Goal: Communication & Community: Answer question/provide support

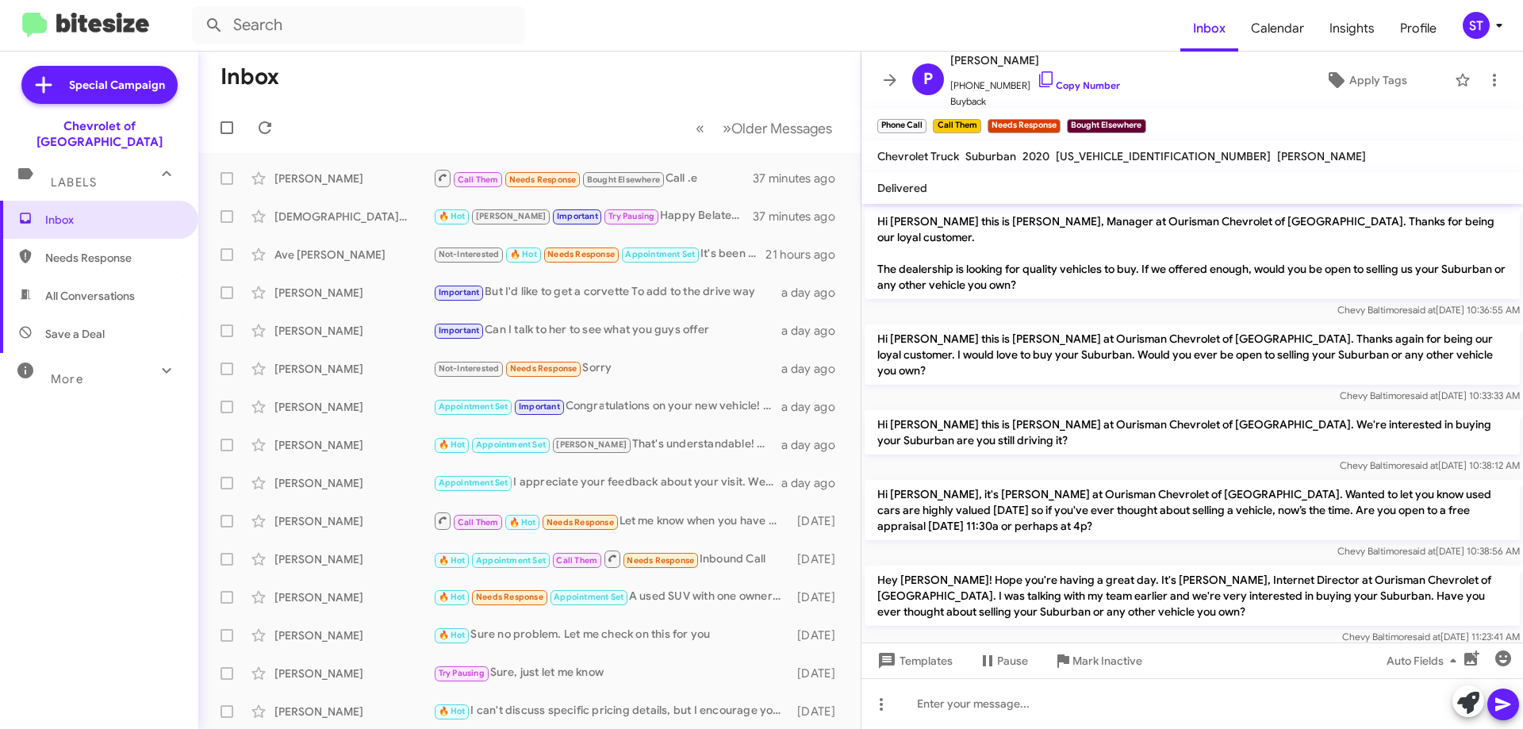
scroll to position [202, 0]
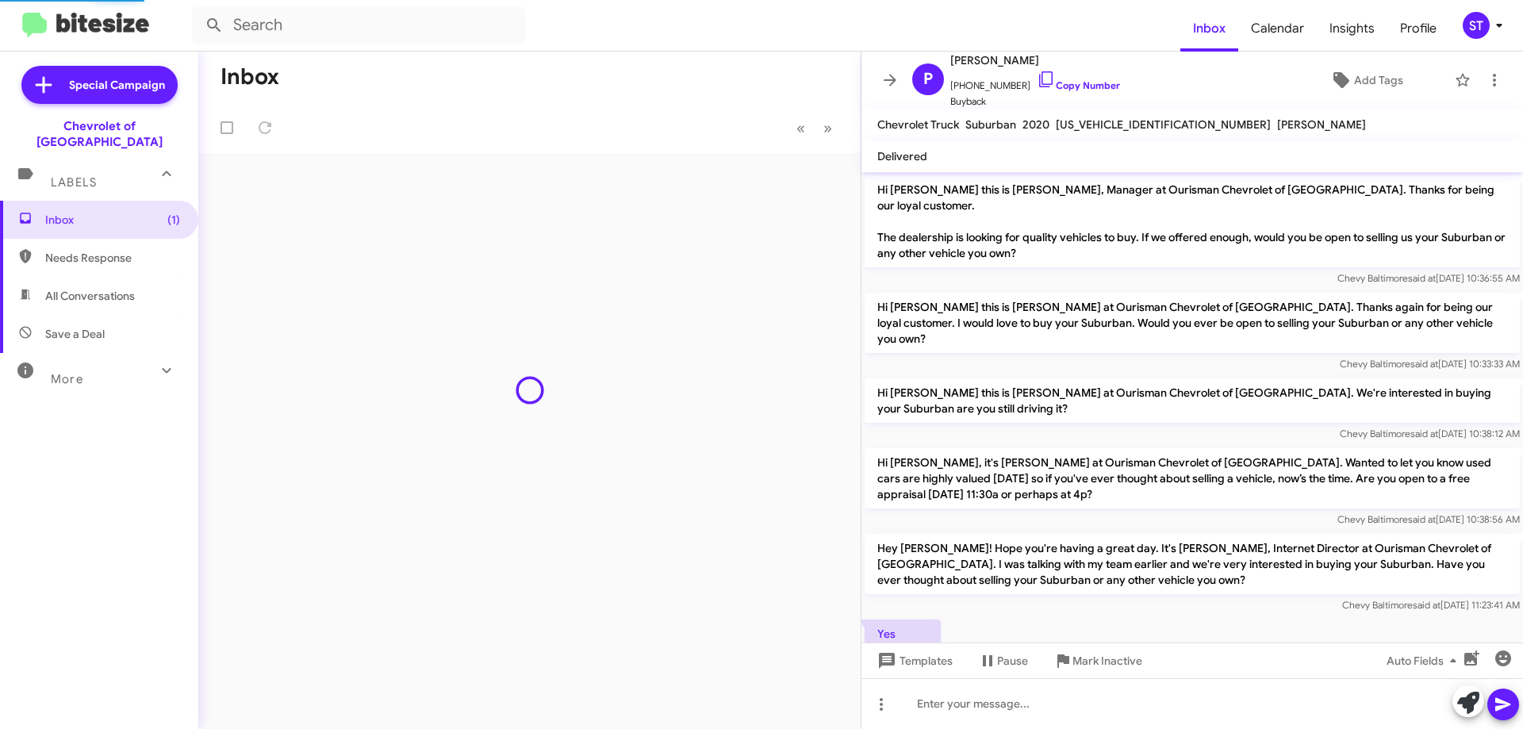
scroll to position [202, 0]
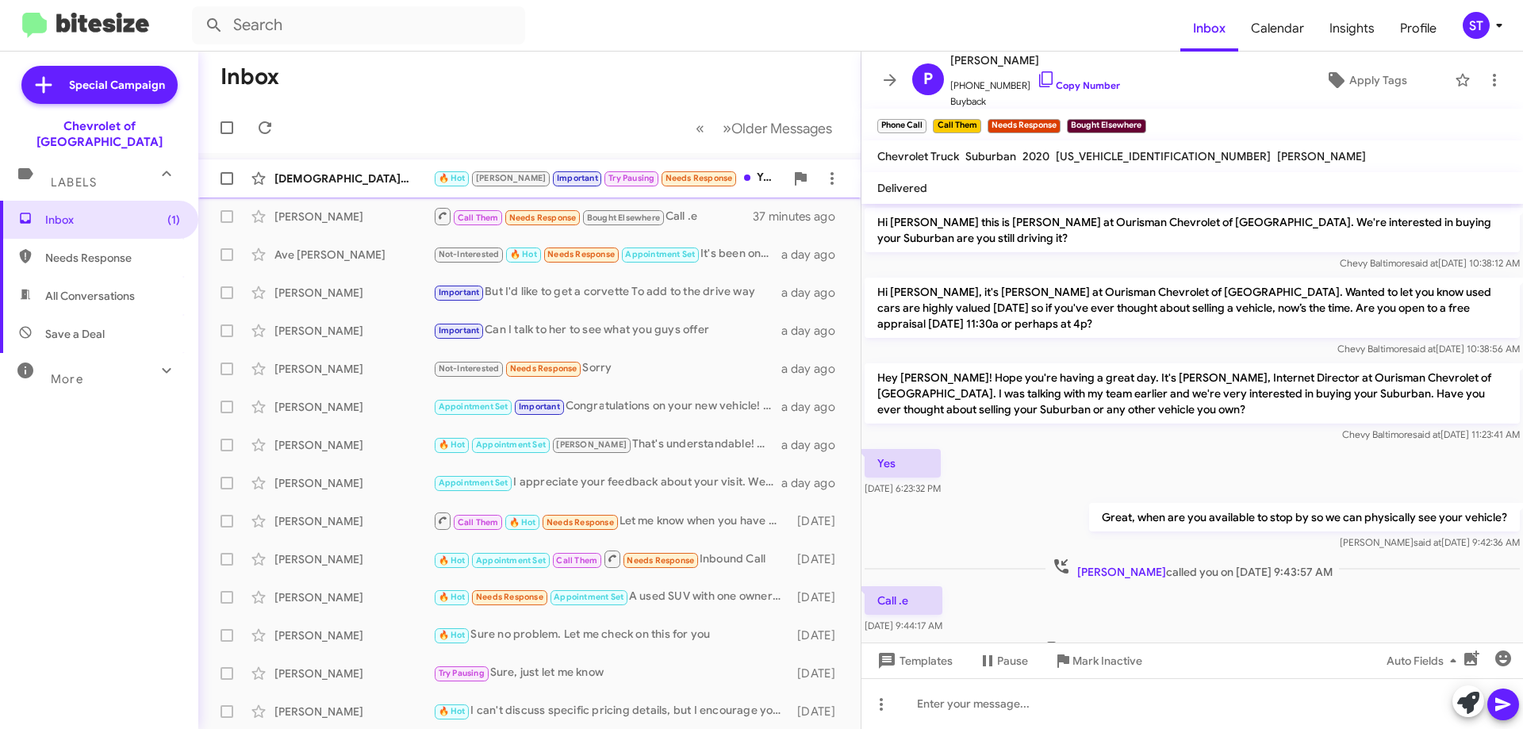
click at [739, 174] on div "🔥 Hot Jay Important Try Pausing Needs Response You were supposed to check somet…" at bounding box center [608, 178] width 351 height 18
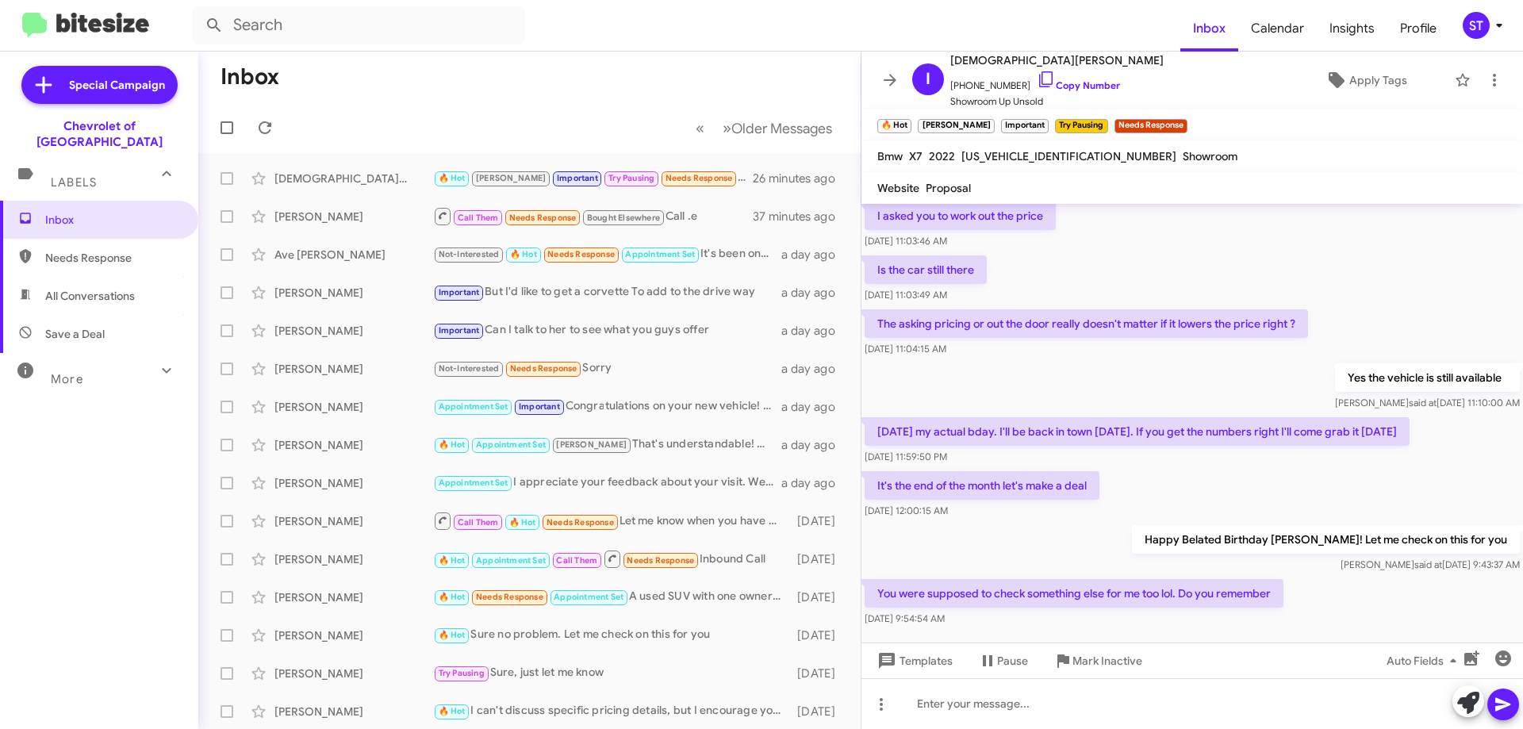
scroll to position [527, 0]
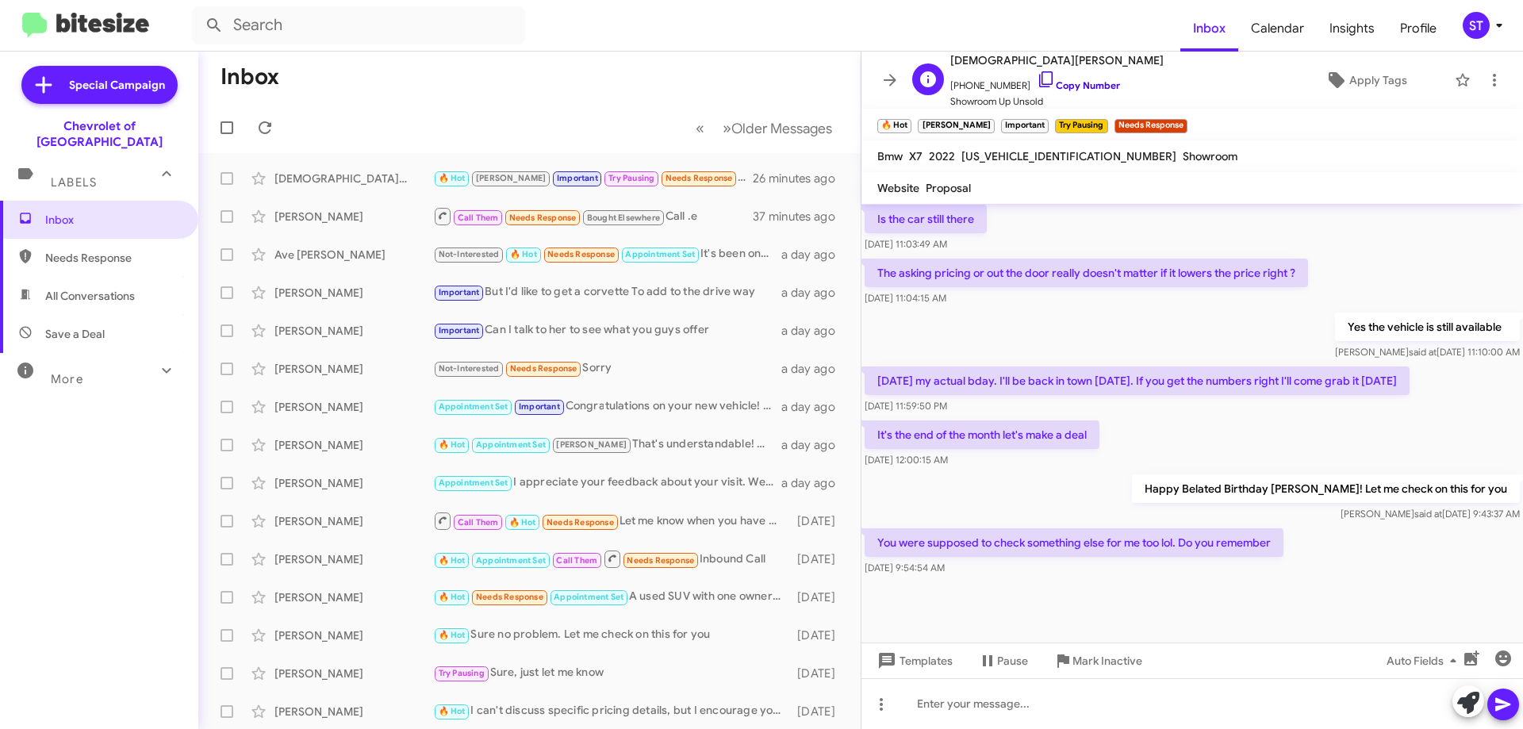
click at [1036, 75] on icon at bounding box center [1045, 79] width 19 height 19
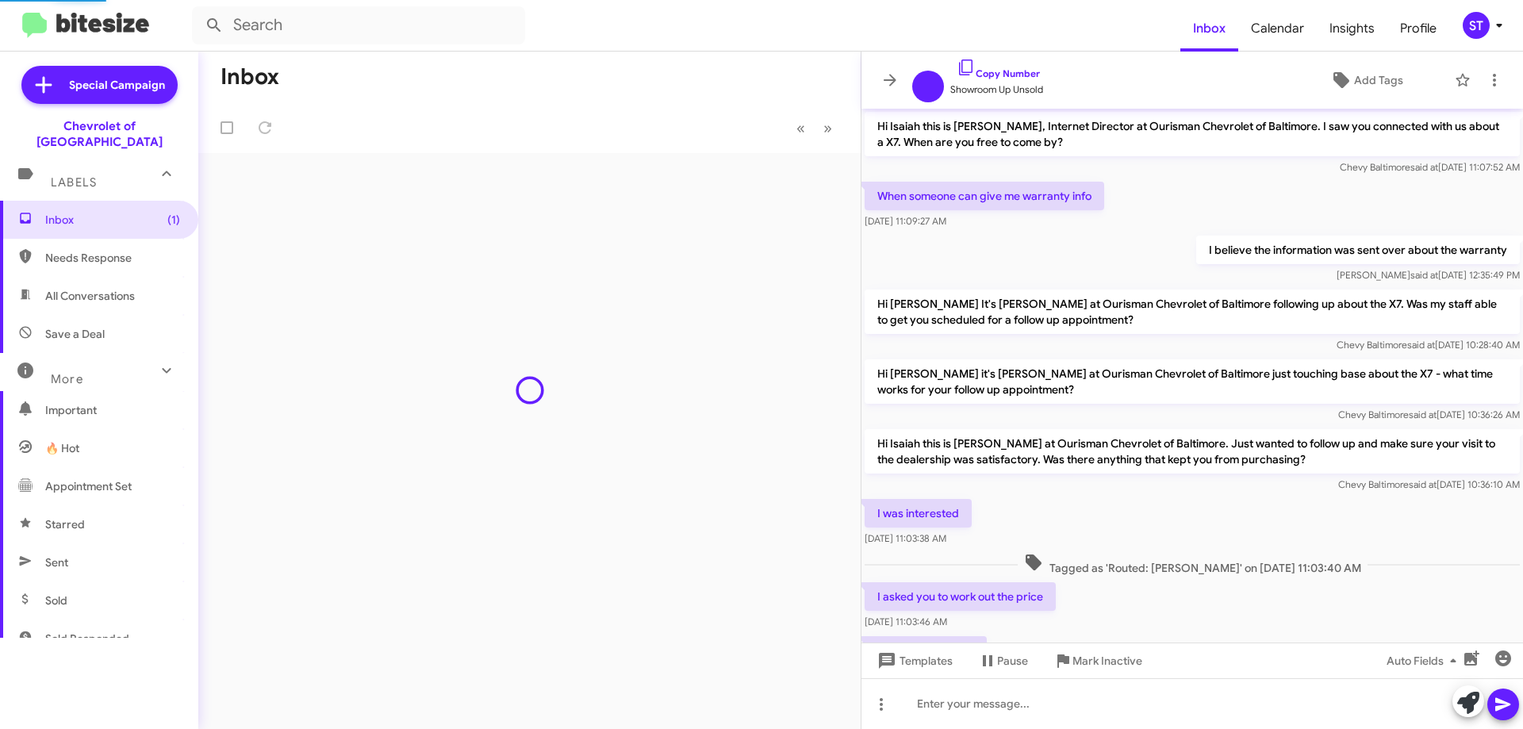
scroll to position [431, 0]
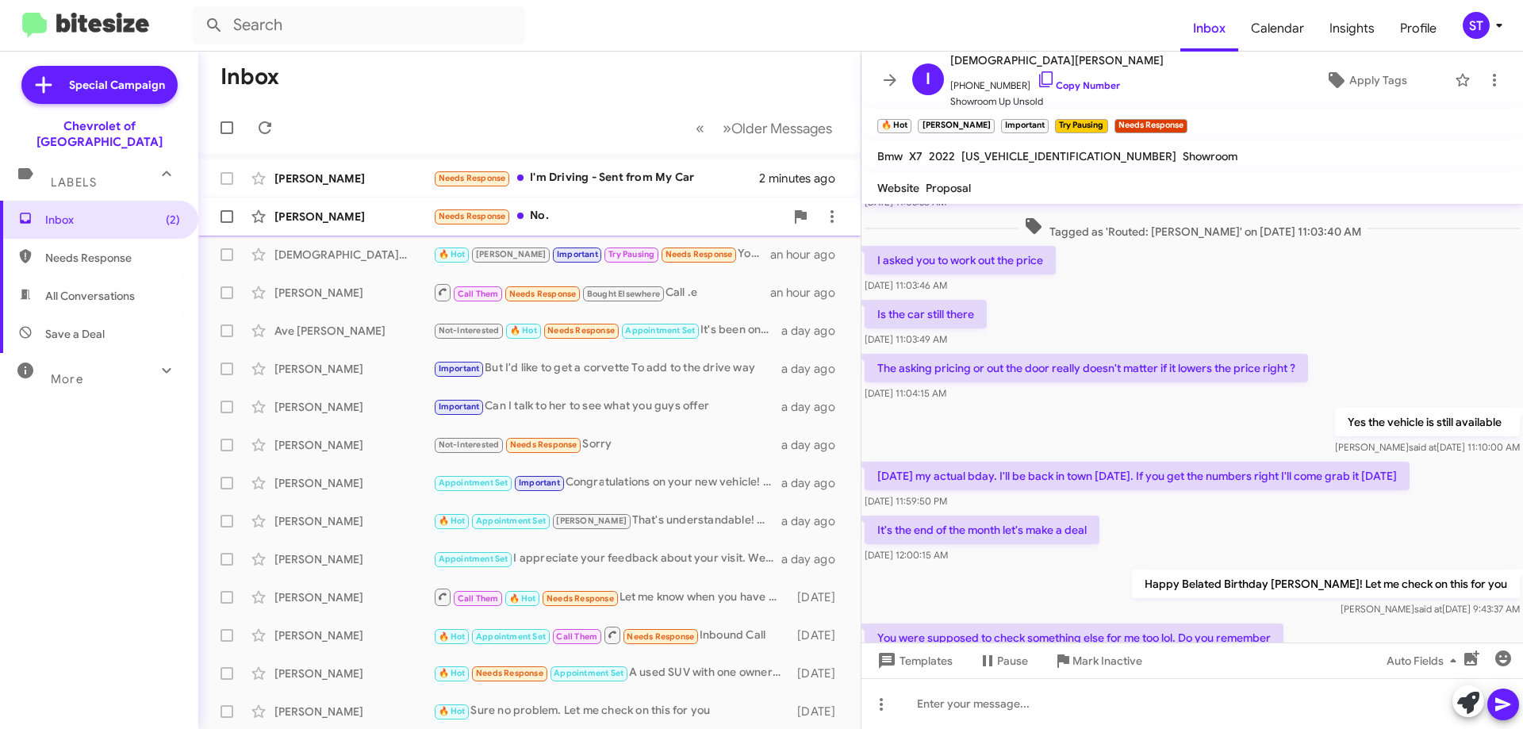
click at [570, 224] on div "Needs Response No." at bounding box center [608, 216] width 351 height 18
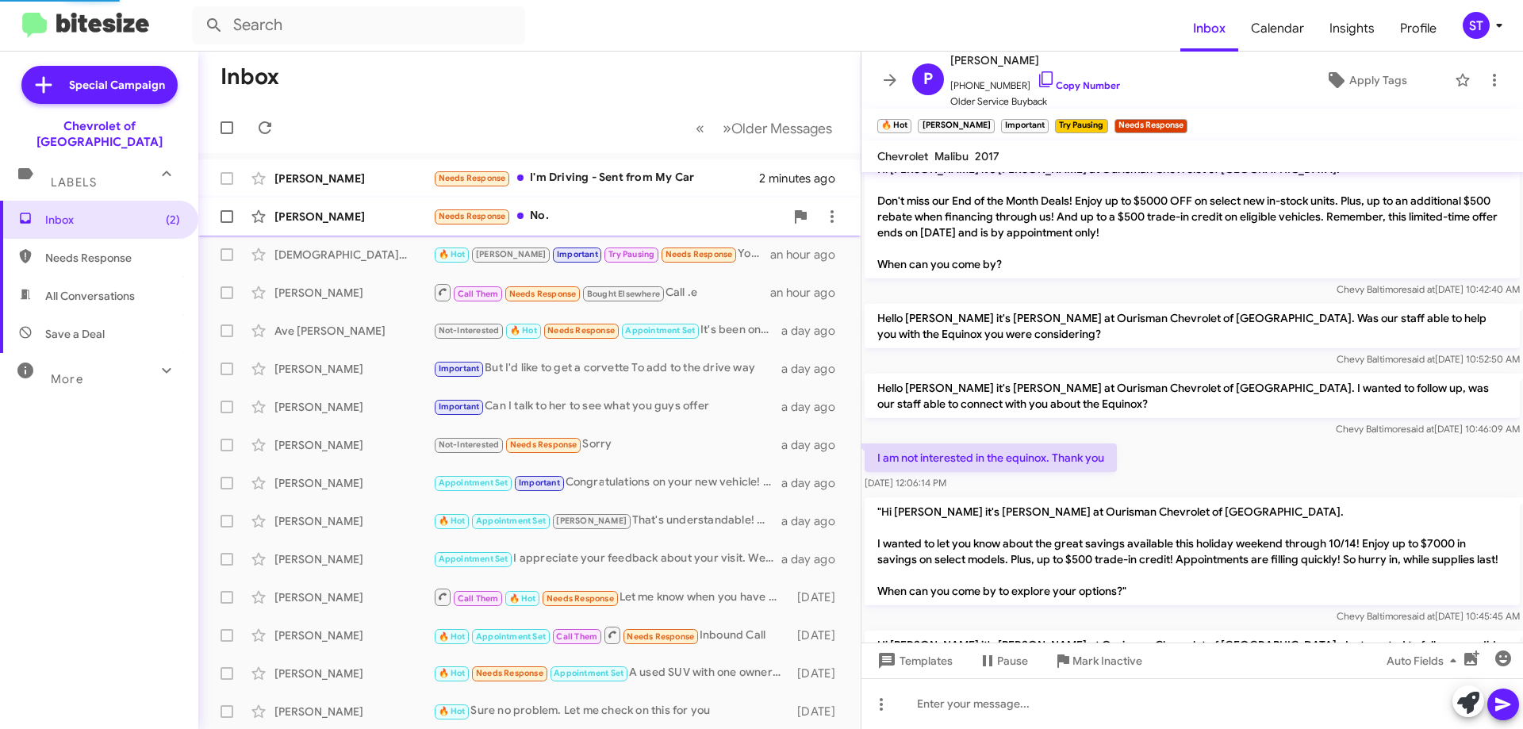
scroll to position [1241, 0]
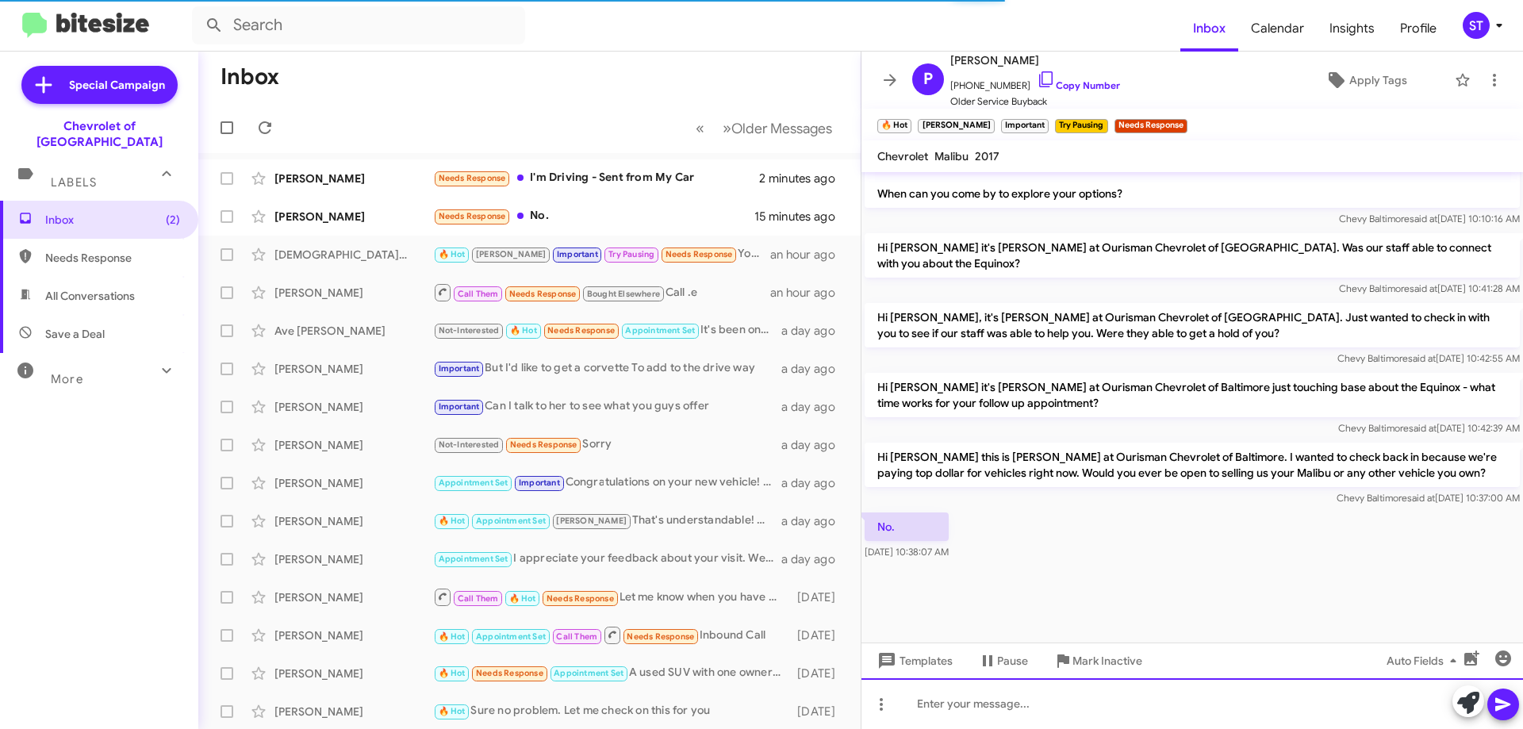
click at [971, 716] on div at bounding box center [1191, 703] width 661 height 51
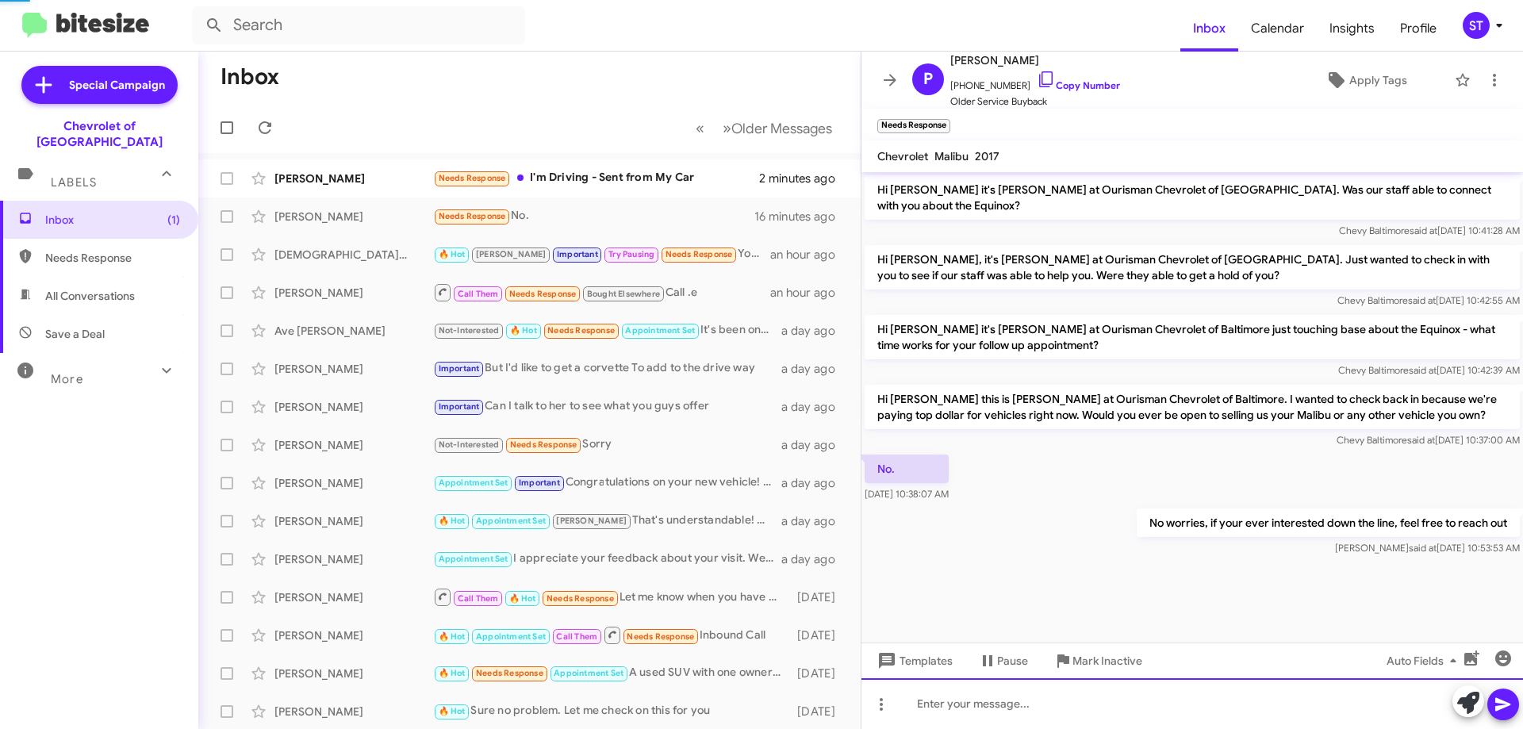
scroll to position [1299, 0]
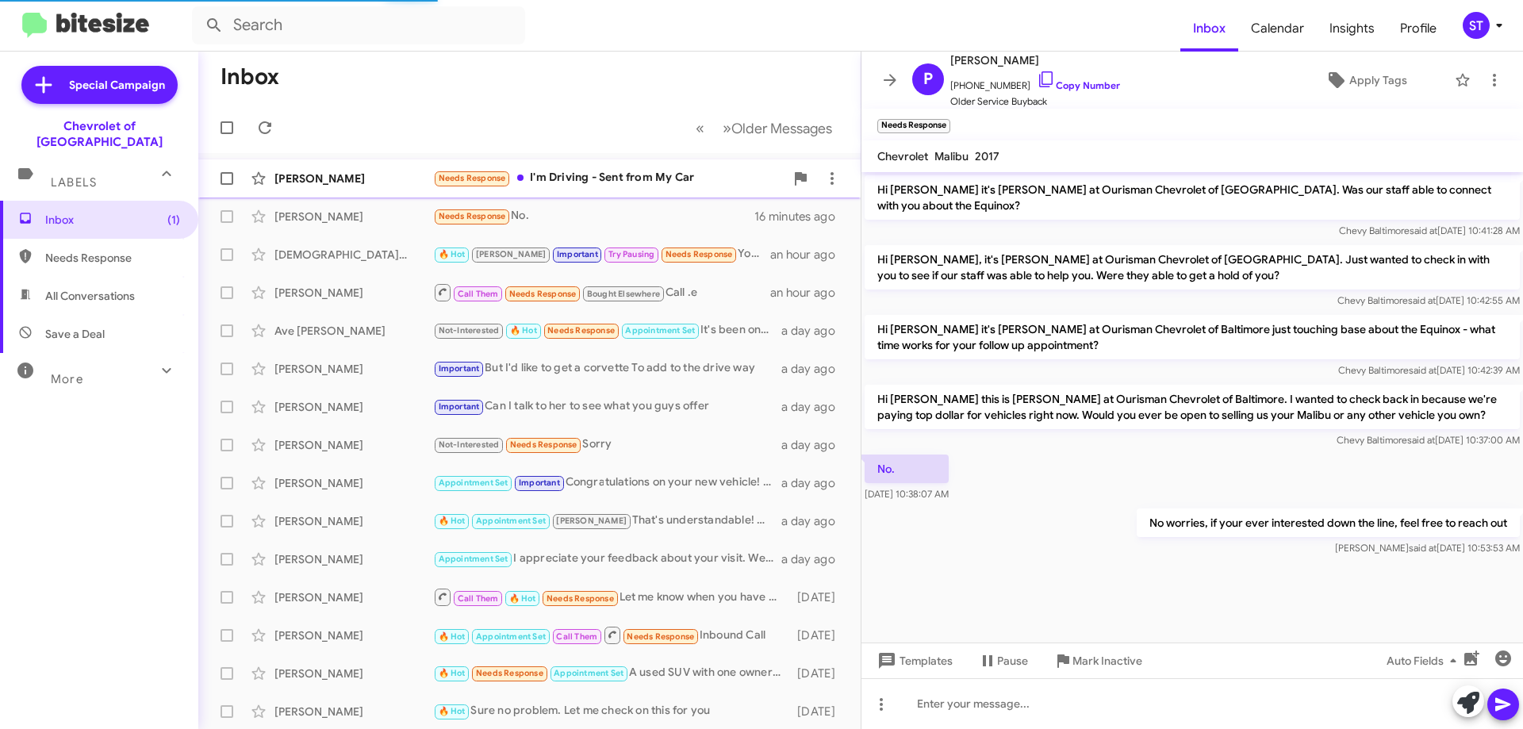
click at [584, 183] on div "Needs Response I'm Driving - Sent from My Car" at bounding box center [608, 178] width 351 height 18
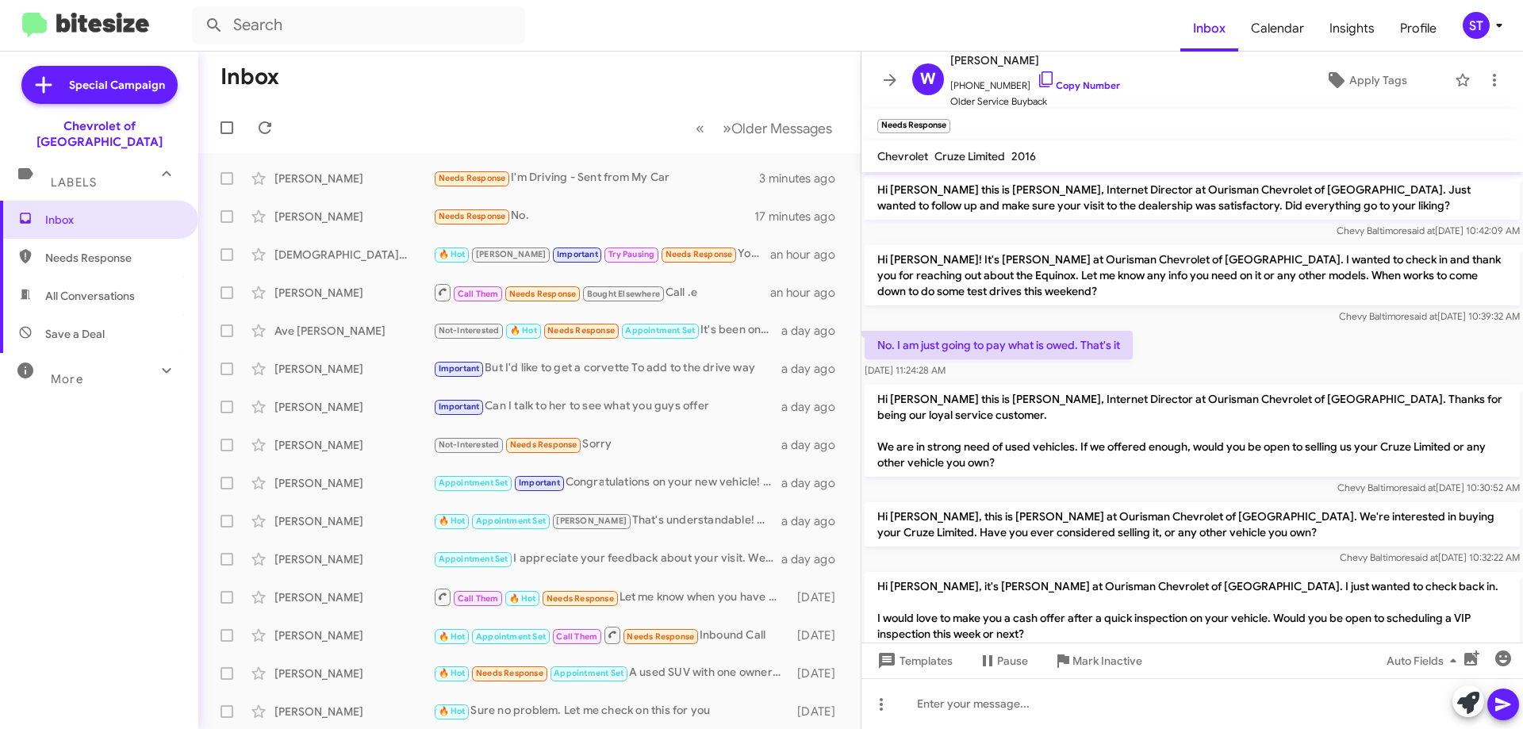
scroll to position [79, 0]
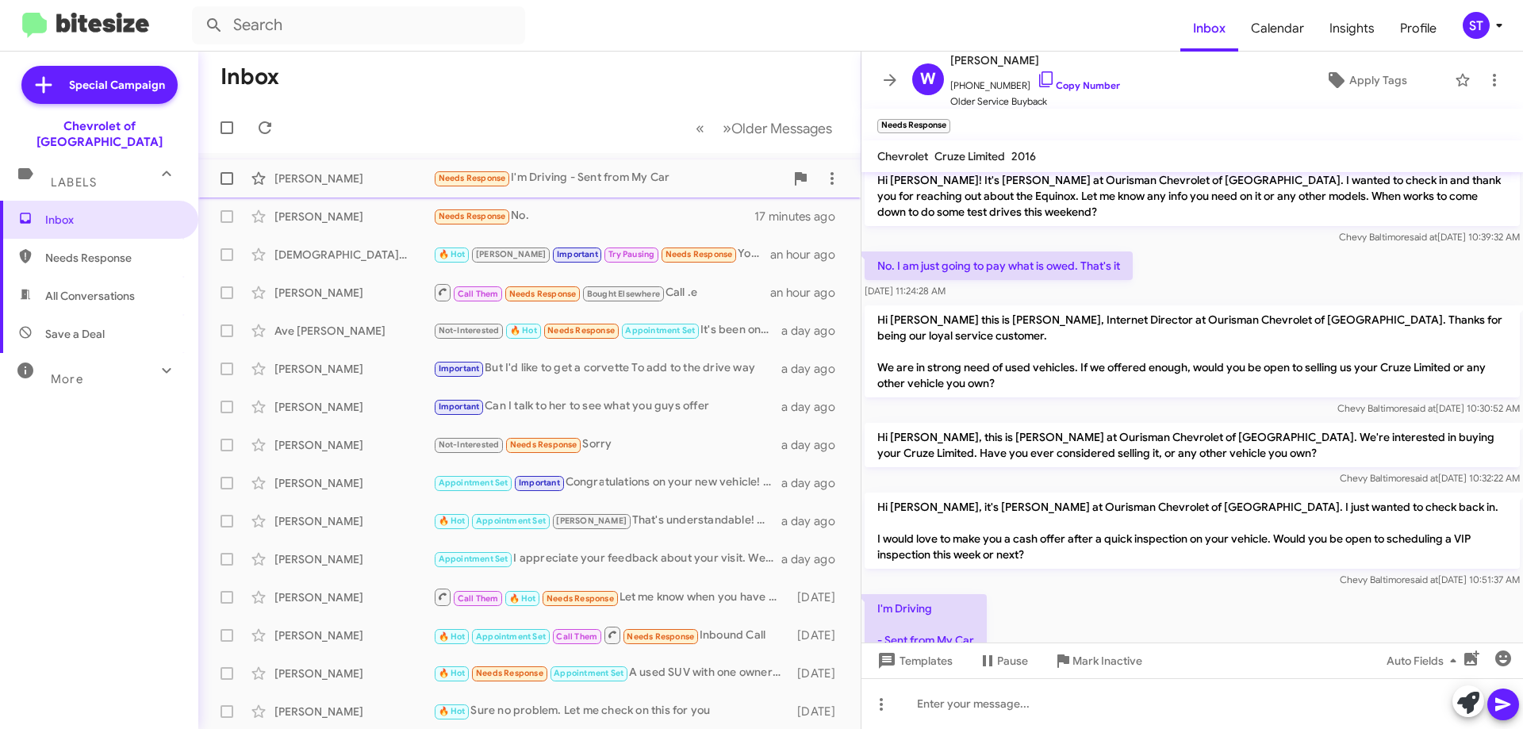
click at [335, 178] on div "[PERSON_NAME]" at bounding box center [353, 179] width 159 height 16
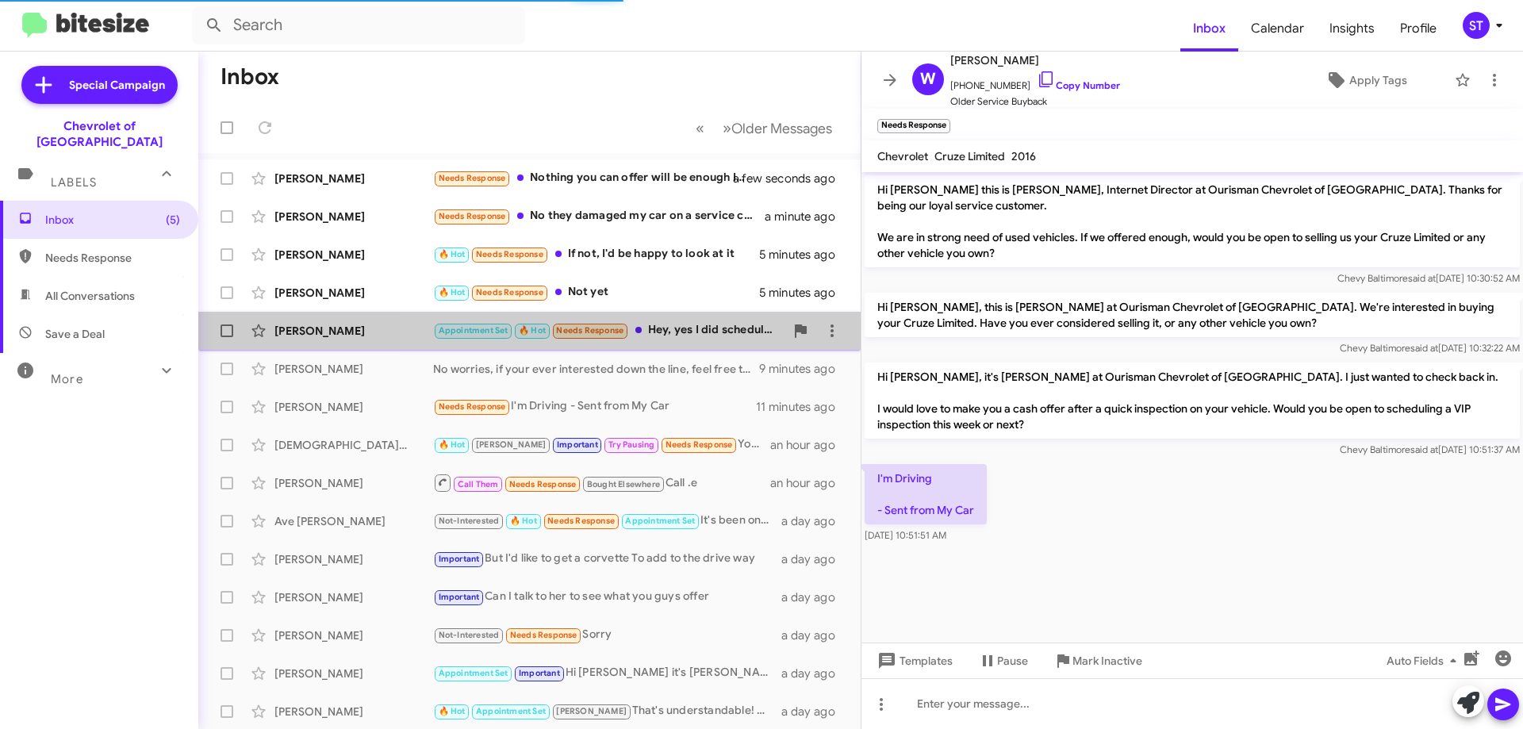
click at [688, 328] on div "Appointment Set 🔥 Hot Needs Response Hey, yes I did schedule a follow up appoin…" at bounding box center [608, 330] width 351 height 18
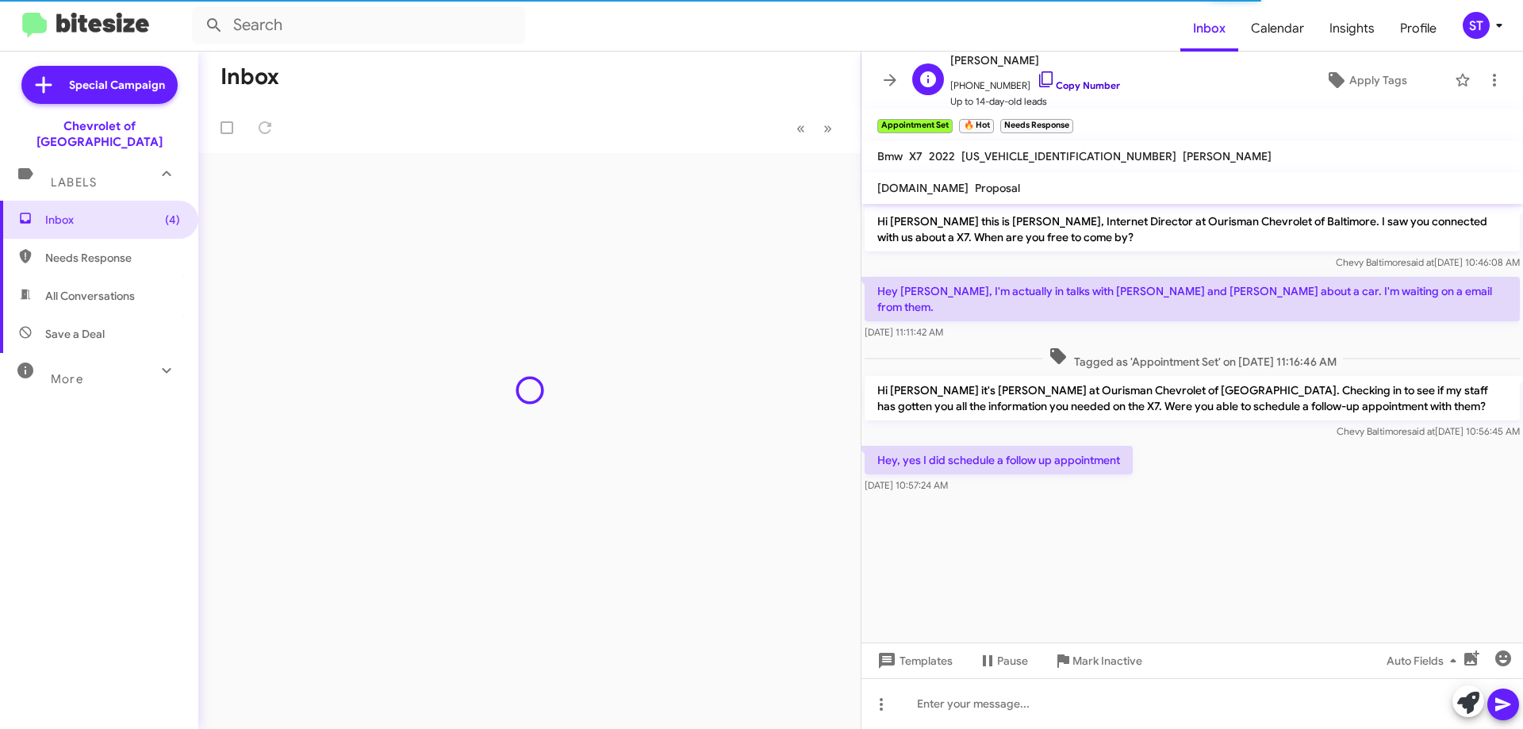
click at [1036, 80] on icon at bounding box center [1045, 79] width 19 height 19
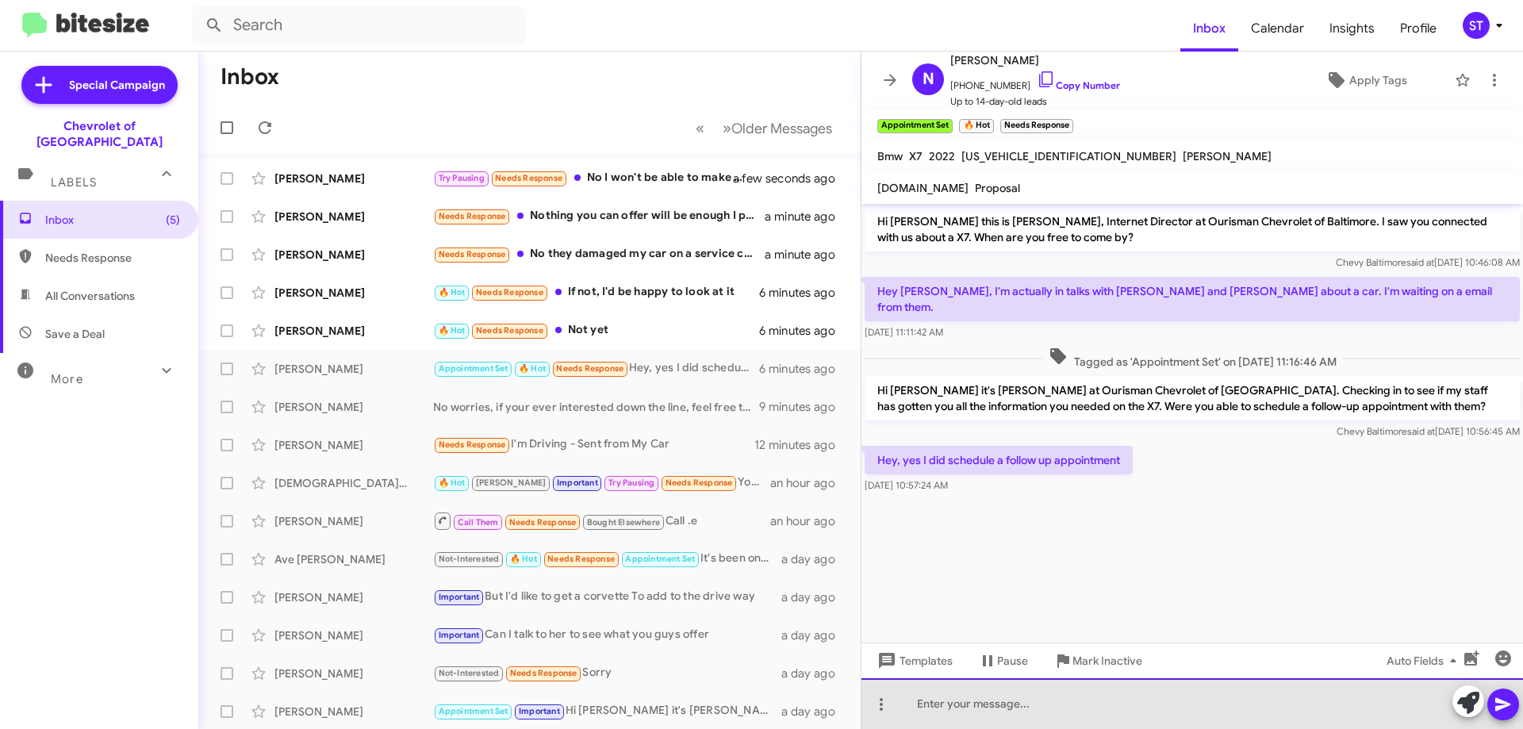
click at [1036, 717] on div at bounding box center [1191, 703] width 661 height 51
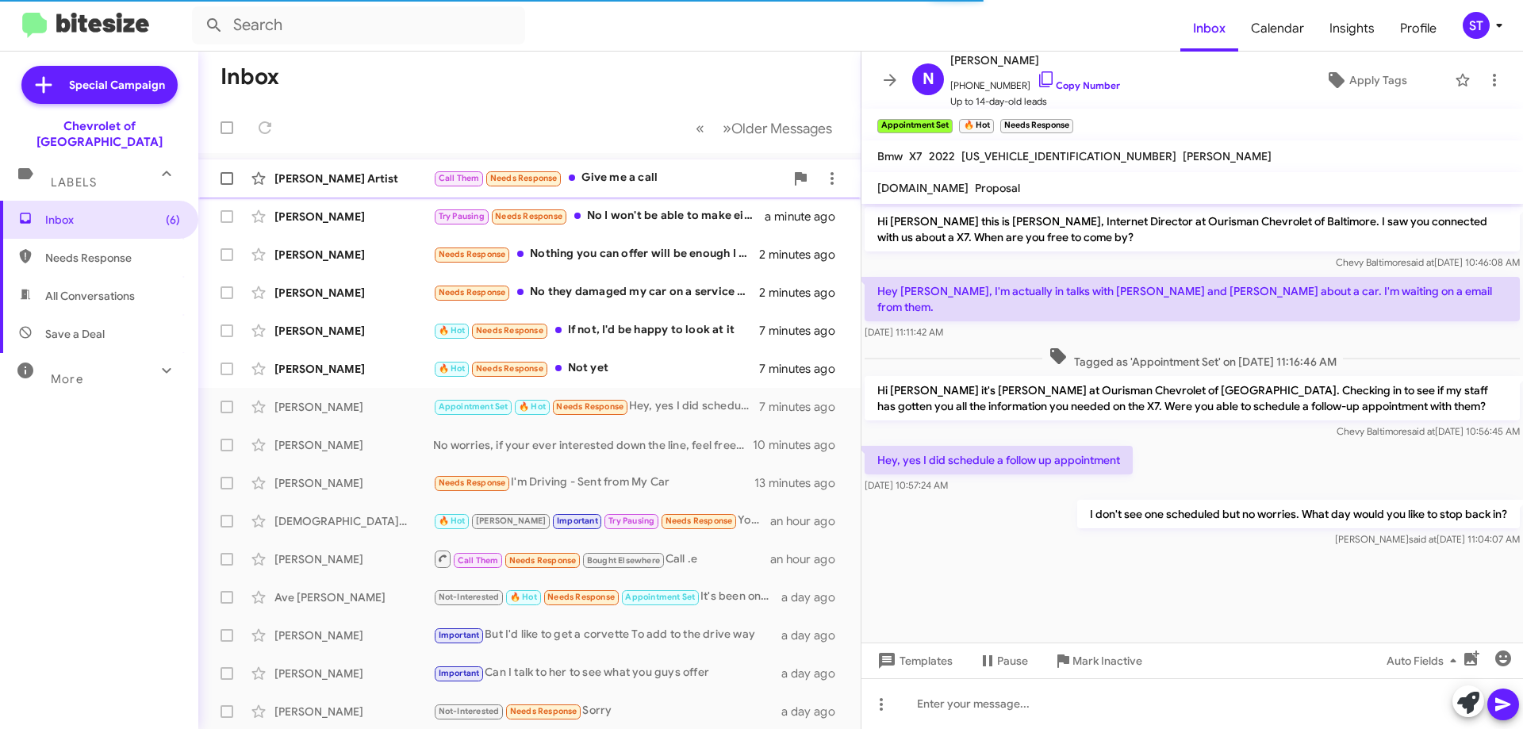
click at [370, 180] on div "[PERSON_NAME] Artist" at bounding box center [353, 179] width 159 height 16
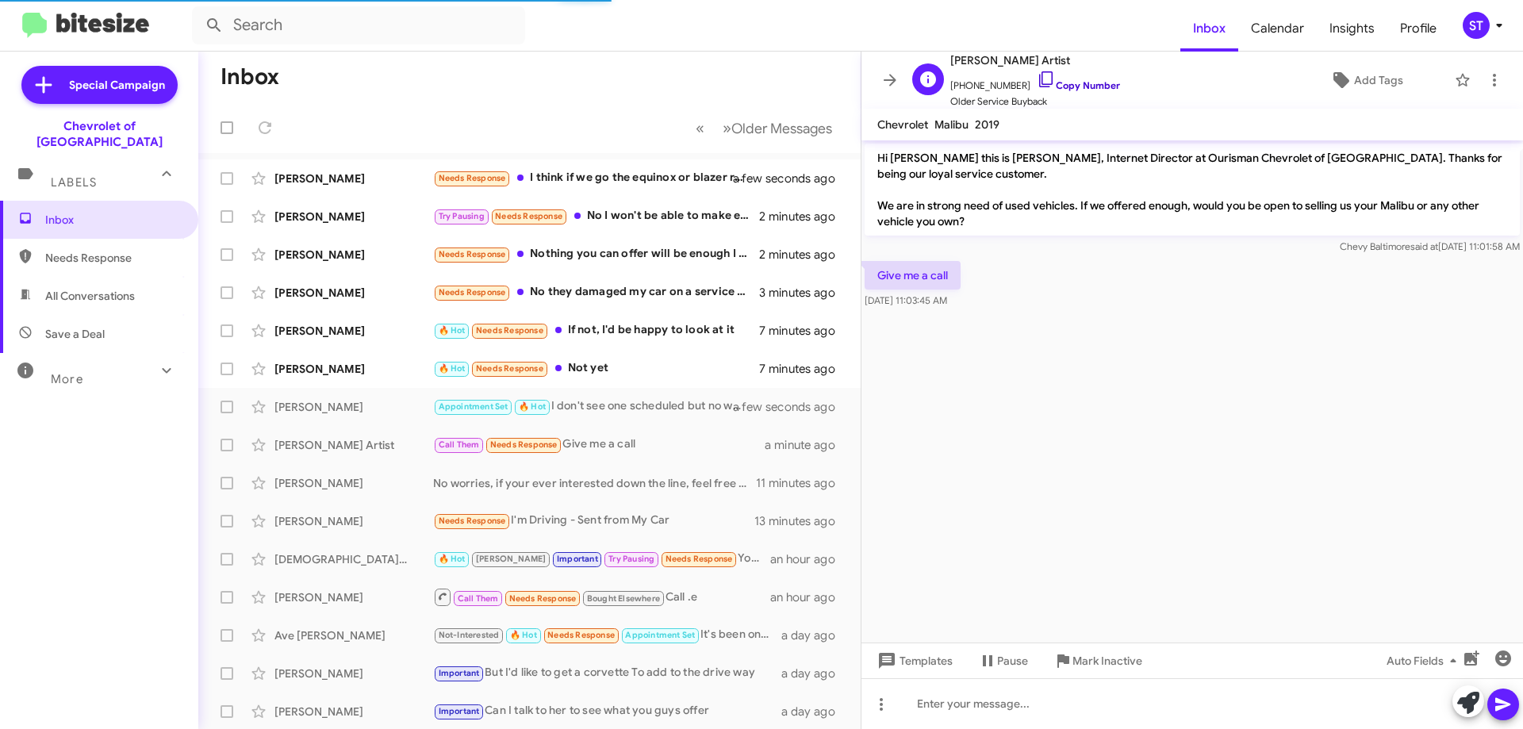
click at [1036, 80] on icon at bounding box center [1045, 79] width 19 height 19
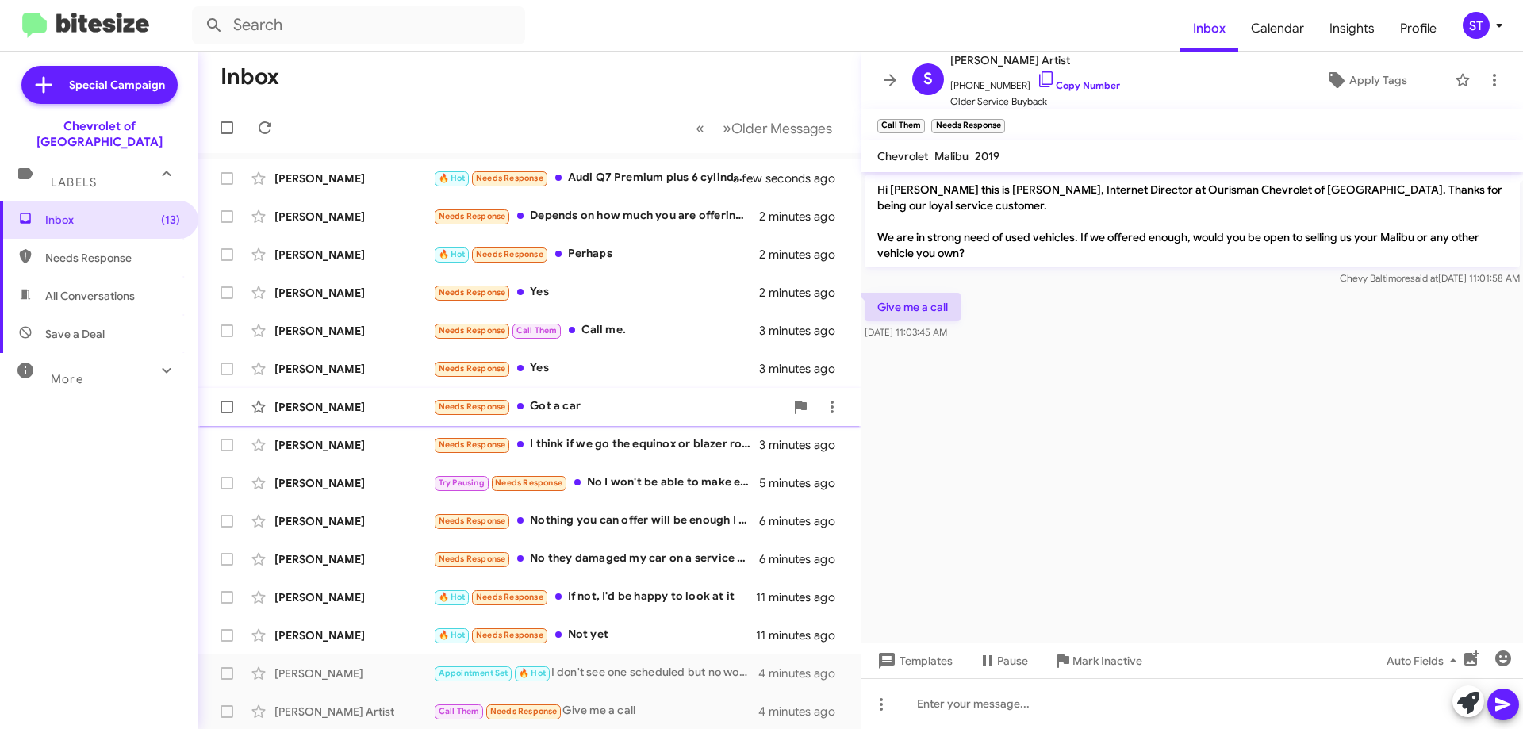
click at [605, 407] on div "Needs Response Got a car" at bounding box center [608, 406] width 351 height 18
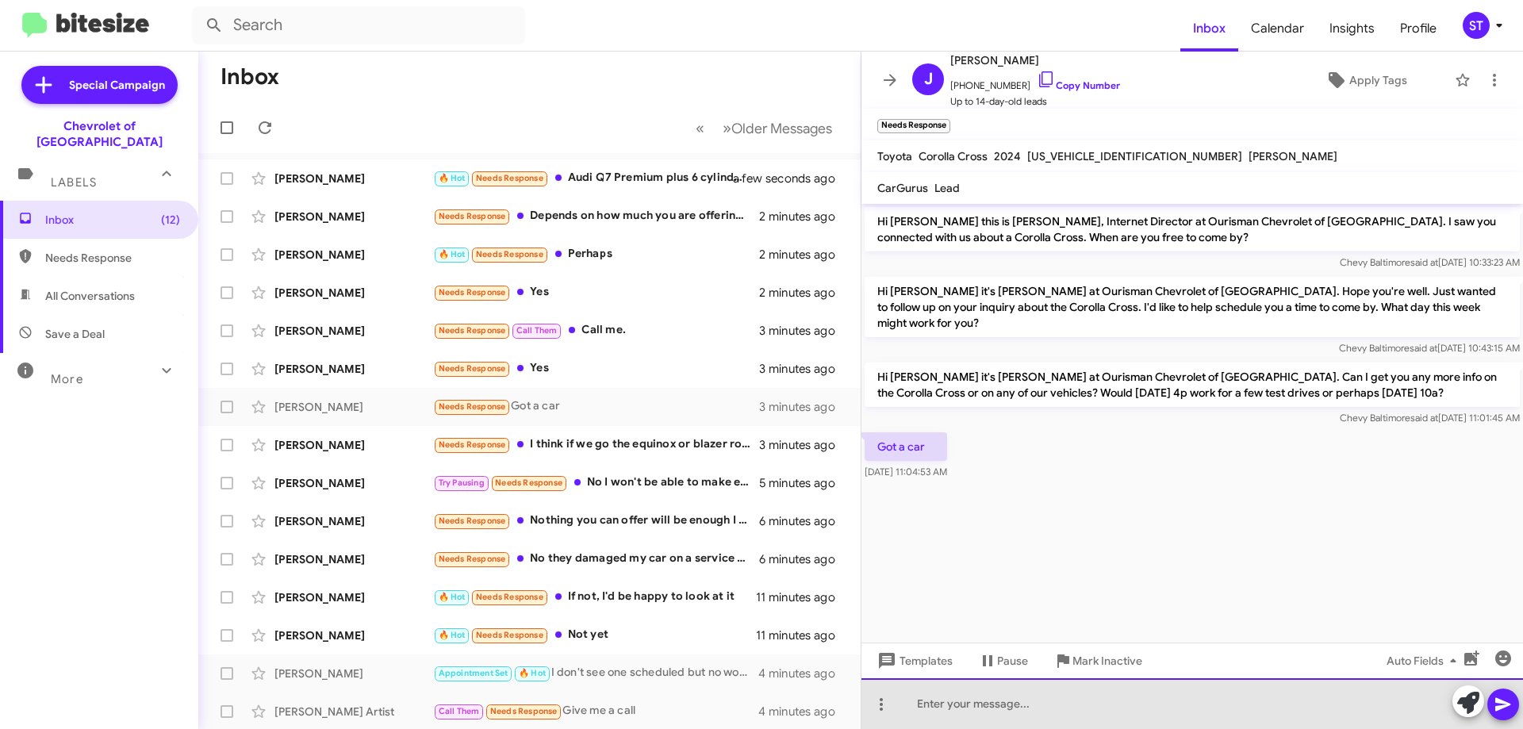
click at [1051, 704] on div at bounding box center [1191, 703] width 661 height 51
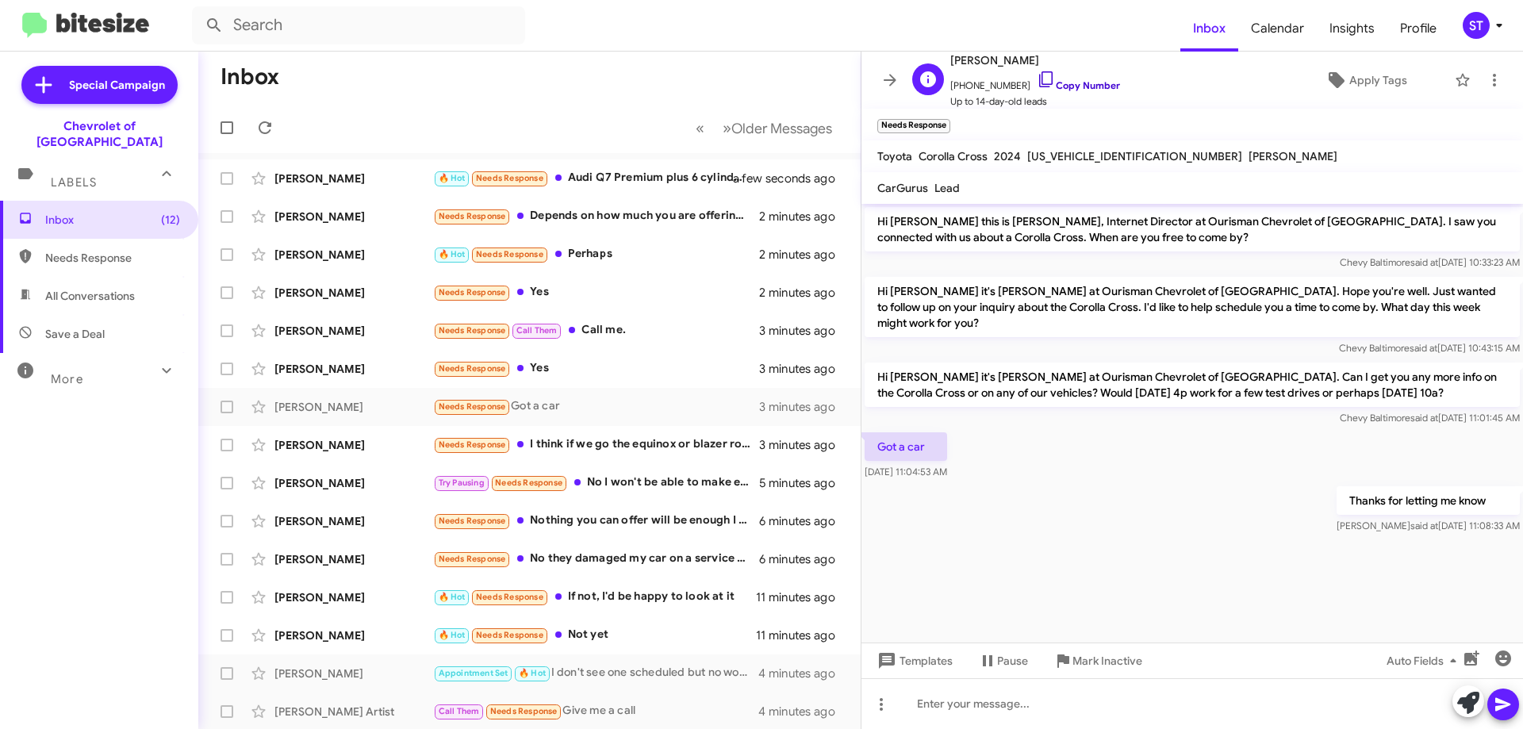
click at [1067, 86] on link "Copy Number" at bounding box center [1077, 85] width 83 height 12
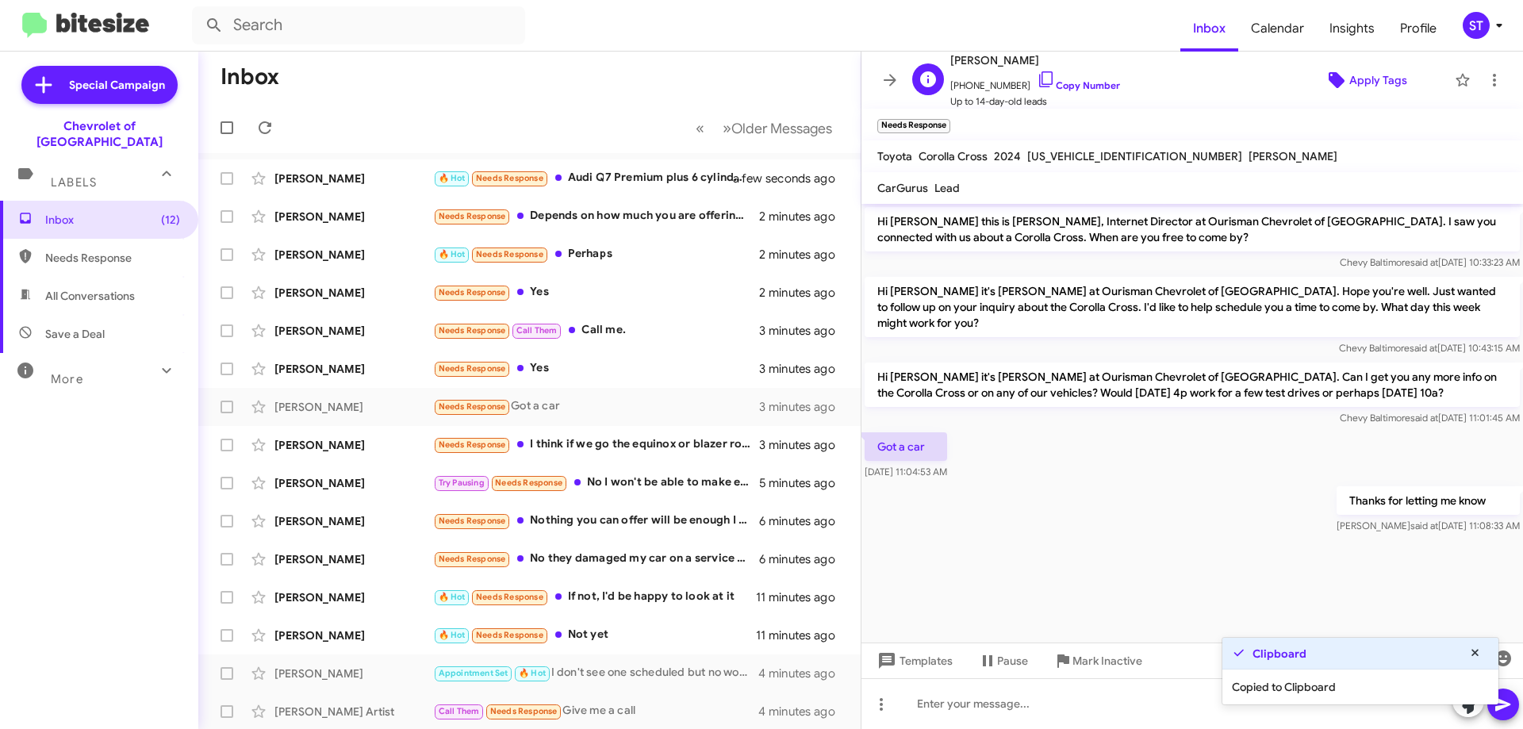
click at [1383, 80] on span "Apply Tags" at bounding box center [1378, 80] width 58 height 29
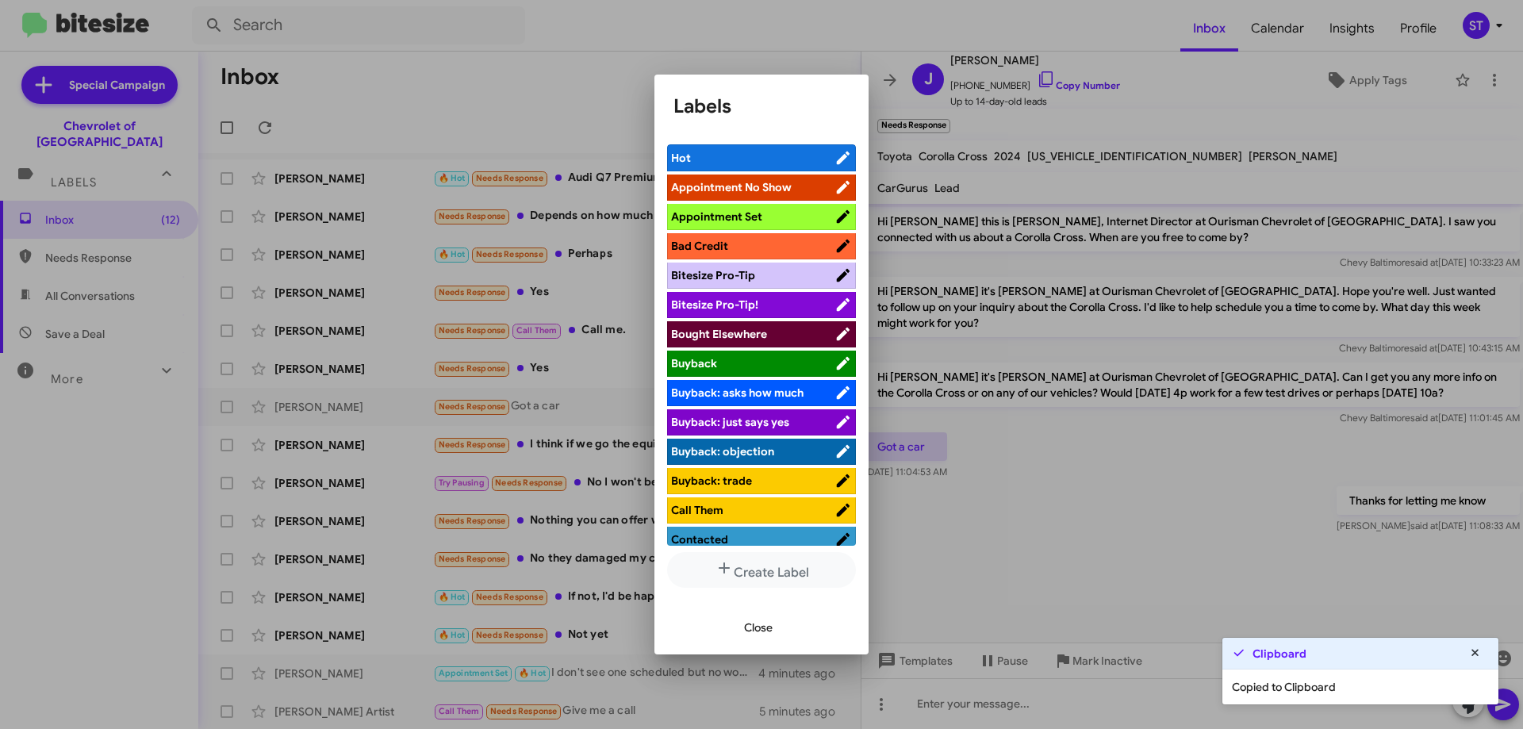
click at [749, 331] on span "Bought Elsewhere" at bounding box center [719, 334] width 96 height 14
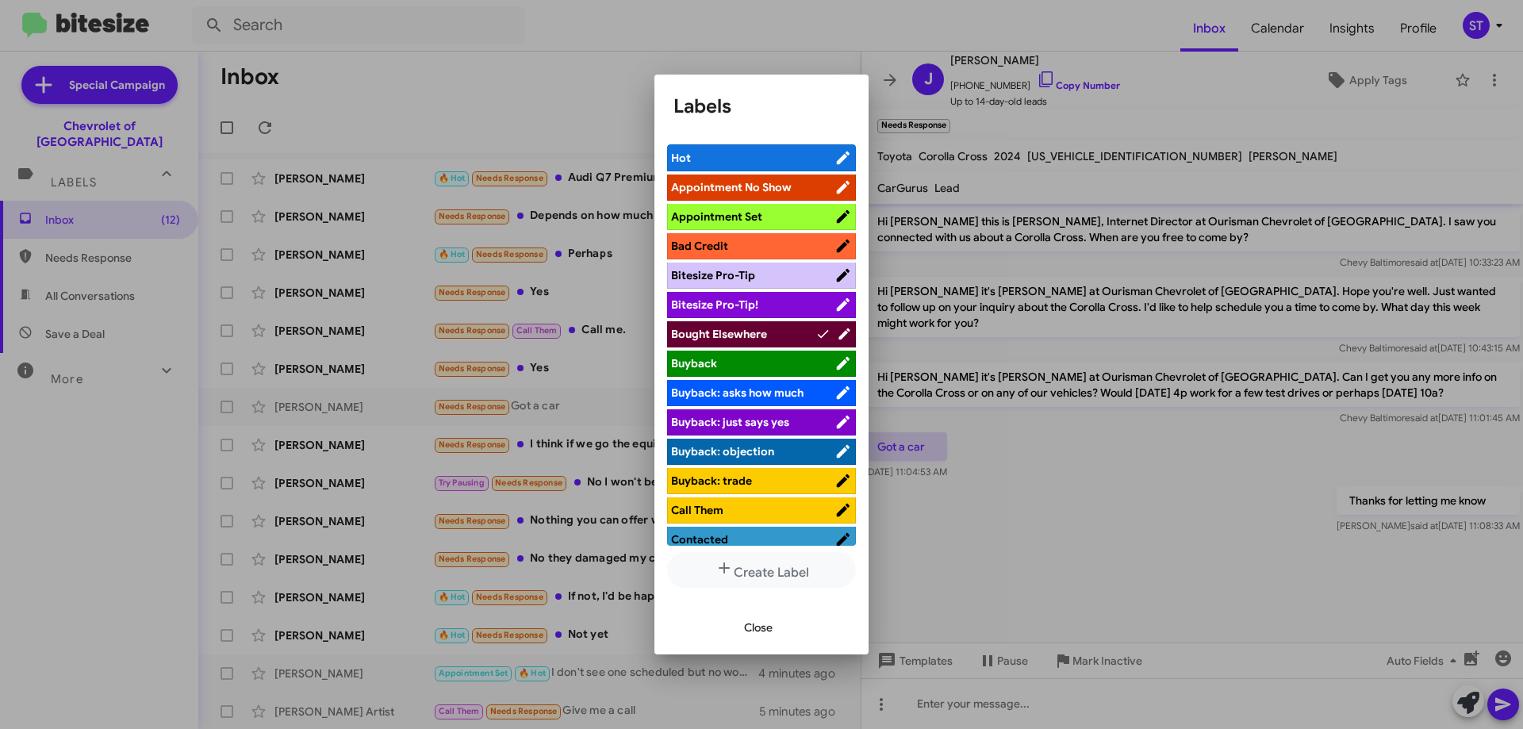
click at [763, 630] on span "Close" at bounding box center [758, 627] width 29 height 29
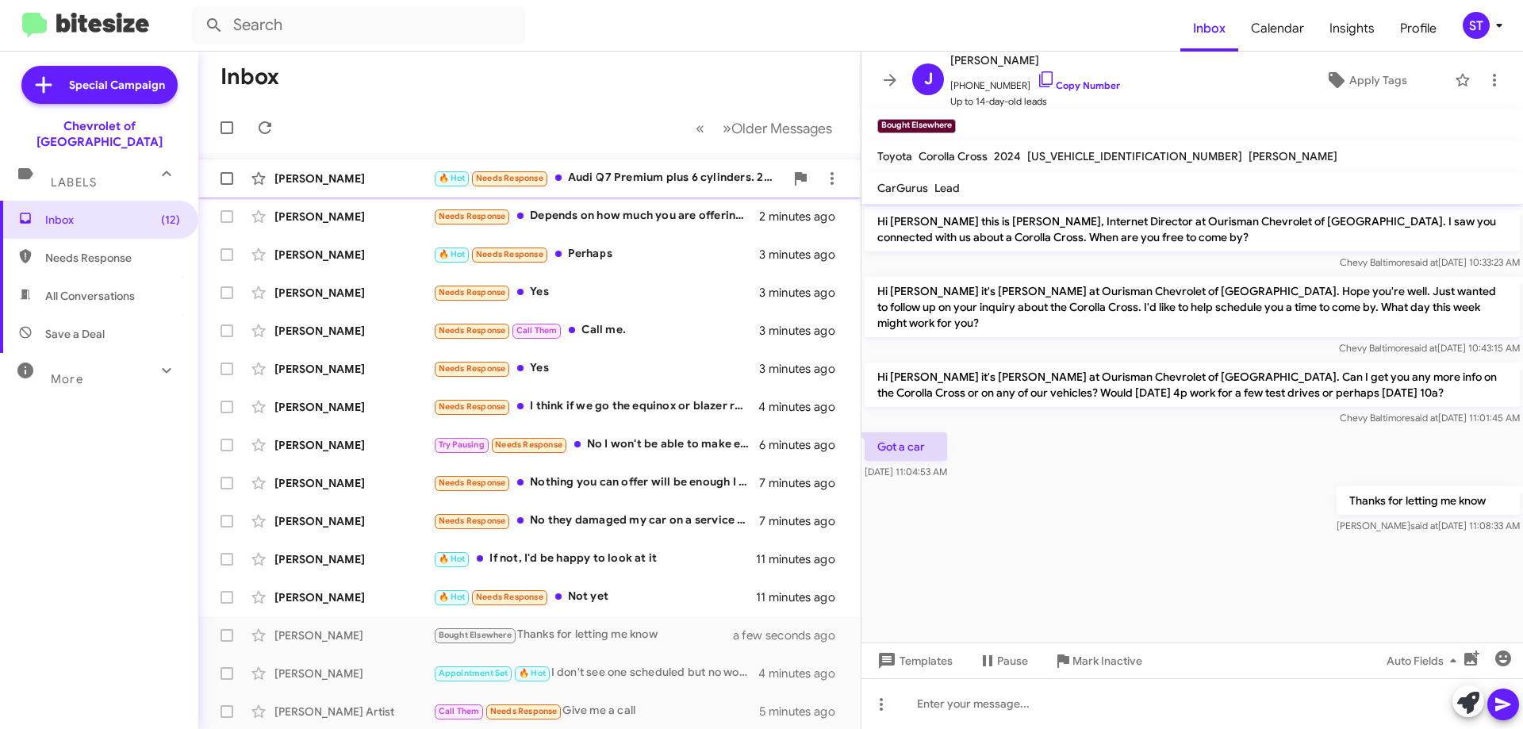
click at [660, 172] on div "🔥 Hot Needs Response Audi Q7 Premium plus 6 cylinders. 2021+, under 50k miles." at bounding box center [608, 178] width 351 height 18
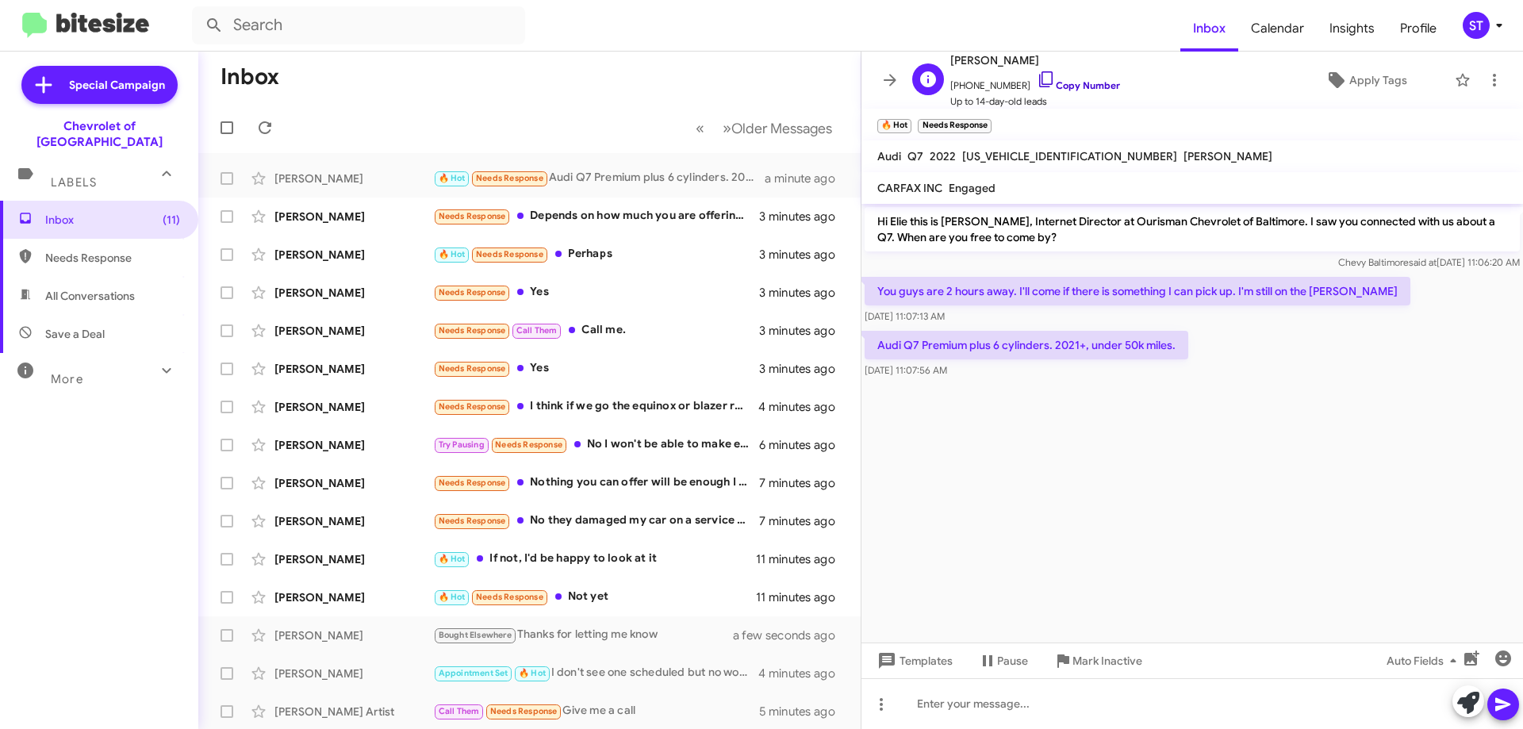
click at [1039, 80] on icon at bounding box center [1045, 79] width 13 height 16
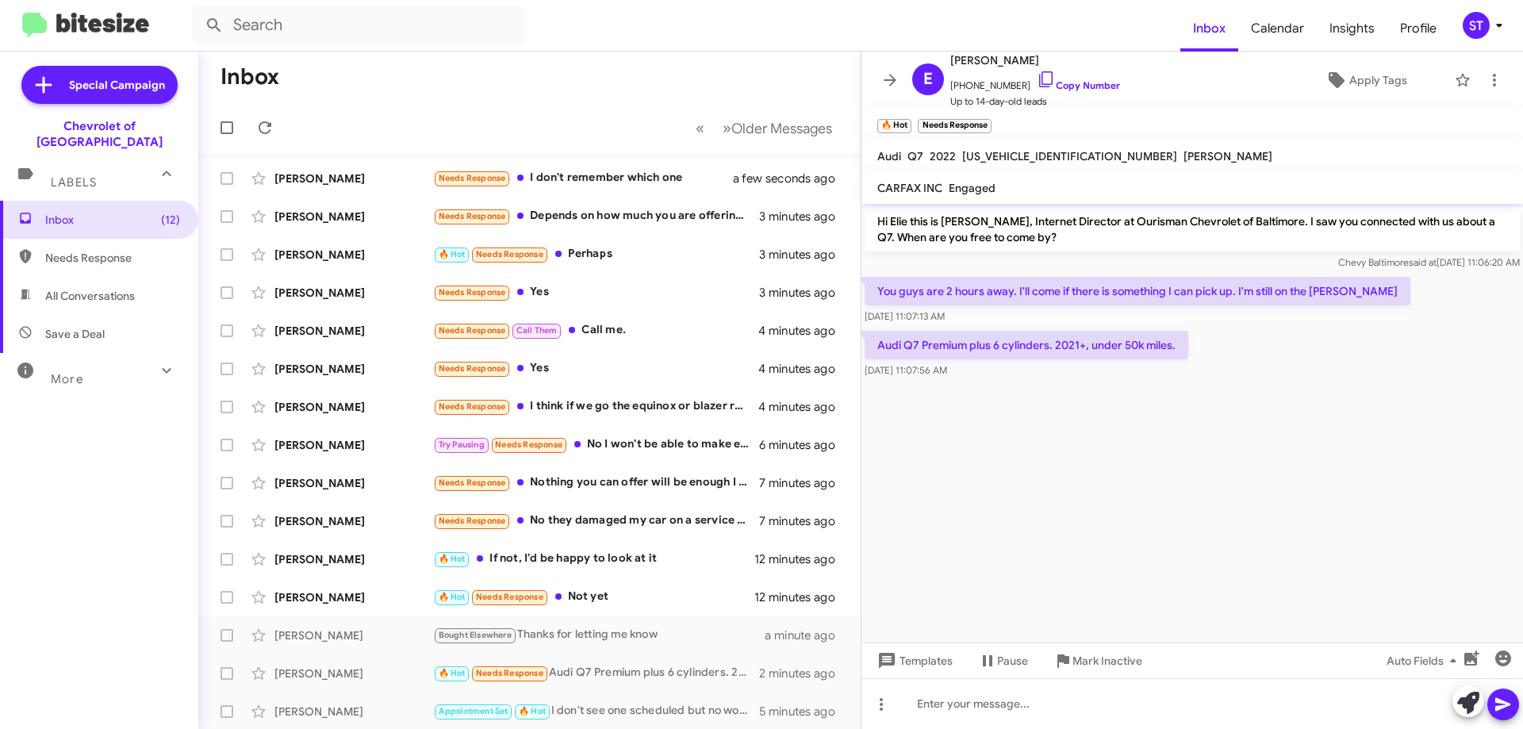
drag, startPoint x: 1335, startPoint y: 291, endPoint x: 895, endPoint y: 289, distance: 439.3
click at [883, 287] on p "You guys are 2 hours away. I'll come if there is something I can pick up. I'm s…" at bounding box center [1137, 291] width 546 height 29
copy p "ou guys are 2 hours away. I'll come if there is something I can pick up. I'm st…"
drag, startPoint x: 1172, startPoint y: 346, endPoint x: 879, endPoint y: 348, distance: 292.6
click at [879, 348] on p "Audi Q7 Premium plus 6 cylinders. 2021+, under 50k miles." at bounding box center [1026, 345] width 324 height 29
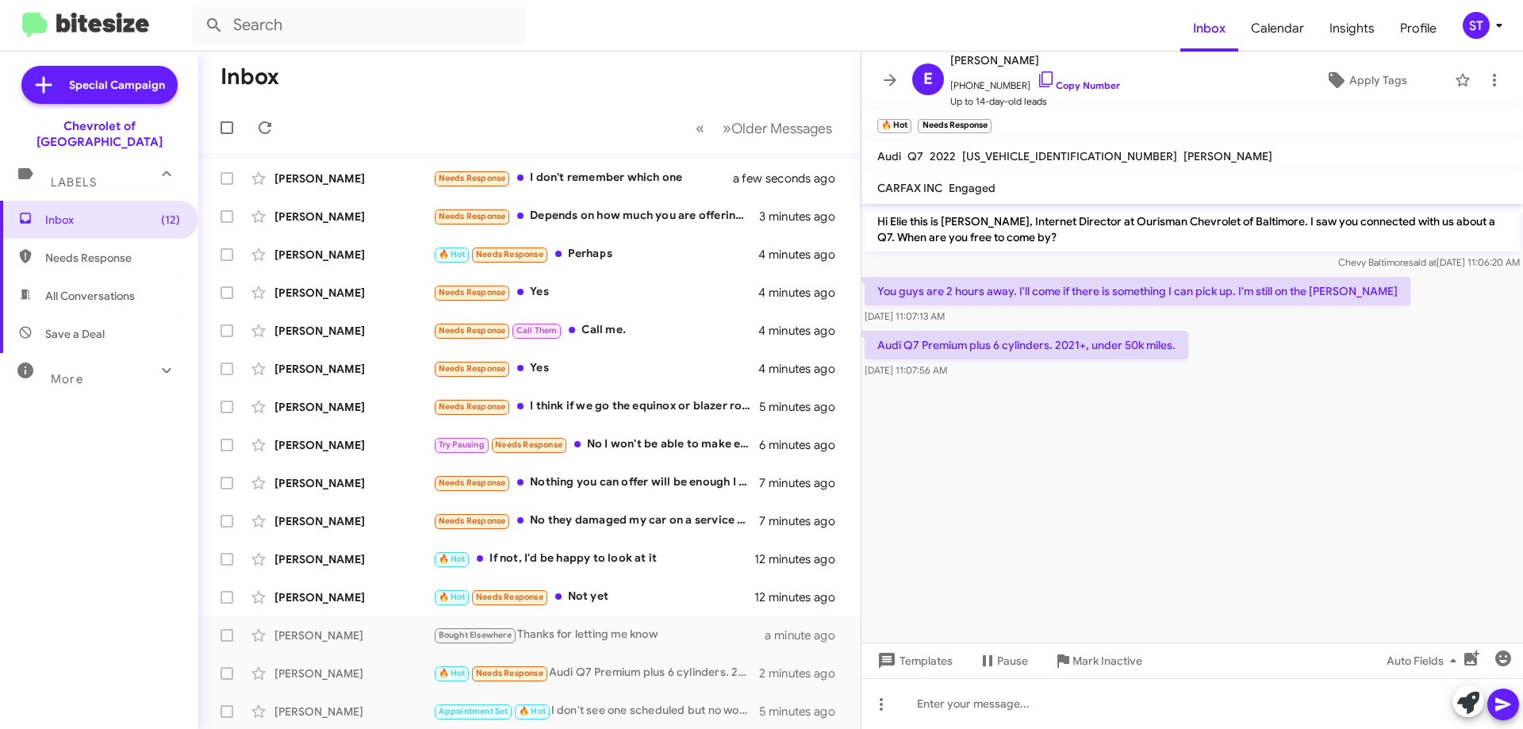
copy p "Audi Q7 Premium plus 6 cylinders. 2021+, under 50k miles"
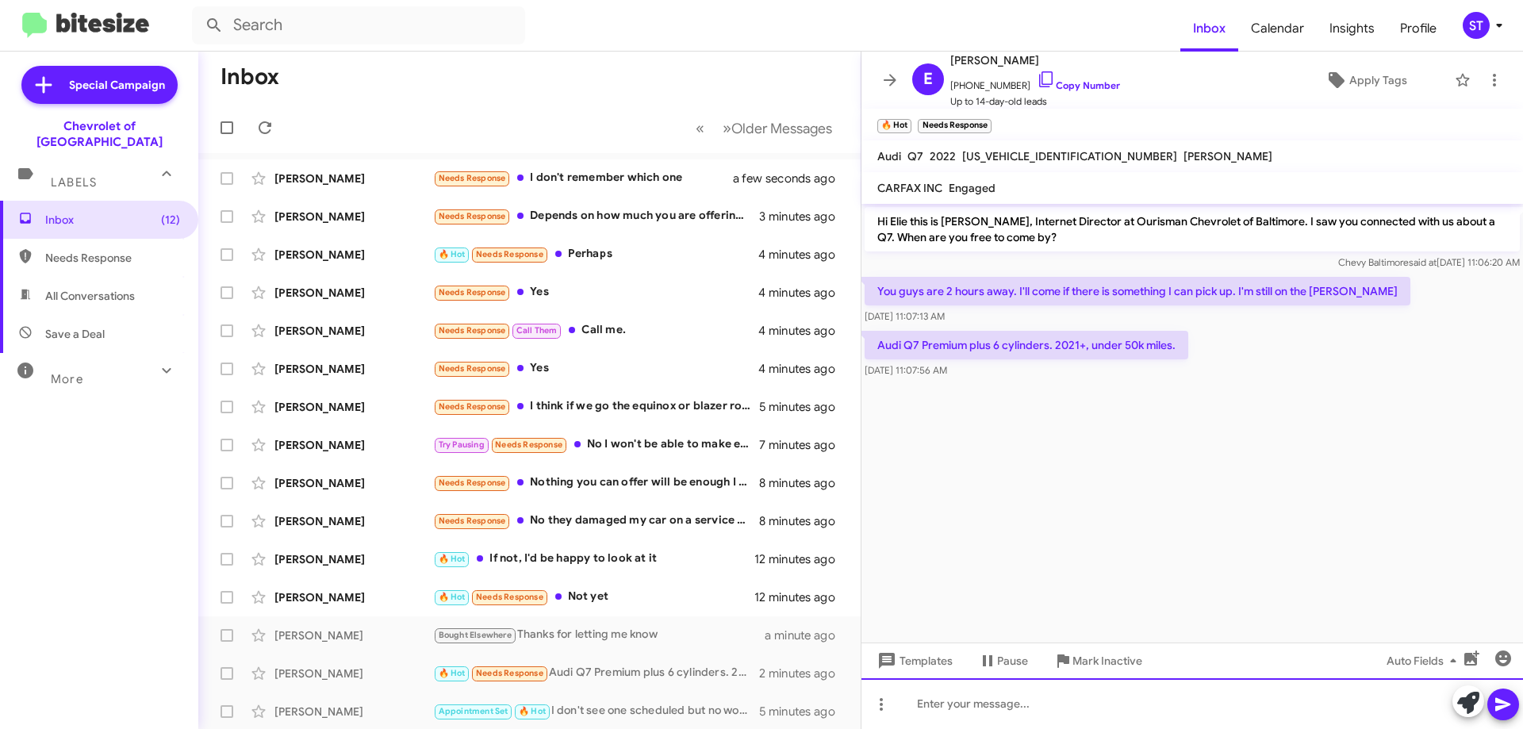
click at [1013, 712] on div at bounding box center [1191, 703] width 661 height 51
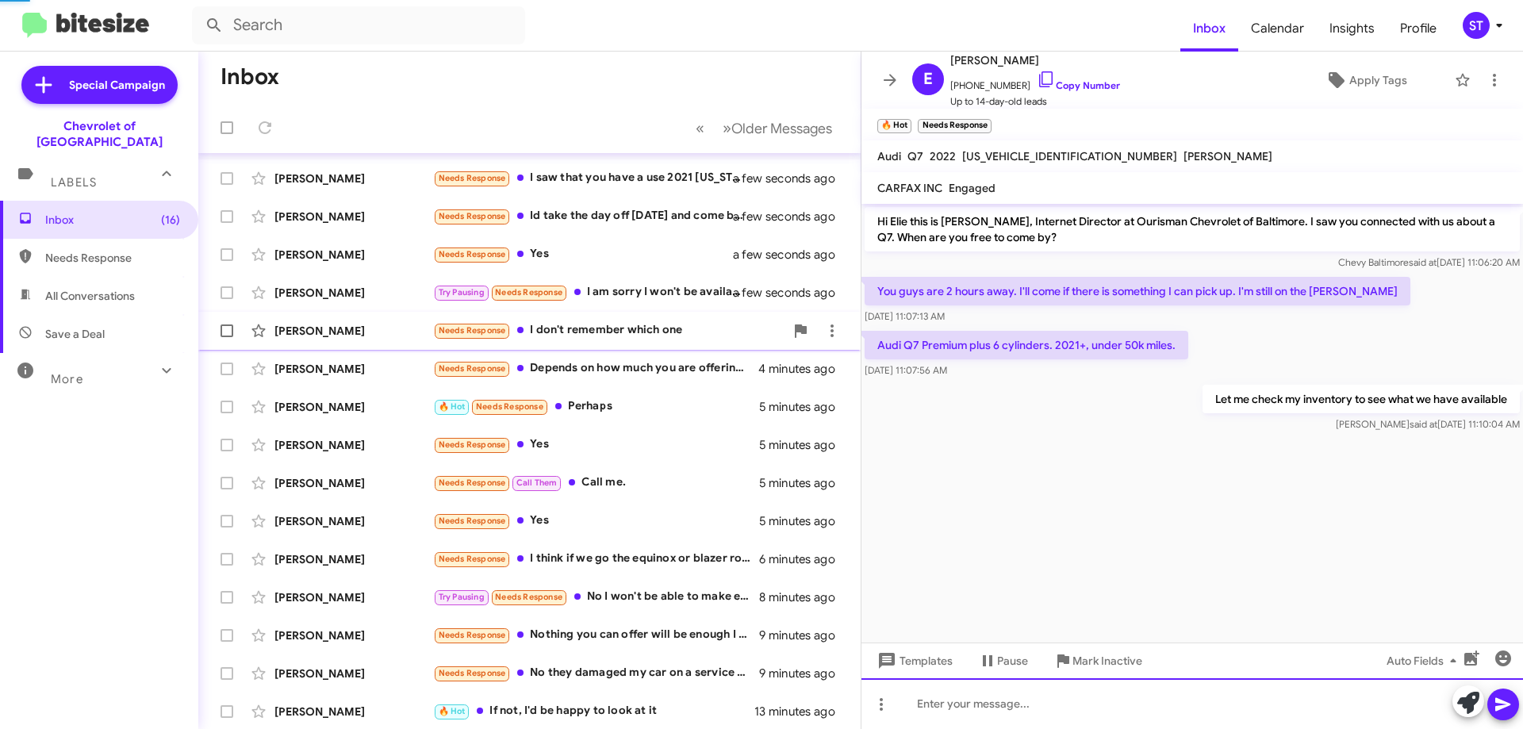
scroll to position [192, 0]
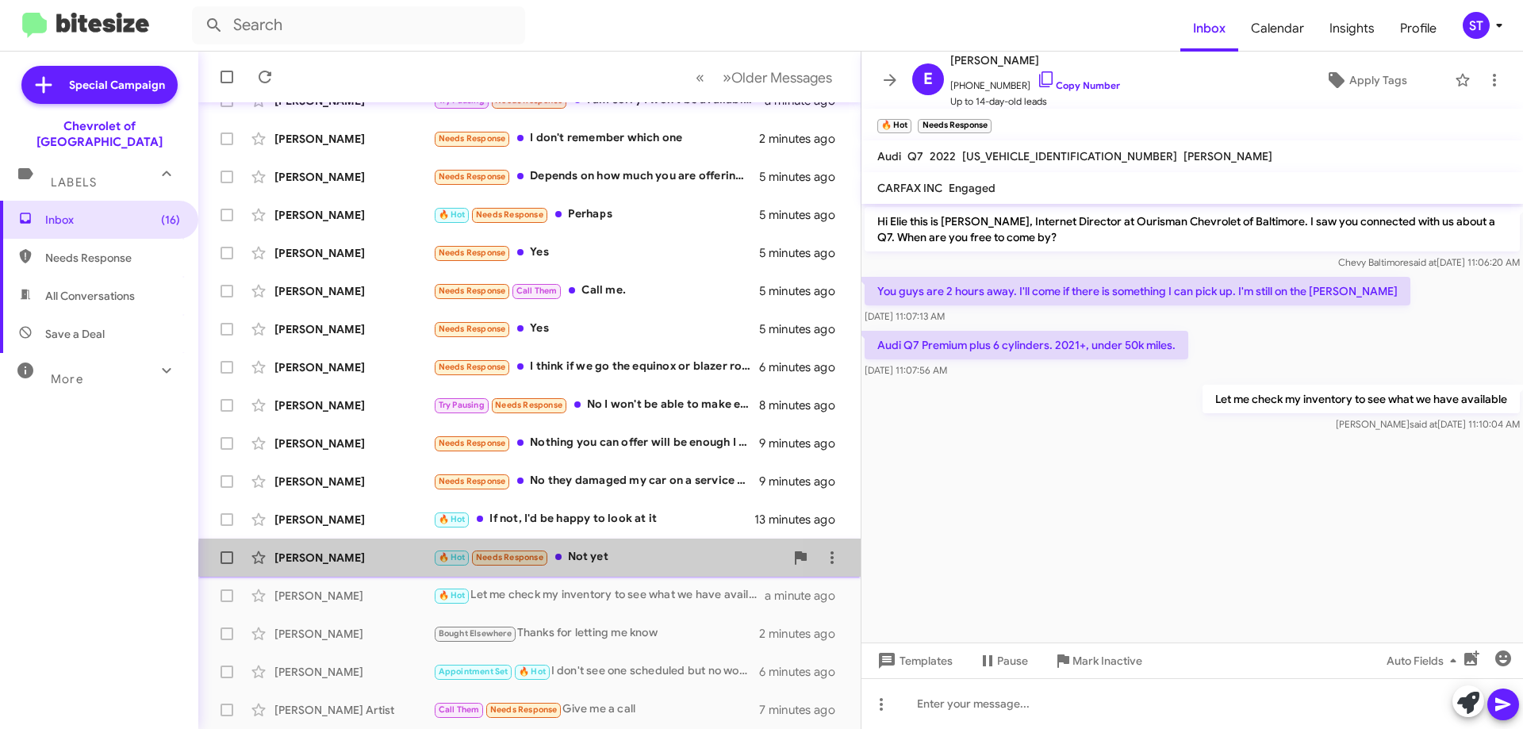
click at [600, 567] on div "John Oldfather 🔥 Hot Needs Response Not yet 13 minutes ago" at bounding box center [529, 558] width 637 height 32
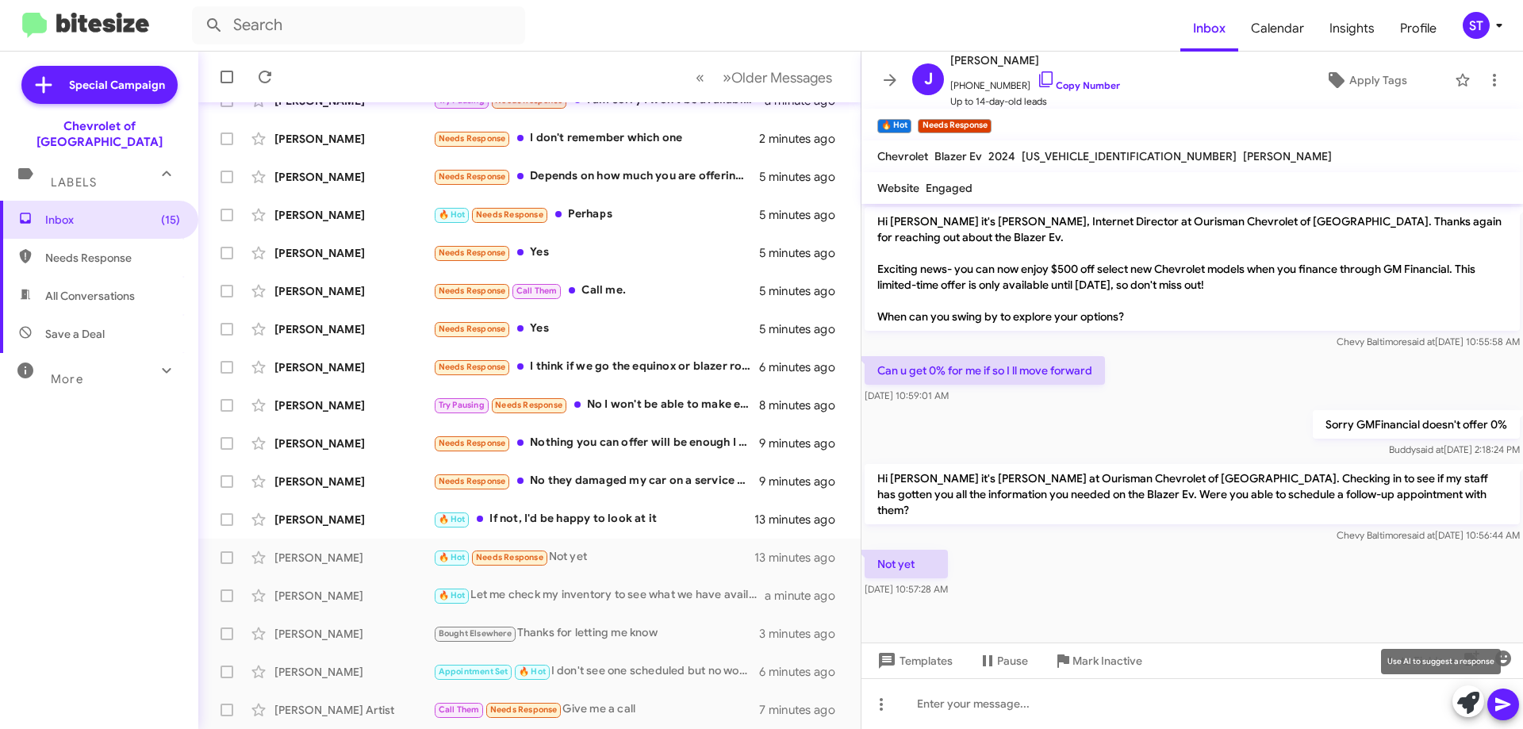
click at [1459, 705] on icon at bounding box center [1468, 703] width 22 height 22
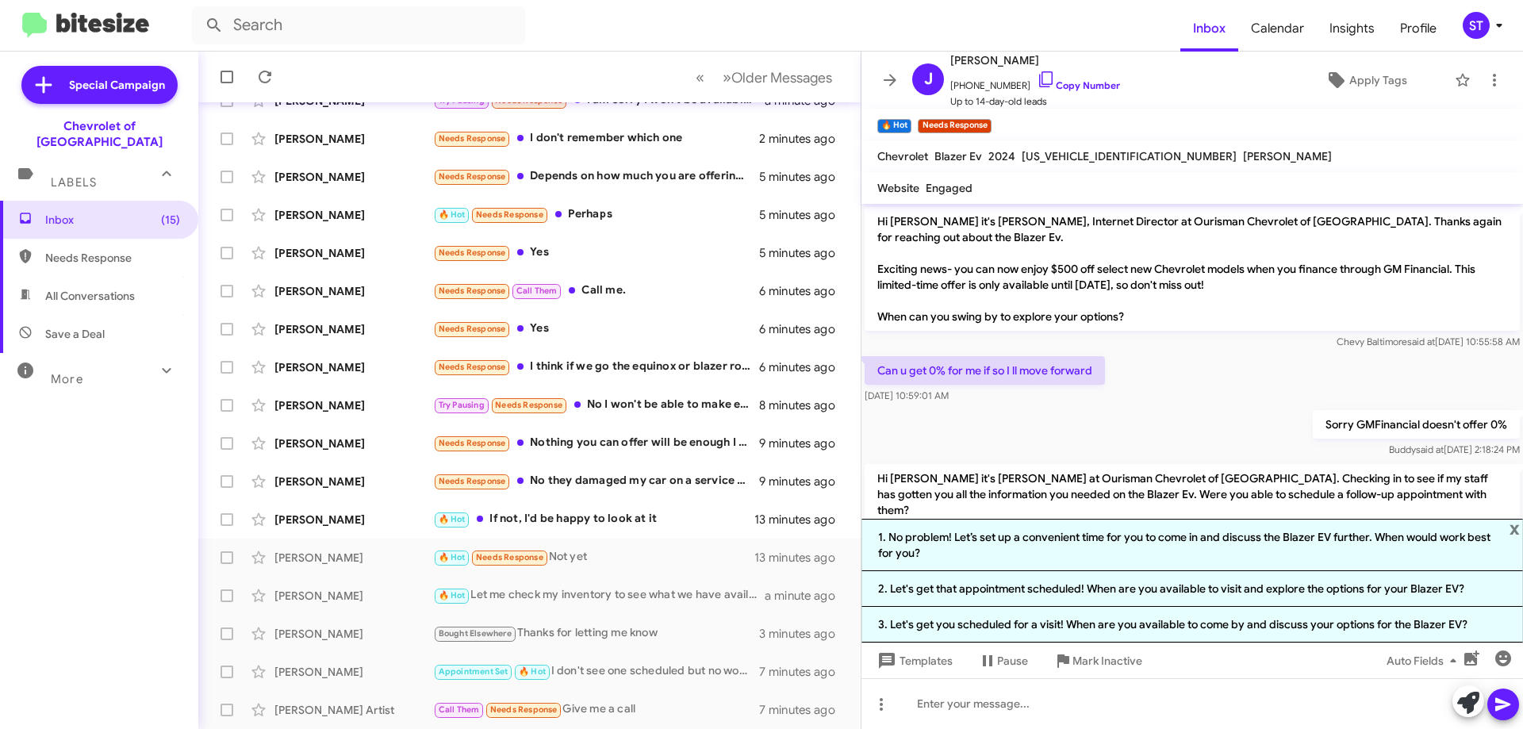
scroll to position [86, 0]
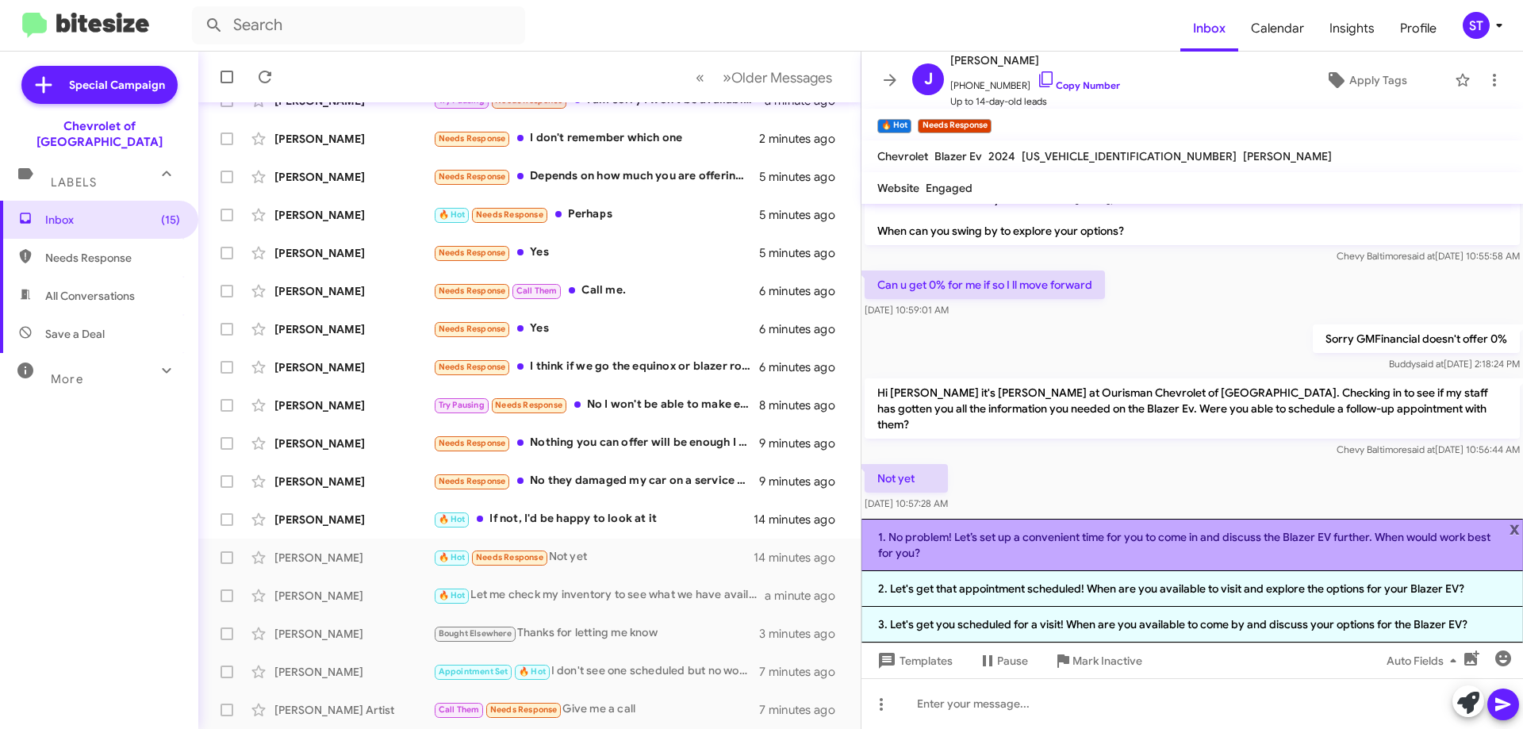
click at [996, 550] on li "1. No problem! Let’s set up a convenient time for you to come in and discuss th…" at bounding box center [1191, 545] width 661 height 52
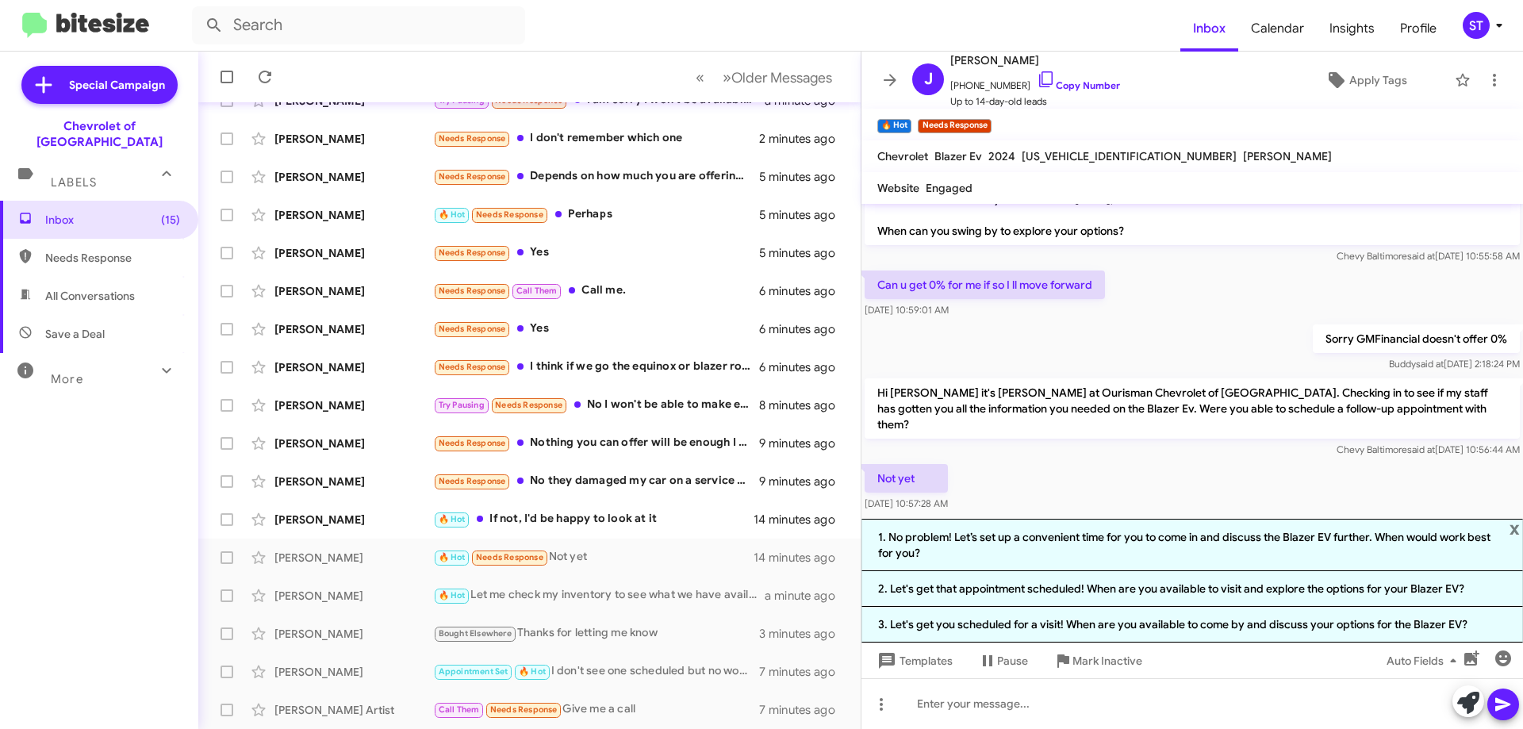
scroll to position [0, 0]
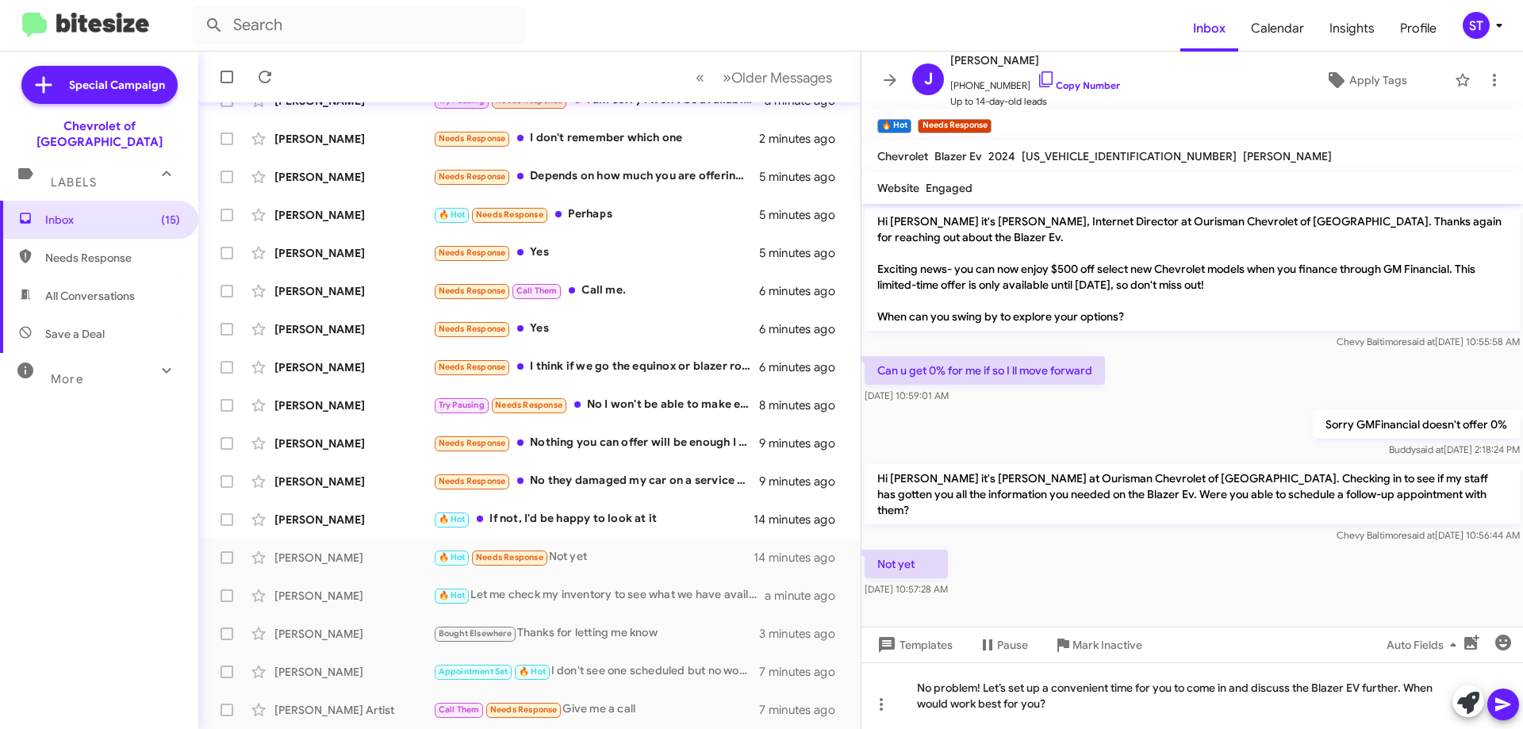
click at [1499, 713] on icon at bounding box center [1502, 704] width 19 height 19
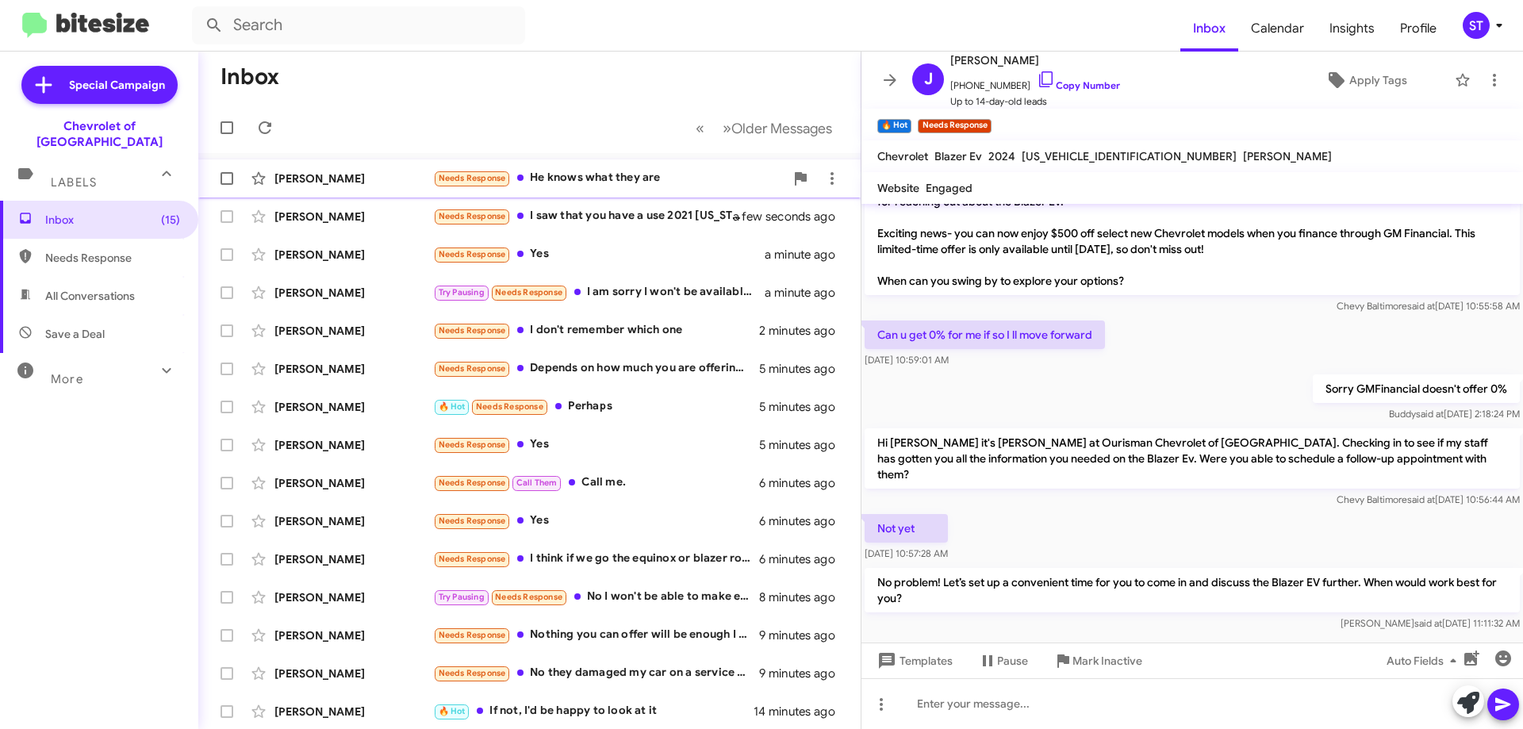
click at [606, 175] on div "Needs Response He knows what they are" at bounding box center [608, 178] width 351 height 18
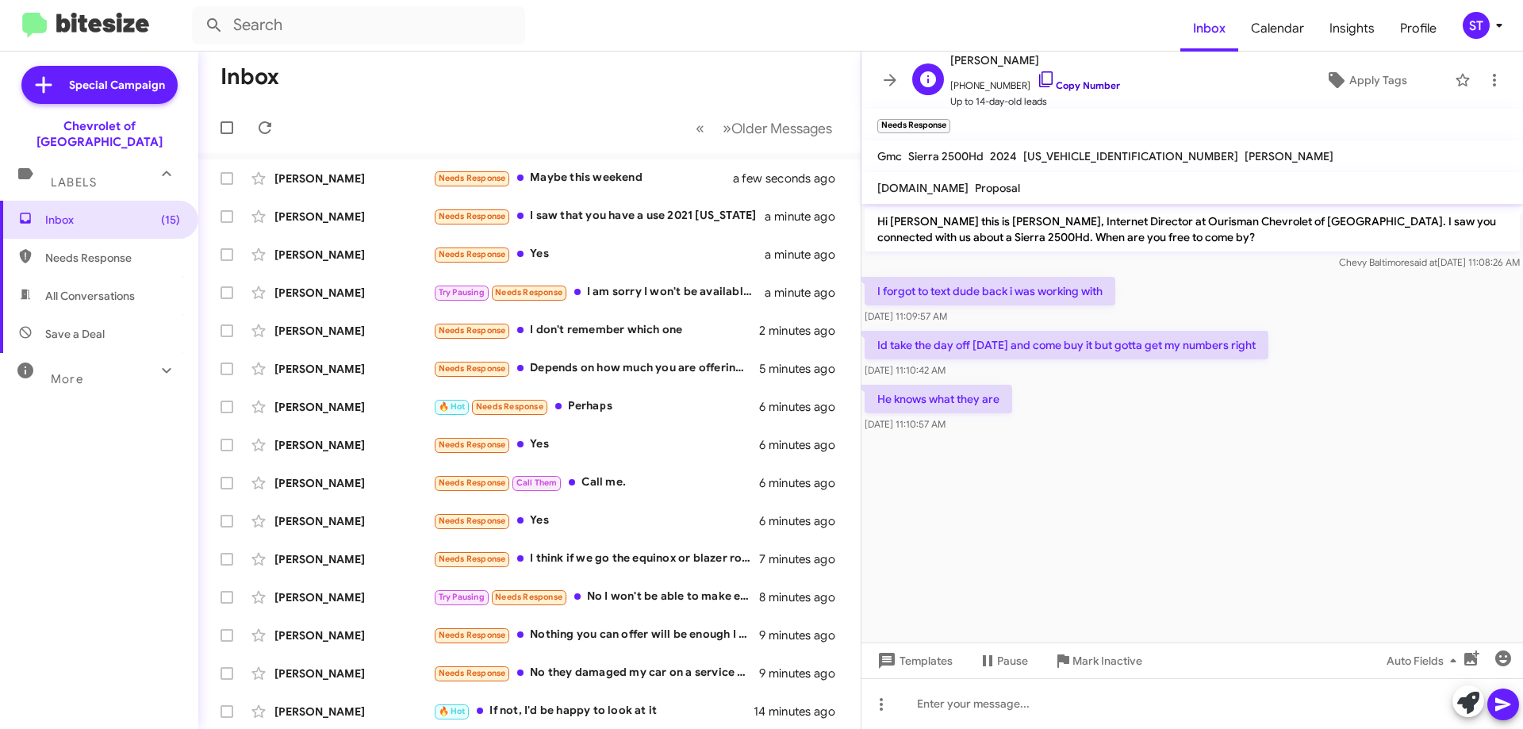
click at [1036, 85] on icon at bounding box center [1045, 79] width 19 height 19
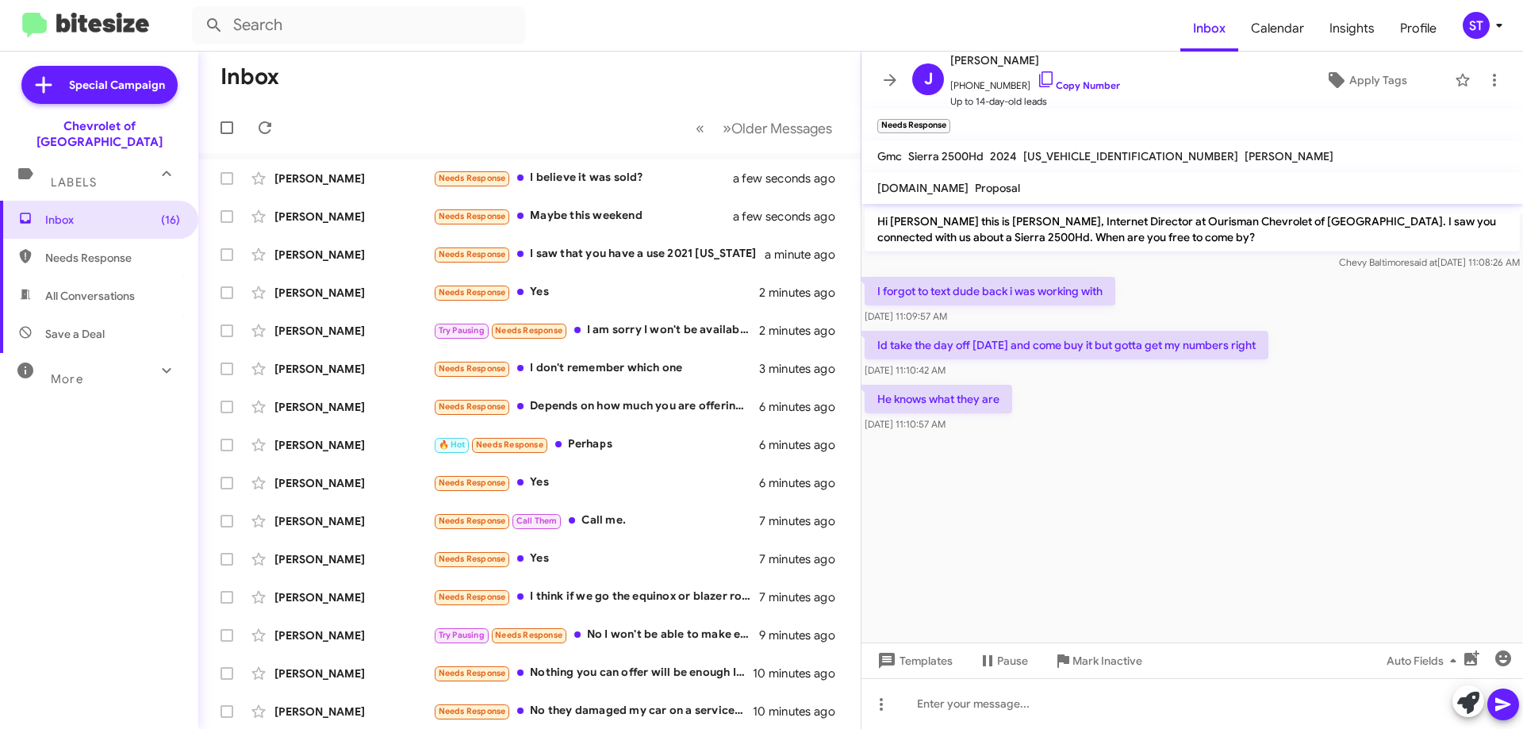
drag, startPoint x: 1105, startPoint y: 290, endPoint x: 878, endPoint y: 291, distance: 226.8
click at [878, 291] on p "I forgot to text dude back i was working with" at bounding box center [989, 291] width 251 height 29
click at [1229, 282] on div "I forgot to text dude back i was working with Aug 27, 2025, 11:09:57 AM" at bounding box center [1191, 301] width 661 height 54
drag, startPoint x: 873, startPoint y: 286, endPoint x: 995, endPoint y: 426, distance: 185.5
click at [995, 426] on div "Hi Jason this is Erik Hershan, Internet Director at Ourisman Chevrolet of Balti…" at bounding box center [1191, 320] width 661 height 232
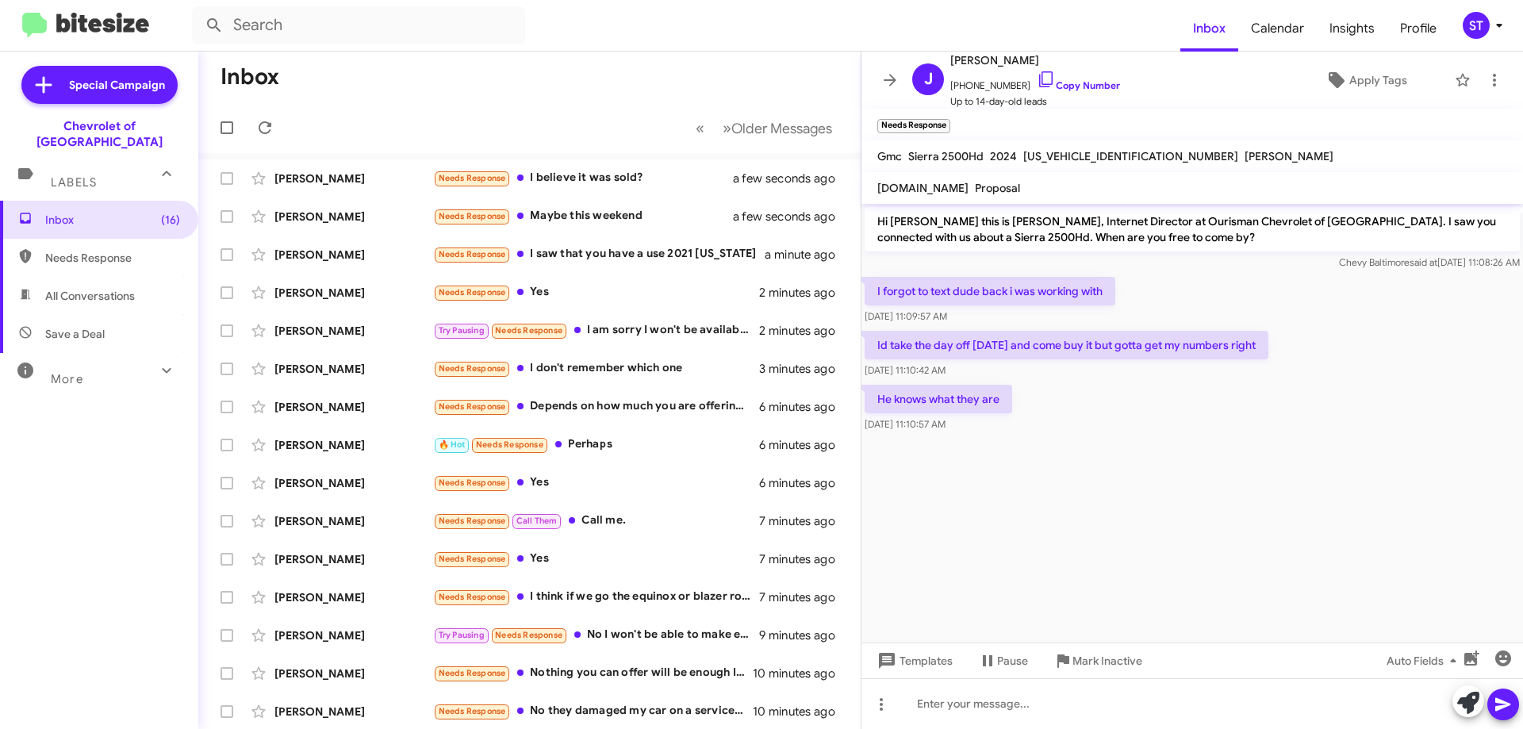
copy div "I forgot to text dude back i was working with Aug 27, 2025, 11:09:57 AM Id take…"
drag, startPoint x: 1180, startPoint y: 484, endPoint x: 1191, endPoint y: 485, distance: 11.2
click at [1181, 484] on cdk-virtual-scroll-viewport "Hi Jason this is Erik Hershan, Internet Director at Ourisman Chevrolet of Balti…" at bounding box center [1191, 423] width 661 height 439
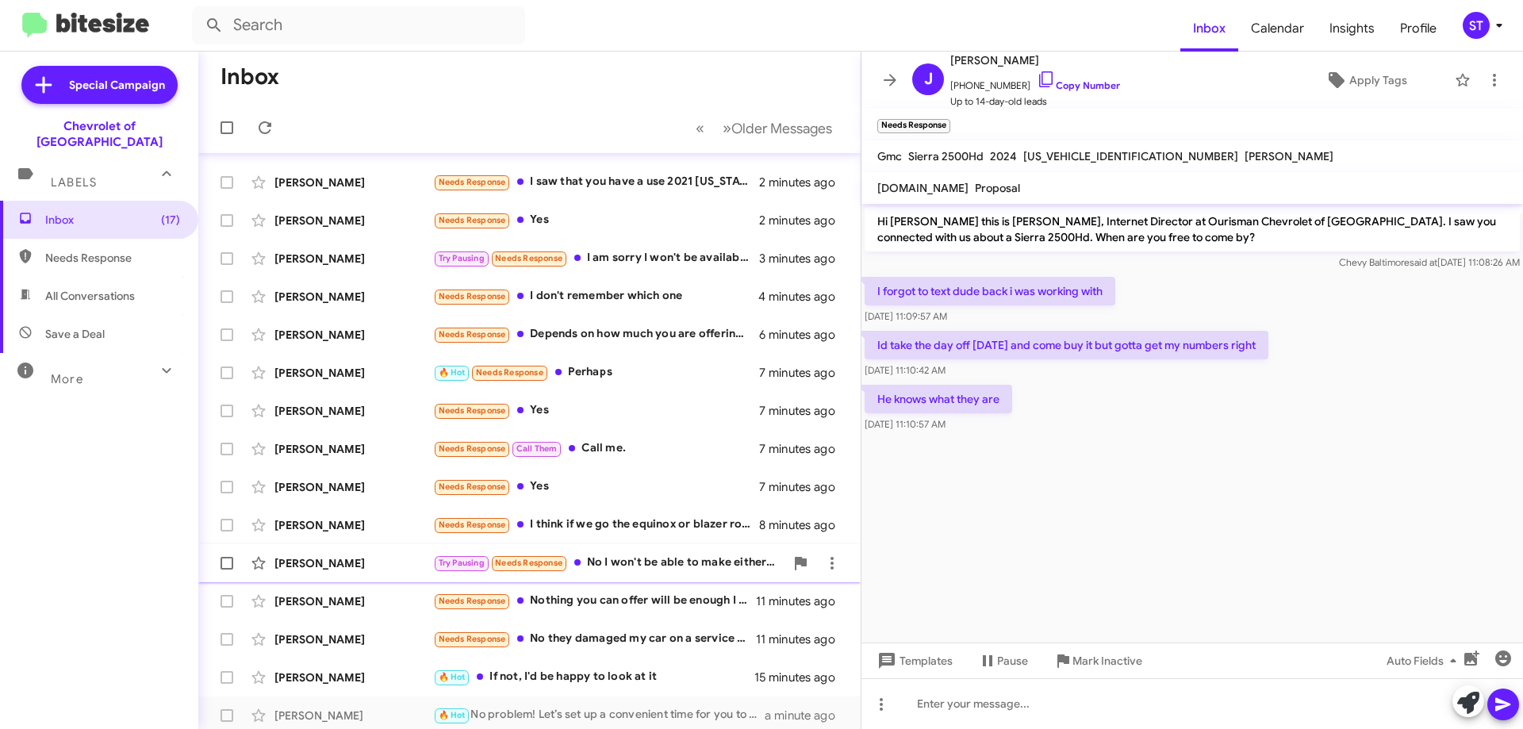
scroll to position [192, 0]
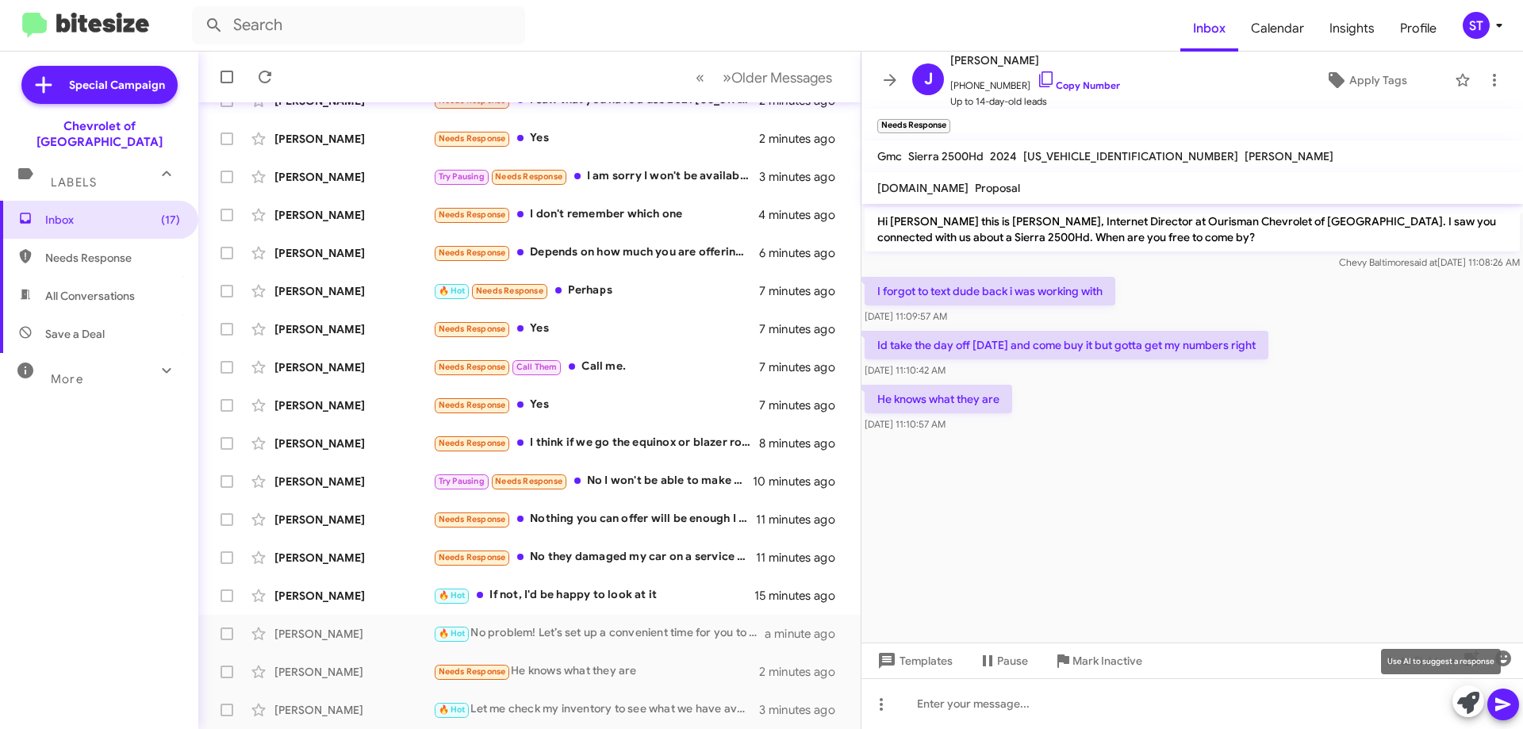
click at [1472, 695] on icon at bounding box center [1468, 703] width 22 height 22
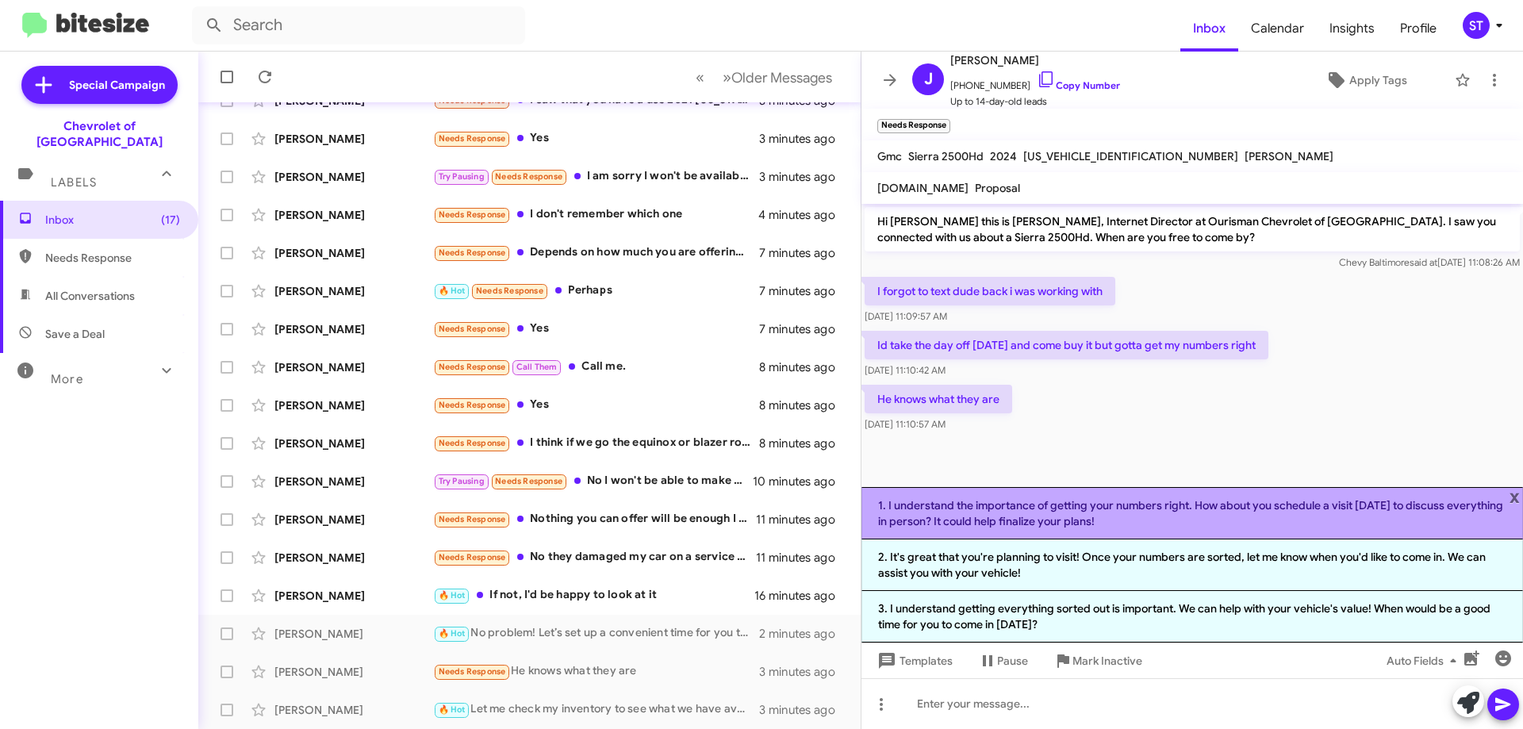
click at [1178, 514] on li "1. I understand the importance of getting your numbers right. How about you sch…" at bounding box center [1191, 513] width 661 height 52
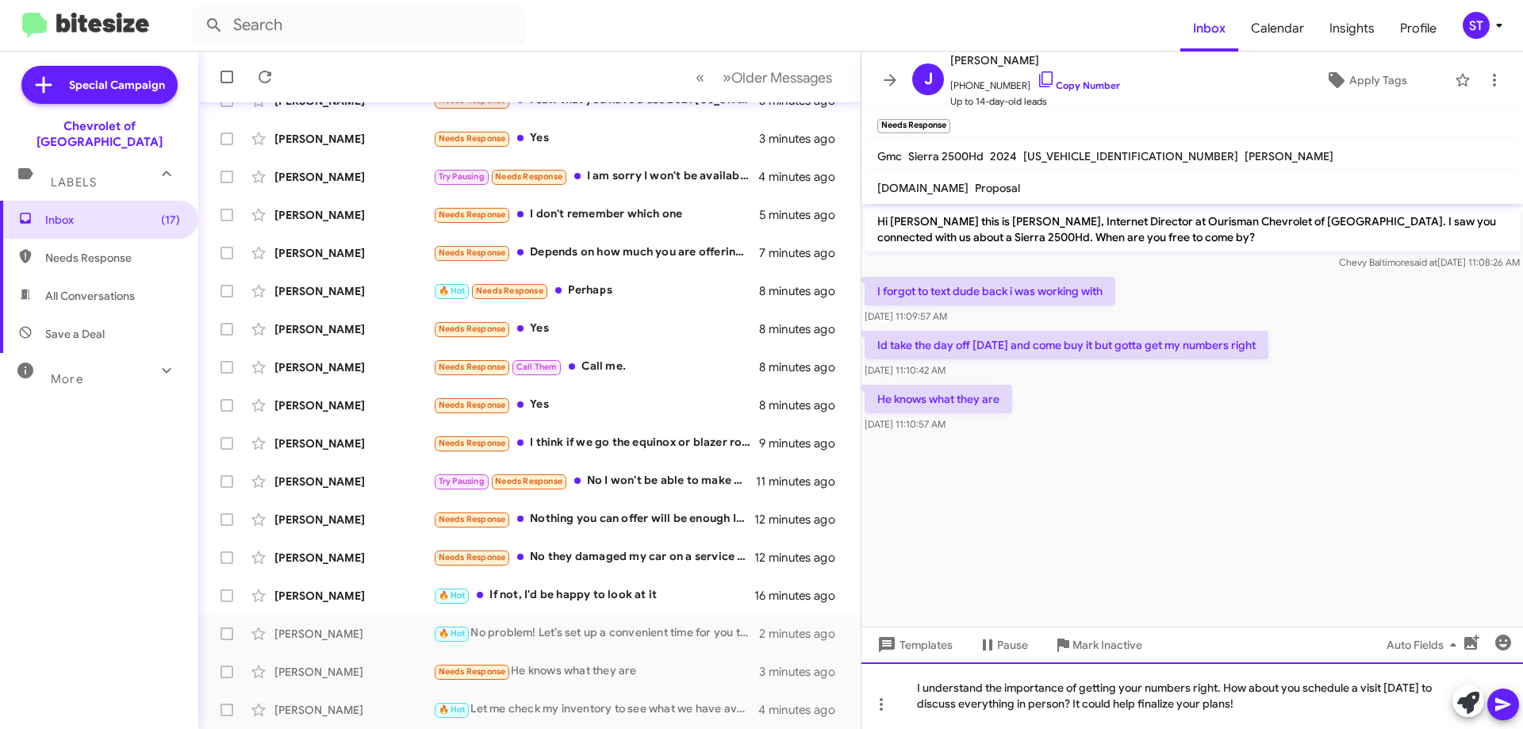
click at [1270, 714] on div "I understand the importance of getting your numbers right. How about you schedu…" at bounding box center [1191, 695] width 661 height 67
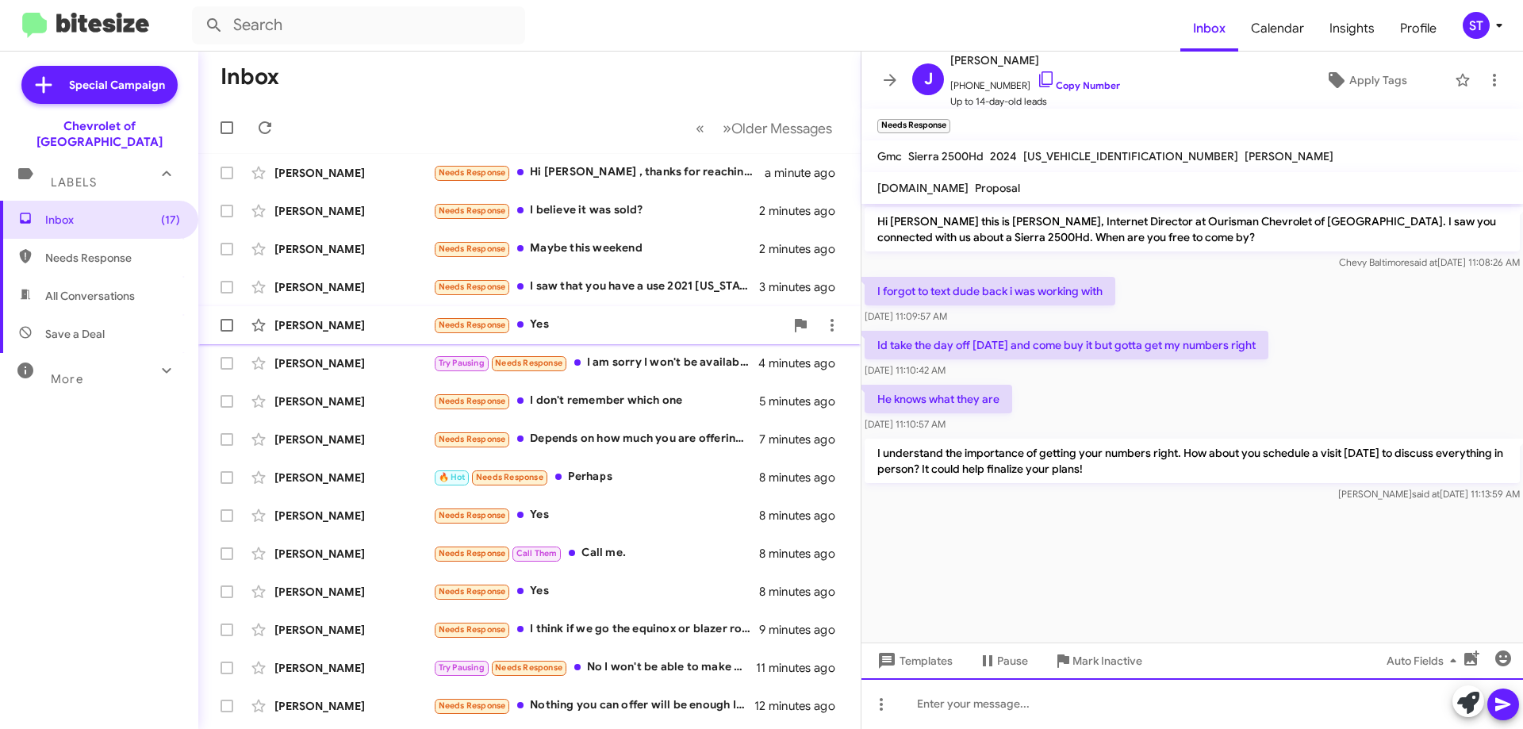
scroll to position [0, 0]
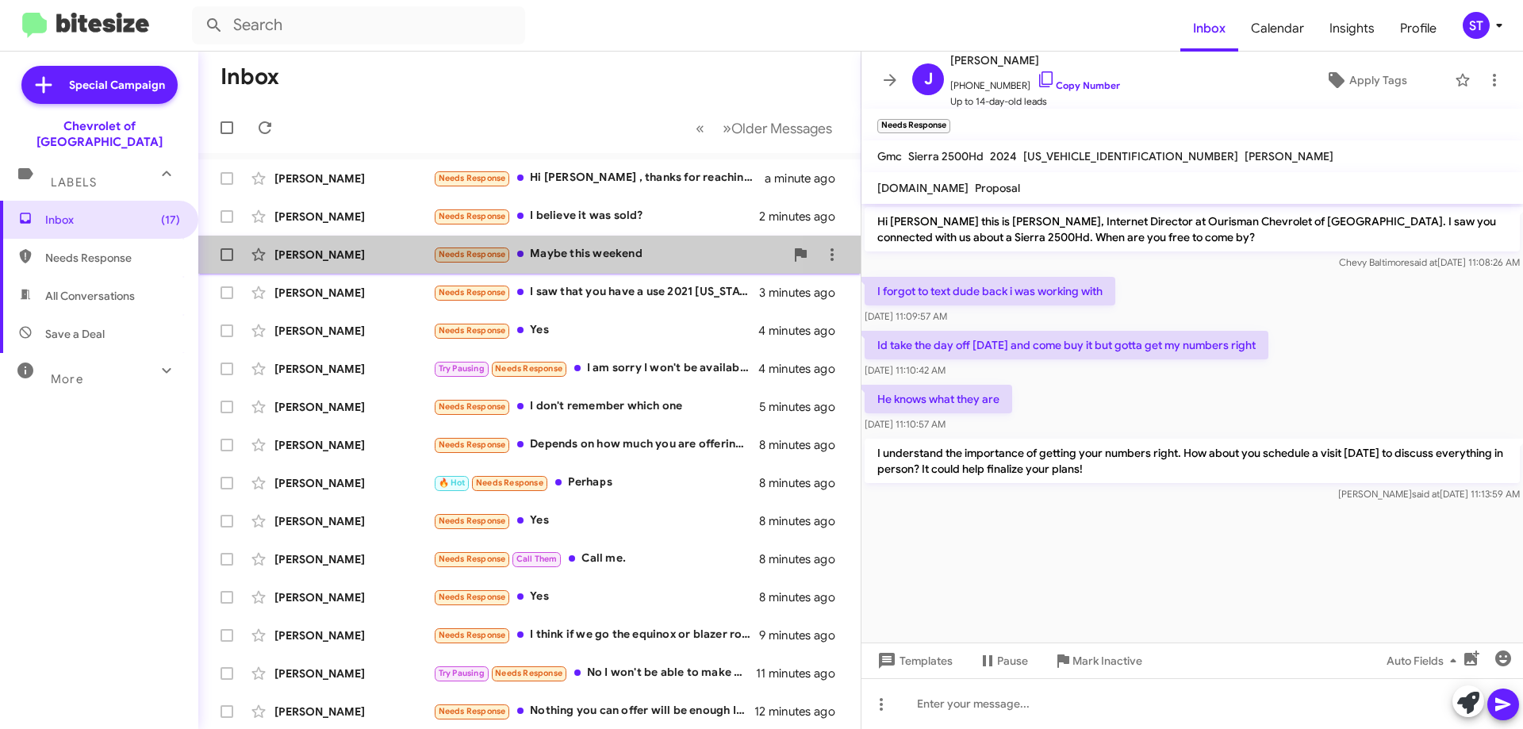
click at [617, 253] on div "Needs Response Maybe this weekend" at bounding box center [608, 254] width 351 height 18
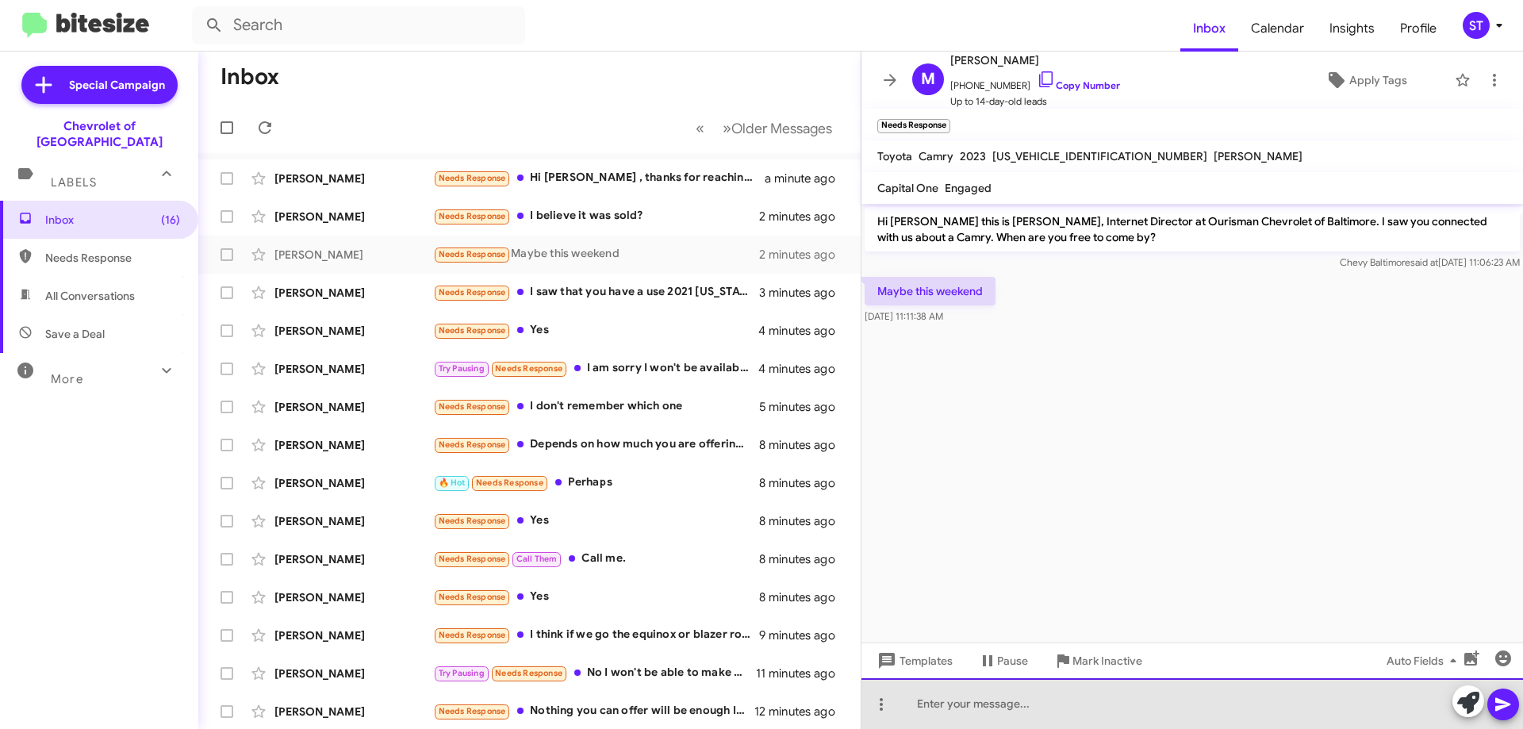
click at [983, 708] on div at bounding box center [1191, 703] width 661 height 51
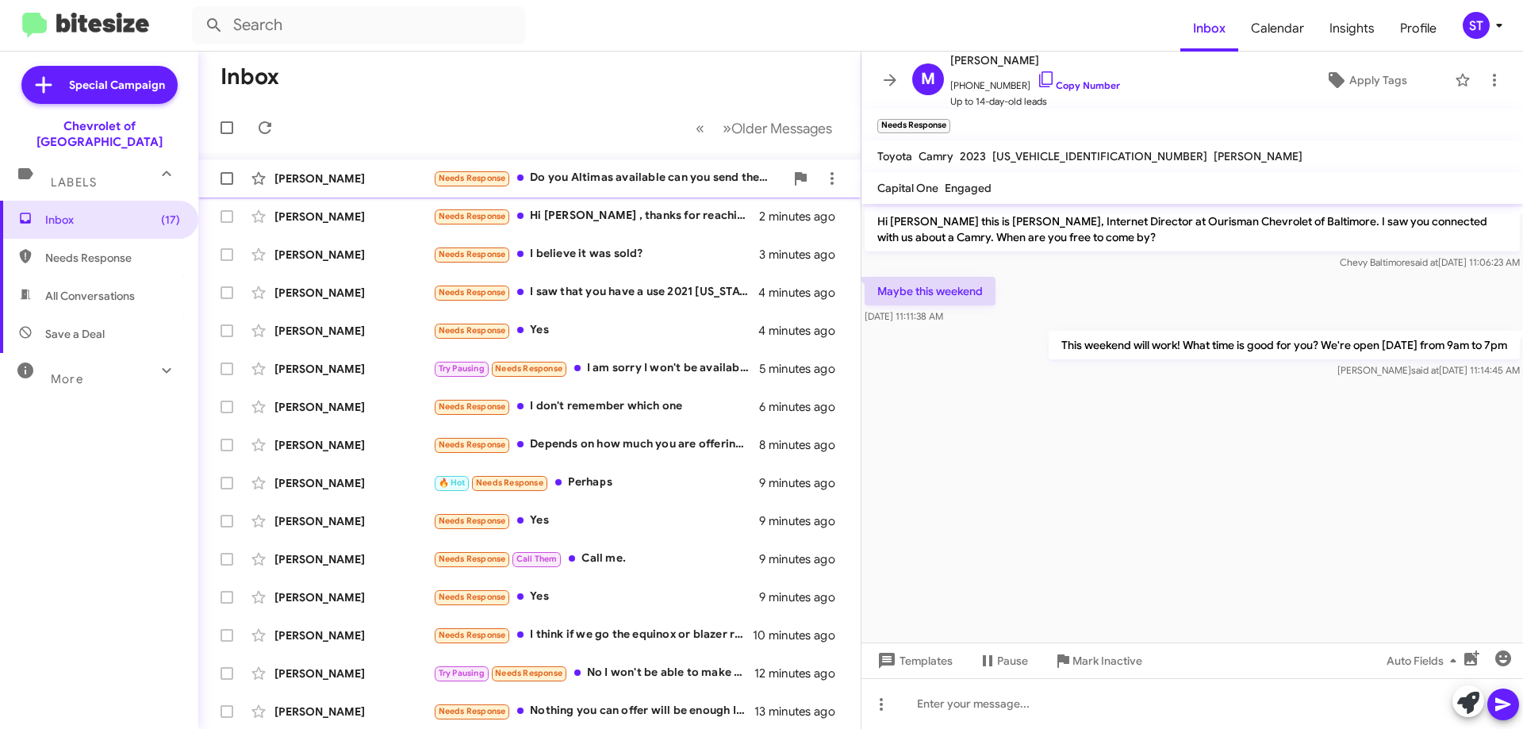
click at [598, 174] on div "Needs Response Do you Altimas available can you send them to me" at bounding box center [608, 178] width 351 height 18
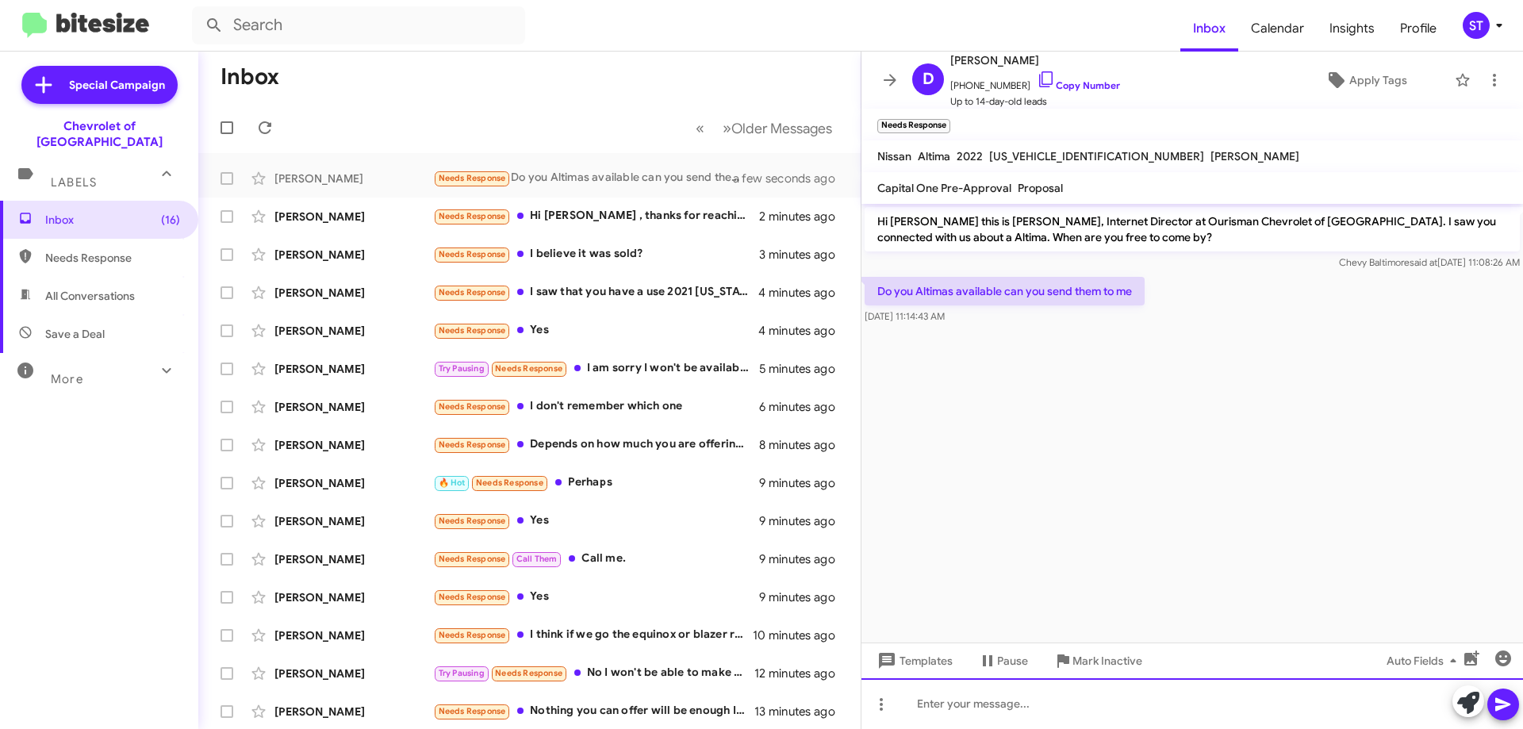
click at [1006, 703] on div at bounding box center [1191, 703] width 661 height 51
click at [1207, 698] on div "We have a 2022 Altima available. here's the link" at bounding box center [1191, 703] width 661 height 51
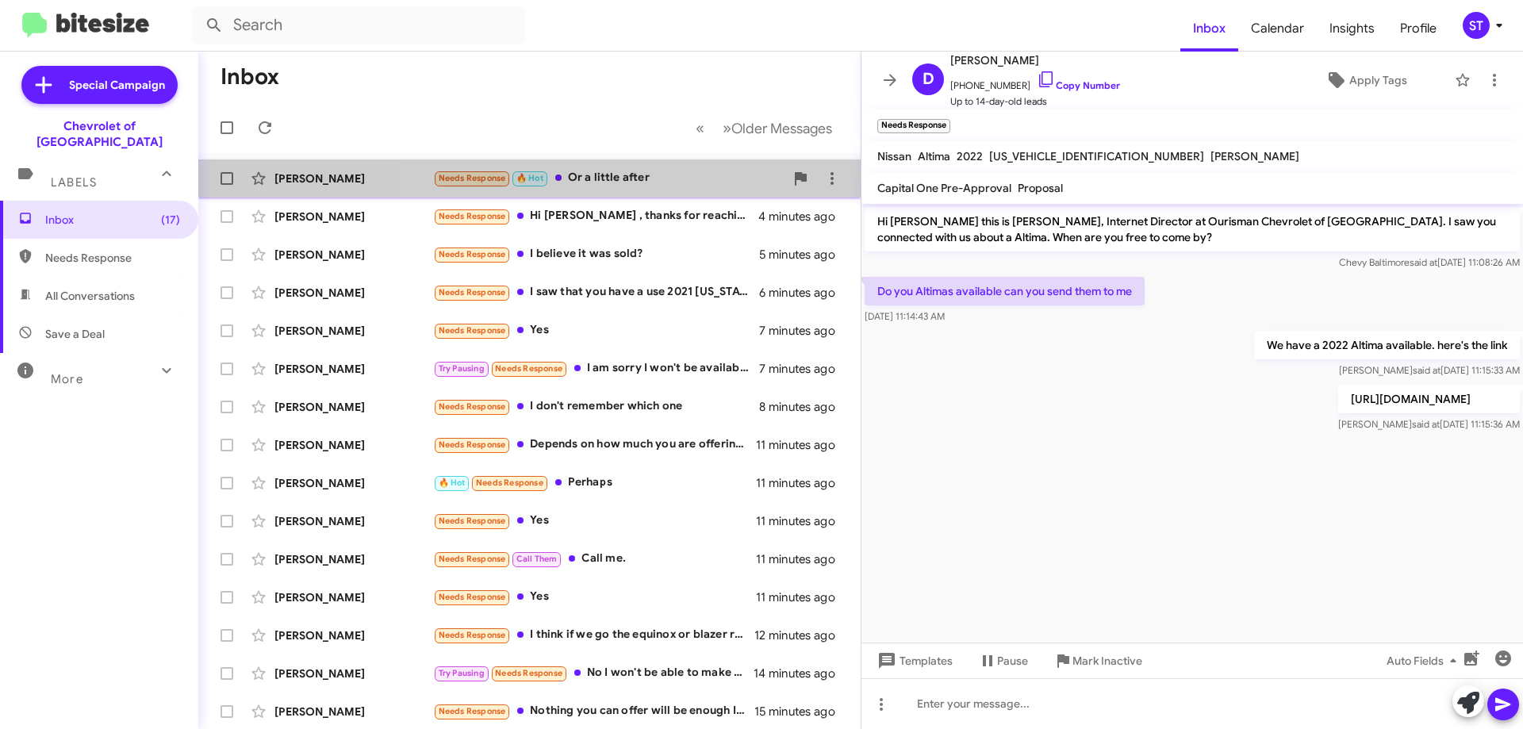
click at [634, 177] on div "Needs Response 🔥 Hot Or a little after" at bounding box center [608, 178] width 351 height 18
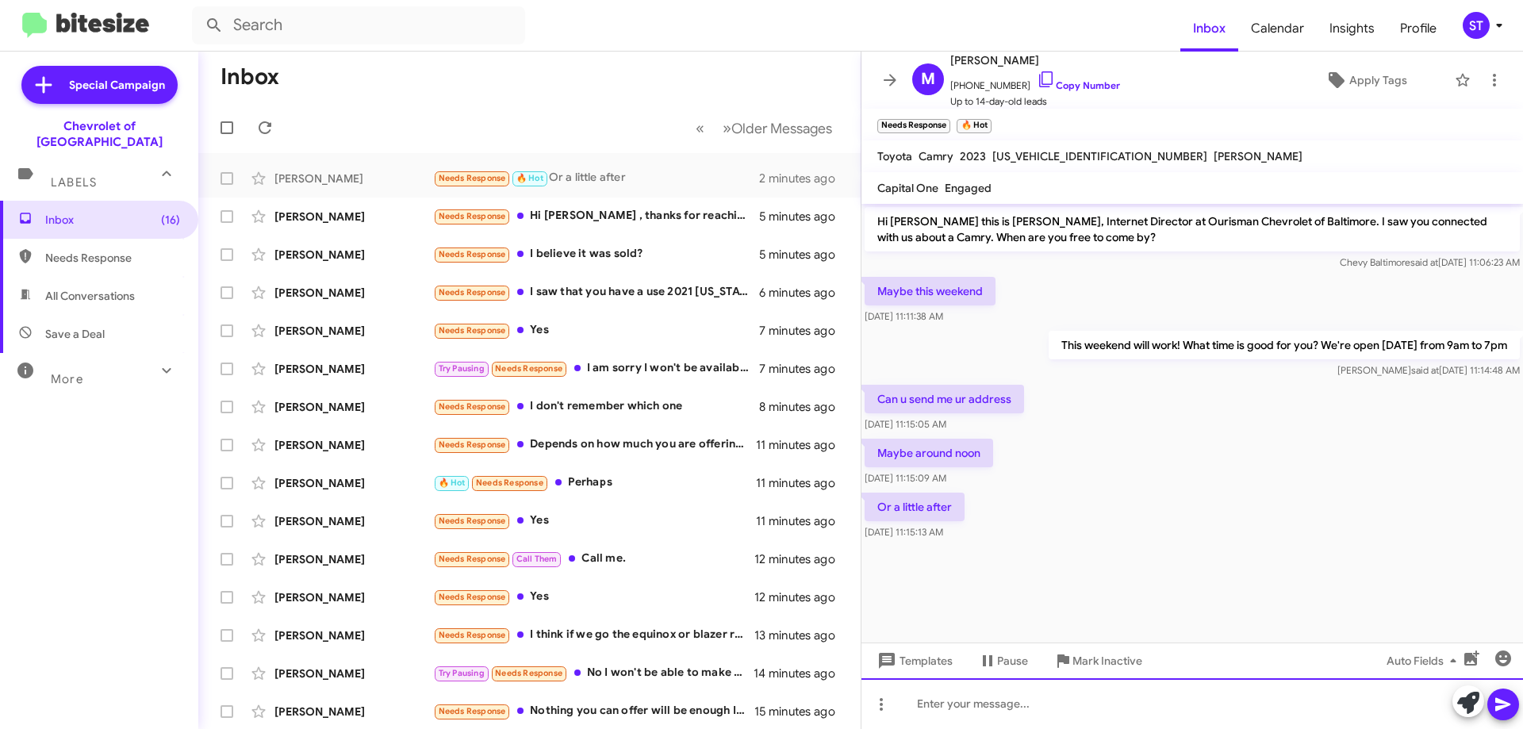
click at [990, 723] on div at bounding box center [1191, 703] width 661 height 51
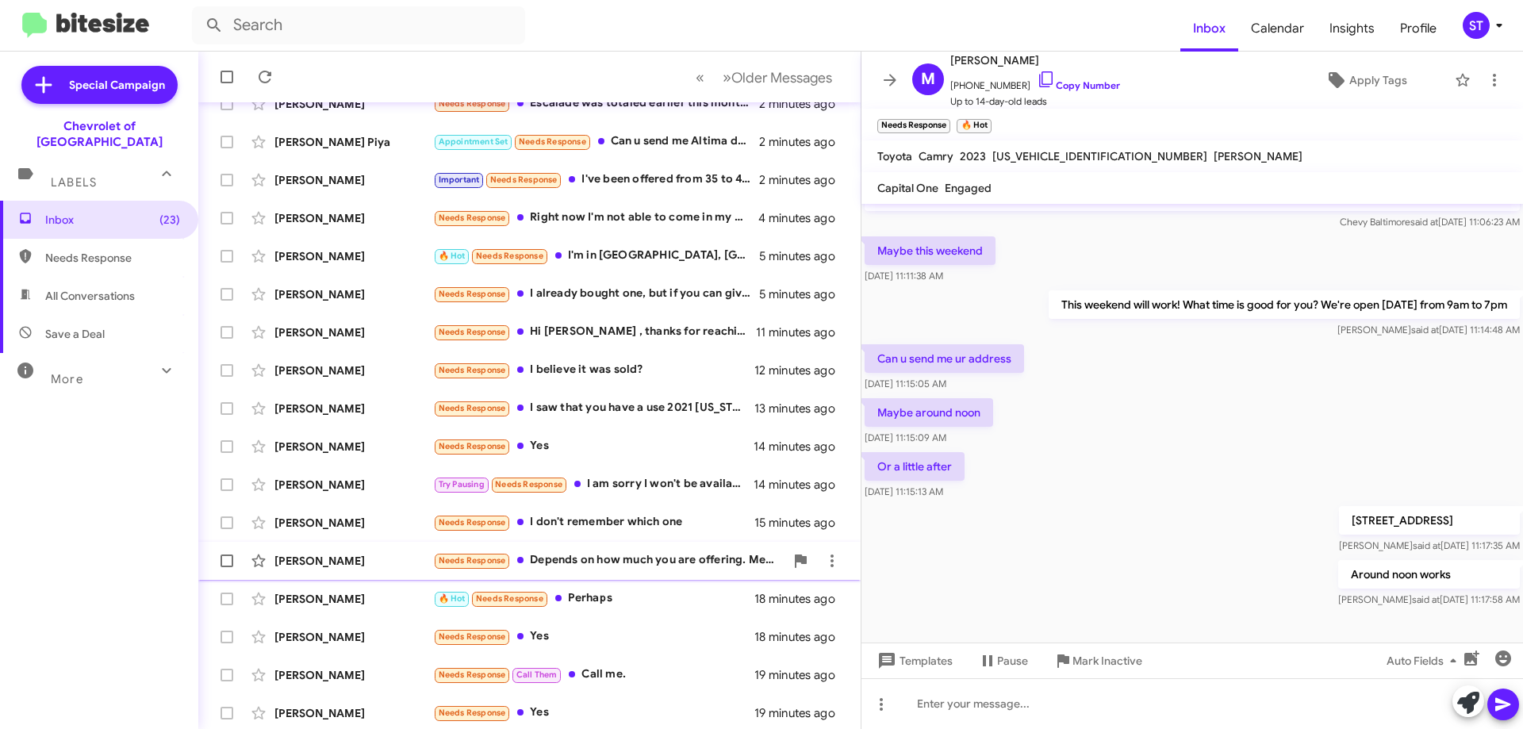
scroll to position [192, 0]
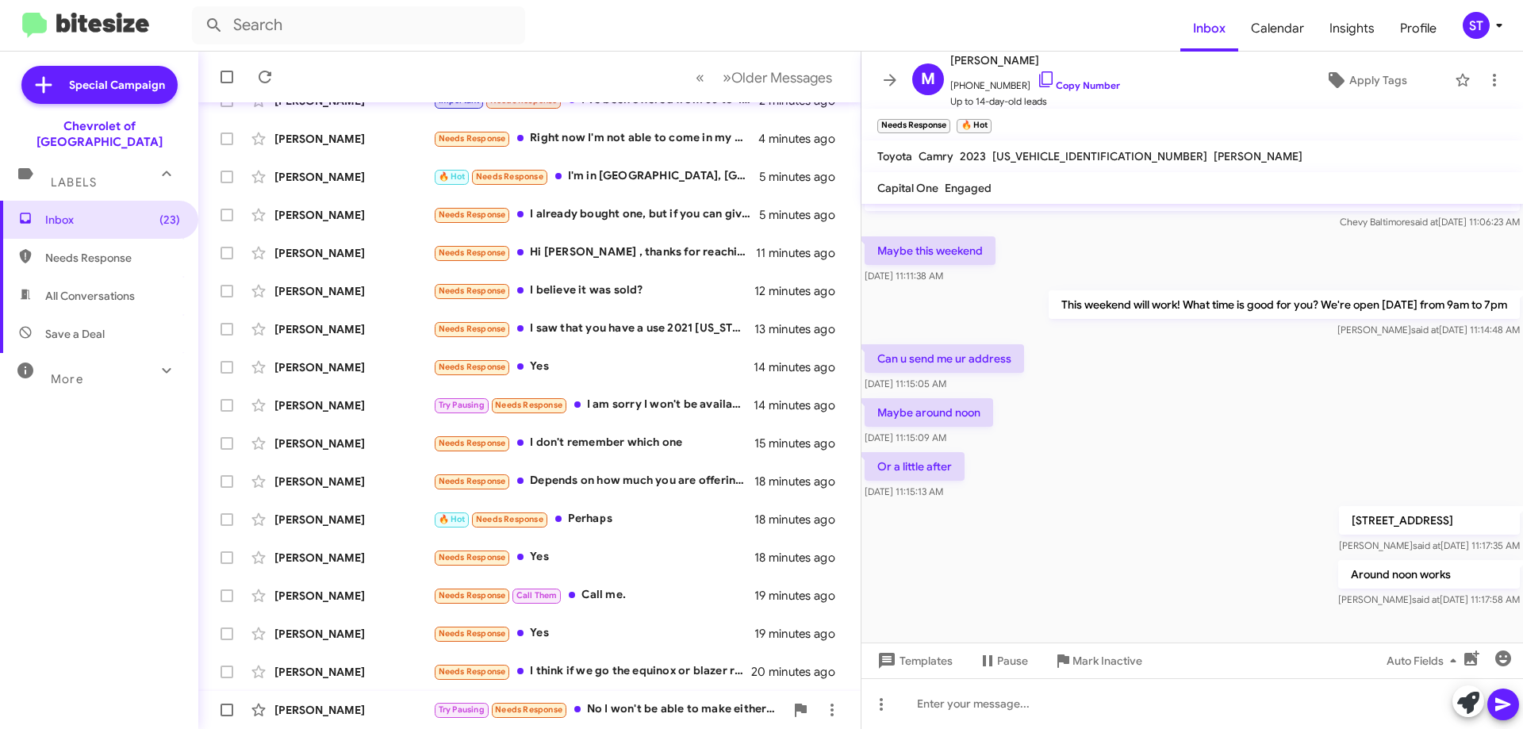
click at [638, 714] on div "Try Pausing Needs Response No I won't be able to make either one of those and I…" at bounding box center [608, 709] width 351 height 18
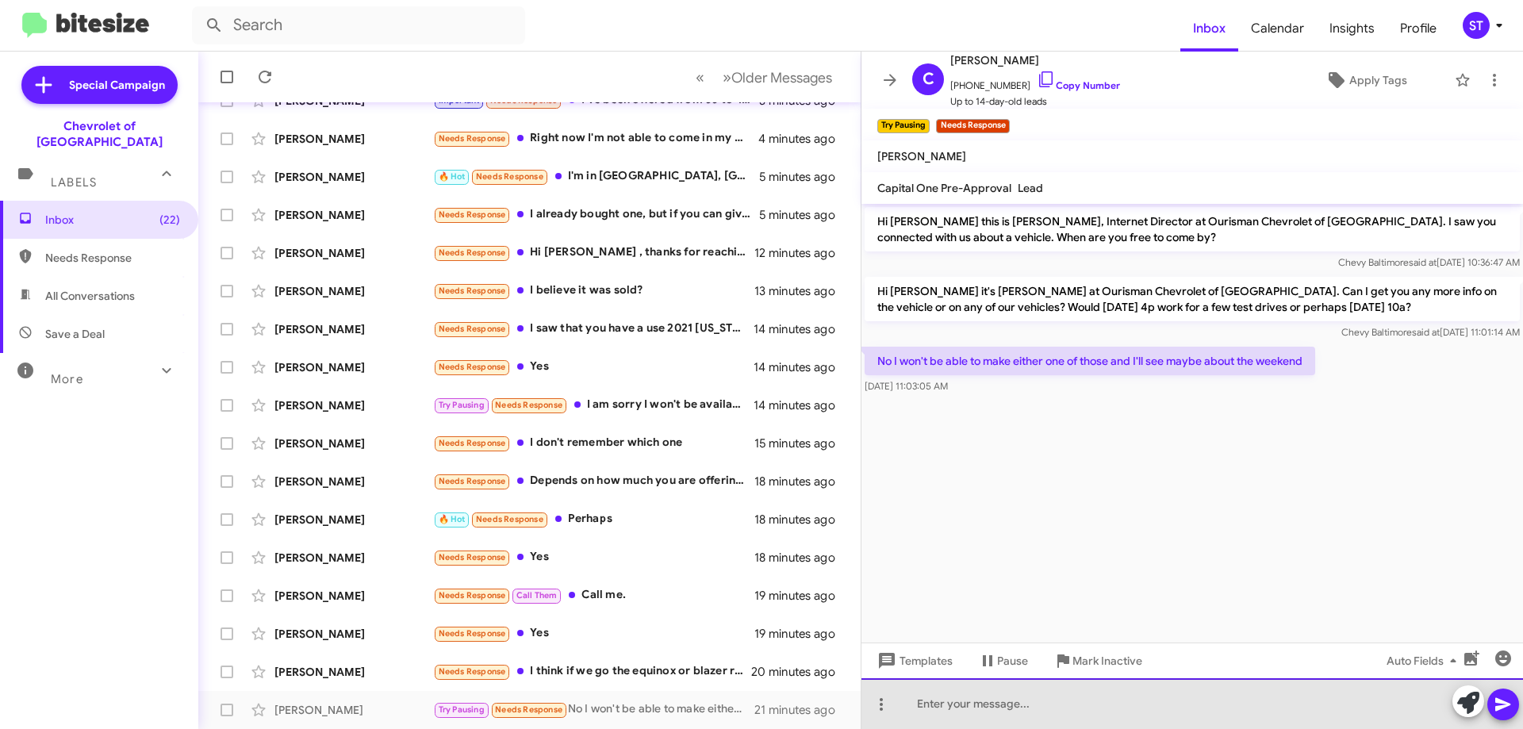
click at [921, 707] on div at bounding box center [1191, 703] width 661 height 51
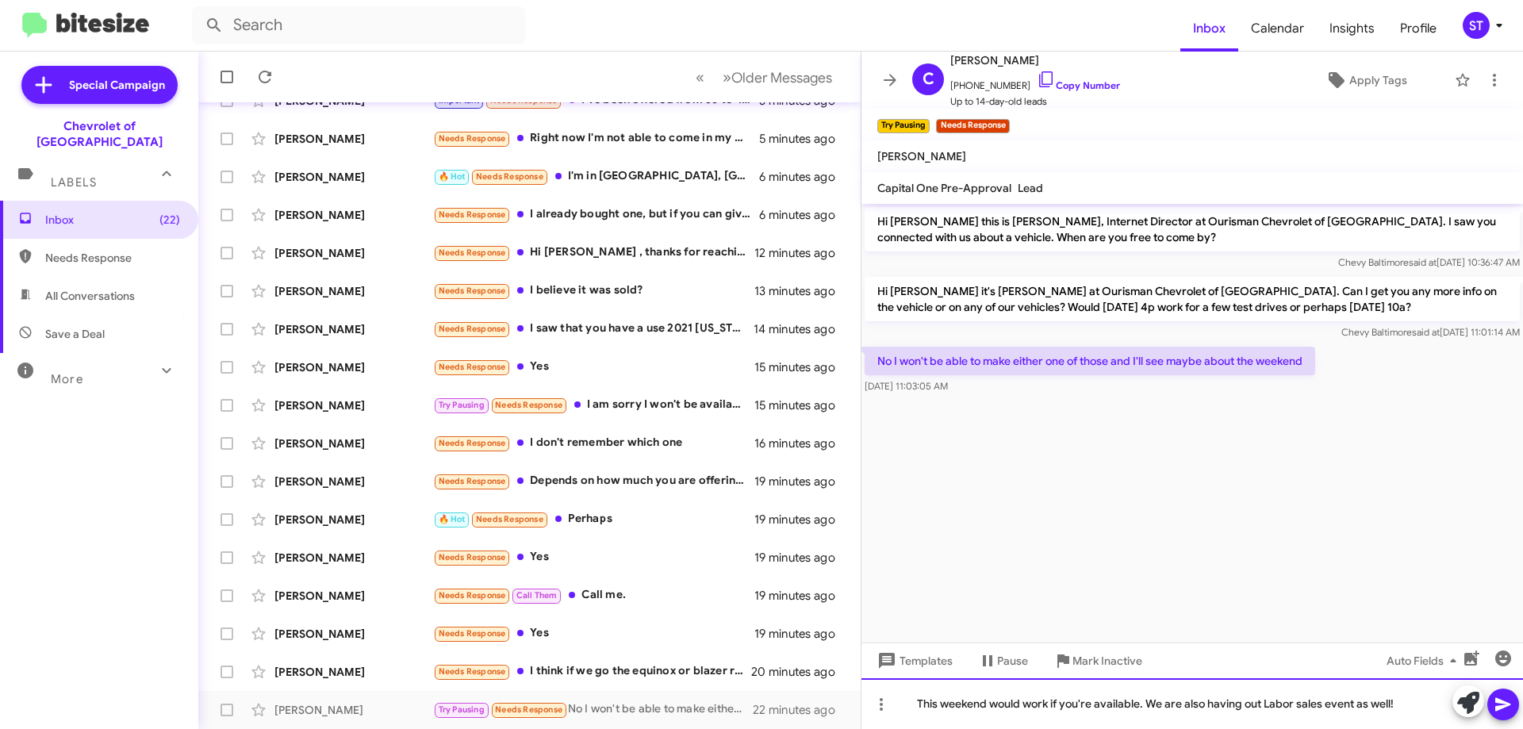
drag, startPoint x: 1144, startPoint y: 705, endPoint x: 1155, endPoint y: 728, distance: 25.2
click at [1146, 708] on div "This weekend would work if you're available. We are also having out Labor sales…" at bounding box center [1191, 703] width 661 height 51
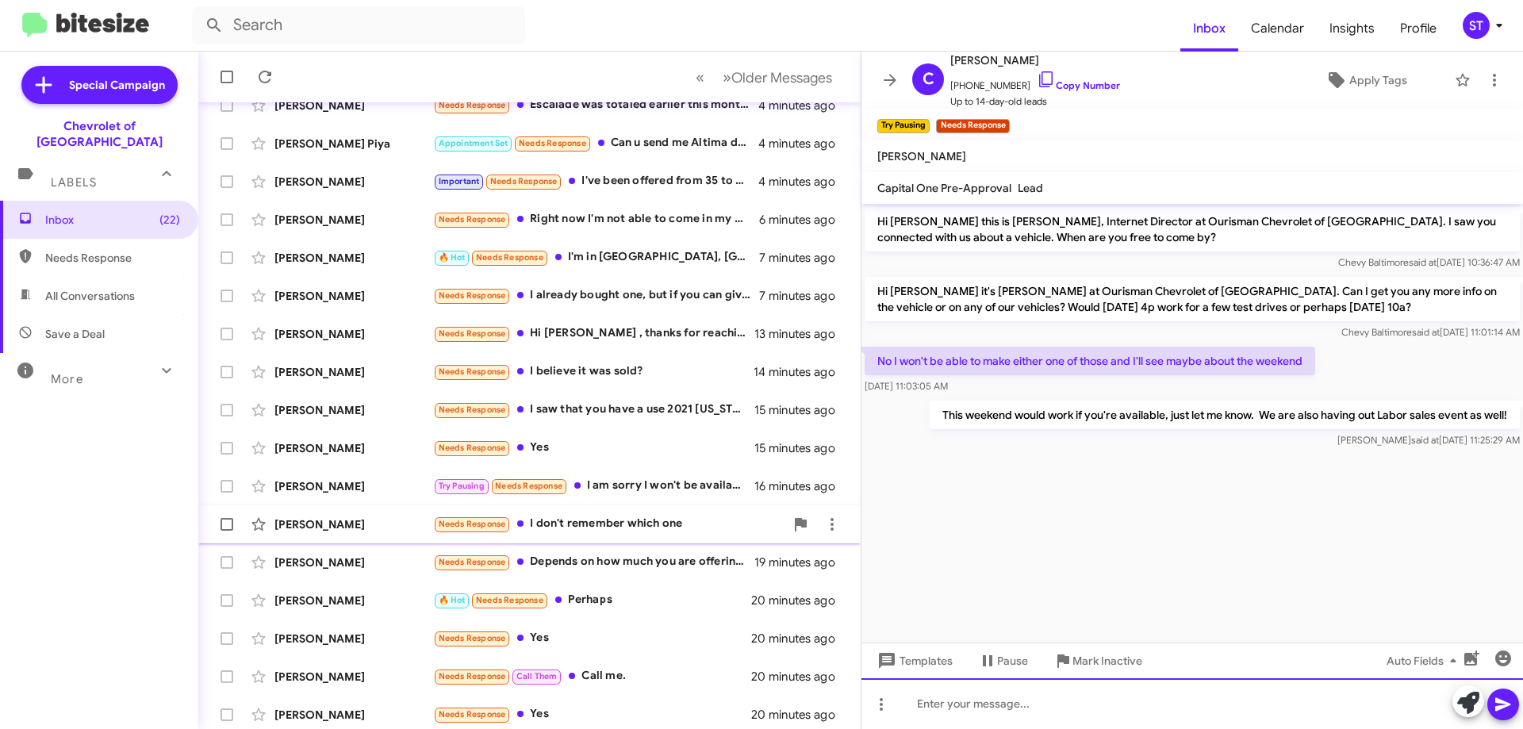
scroll to position [192, 0]
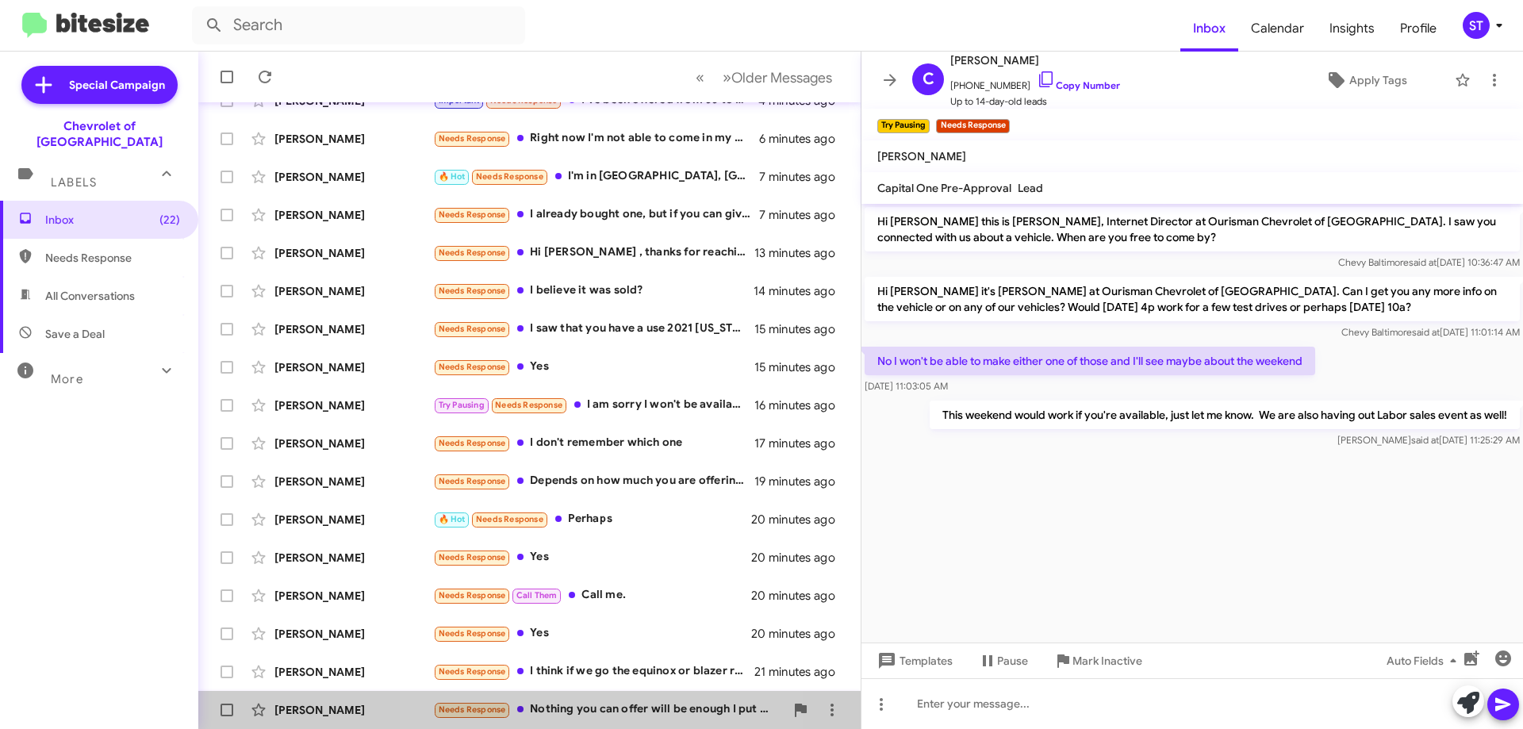
click at [592, 715] on div "Needs Response Nothing you can offer will be enough I put work into my car and …" at bounding box center [608, 709] width 351 height 18
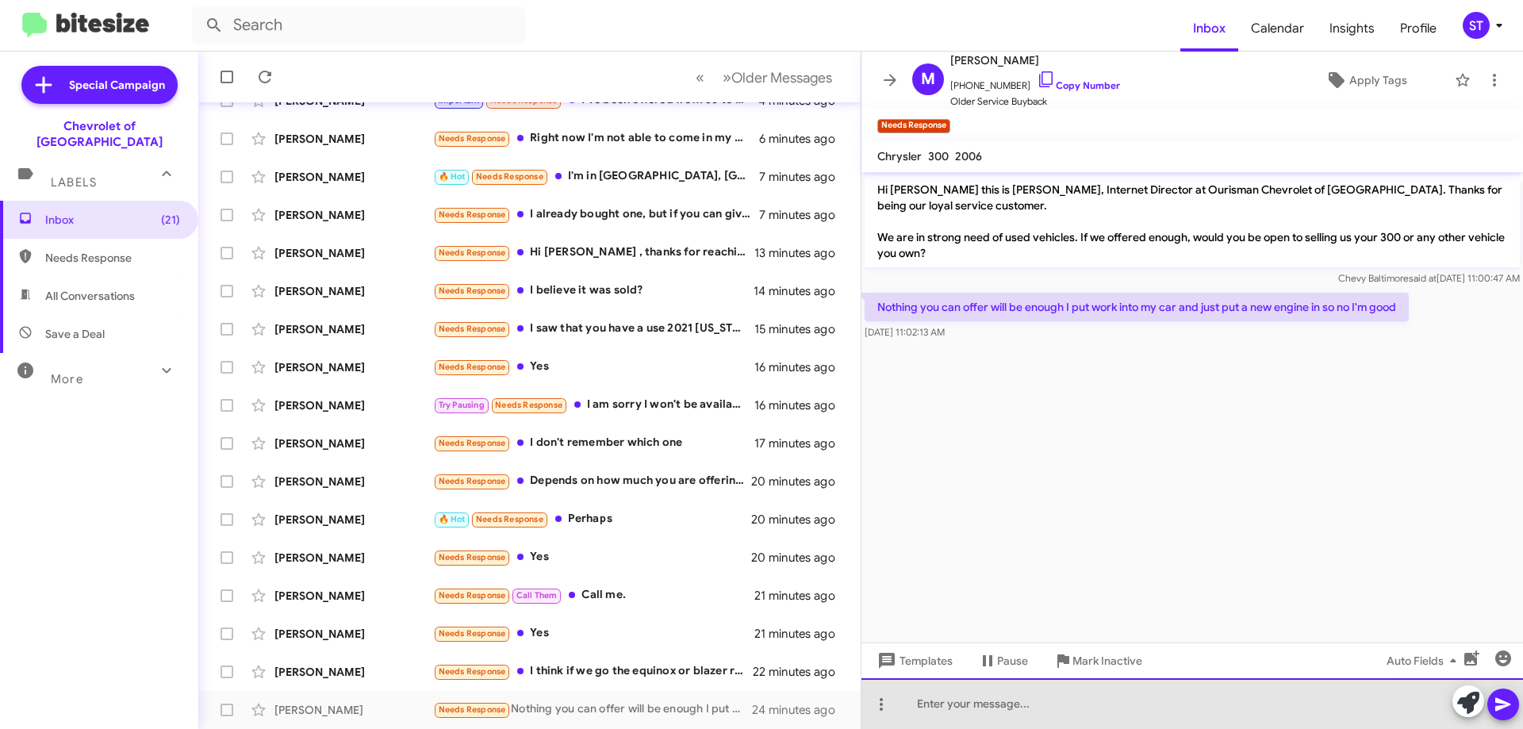
click at [1056, 709] on div at bounding box center [1191, 703] width 661 height 51
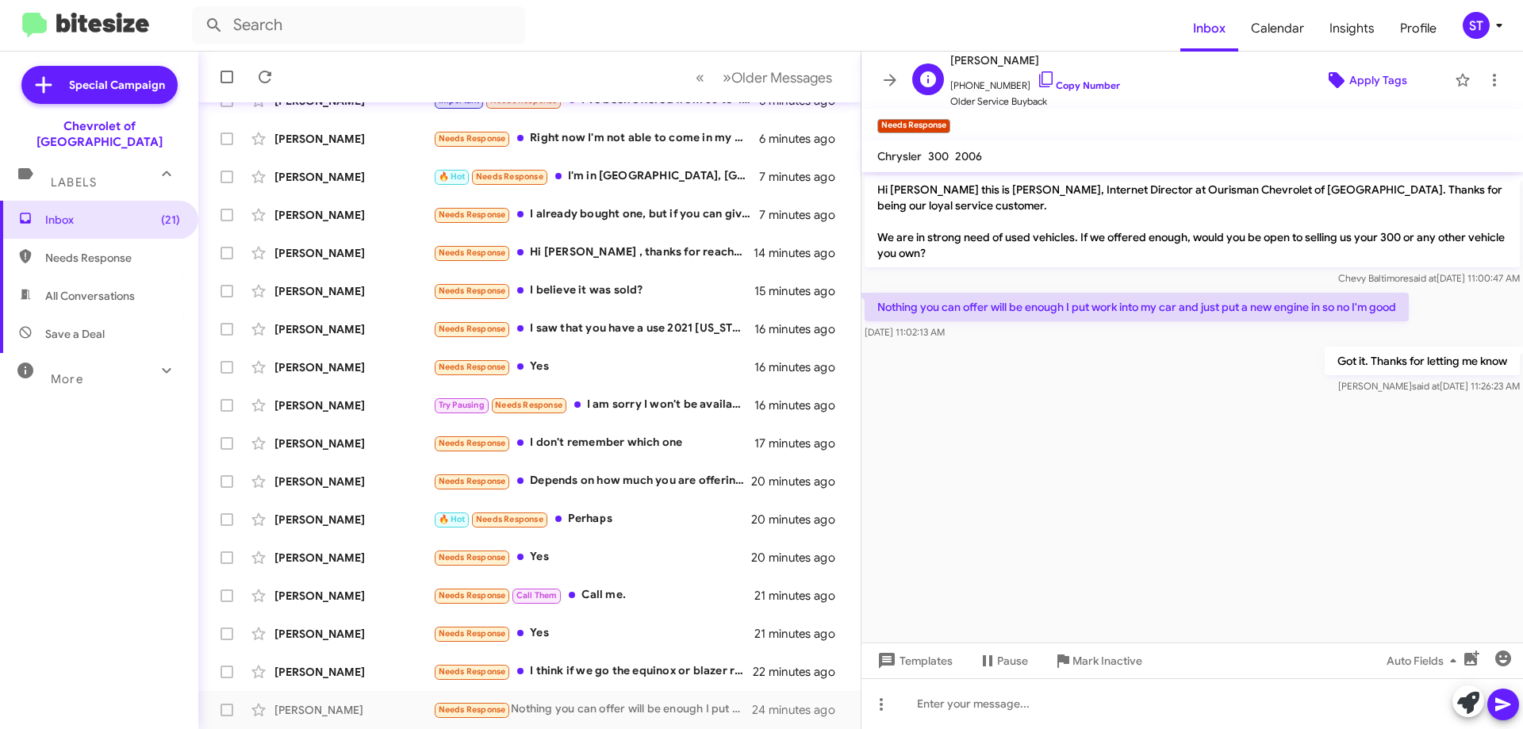
click at [1362, 79] on span "Apply Tags" at bounding box center [1378, 80] width 58 height 29
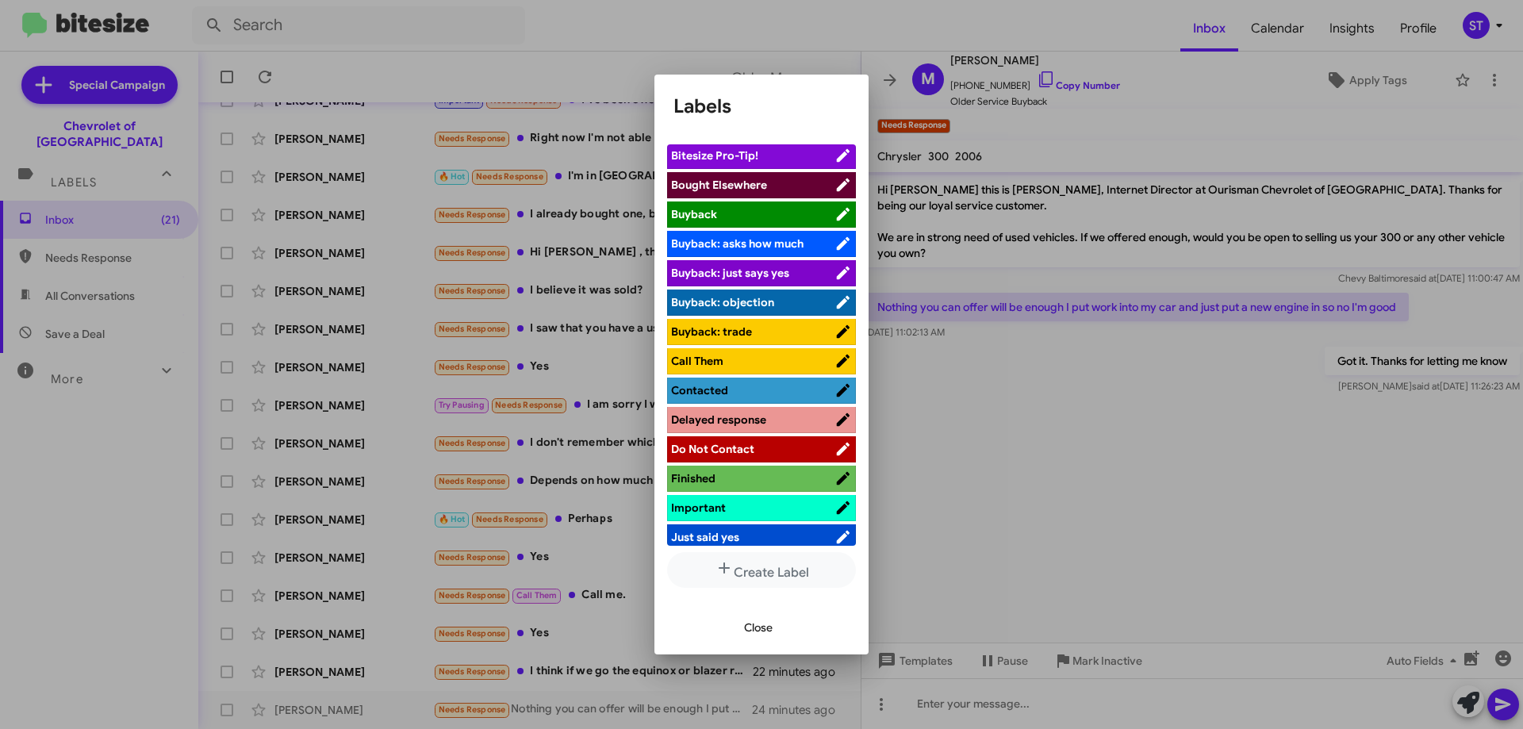
scroll to position [476, 0]
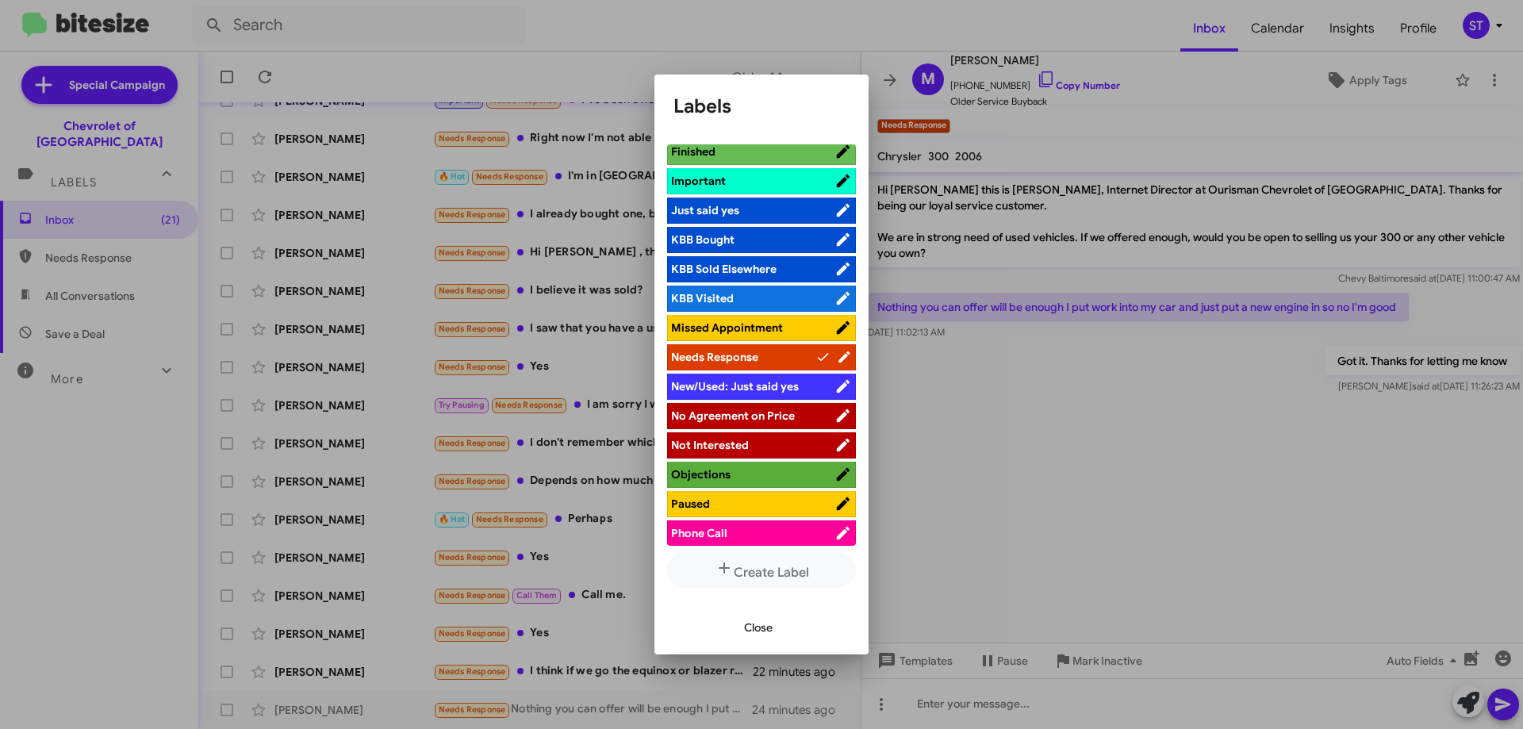
click at [715, 441] on span "Not Interested" at bounding box center [710, 445] width 78 height 14
click at [754, 630] on span "Close" at bounding box center [758, 627] width 29 height 29
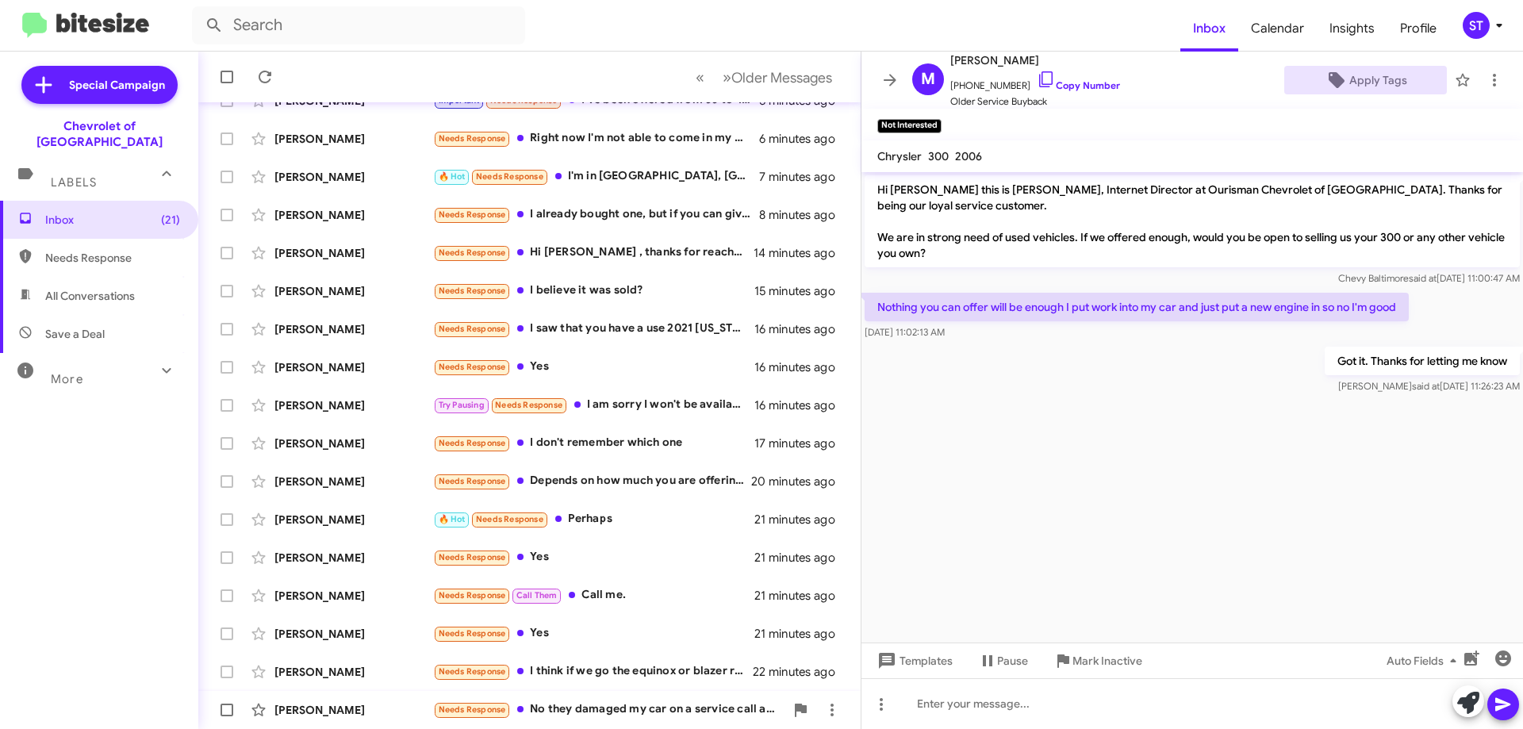
click at [591, 707] on div "Needs Response No they damaged my car on a service call and charged me for thei…" at bounding box center [608, 709] width 351 height 18
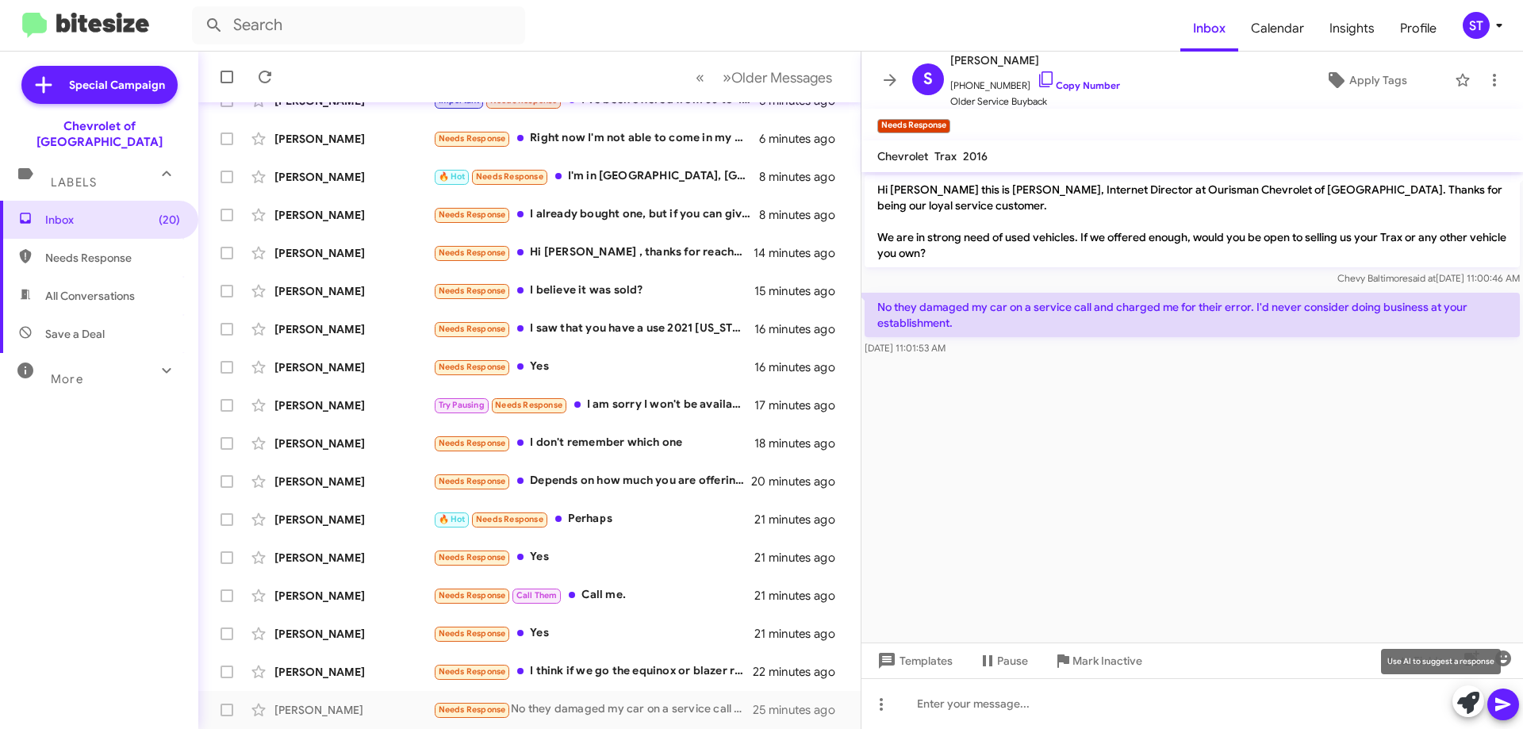
click at [1472, 700] on icon at bounding box center [1468, 703] width 22 height 22
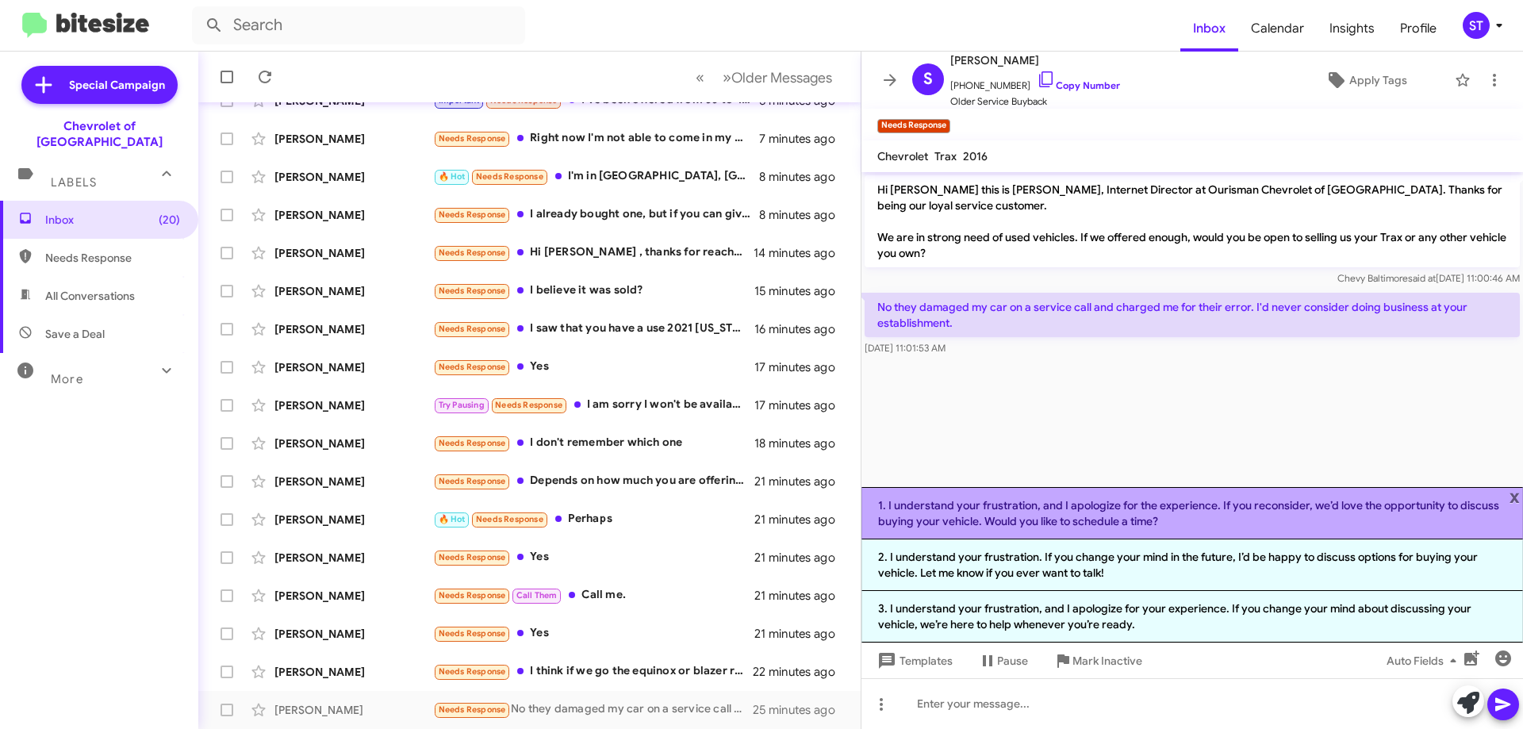
click at [1036, 513] on li "1. I understand your frustration, and I apologize for the experience. If you re…" at bounding box center [1191, 513] width 661 height 52
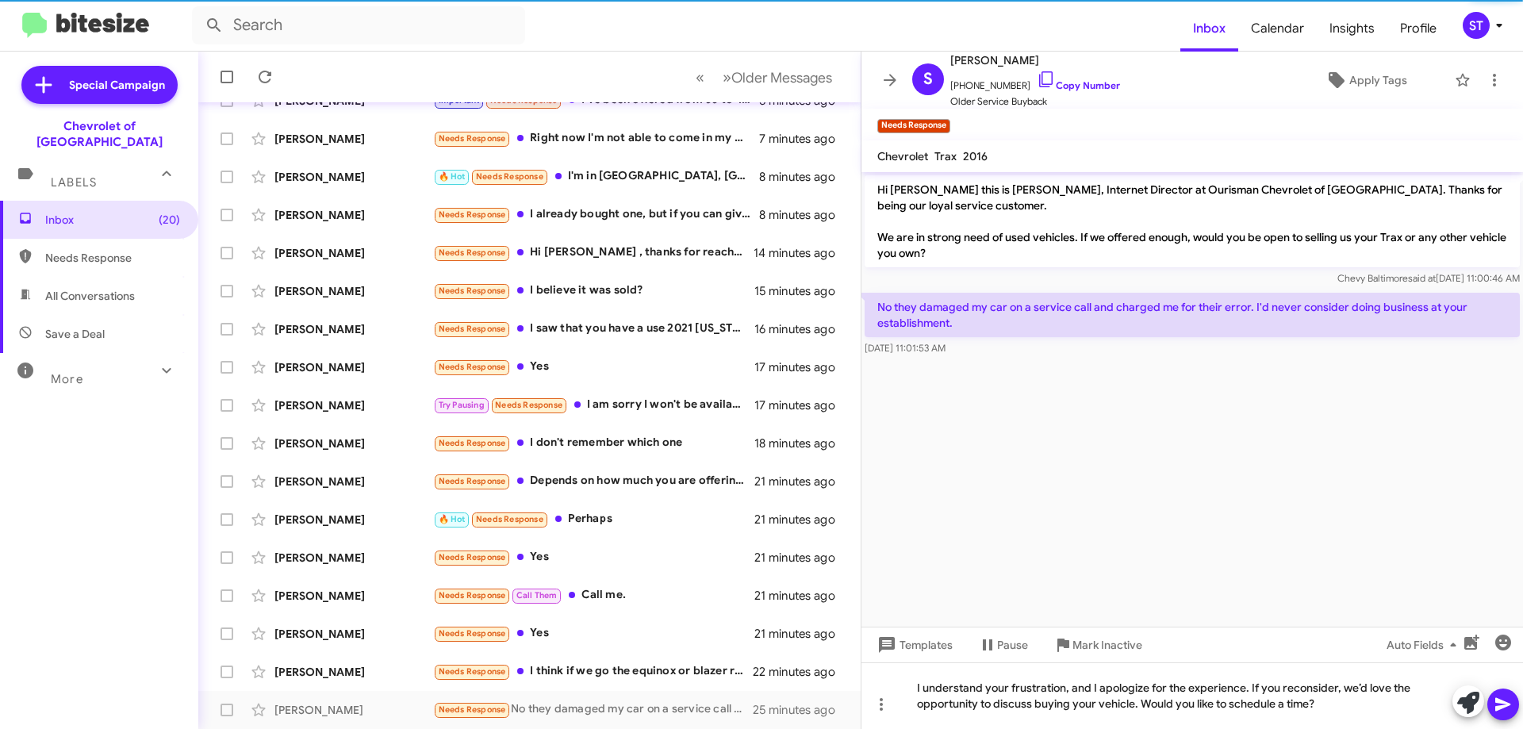
click at [1504, 699] on icon at bounding box center [1502, 704] width 19 height 19
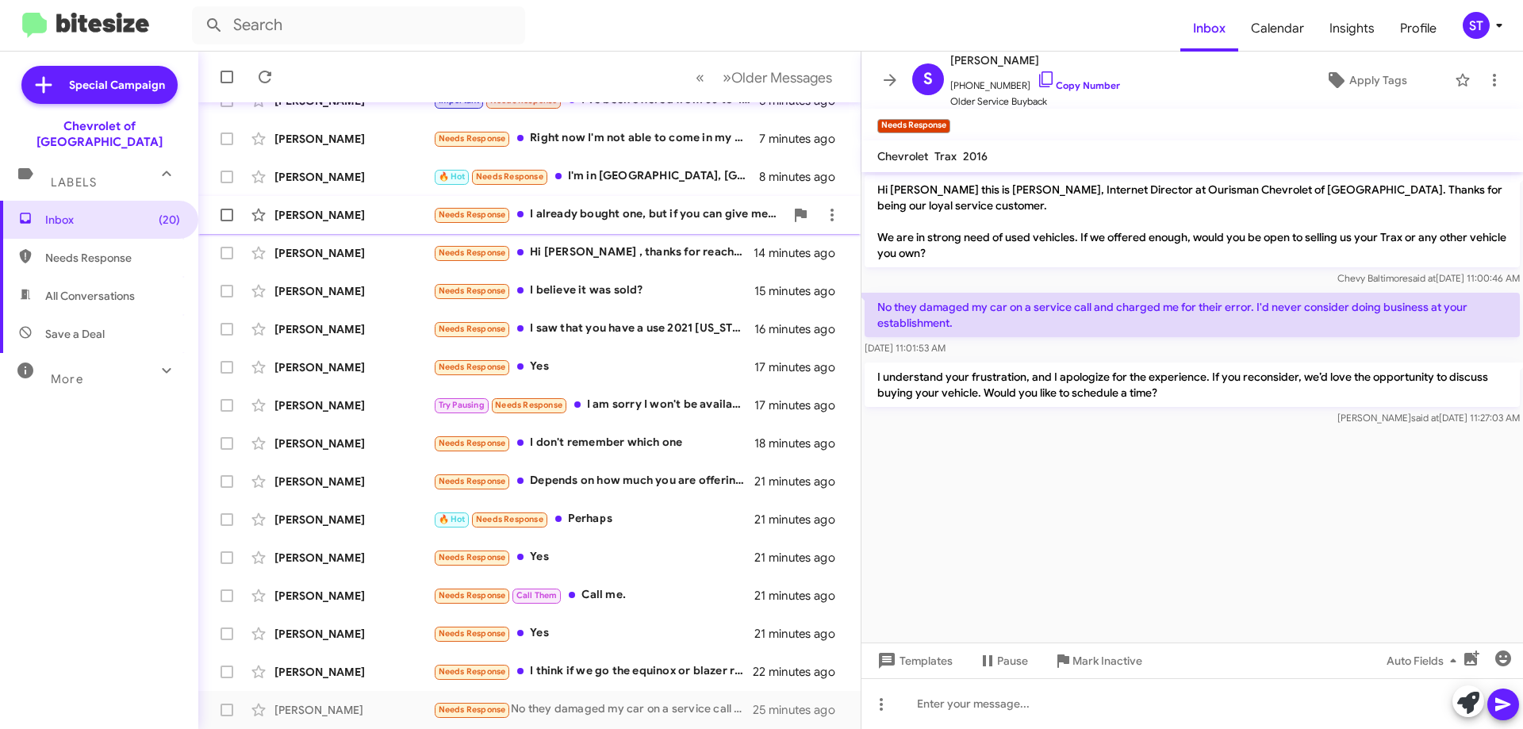
click at [592, 213] on div "Needs Response" at bounding box center [608, 214] width 351 height 18
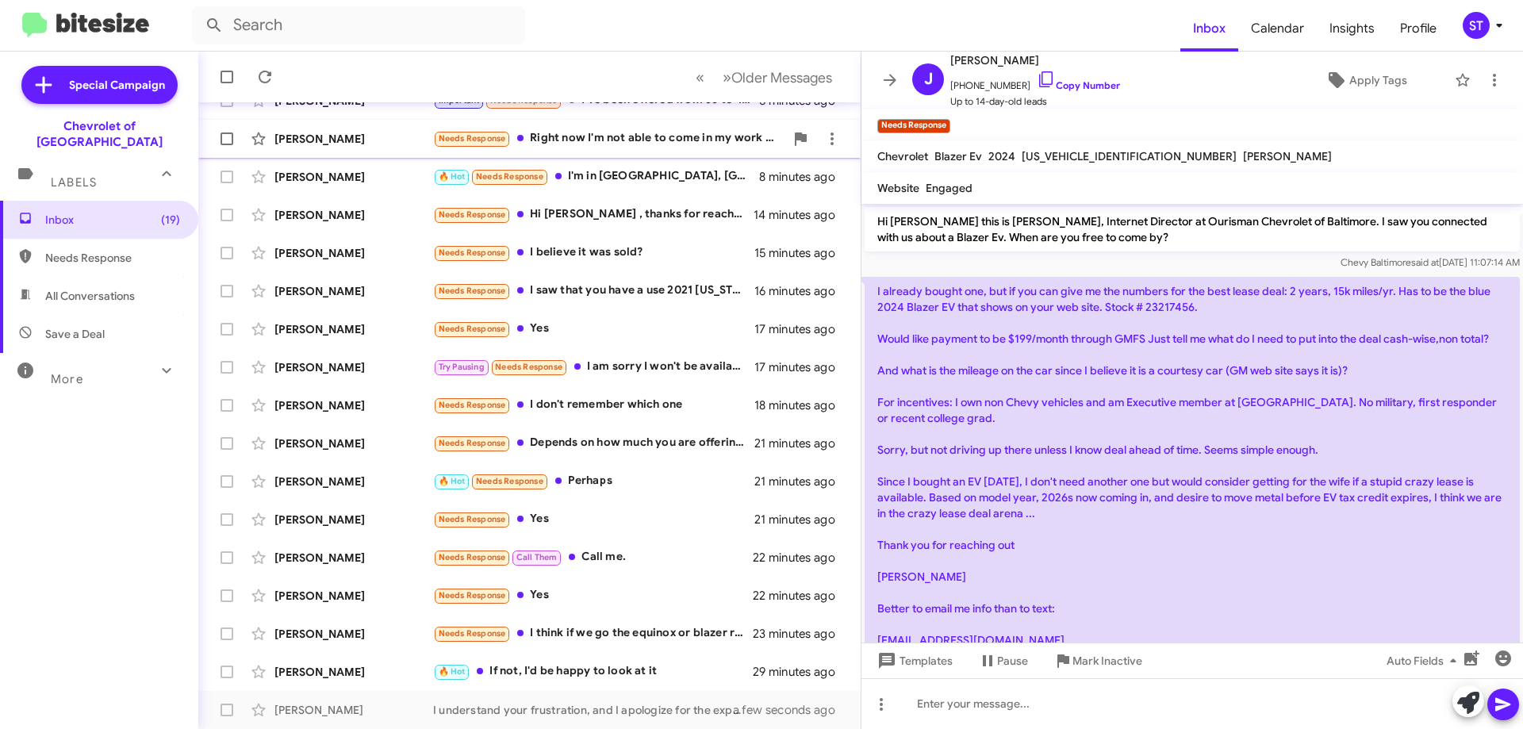
drag, startPoint x: 1033, startPoint y: 82, endPoint x: 368, endPoint y: 133, distance: 666.5
click at [1036, 82] on icon at bounding box center [1045, 79] width 19 height 19
drag, startPoint x: 875, startPoint y: 293, endPoint x: 1032, endPoint y: 582, distance: 329.3
click at [1032, 582] on p "I already bought one, but if you can give me the numbers for the best lease dea…" at bounding box center [1191, 465] width 655 height 377
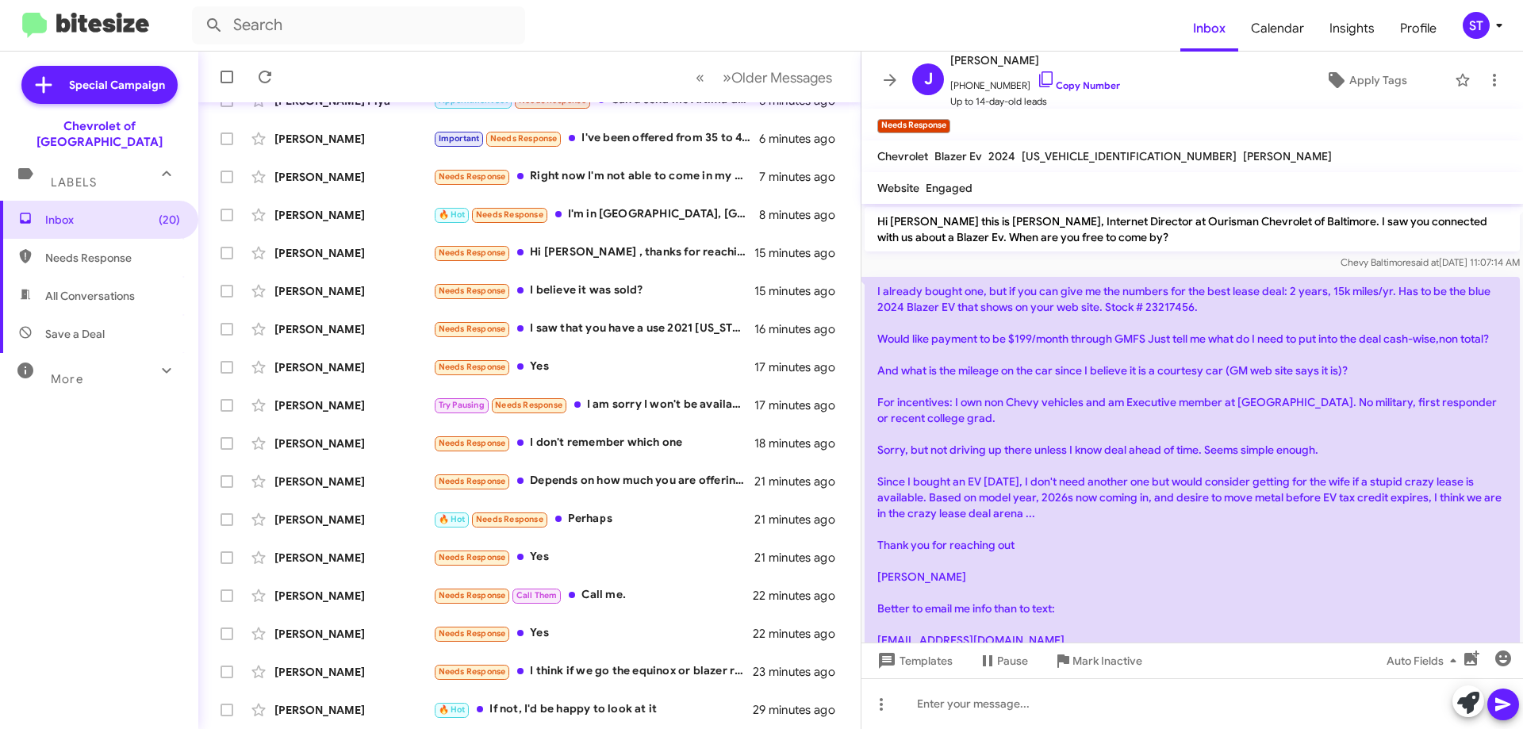
copy p "I already bought one, but if you can give me the numbers for the best lease dea…"
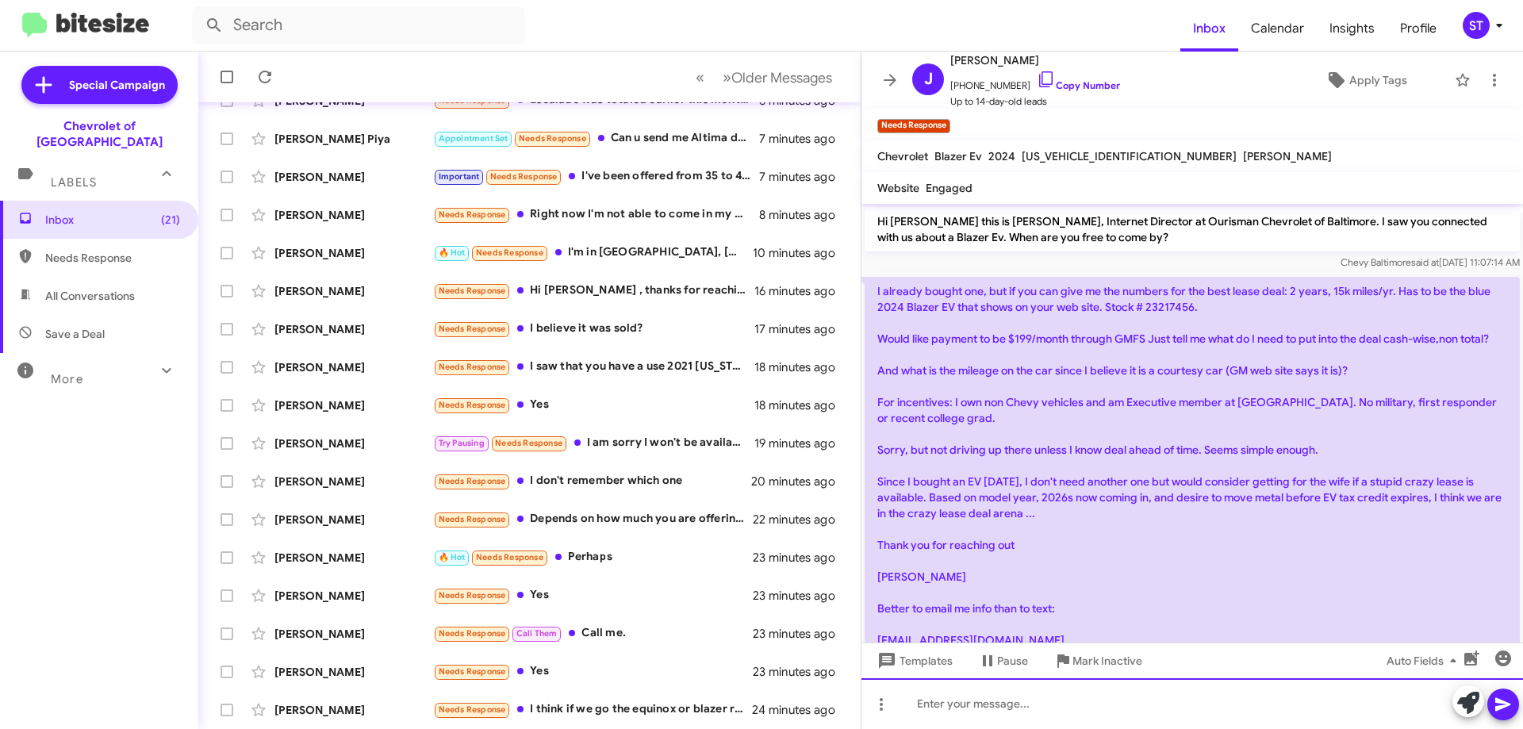
click at [944, 718] on div at bounding box center [1191, 703] width 661 height 51
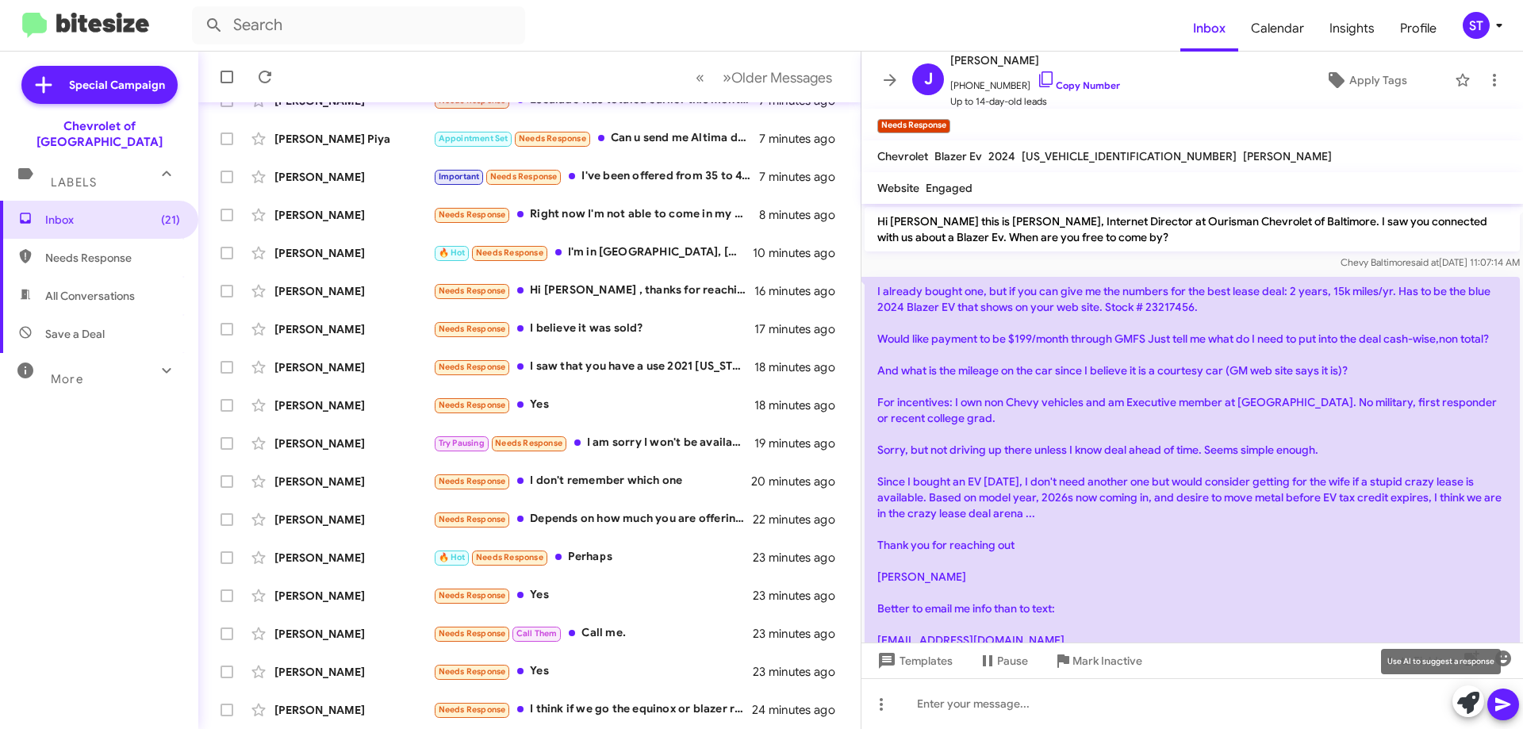
click at [1458, 701] on icon at bounding box center [1468, 703] width 22 height 22
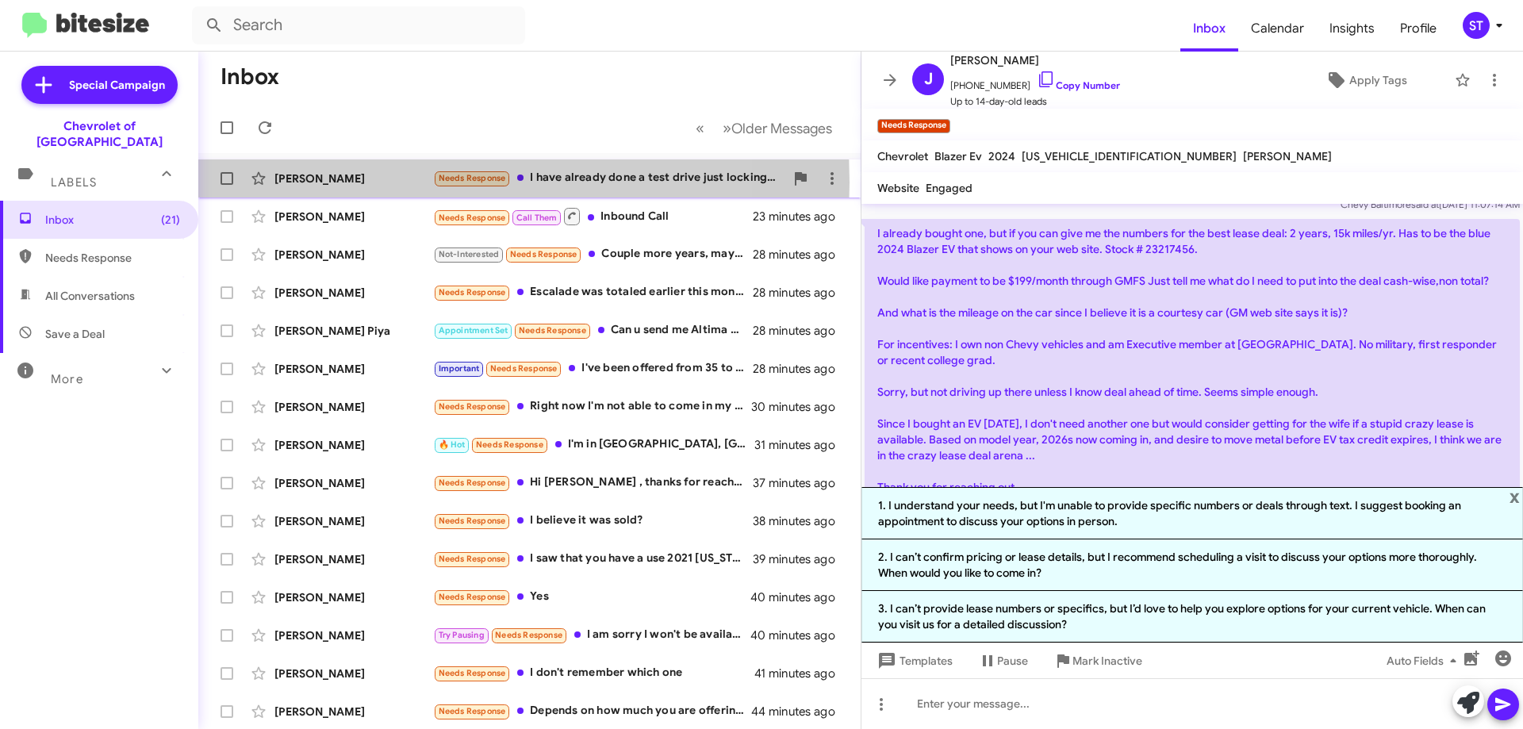
click at [397, 182] on div "[PERSON_NAME]" at bounding box center [353, 179] width 159 height 16
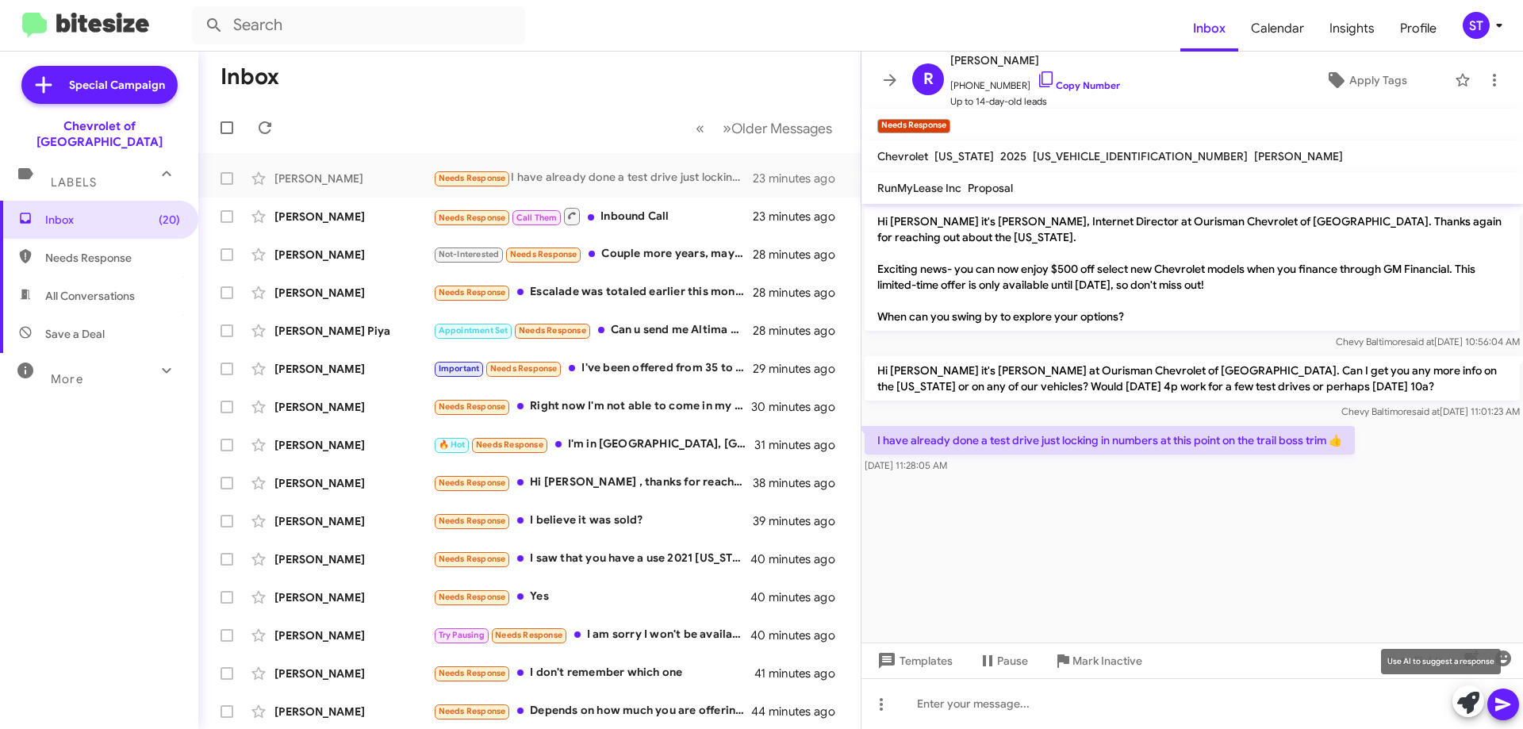
click at [1466, 711] on icon at bounding box center [1468, 703] width 22 height 22
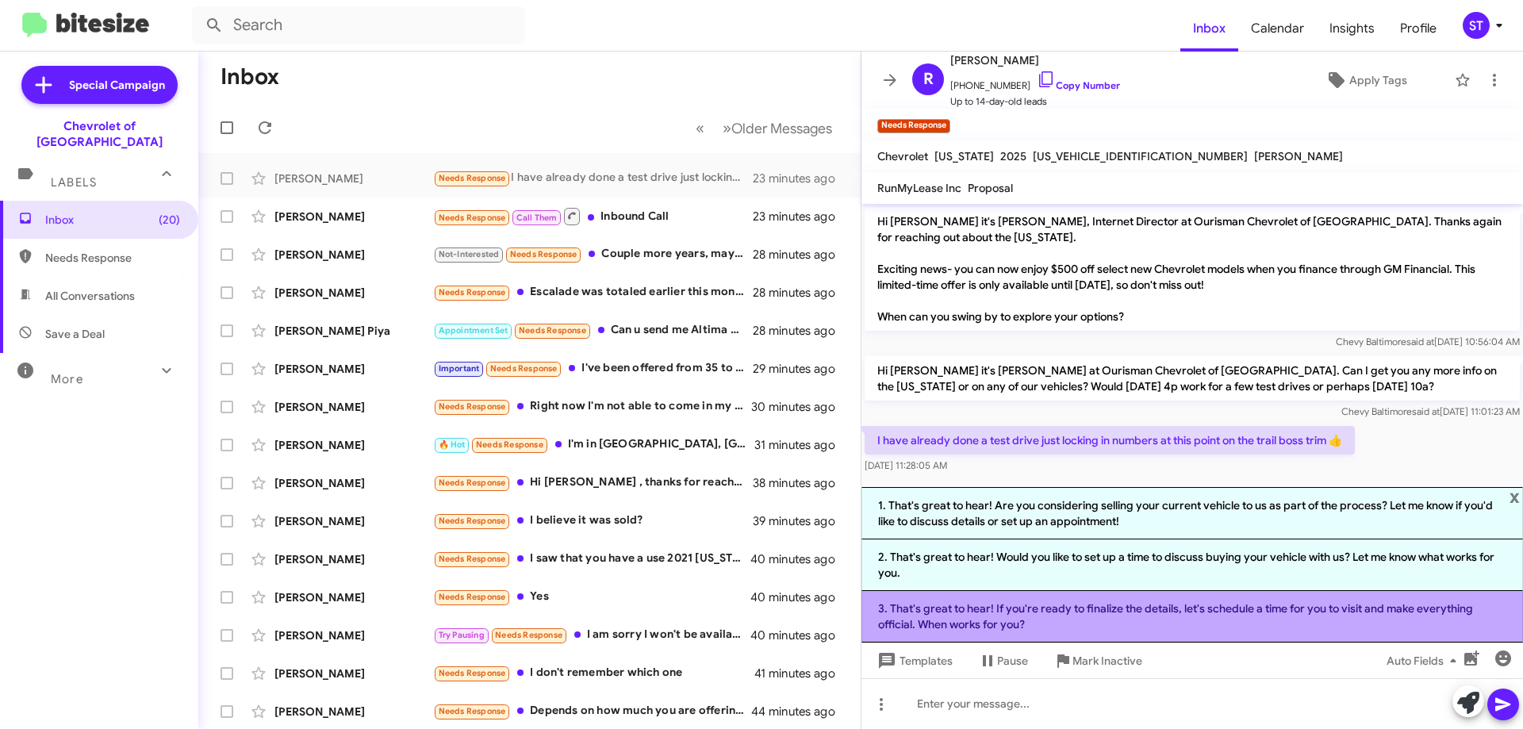
click at [1064, 626] on li "3. That's great to hear! If you're ready to finalize the details, let's schedul…" at bounding box center [1191, 617] width 661 height 52
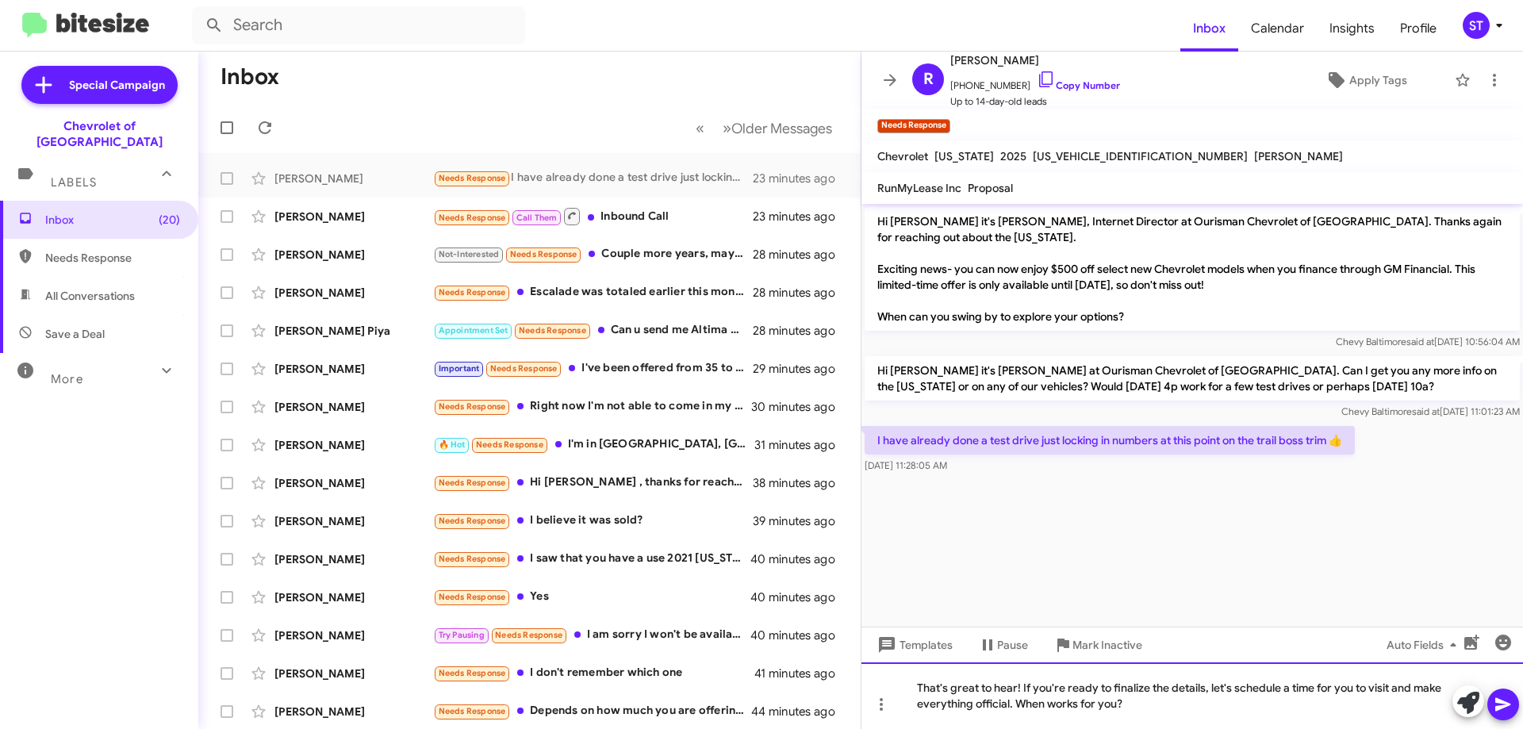
click at [1177, 707] on div "That's great to hear! If you're ready to finalize the details, let's schedule a…" at bounding box center [1191, 695] width 661 height 67
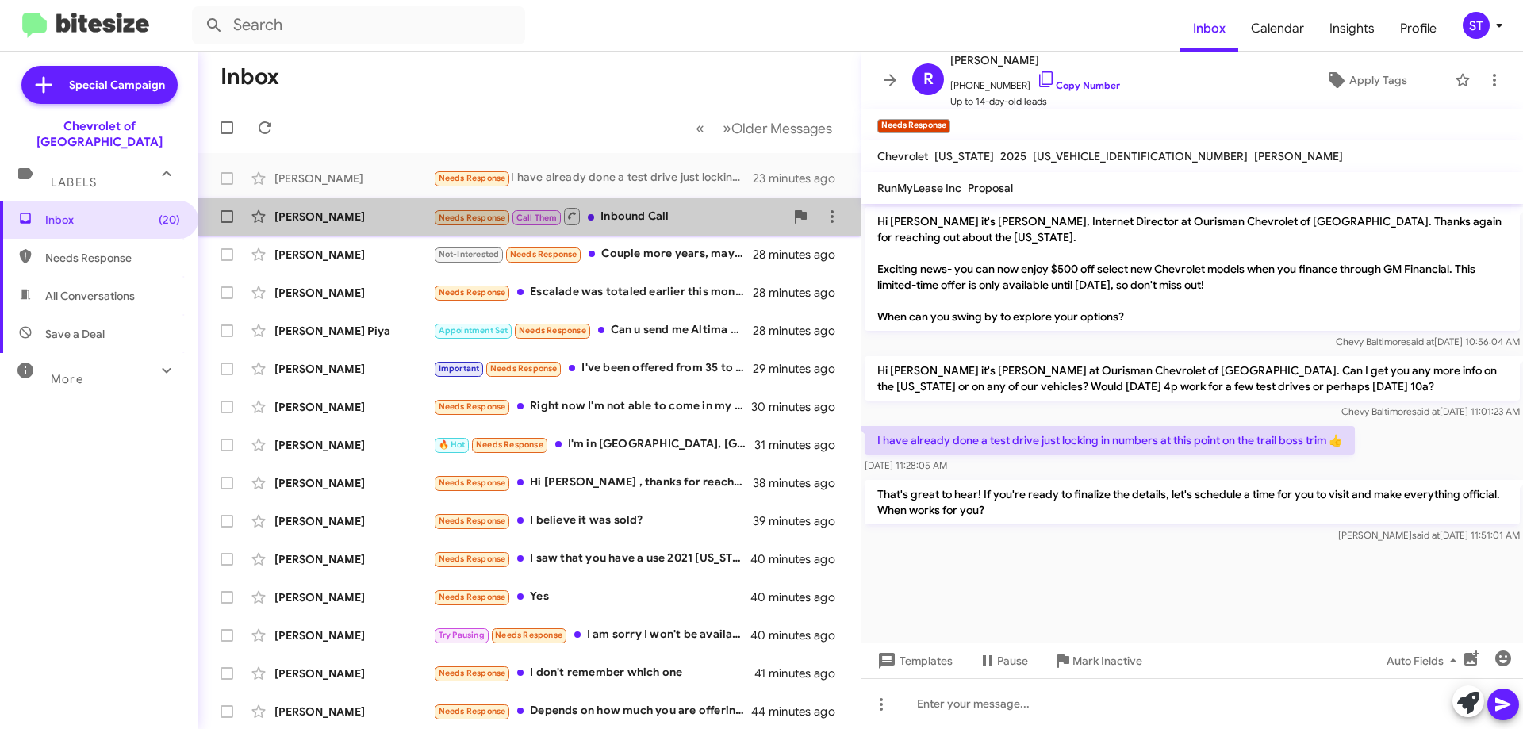
click at [654, 221] on div "Needs Response Call Them Inbound Call" at bounding box center [608, 216] width 351 height 20
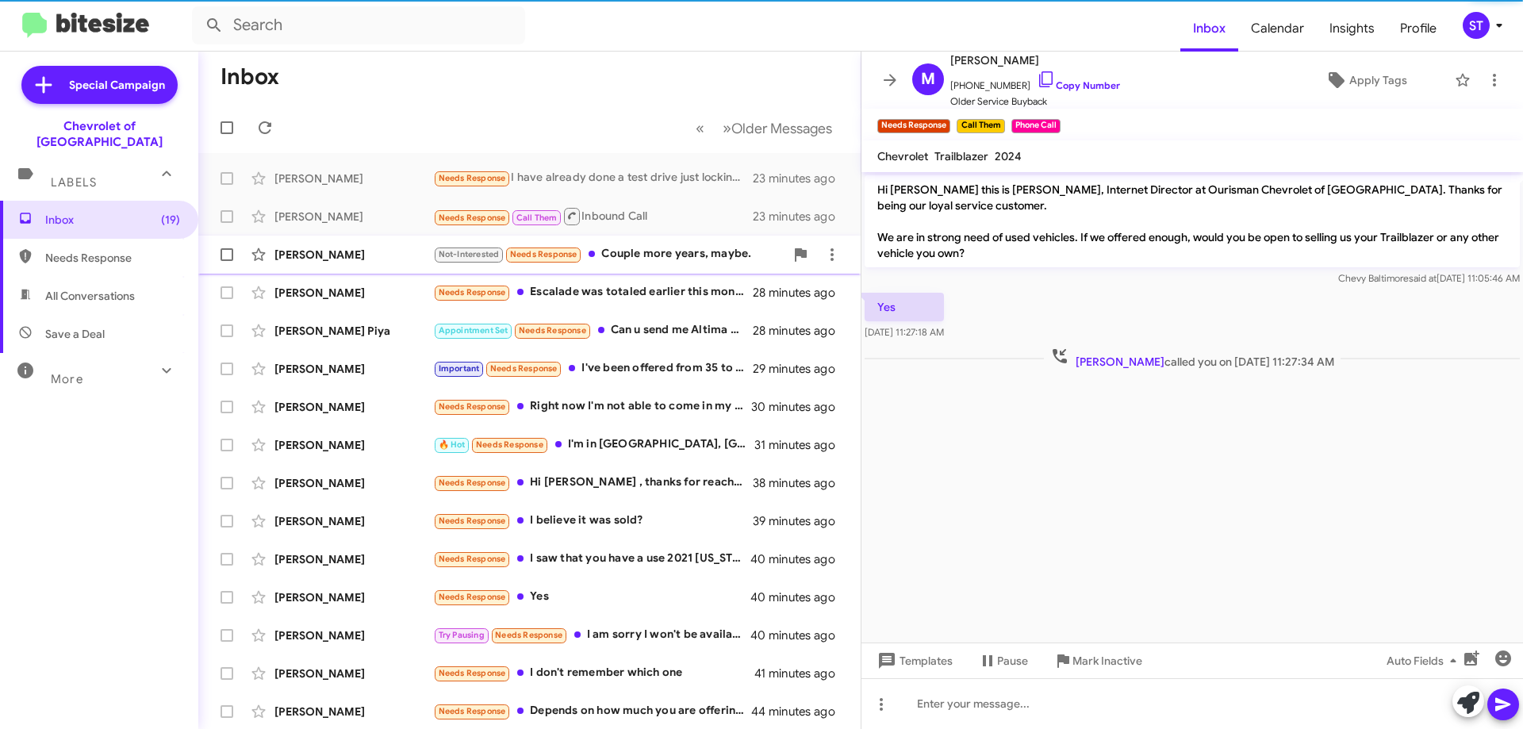
click at [626, 258] on div "Not-Interested Needs Response Couple more years, maybe." at bounding box center [608, 254] width 351 height 18
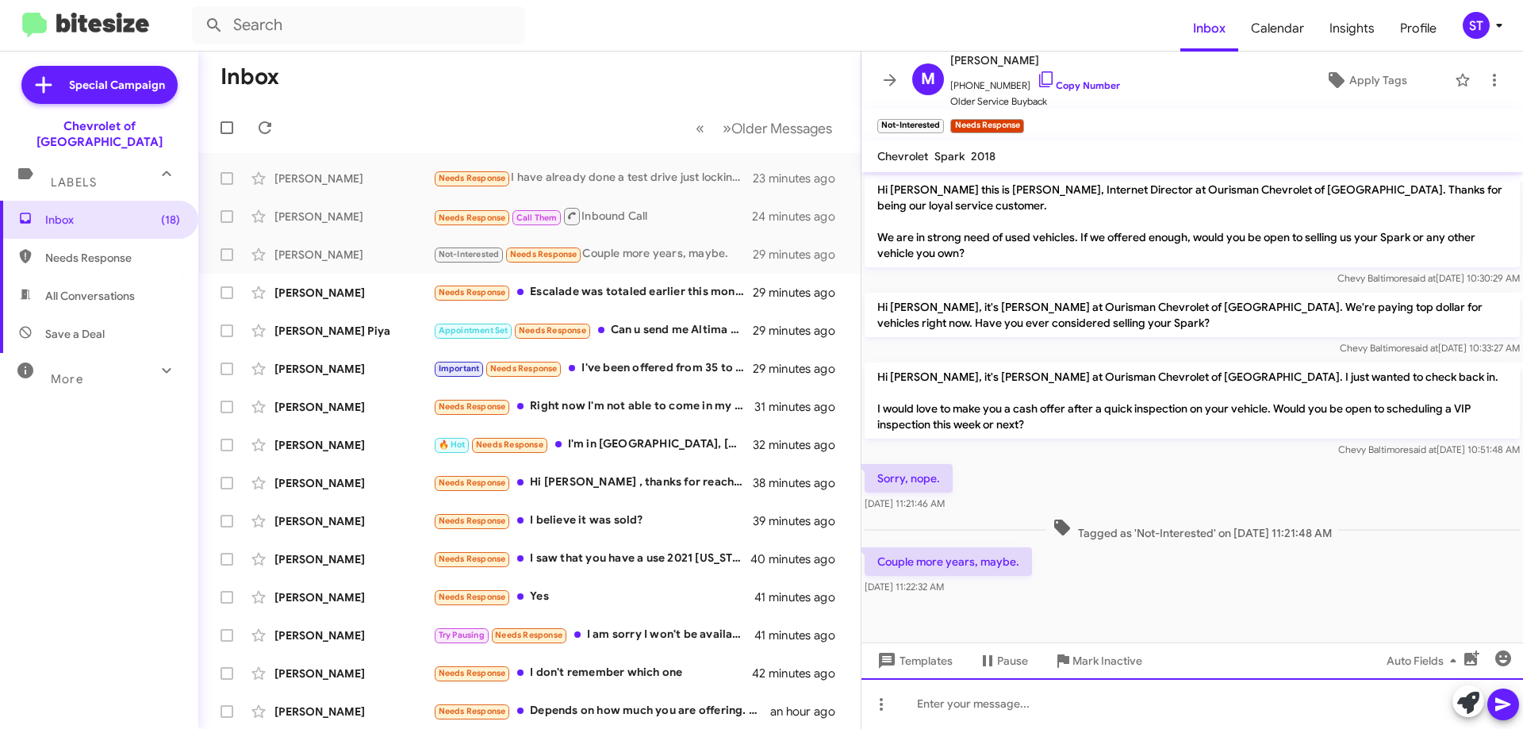
click at [1055, 710] on div at bounding box center [1191, 703] width 661 height 51
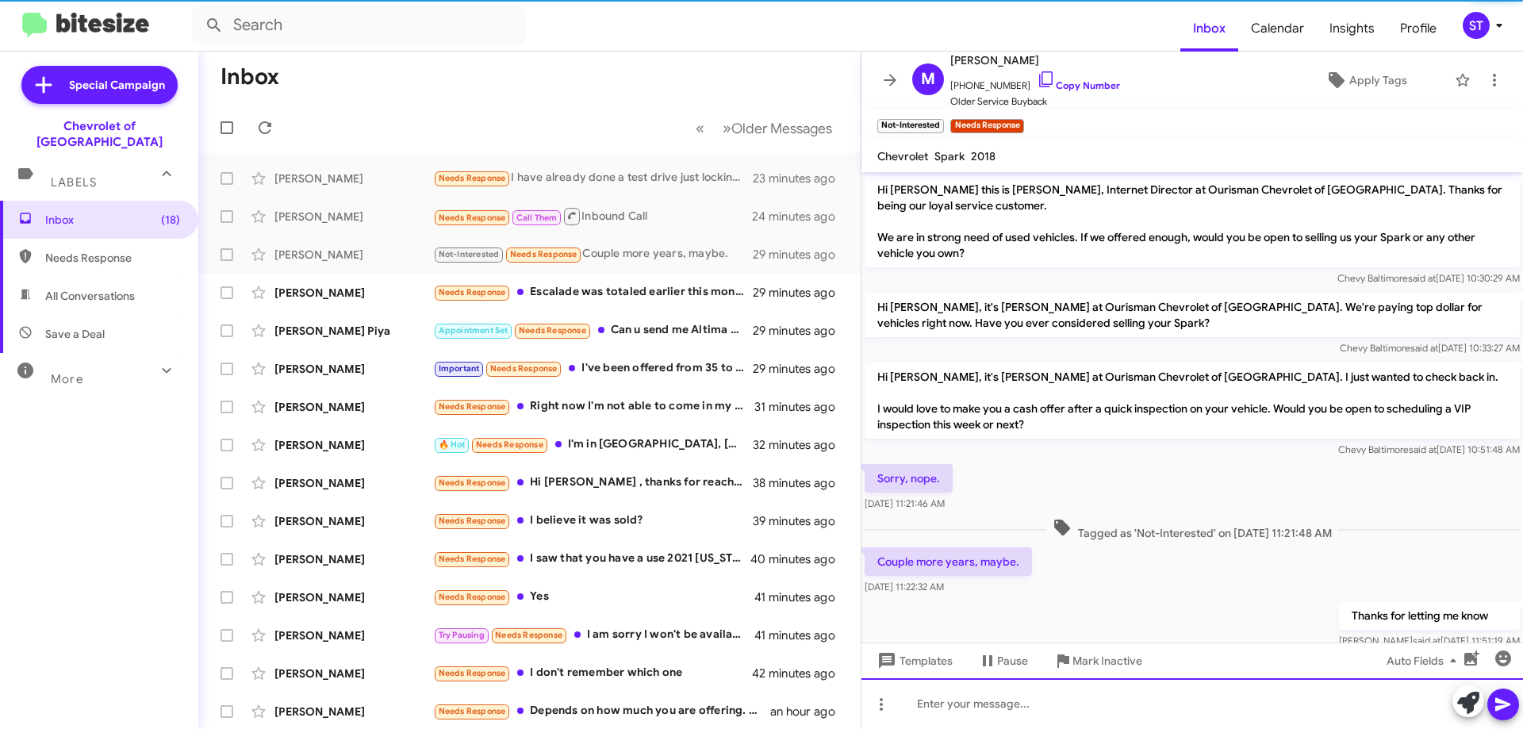
scroll to position [37, 0]
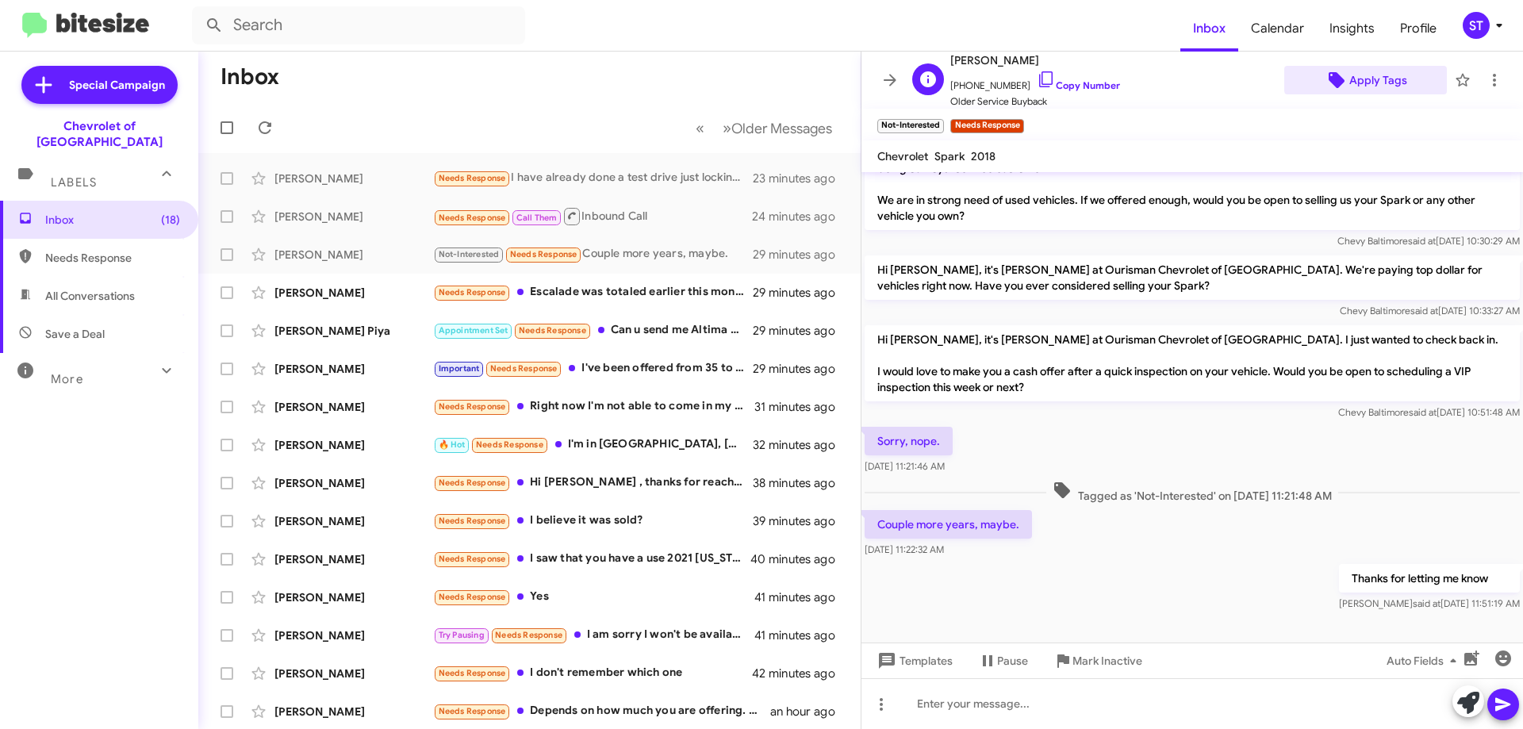
click at [1382, 78] on span "Apply Tags" at bounding box center [1378, 80] width 58 height 29
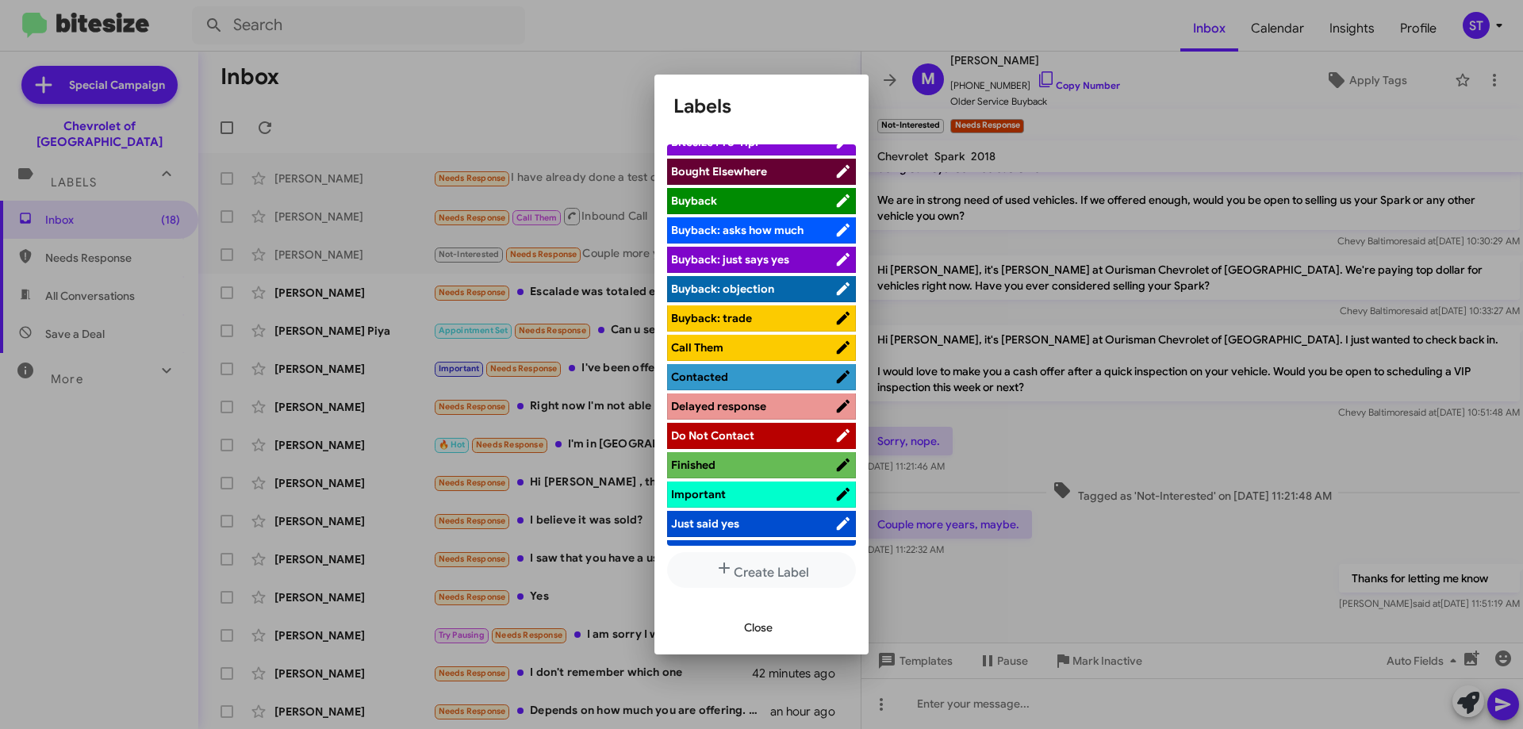
scroll to position [476, 0]
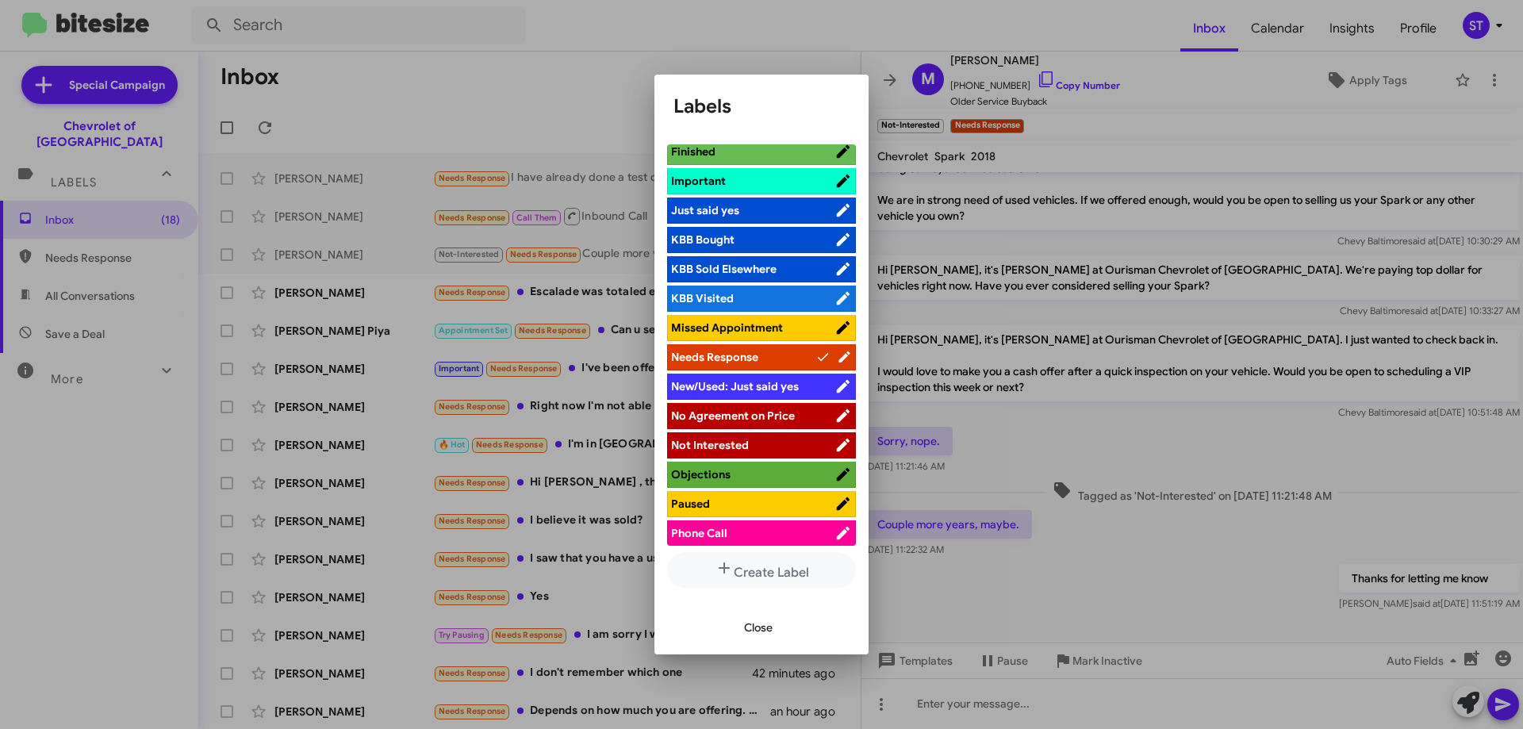
click at [1197, 105] on div at bounding box center [761, 364] width 1523 height 729
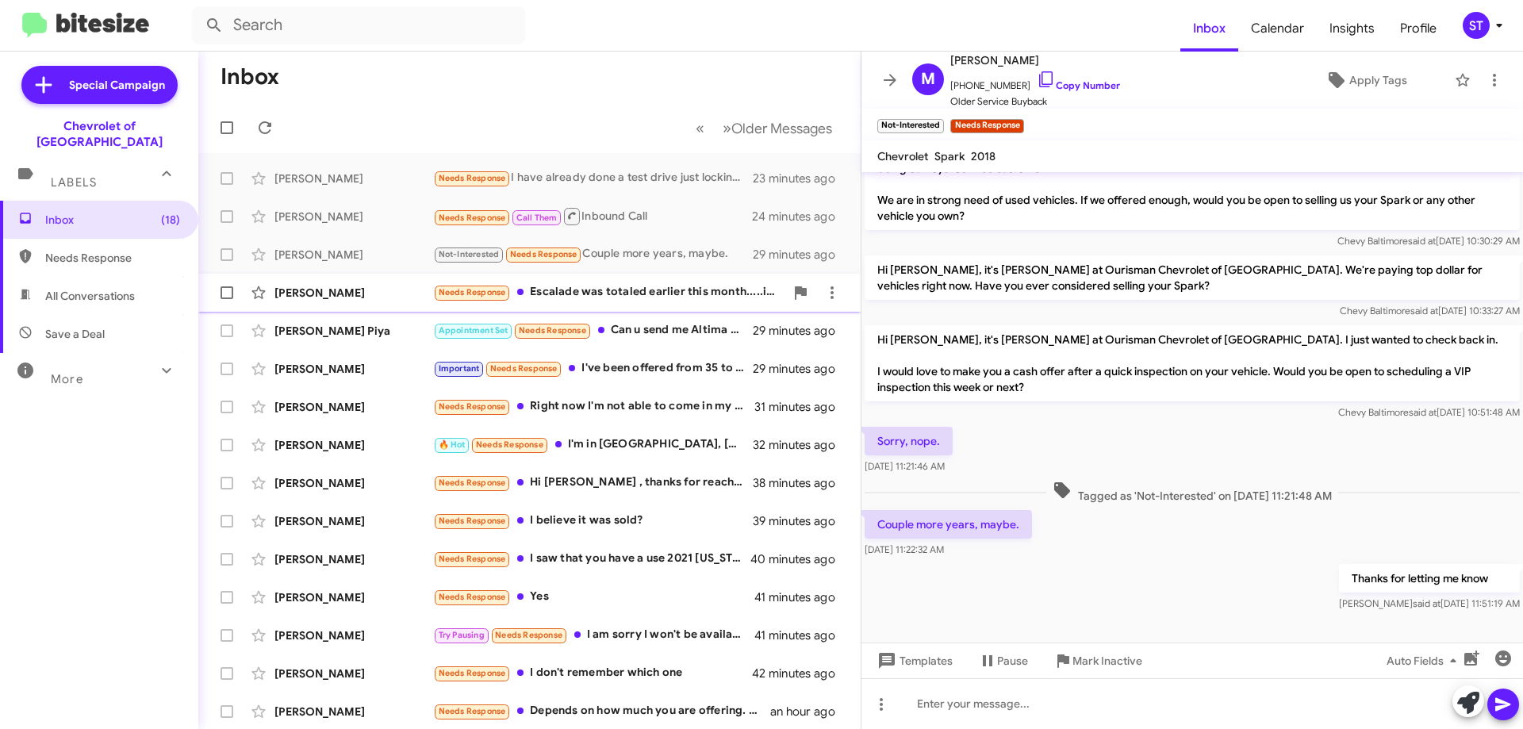
click at [595, 285] on div "Needs Response Escalade was totaled earlier this month.....im about to be looki…" at bounding box center [608, 292] width 351 height 18
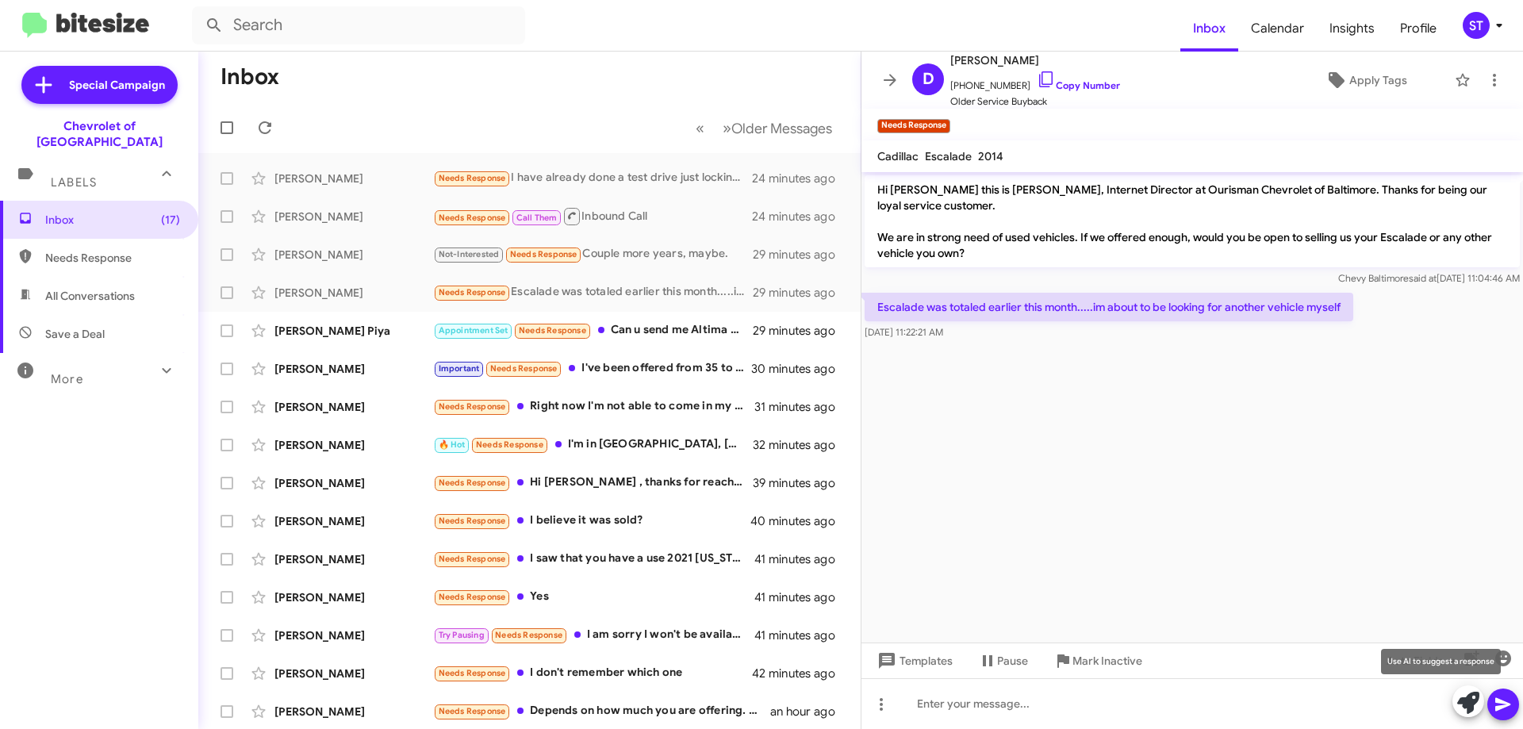
click at [1462, 705] on icon at bounding box center [1468, 703] width 22 height 22
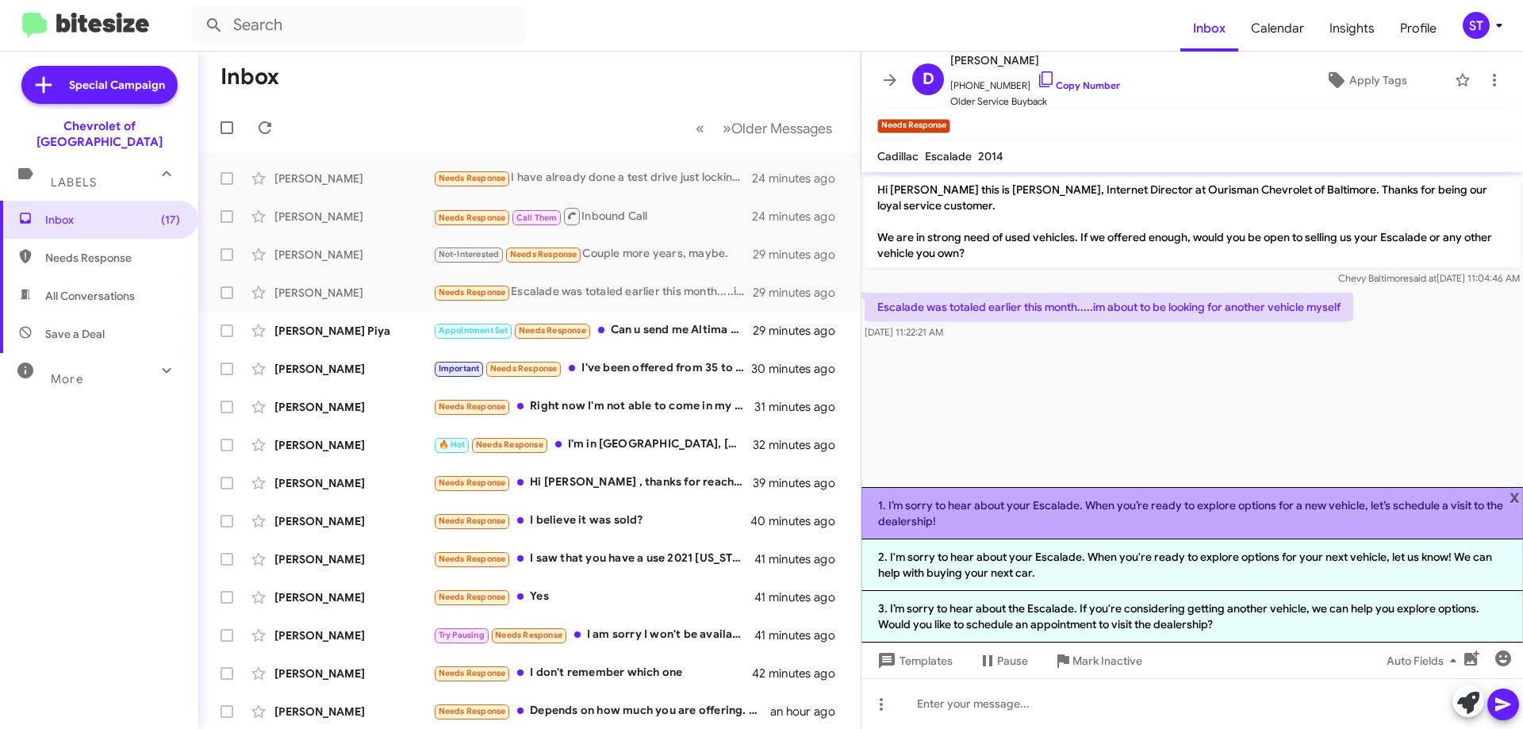
click at [1178, 520] on li "1. I’m sorry to hear about your Escalade. When you’re ready to explore options …" at bounding box center [1191, 513] width 661 height 52
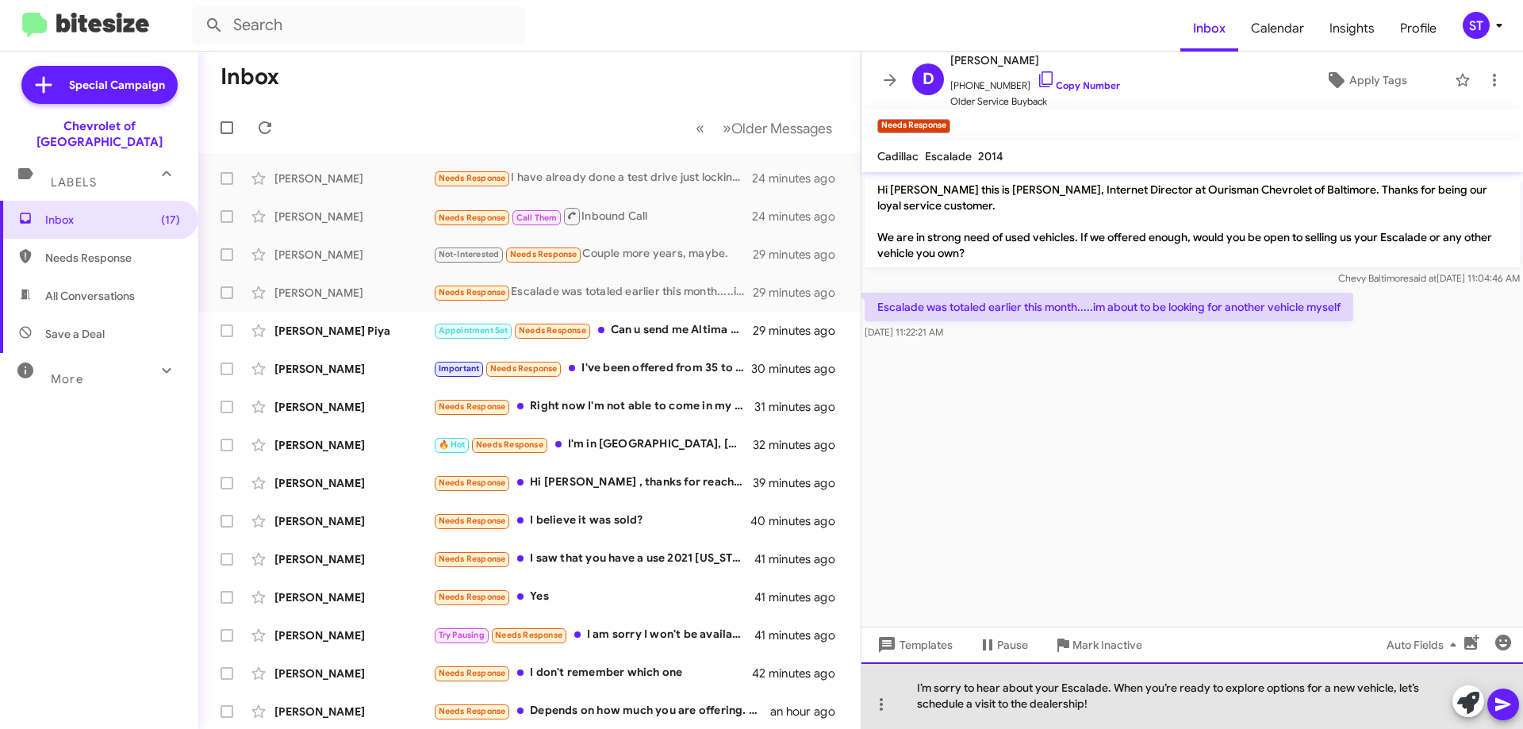
click at [1178, 702] on div "I’m sorry to hear about your Escalade. When you’re ready to explore options for…" at bounding box center [1191, 695] width 661 height 67
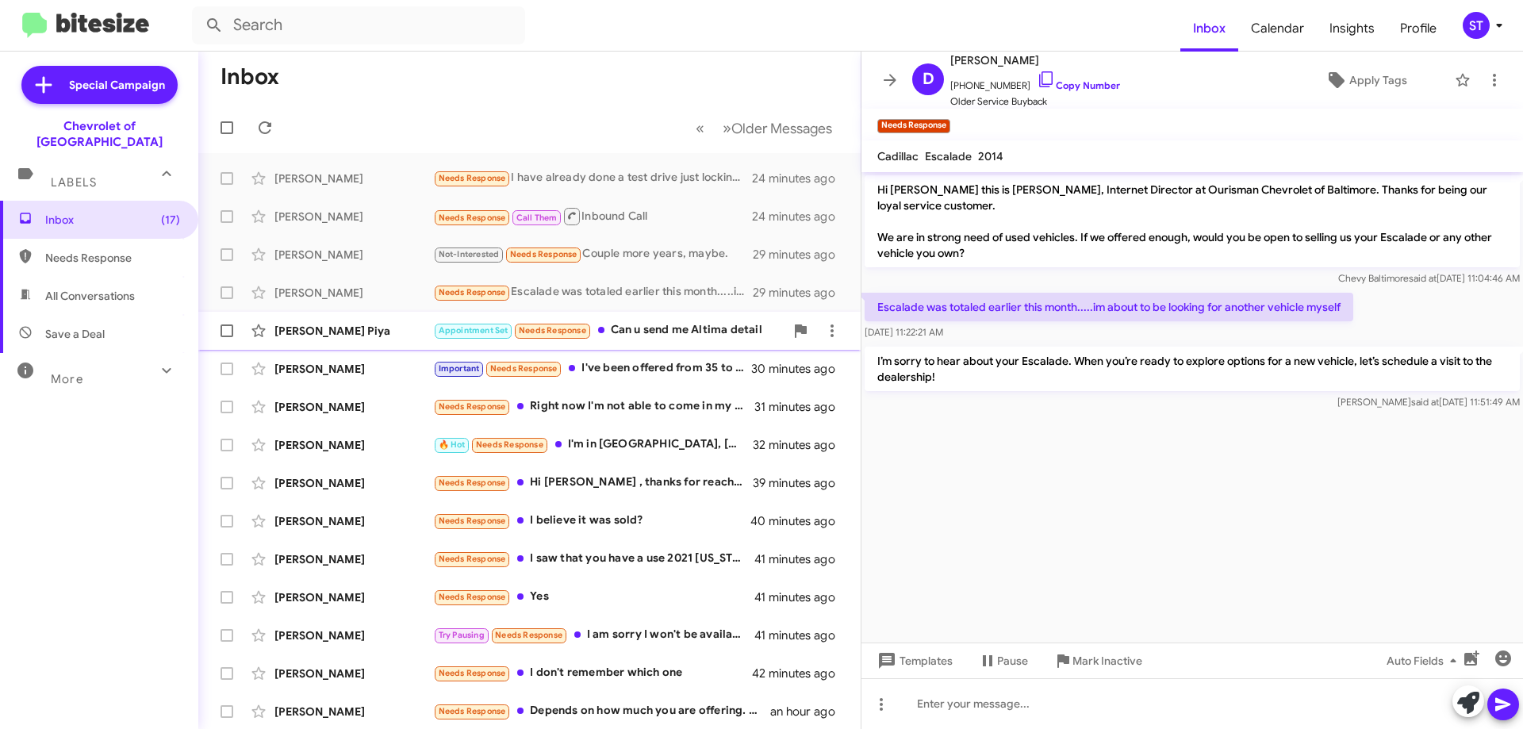
click at [685, 337] on div "Appointment Set Needs Response Can u send me Altima detail" at bounding box center [608, 330] width 351 height 18
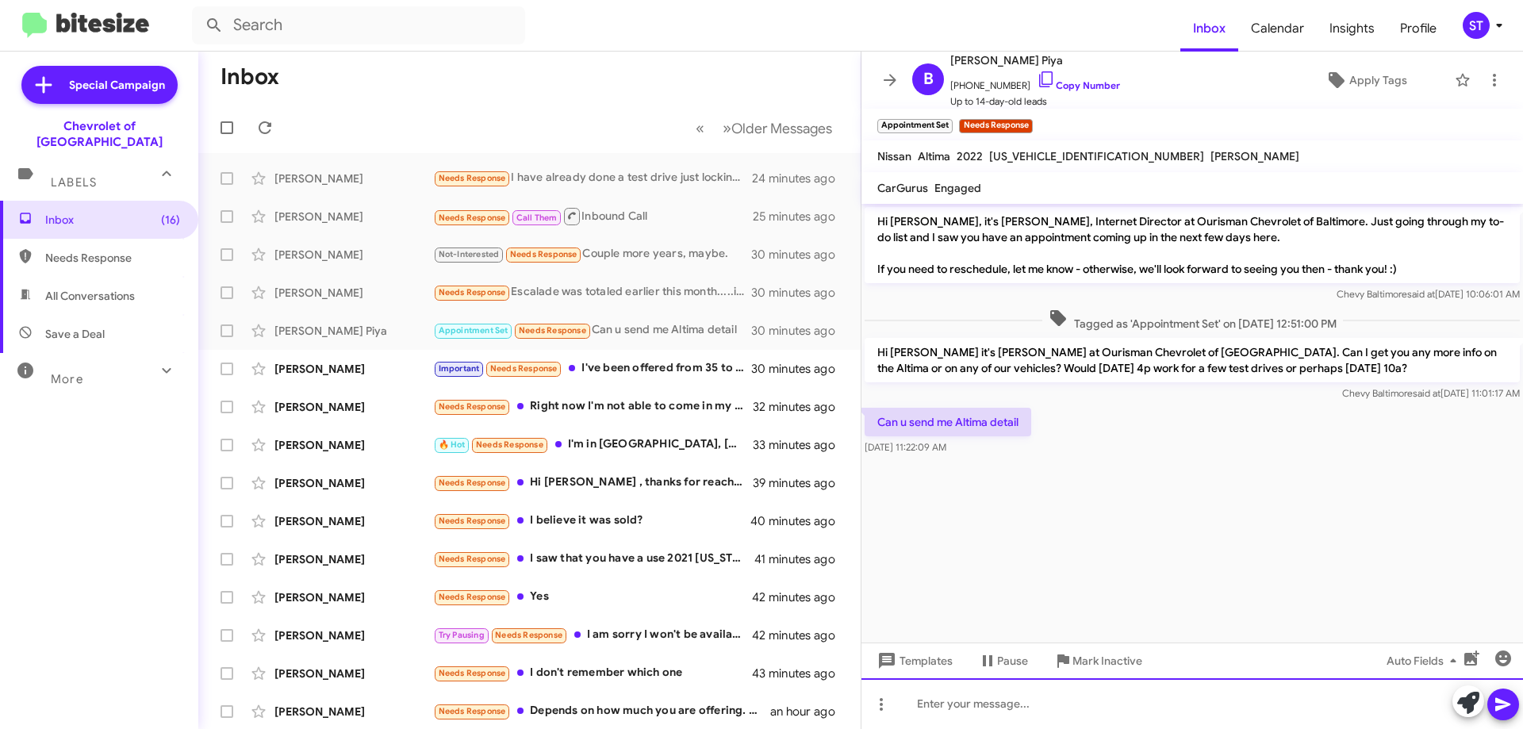
click at [977, 703] on div at bounding box center [1191, 703] width 661 height 51
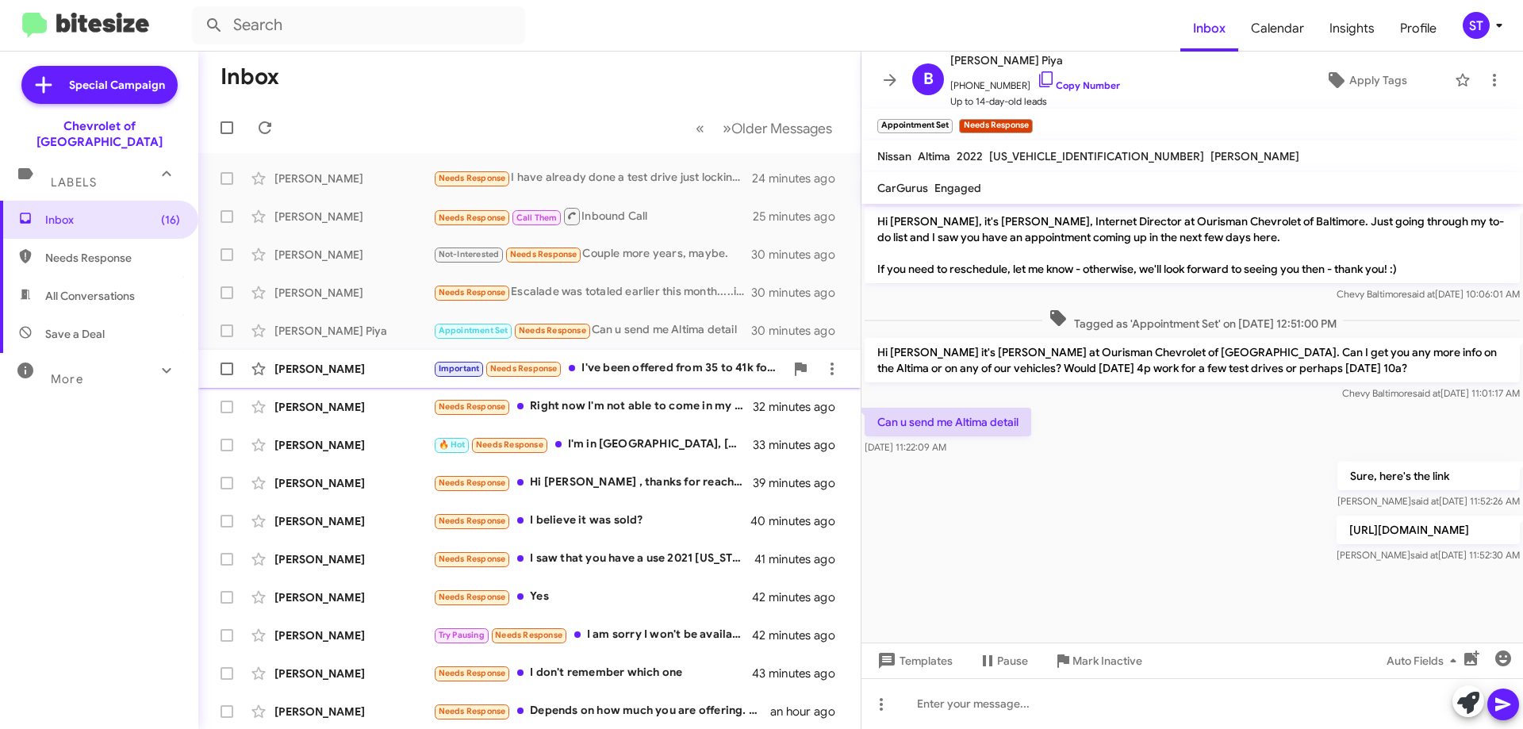
click at [645, 366] on div "Important Needs Response I've been offered from 35 to 41k for trade you all cam…" at bounding box center [608, 368] width 351 height 18
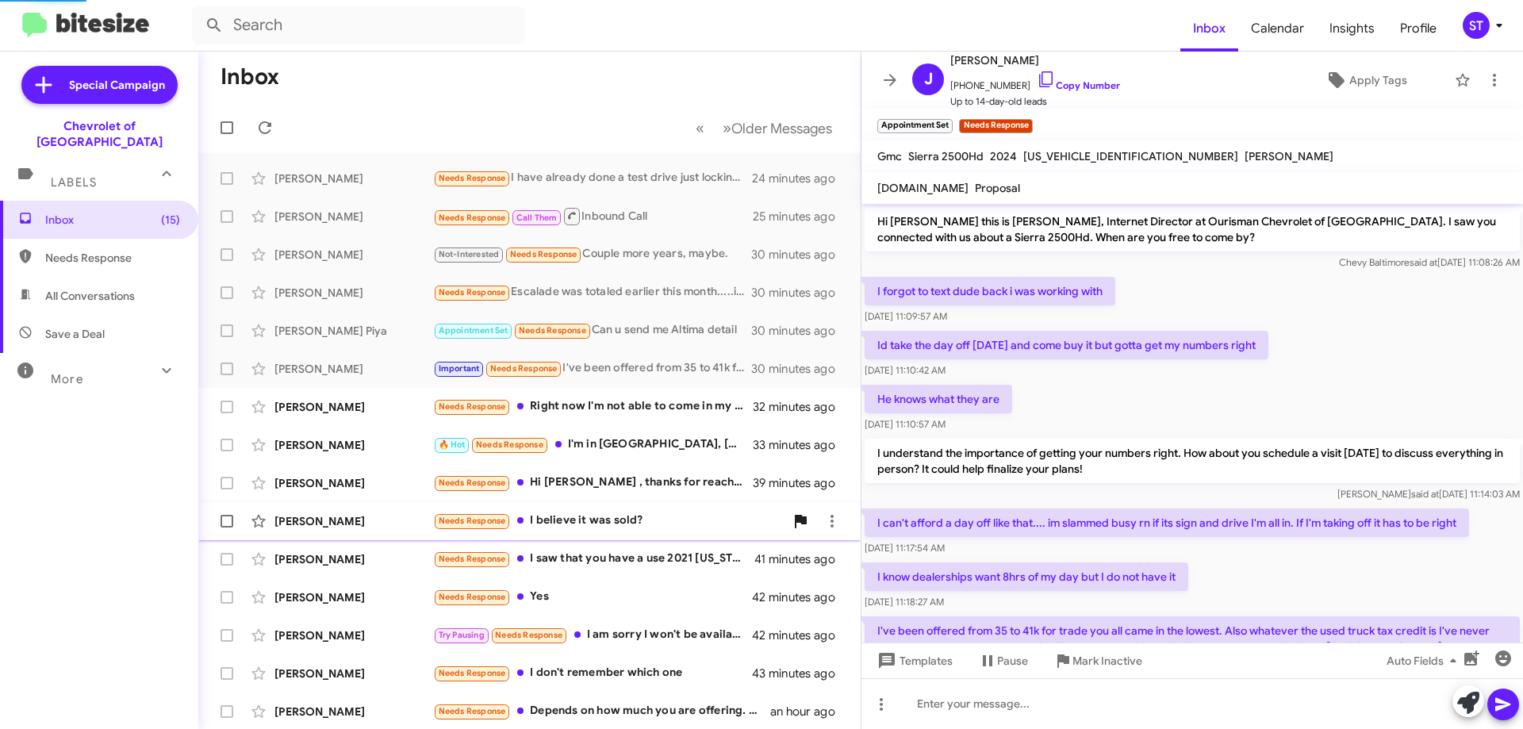
scroll to position [72, 0]
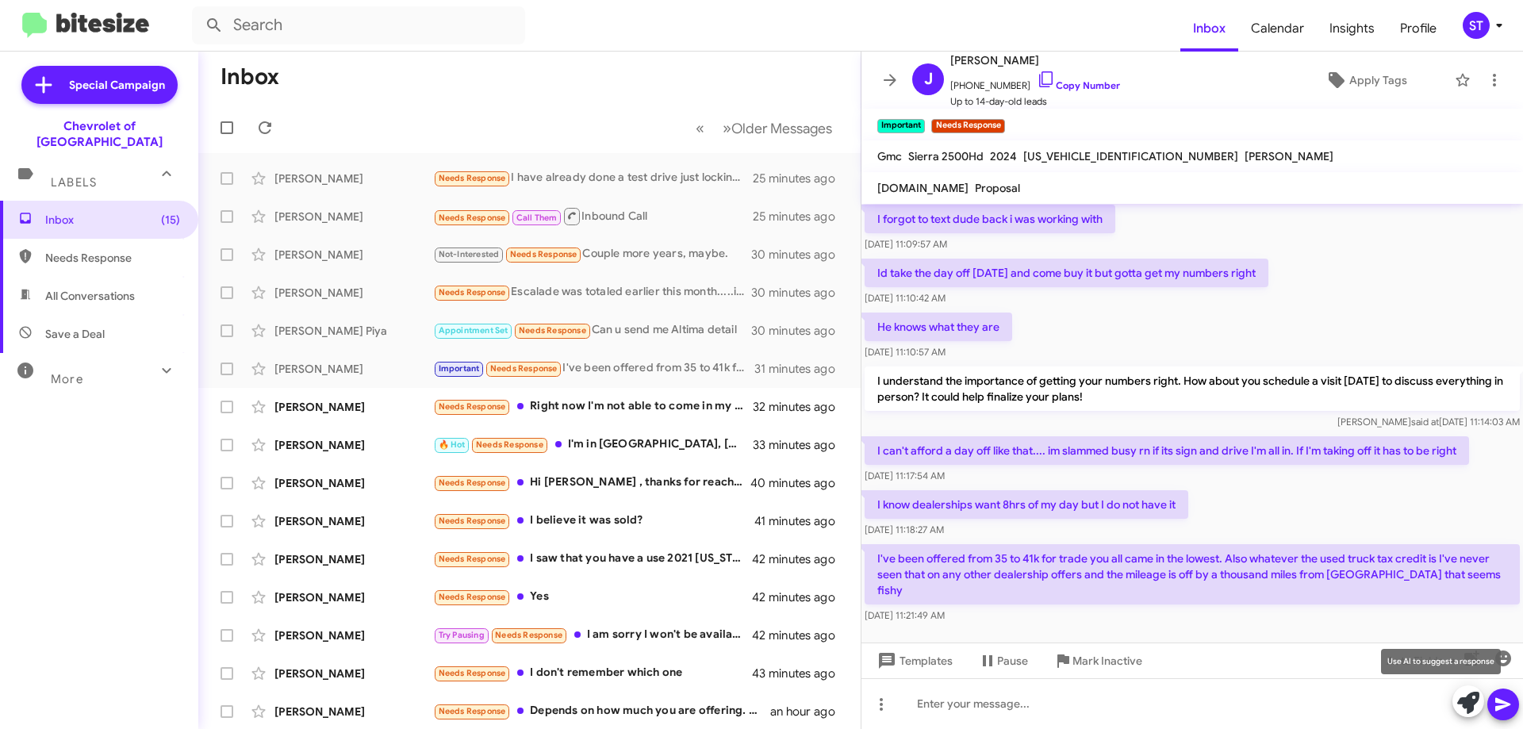
click at [1467, 704] on icon at bounding box center [1468, 703] width 22 height 22
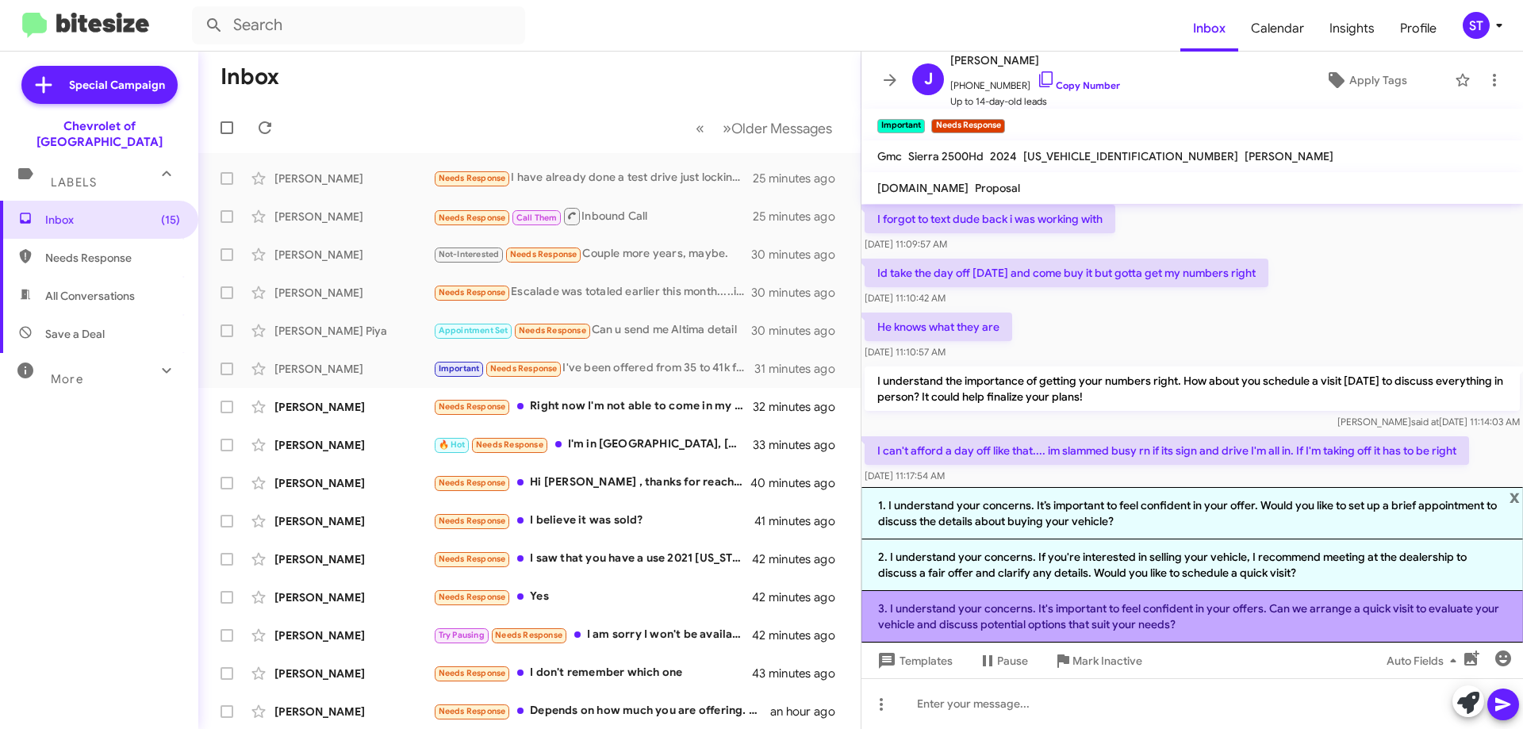
click at [983, 626] on li "3. I understand your concerns. It's important to feel confident in your offers.…" at bounding box center [1191, 617] width 661 height 52
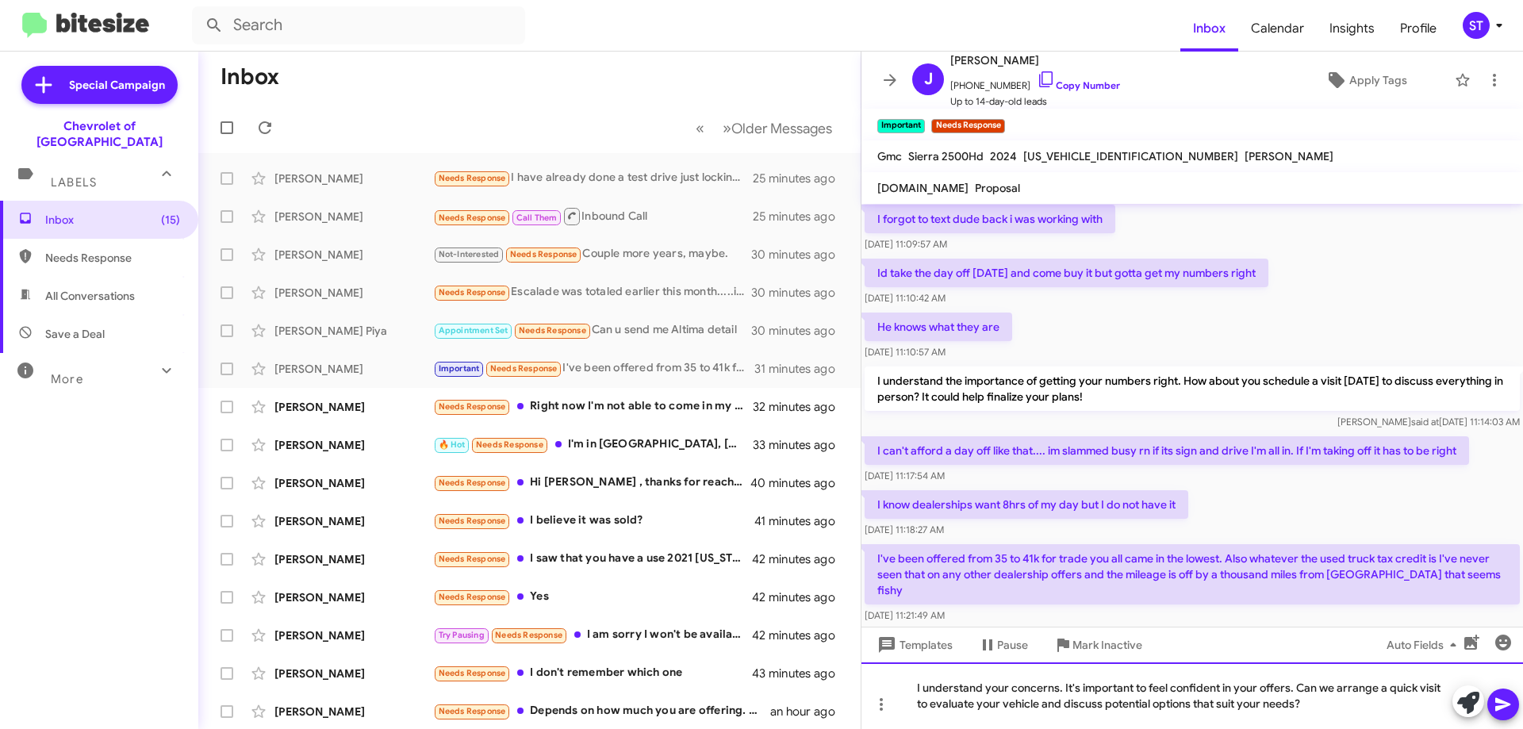
drag, startPoint x: 1333, startPoint y: 703, endPoint x: 868, endPoint y: 717, distance: 464.9
click at [868, 717] on div "I understand your concerns. It's important to feel confident in your offers. Ca…" at bounding box center [1191, 695] width 661 height 67
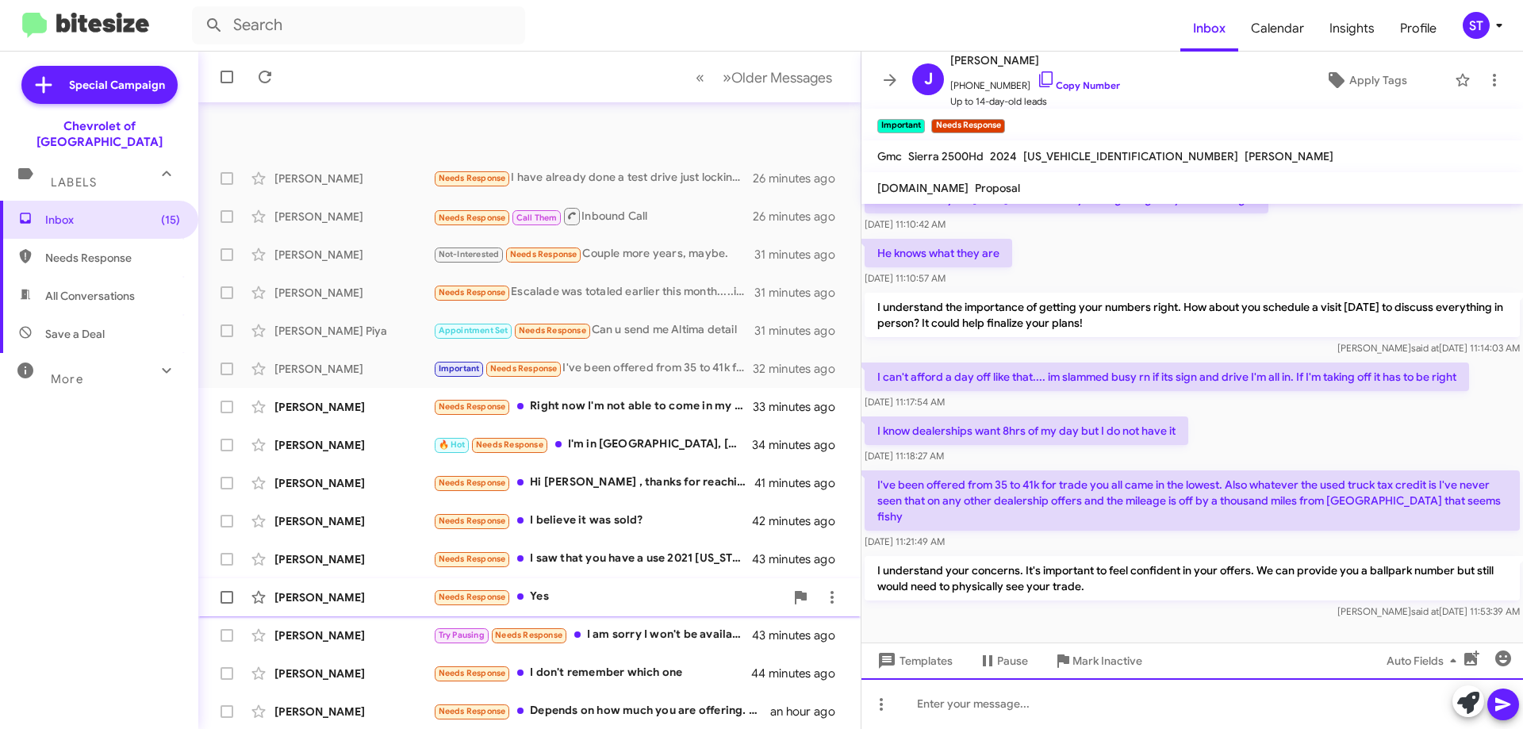
scroll to position [192, 0]
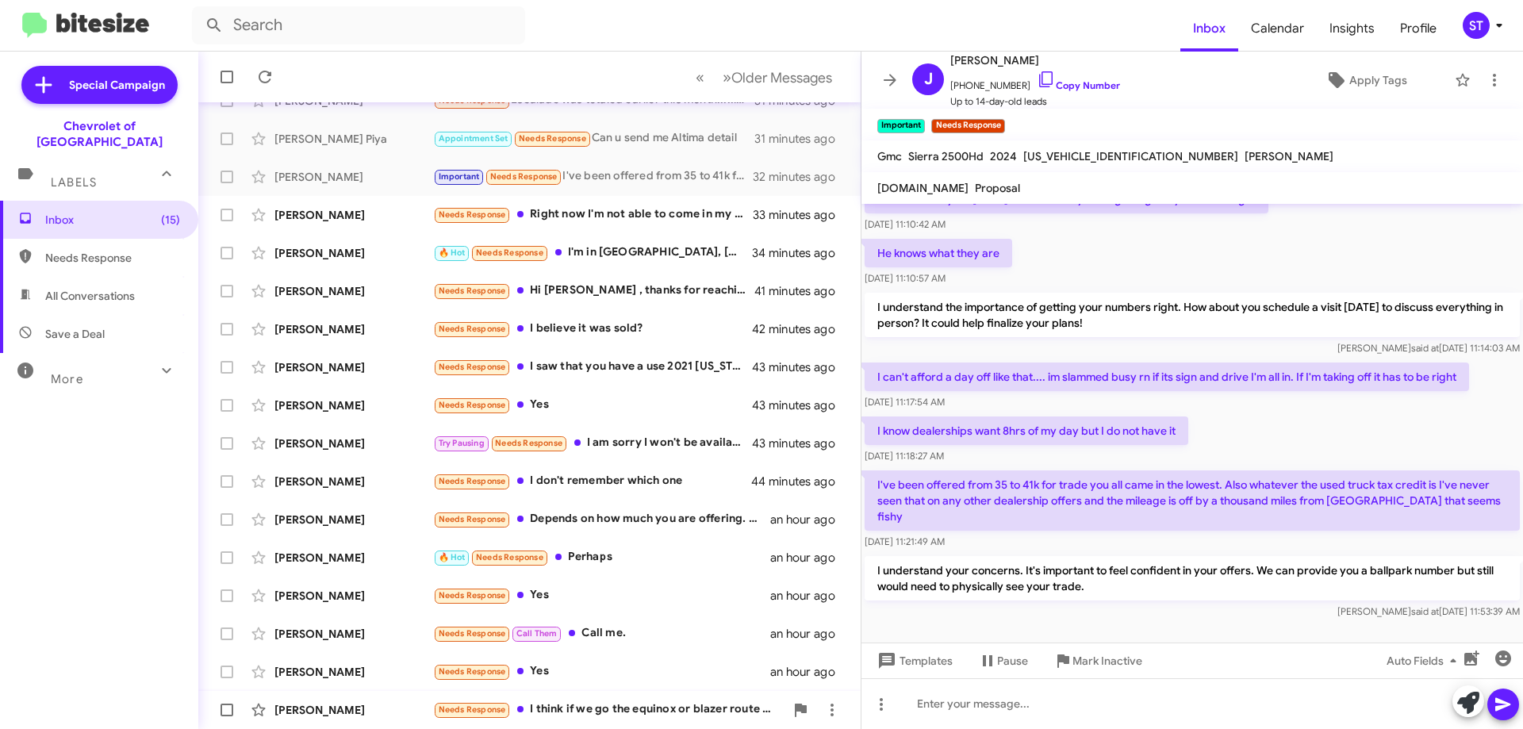
click at [621, 709] on div "Needs Response I think if we go the equinox or blazer route she would prefer a …" at bounding box center [608, 709] width 351 height 18
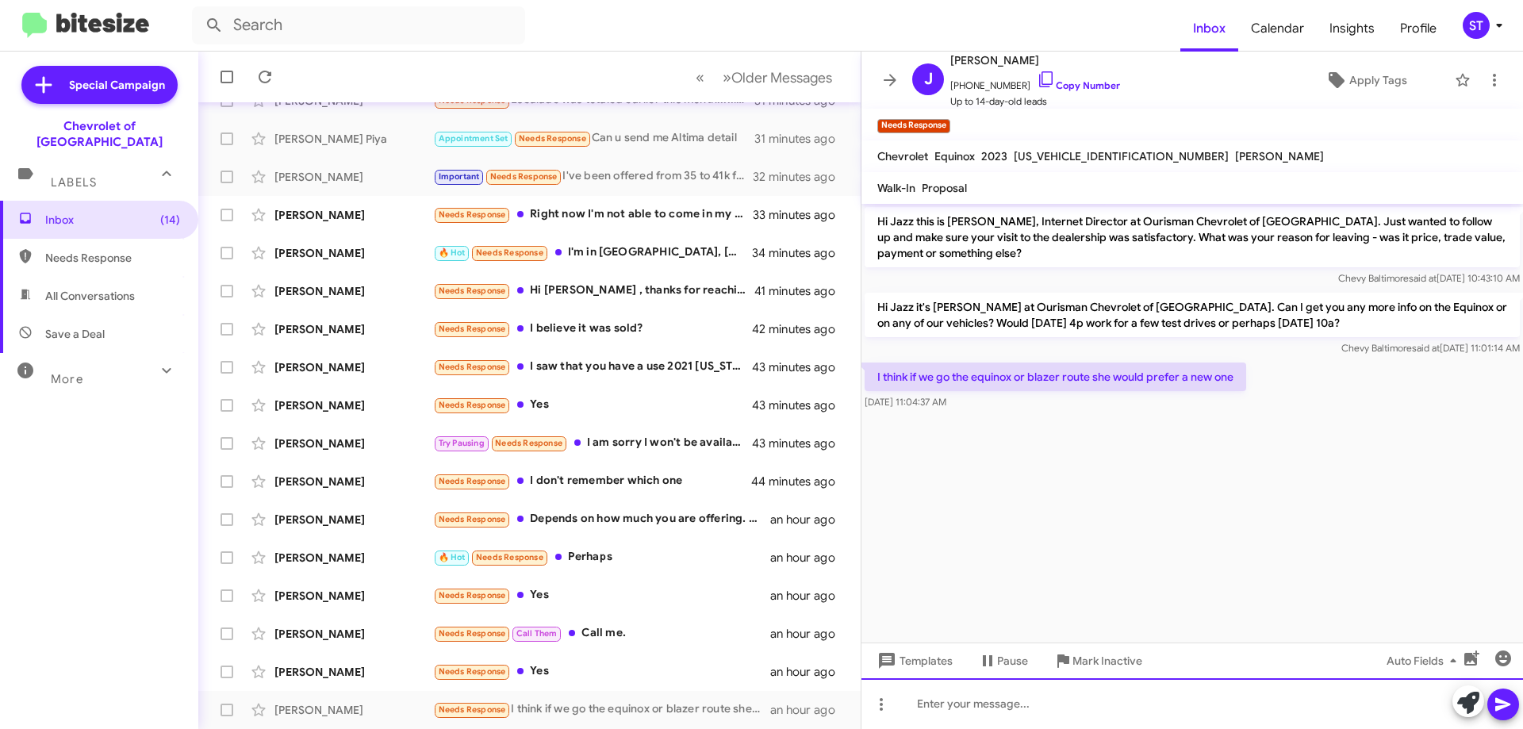
click at [1065, 705] on div at bounding box center [1191, 703] width 661 height 51
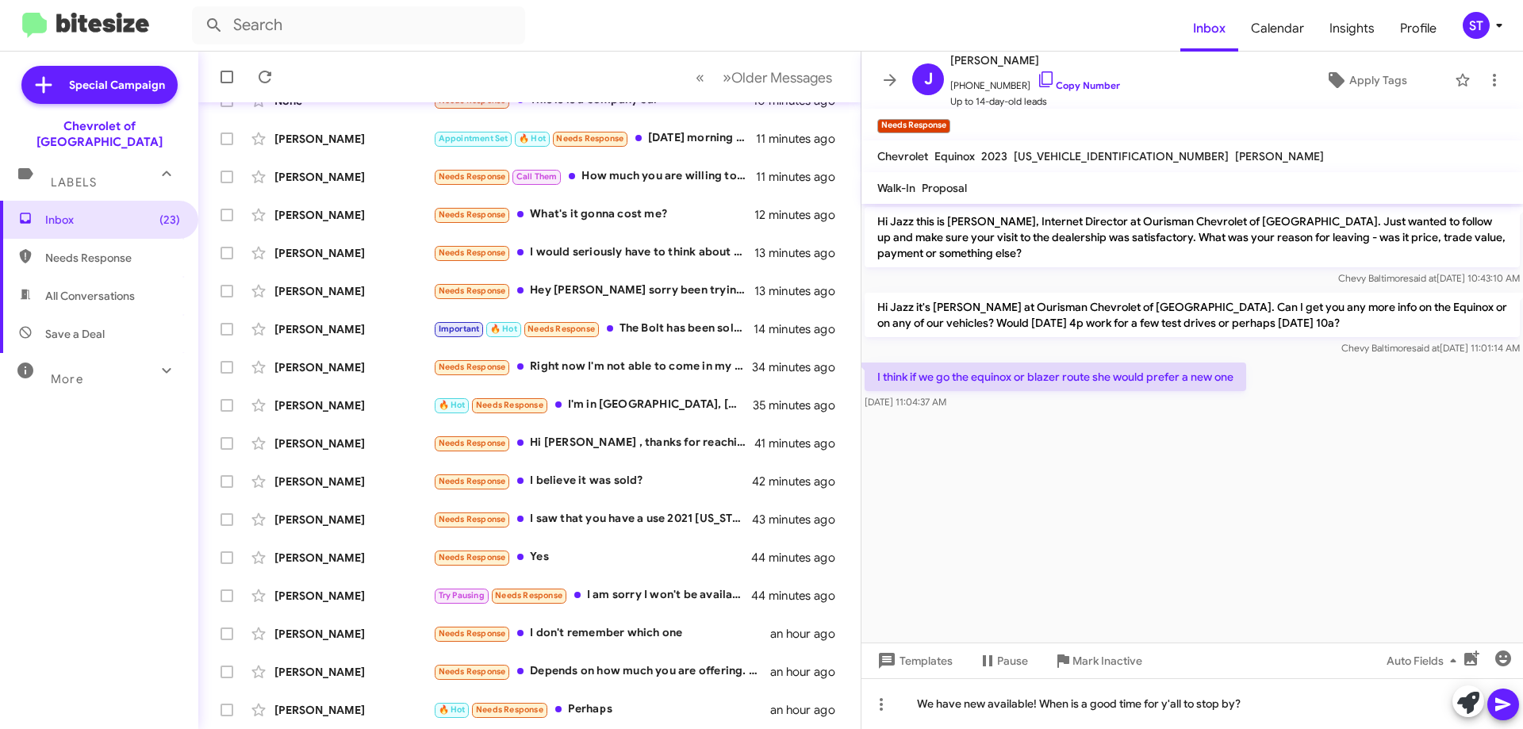
drag, startPoint x: 1174, startPoint y: 715, endPoint x: 1134, endPoint y: 608, distance: 113.7
click at [1051, 570] on cdk-virtual-scroll-viewport "Hi Jazz this is Erik Hershan, Internet Director at Ourisman Chevrolet of Baltim…" at bounding box center [1191, 423] width 661 height 439
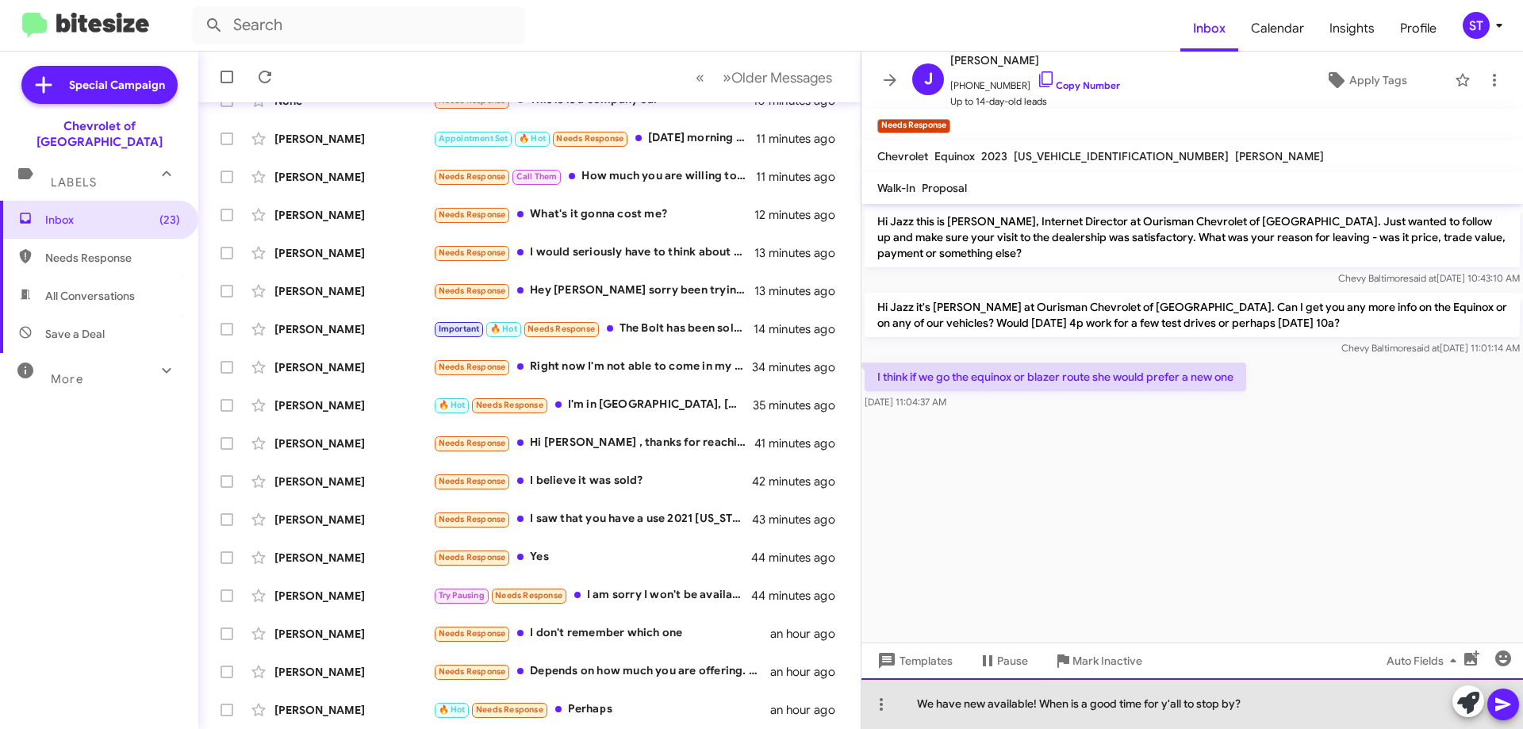
drag, startPoint x: 1182, startPoint y: 706, endPoint x: 1163, endPoint y: 707, distance: 19.0
click at [1163, 707] on div "We have new available! When is a good time for y'all to stop by?" at bounding box center [1191, 703] width 661 height 51
click at [1263, 713] on div "We have new available! When is a good time to stop by?" at bounding box center [1191, 703] width 661 height 51
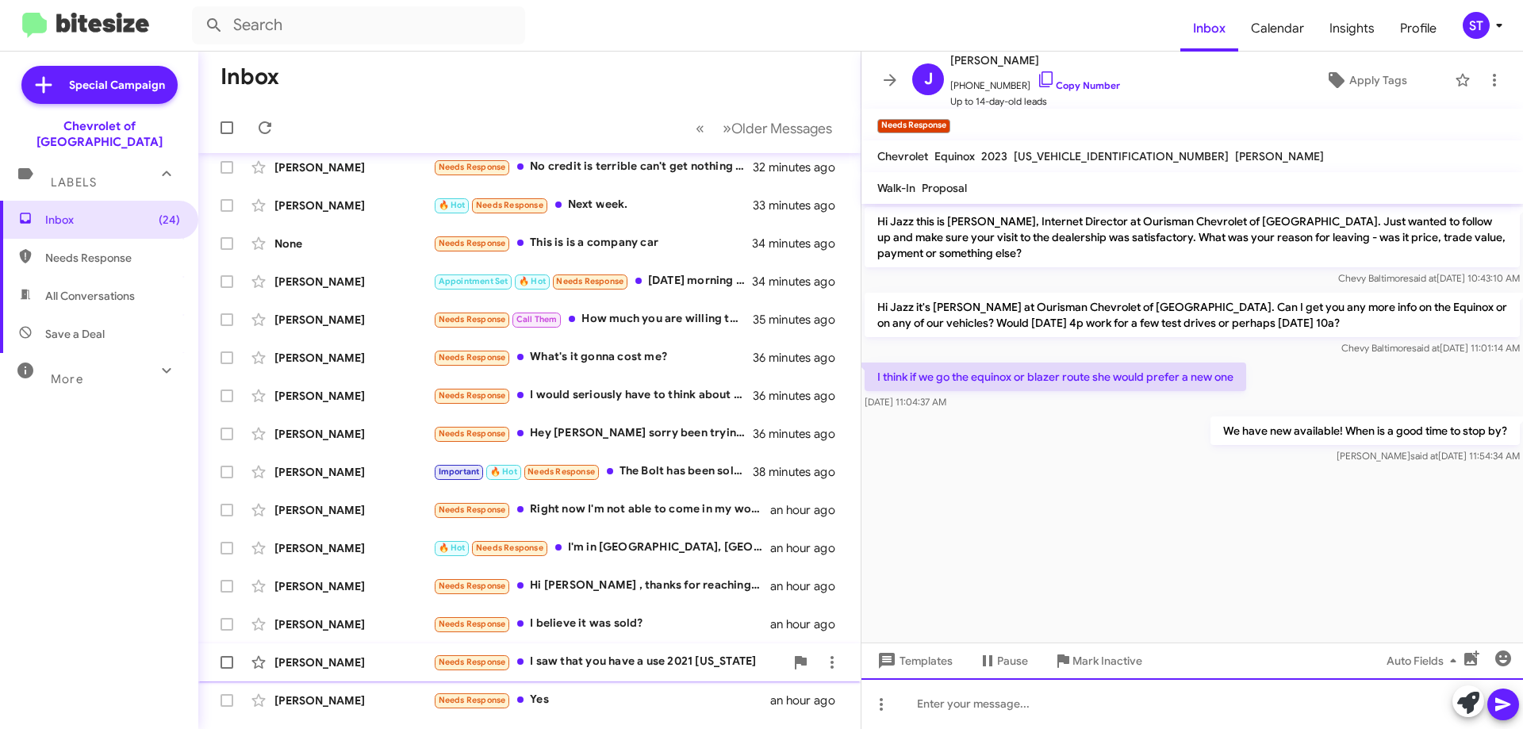
scroll to position [192, 0]
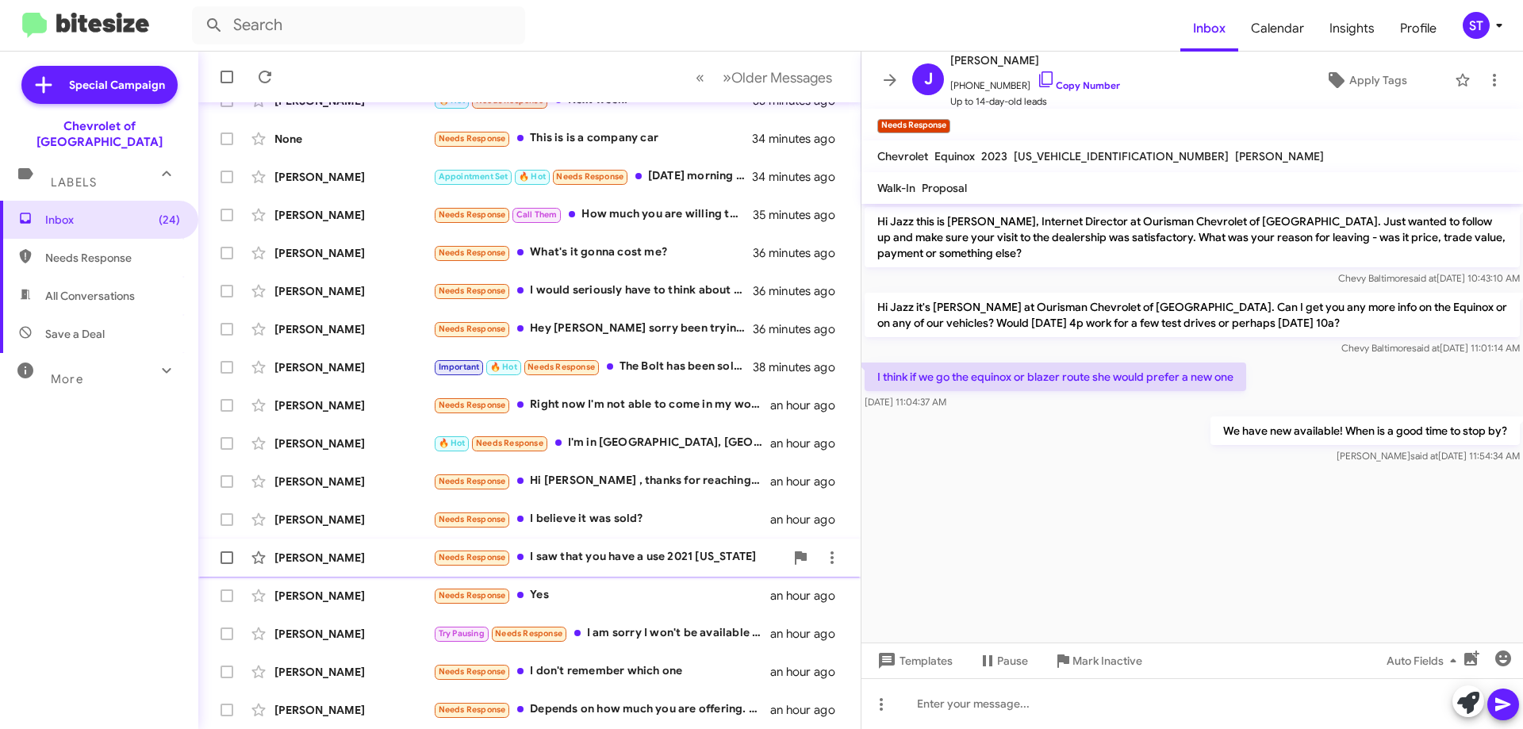
click at [384, 569] on div "Anthony Mccaffity Needs Response I saw that you have a use 2021 Colorado an hou…" at bounding box center [529, 558] width 637 height 32
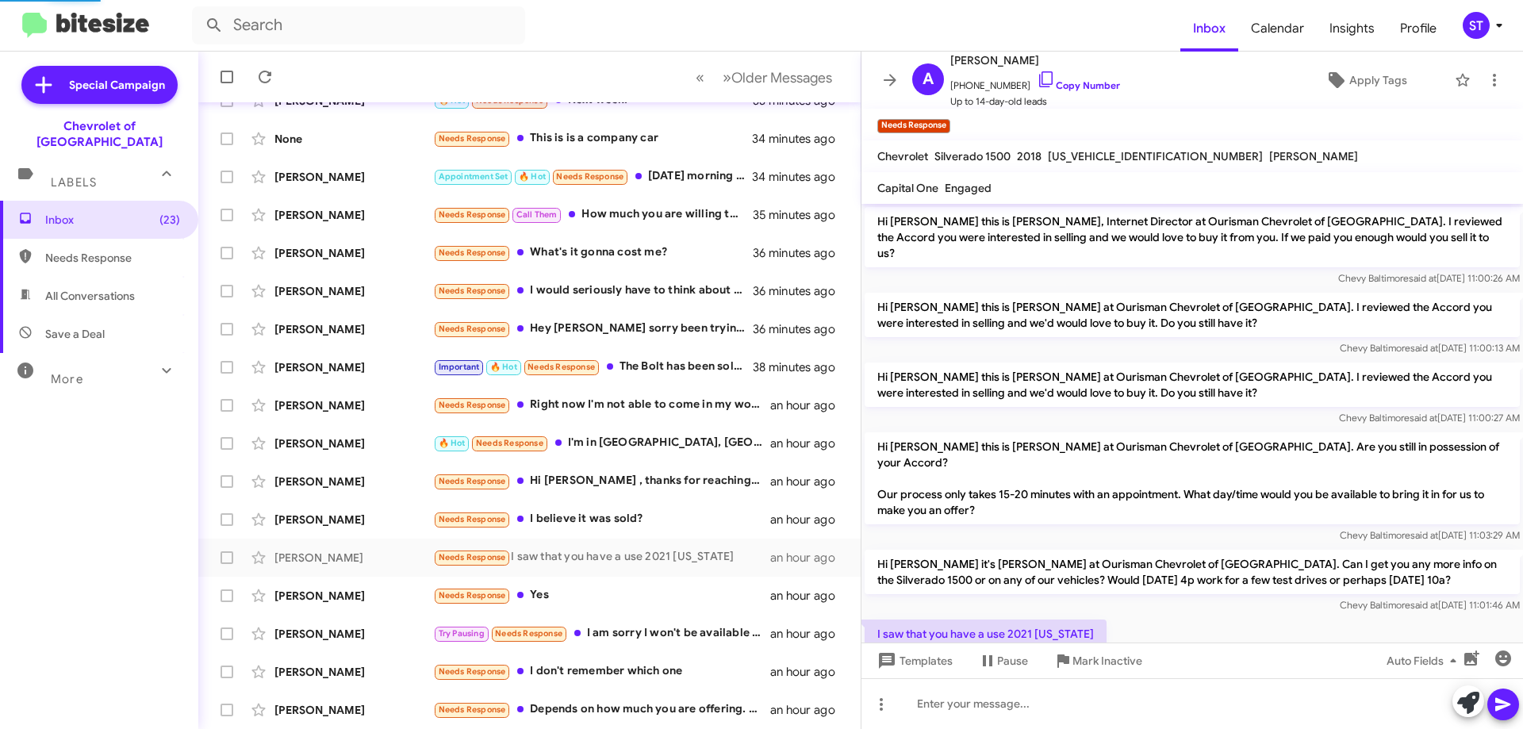
scroll to position [20, 0]
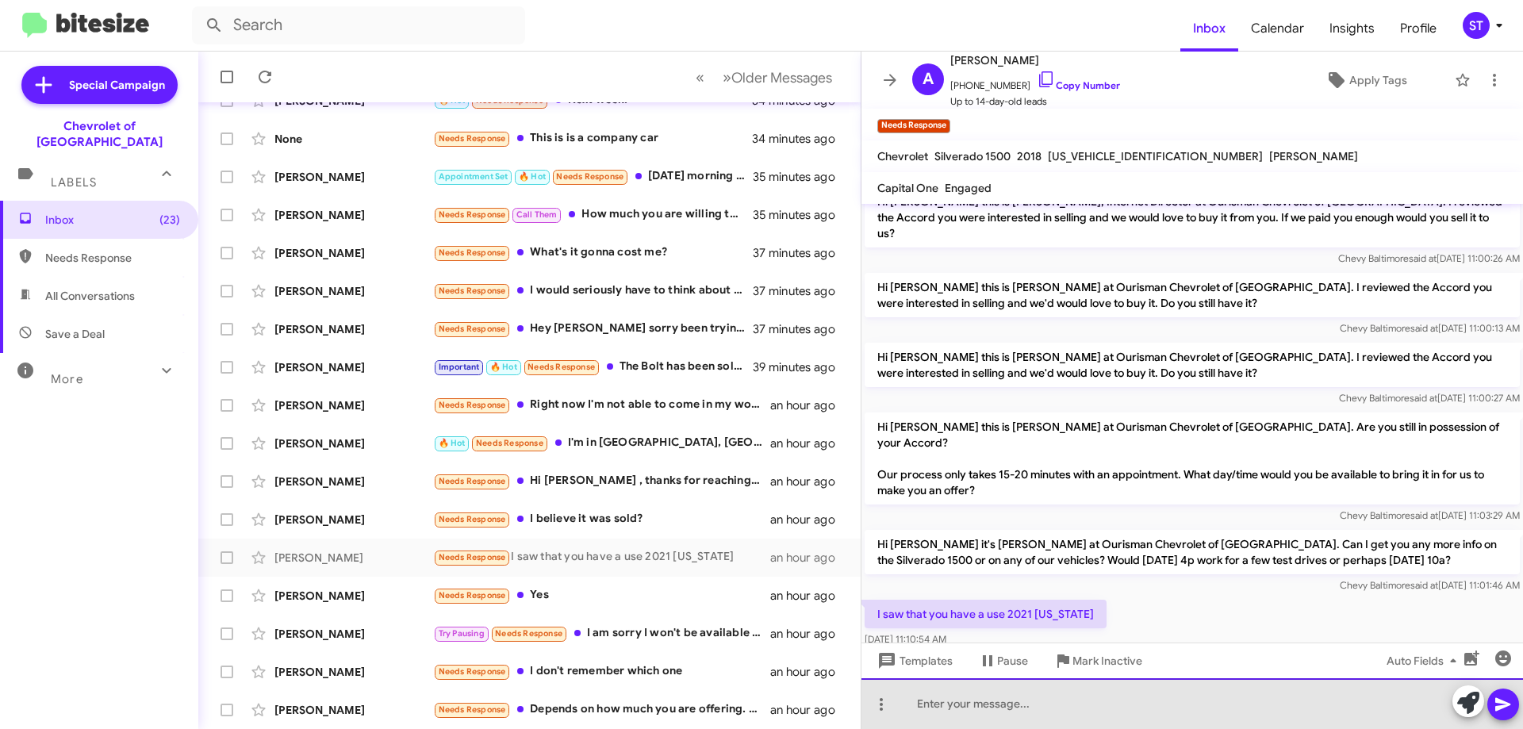
click at [969, 707] on div at bounding box center [1191, 703] width 661 height 51
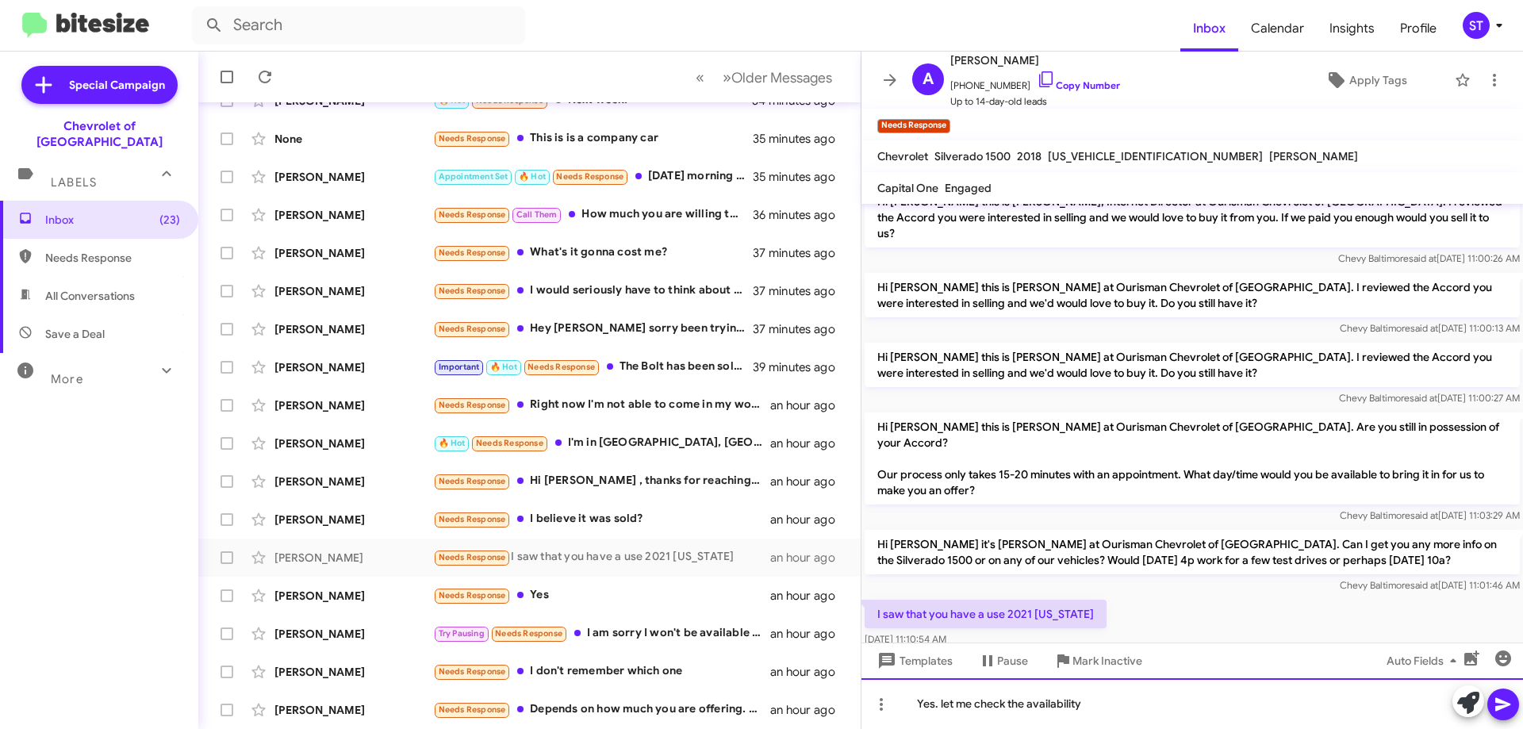
click at [1160, 702] on div "Yes. let me check the availability" at bounding box center [1191, 703] width 661 height 51
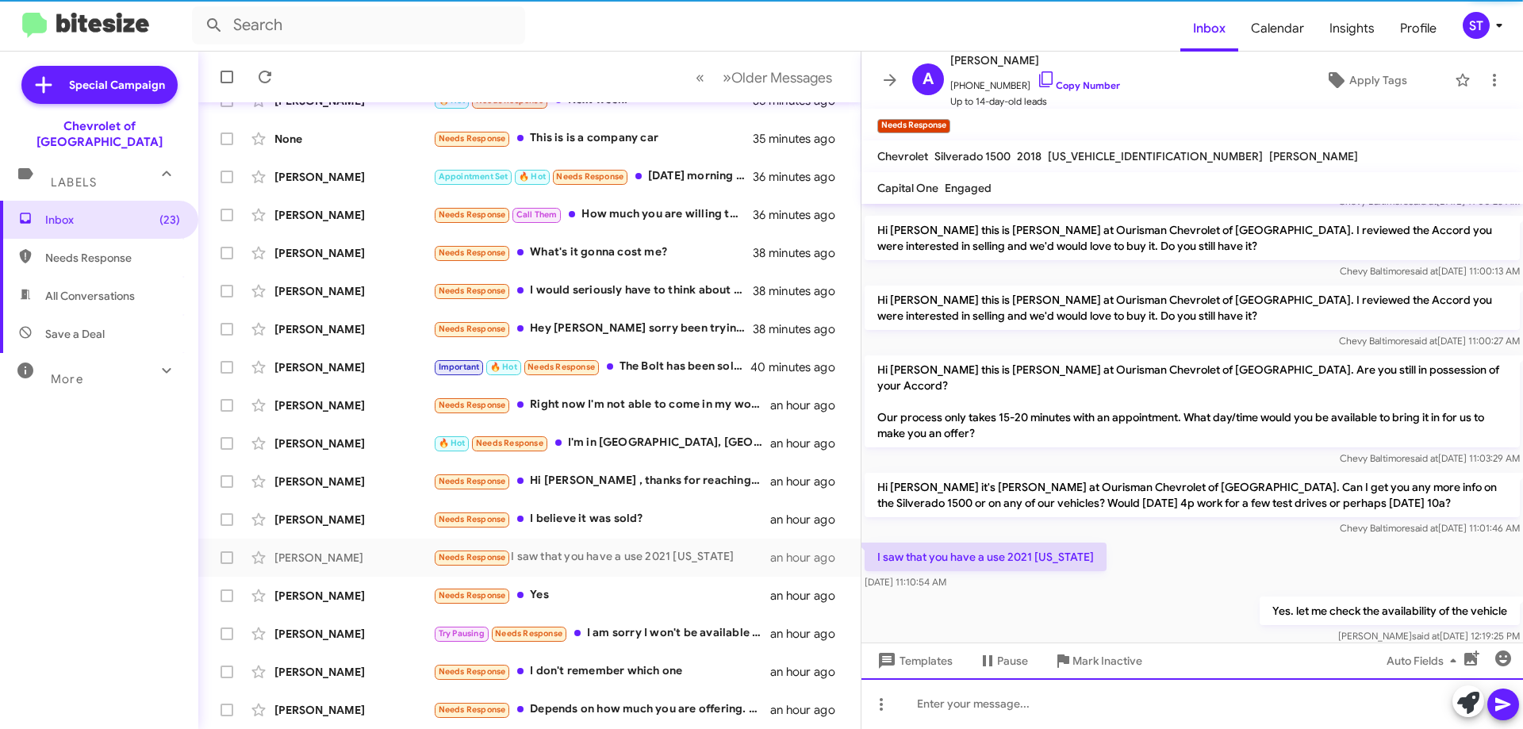
scroll to position [78, 0]
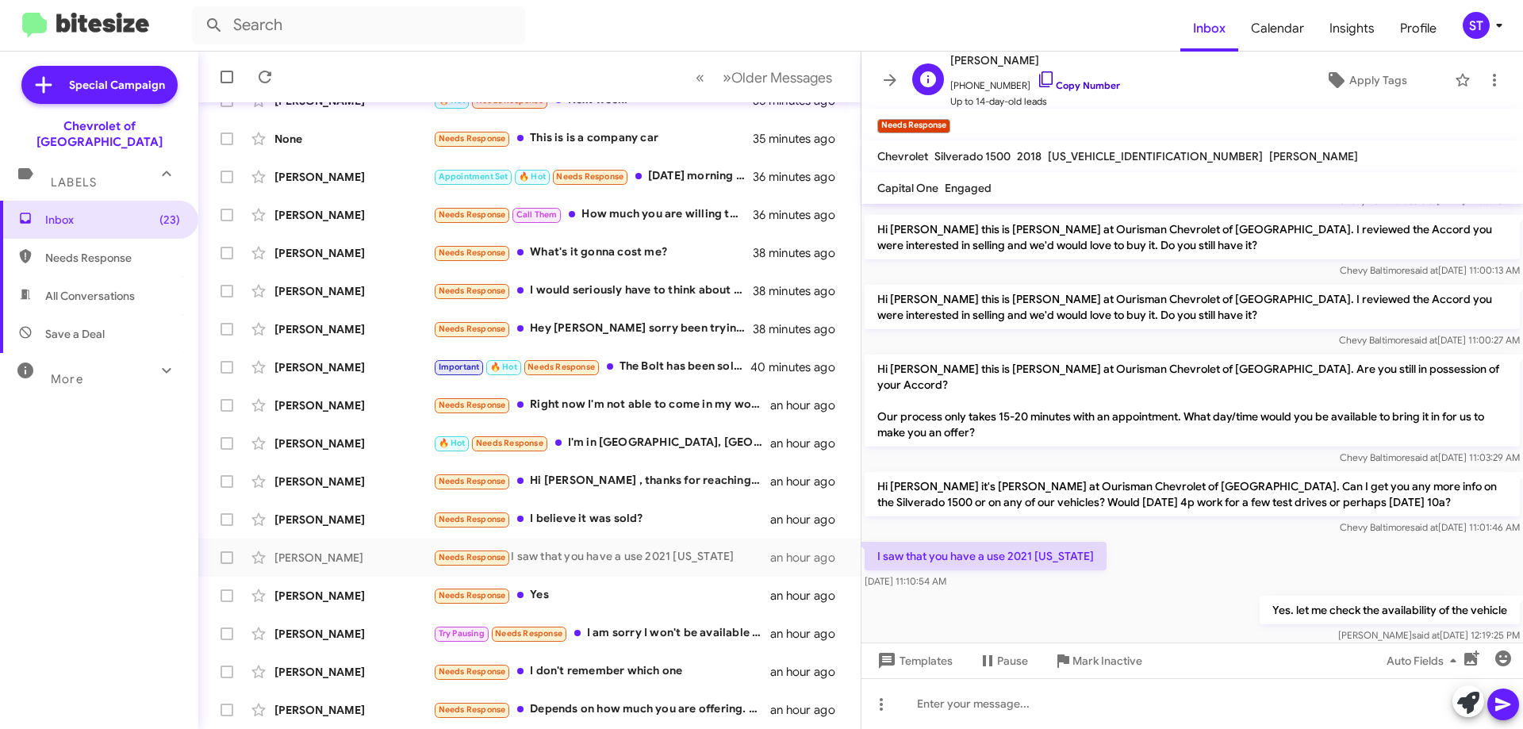
click at [1036, 74] on icon at bounding box center [1045, 79] width 19 height 19
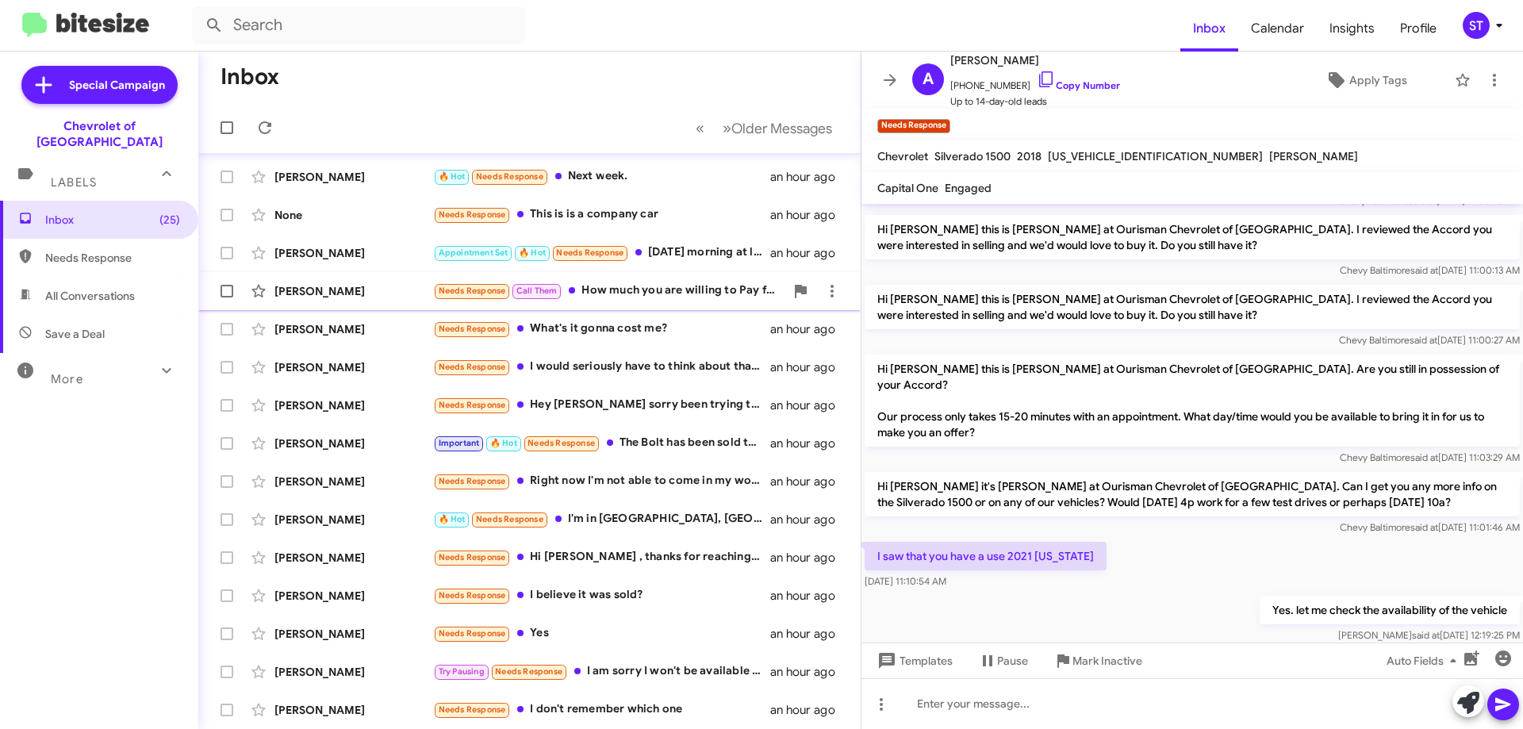
scroll to position [0, 0]
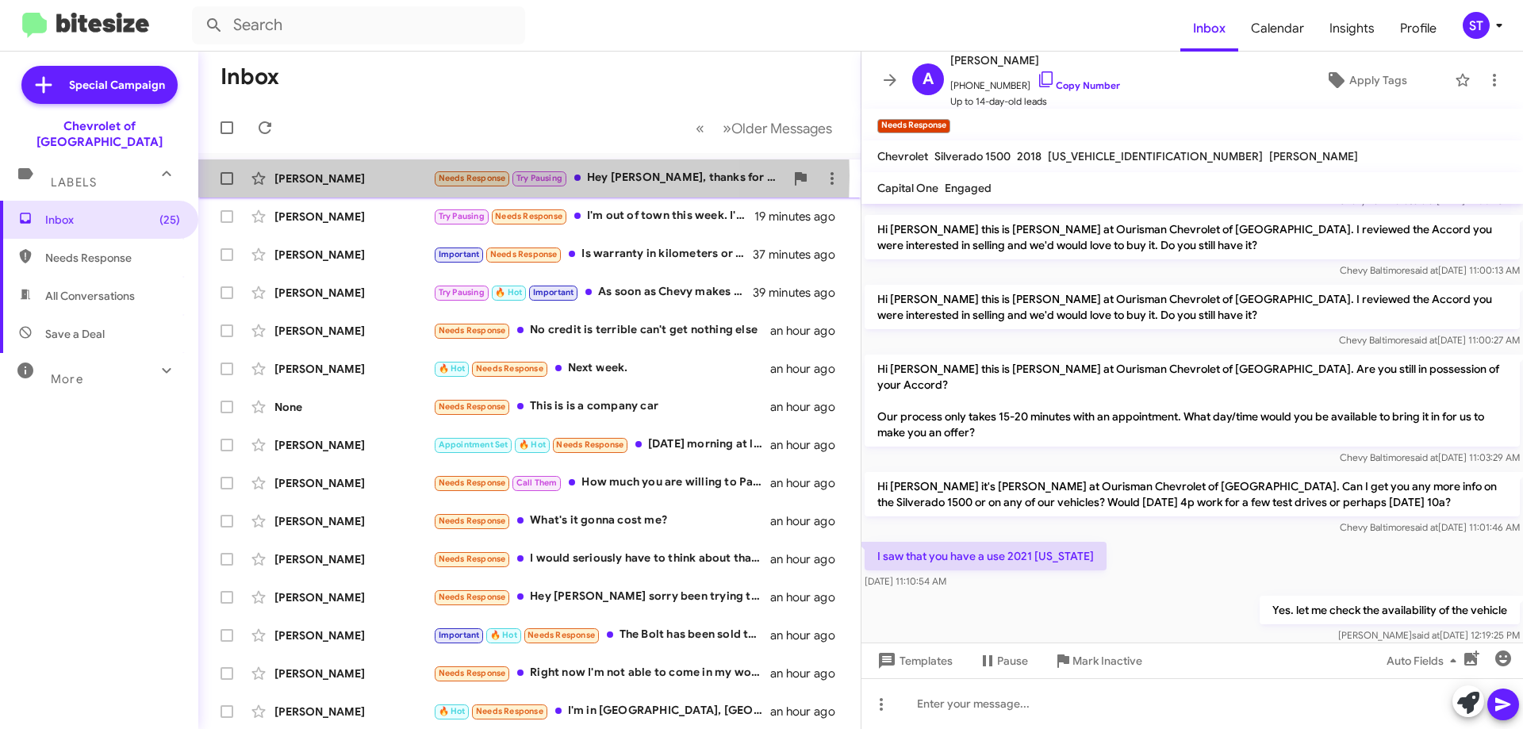
click at [391, 175] on div "Justin Callender" at bounding box center [353, 179] width 159 height 16
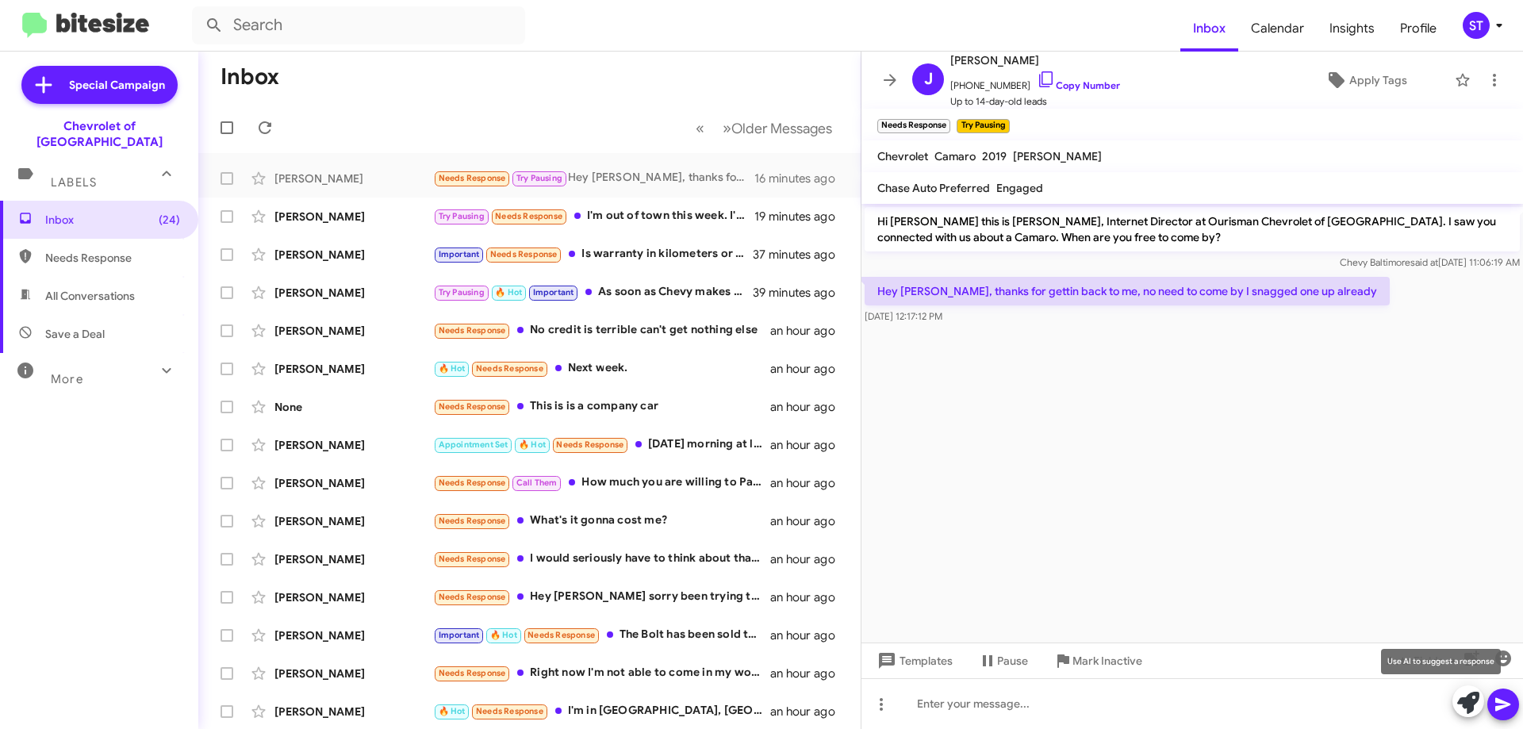
click at [1465, 711] on icon at bounding box center [1468, 703] width 22 height 22
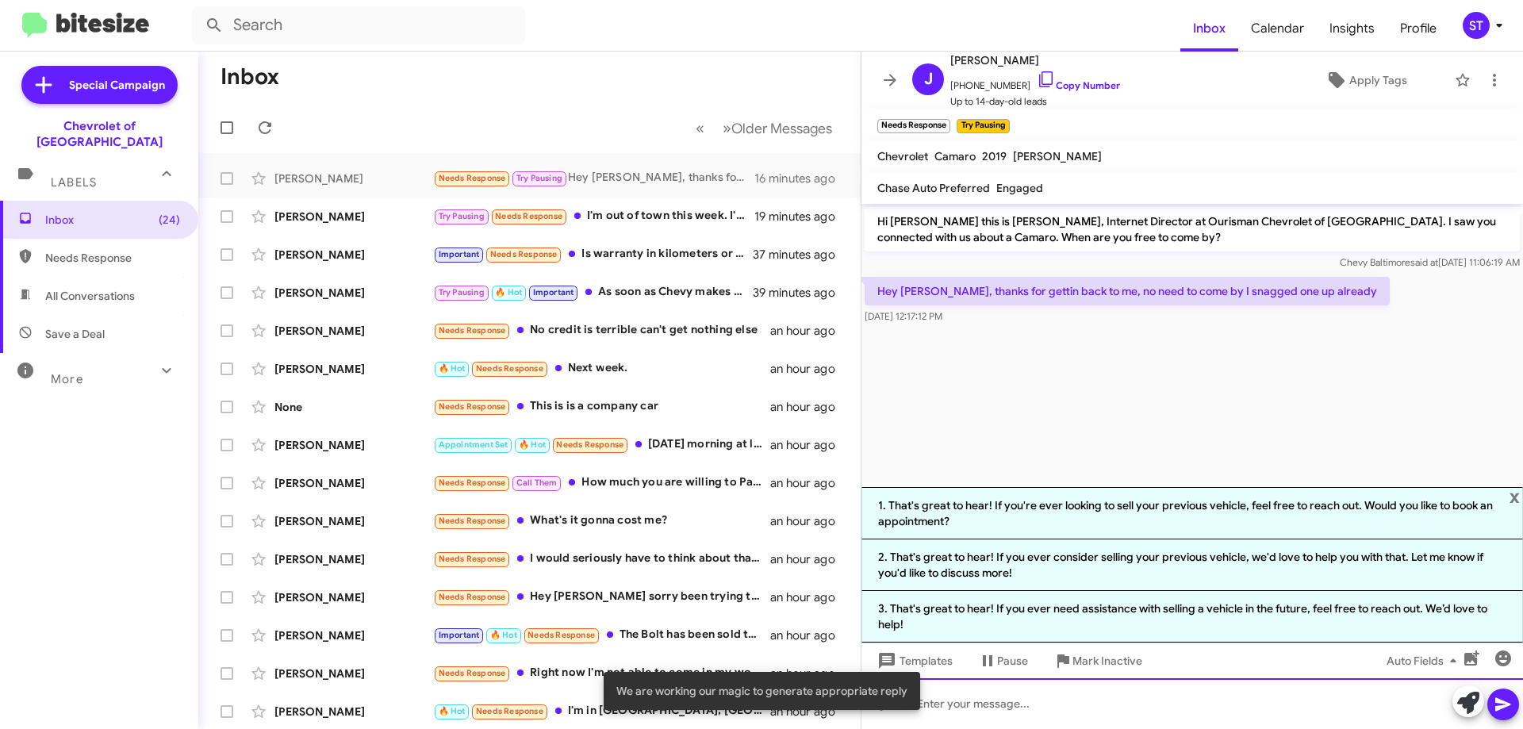
click at [1021, 708] on div at bounding box center [1191, 703] width 661 height 51
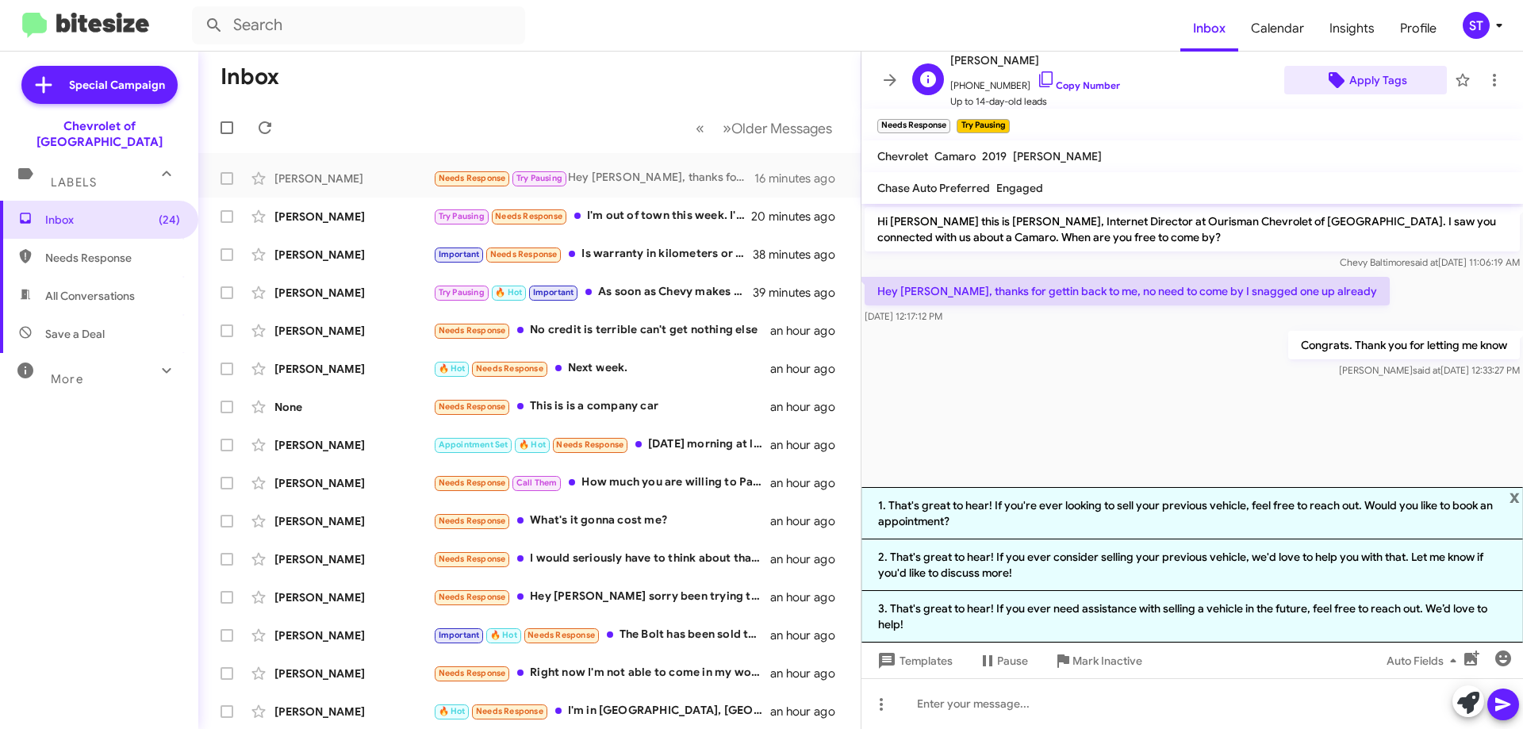
click at [1375, 83] on span "Apply Tags" at bounding box center [1378, 80] width 58 height 29
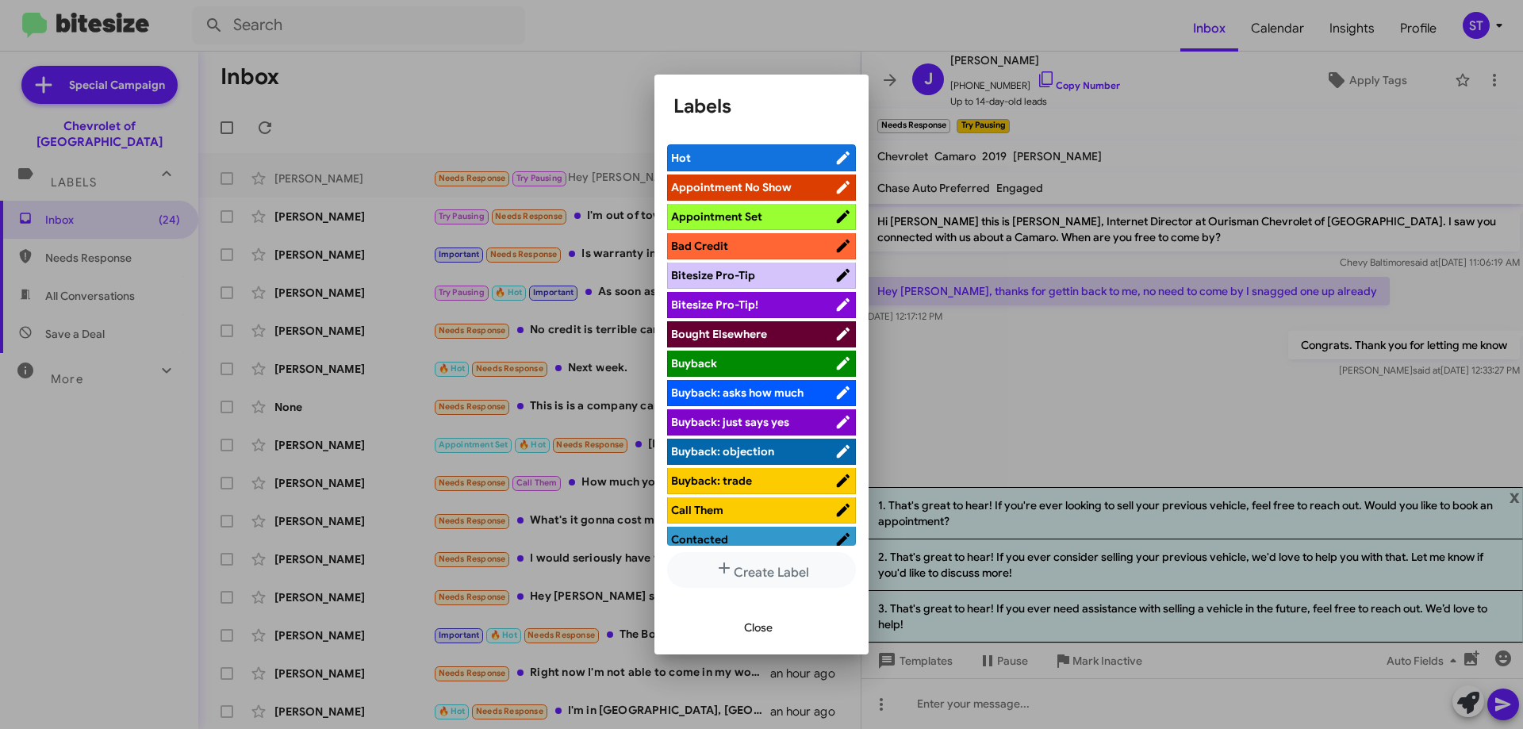
click at [736, 339] on span "Bought Elsewhere" at bounding box center [719, 334] width 96 height 14
click at [764, 631] on span "Close" at bounding box center [758, 627] width 29 height 29
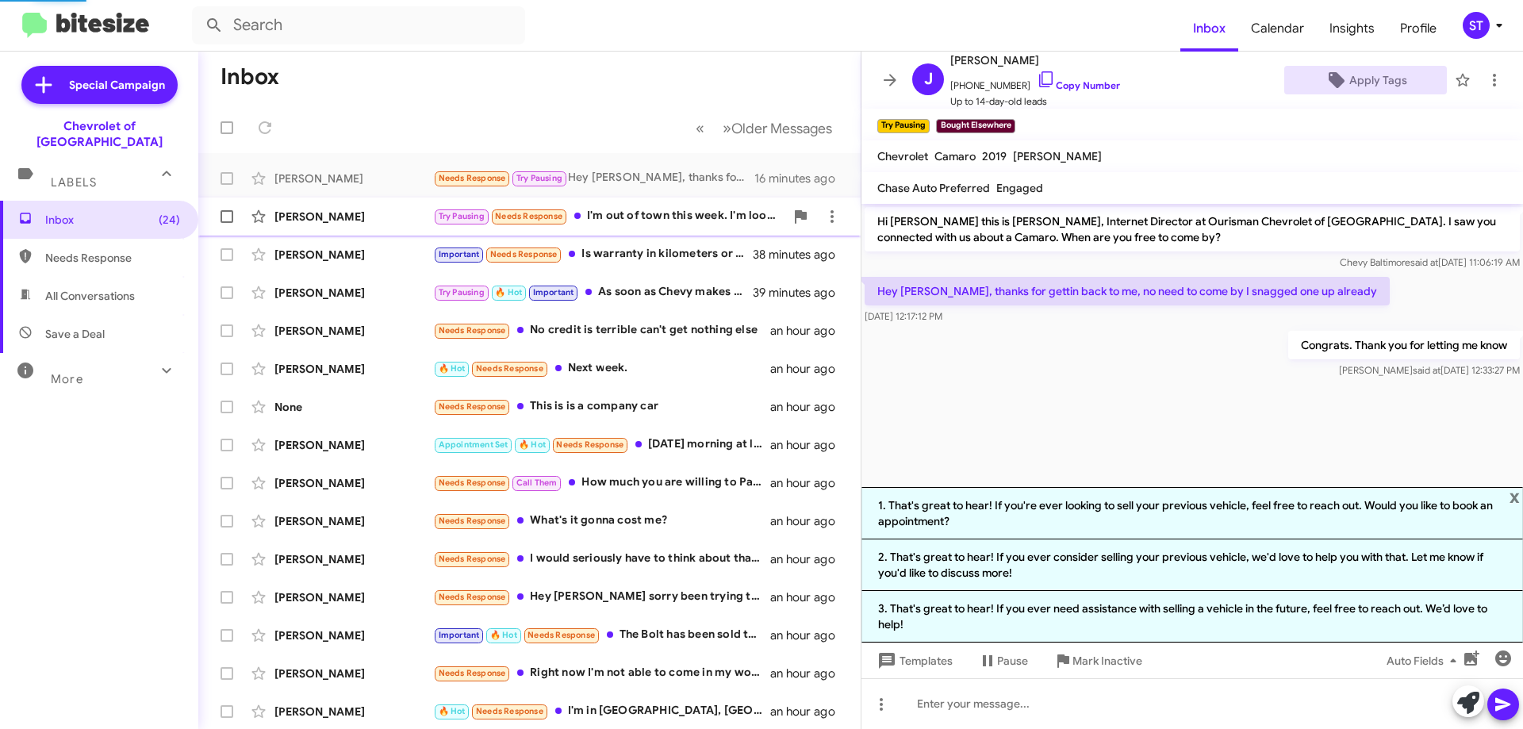
click at [658, 220] on div "Try Pausing Needs Response I'm out of town this week. I'm looking for the silve…" at bounding box center [608, 216] width 351 height 18
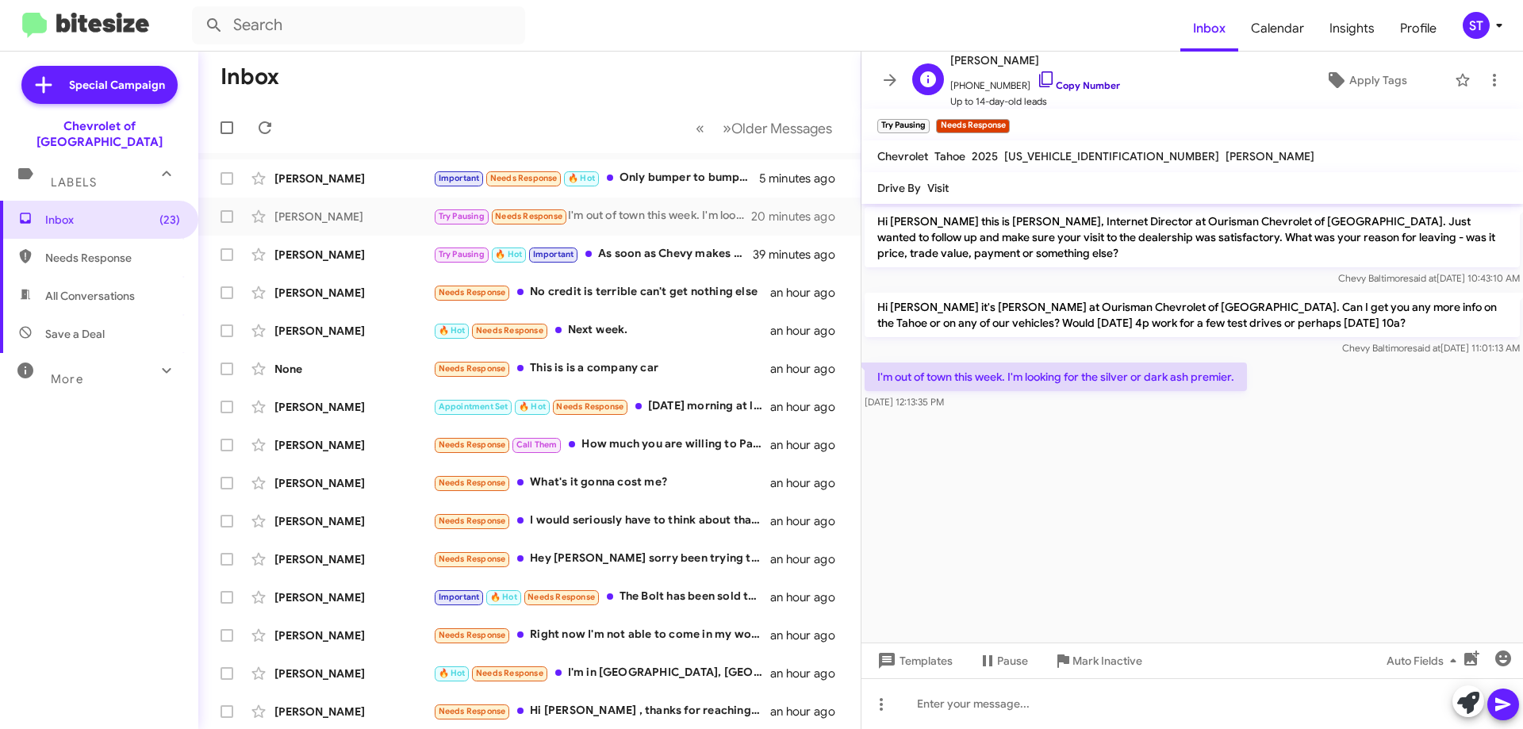
click at [1036, 73] on icon at bounding box center [1045, 79] width 19 height 19
click at [1036, 81] on icon at bounding box center [1045, 79] width 19 height 19
click at [1466, 701] on icon at bounding box center [1468, 703] width 22 height 22
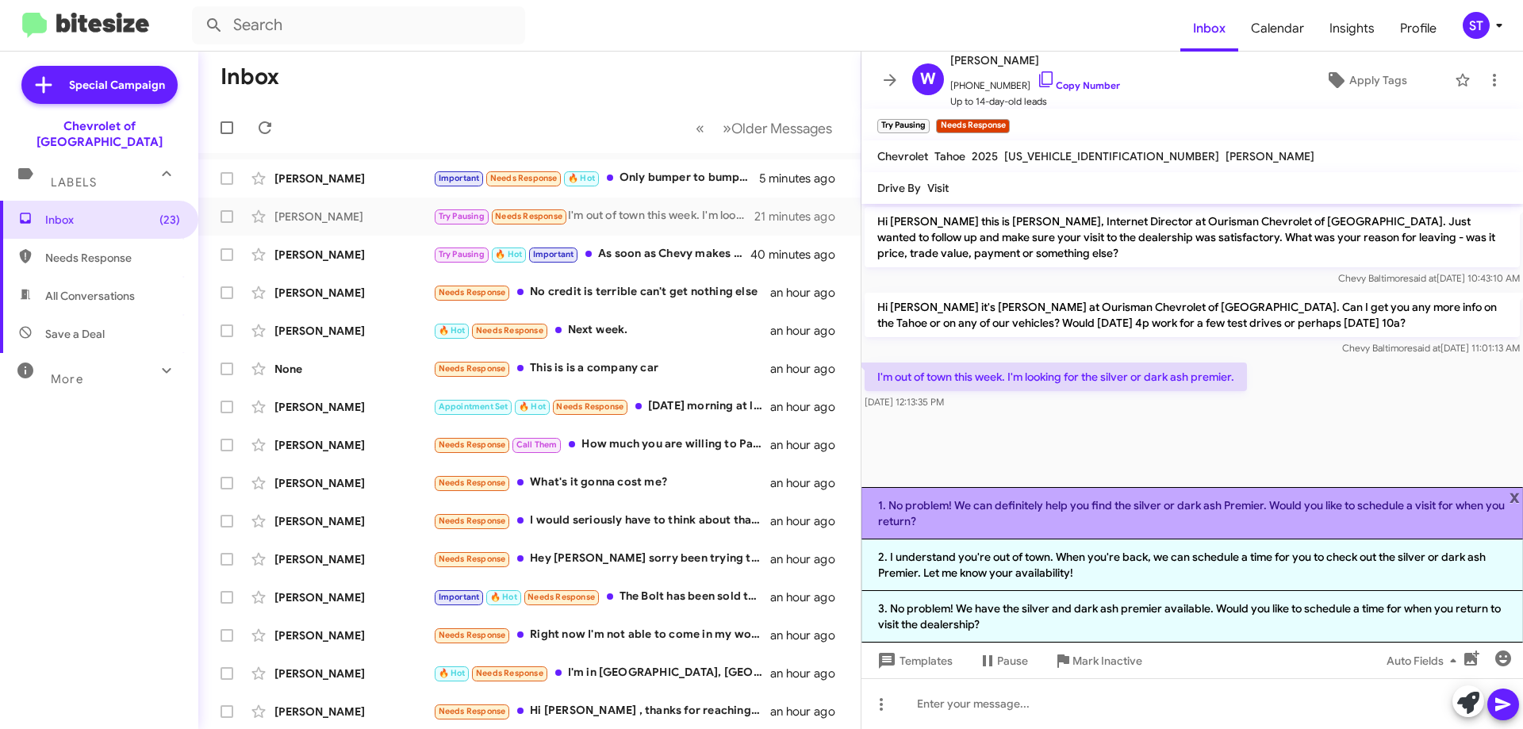
click at [975, 528] on li "1. No problem! We can definitely help you find the silver or dark ash Premier. …" at bounding box center [1191, 513] width 661 height 52
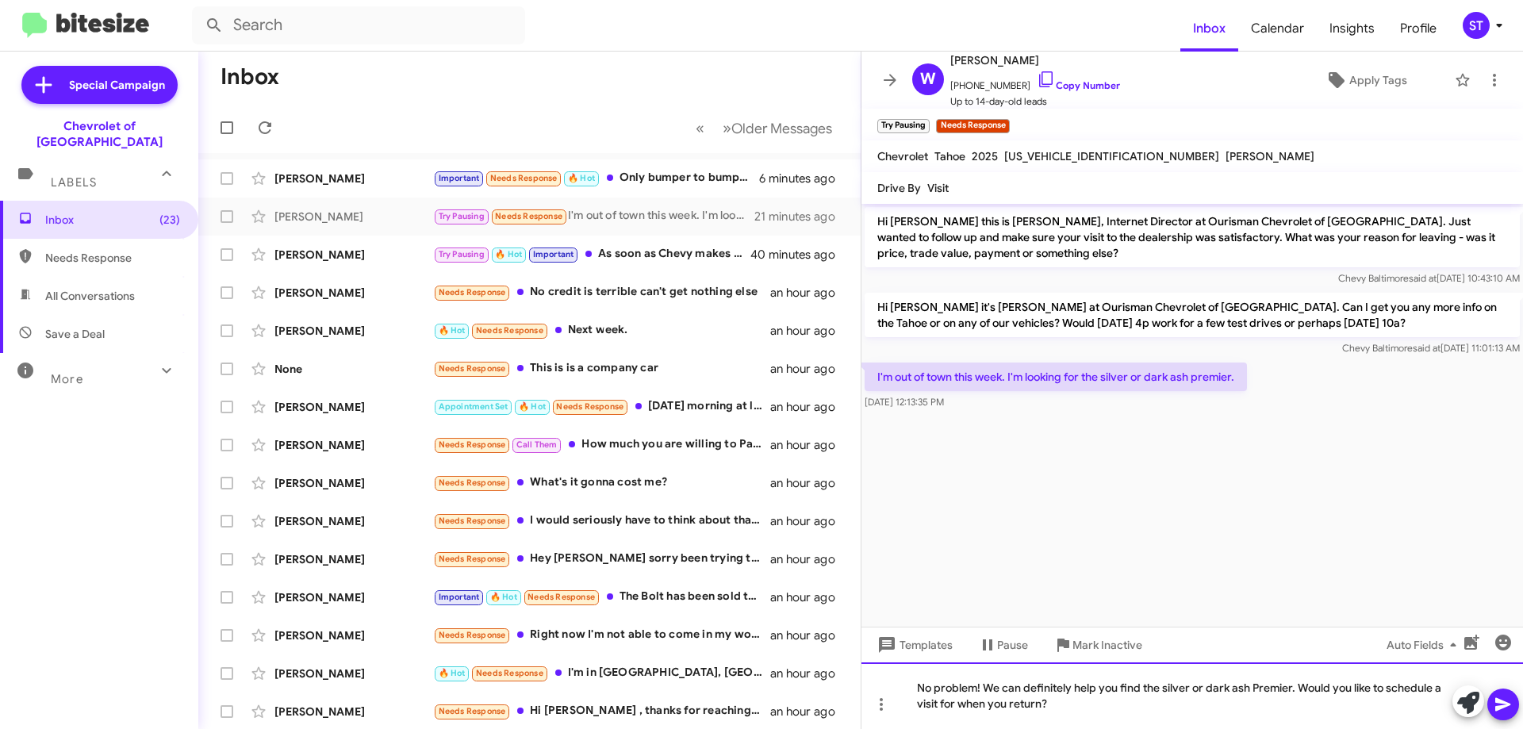
drag, startPoint x: 1104, startPoint y: 705, endPoint x: 860, endPoint y: 699, distance: 243.5
click at [863, 700] on div "No problem! We can definitely help you find the silver or dark ash Premier. Wou…" at bounding box center [1191, 695] width 661 height 67
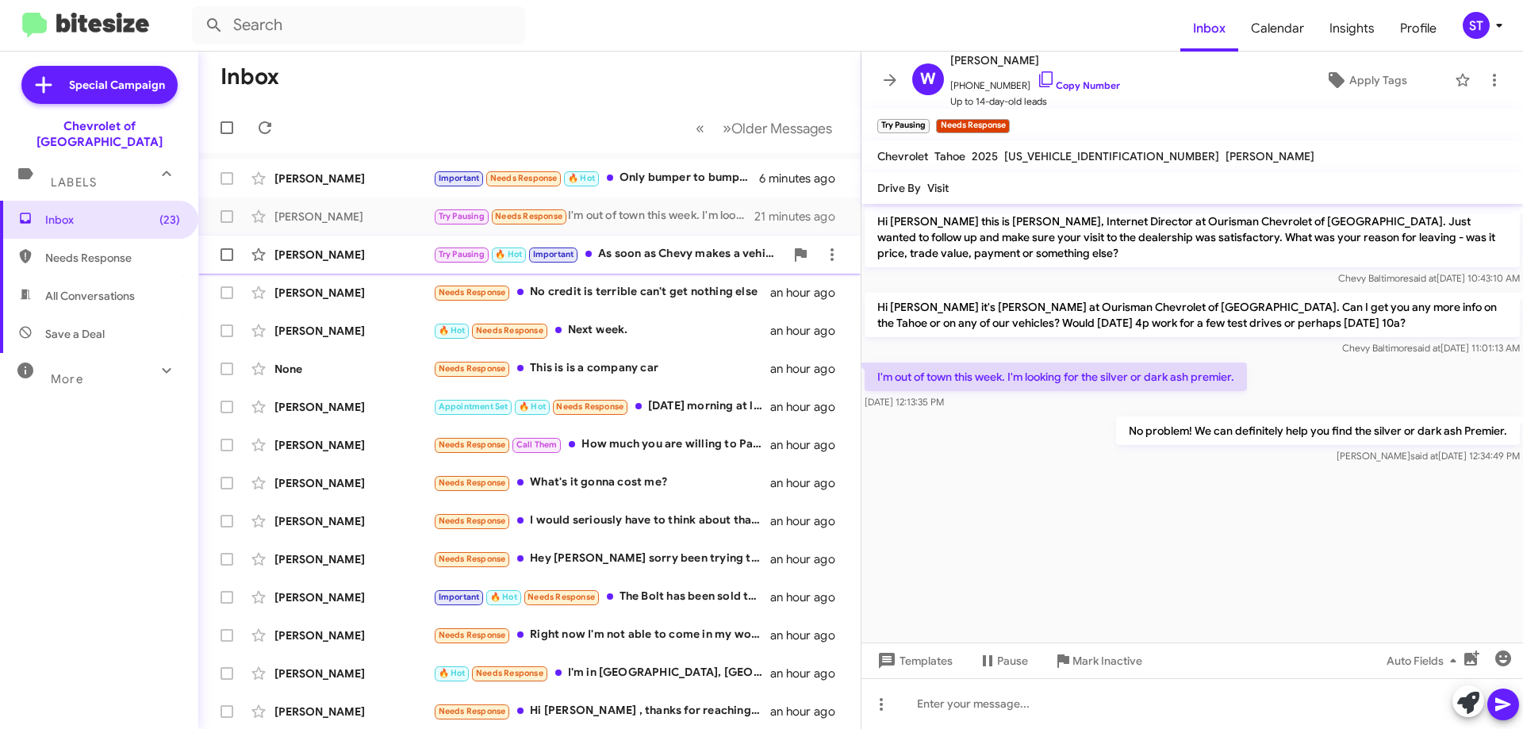
click at [669, 261] on div "Try Pausing 🔥 Hot Important As soon as Chevy makes a vehicle I want. I need to …" at bounding box center [608, 254] width 351 height 18
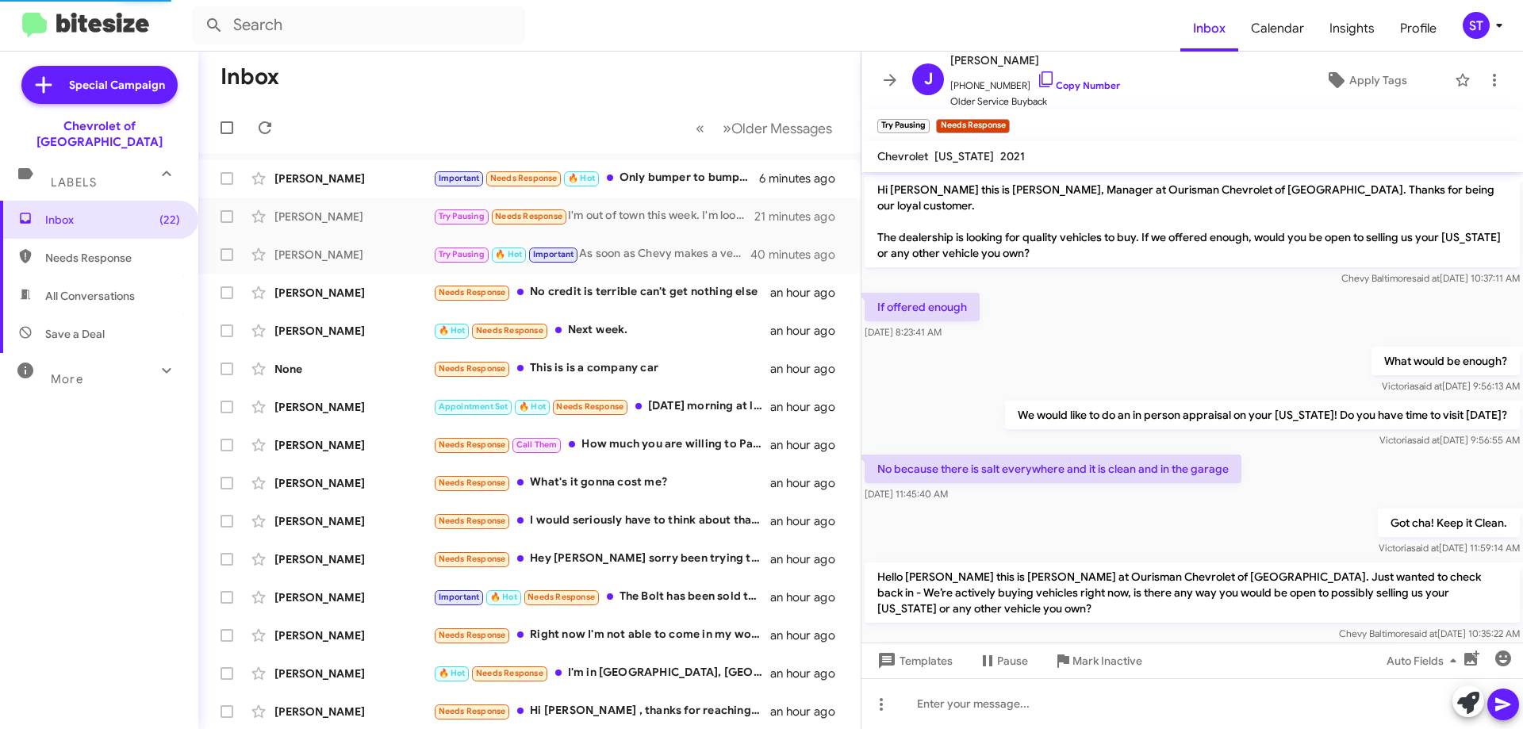
scroll to position [467, 0]
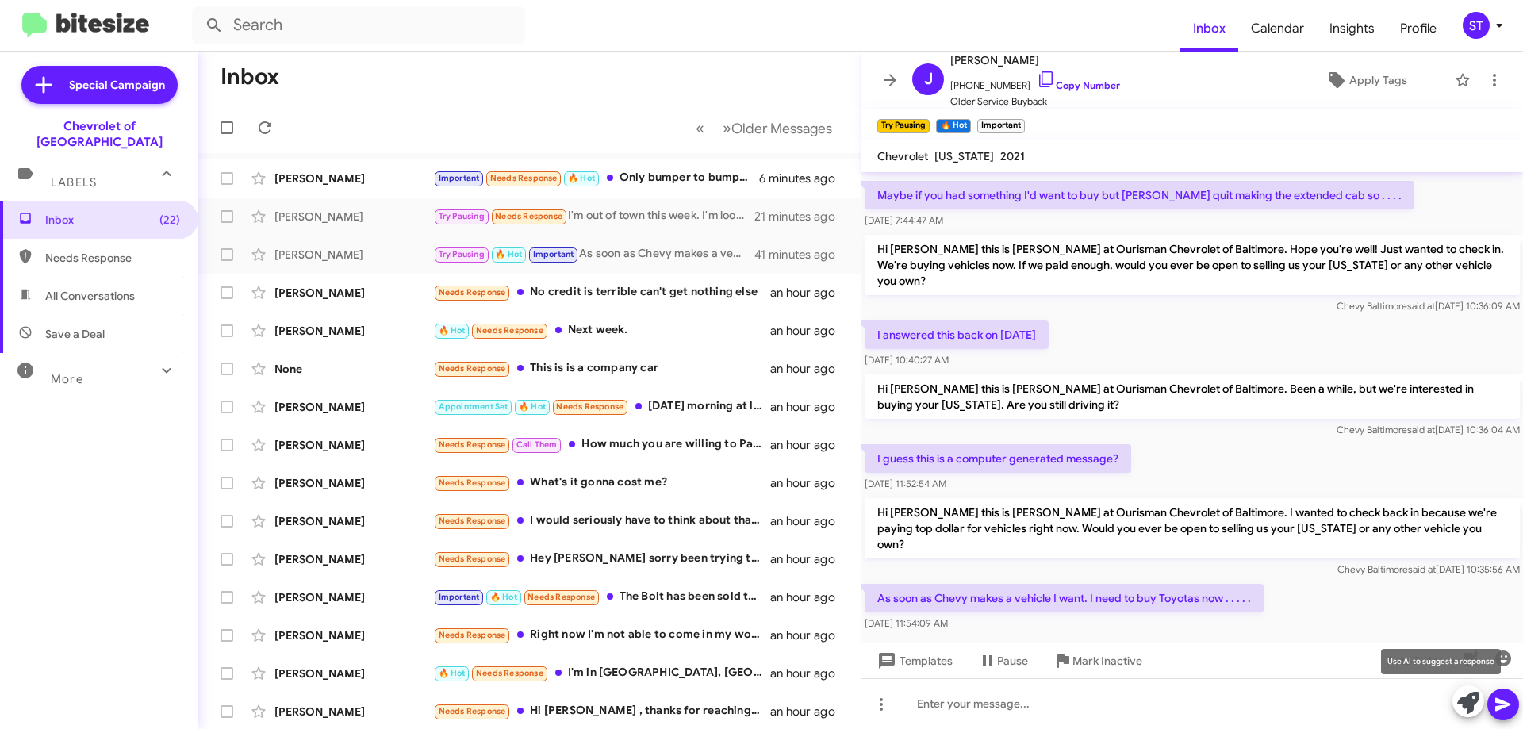
click at [1469, 709] on icon at bounding box center [1468, 703] width 22 height 22
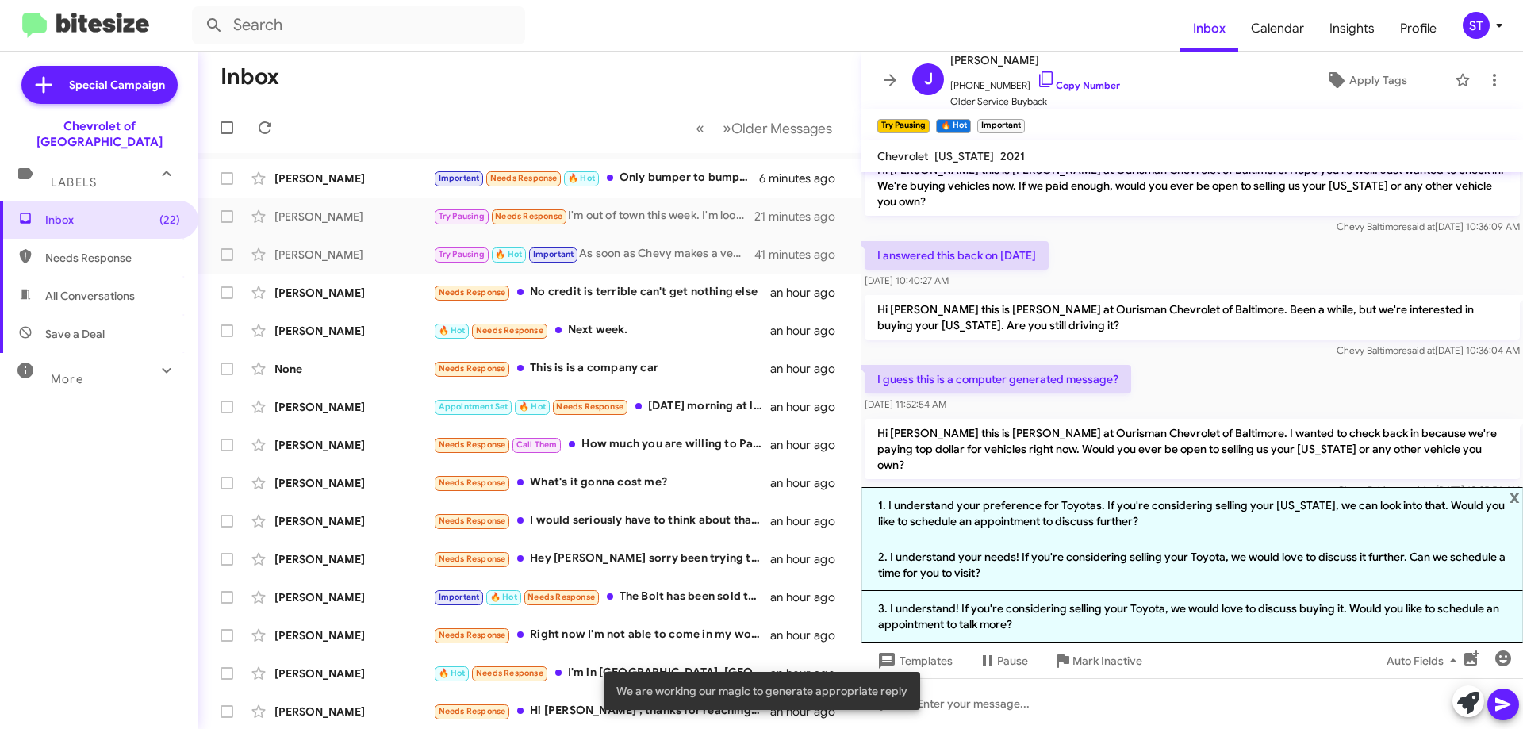
scroll to position [623, 0]
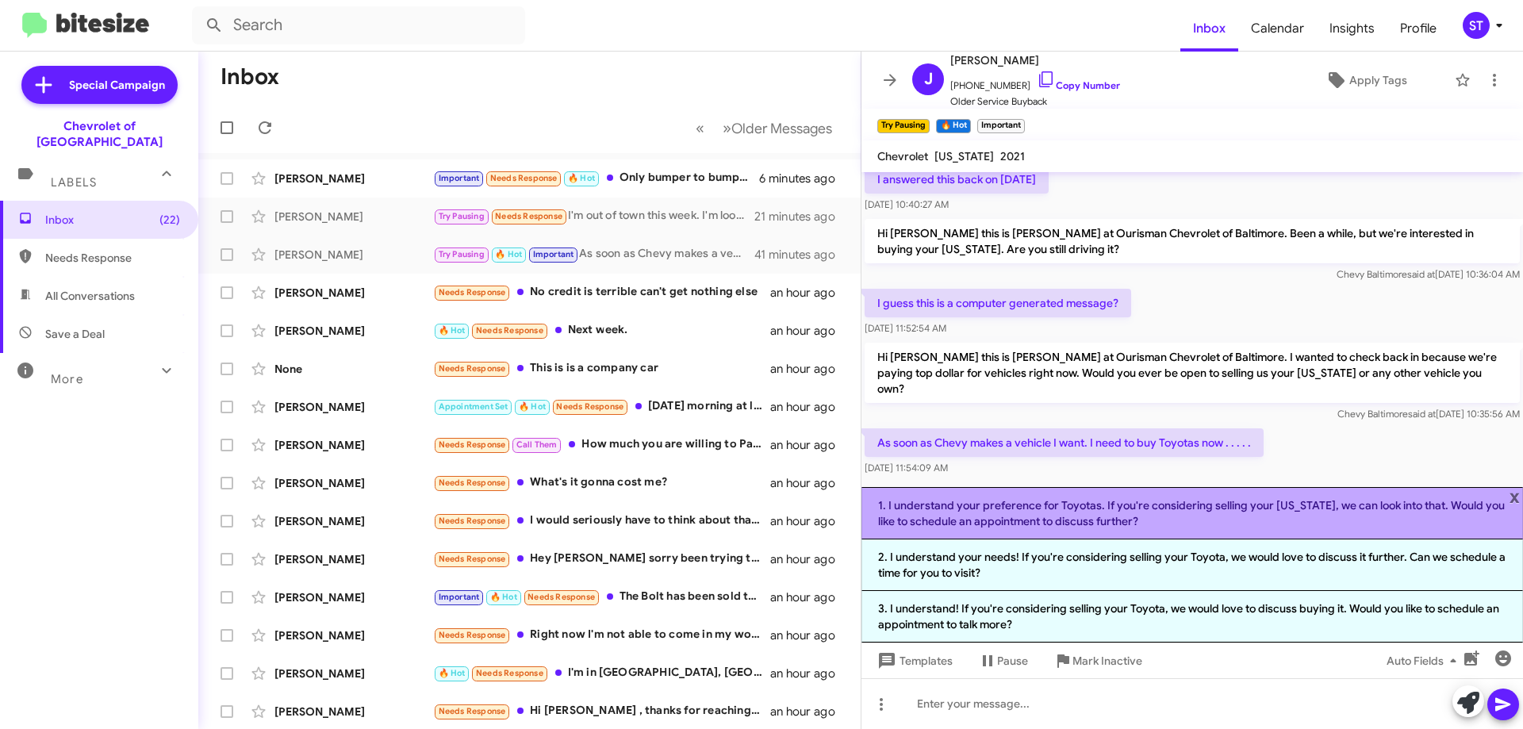
click at [1230, 526] on li "1. I understand your preference for Toyotas. If you're considering selling your…" at bounding box center [1191, 513] width 661 height 52
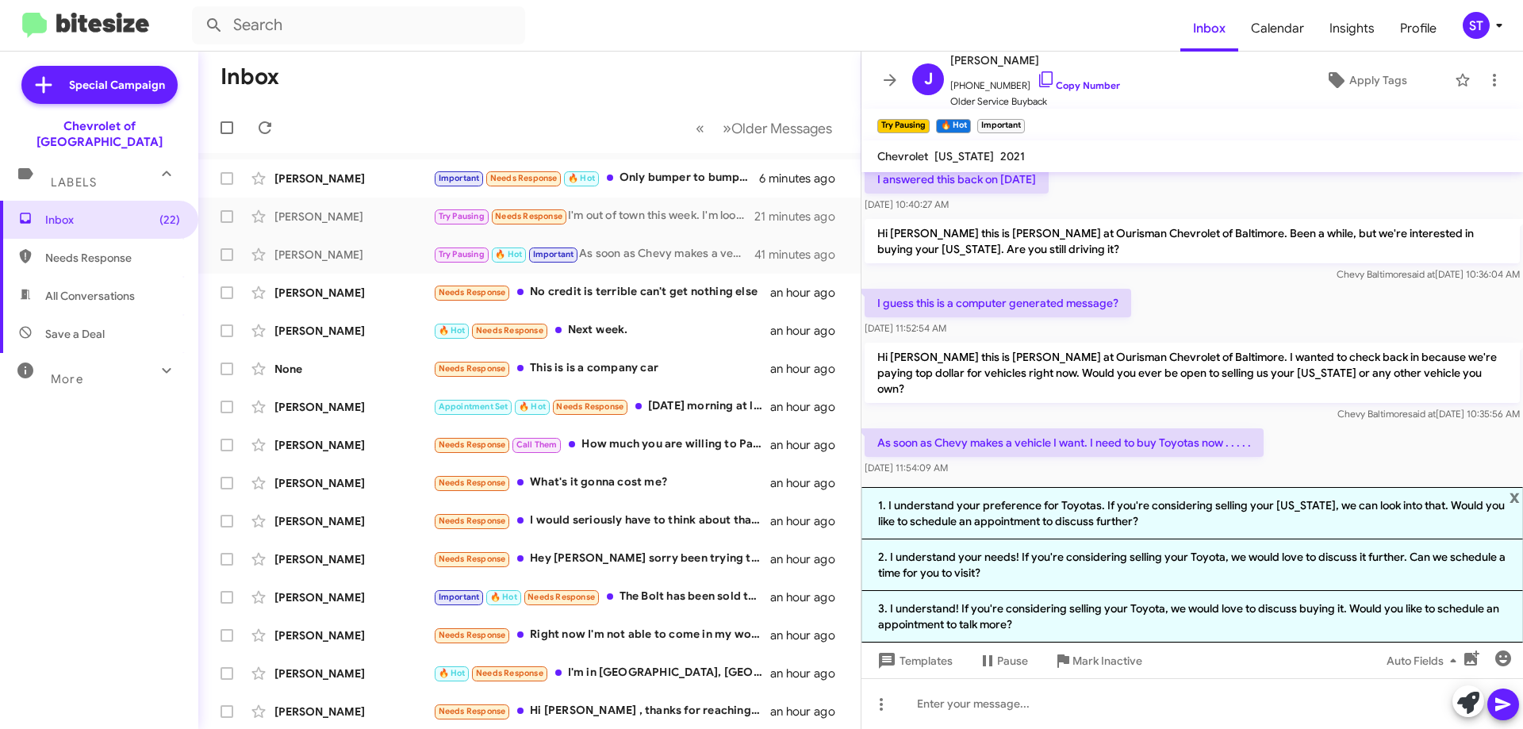
scroll to position [483, 0]
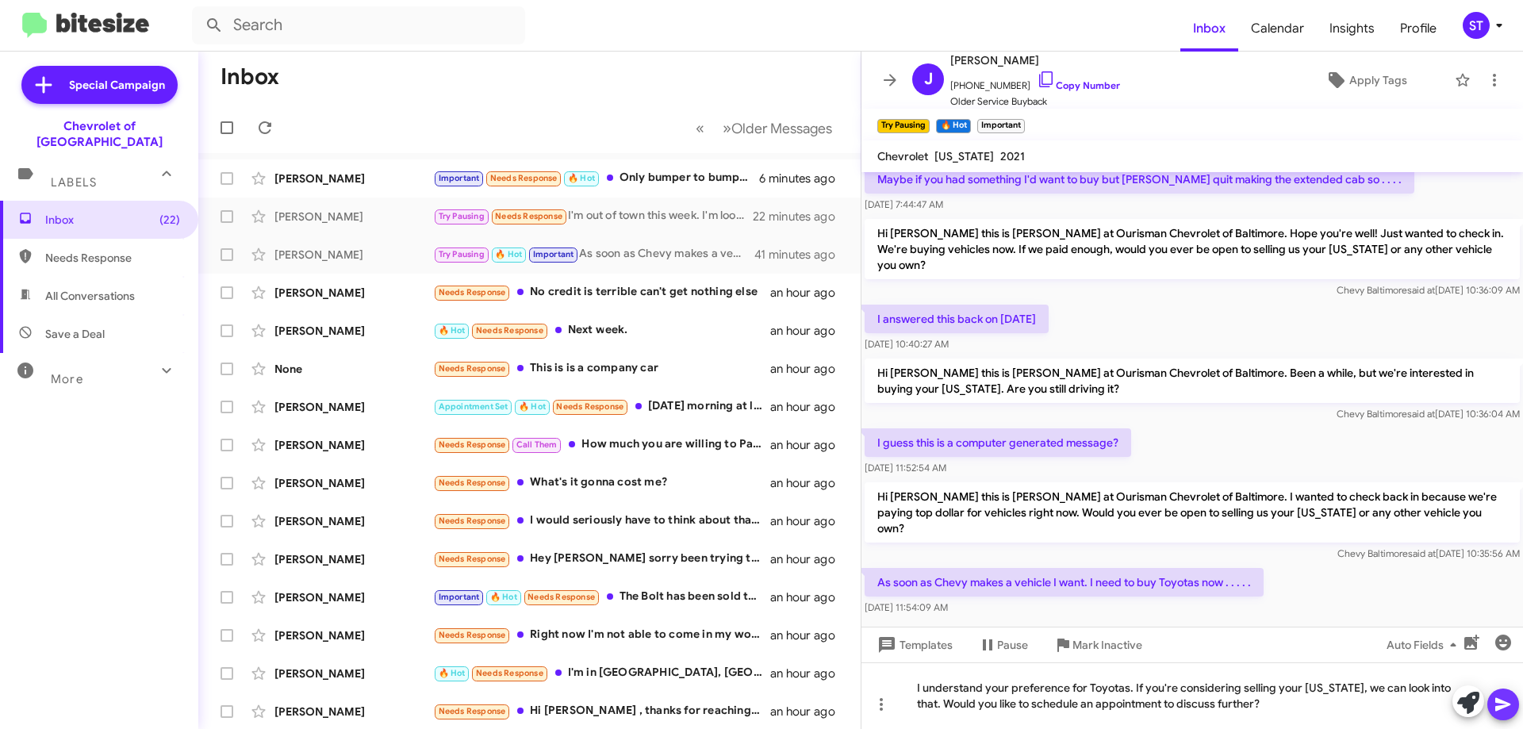
click at [1493, 707] on icon at bounding box center [1502, 704] width 19 height 19
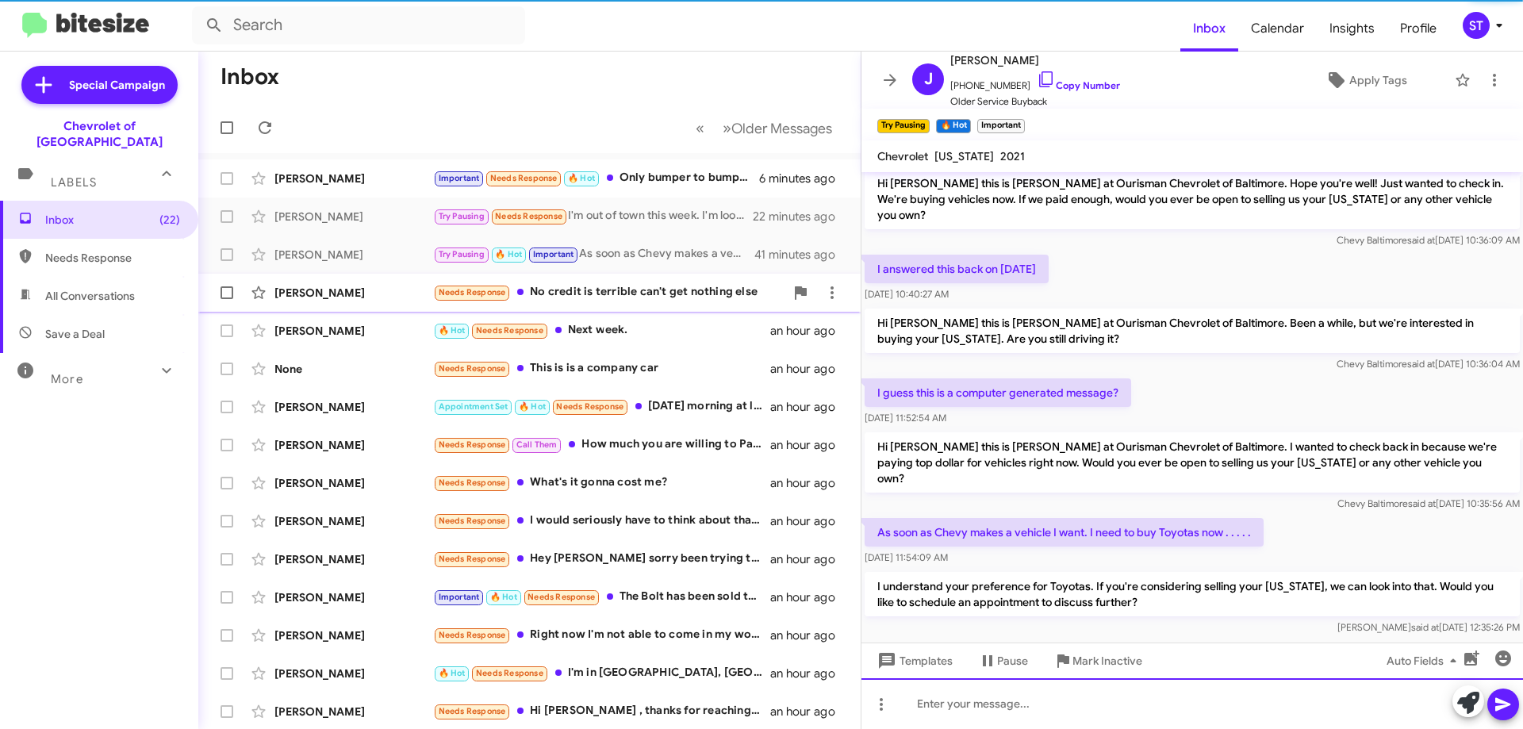
scroll to position [541, 0]
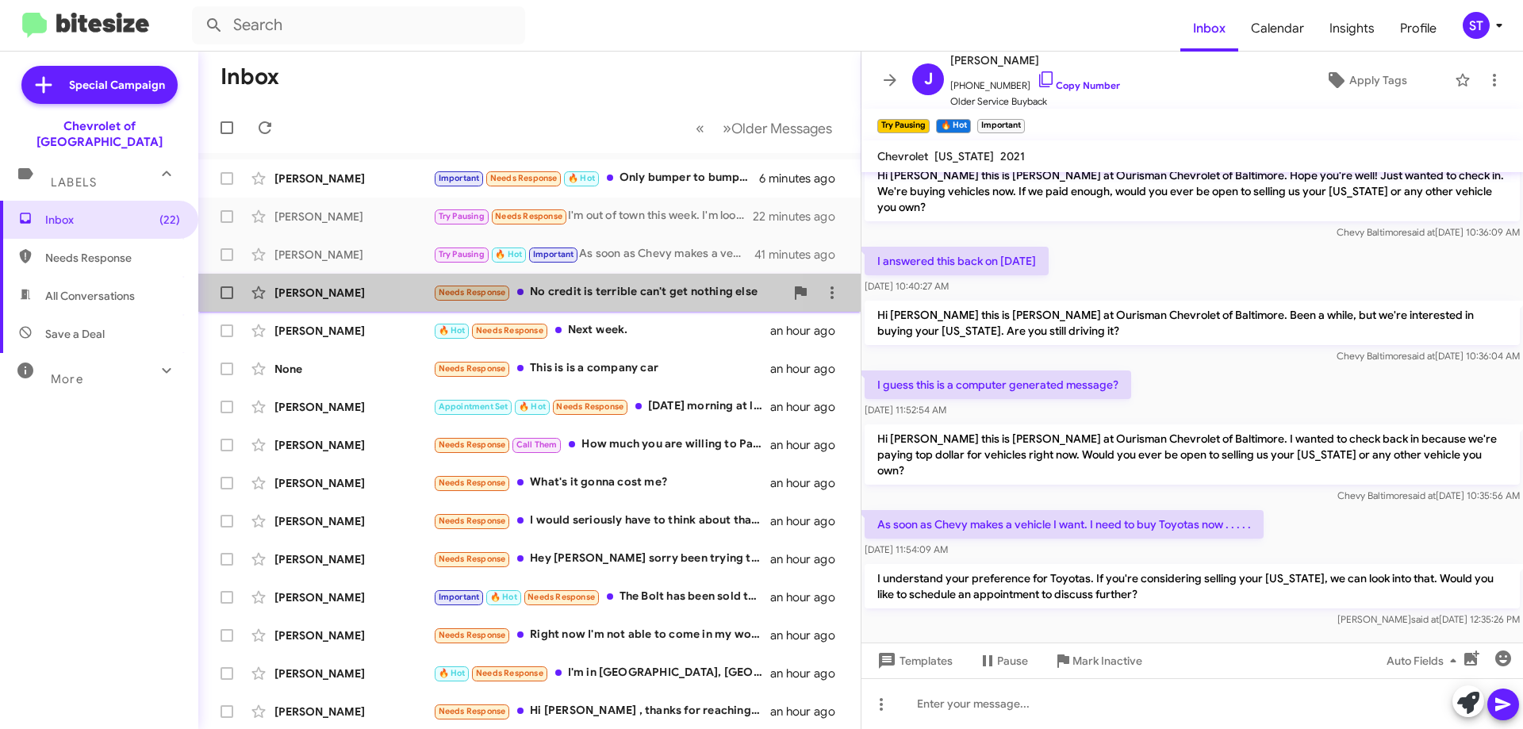
click at [585, 293] on div "Needs Response No credit is terrible can't get nothing else" at bounding box center [608, 292] width 351 height 18
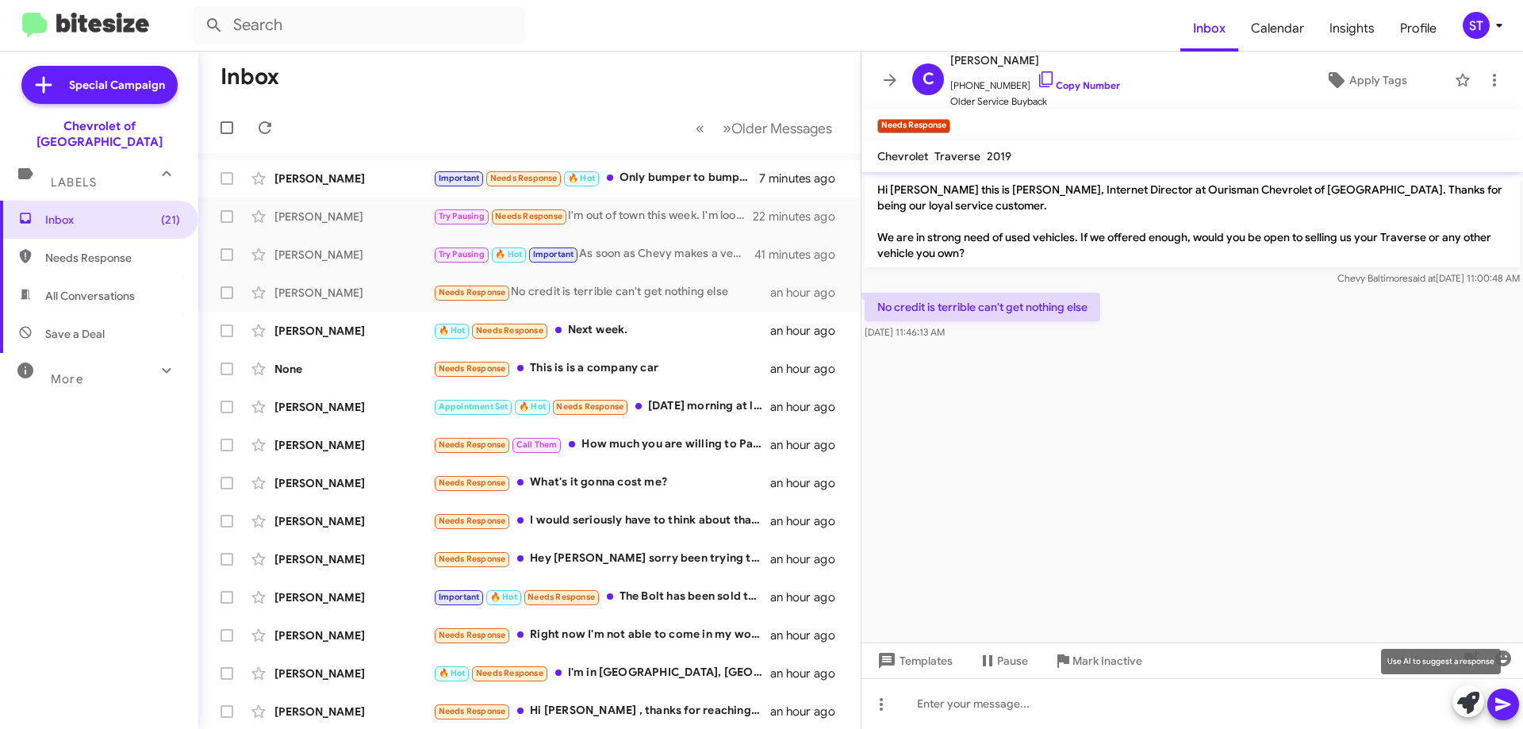
click at [1468, 704] on icon at bounding box center [1468, 703] width 22 height 22
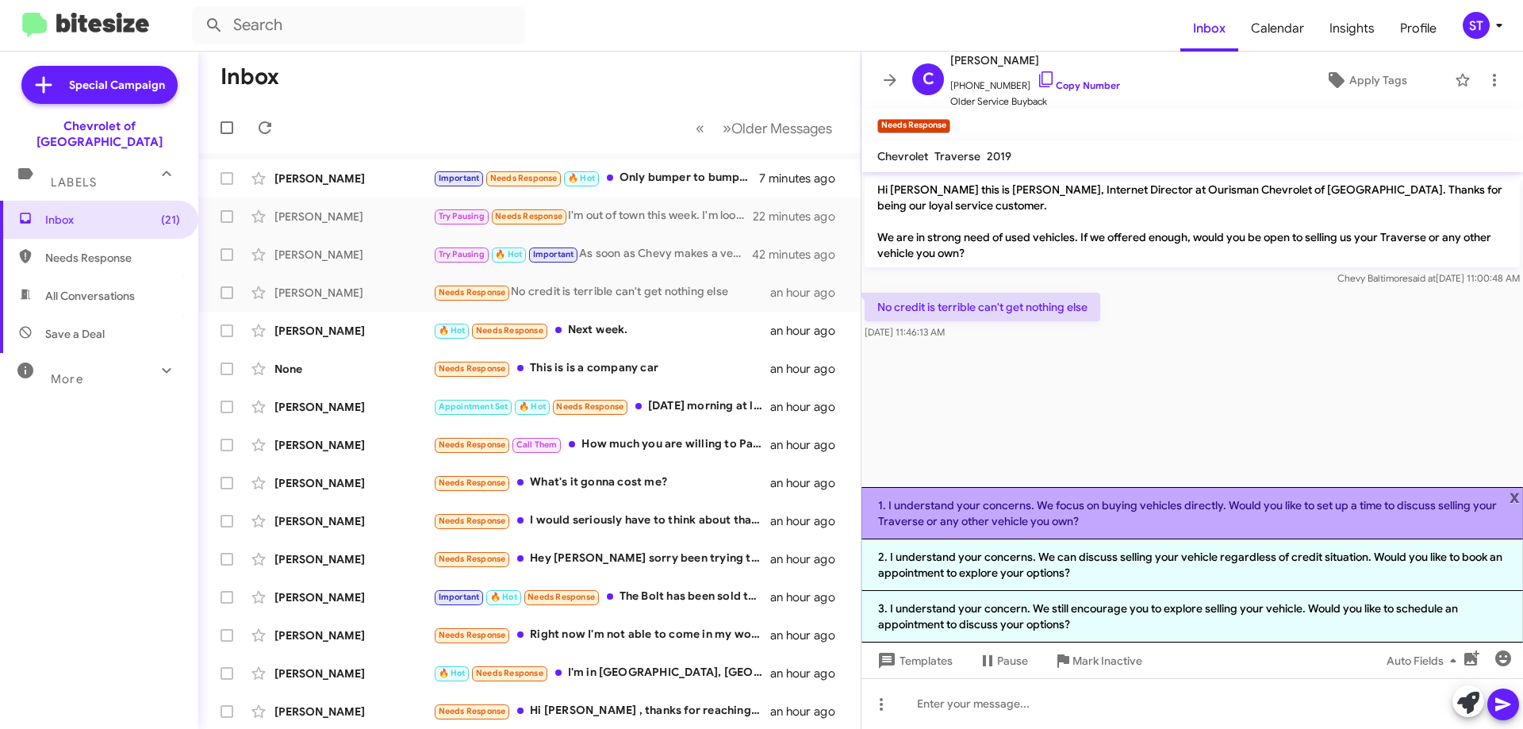
click at [1113, 518] on li "1. I understand your concerns. We focus on buying vehicles directly. Would you …" at bounding box center [1191, 513] width 661 height 52
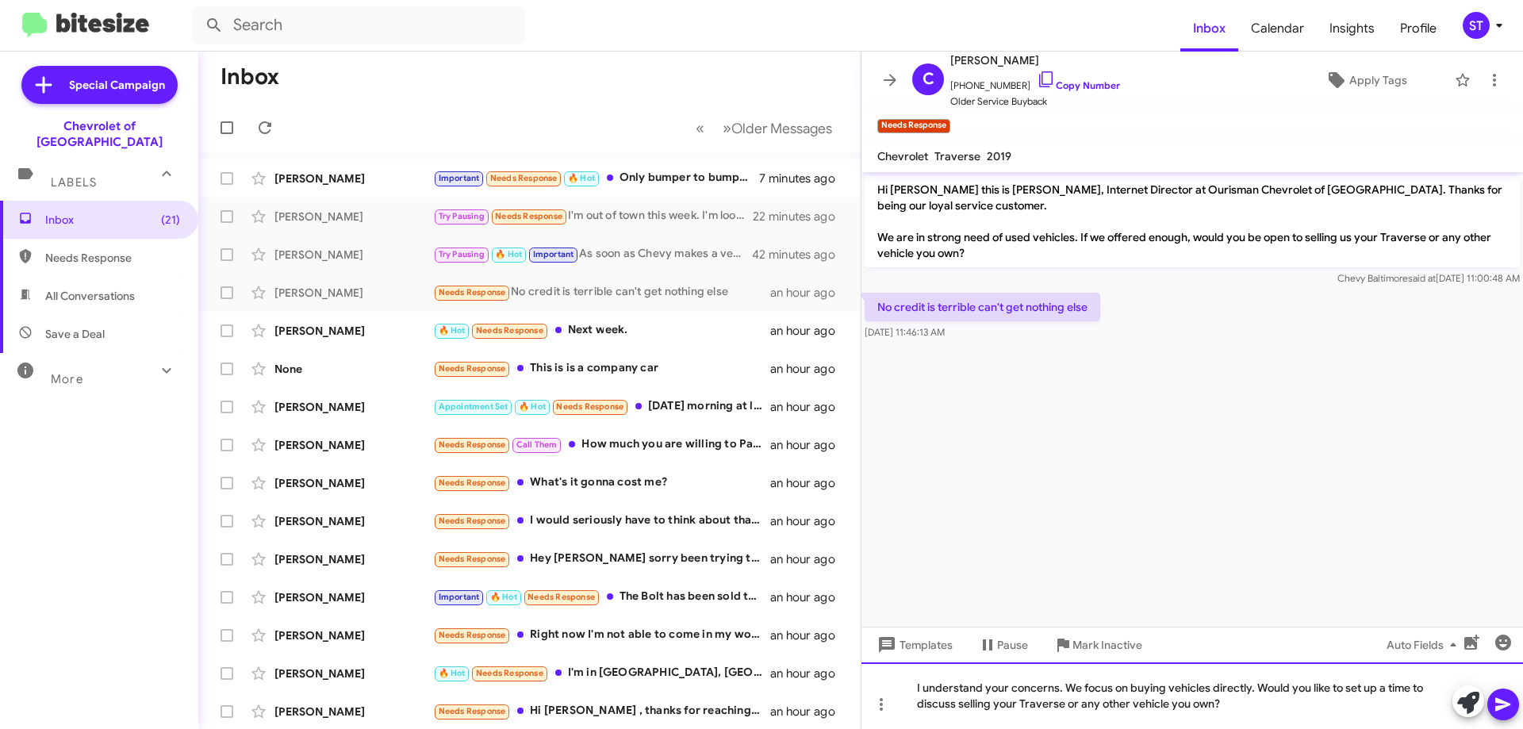
click at [1252, 707] on div "I understand your concerns. We focus on buying vehicles directly. Would you lik…" at bounding box center [1191, 695] width 661 height 67
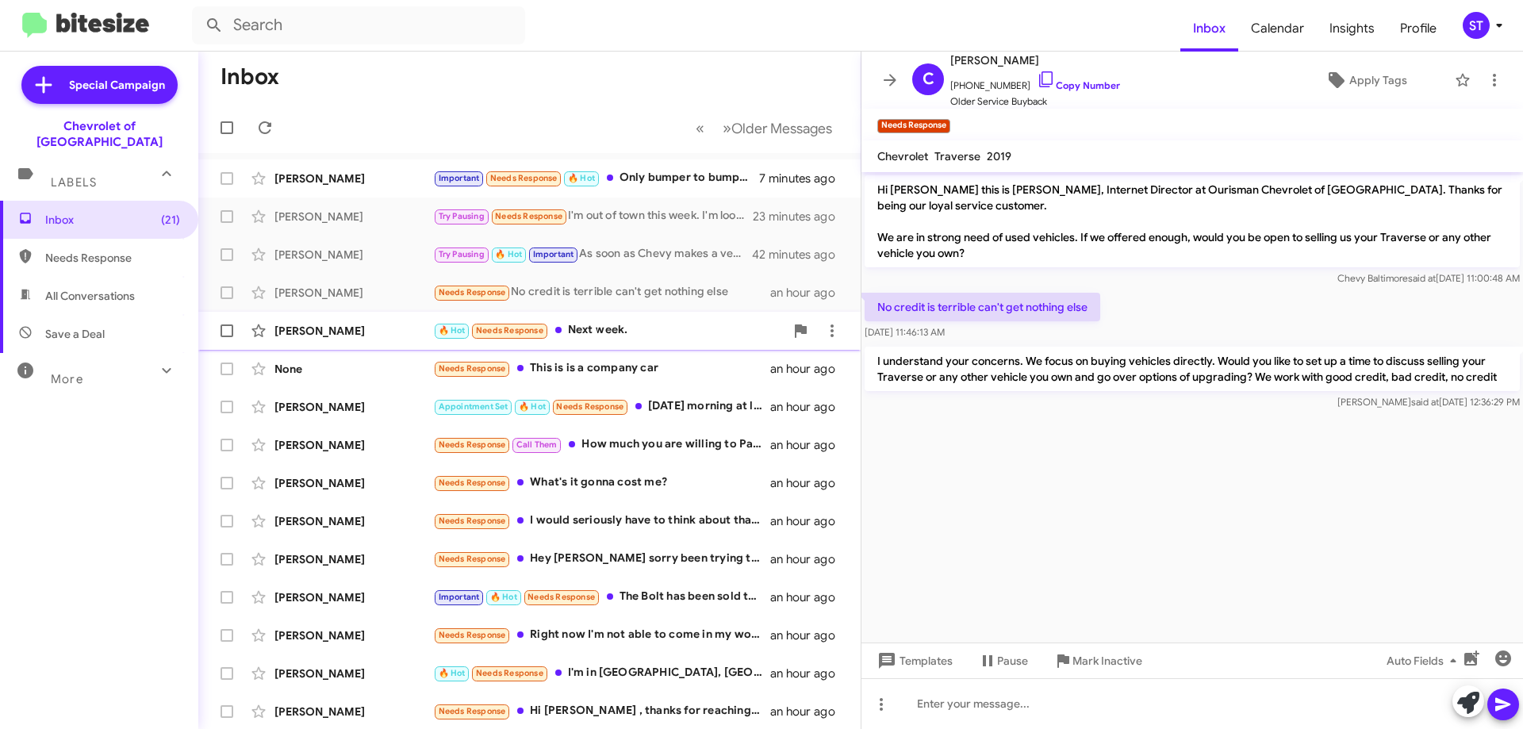
click at [630, 338] on div "🔥 Hot Needs Response Next week." at bounding box center [608, 330] width 351 height 18
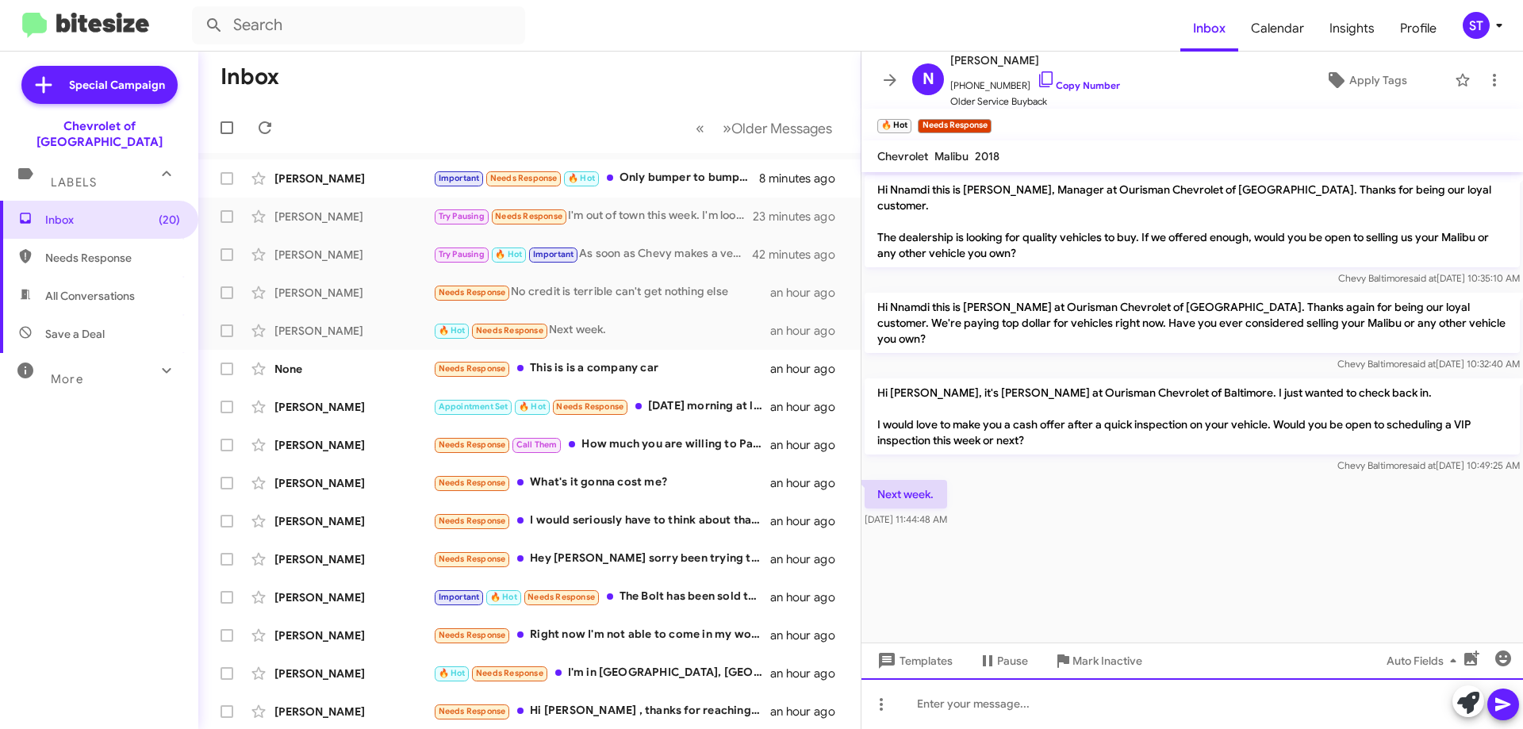
click at [967, 702] on div at bounding box center [1191, 703] width 661 height 51
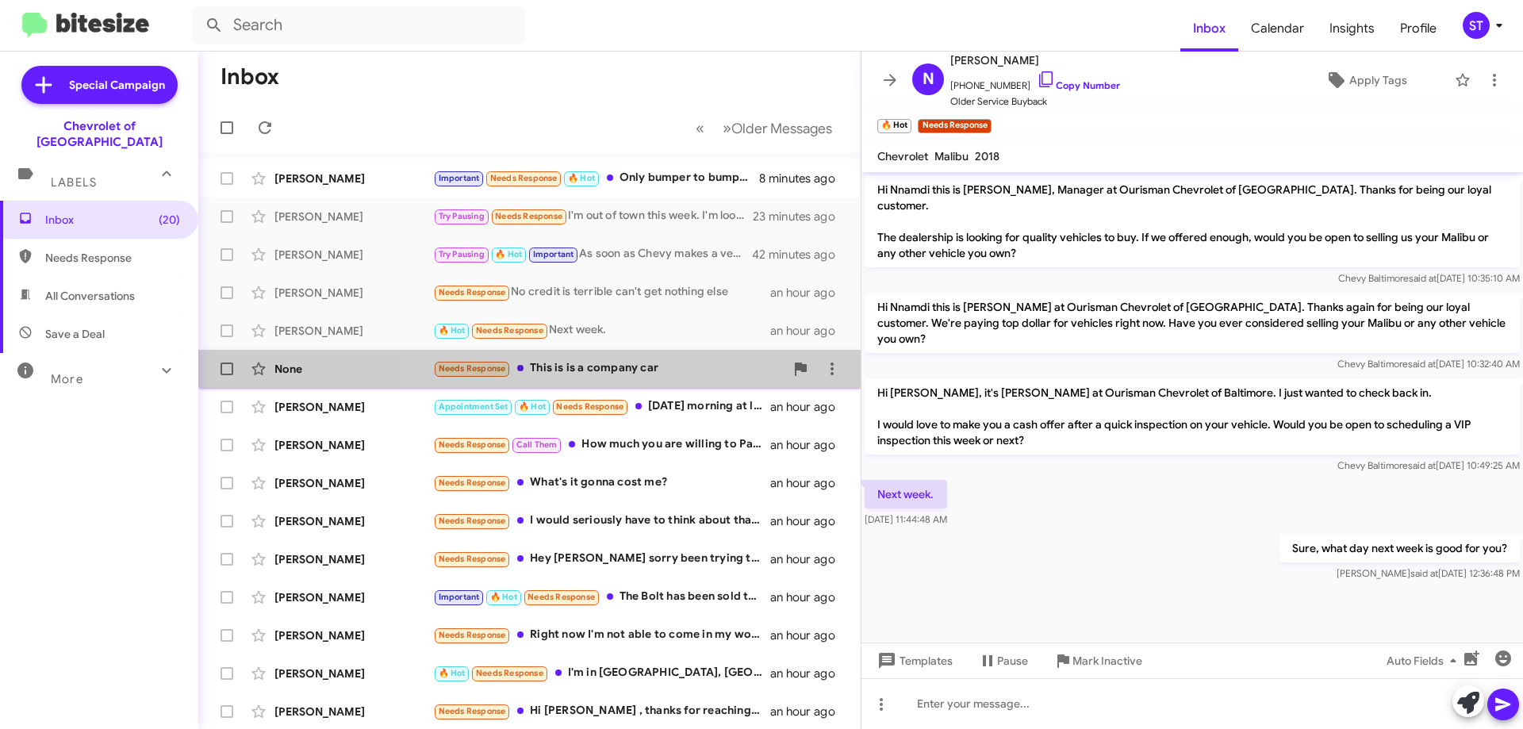
click at [628, 374] on div "Needs Response This is is a company car" at bounding box center [608, 368] width 351 height 18
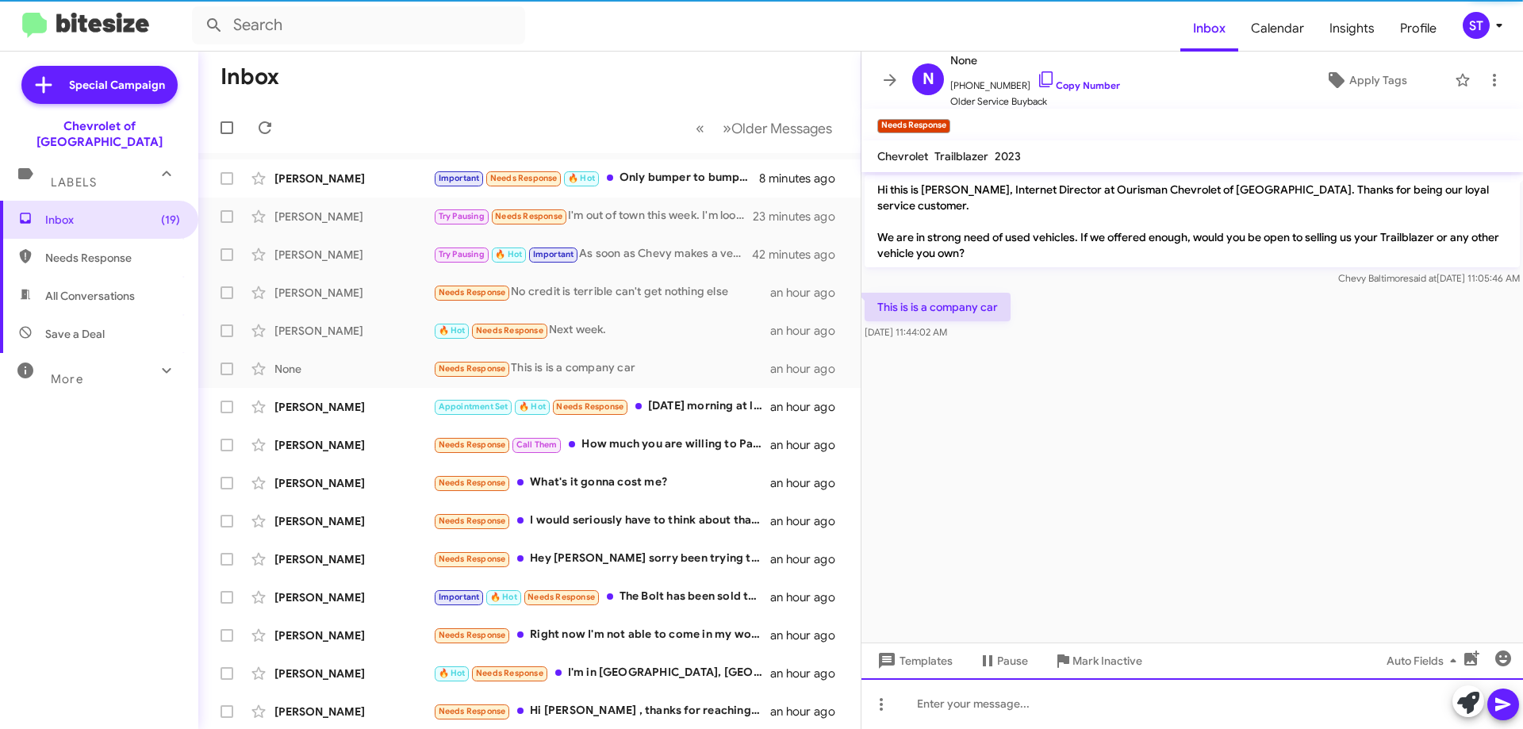
click at [1012, 711] on div at bounding box center [1191, 703] width 661 height 51
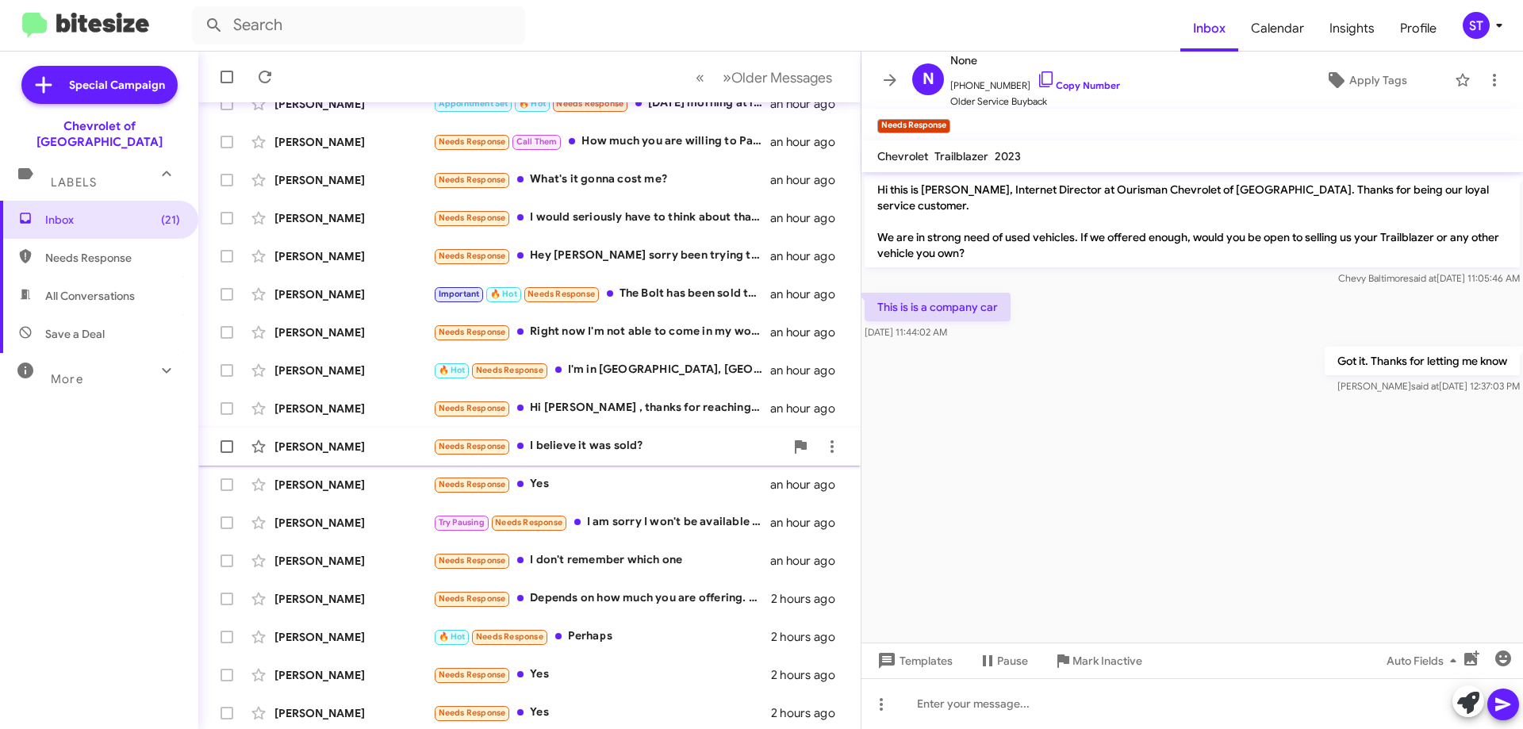
scroll to position [192, 0]
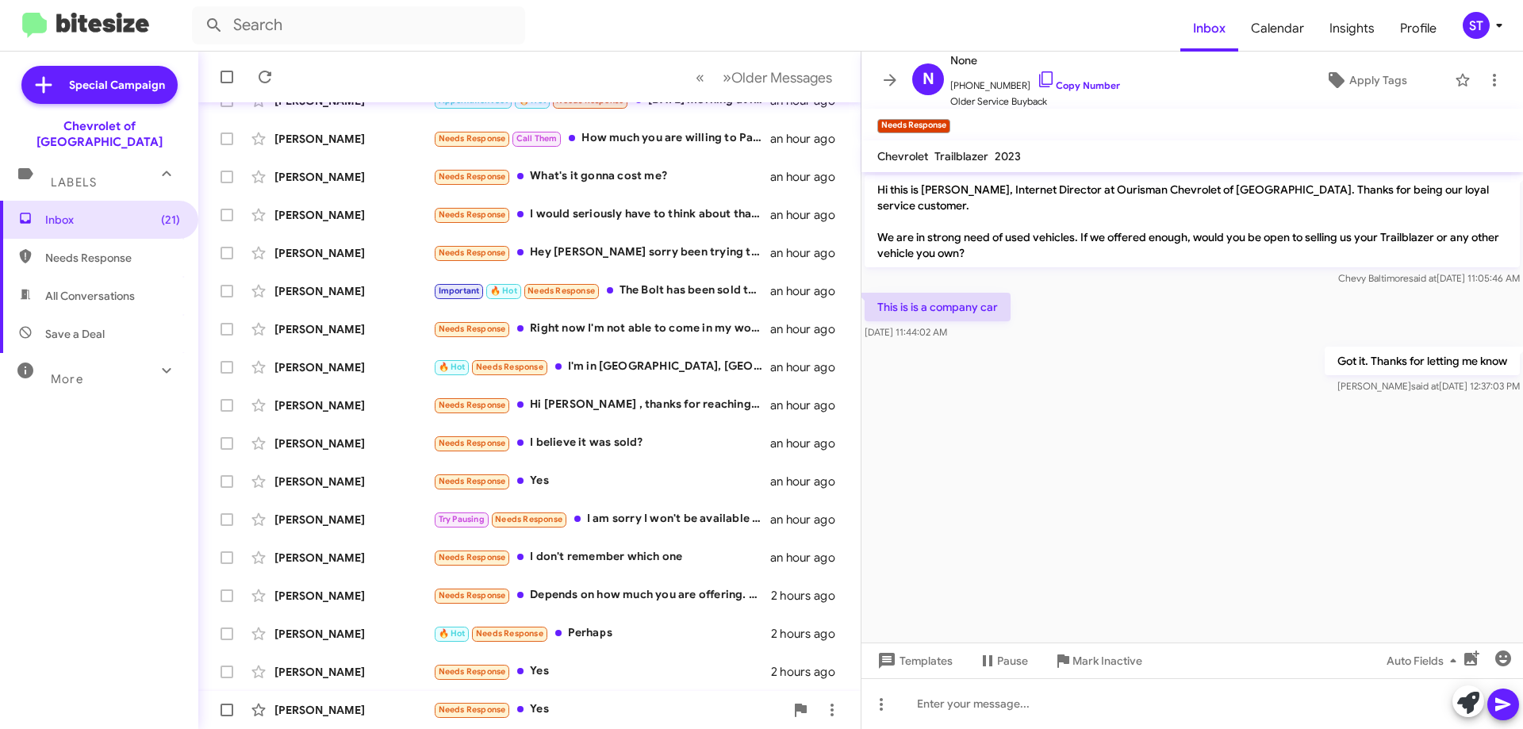
click at [599, 706] on div "Needs Response Yes" at bounding box center [608, 709] width 351 height 18
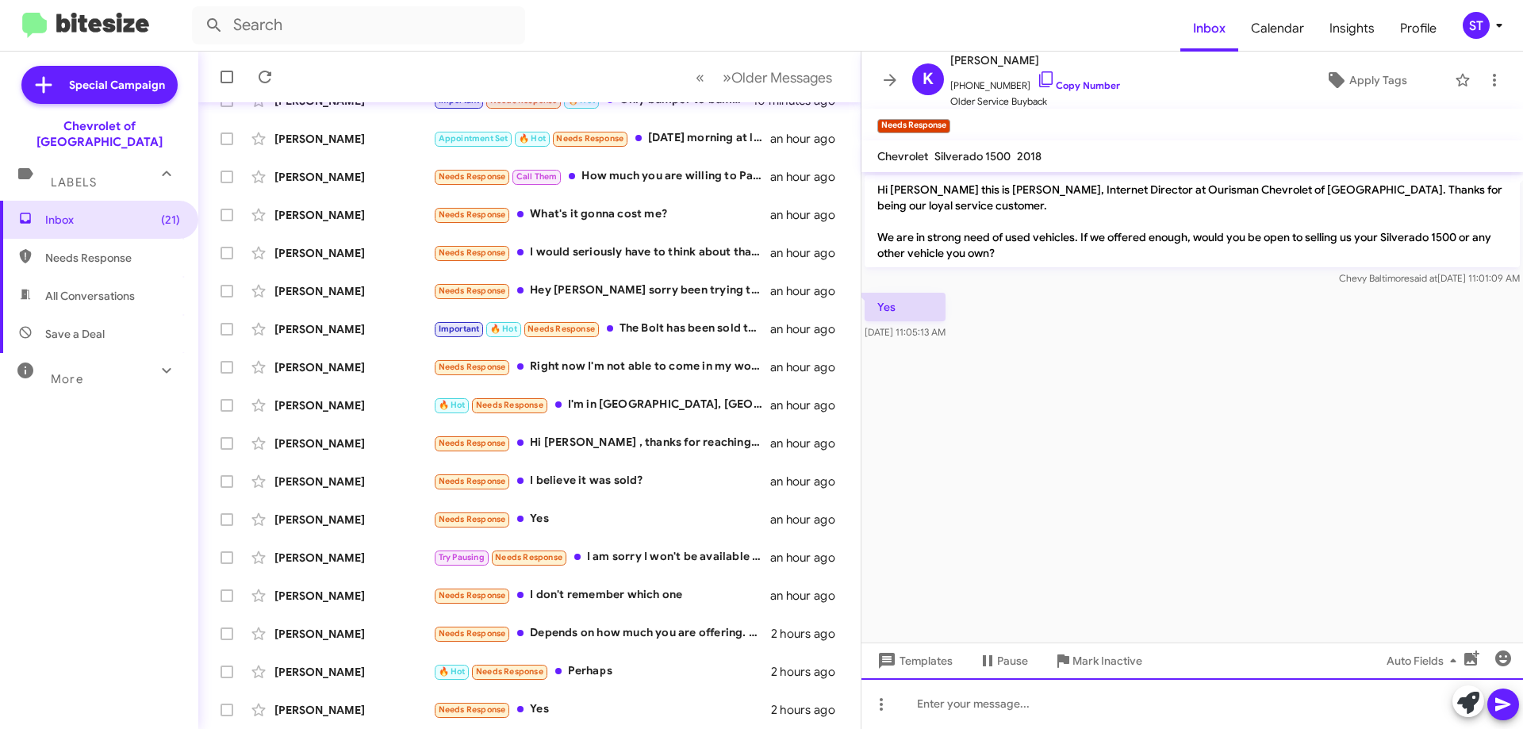
click at [1040, 710] on div at bounding box center [1191, 703] width 661 height 51
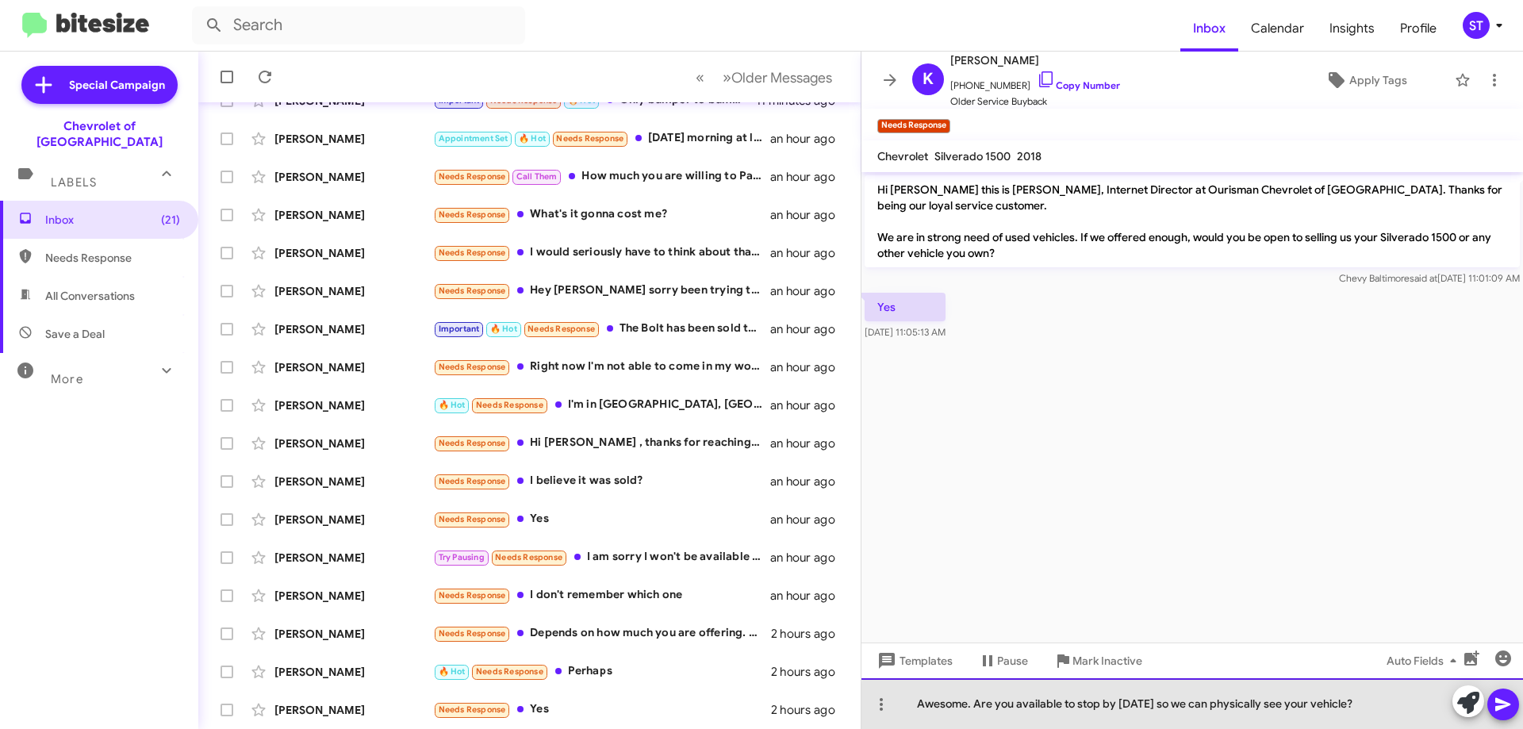
drag, startPoint x: 1352, startPoint y: 711, endPoint x: 903, endPoint y: 707, distance: 448.9
click at [903, 707] on div "Awesome. Are you available to stop by [DATE] so we can physically see your vehi…" at bounding box center [1191, 703] width 661 height 51
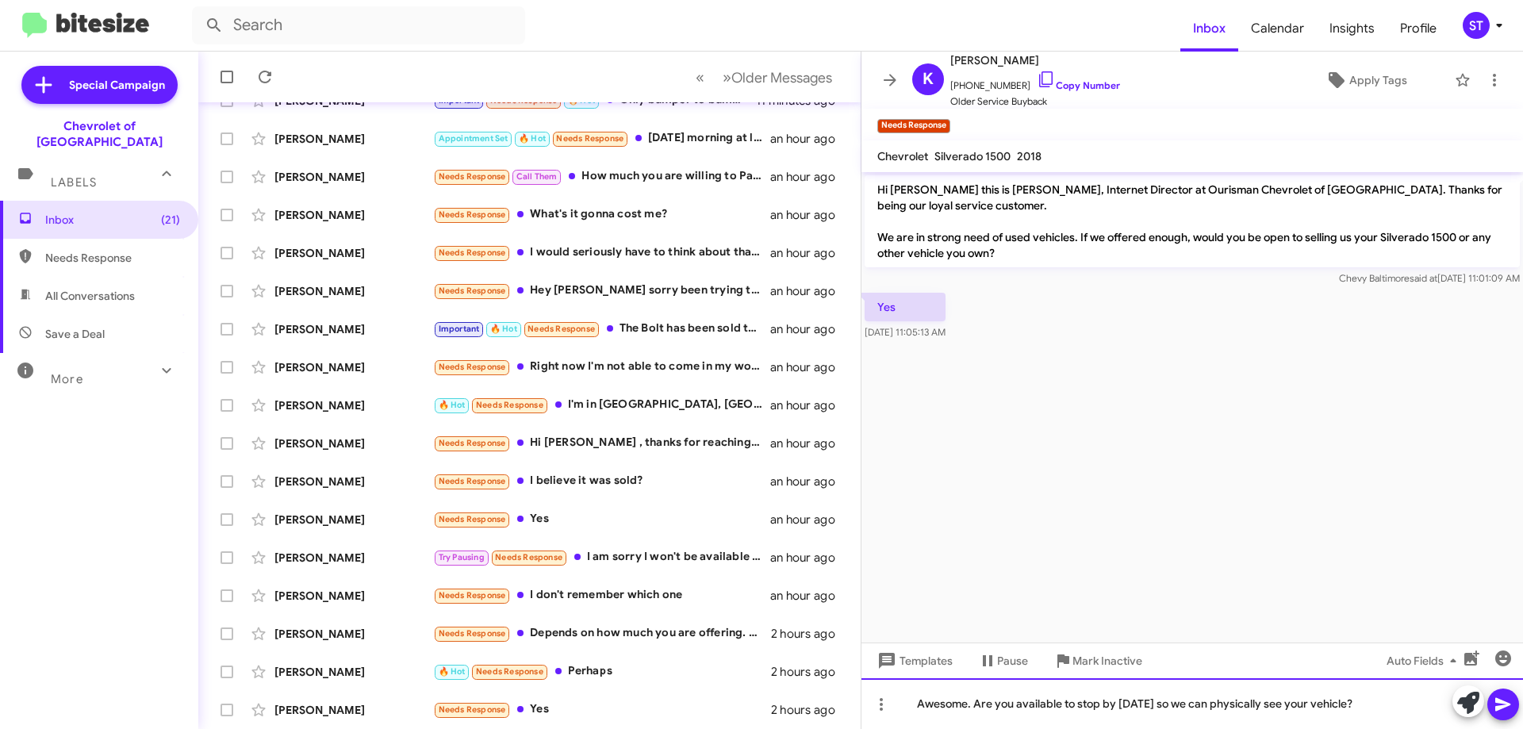
copy div "Awesome. Are you available to stop by [DATE] so we can physically see your vehi…"
click at [1397, 703] on div "Awesome. Are you available to stop by [DATE] so we can physically see your vehi…" at bounding box center [1191, 703] width 661 height 51
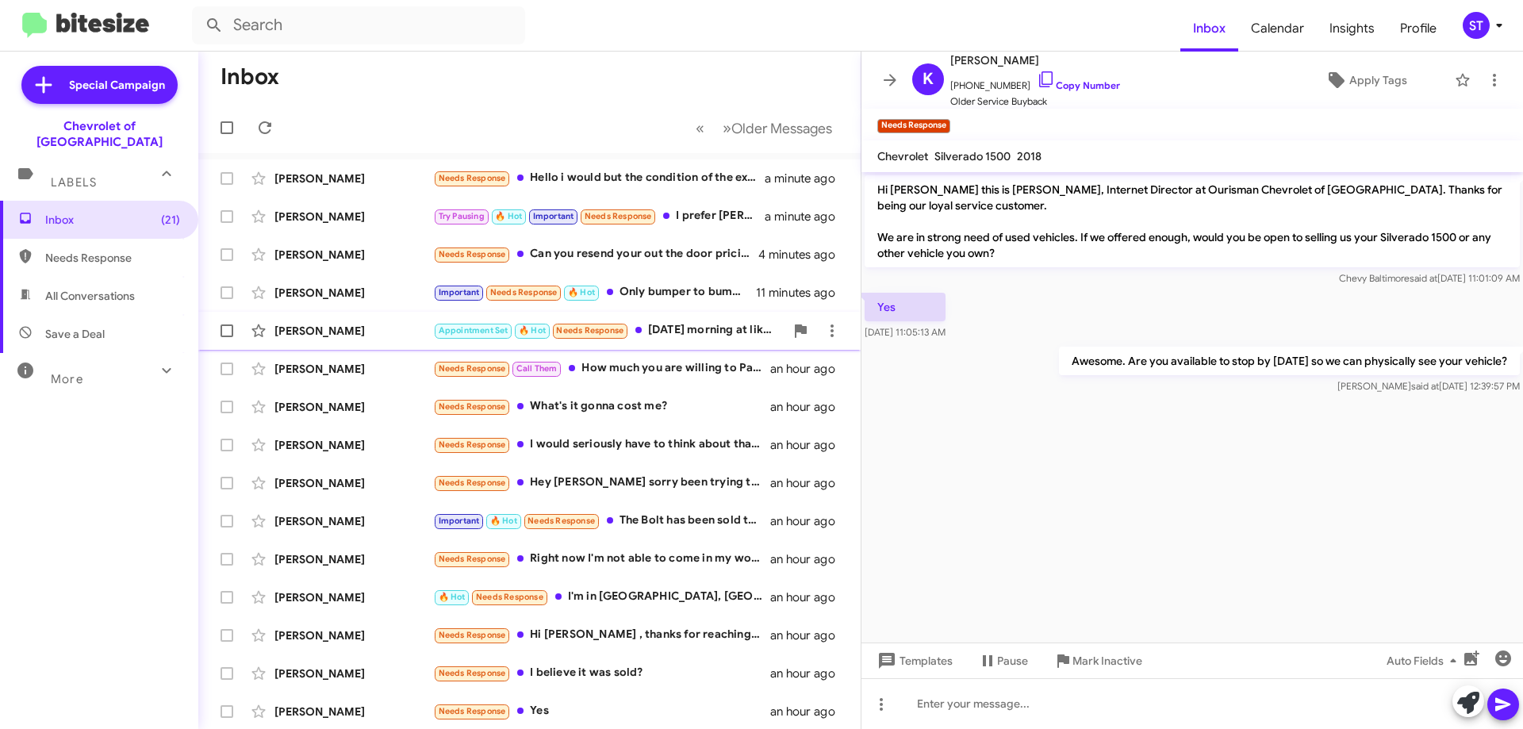
click at [682, 331] on div "Appointment Set 🔥 Hot Needs Response Saturday morning at like 10am maybe?" at bounding box center [608, 330] width 351 height 18
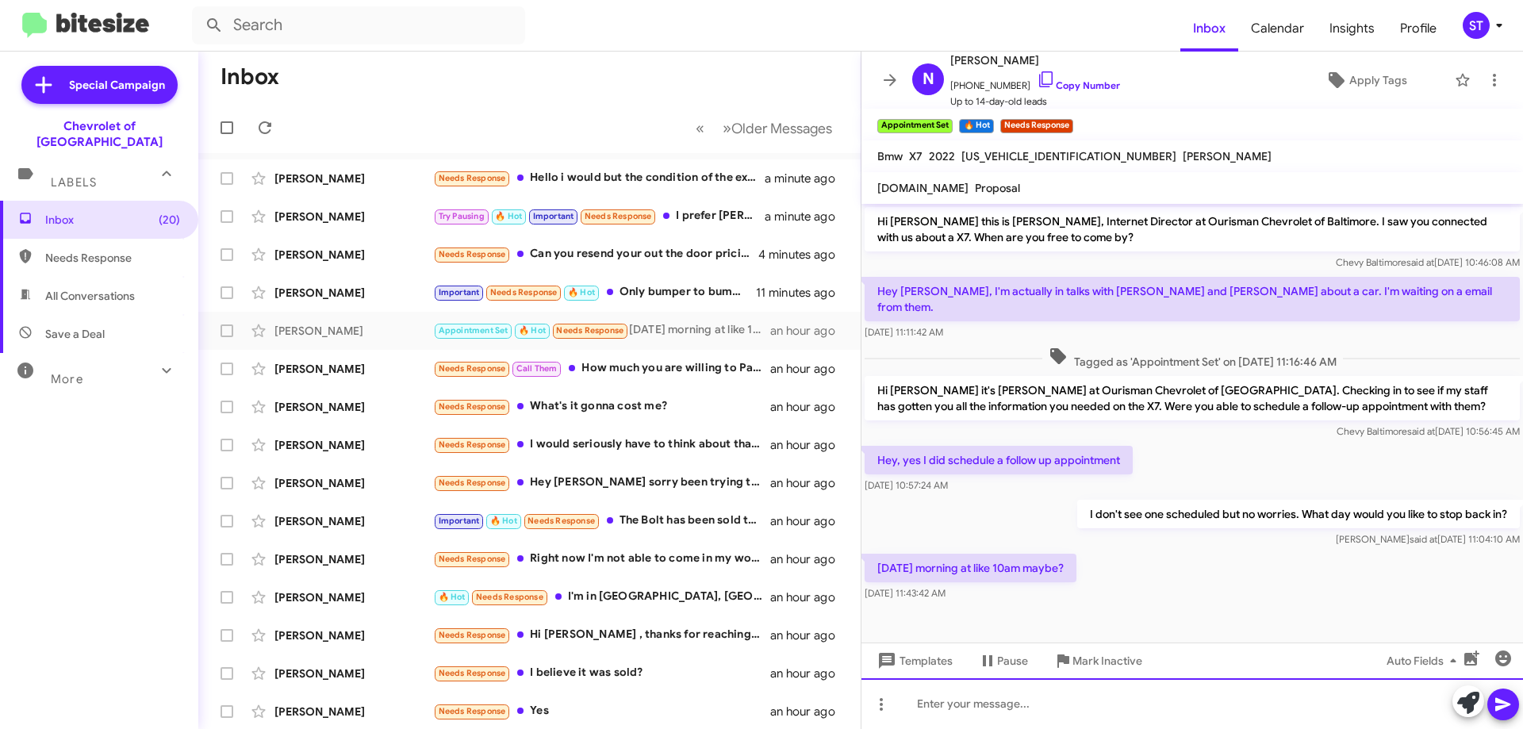
click at [1017, 711] on div at bounding box center [1191, 703] width 661 height 51
click at [1000, 699] on div at bounding box center [1191, 703] width 661 height 51
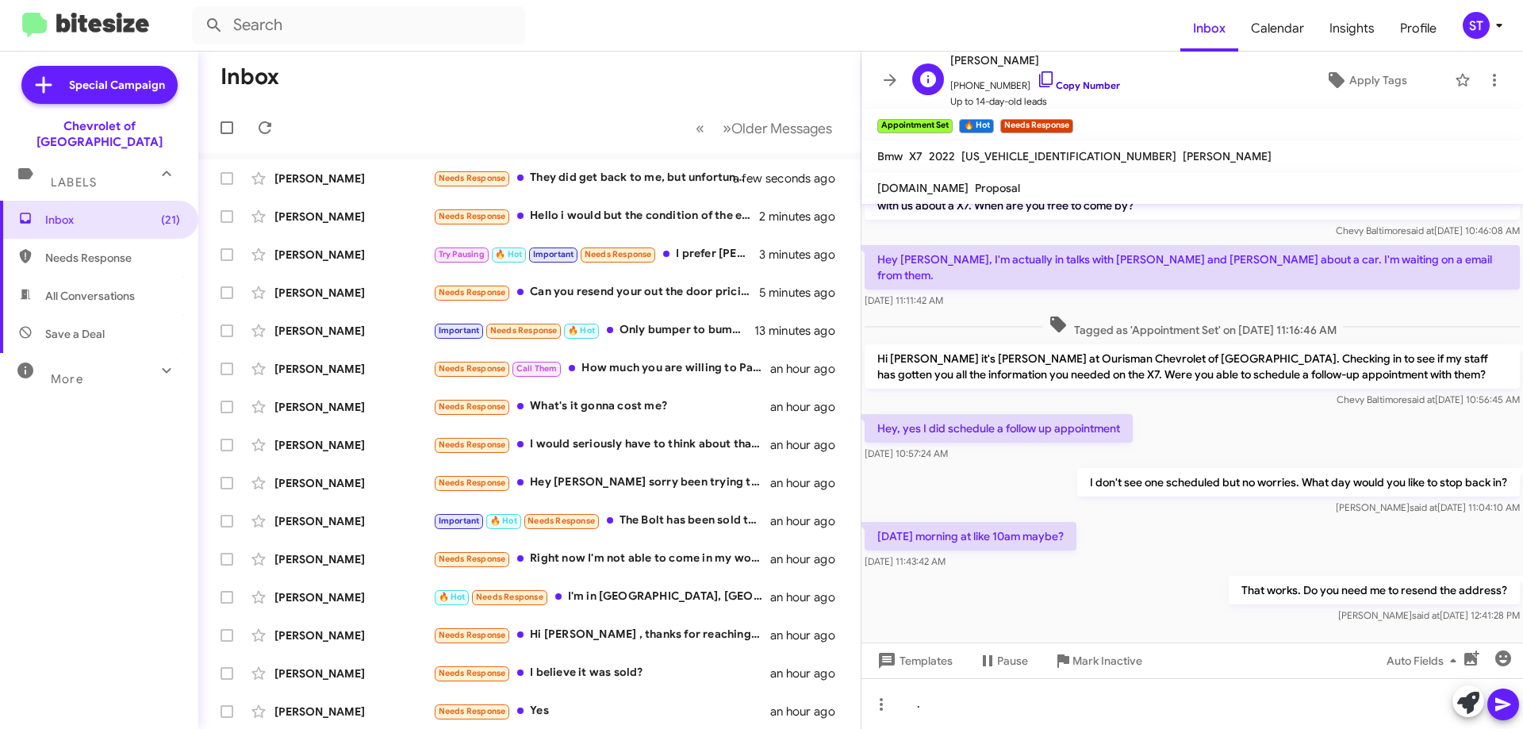
click at [1036, 82] on icon at bounding box center [1045, 79] width 19 height 19
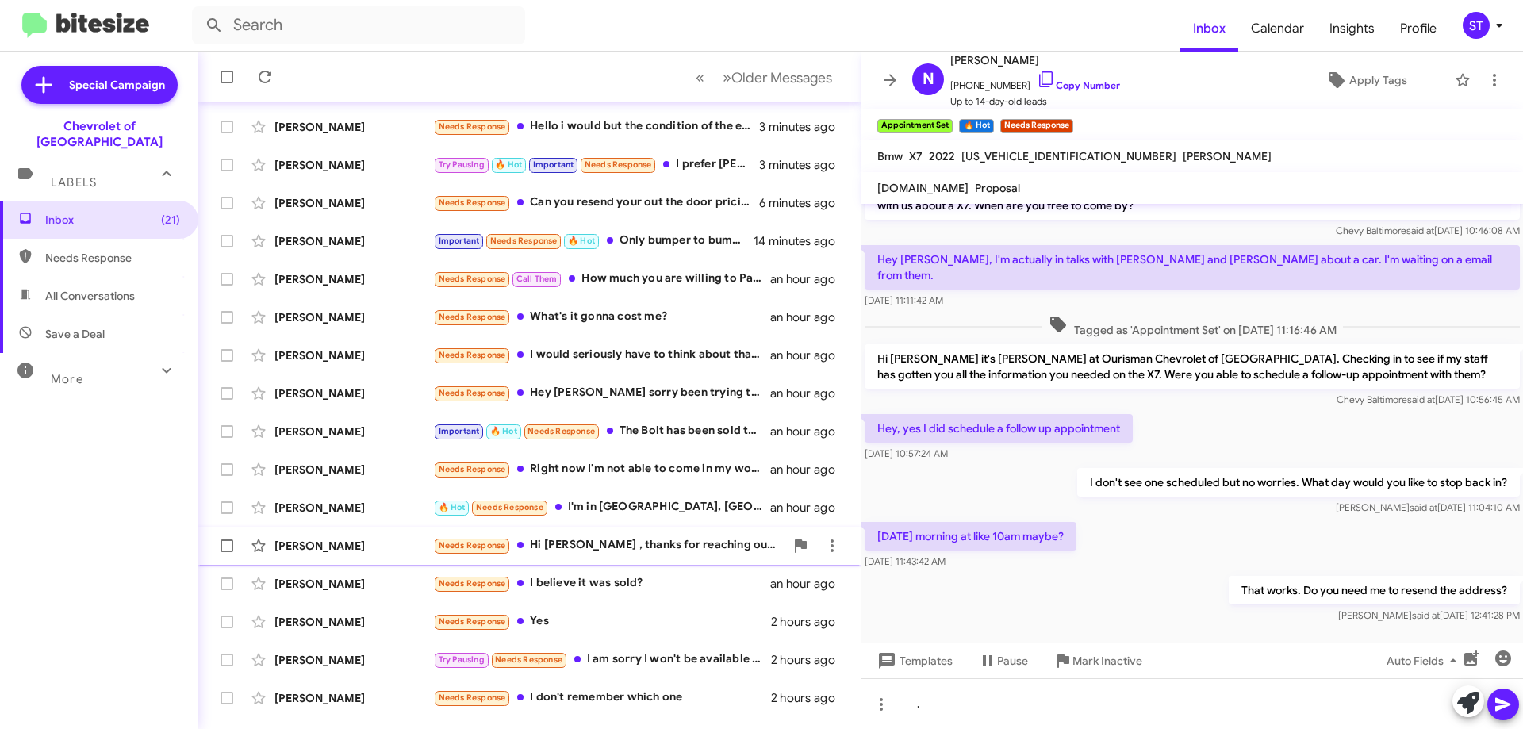
scroll to position [192, 0]
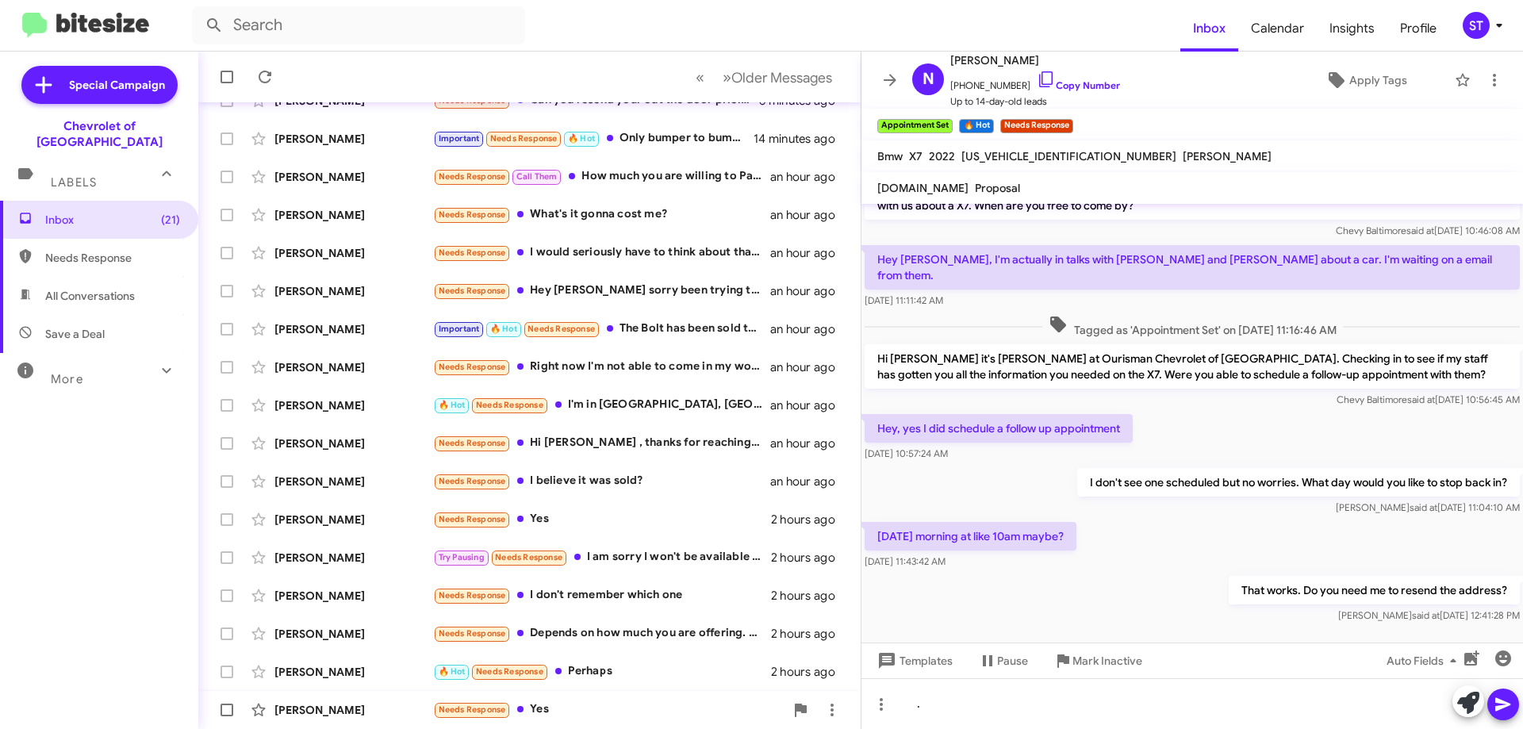
click at [618, 714] on div "Needs Response Yes" at bounding box center [608, 709] width 351 height 18
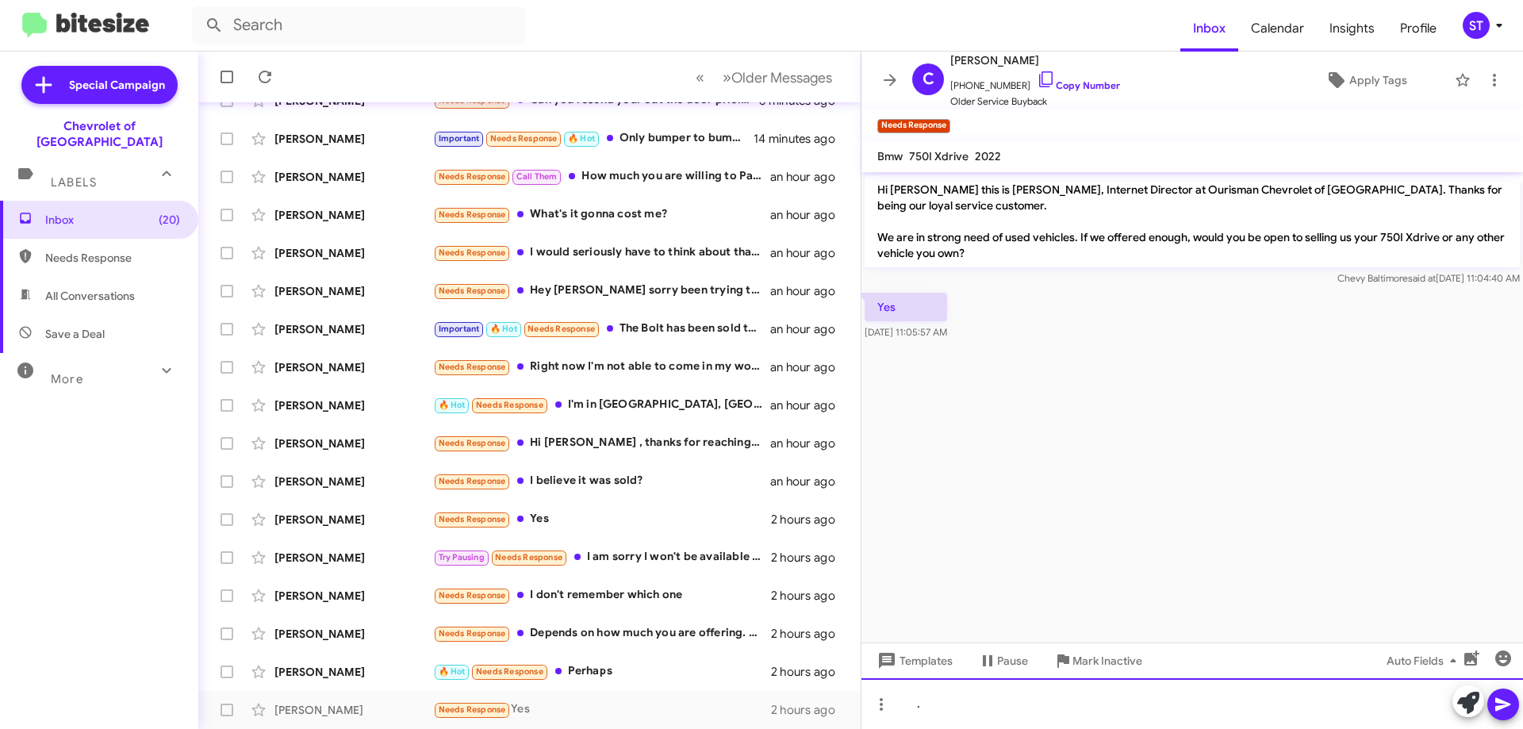
click at [947, 705] on div "." at bounding box center [1191, 703] width 661 height 51
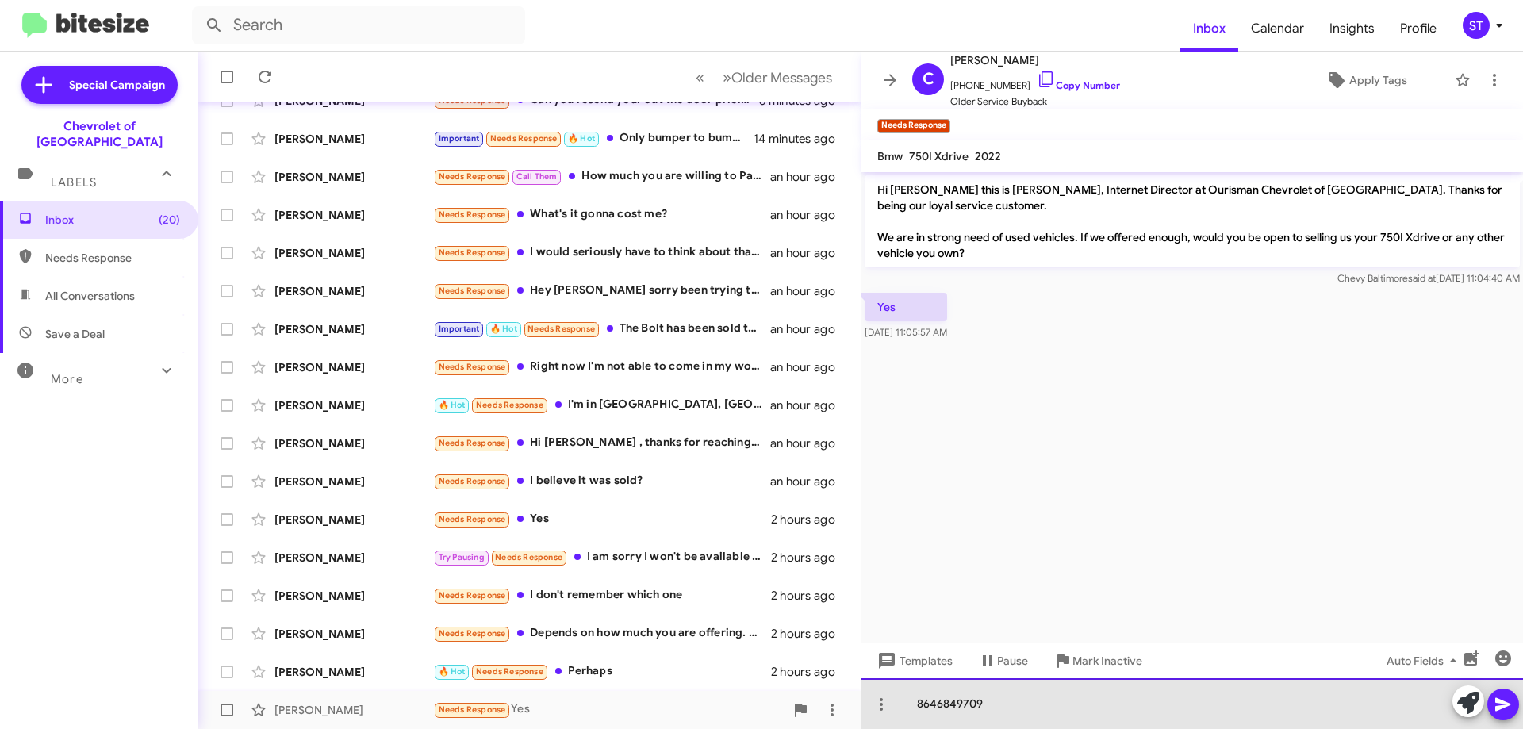
drag, startPoint x: 849, startPoint y: 693, endPoint x: 841, endPoint y: 693, distance: 8.7
click at [841, 693] on div "Inbox « Previous » Next Older Messages Todd Stitzel Needs Response They did get…" at bounding box center [860, 390] width 1324 height 677
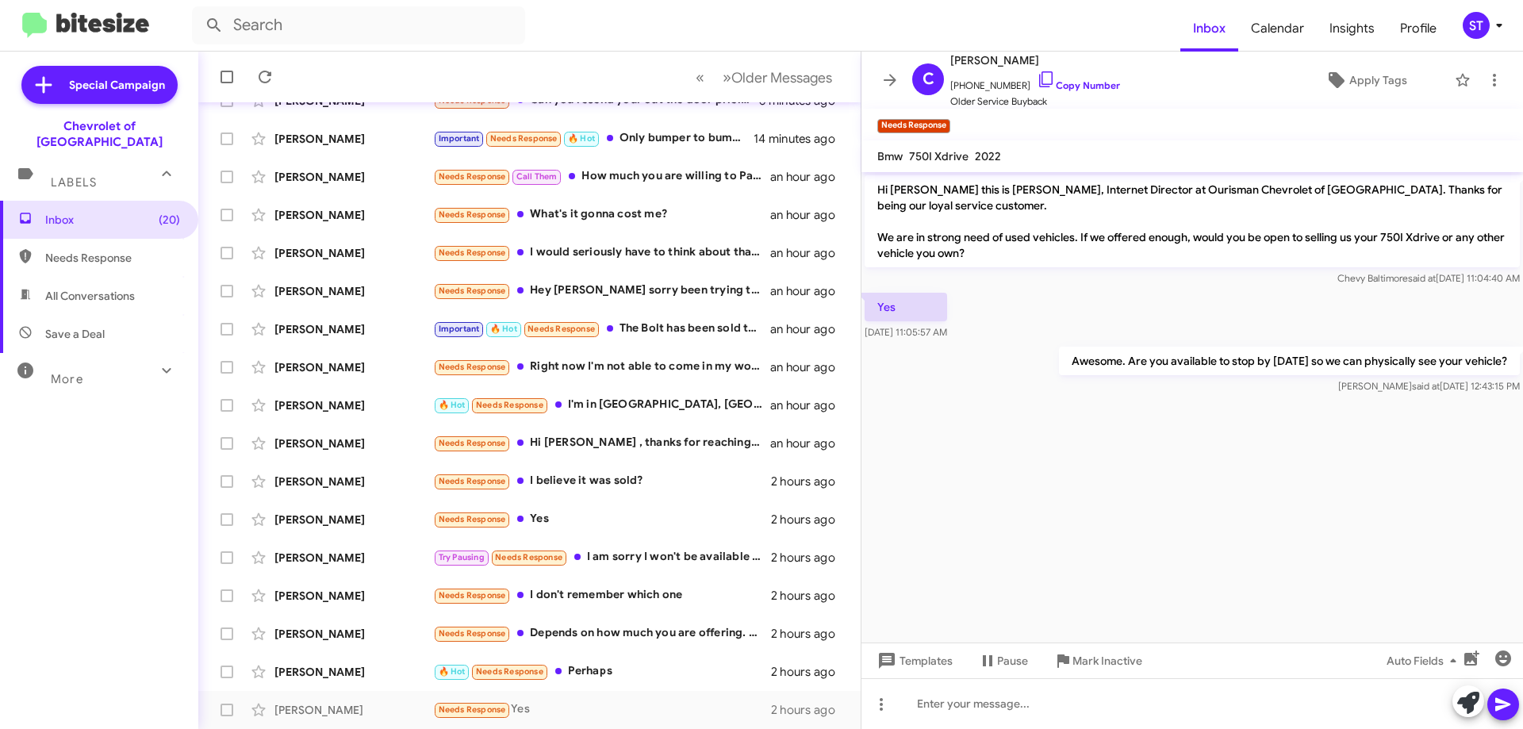
drag, startPoint x: 1506, startPoint y: 360, endPoint x: 1075, endPoint y: 370, distance: 431.5
click at [1075, 370] on p "Awesome. Are you available to stop by [DATE] so we can physically see your vehi…" at bounding box center [1289, 361] width 461 height 29
copy p "Awesome. Are you available to stop by [DATE] so we can physically see your vehi…"
click at [1006, 520] on cdk-virtual-scroll-viewport "Hi Clinton this is Erik Hershan, Internet Director at Ourisman Chevrolet of Bal…" at bounding box center [1191, 407] width 661 height 470
click at [623, 667] on div "🔥 Hot Needs Response Perhaps" at bounding box center [608, 671] width 351 height 18
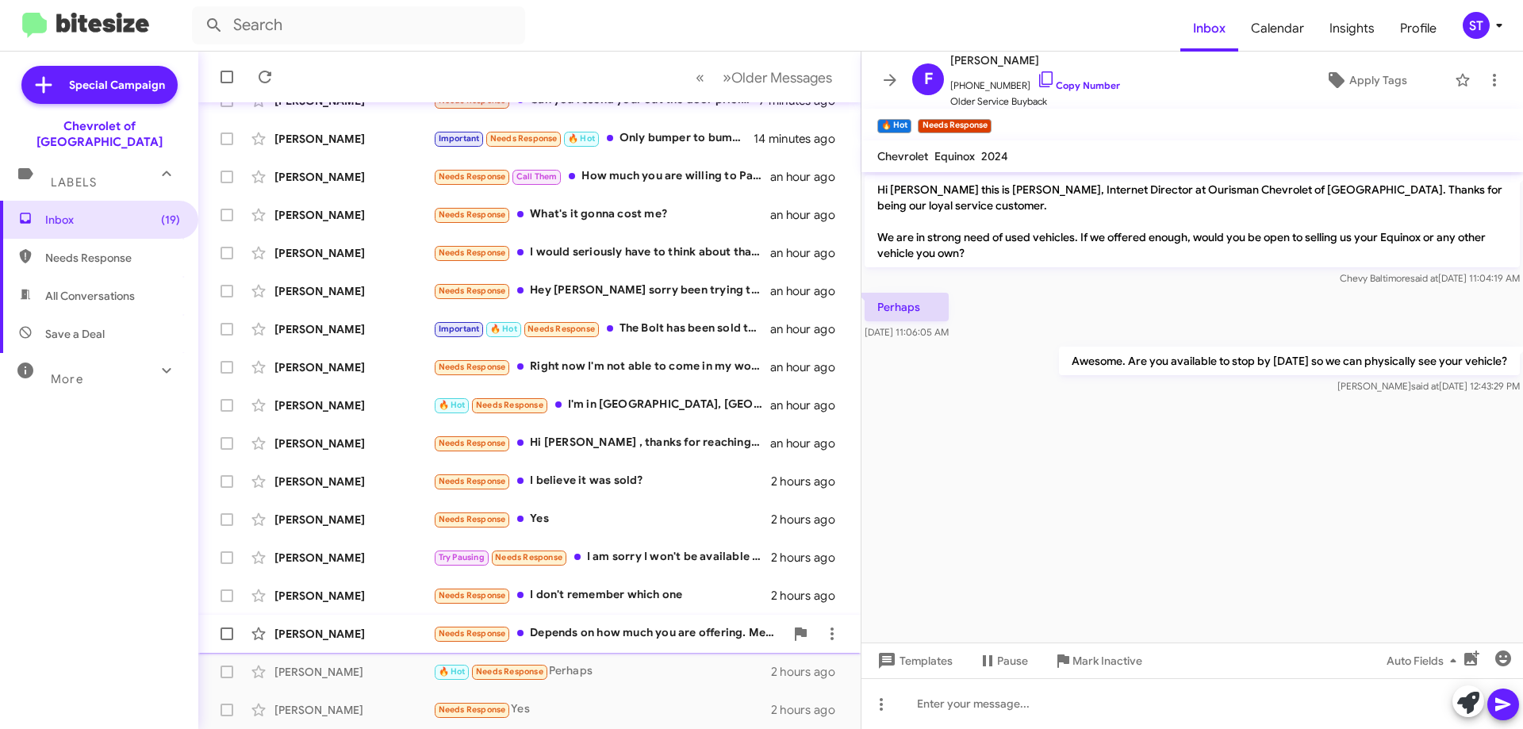
click at [661, 630] on div "Needs Response Depends on how much you are offering. Mechanically the car is pe…" at bounding box center [608, 633] width 351 height 18
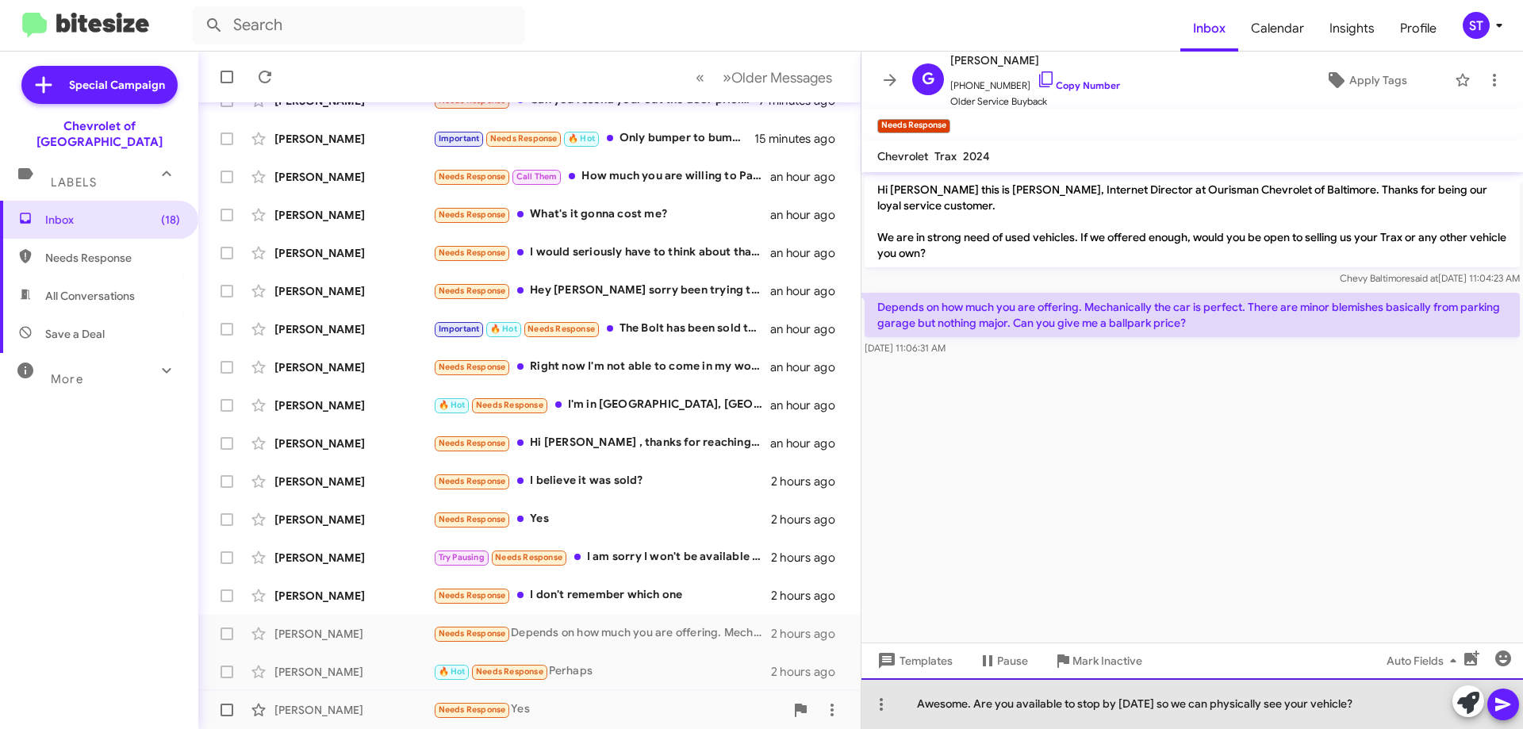
drag, startPoint x: 967, startPoint y: 704, endPoint x: 848, endPoint y: 707, distance: 119.0
click at [848, 707] on div "Inbox « Previous » Next Older Messages Todd Stitzel Needs Response They did get…" at bounding box center [860, 390] width 1324 height 677
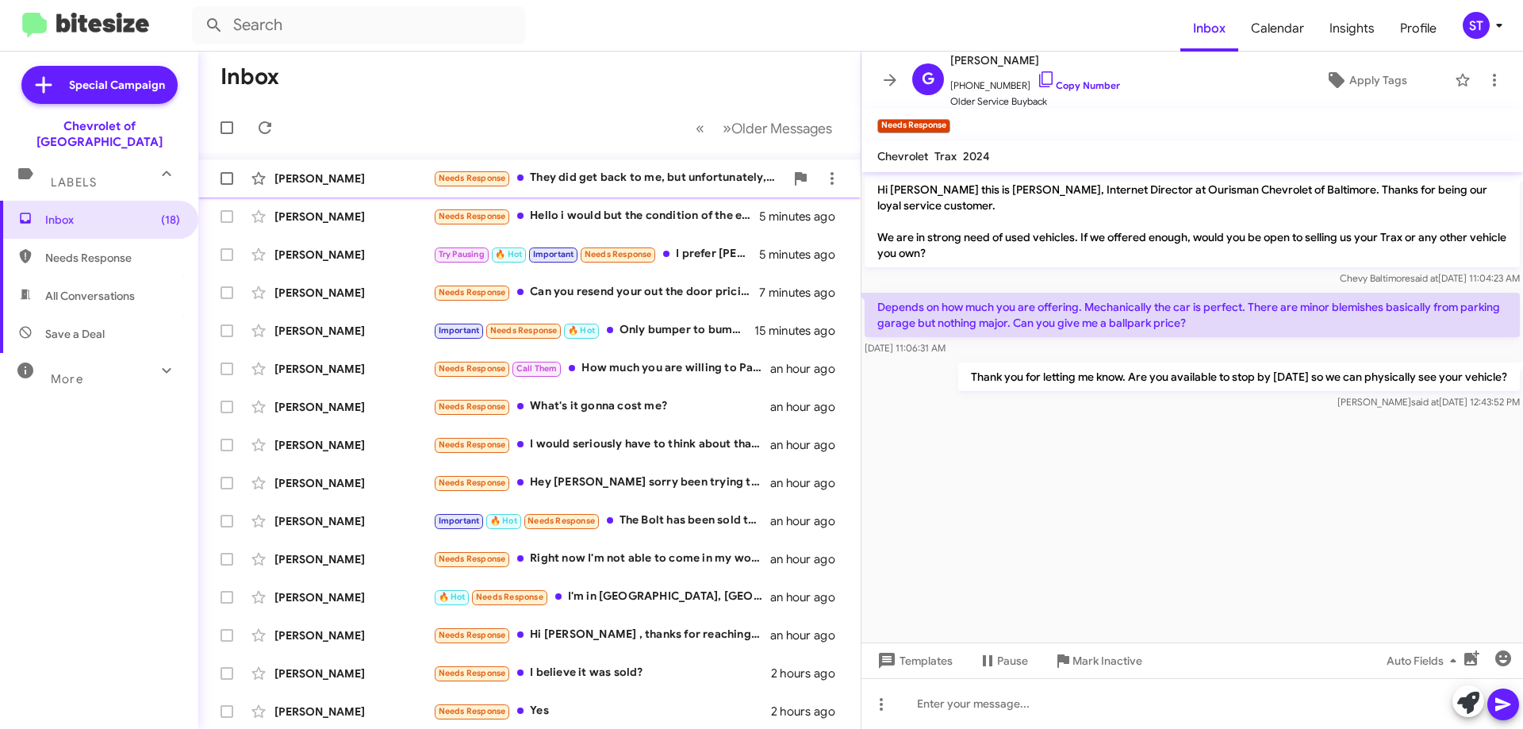
click at [533, 178] on div "Needs Response They did get back to me, but unfortunately, the other dealer gav…" at bounding box center [608, 178] width 351 height 18
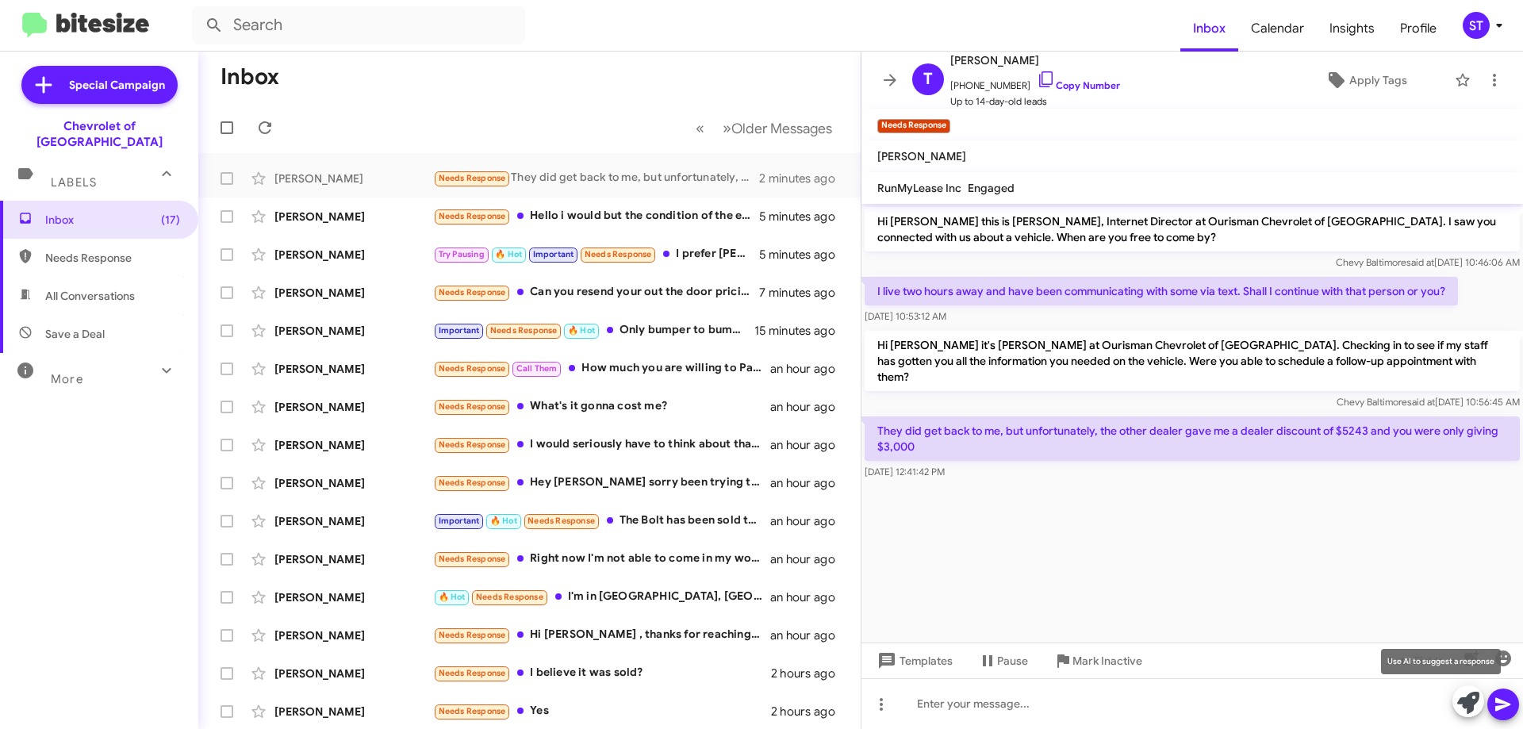
click at [1460, 705] on icon at bounding box center [1468, 703] width 22 height 22
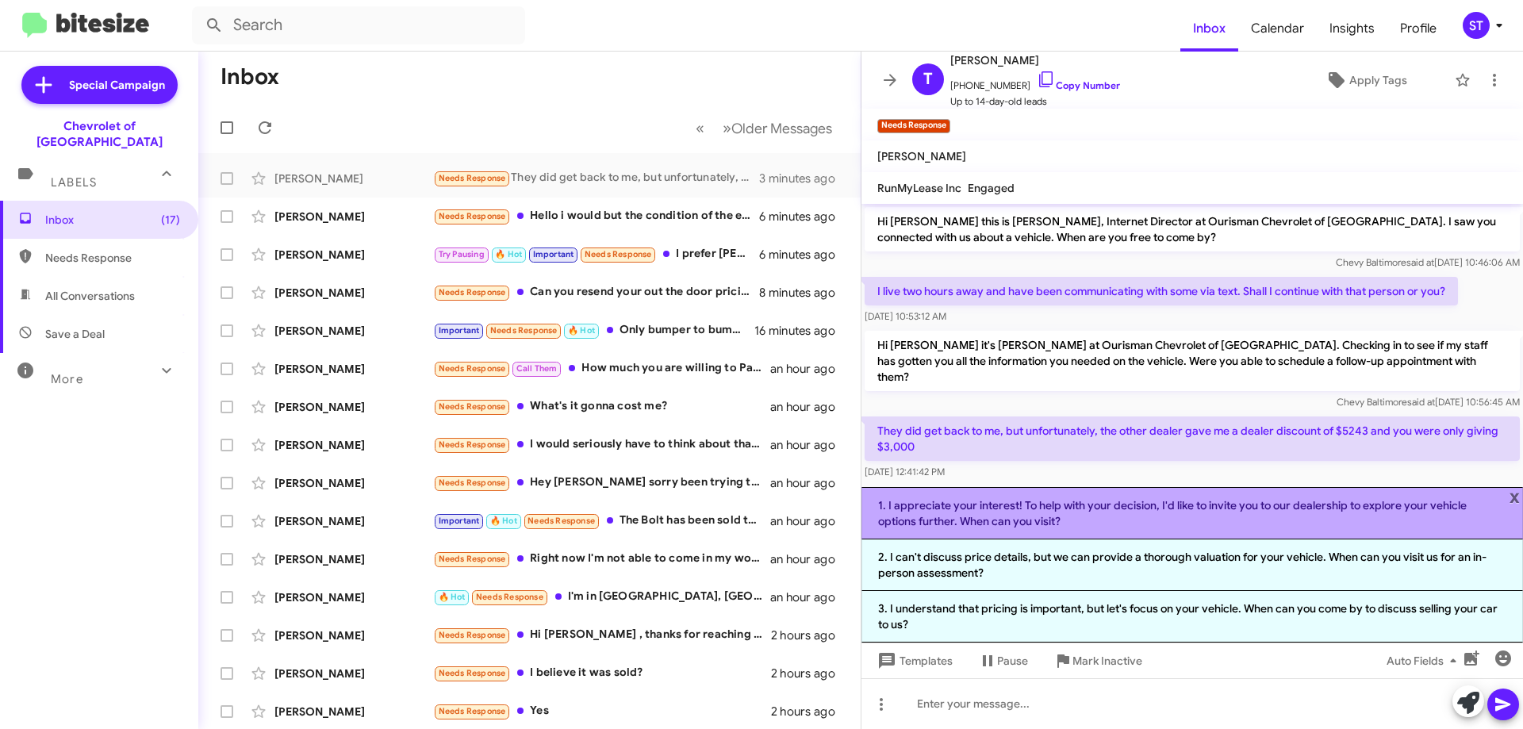
click at [1036, 512] on li "1. I appreciate your interest! To help with your decision, I'd like to invite y…" at bounding box center [1191, 513] width 661 height 52
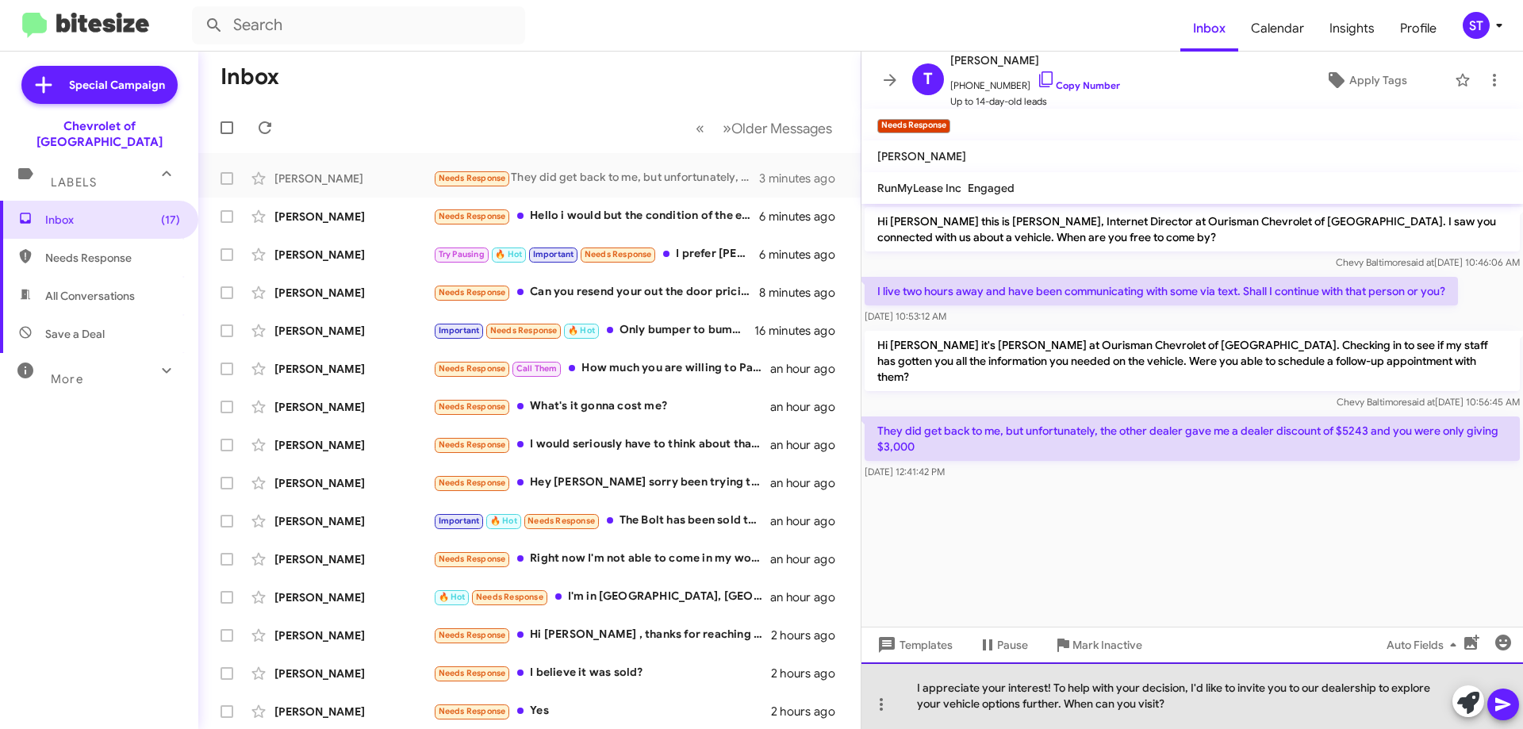
drag, startPoint x: 1189, startPoint y: 697, endPoint x: 891, endPoint y: 679, distance: 297.9
click at [891, 679] on div "I appreciate your interest! To help with your decision, I'd like to invite you …" at bounding box center [1191, 695] width 661 height 67
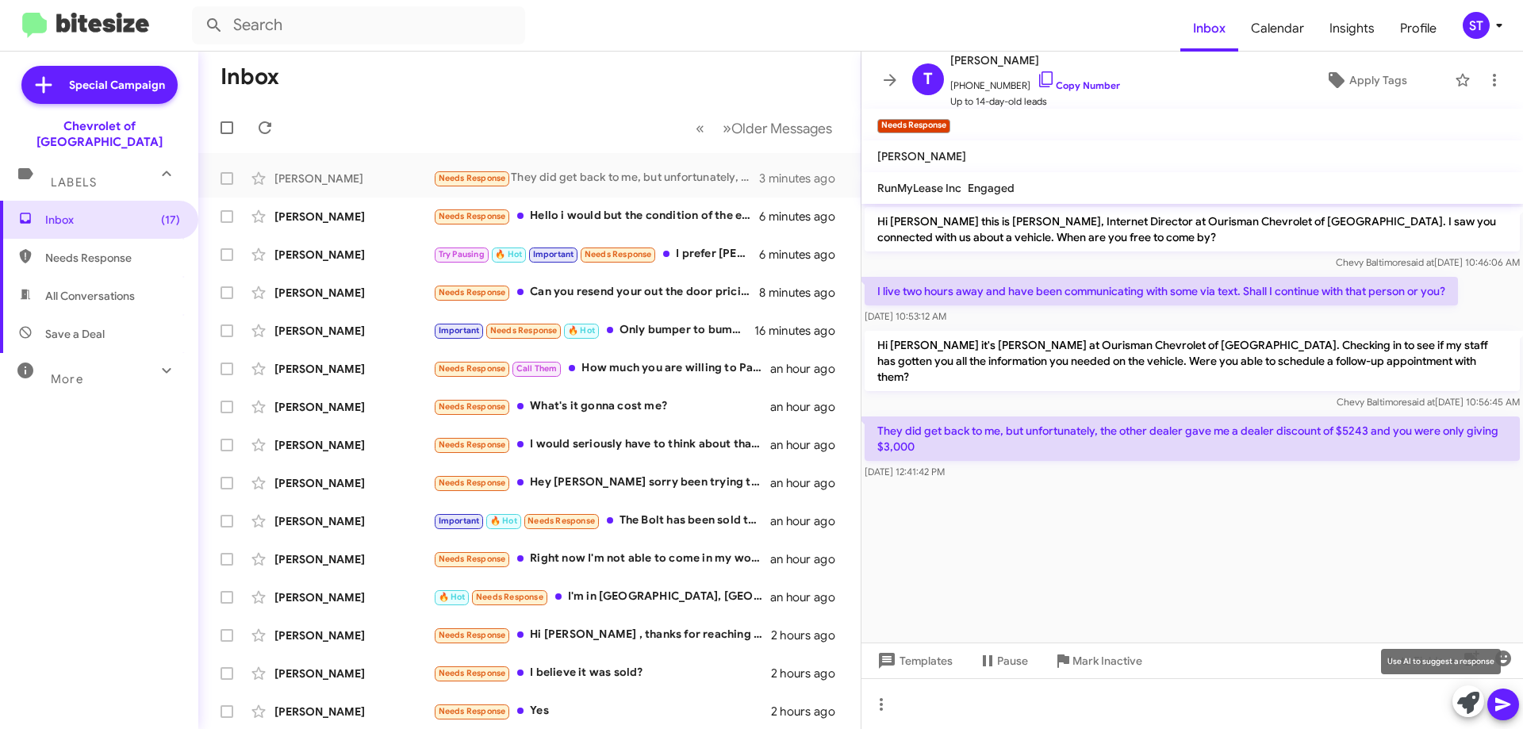
click at [1470, 702] on icon at bounding box center [1468, 703] width 22 height 22
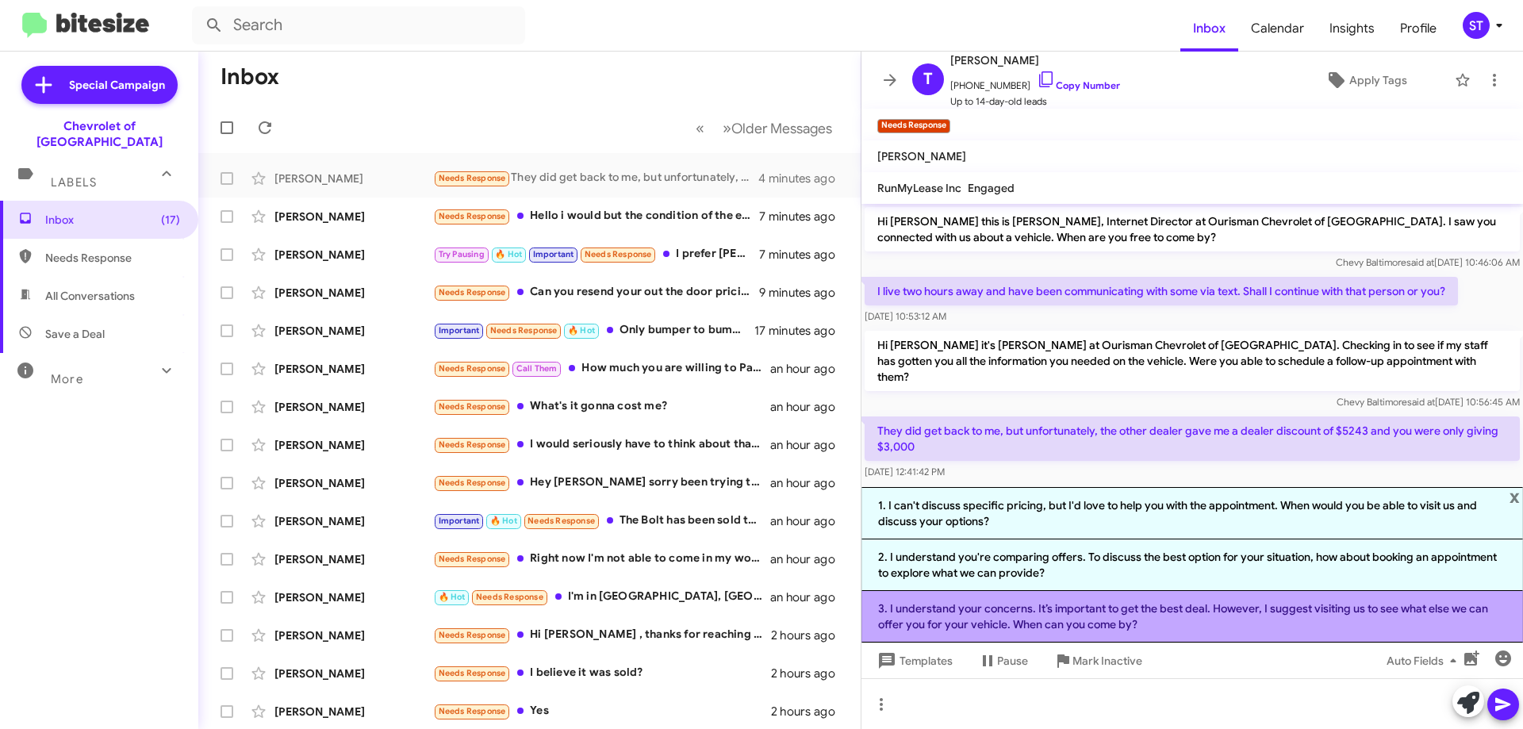
click at [1166, 624] on li "3. I understand your concerns. It’s important to get the best deal. However, I …" at bounding box center [1191, 617] width 661 height 52
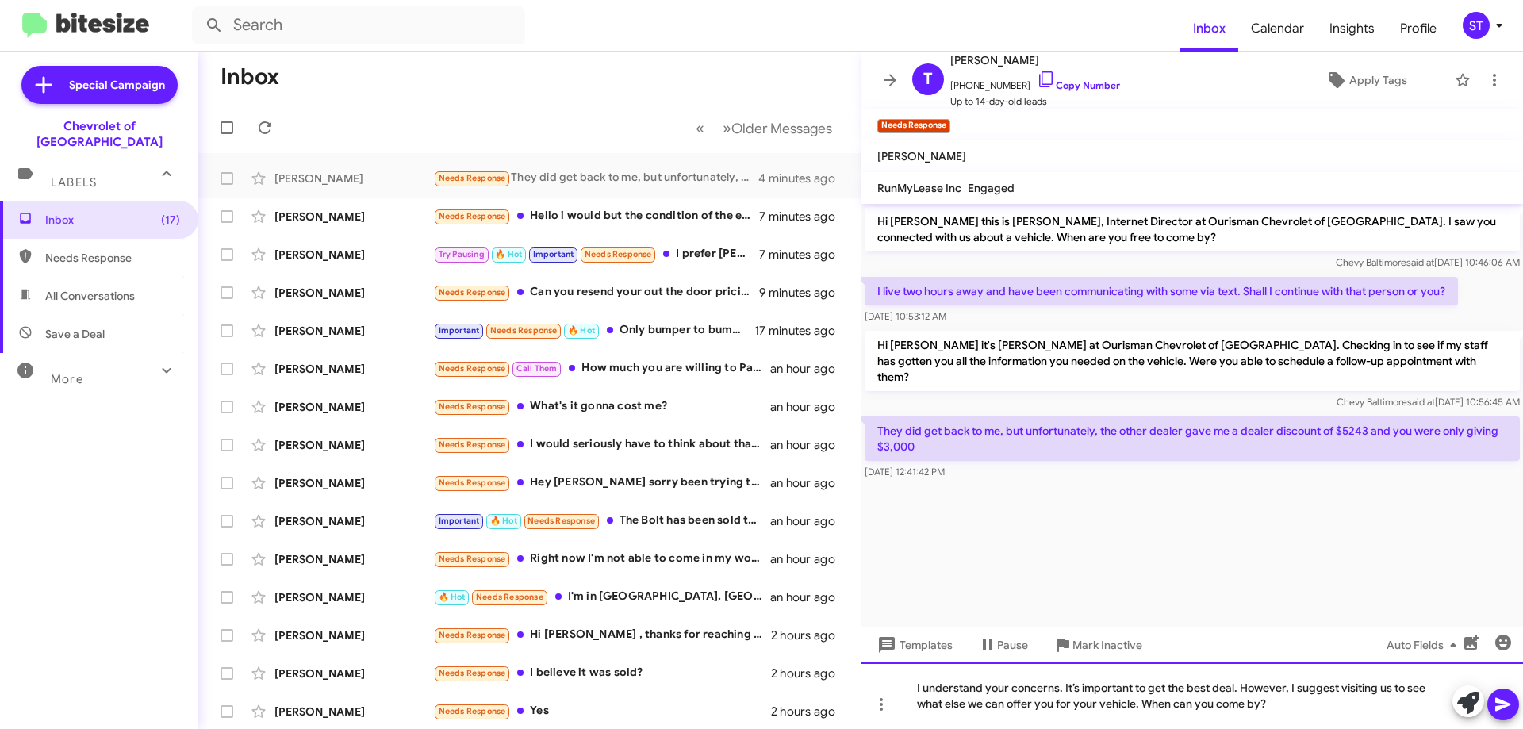
drag, startPoint x: 1313, startPoint y: 708, endPoint x: 900, endPoint y: 730, distance: 413.7
click at [900, 728] on html "Inbox Calendar Insights Profile ST Special Campaign Chevrolet of Baltimore Labe…" at bounding box center [761, 364] width 1523 height 729
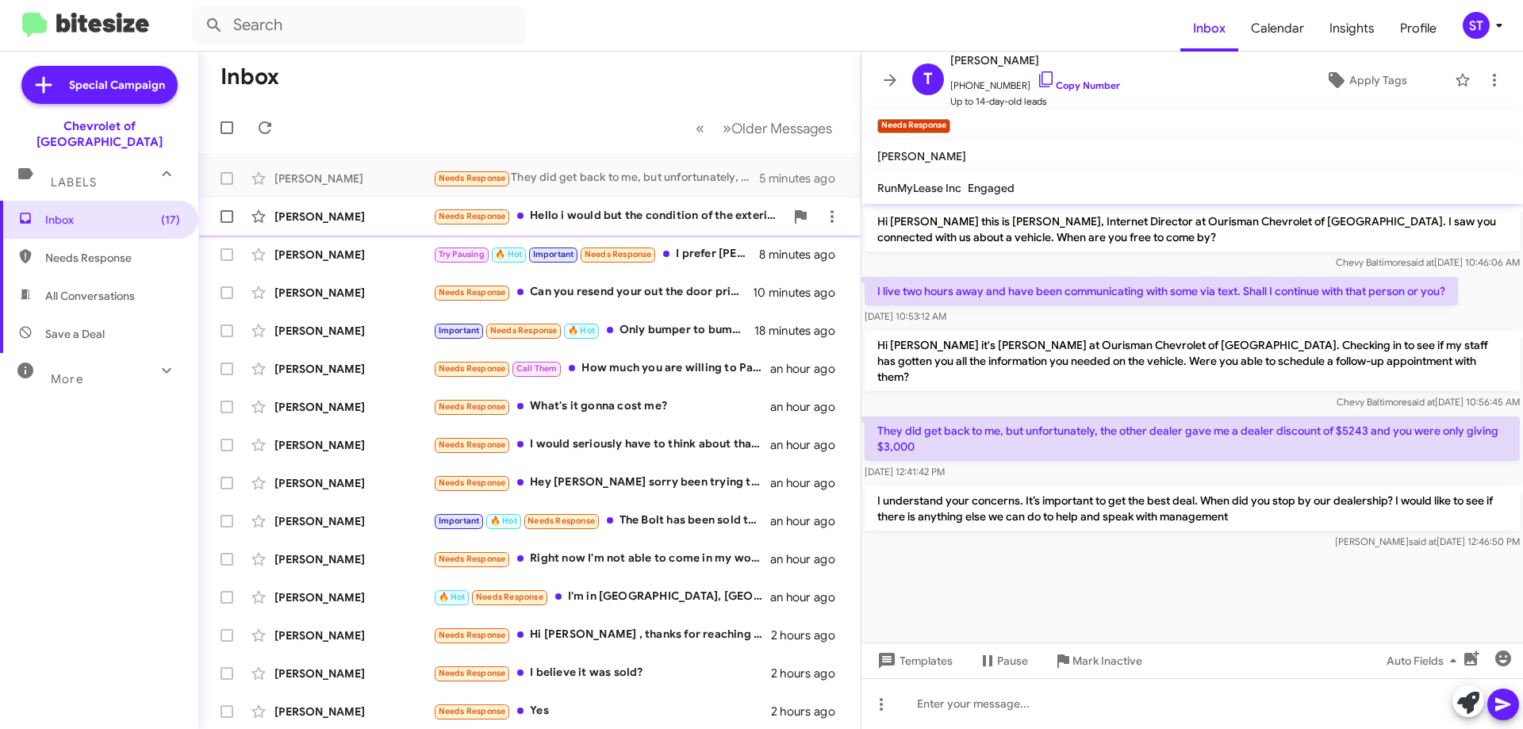
click at [588, 211] on div "Needs Response Hello i would but the condition of the exterior car im not sure …" at bounding box center [608, 216] width 351 height 18
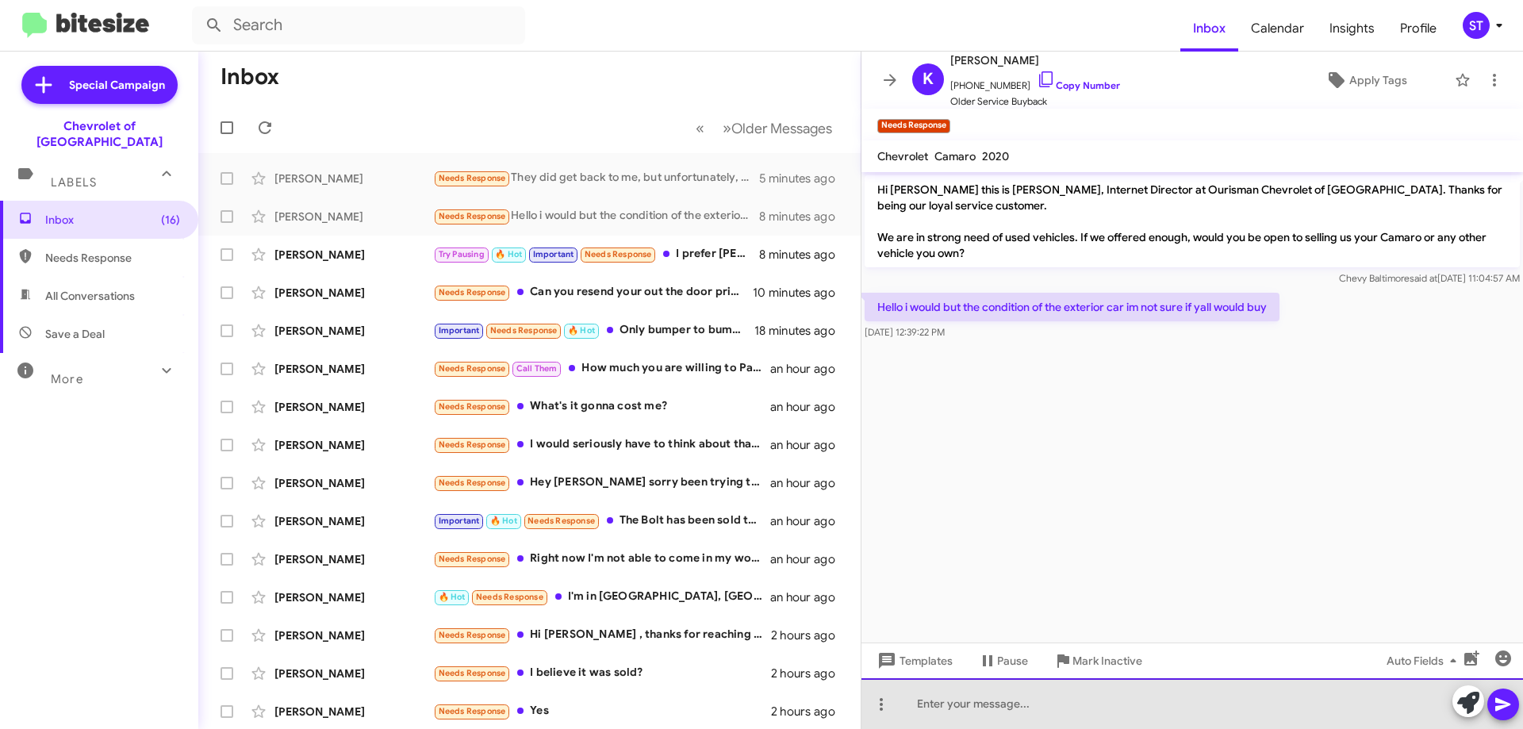
click at [956, 711] on div at bounding box center [1191, 703] width 661 height 51
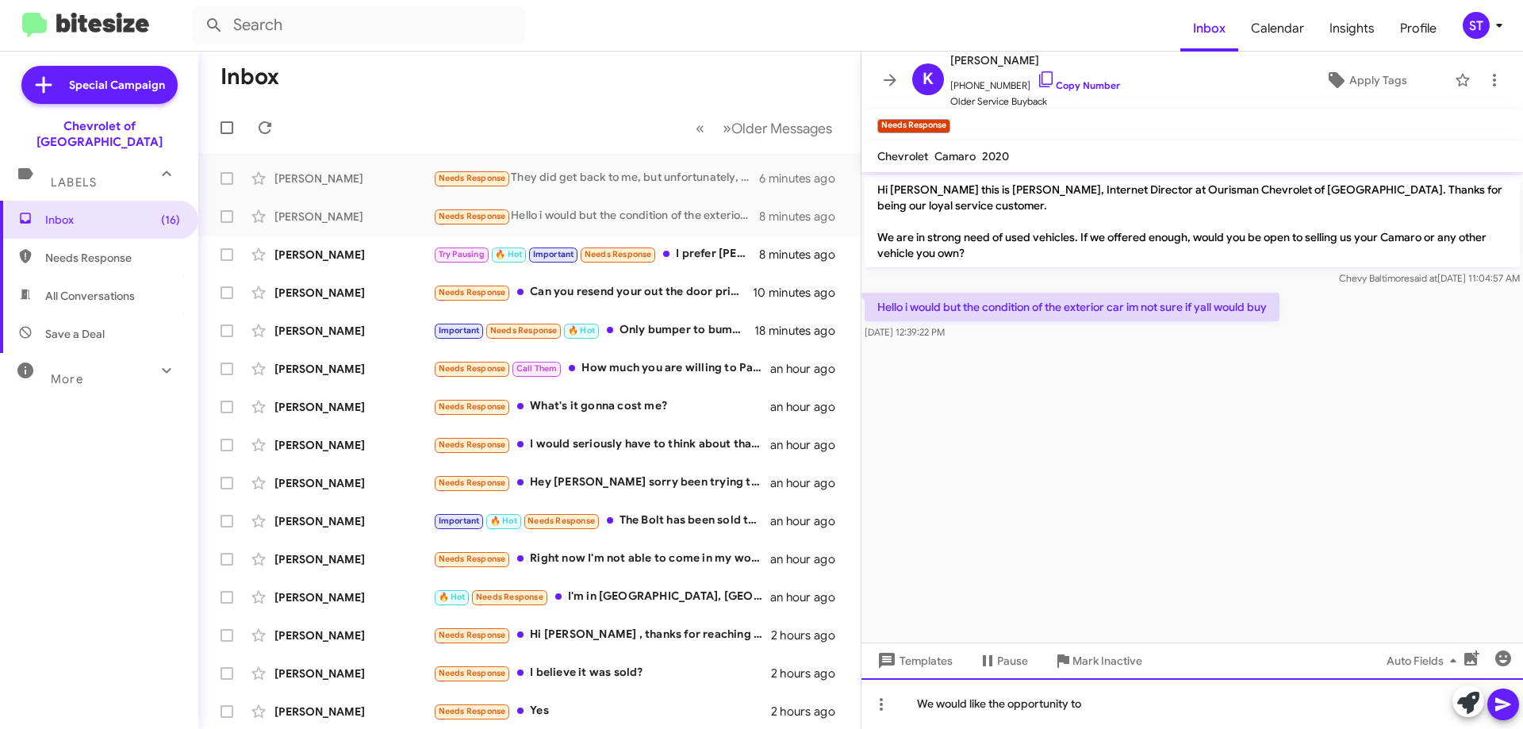
click at [1154, 726] on div "We would like the opportunity to" at bounding box center [1191, 703] width 661 height 51
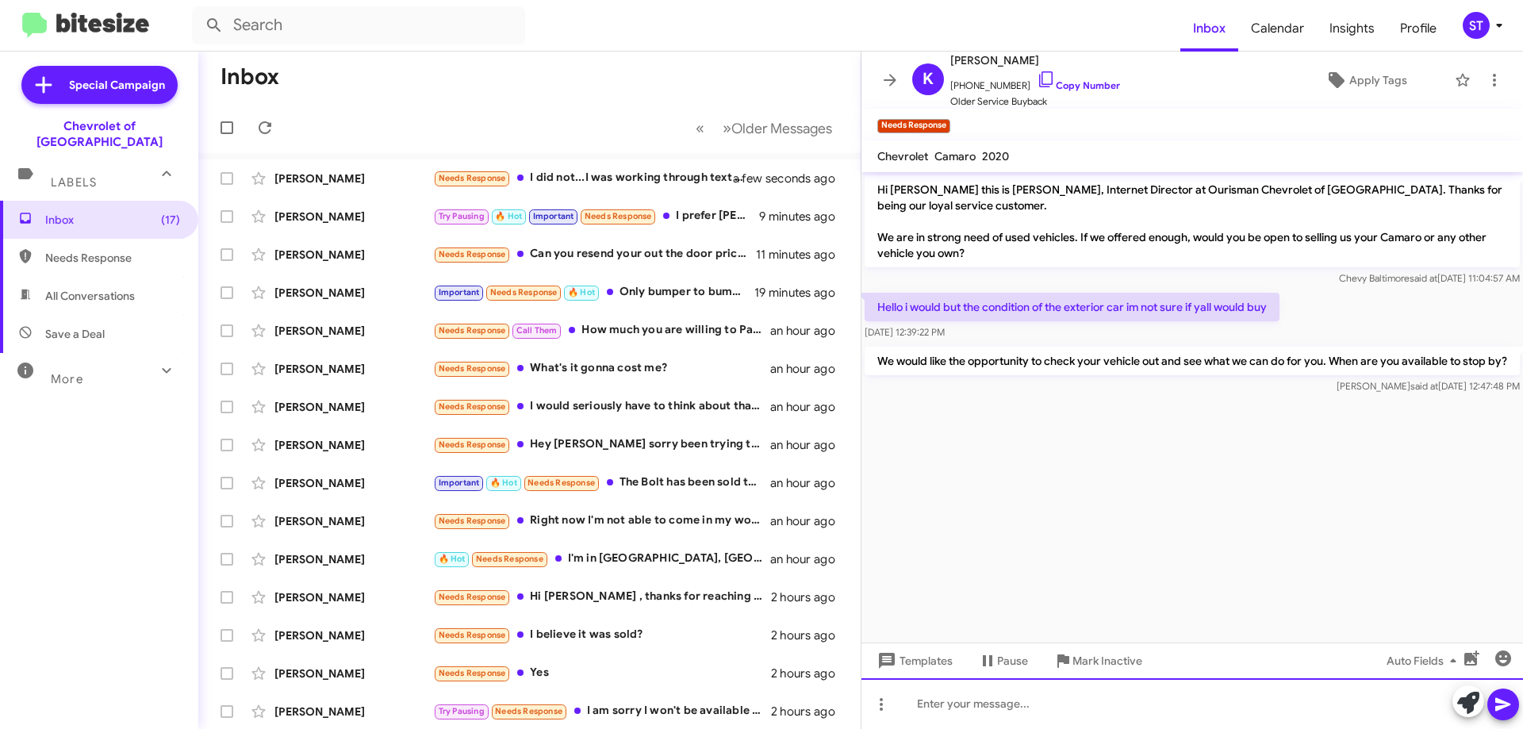
click at [991, 695] on div at bounding box center [1191, 703] width 661 height 51
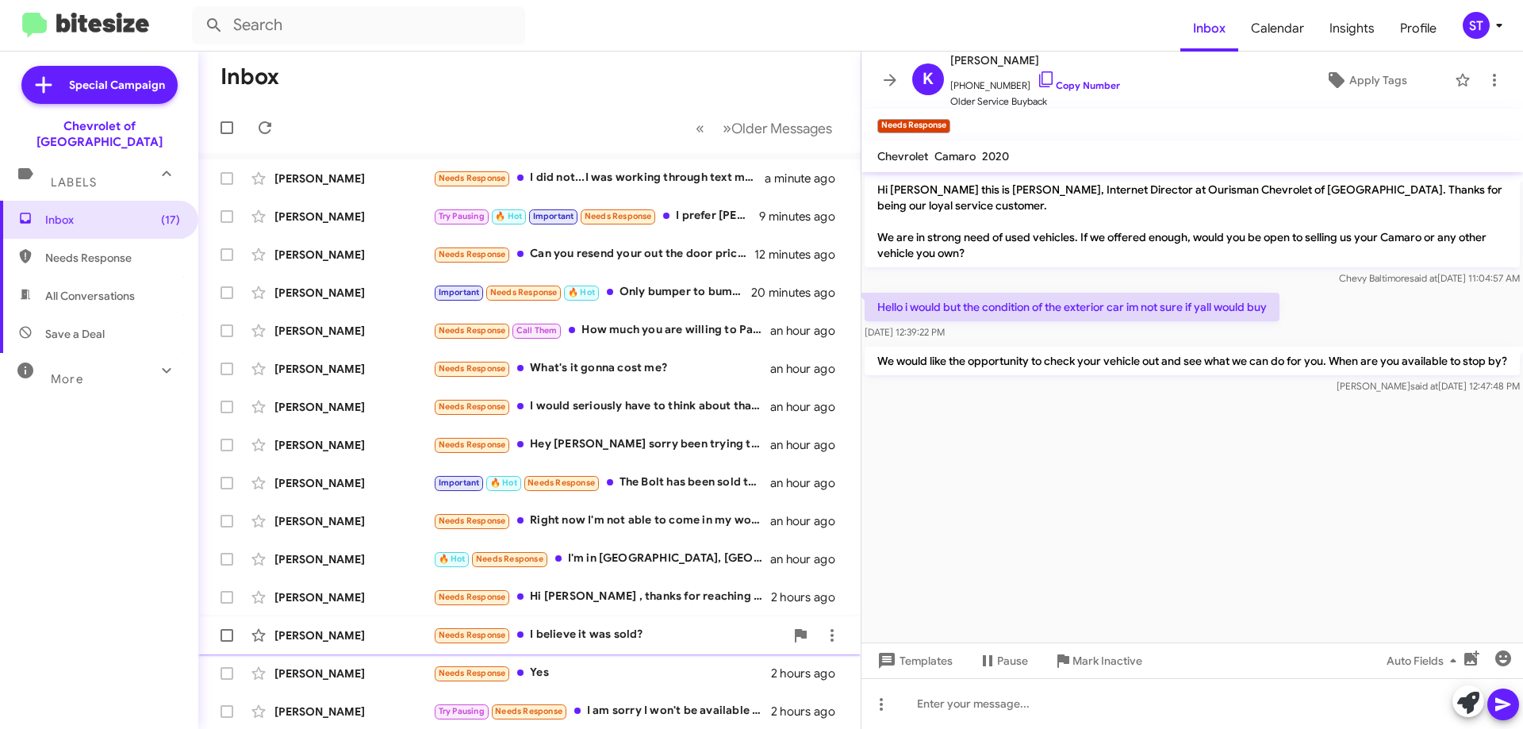
click at [600, 631] on div "Needs Response I believe it was sold?" at bounding box center [608, 635] width 351 height 18
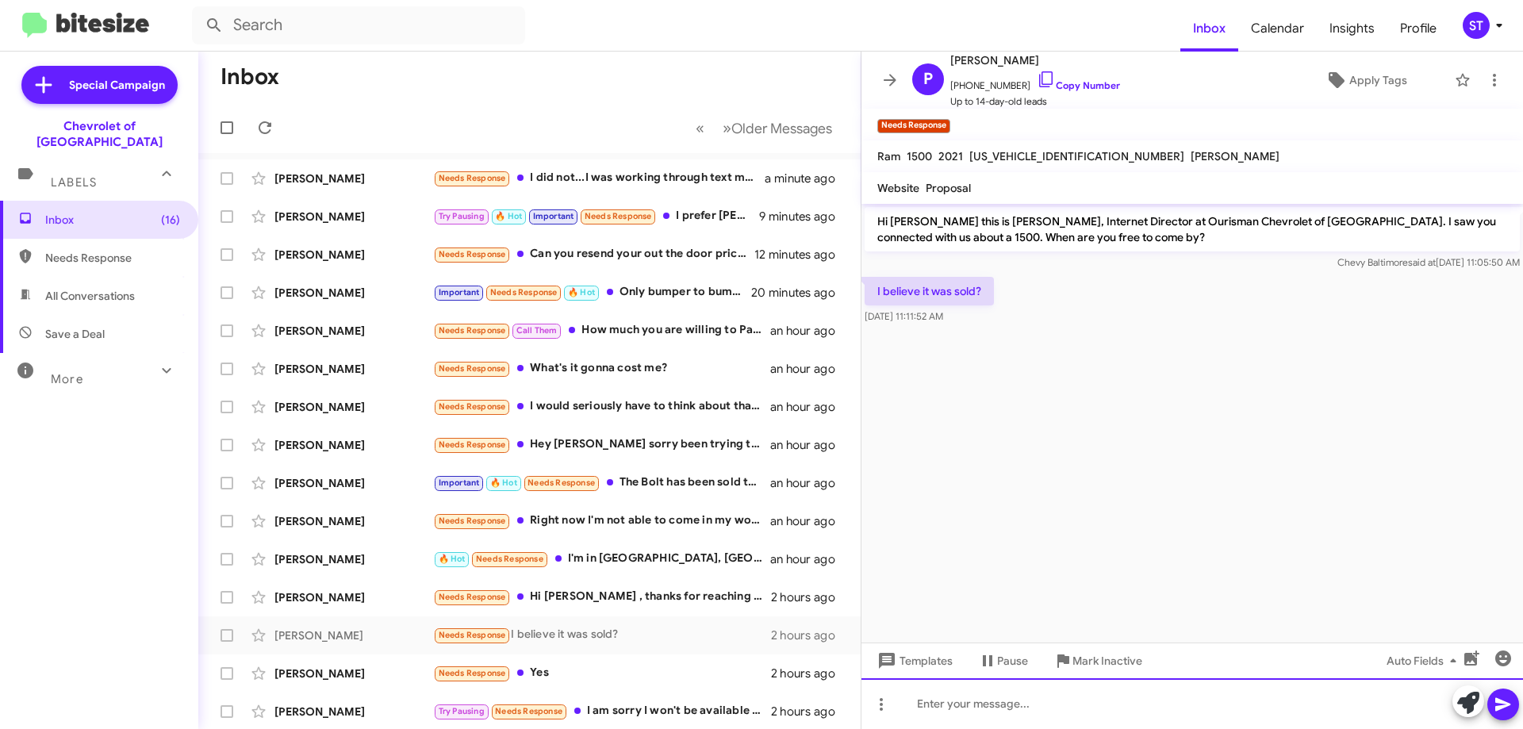
click at [1025, 721] on div at bounding box center [1191, 703] width 661 height 51
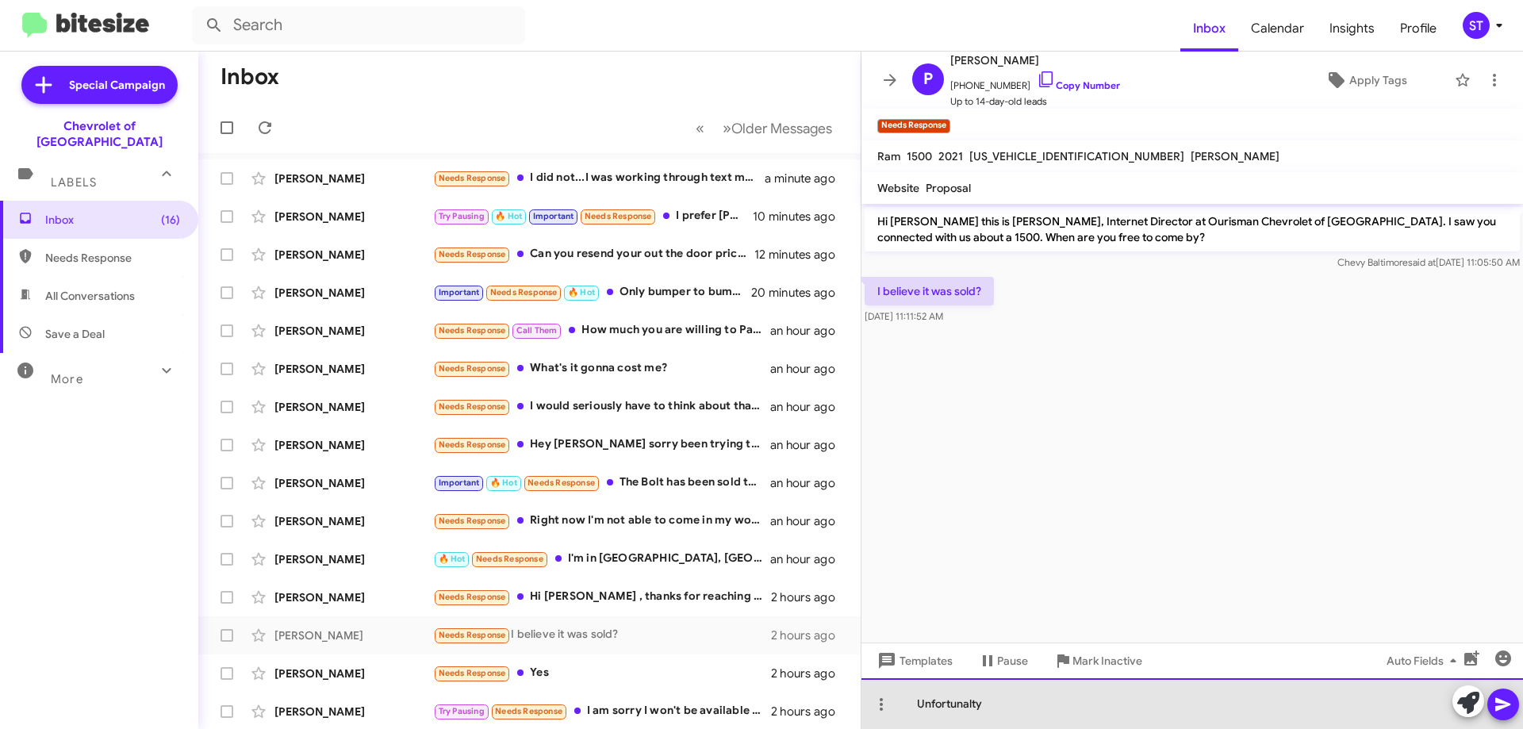
drag, startPoint x: 947, startPoint y: 702, endPoint x: 1035, endPoint y: 723, distance: 90.6
click at [1035, 723] on div "Unfortunalty" at bounding box center [1191, 703] width 661 height 51
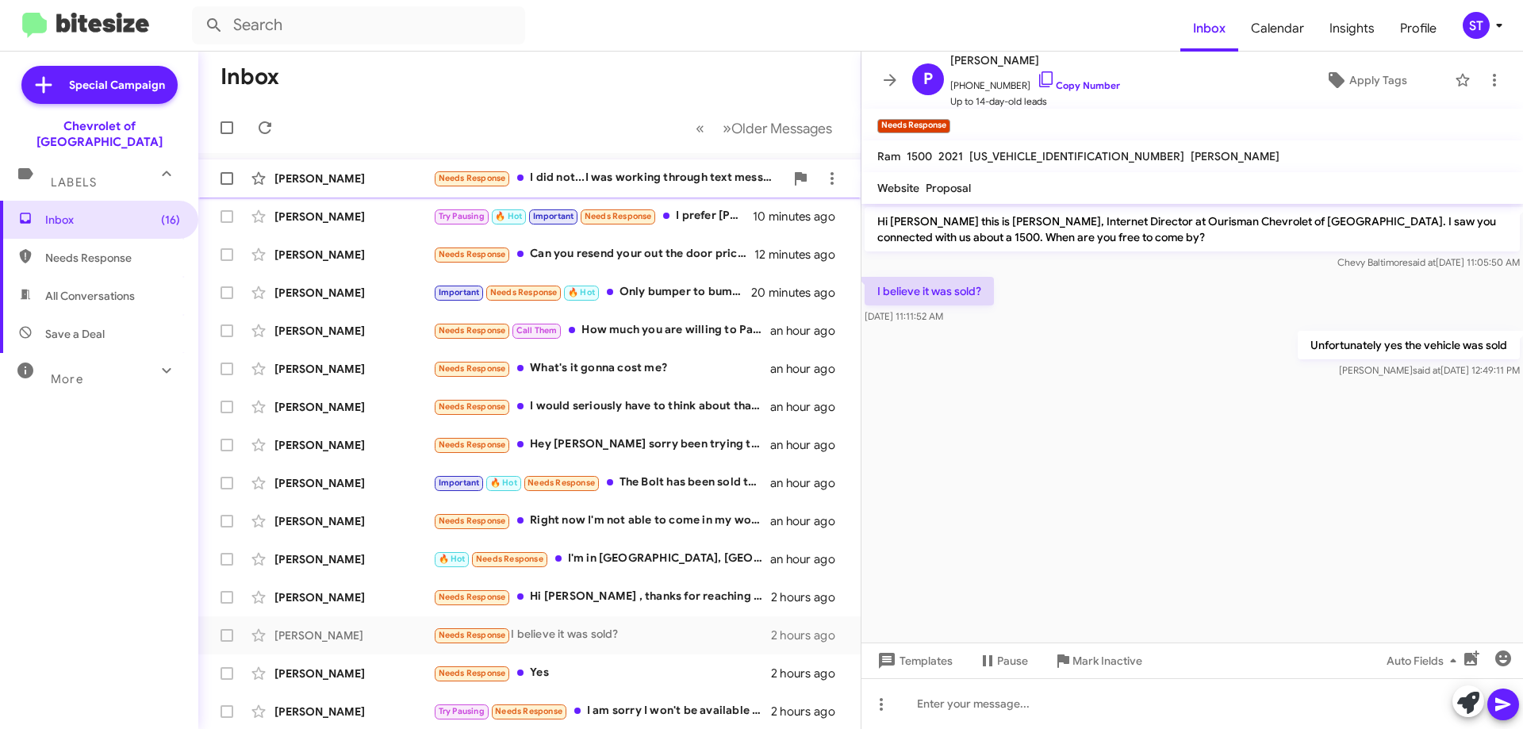
click at [602, 186] on div "Needs Response I did not...I was working through text messages" at bounding box center [608, 178] width 351 height 18
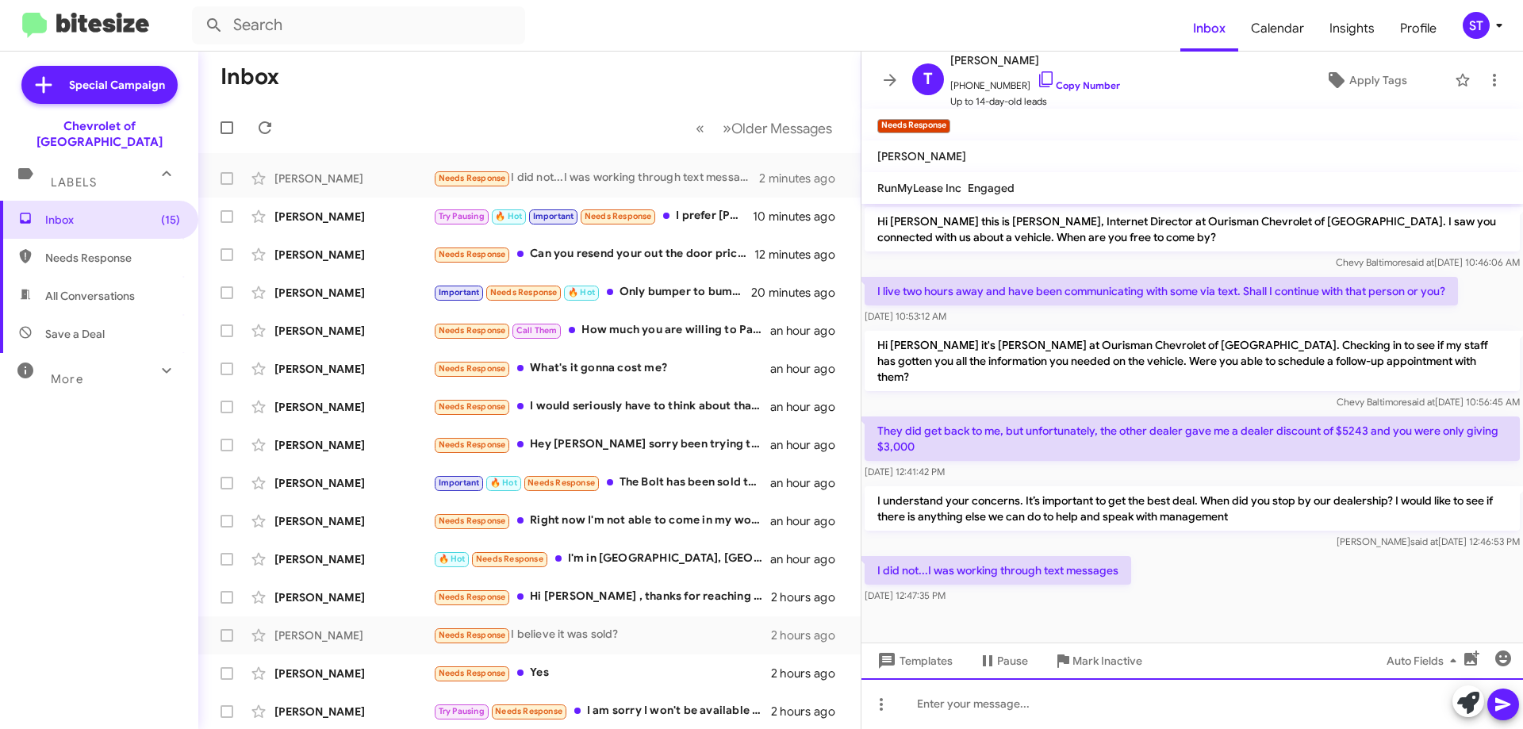
click at [977, 722] on div at bounding box center [1191, 703] width 661 height 51
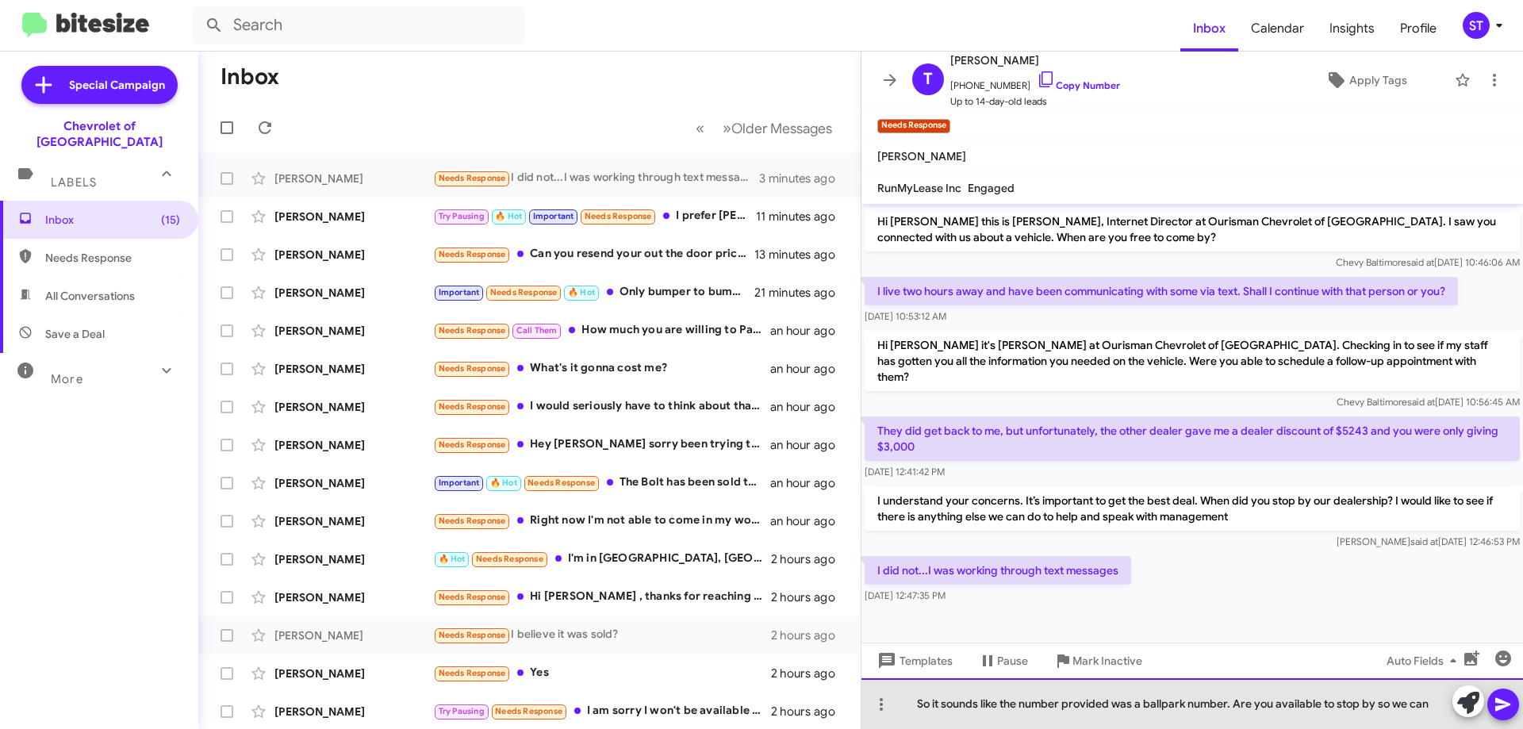
drag, startPoint x: 1431, startPoint y: 708, endPoint x: 879, endPoint y: 726, distance: 552.2
click at [879, 726] on div "So it sounds like the number provided was a ballpark number. Are you available …" at bounding box center [1191, 703] width 661 height 51
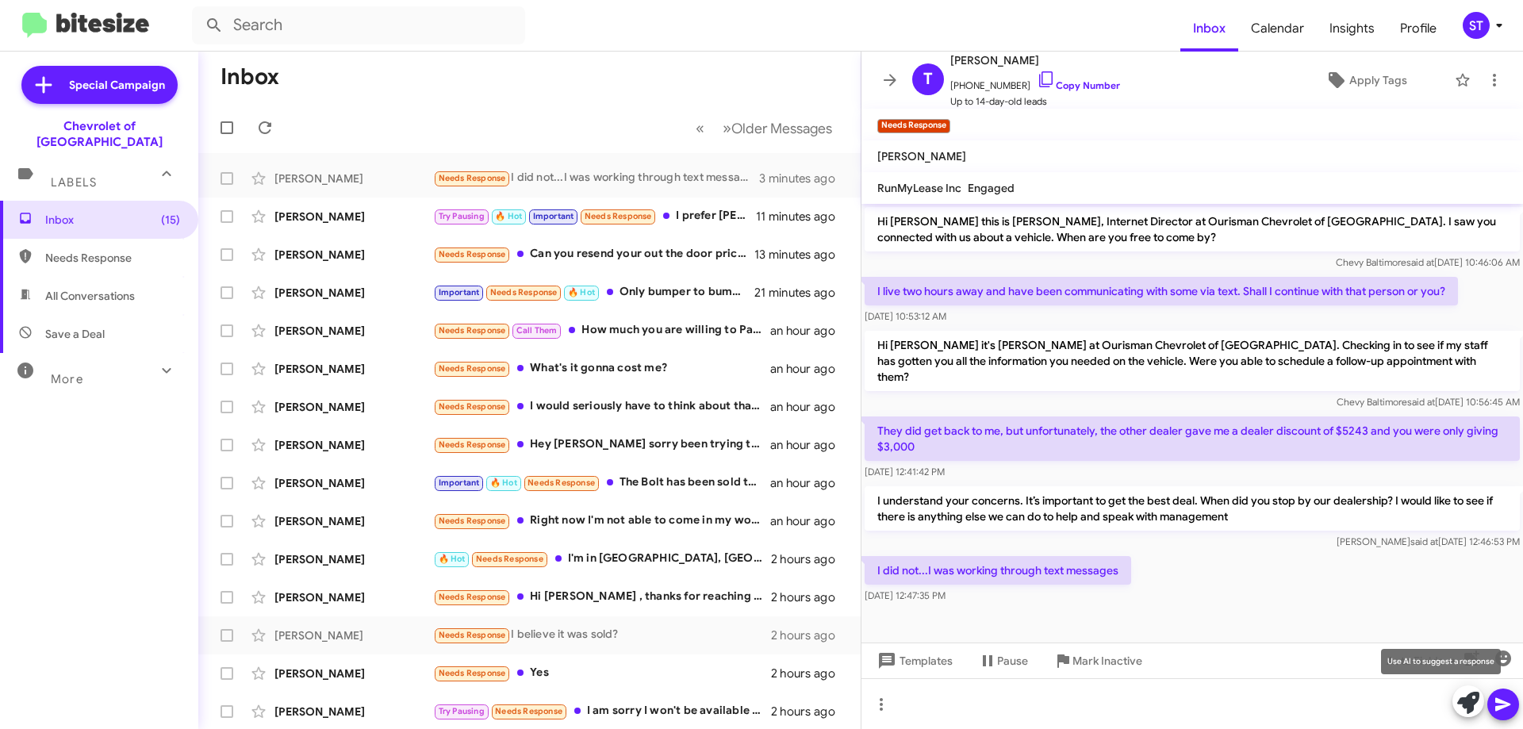
click at [1468, 708] on icon at bounding box center [1468, 703] width 22 height 22
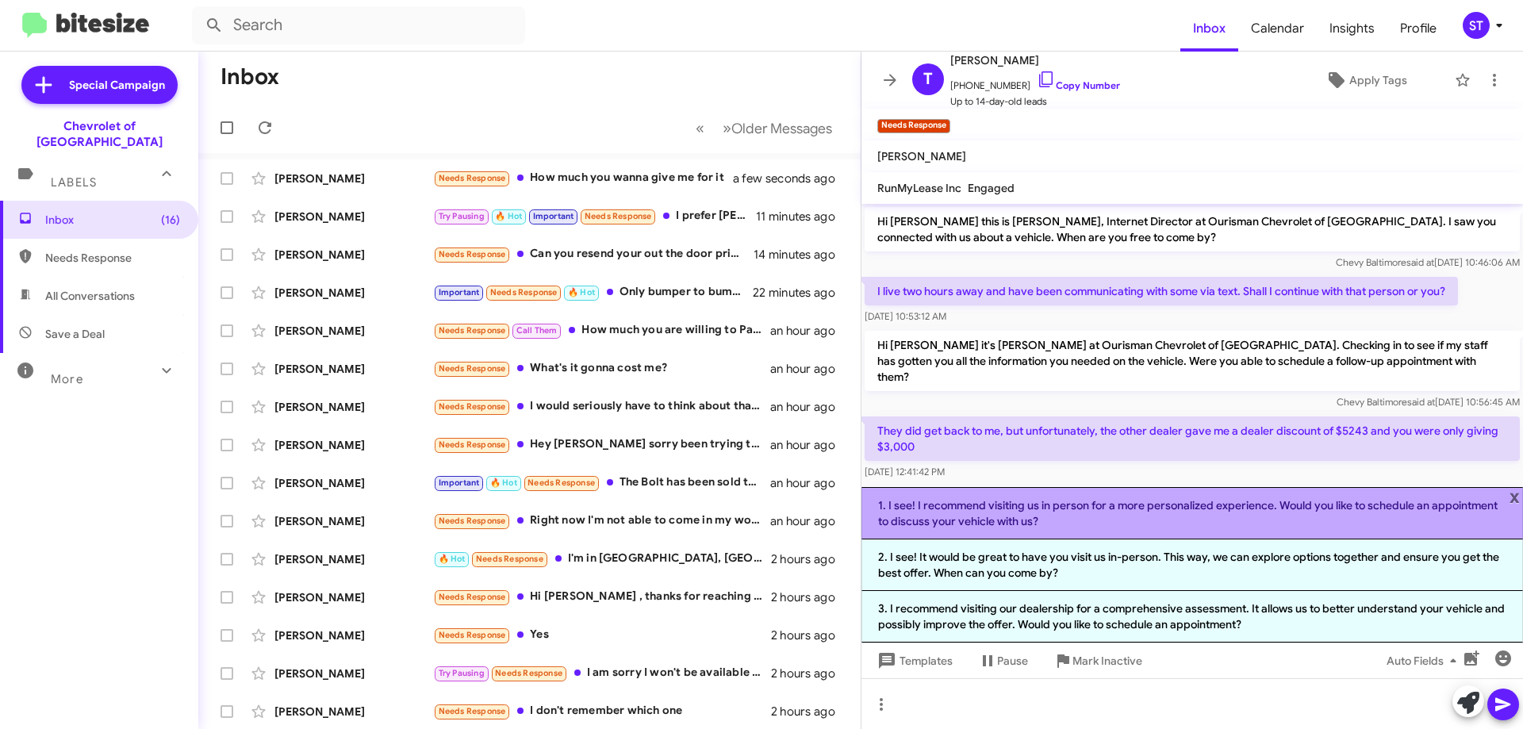
click at [982, 522] on li "1. I see! I recommend visiting us in person for a more personalized experience.…" at bounding box center [1191, 513] width 661 height 52
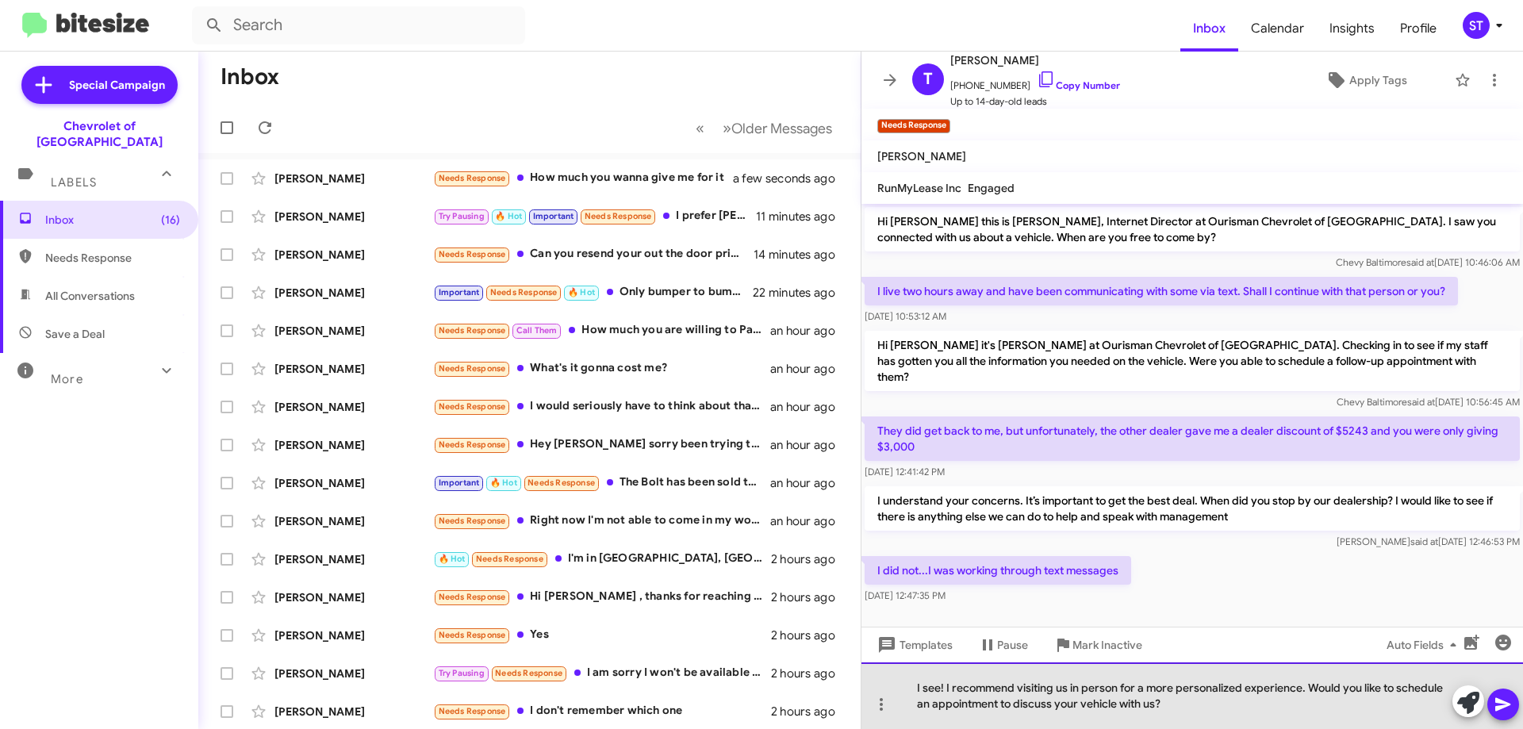
click at [1077, 709] on div "I see! I recommend visiting us in person for a more personalized experience. Wo…" at bounding box center [1191, 695] width 661 height 67
click at [1194, 720] on div "I see! I recommend visiting us in person for a more personalized experience. Wo…" at bounding box center [1191, 695] width 661 height 67
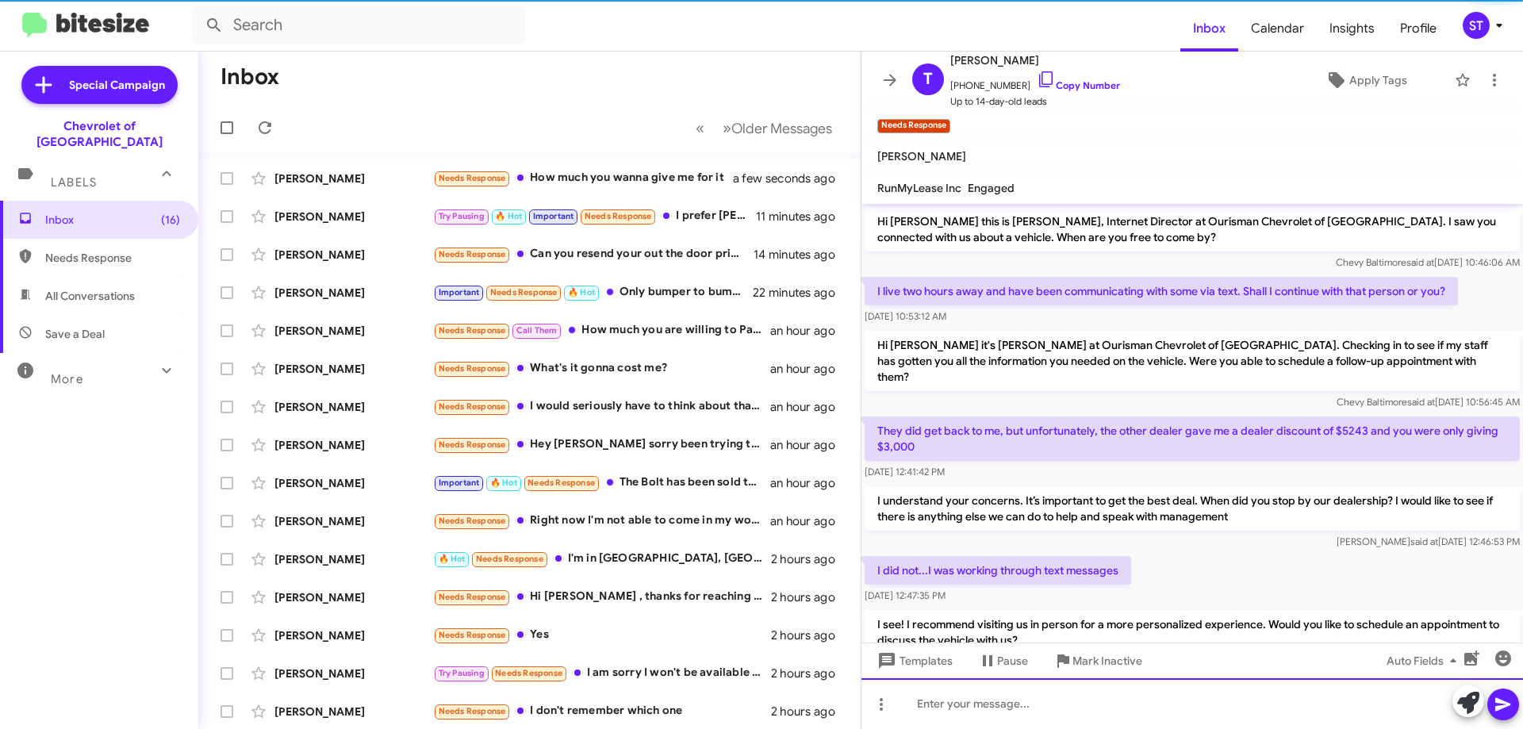
scroll to position [46, 0]
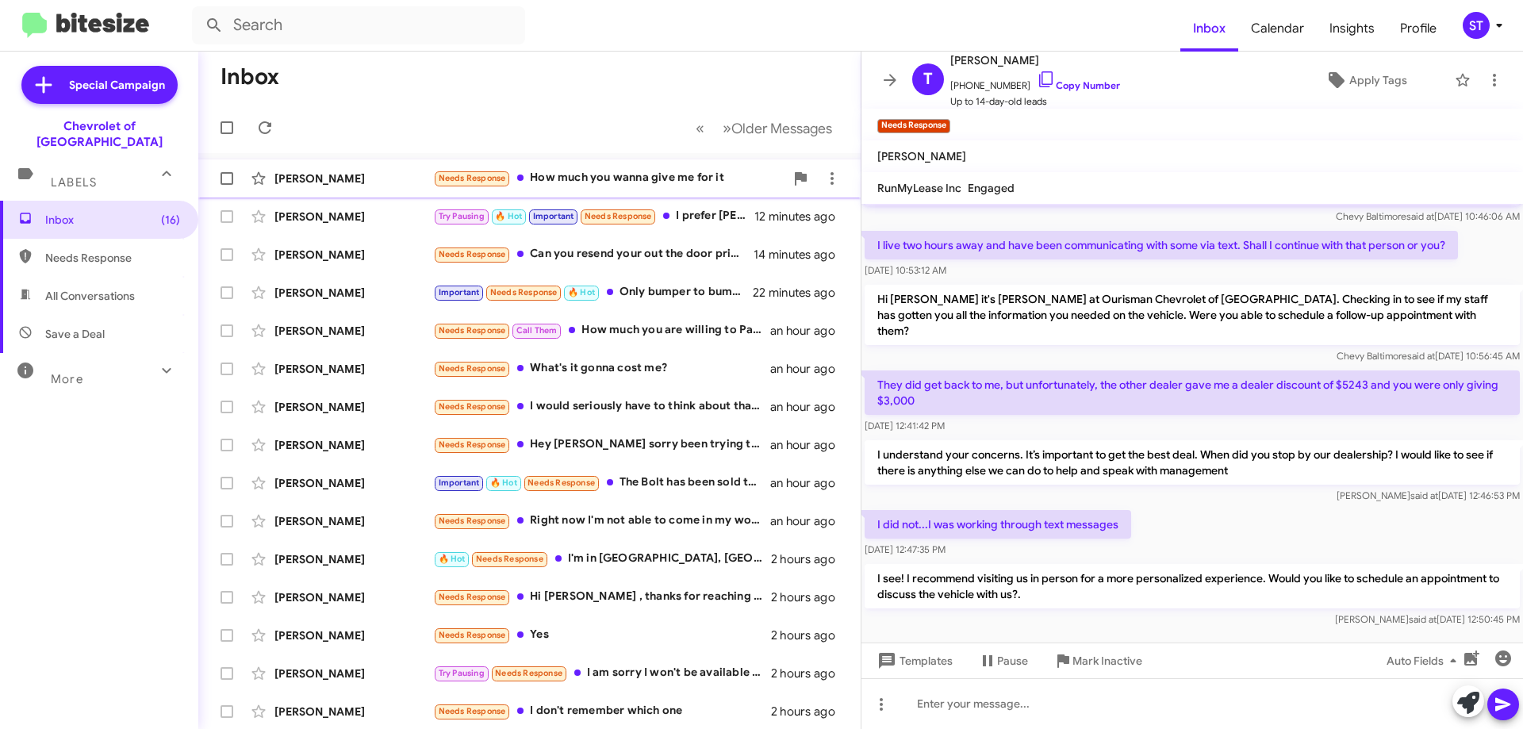
click at [553, 178] on div "Needs Response How much you wanna give me for it" at bounding box center [608, 178] width 351 height 18
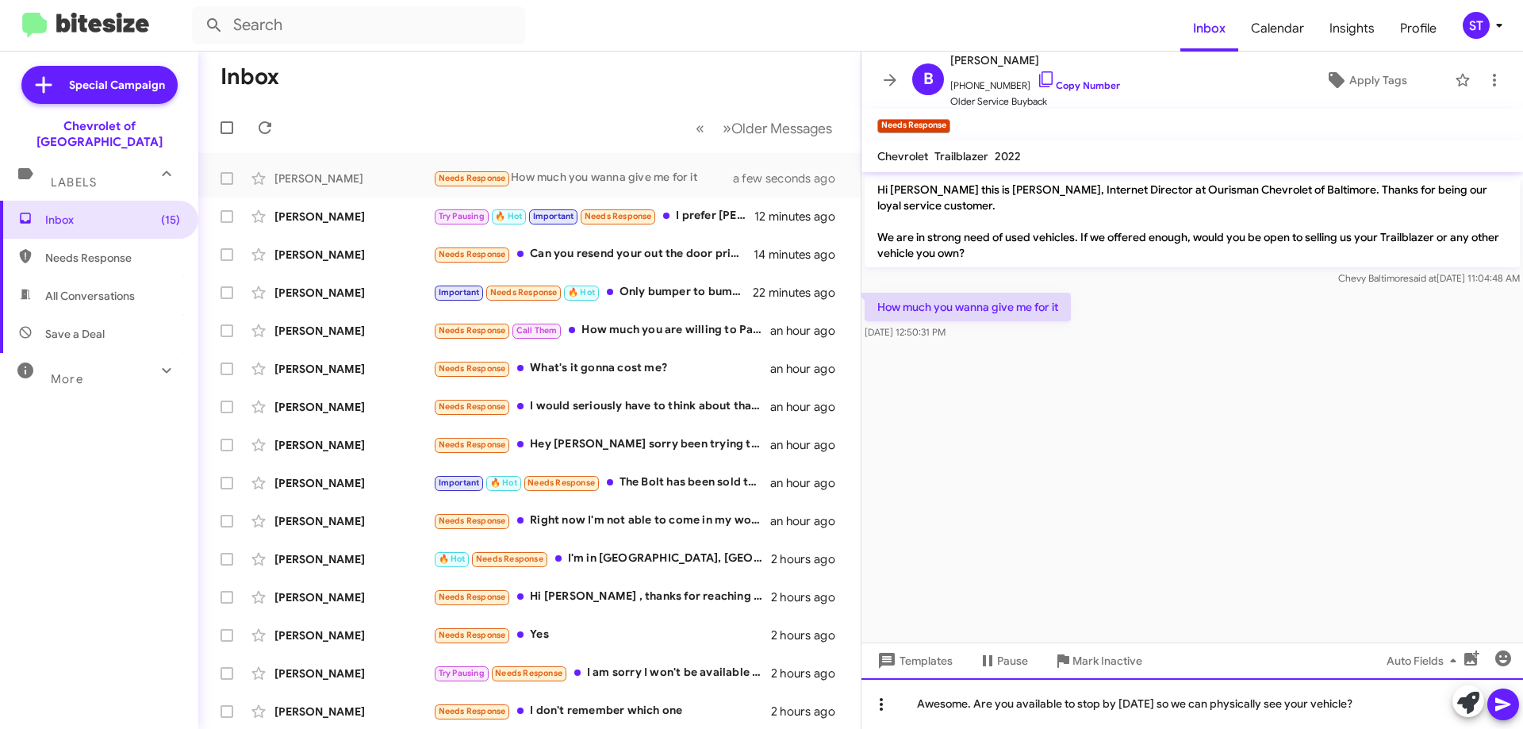
drag, startPoint x: 971, startPoint y: 708, endPoint x: 874, endPoint y: 702, distance: 97.7
click at [874, 702] on div "Awesome. Are you available to stop by [DATE] so we can physically see your vehi…" at bounding box center [1191, 703] width 661 height 51
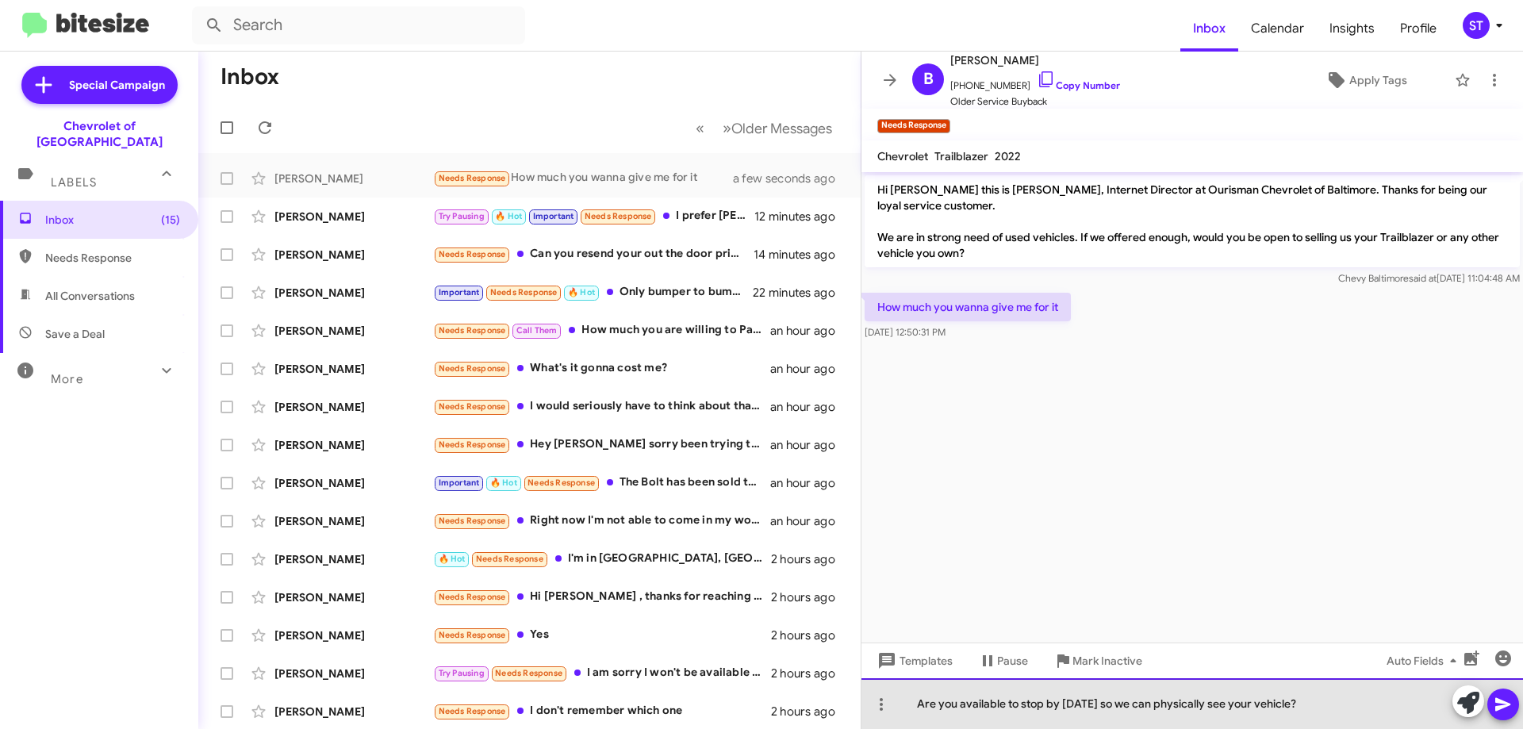
click at [1395, 707] on div "Are you available to stop by today so we can physically see your vehicle?" at bounding box center [1191, 703] width 661 height 51
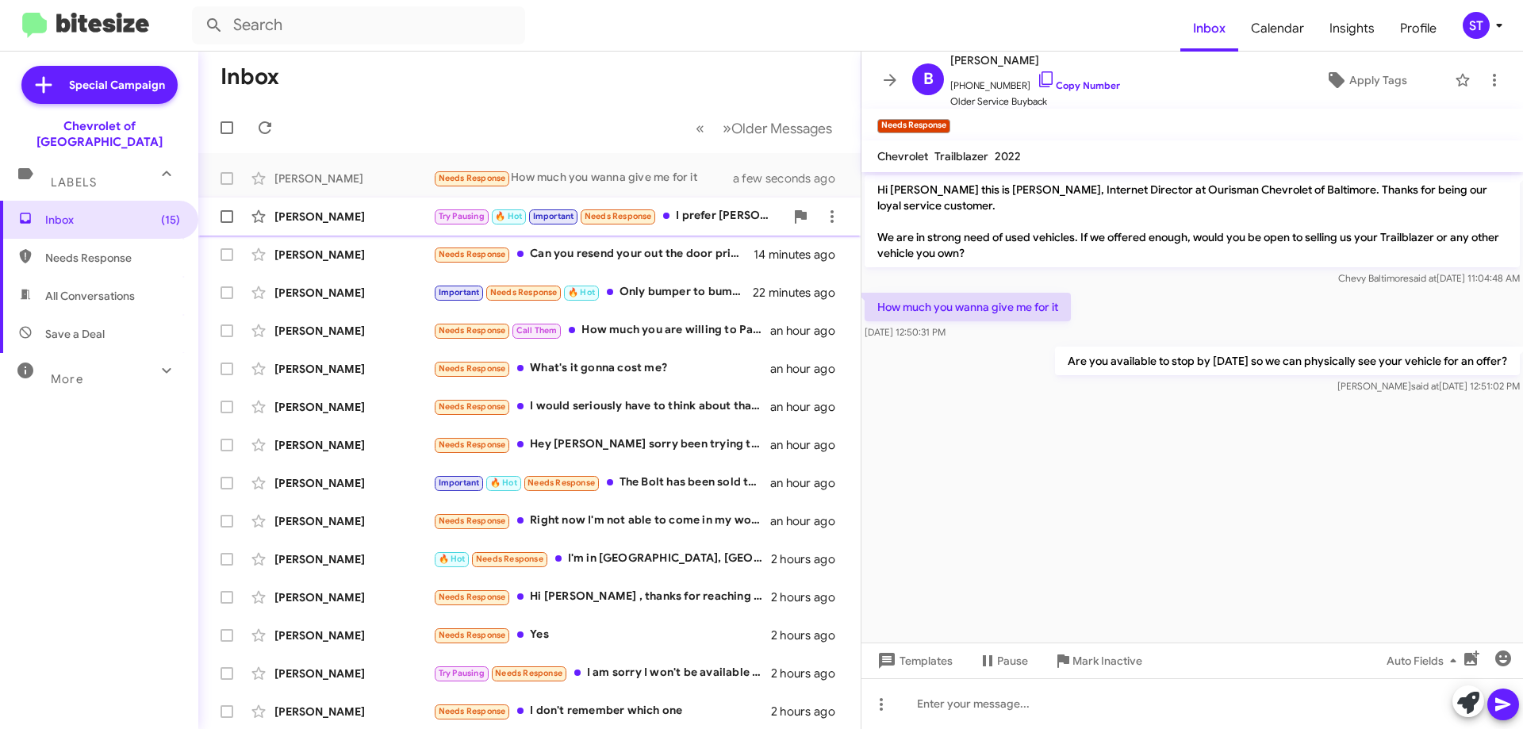
click at [687, 216] on div "Try Pausing 🔥 Hot Important Needs Response I prefer Chevy's but you guys quit m…" at bounding box center [608, 216] width 351 height 18
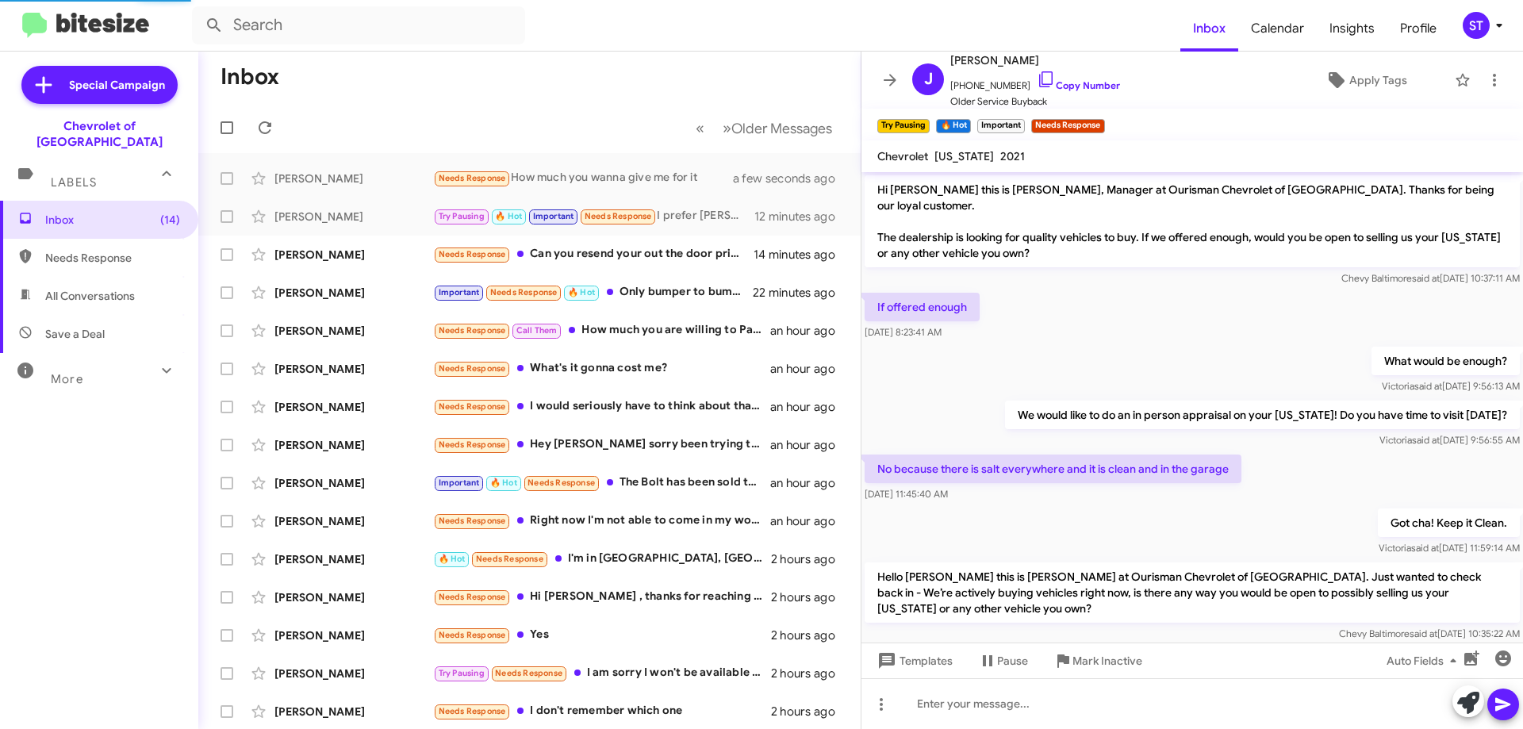
scroll to position [599, 0]
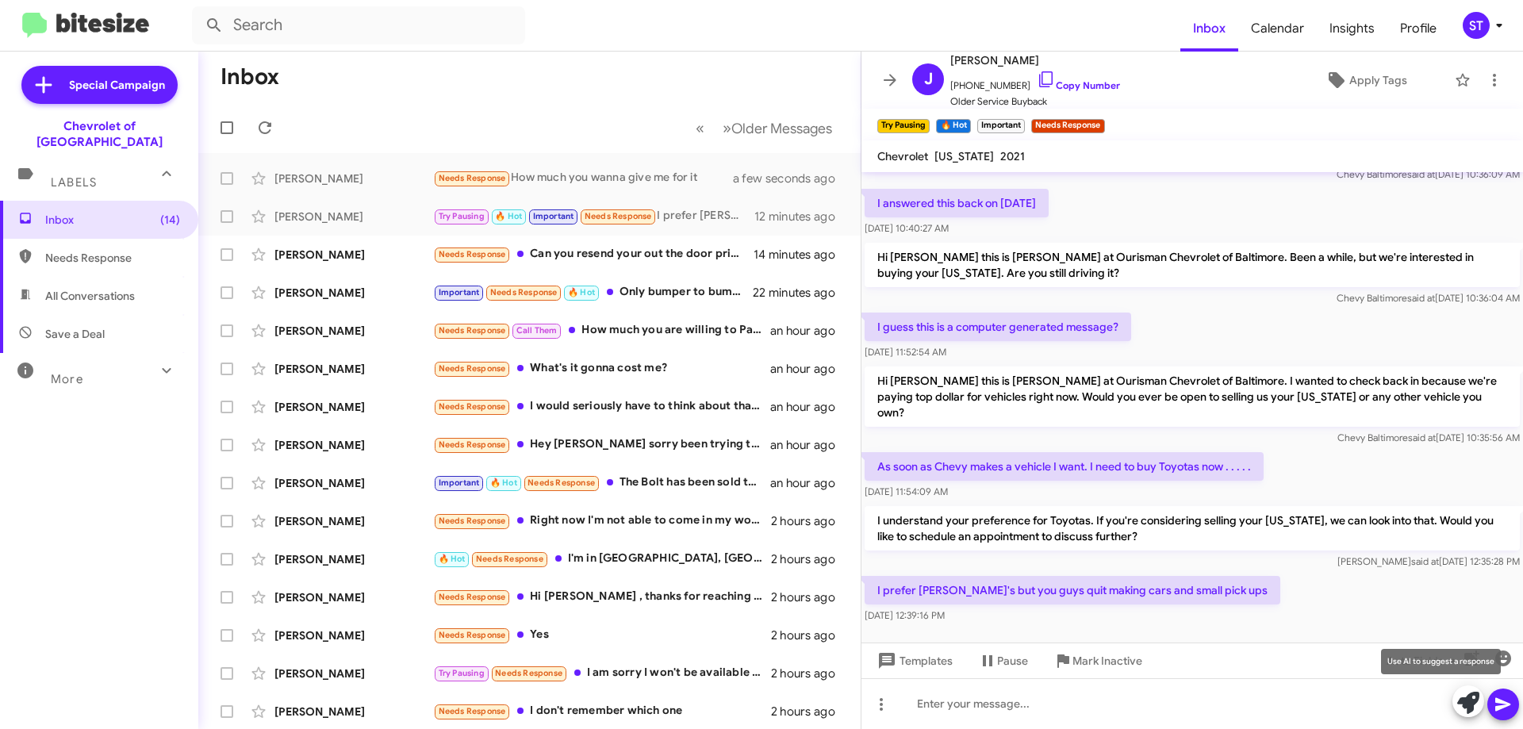
click at [1463, 703] on icon at bounding box center [1468, 703] width 22 height 22
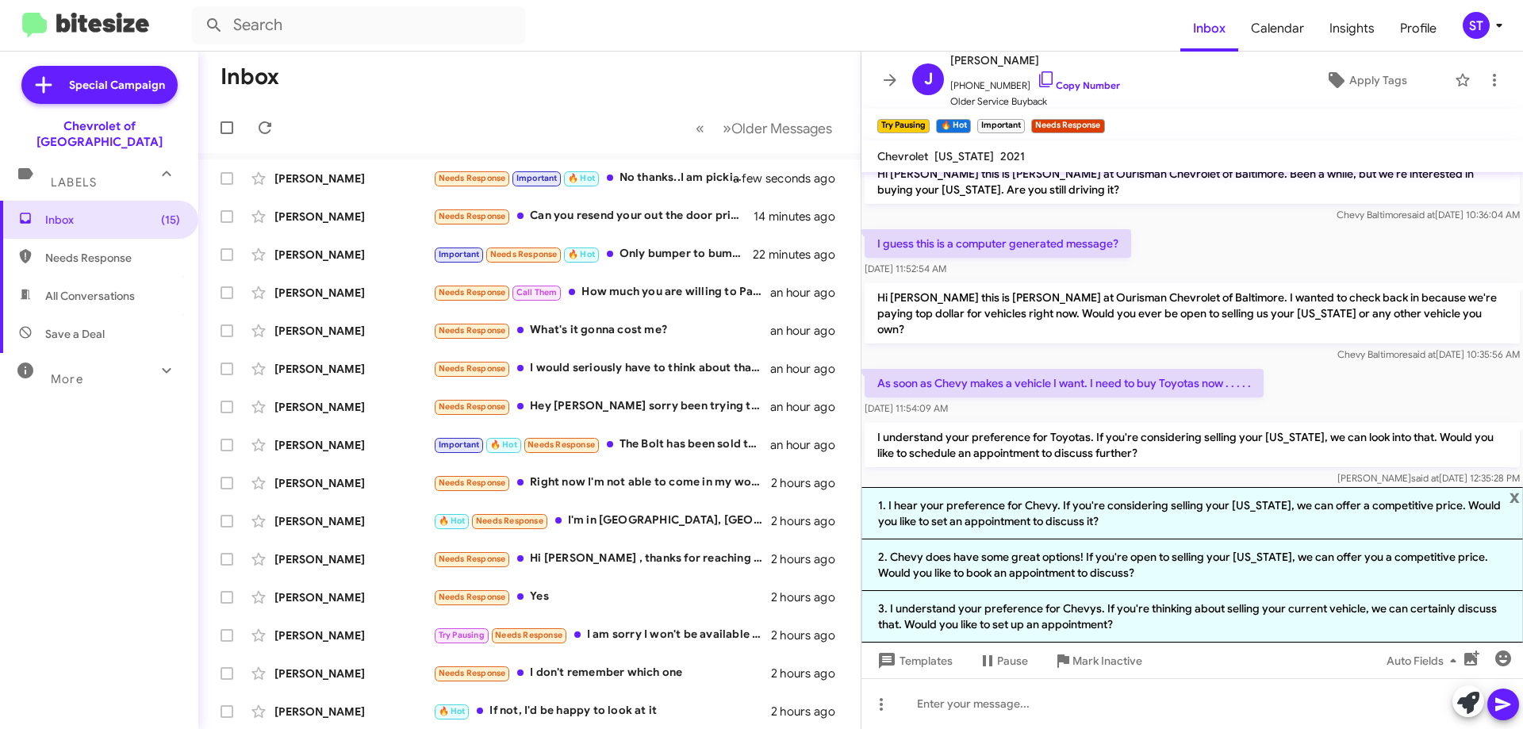
scroll to position [754, 0]
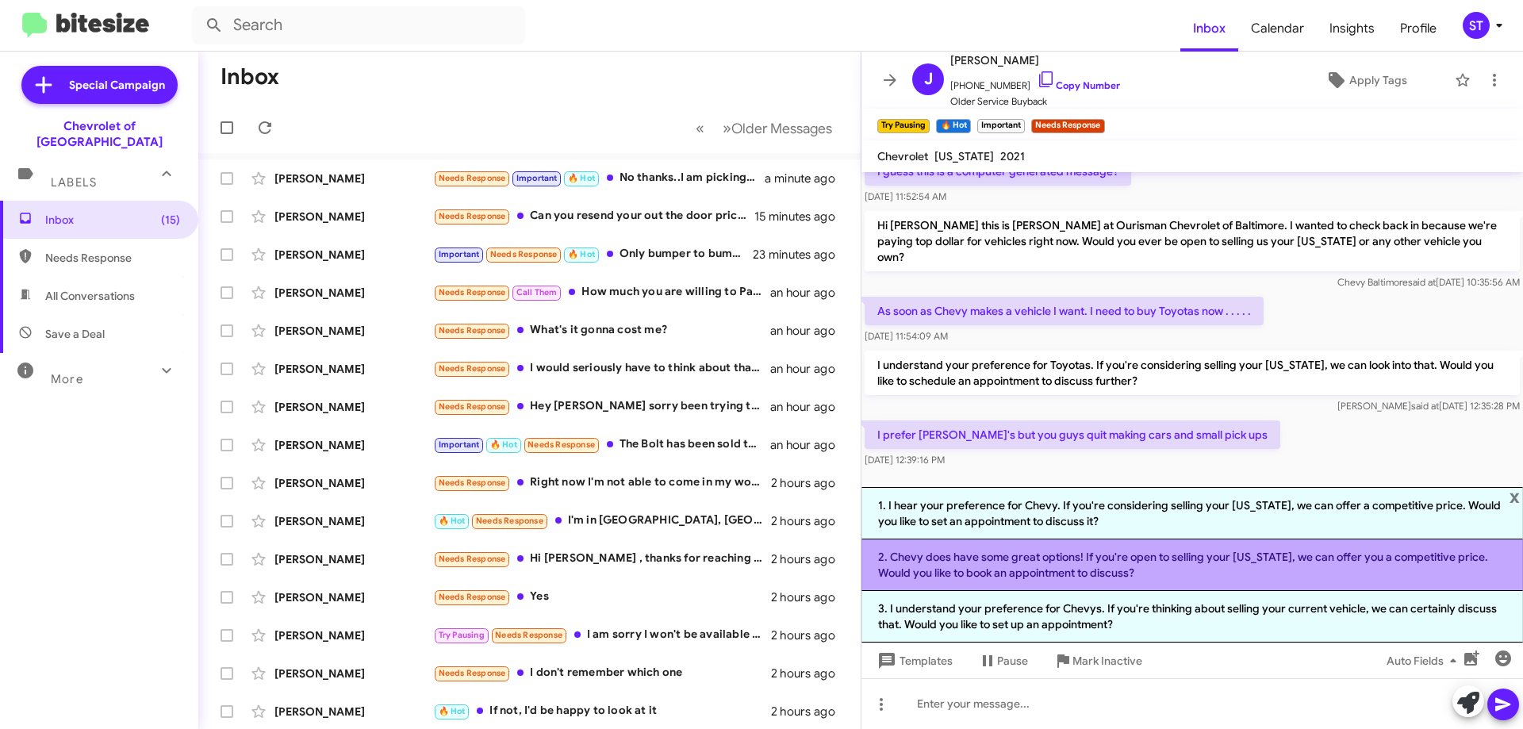
click at [1028, 558] on li "2. Chevy does have some great options! If you're open to selling your Colorado,…" at bounding box center [1191, 565] width 661 height 52
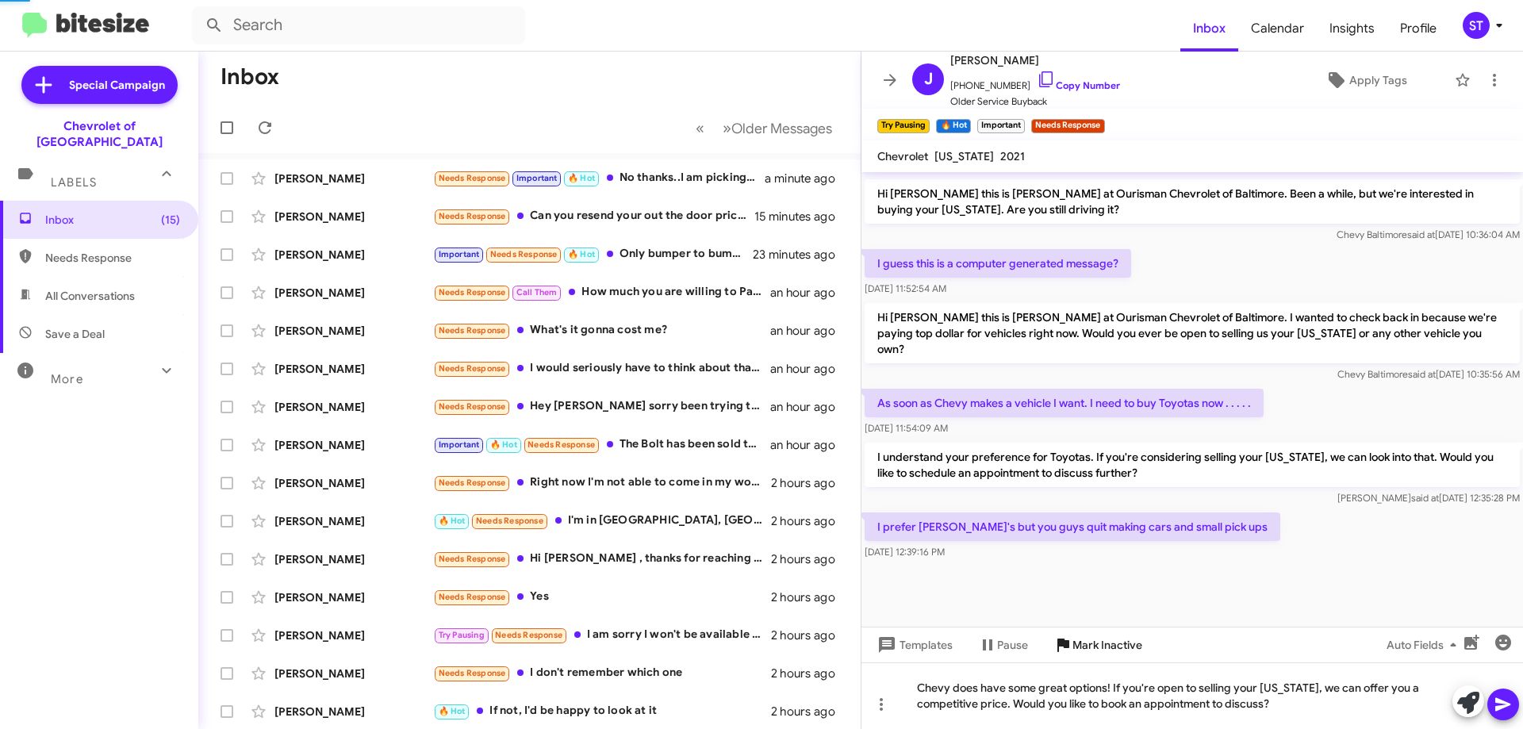
scroll to position [615, 0]
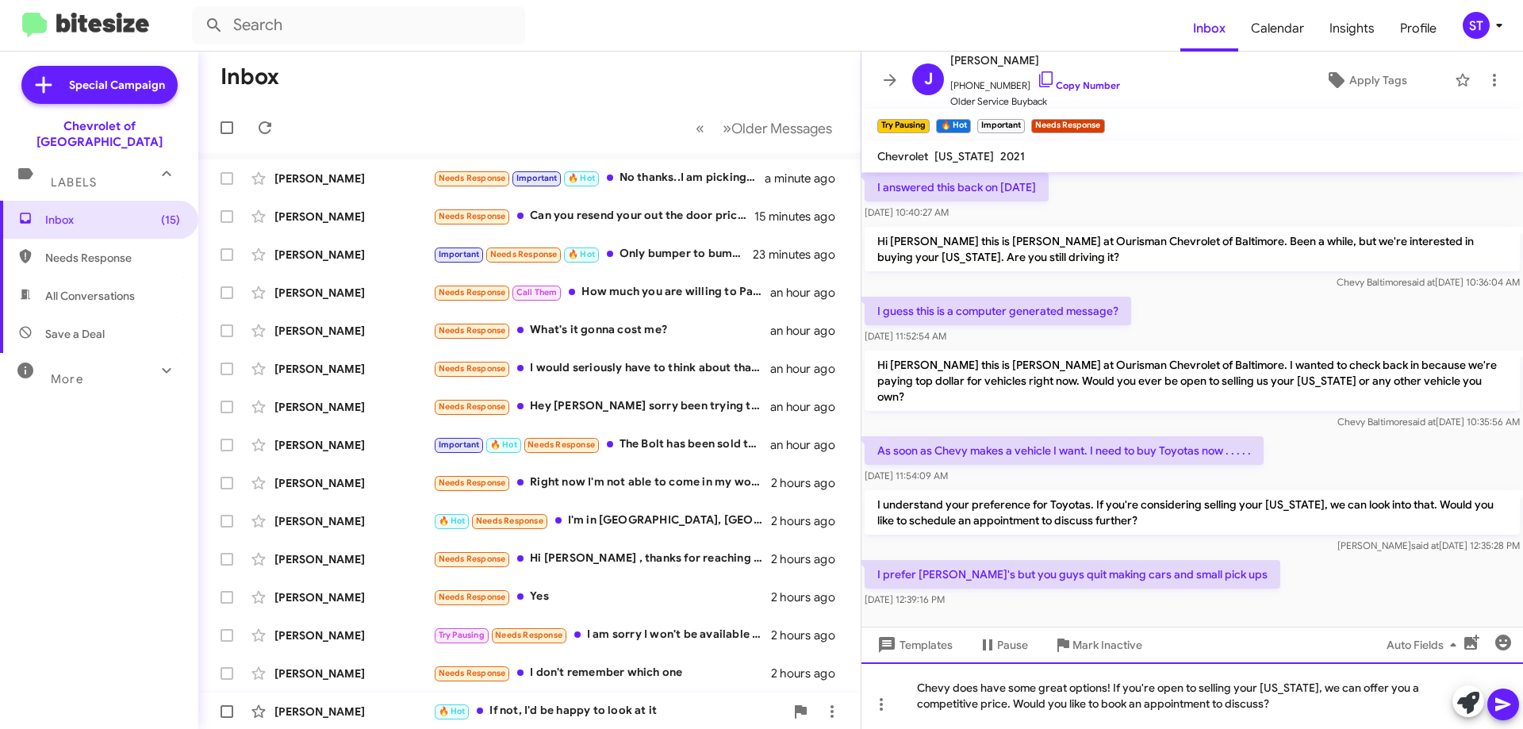
drag, startPoint x: 1293, startPoint y: 714, endPoint x: 837, endPoint y: 707, distance: 456.0
click at [840, 708] on div "Inbox « Previous » Next Older Messages Todd Stitzel Needs Response Important 🔥 …" at bounding box center [860, 390] width 1324 height 677
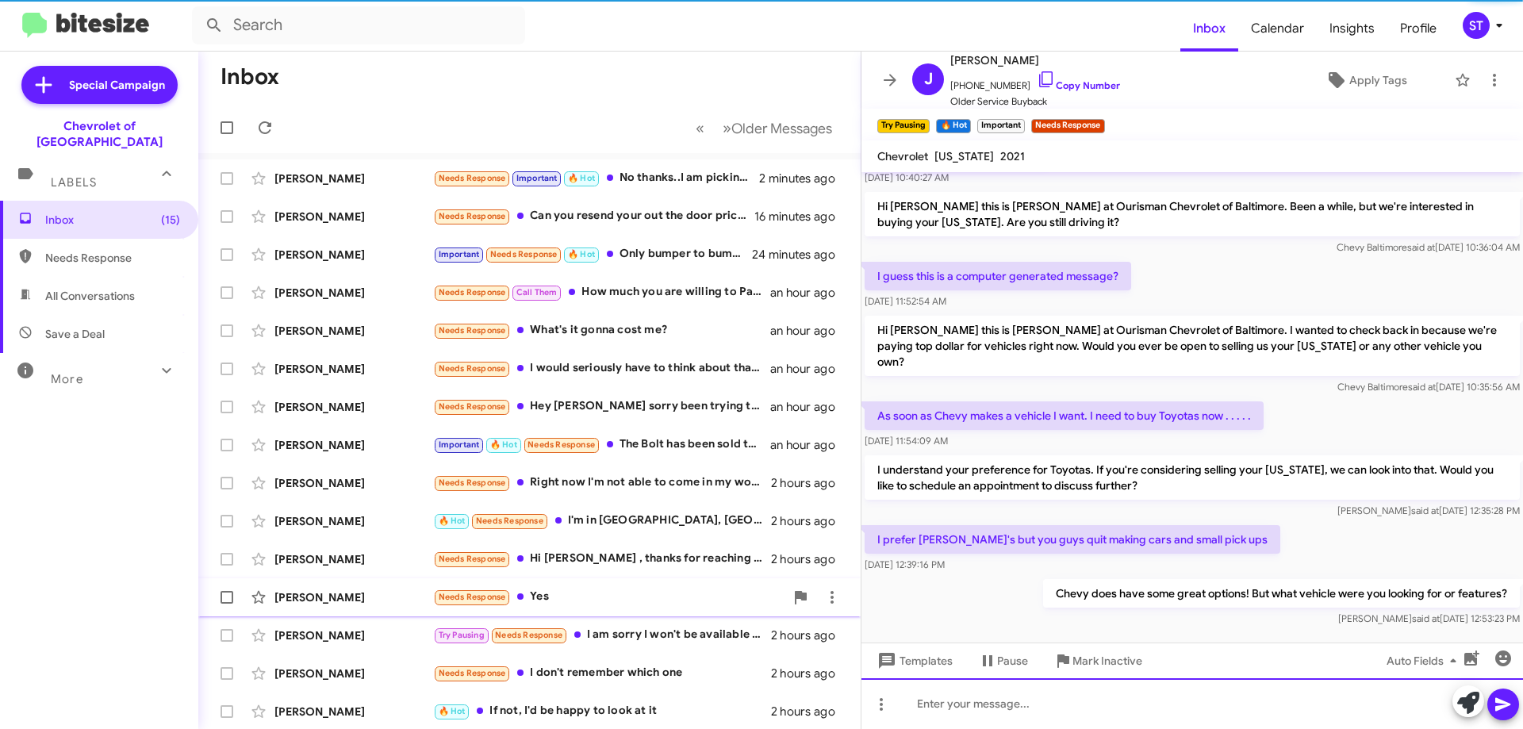
scroll to position [657, 0]
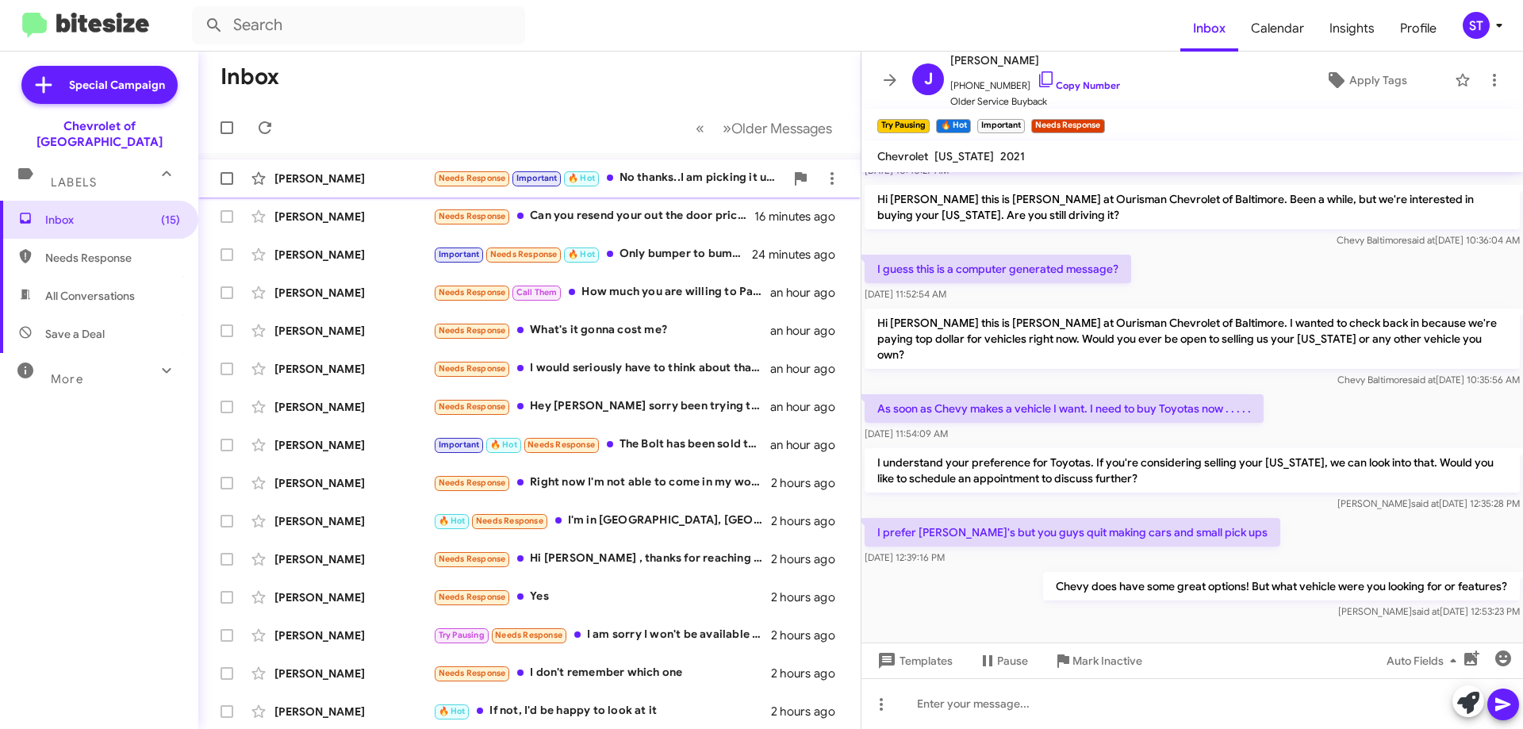
click at [642, 181] on div "Needs Response Important 🔥 Hot No thanks..I am picking it up tomorrow" at bounding box center [608, 178] width 351 height 18
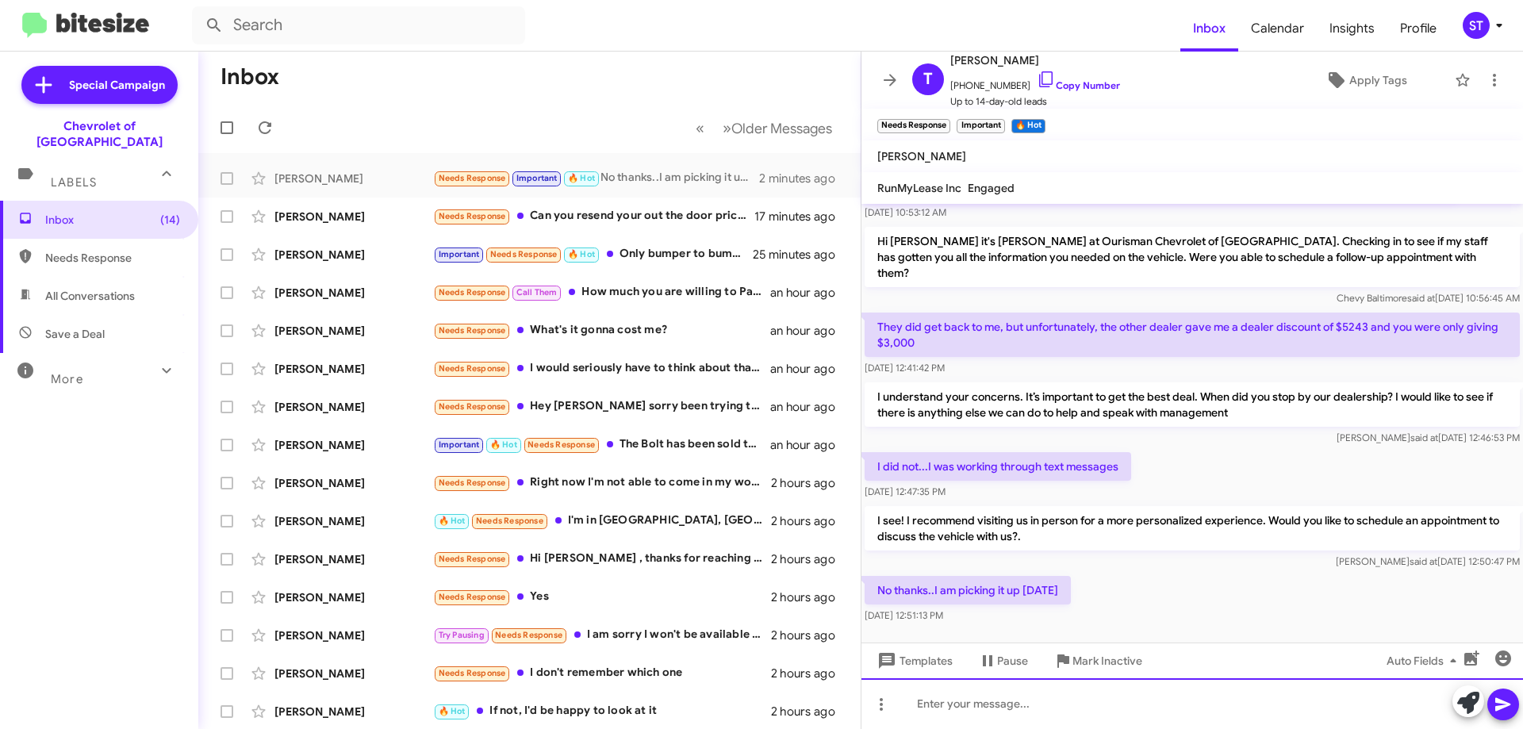
click at [1028, 706] on div at bounding box center [1191, 703] width 661 height 51
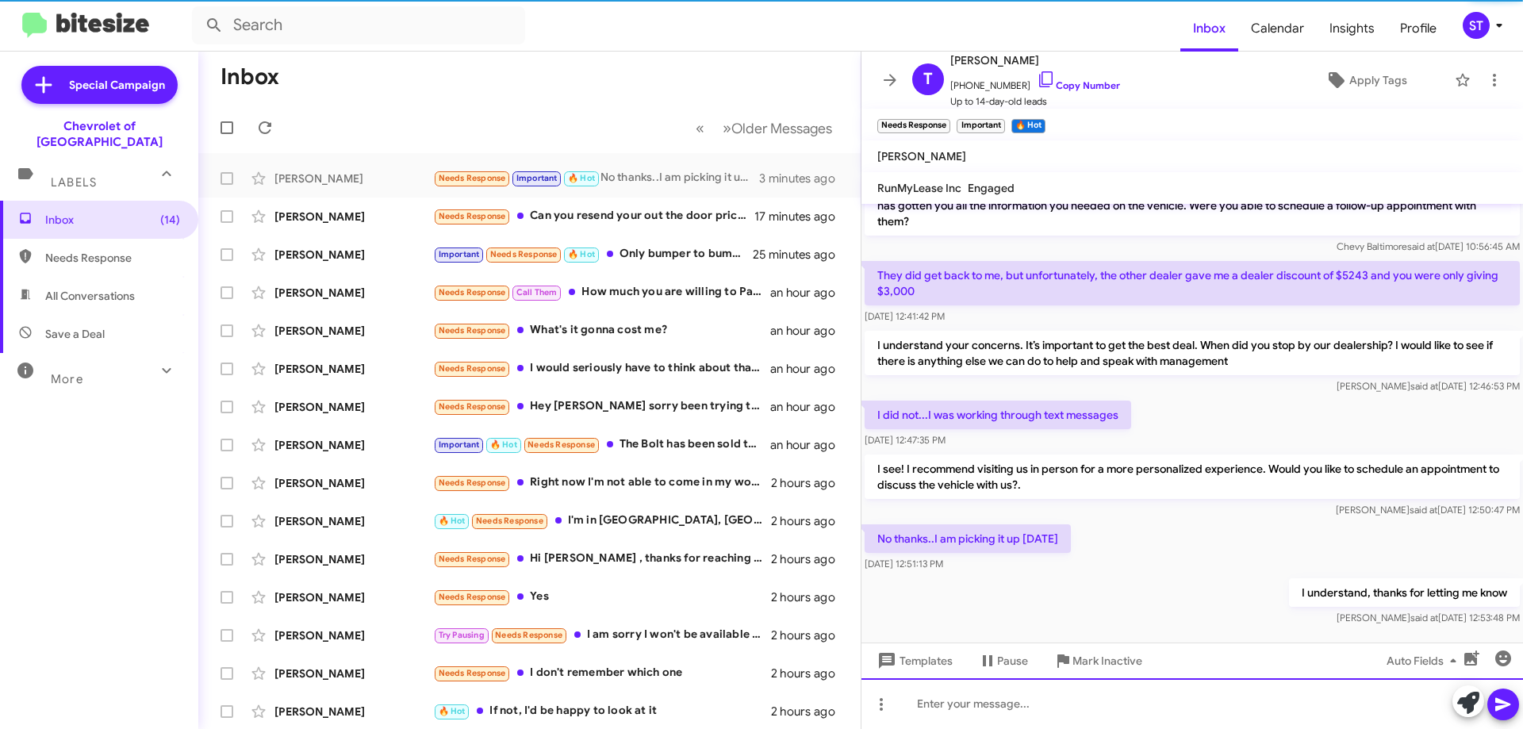
scroll to position [162, 0]
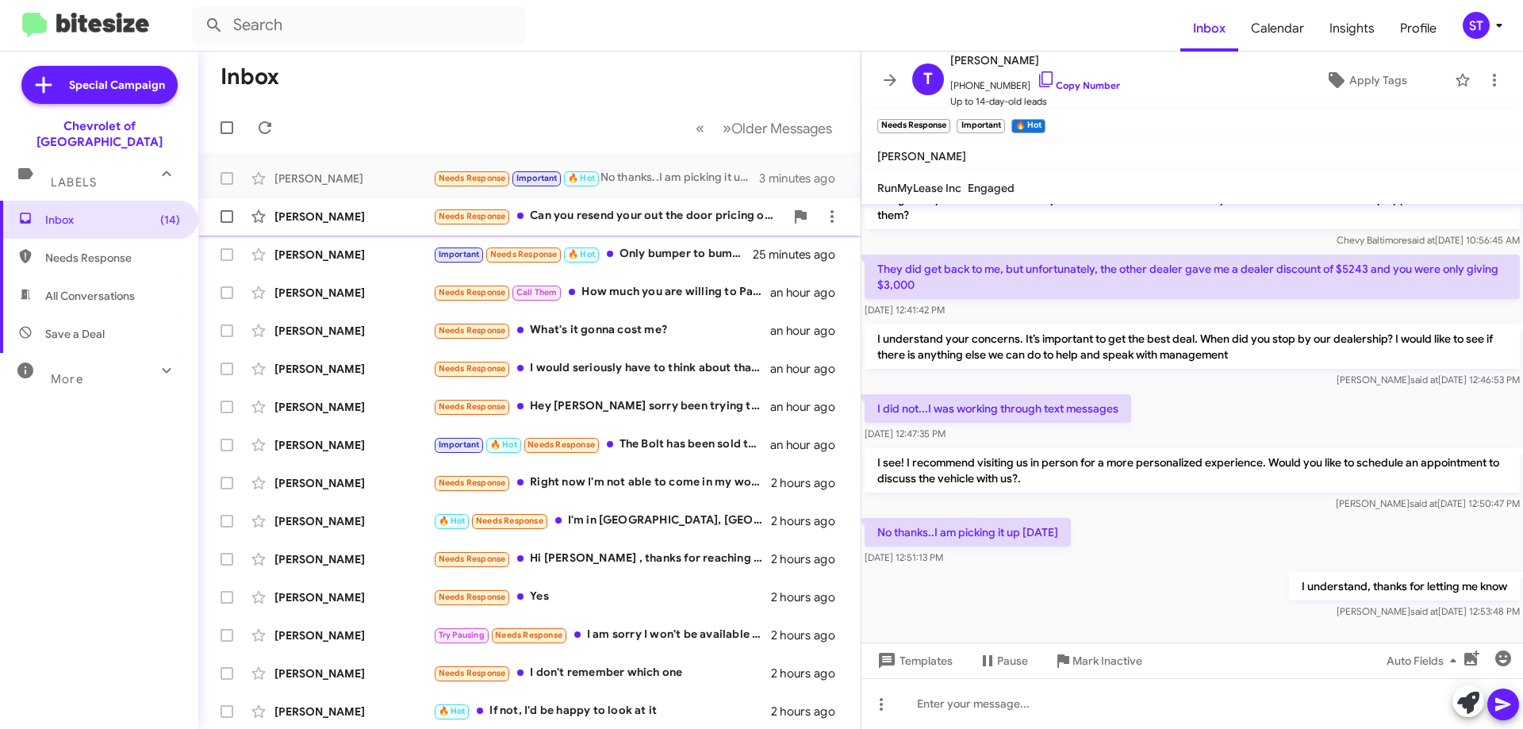
click at [653, 216] on div "Needs Response Can you resend your out the door pricing on stock #11203375 Regi…" at bounding box center [608, 216] width 351 height 18
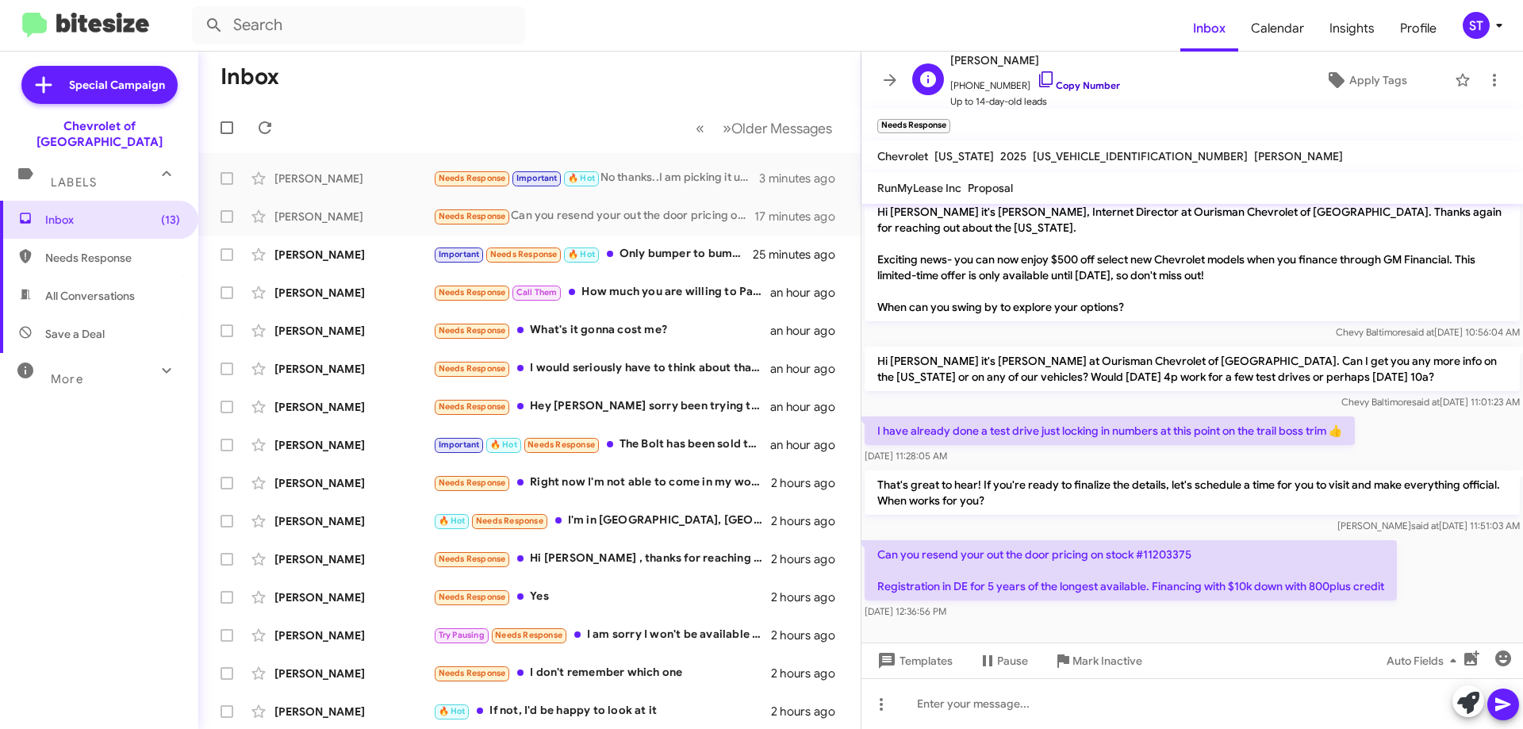
click at [1036, 81] on icon at bounding box center [1045, 79] width 19 height 19
drag, startPoint x: 876, startPoint y: 554, endPoint x: 1388, endPoint y: 584, distance: 513.2
click at [1388, 584] on p "Can you resend your out the door pricing on stock #11203375 Registration in DE …" at bounding box center [1130, 570] width 532 height 60
copy p "Can you resend your out the door pricing on stock #11203375 Registration in DE …"
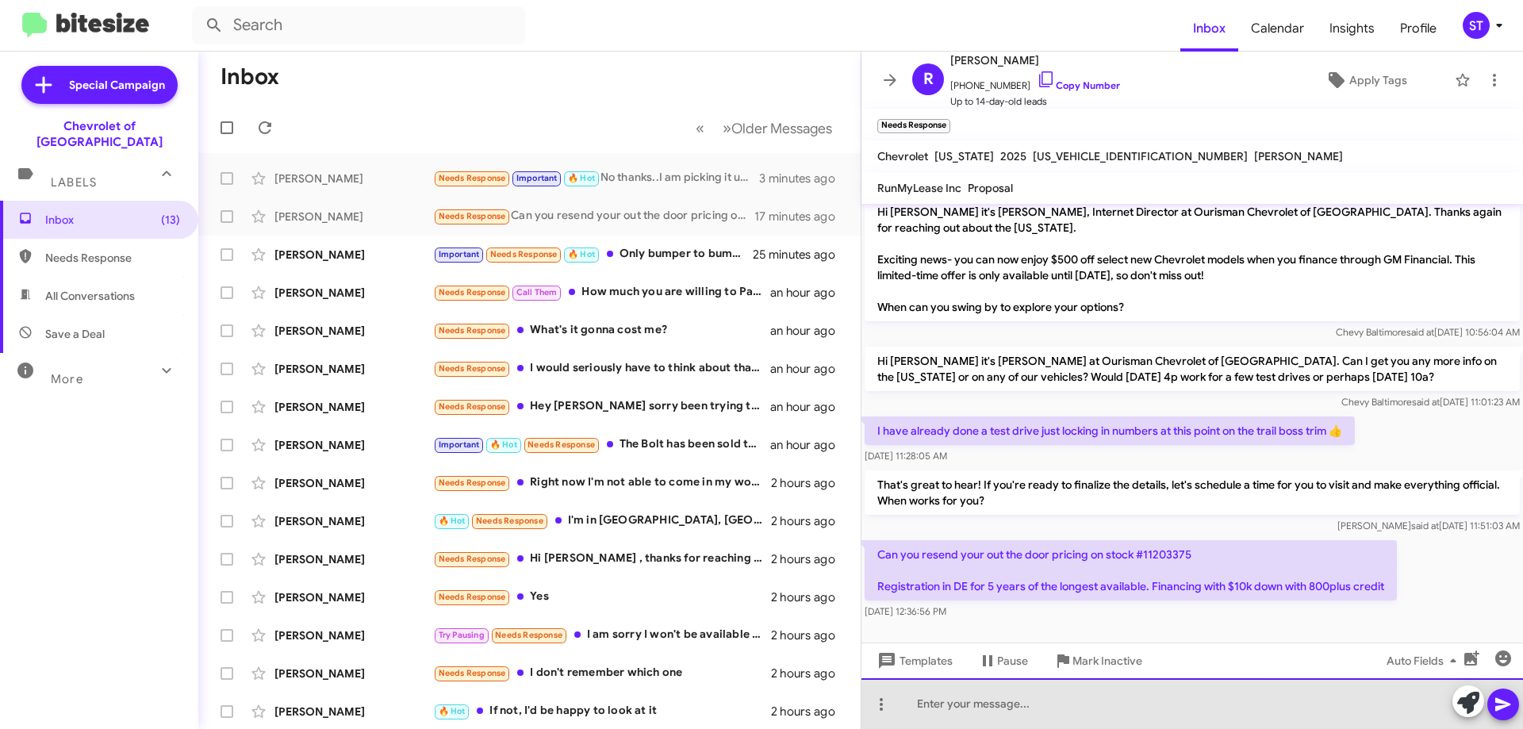
click at [1090, 712] on div at bounding box center [1191, 703] width 661 height 51
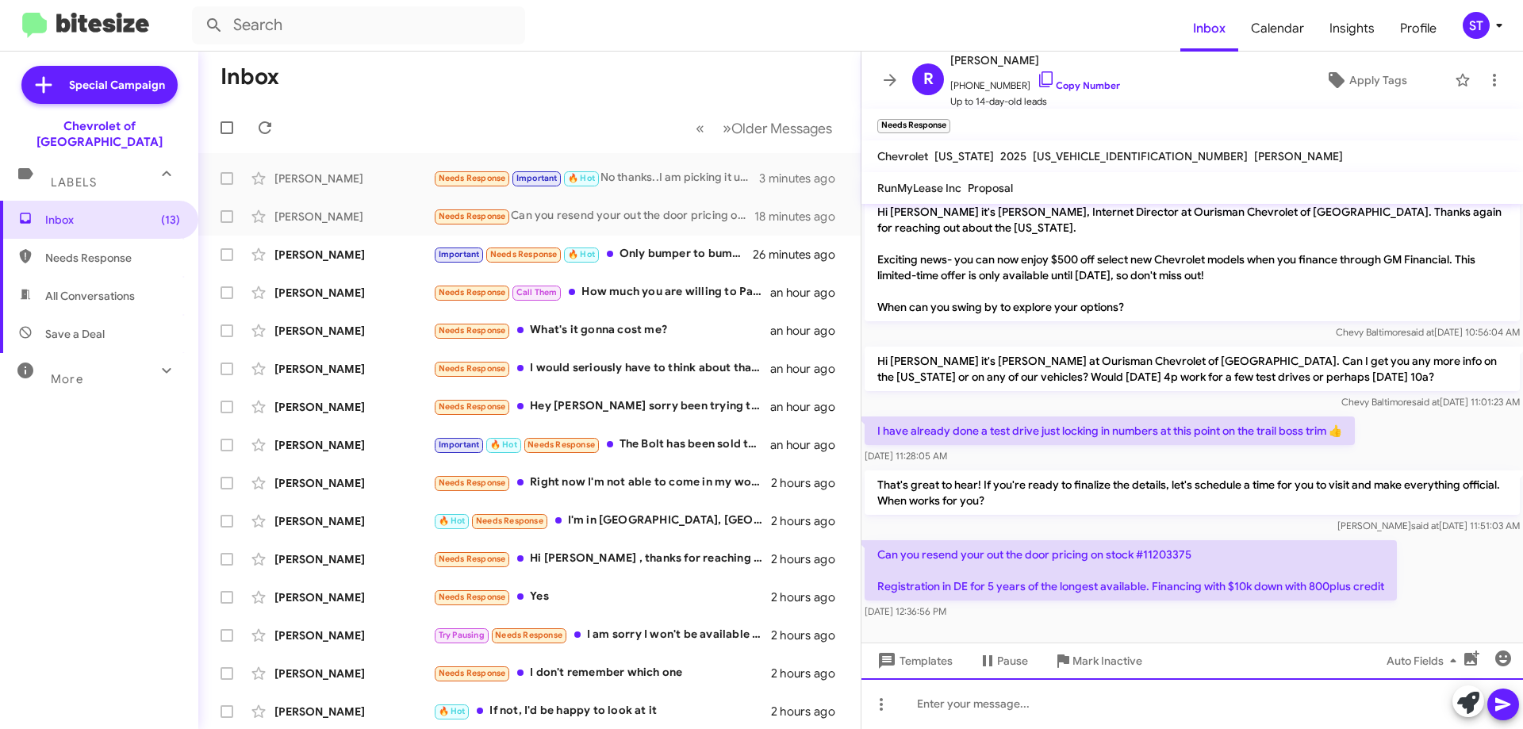
click at [953, 709] on div at bounding box center [1191, 703] width 661 height 51
click at [1023, 707] on div at bounding box center [1191, 703] width 661 height 51
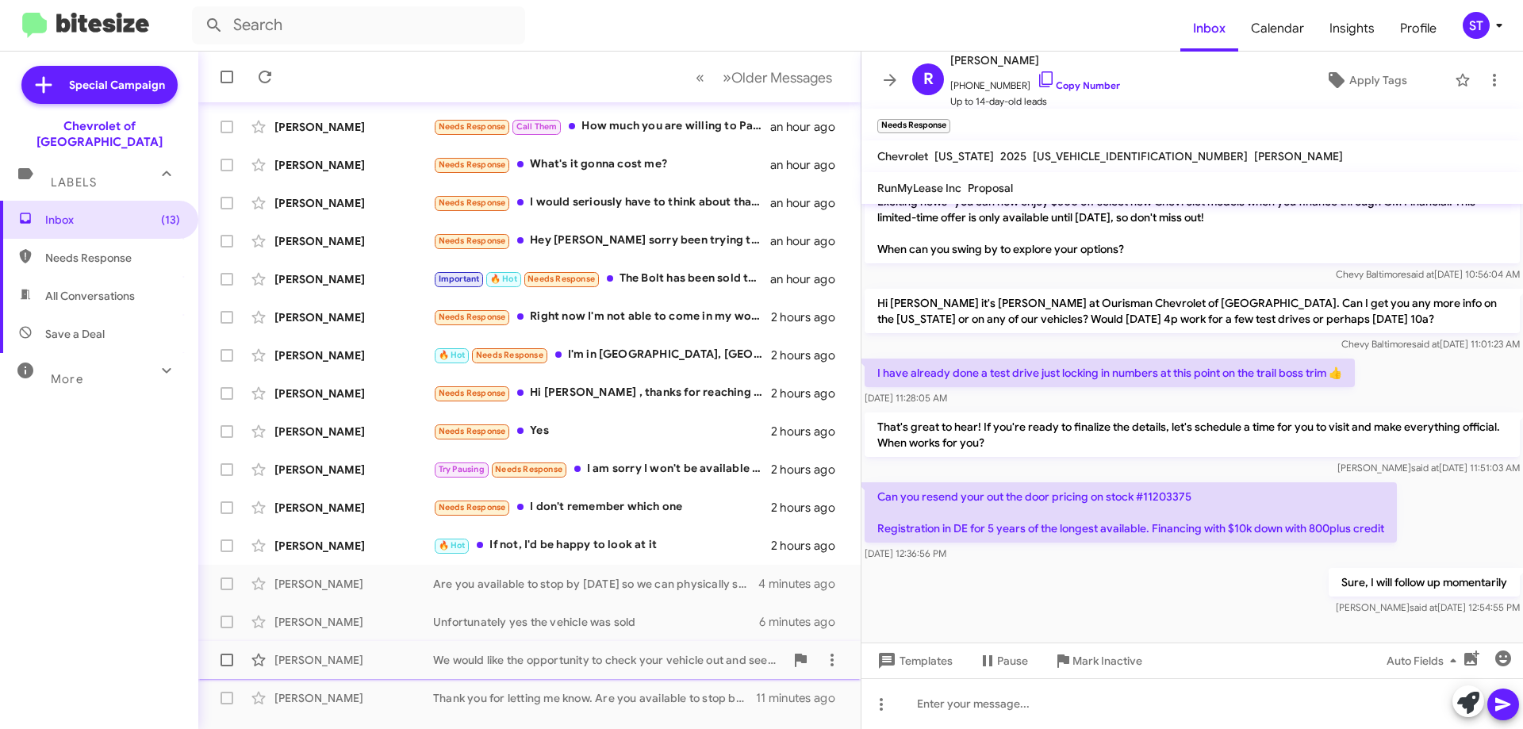
scroll to position [192, 0]
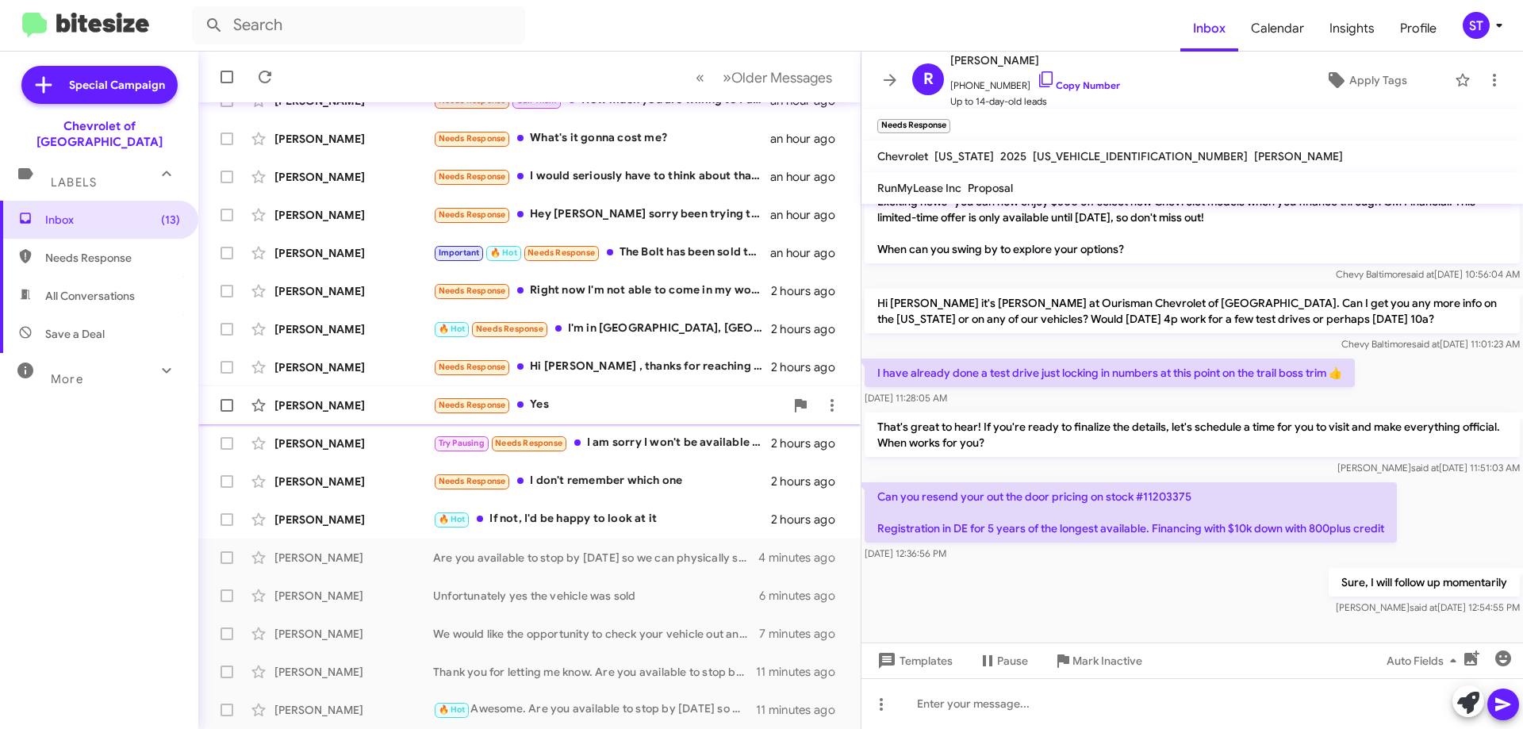
click at [607, 404] on div "Needs Response Yes" at bounding box center [608, 405] width 351 height 18
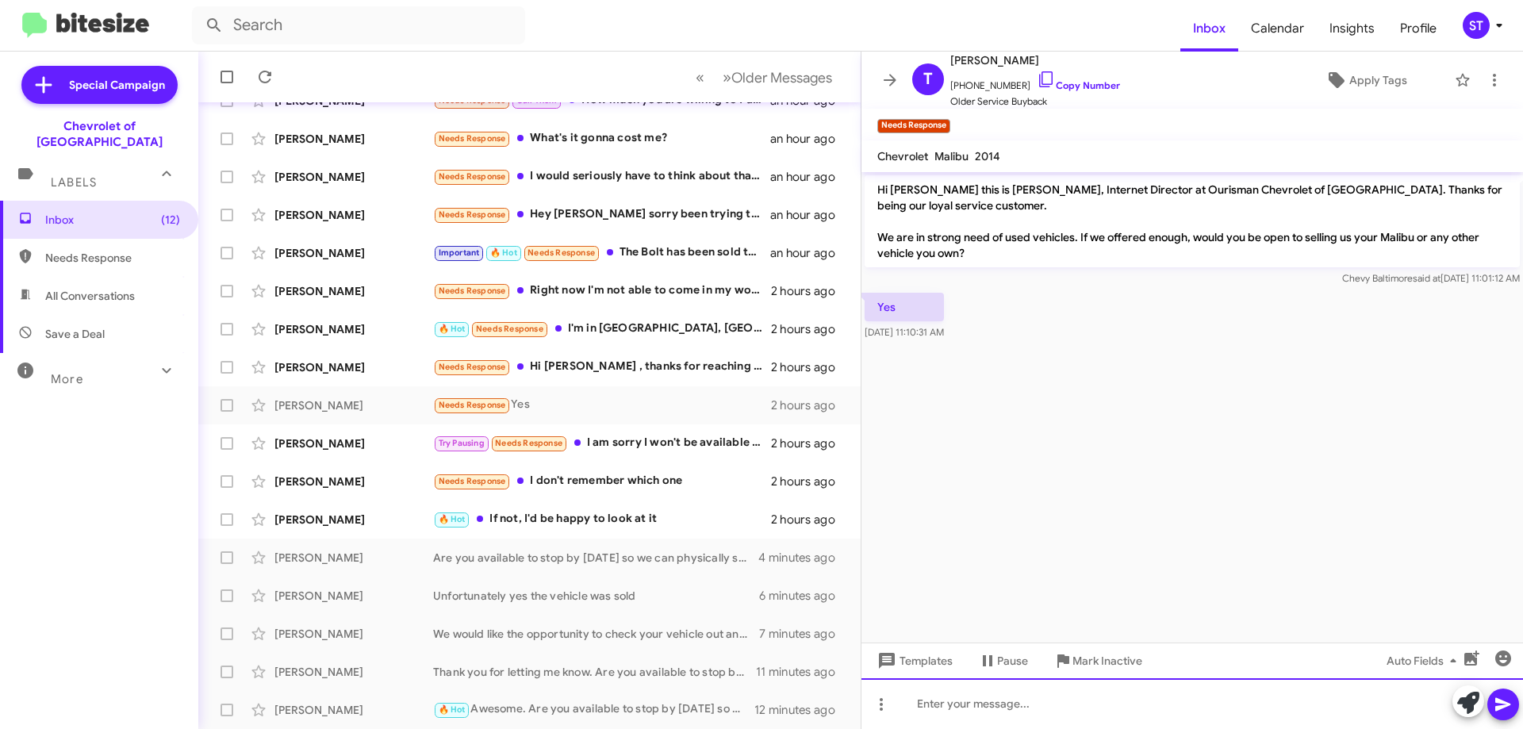
click at [1063, 720] on div at bounding box center [1191, 703] width 661 height 51
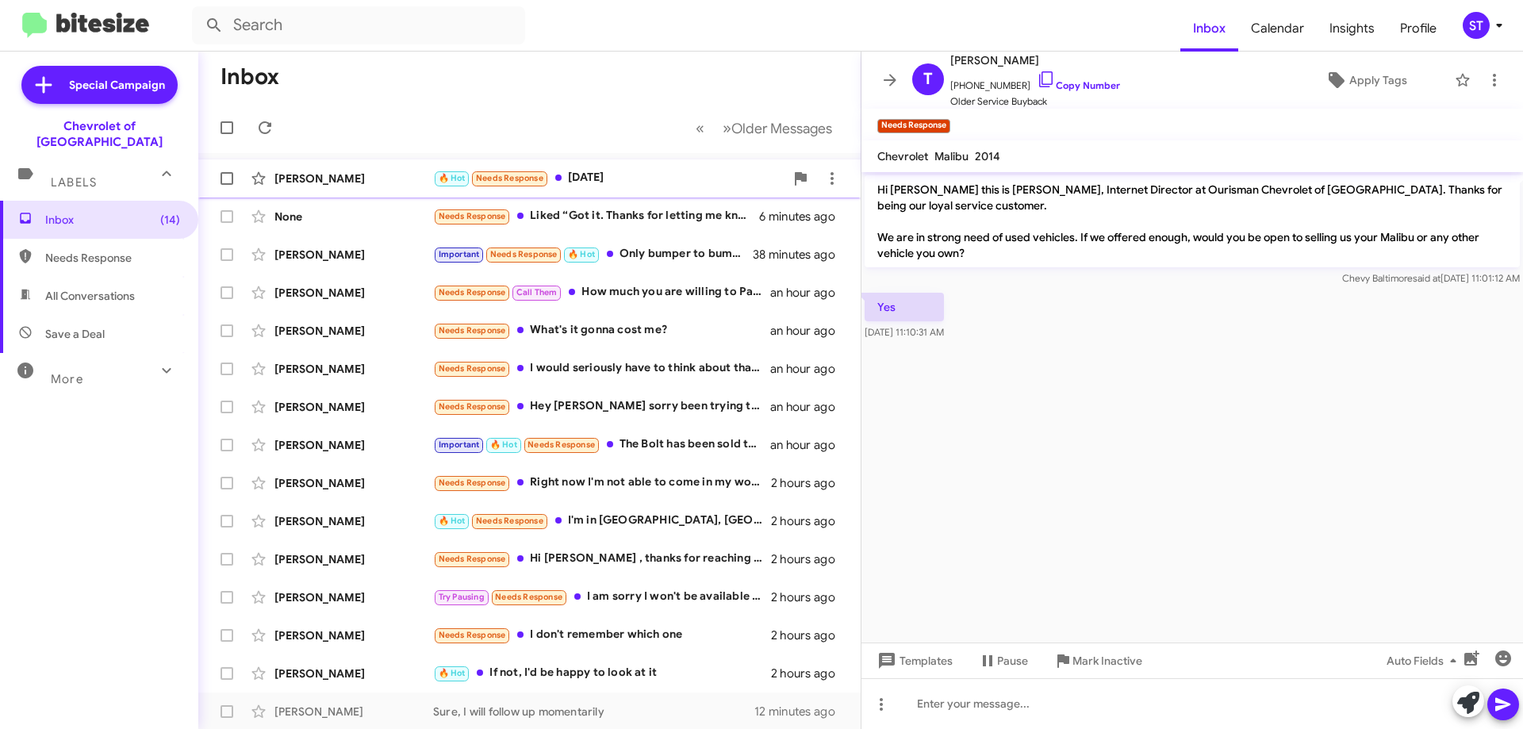
click at [603, 174] on div "🔥 Hot Needs Response Monday" at bounding box center [608, 178] width 351 height 18
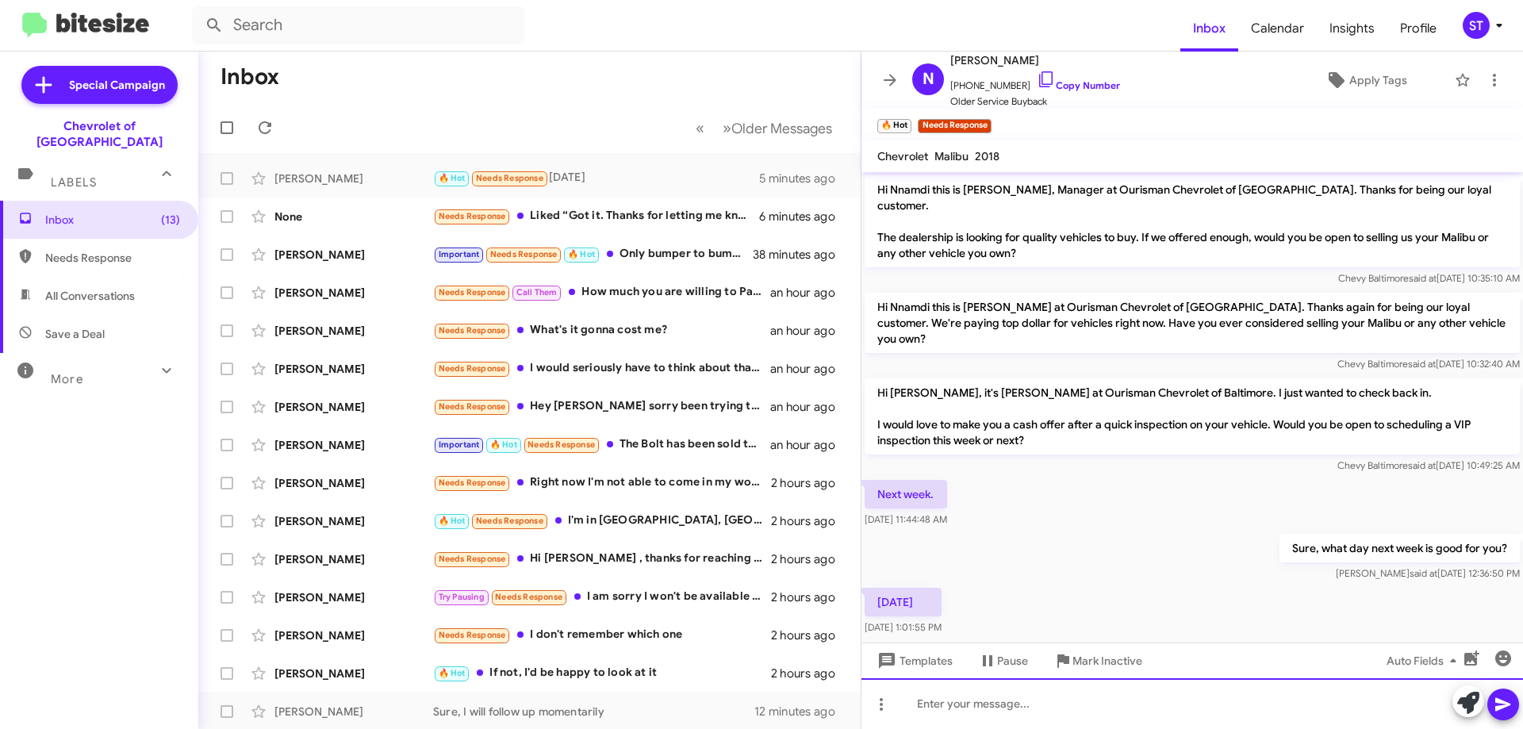
click at [1046, 690] on div at bounding box center [1191, 703] width 661 height 51
click at [1152, 718] on div "Sounds good, and what time works?" at bounding box center [1191, 703] width 661 height 51
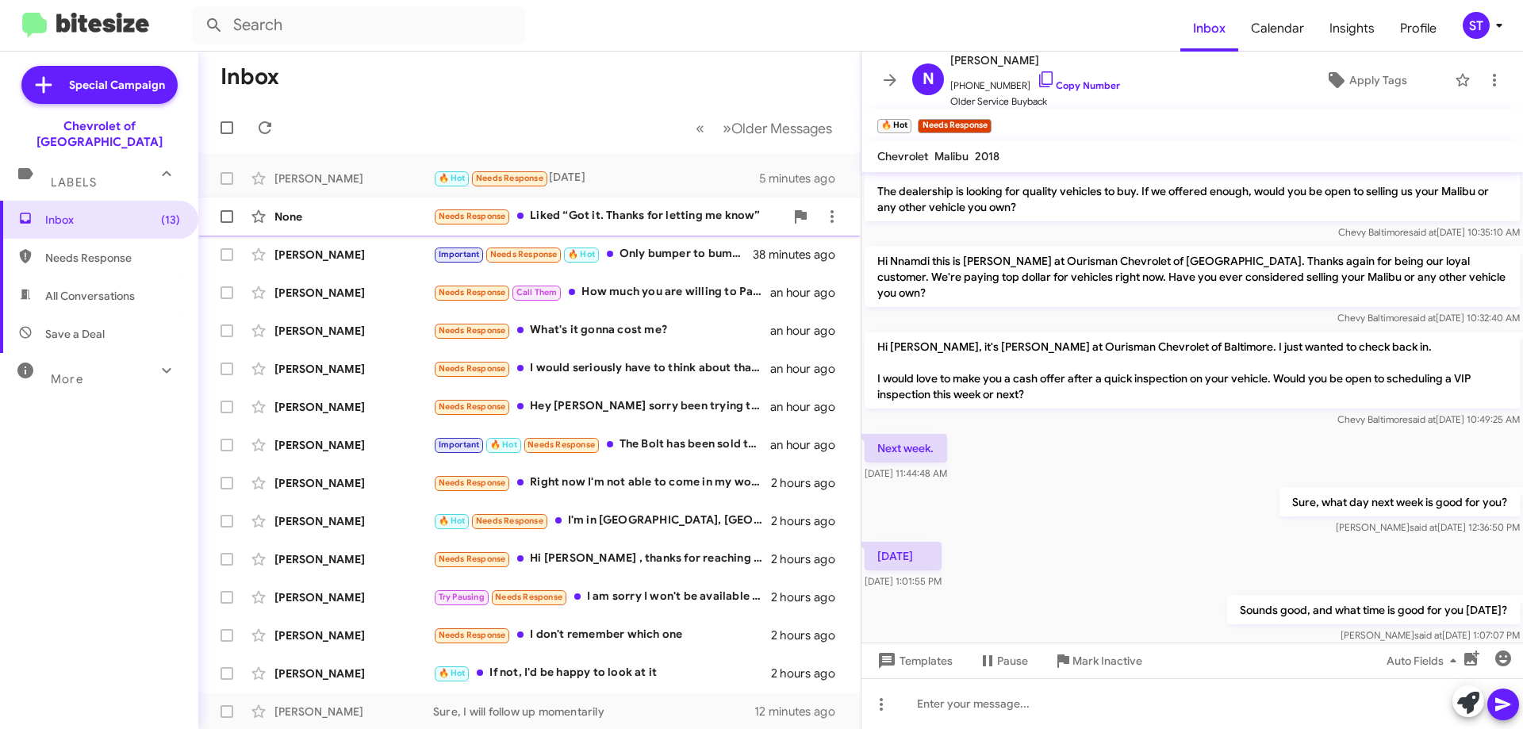
click at [669, 219] on div "Needs Response Liked “Got it. Thanks for letting me know”" at bounding box center [608, 216] width 351 height 18
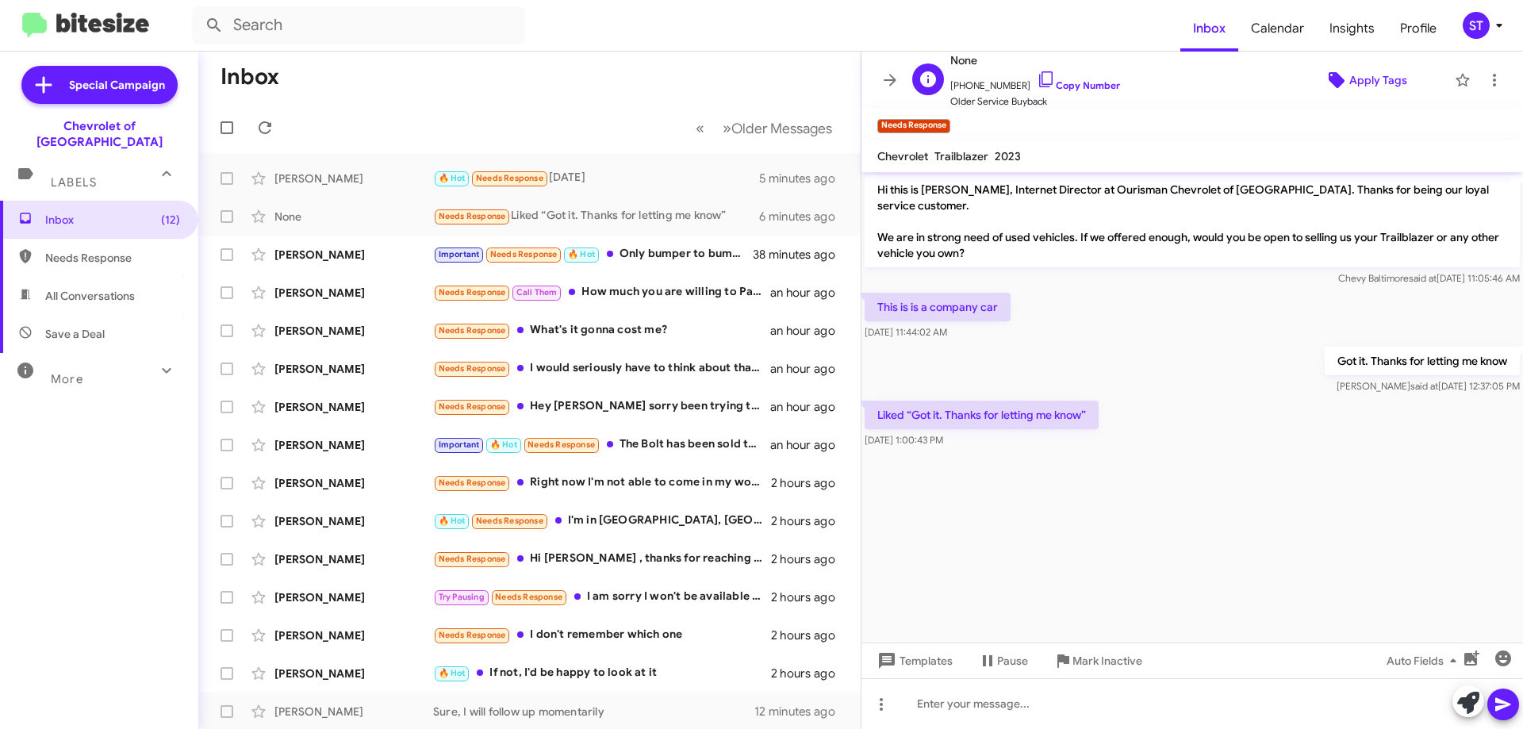
click at [1372, 75] on span "Apply Tags" at bounding box center [1378, 80] width 58 height 29
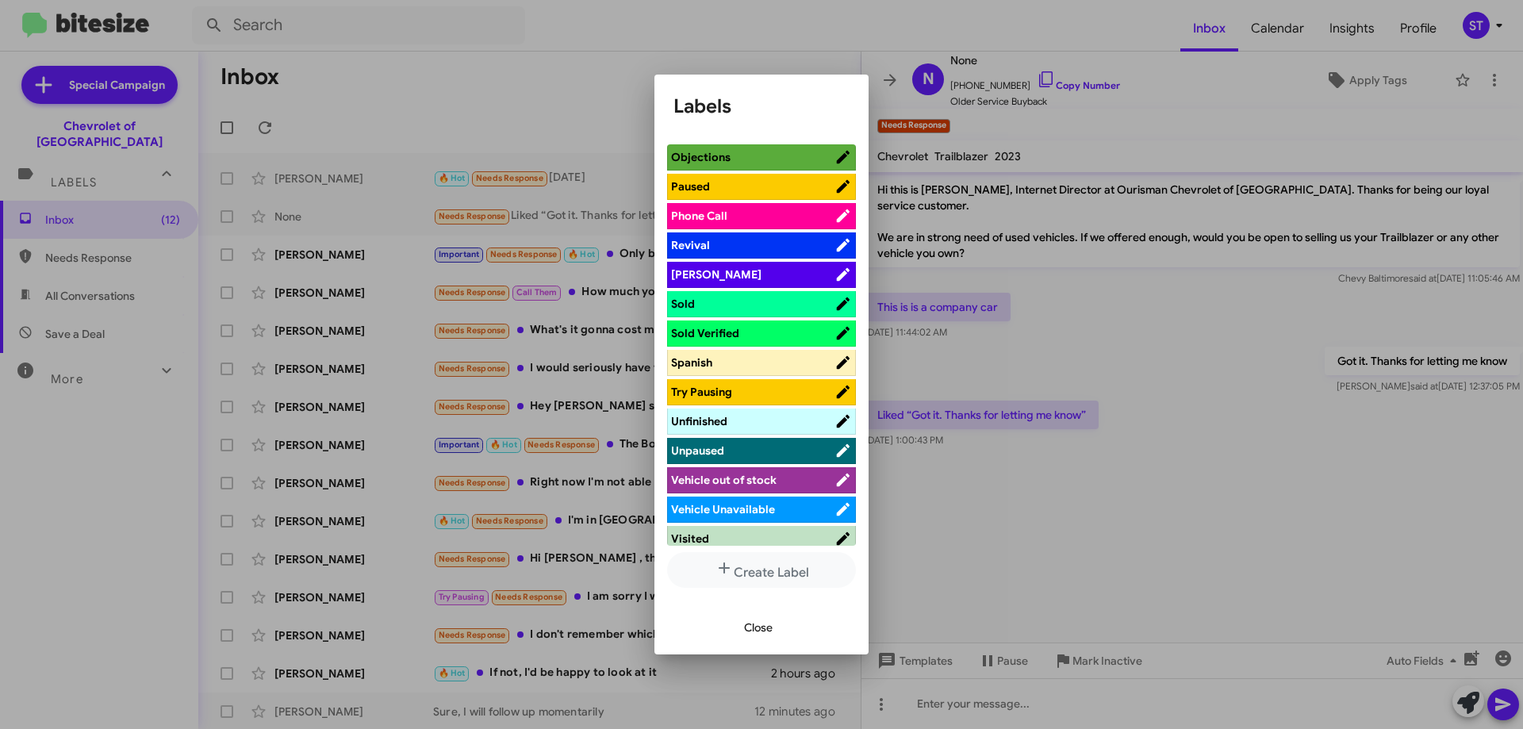
scroll to position [803, 0]
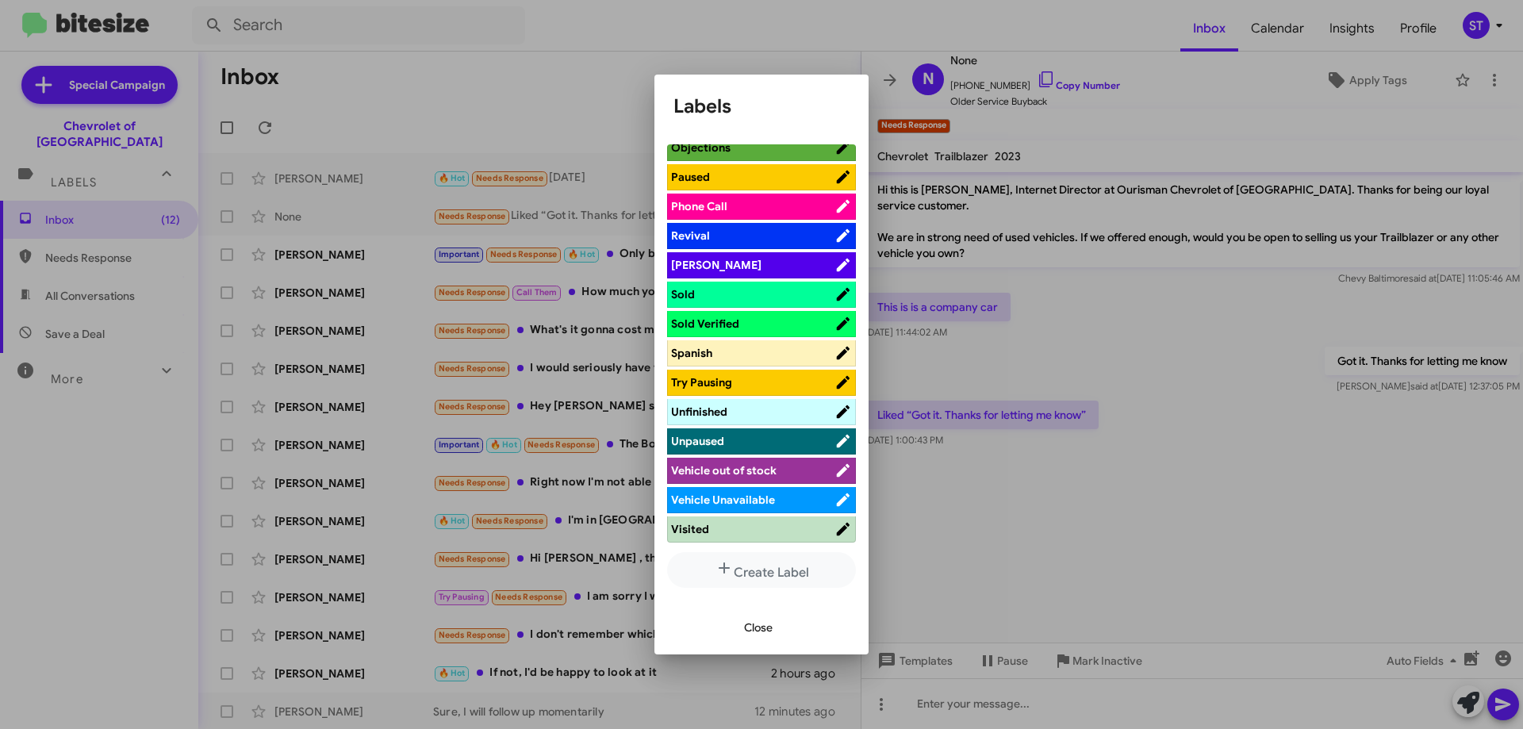
click at [772, 499] on span "Vehicle Unavailable" at bounding box center [723, 499] width 104 height 14
click at [761, 627] on span "Close" at bounding box center [758, 627] width 29 height 29
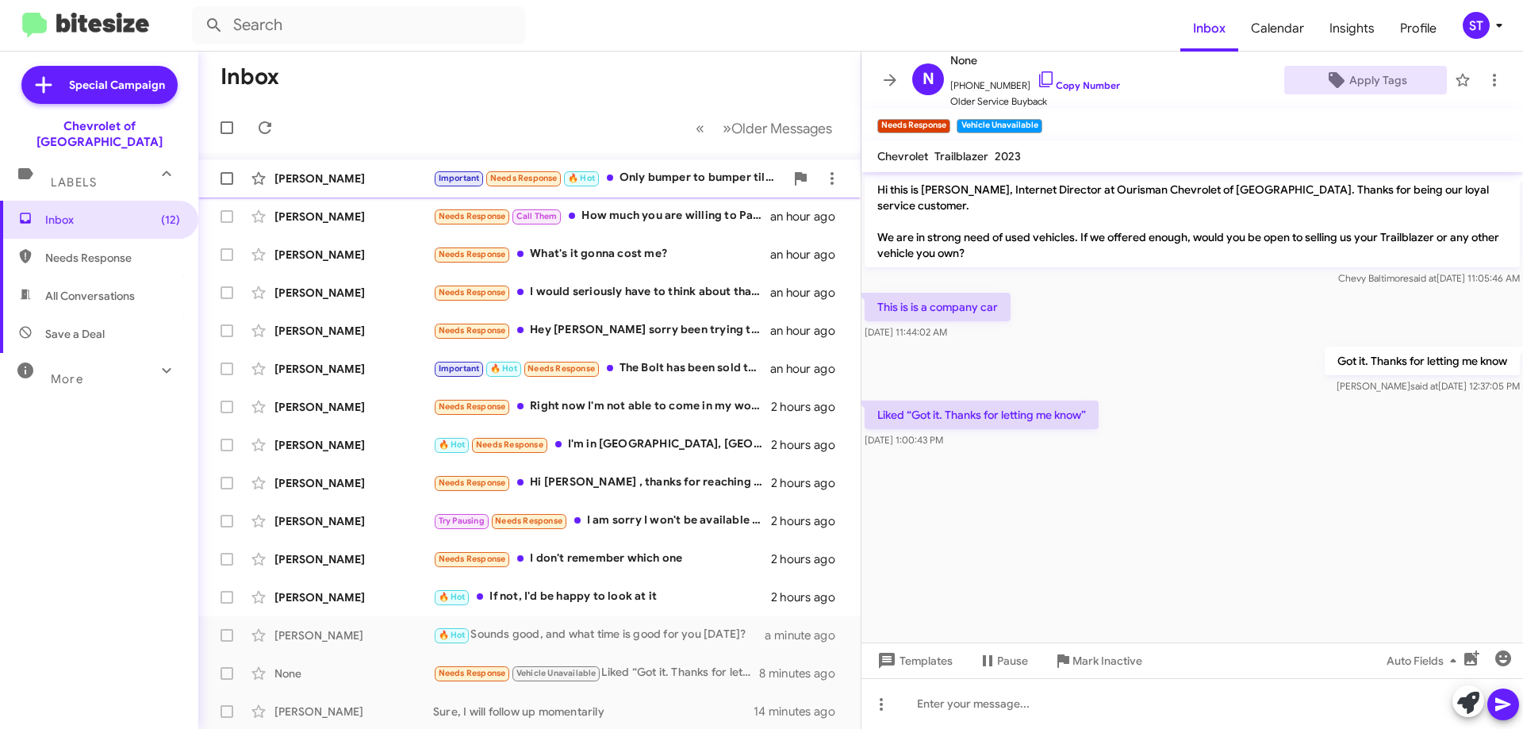
click at [644, 168] on div "Jason Taylor Important Needs Response 🔥 Hot Only bumper to bumper till October?…" at bounding box center [529, 179] width 637 height 32
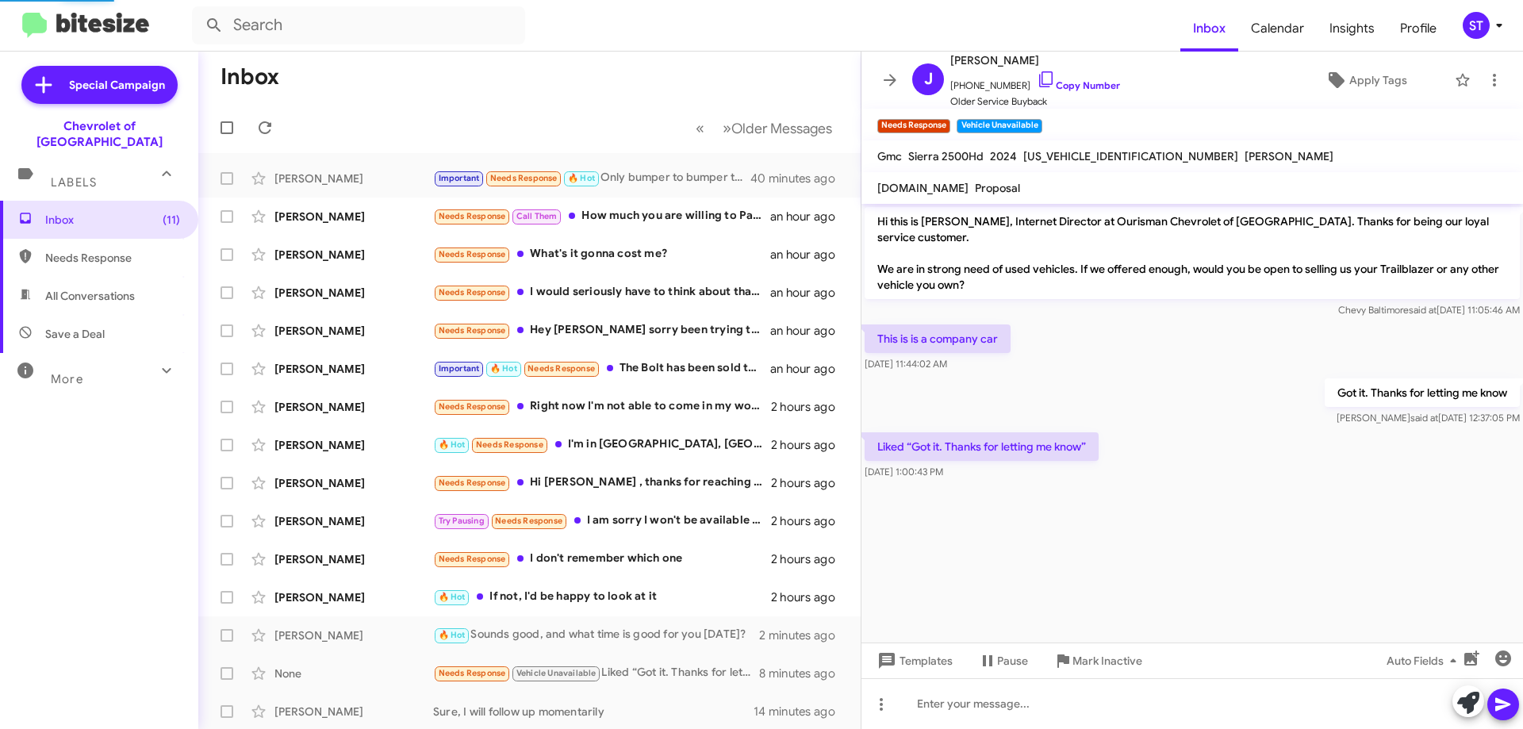
scroll to position [262, 0]
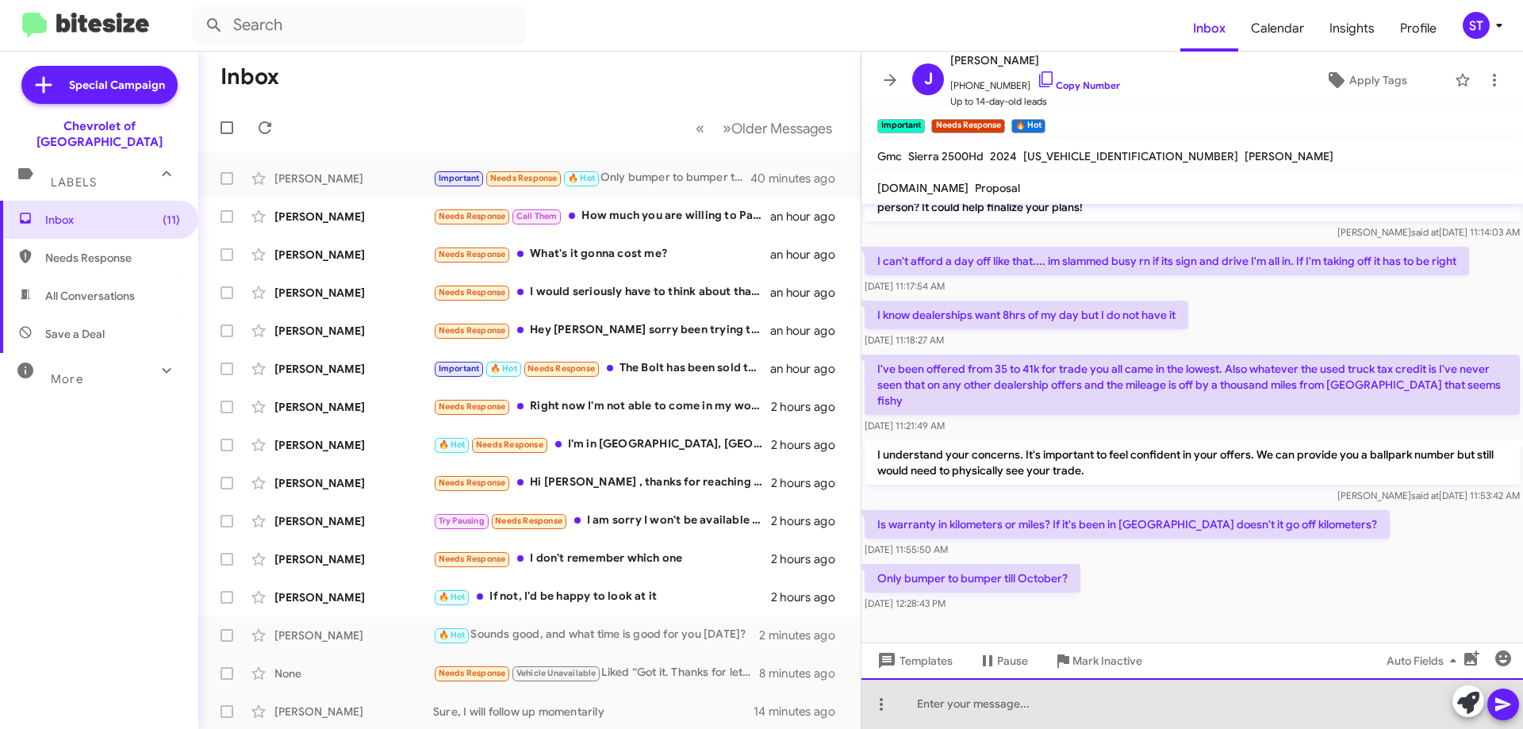
click at [1042, 719] on div at bounding box center [1191, 703] width 661 height 51
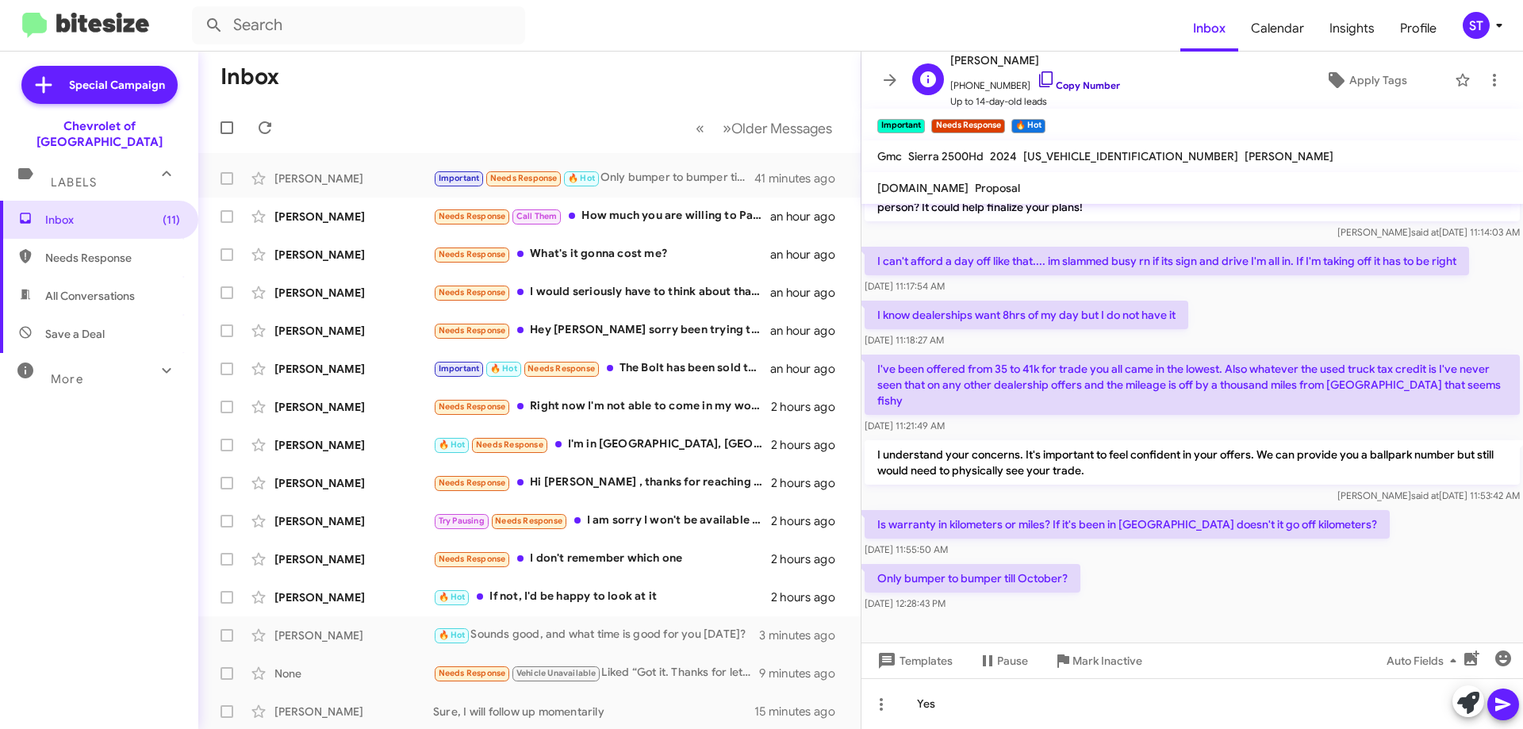
click at [1036, 80] on icon at bounding box center [1045, 79] width 19 height 19
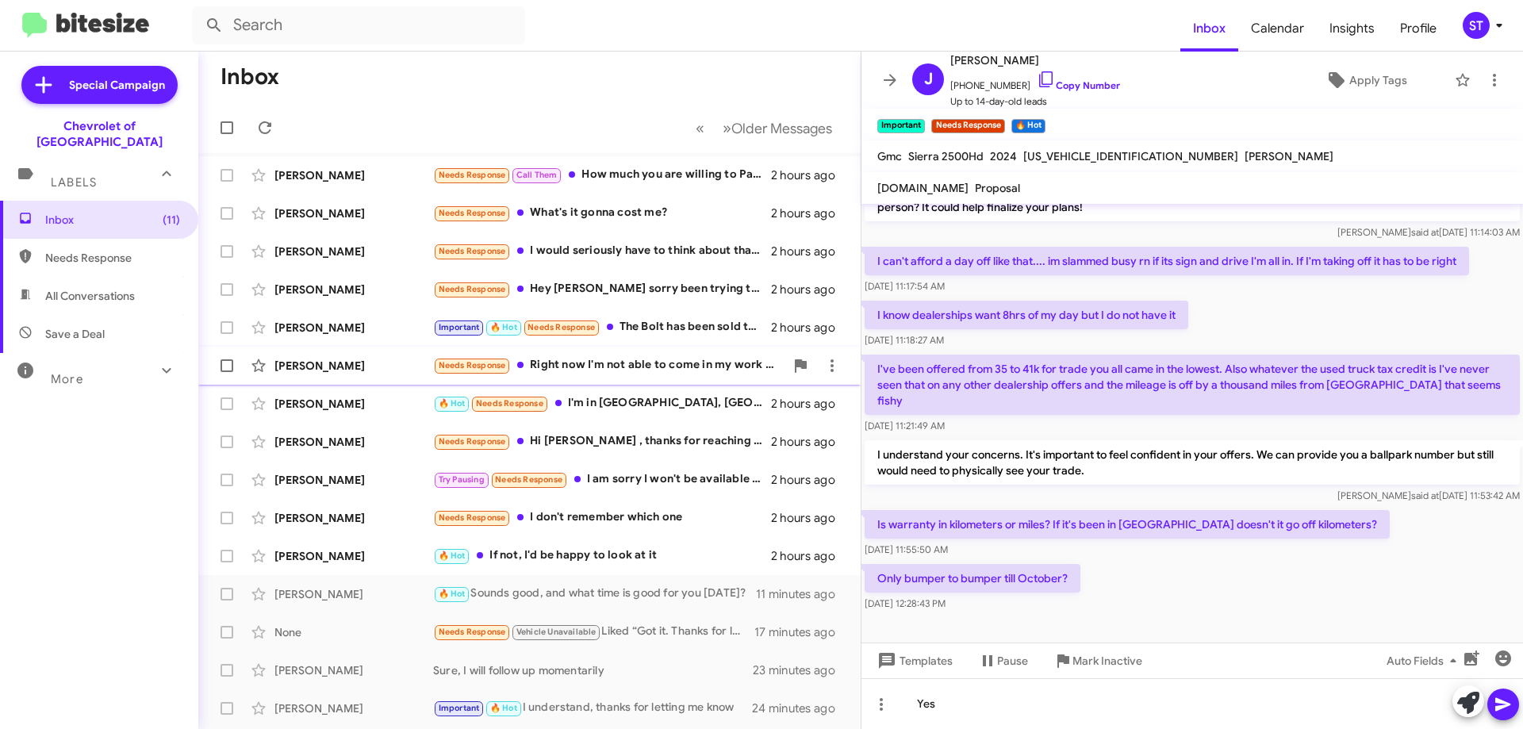
scroll to position [0, 0]
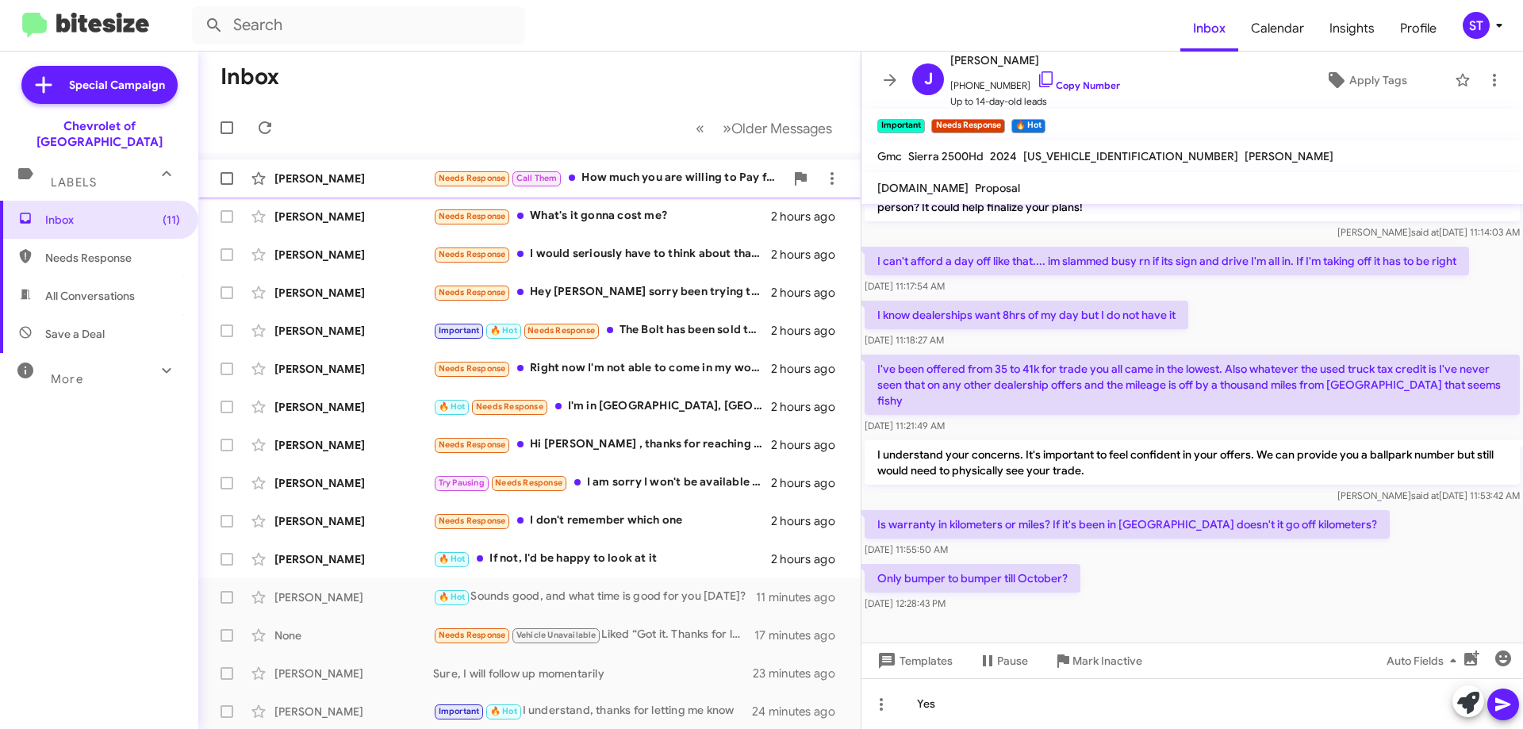
click at [661, 174] on div "Needs Response Call Them How much you are willing to Pay for the truck ?" at bounding box center [608, 178] width 351 height 18
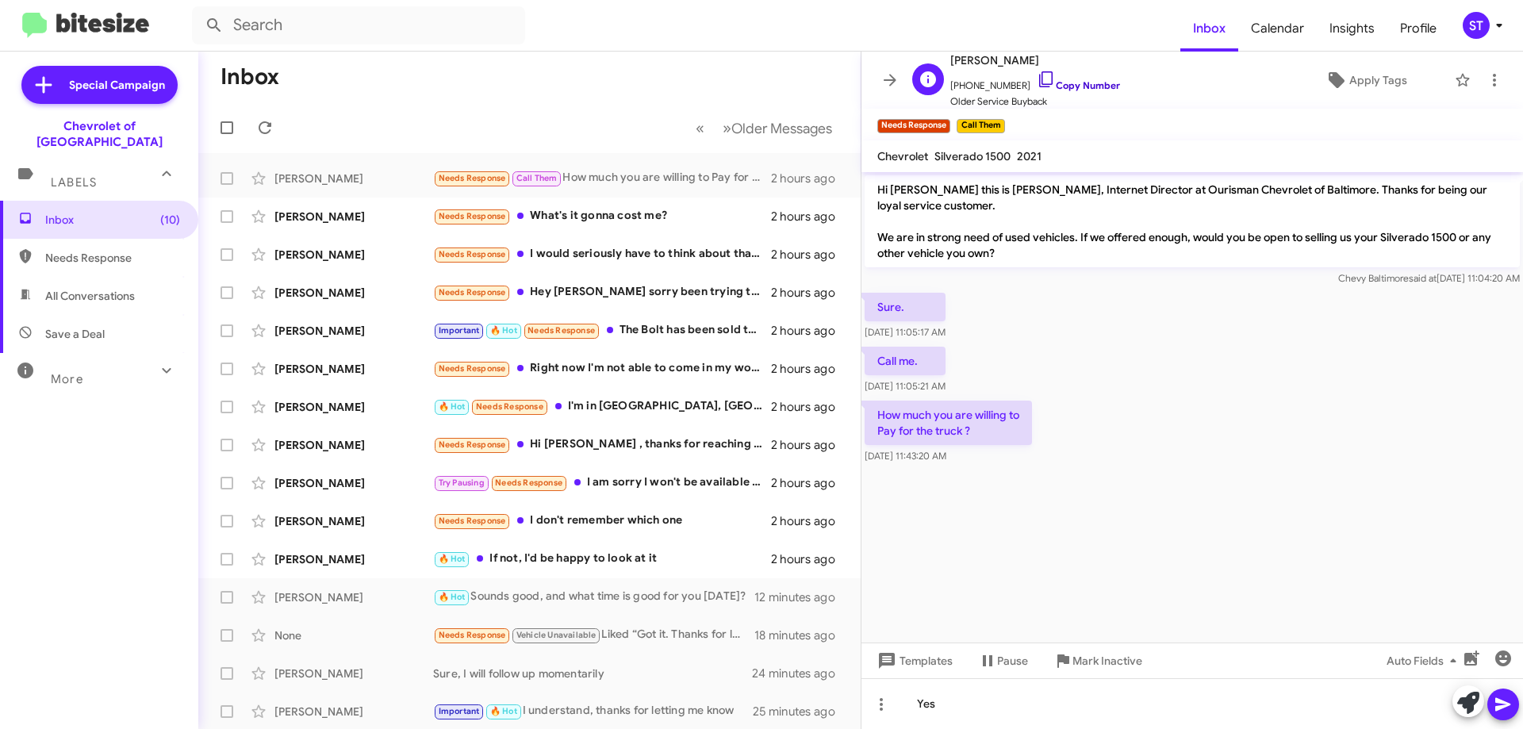
click at [1036, 79] on icon at bounding box center [1045, 79] width 19 height 19
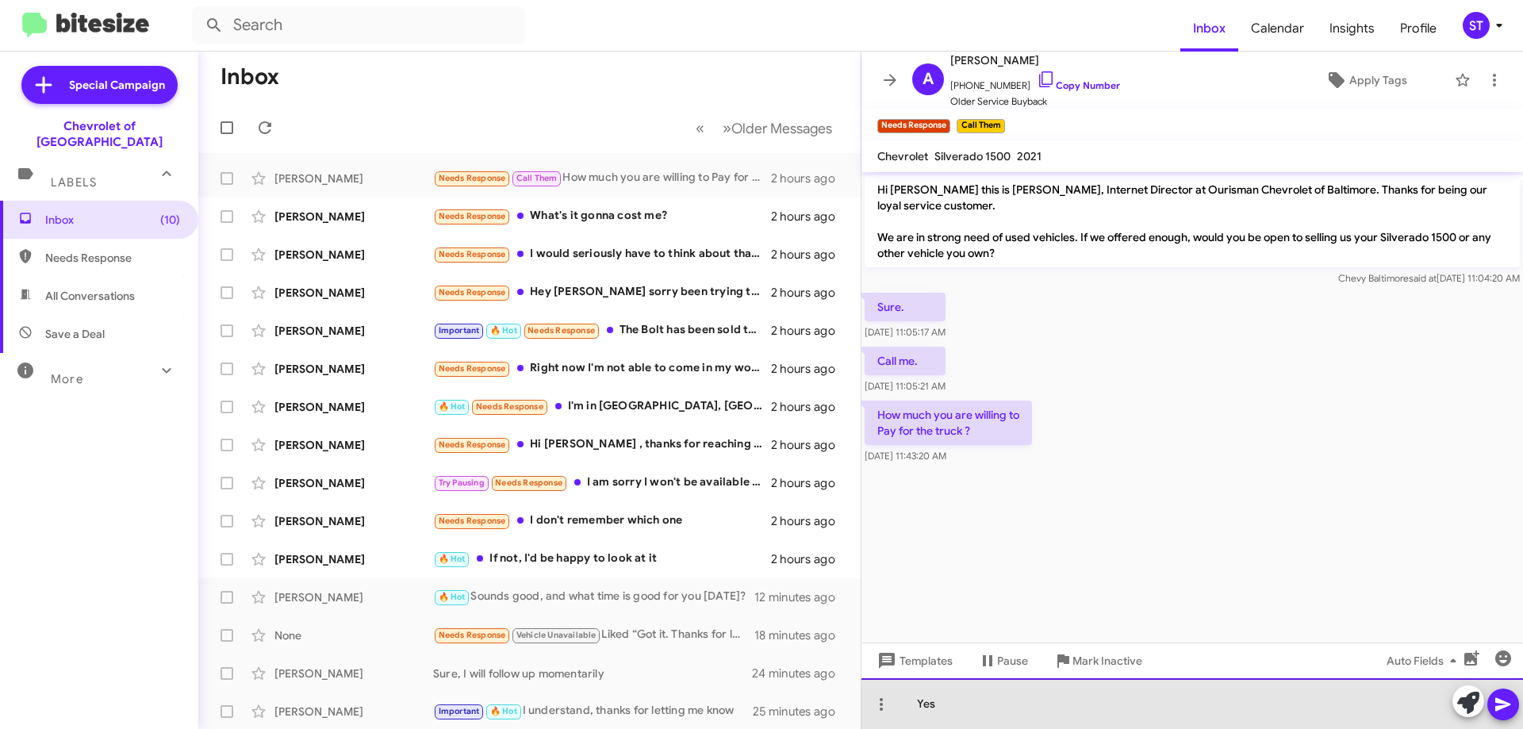
drag, startPoint x: 947, startPoint y: 709, endPoint x: 884, endPoint y: 707, distance: 62.7
click at [898, 714] on div "Yes" at bounding box center [1191, 703] width 661 height 51
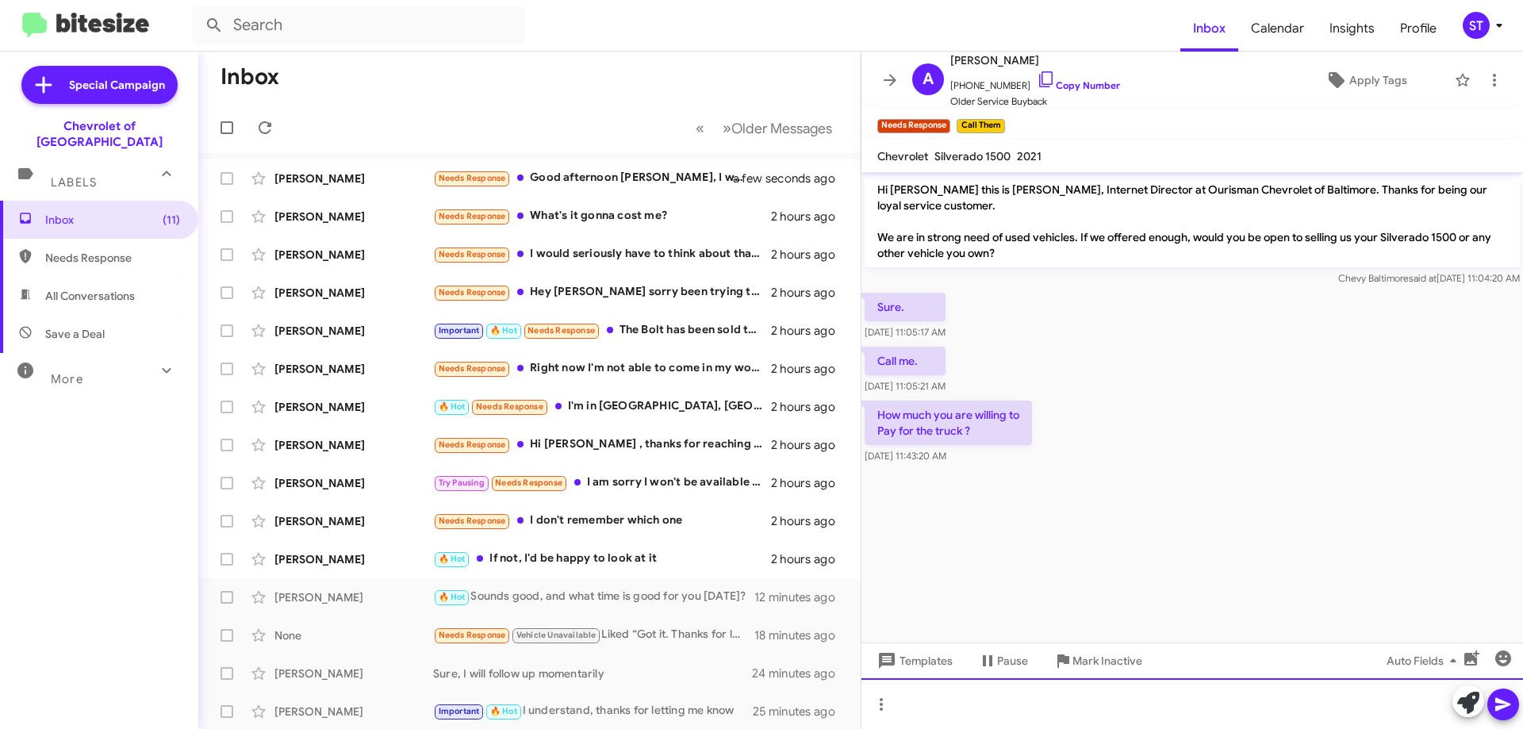
drag, startPoint x: 1008, startPoint y: 709, endPoint x: 989, endPoint y: 714, distance: 19.6
click at [989, 714] on div at bounding box center [1191, 703] width 661 height 51
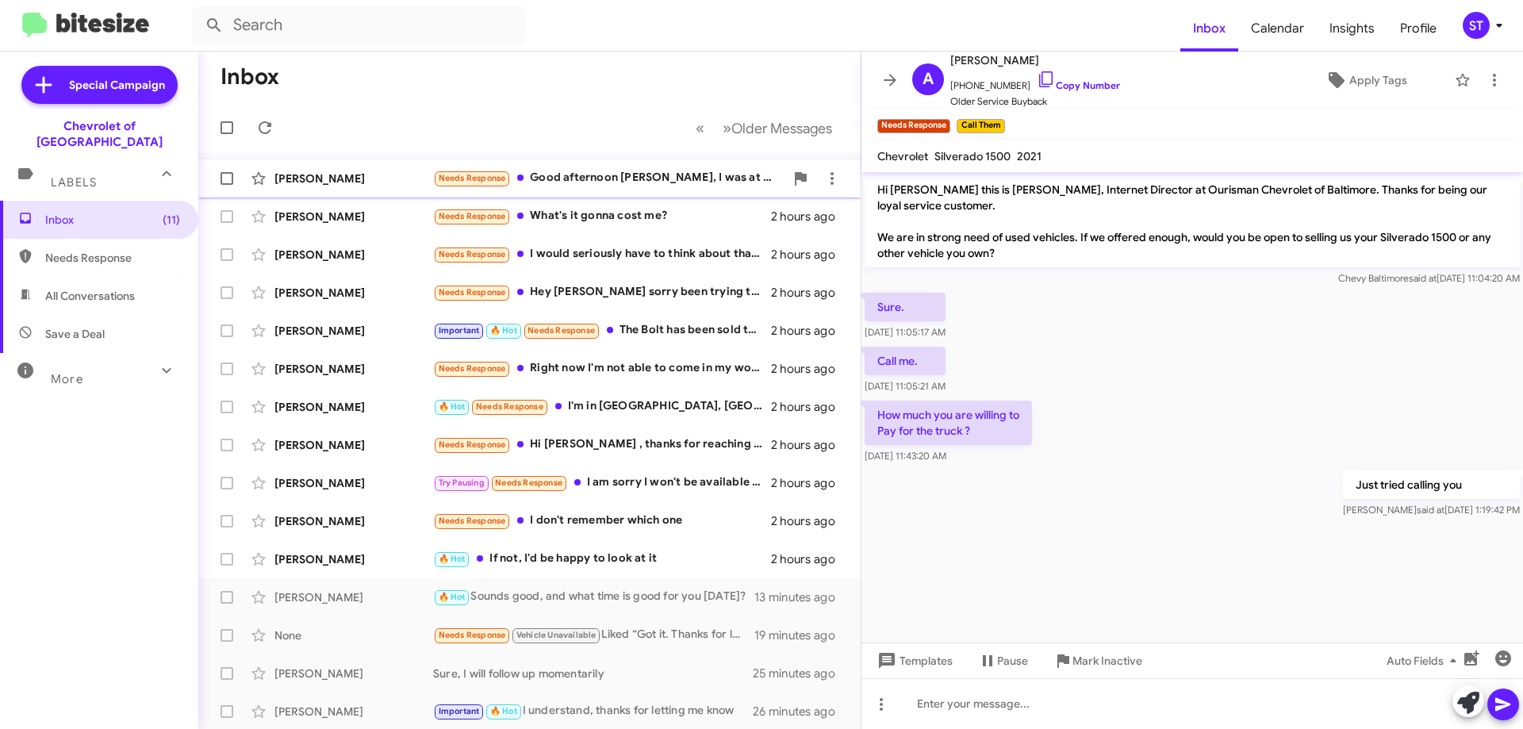
drag, startPoint x: 587, startPoint y: 184, endPoint x: 626, endPoint y: 184, distance: 39.7
click at [588, 184] on div "Needs Response Good afternoon Erik, I was at your dealership last night, unfort…" at bounding box center [608, 178] width 351 height 18
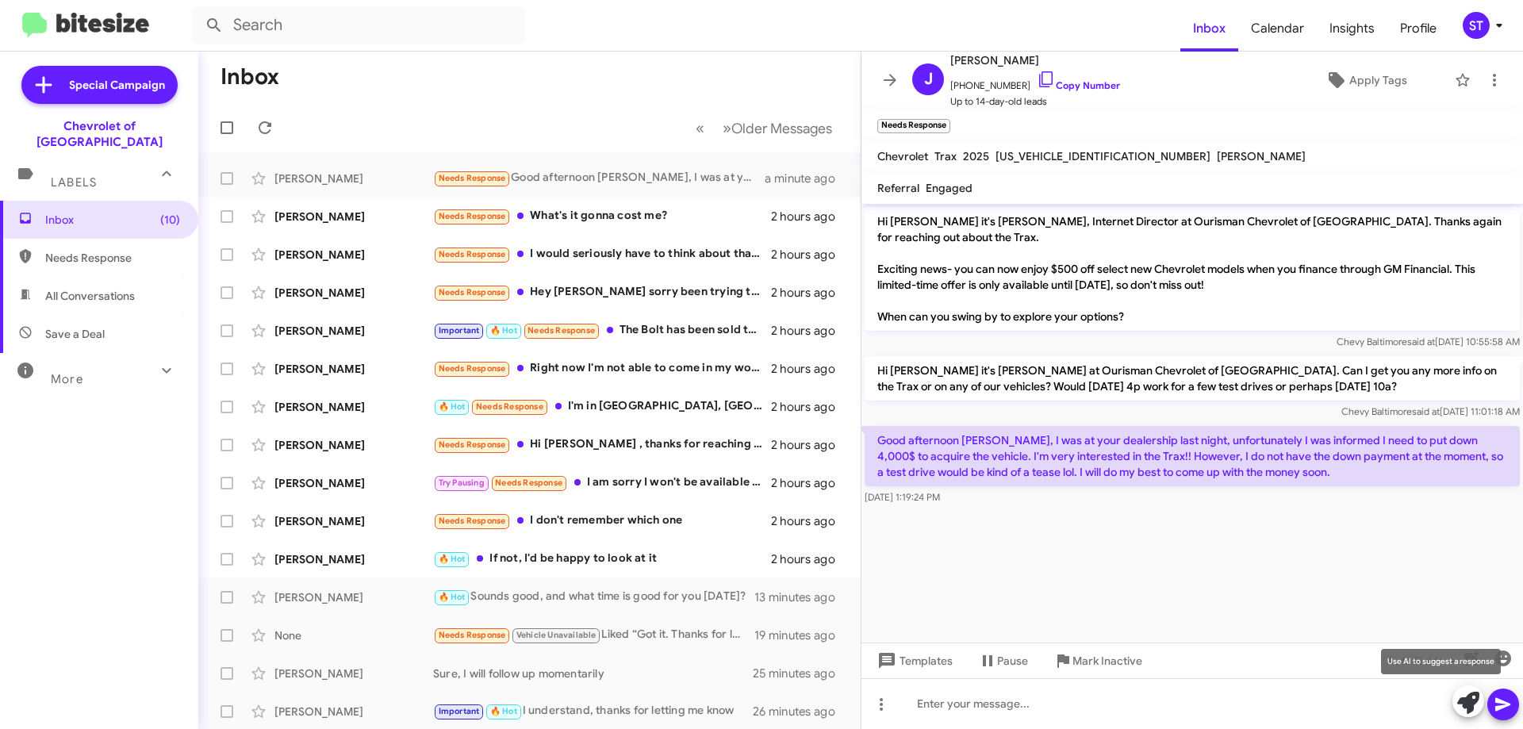
click at [1468, 715] on span at bounding box center [1468, 702] width 22 height 35
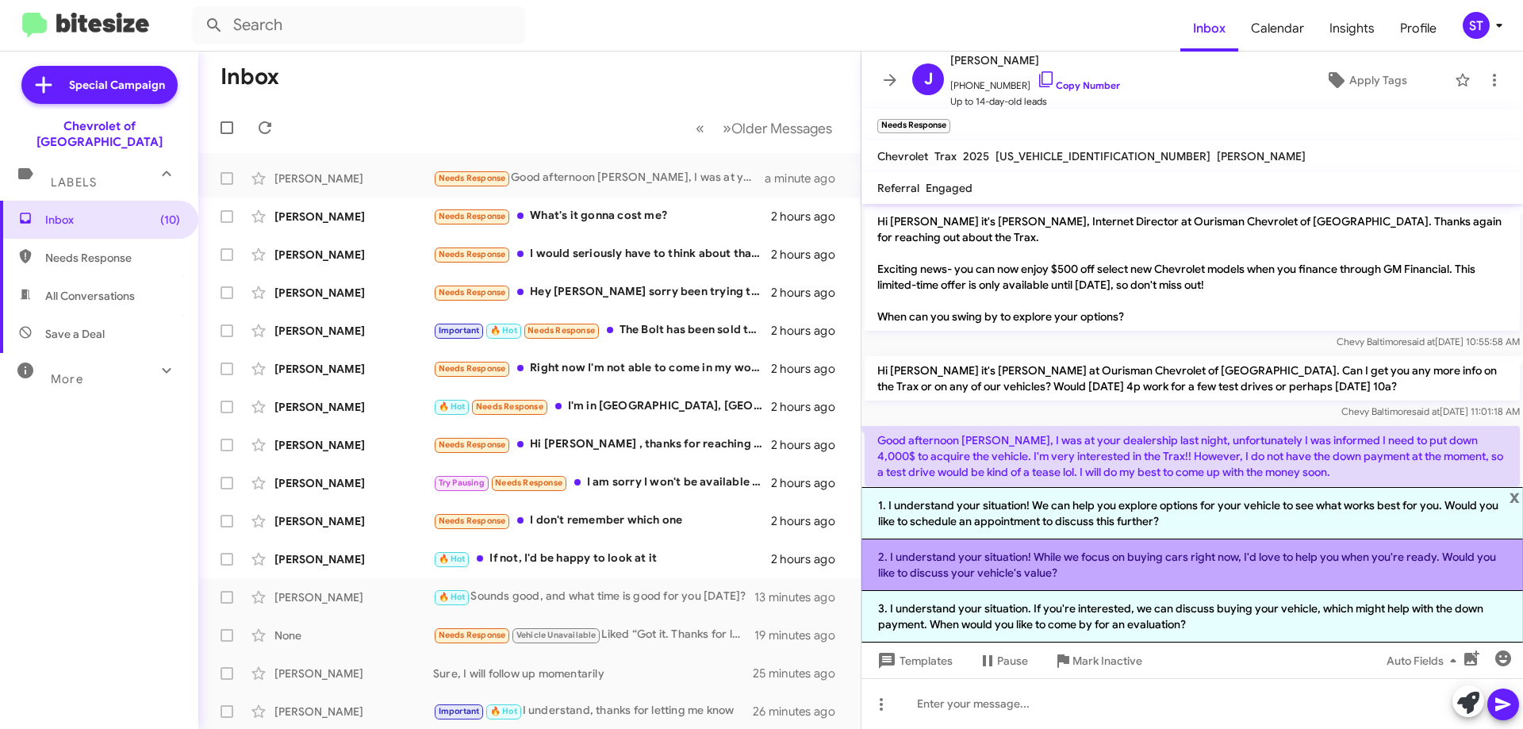
click at [1105, 561] on li "2. I understand your situation! While we focus on buying cars right now, I'd lo…" at bounding box center [1191, 565] width 661 height 52
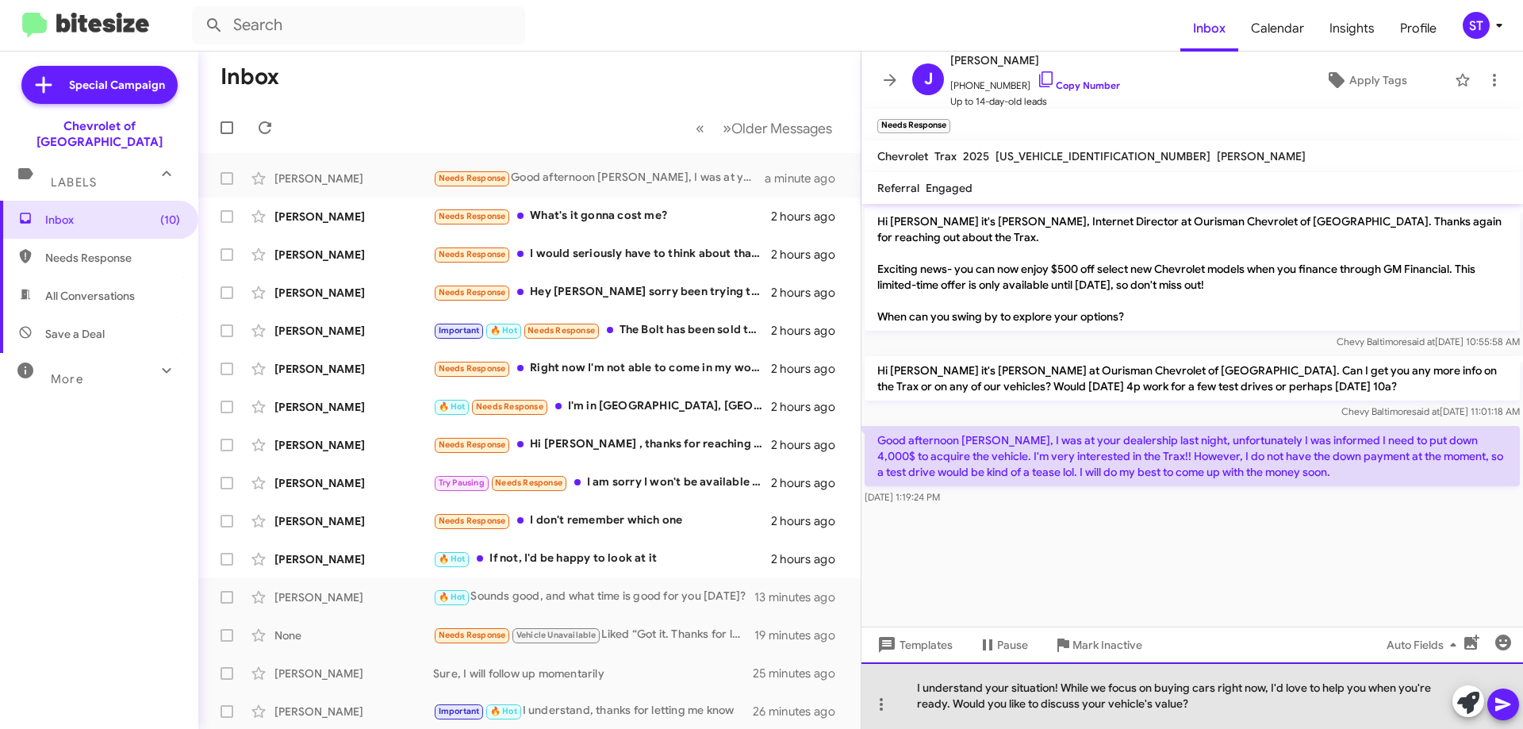
drag, startPoint x: 1266, startPoint y: 693, endPoint x: 1062, endPoint y: 679, distance: 205.1
click at [1062, 679] on div "I understand your situation! While we focus on buying cars right now, I'd love …" at bounding box center [1191, 695] width 661 height 67
drag, startPoint x: 1039, startPoint y: 715, endPoint x: 892, endPoint y: 721, distance: 146.8
click at [892, 721] on div "I understand your situation! I'd love to help you when you're ready. Would you …" at bounding box center [1191, 695] width 661 height 67
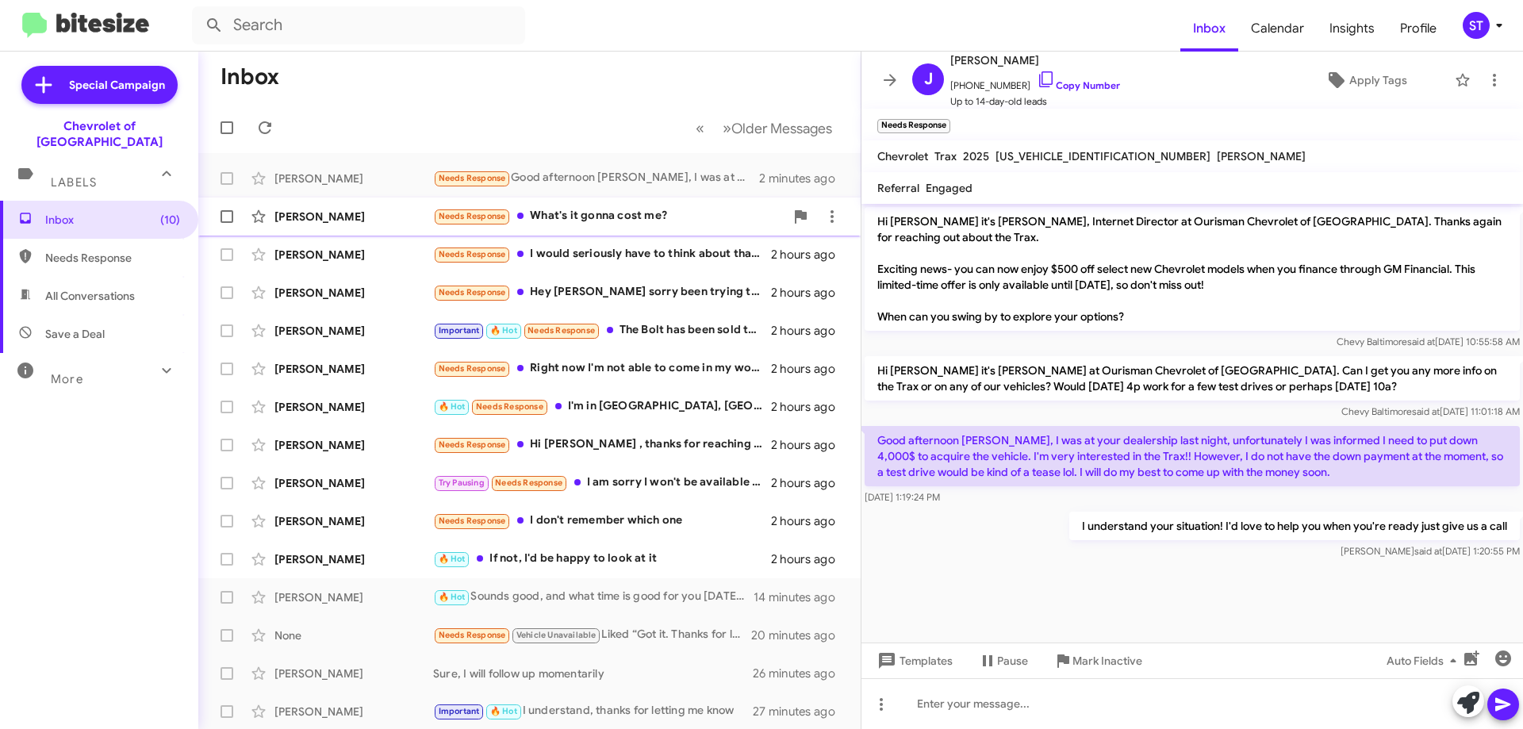
click at [611, 220] on div "Needs Response What's it gonna cost me?" at bounding box center [608, 216] width 351 height 18
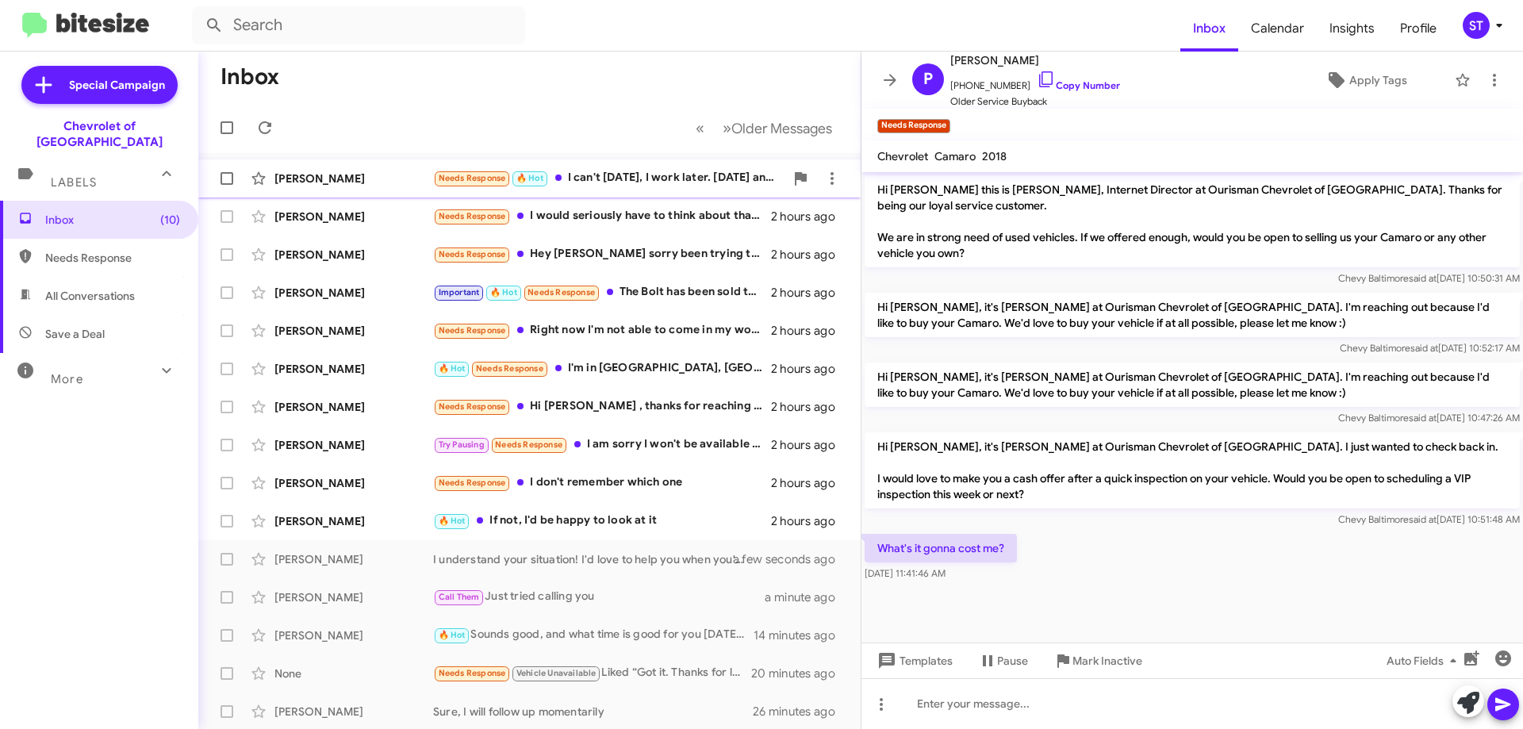
click at [629, 175] on div "Needs Response 🔥 Hot I can't today, I work later. Thursday and Friday I would b…" at bounding box center [608, 178] width 351 height 18
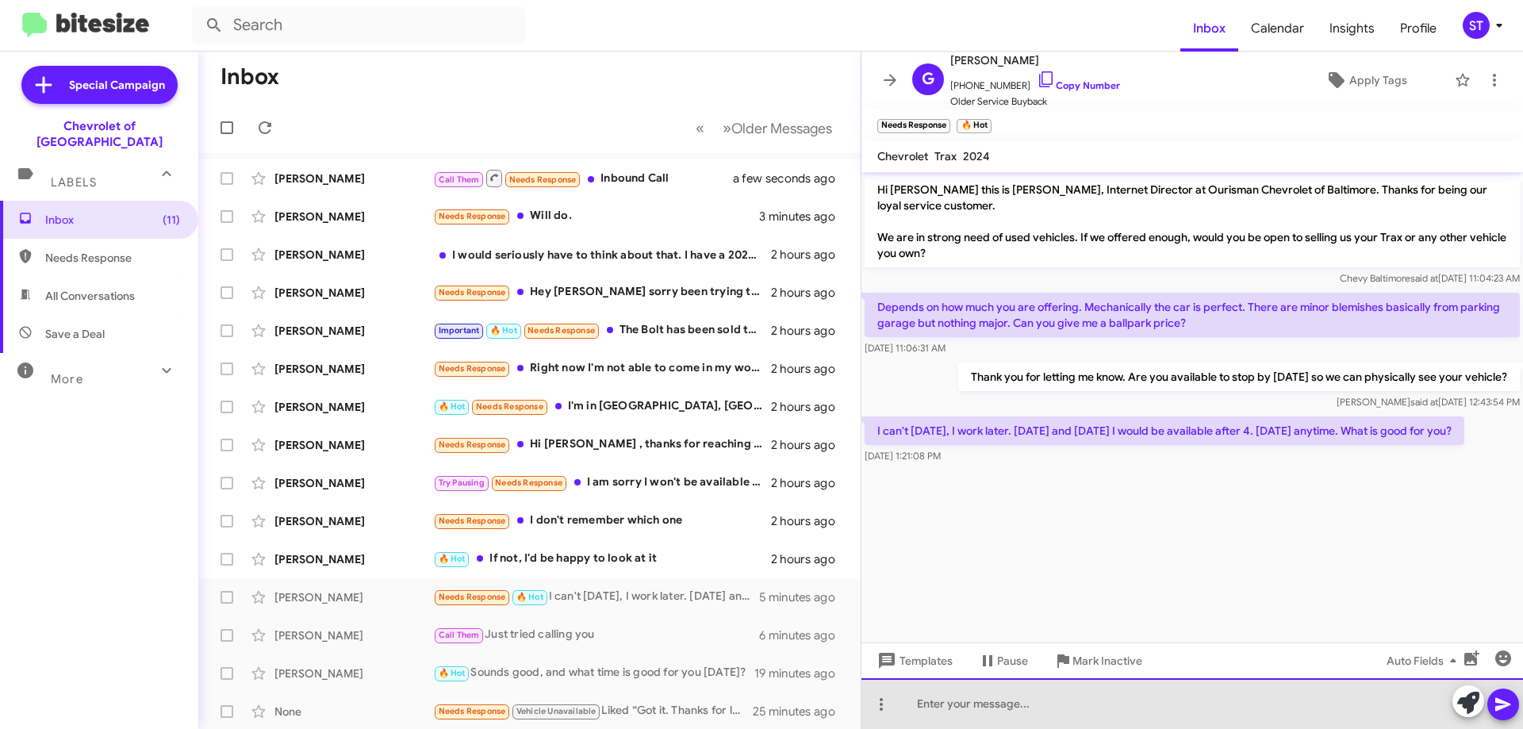
click at [1071, 706] on div at bounding box center [1191, 703] width 661 height 51
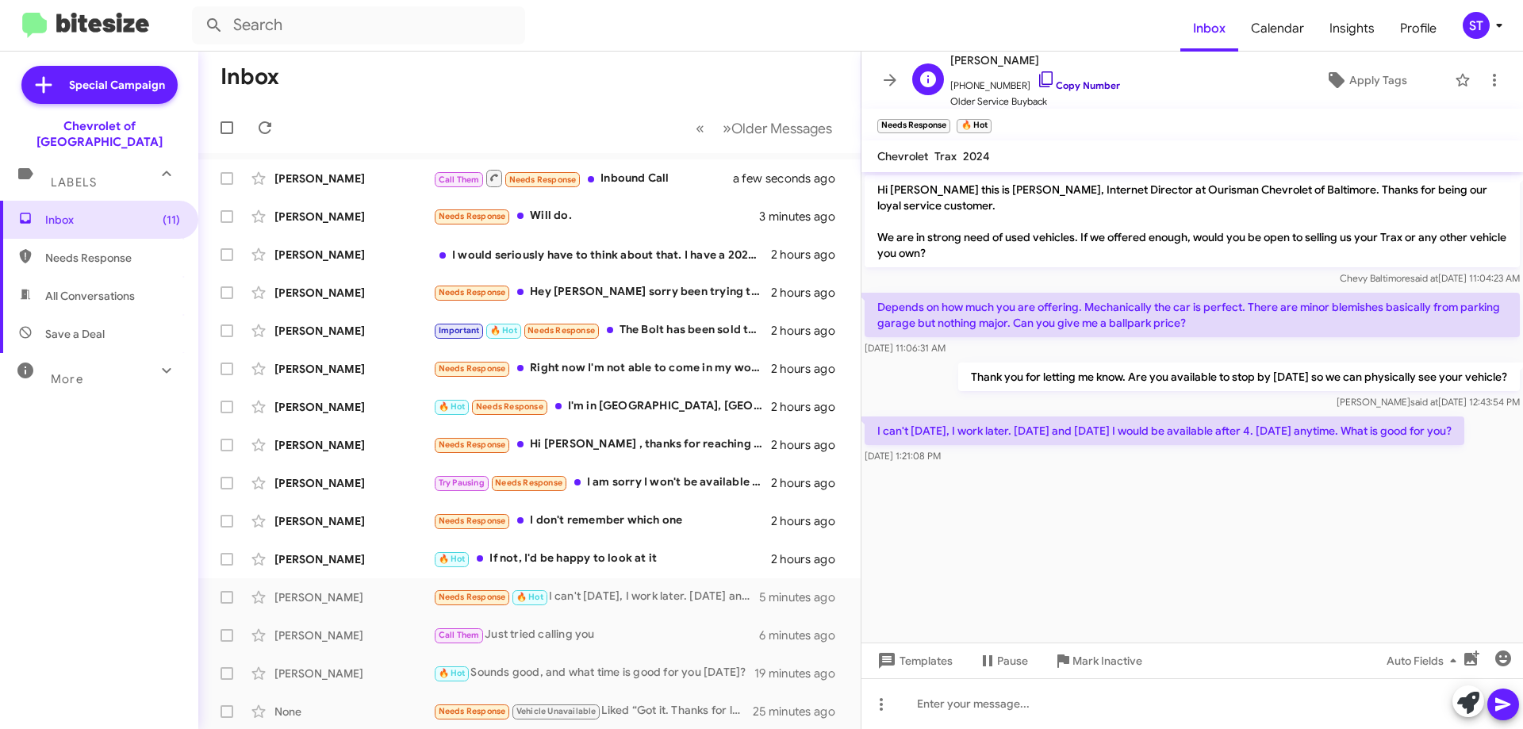
click at [1039, 75] on icon at bounding box center [1045, 79] width 13 height 16
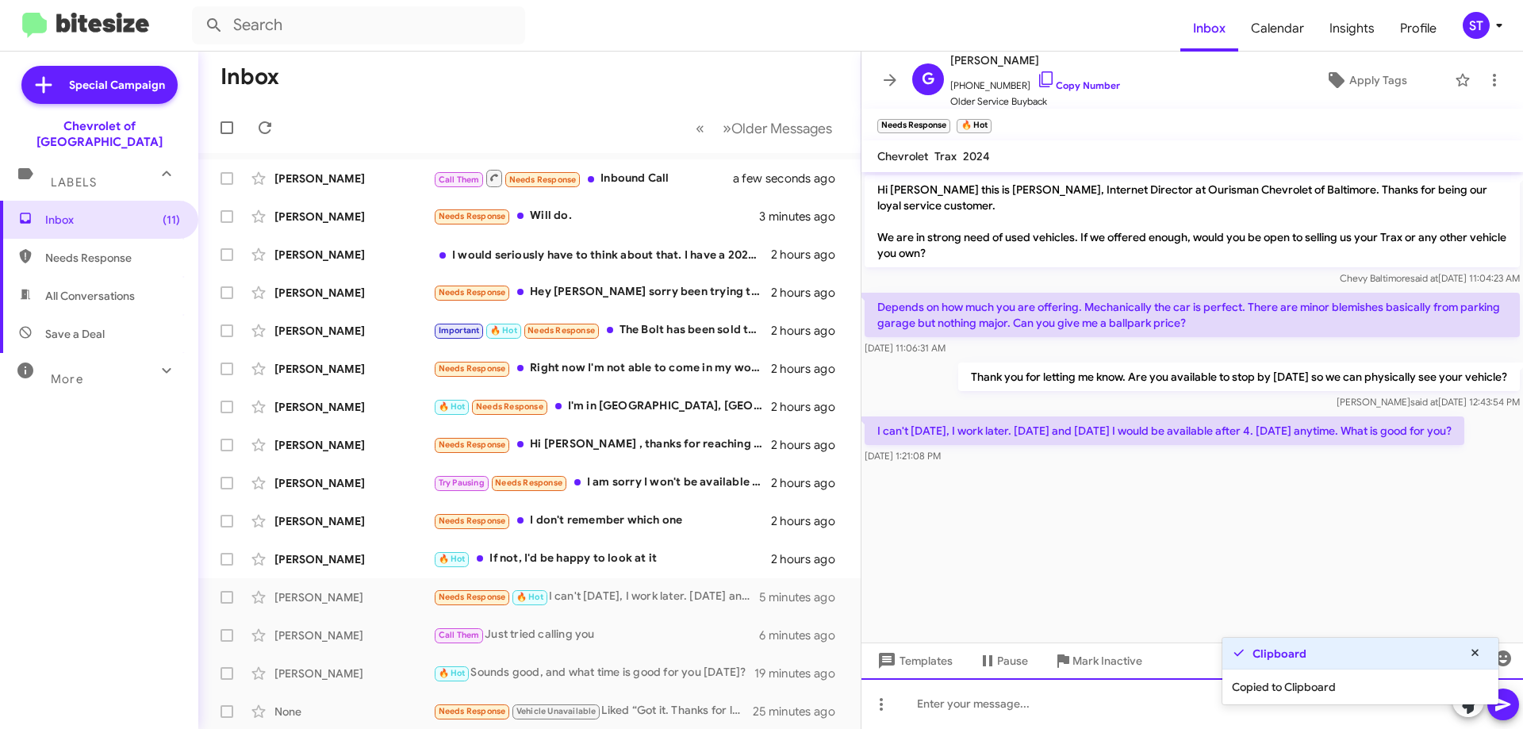
click at [1000, 710] on div at bounding box center [1191, 703] width 661 height 51
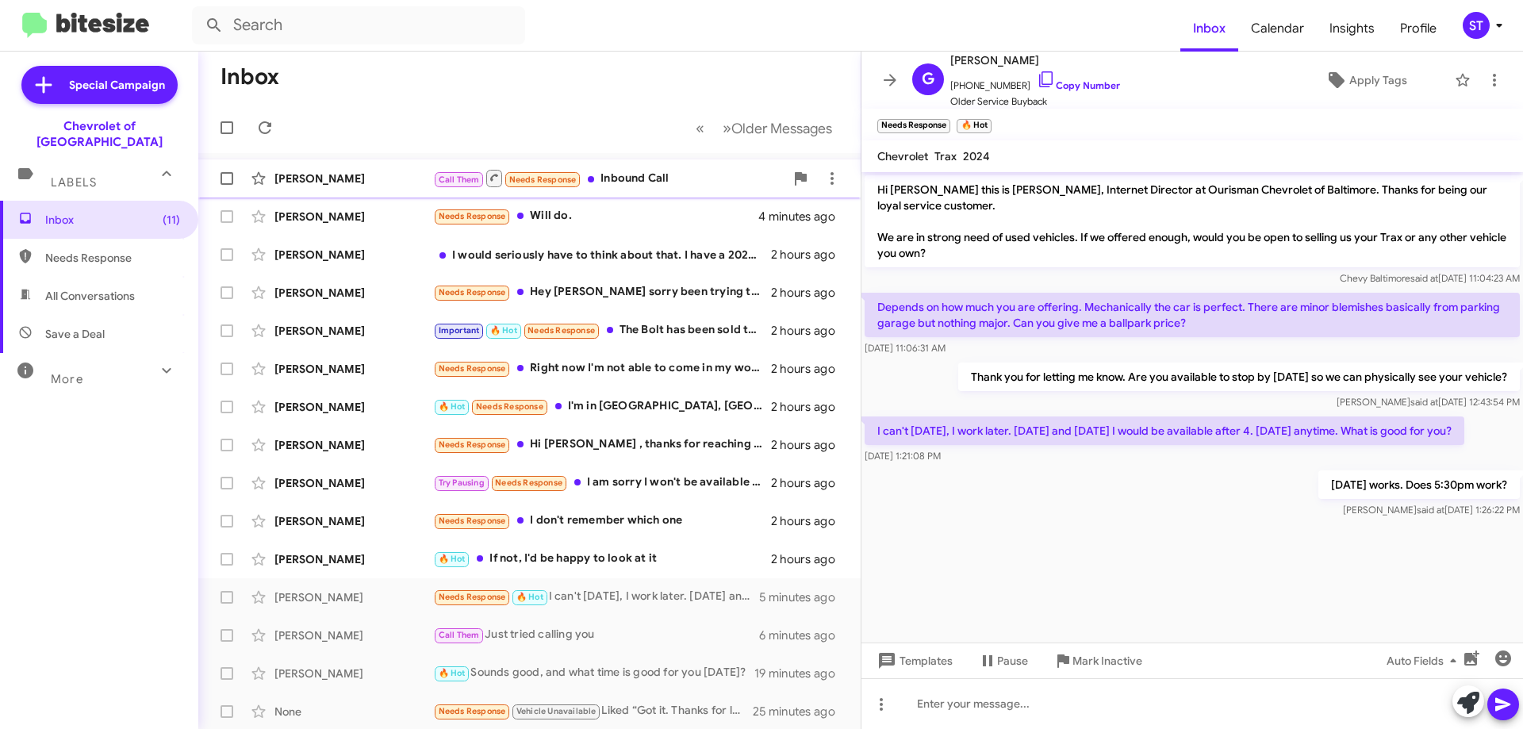
click at [678, 189] on div "Willie Cummings Call Them Needs Response Inbound Call a minute ago" at bounding box center [529, 179] width 637 height 32
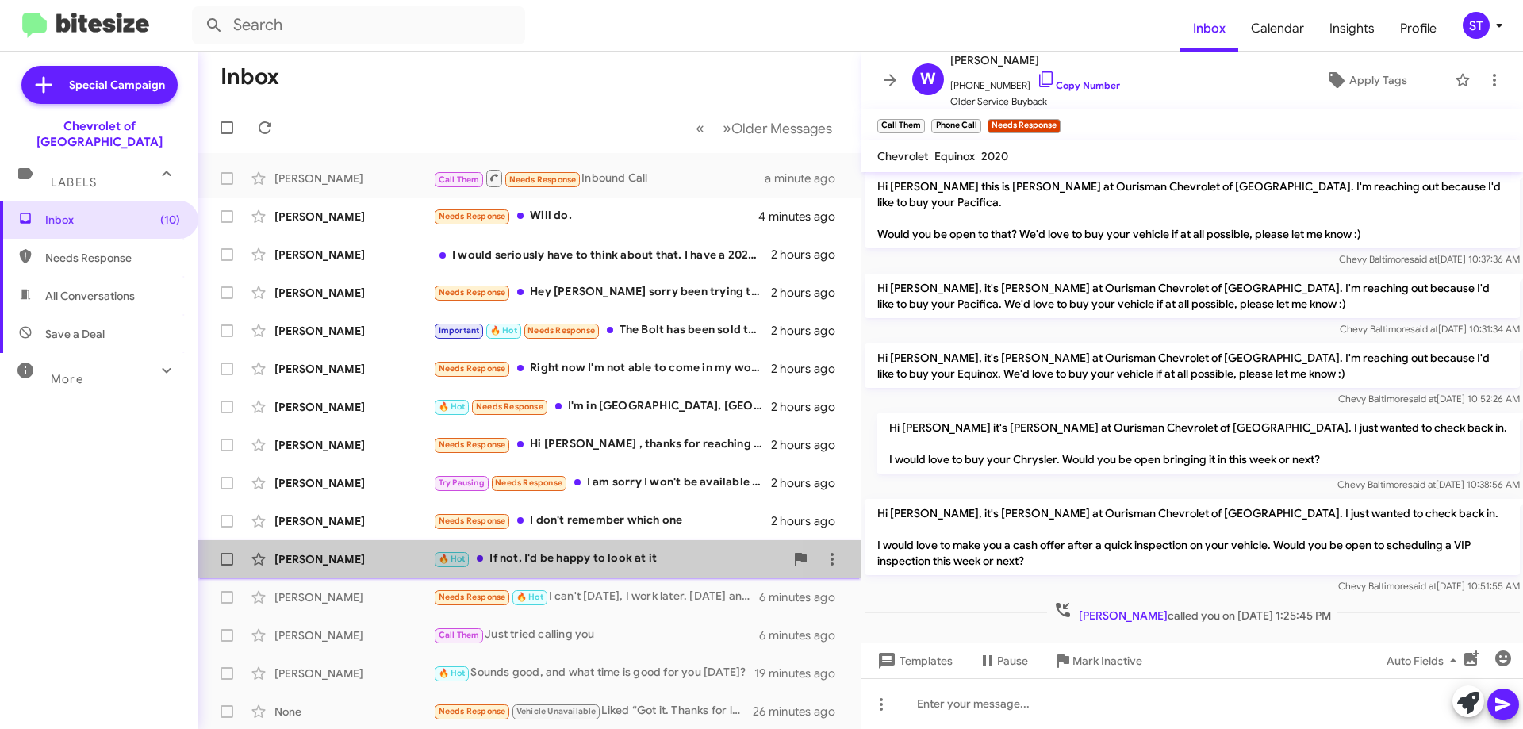
click at [602, 559] on div "🔥 Hot If not, I'd be happy to look at it" at bounding box center [608, 559] width 351 height 18
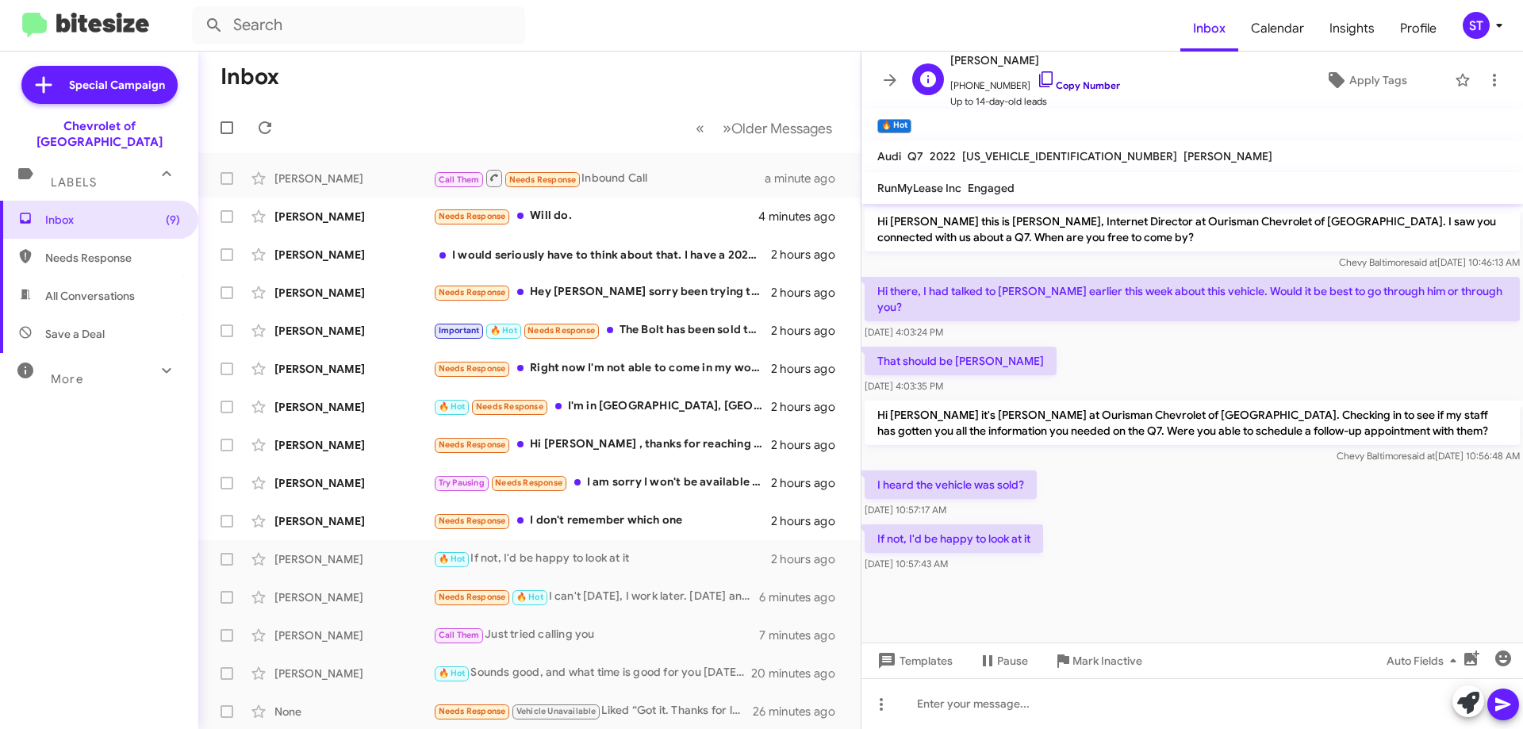
click at [1036, 80] on icon at bounding box center [1045, 79] width 19 height 19
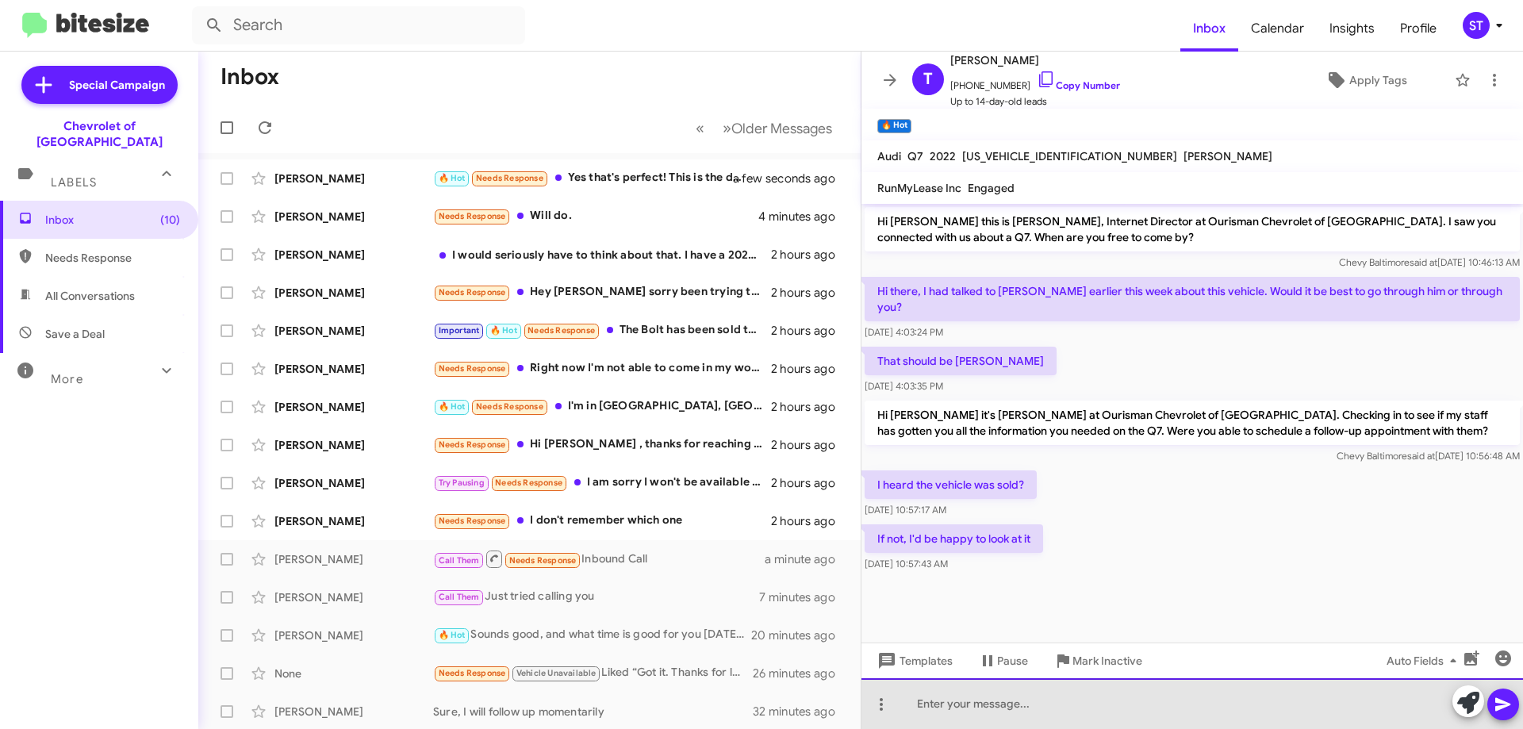
click at [1008, 706] on div at bounding box center [1191, 703] width 661 height 51
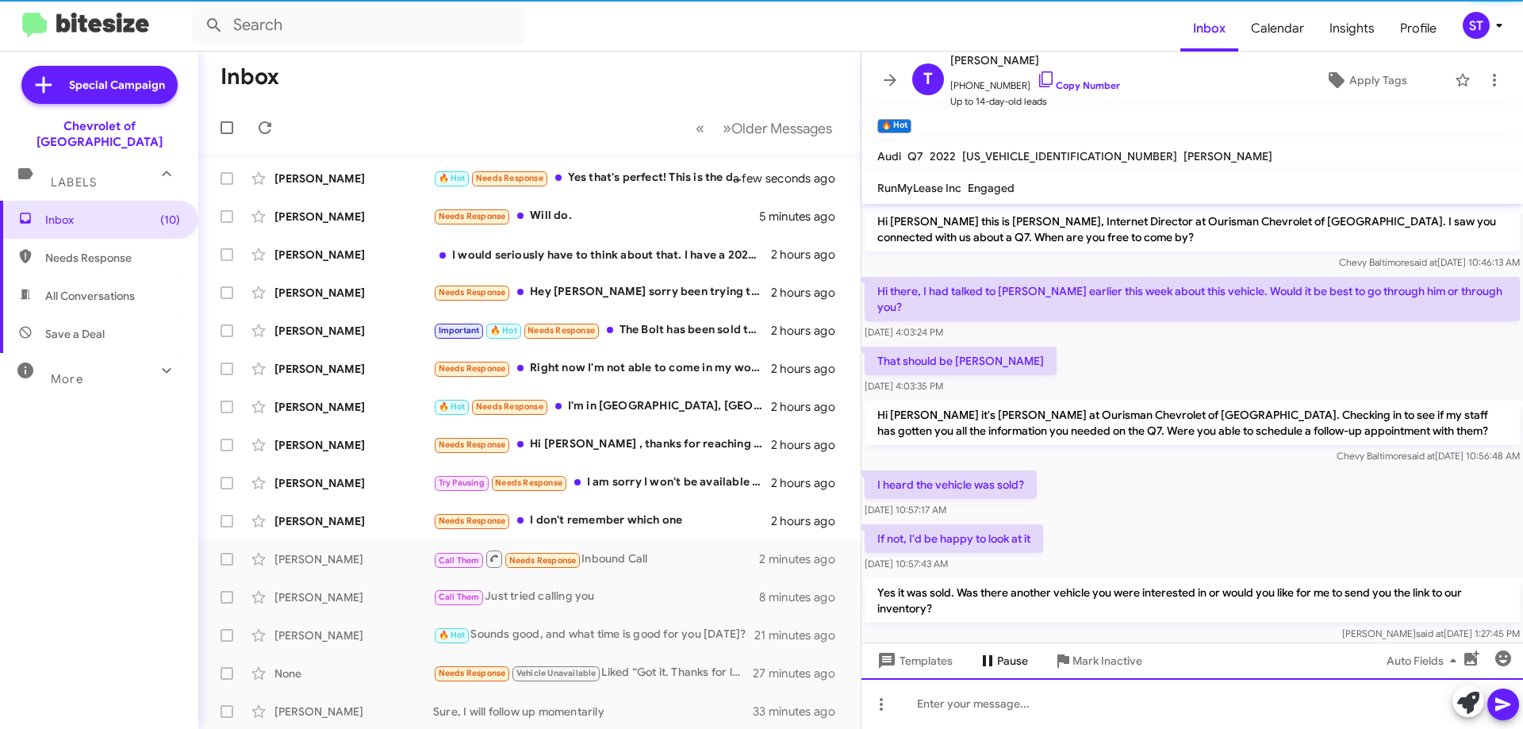
scroll to position [14, 0]
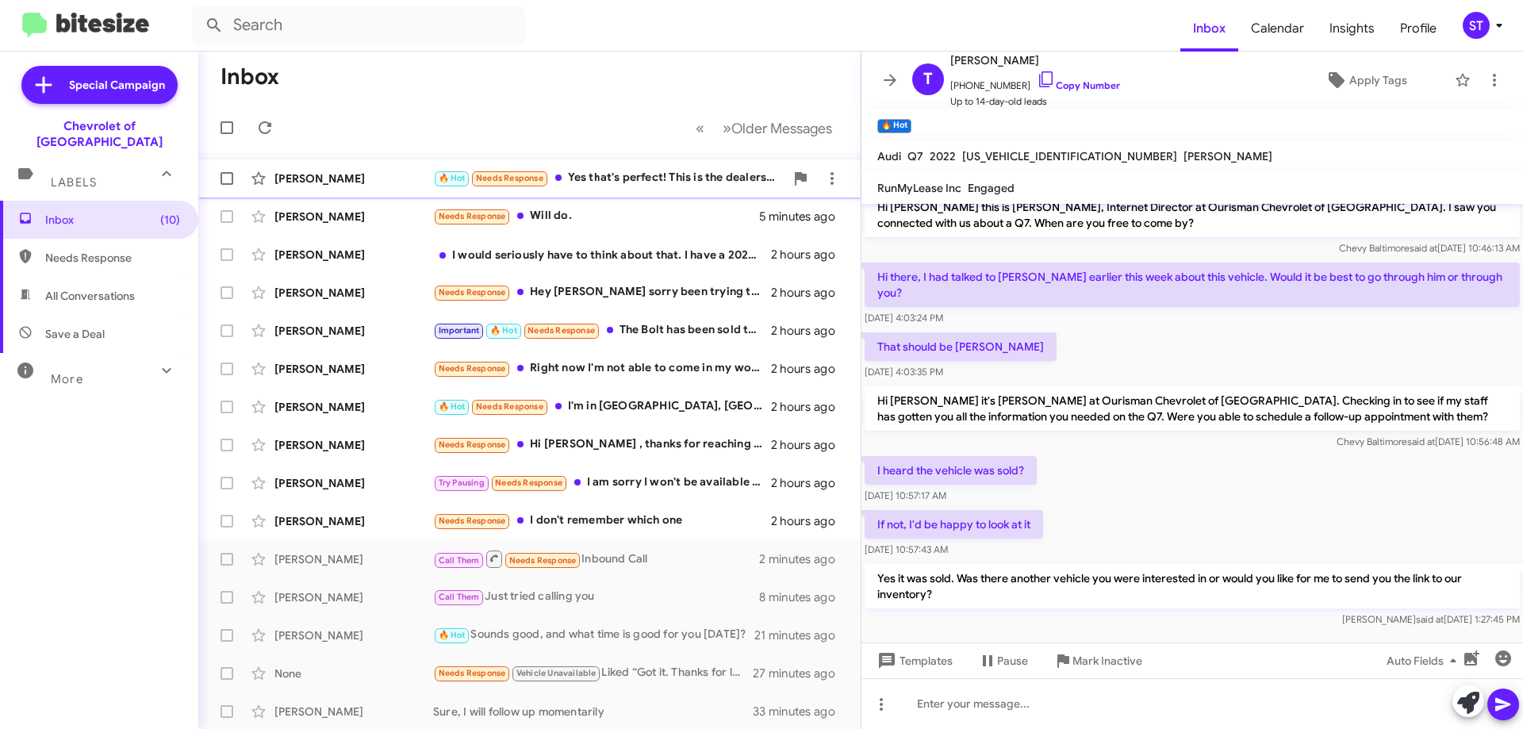
click at [639, 177] on div "🔥 Hot Needs Response Yes that's perfect! This is the dealership I bought from r…" at bounding box center [608, 178] width 351 height 18
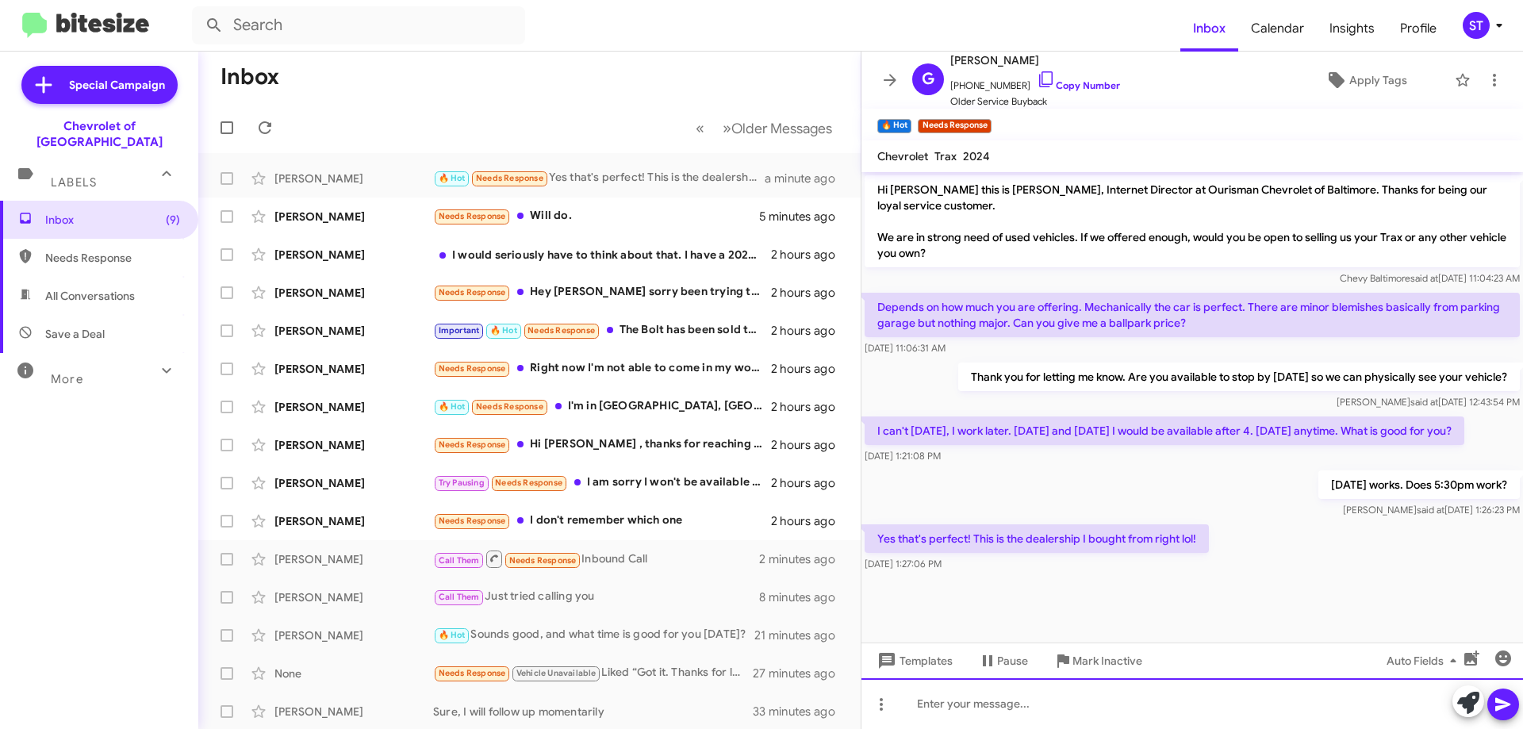
click at [1040, 708] on div at bounding box center [1191, 703] width 661 height 51
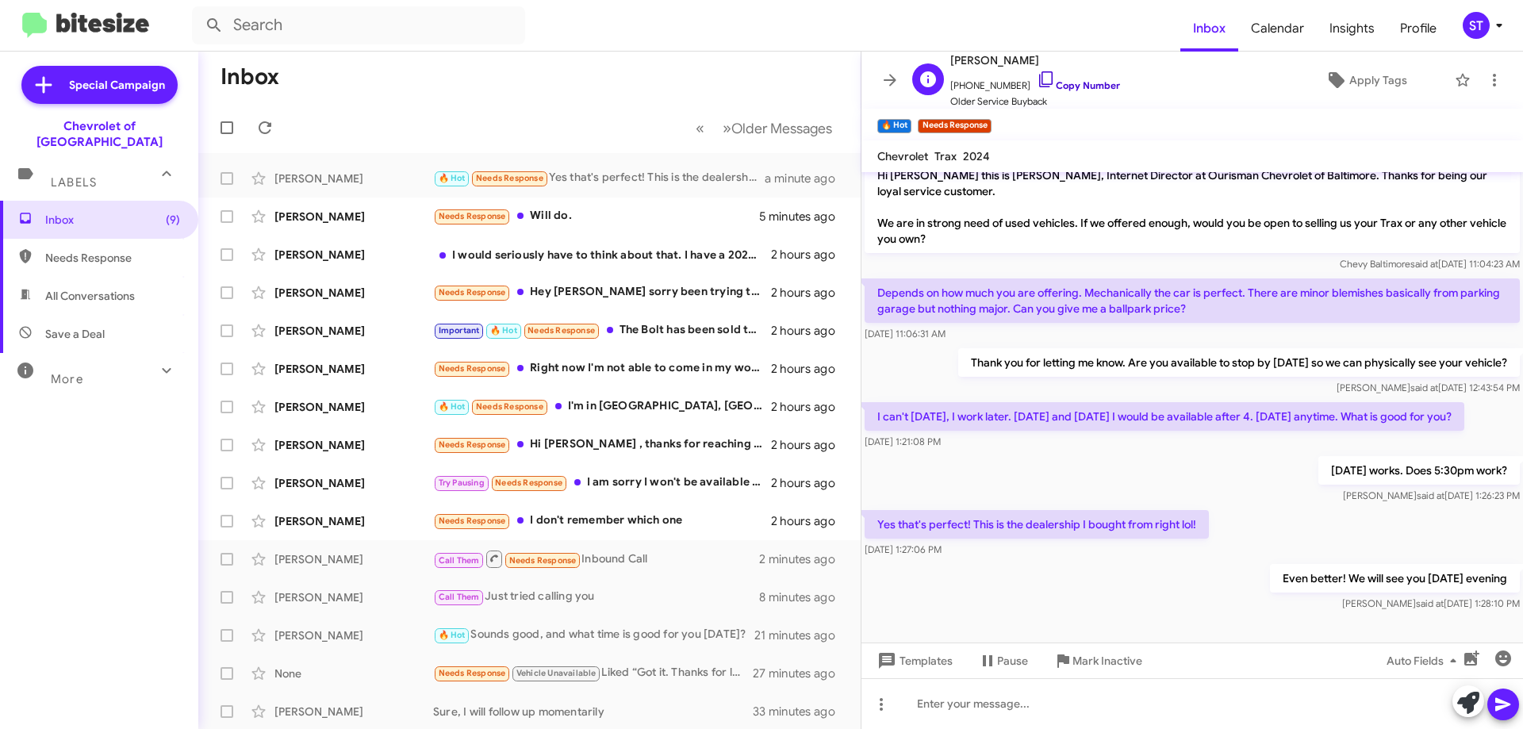
click at [1036, 75] on icon at bounding box center [1045, 79] width 19 height 19
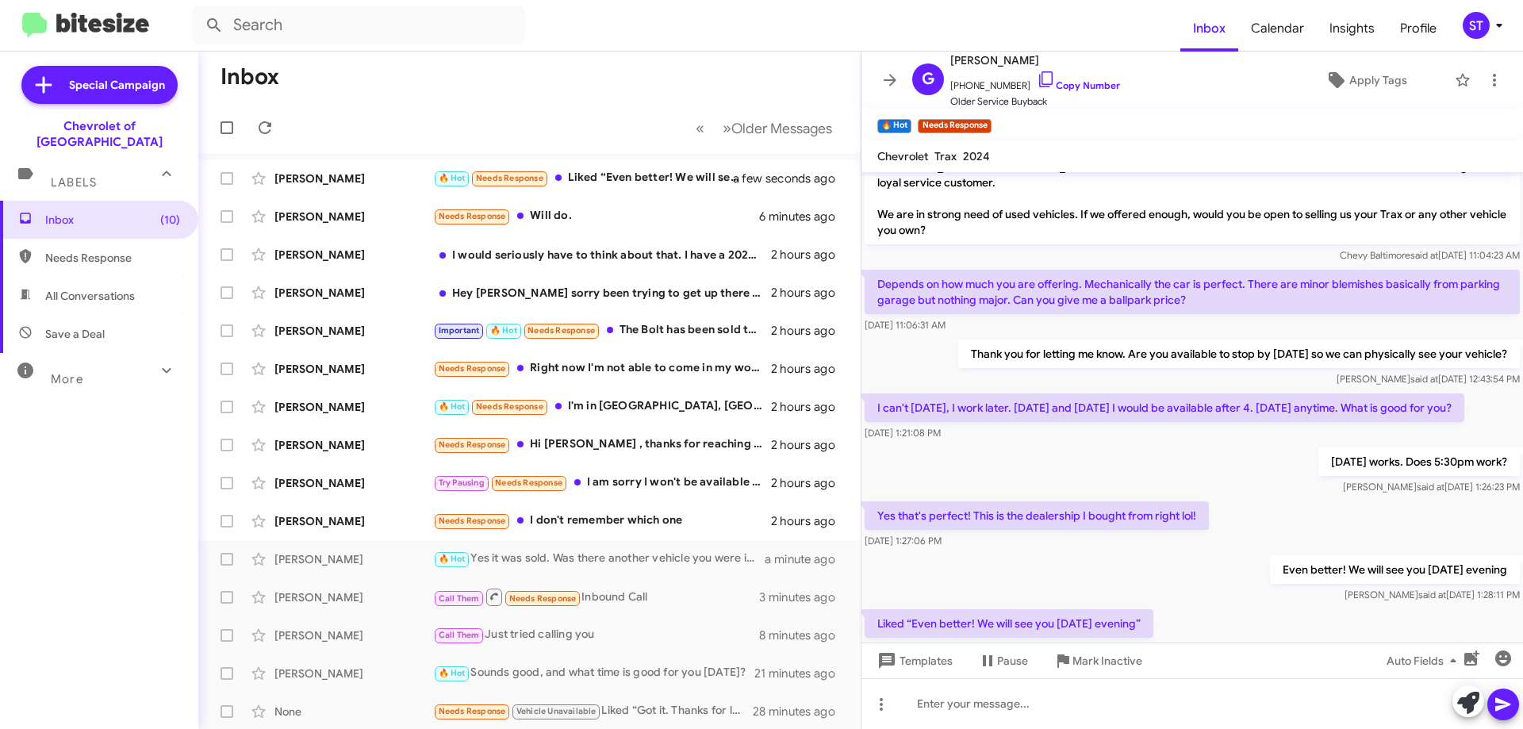
scroll to position [0, 0]
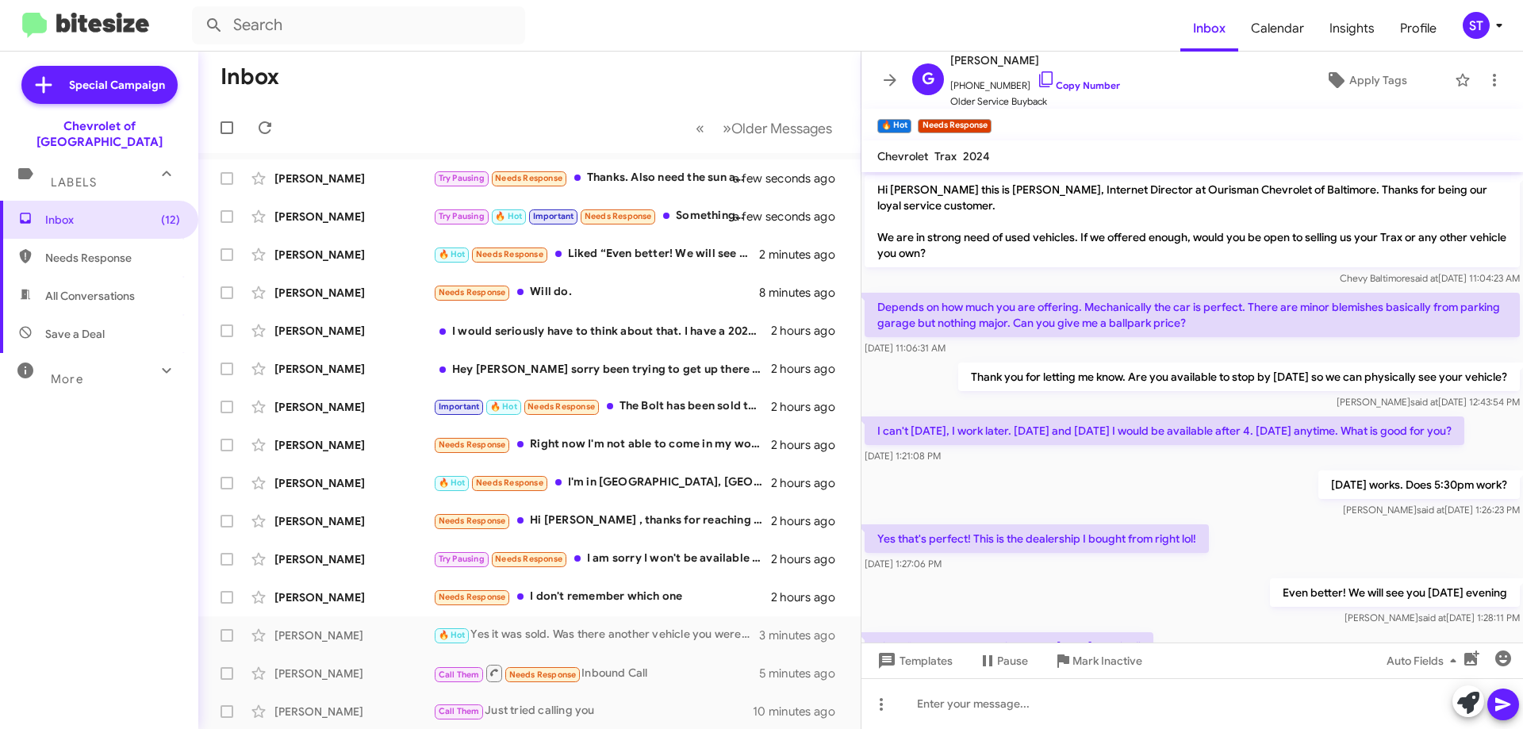
drag, startPoint x: 666, startPoint y: 404, endPoint x: 897, endPoint y: 478, distance: 242.3
click at [666, 404] on div "Important 🔥 Hot Needs Response The Bolt has been sold to Carvana." at bounding box center [602, 406] width 338 height 18
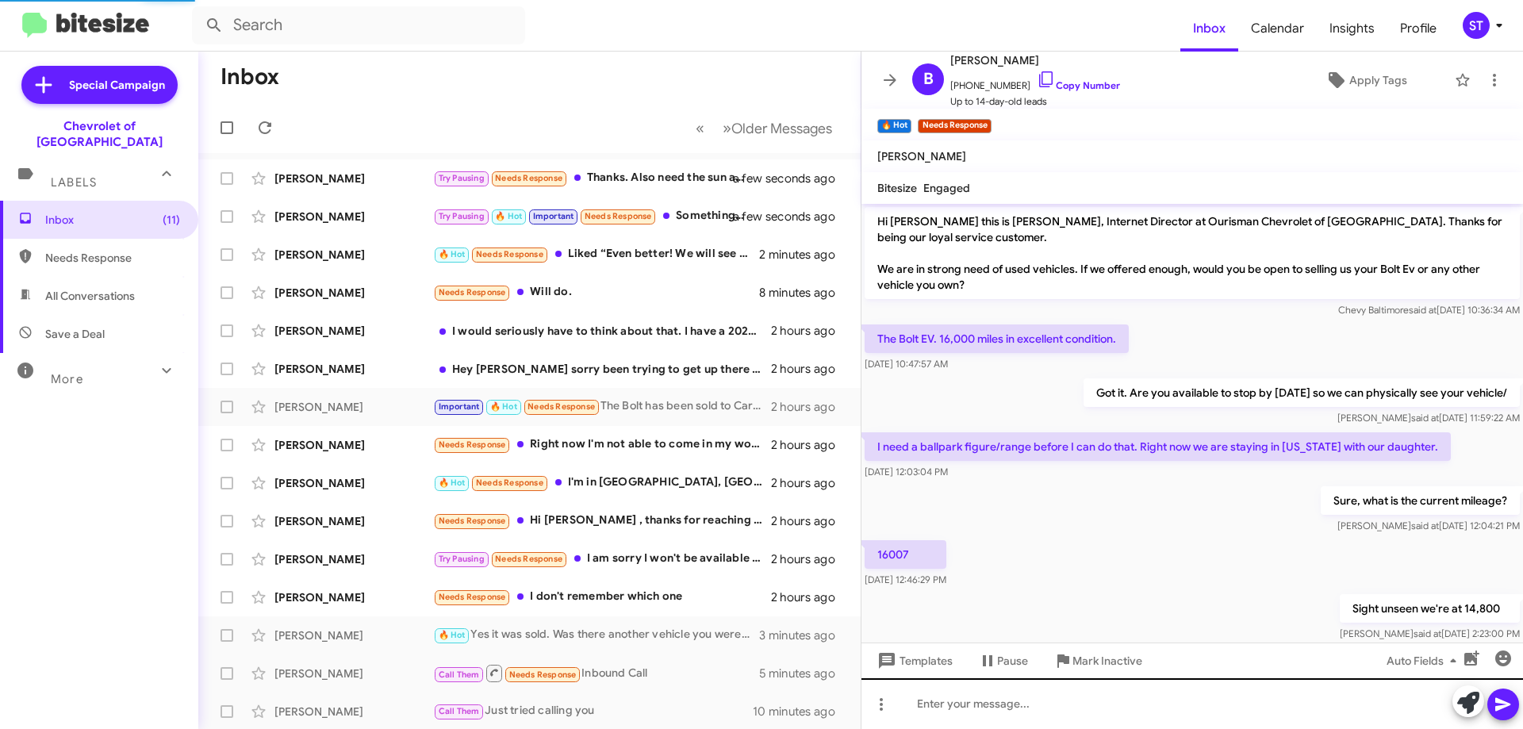
scroll to position [236, 0]
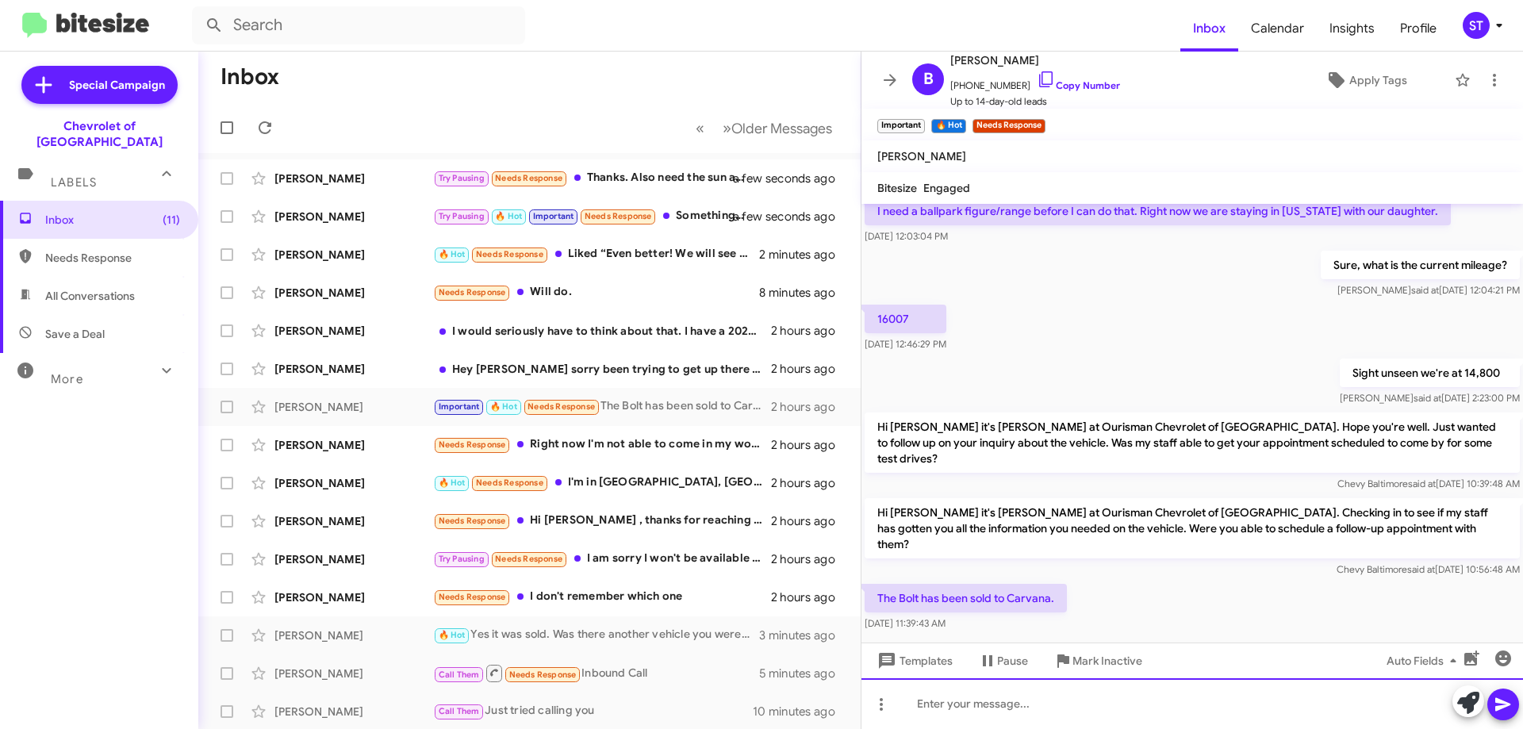
click at [990, 711] on div at bounding box center [1191, 703] width 661 height 51
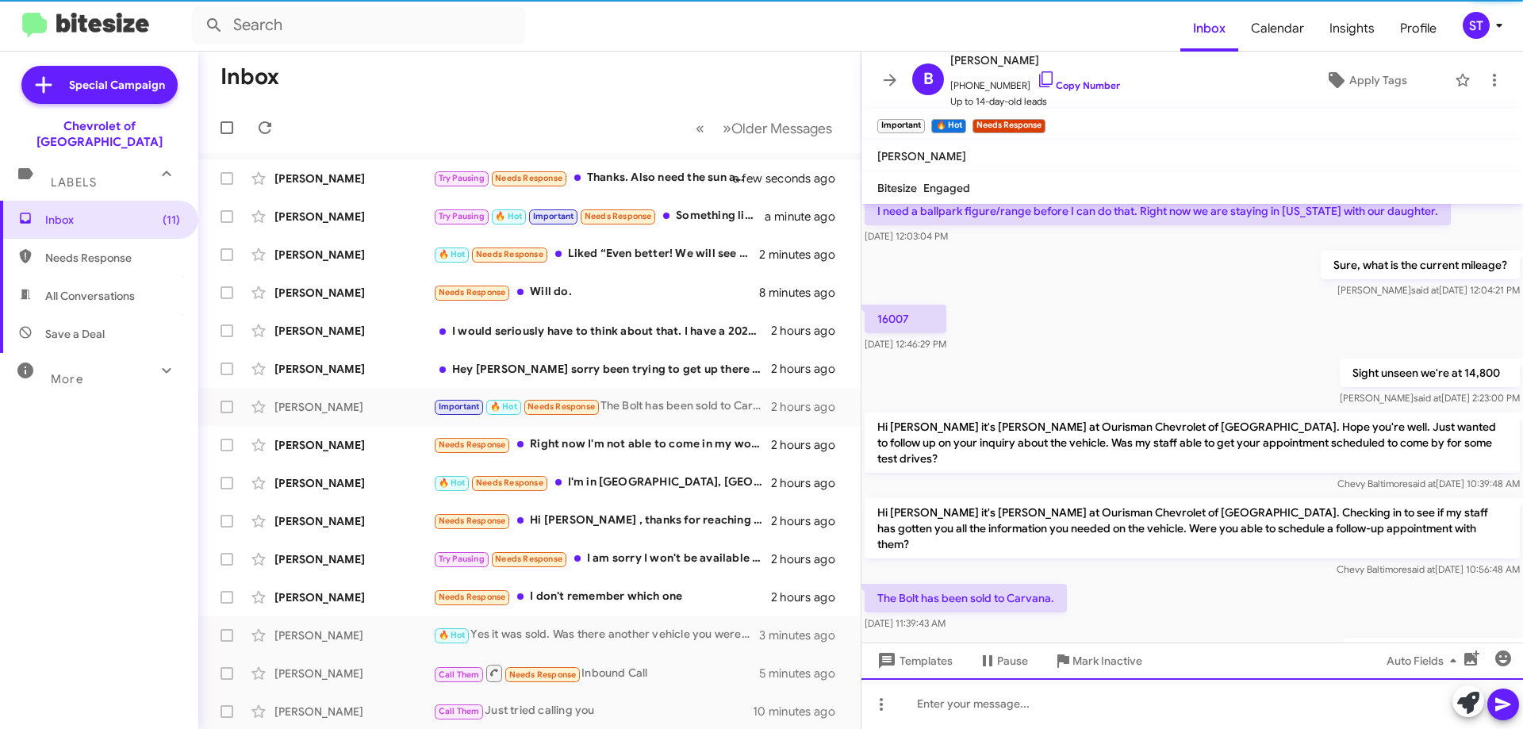
scroll to position [0, 0]
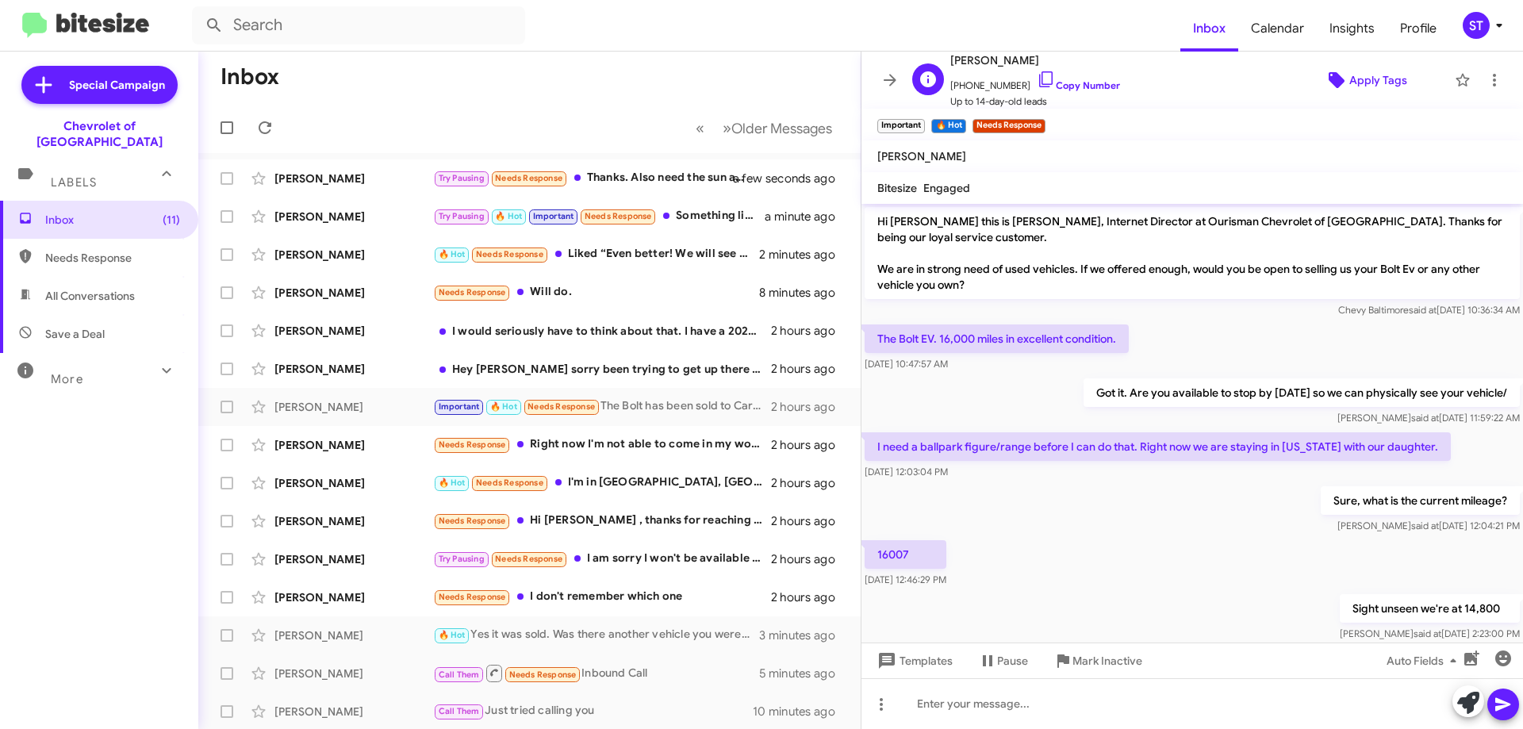
click at [1372, 77] on span "Apply Tags" at bounding box center [1378, 80] width 58 height 29
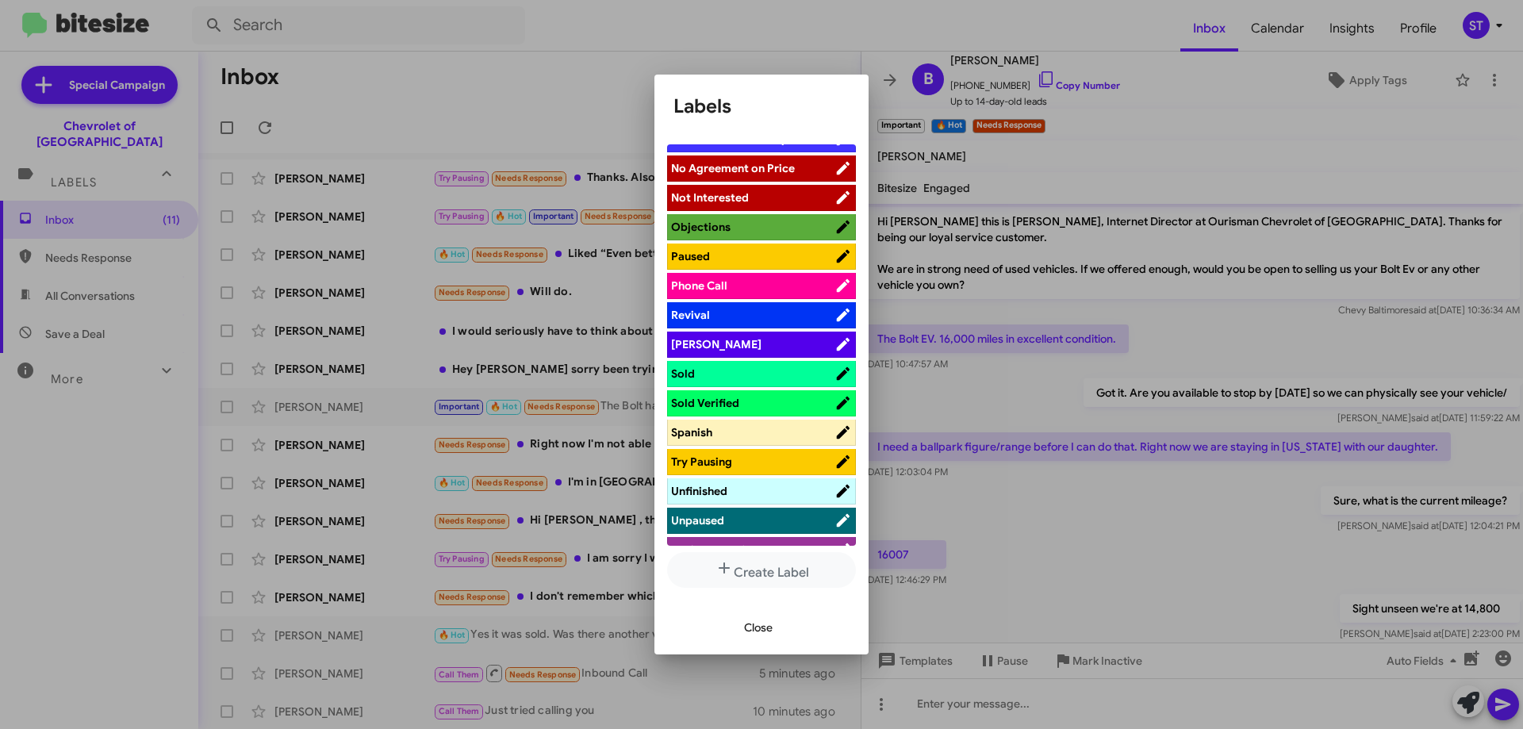
scroll to position [803, 0]
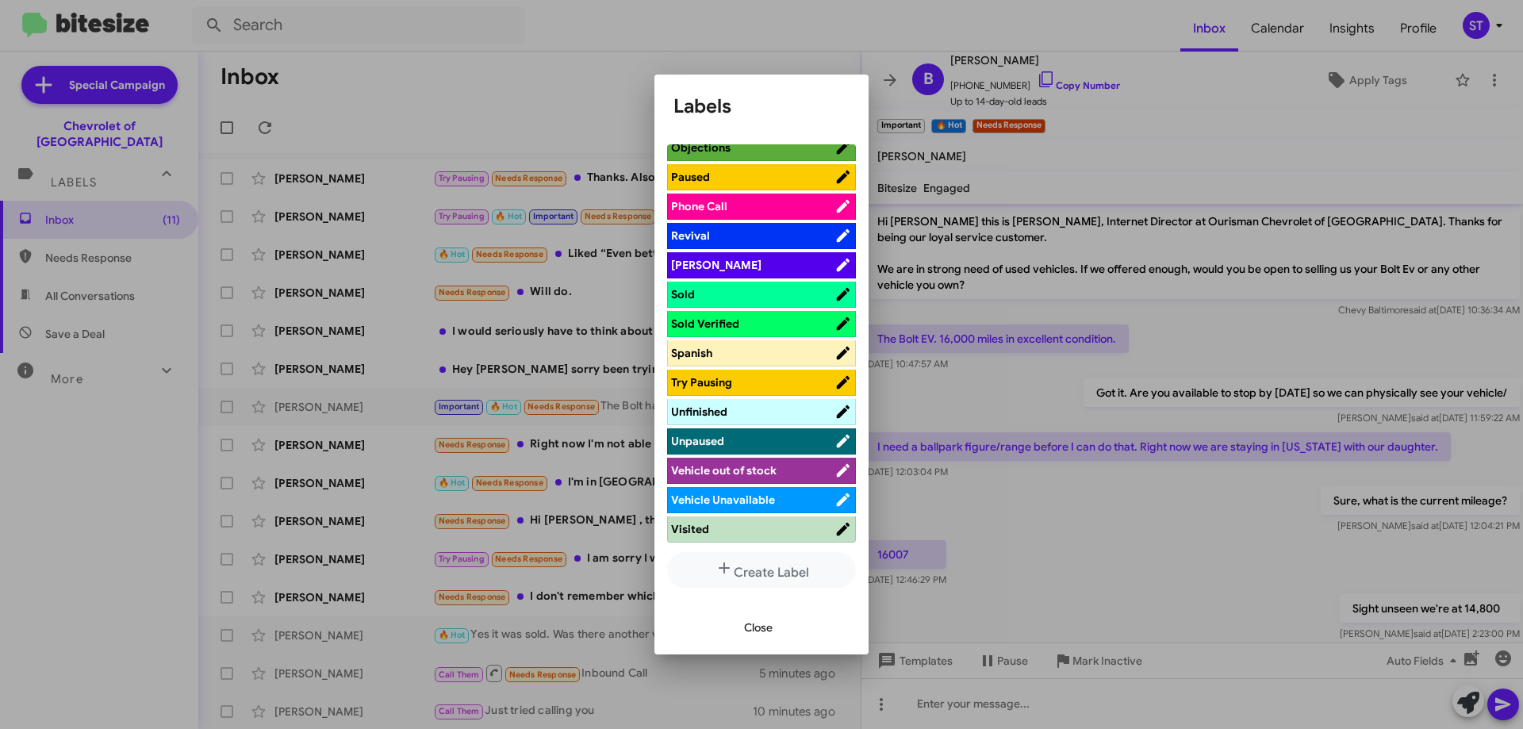
click at [783, 496] on span "Vehicle Unavailable" at bounding box center [752, 500] width 163 height 16
click at [774, 623] on button "Close" at bounding box center [758, 627] width 54 height 29
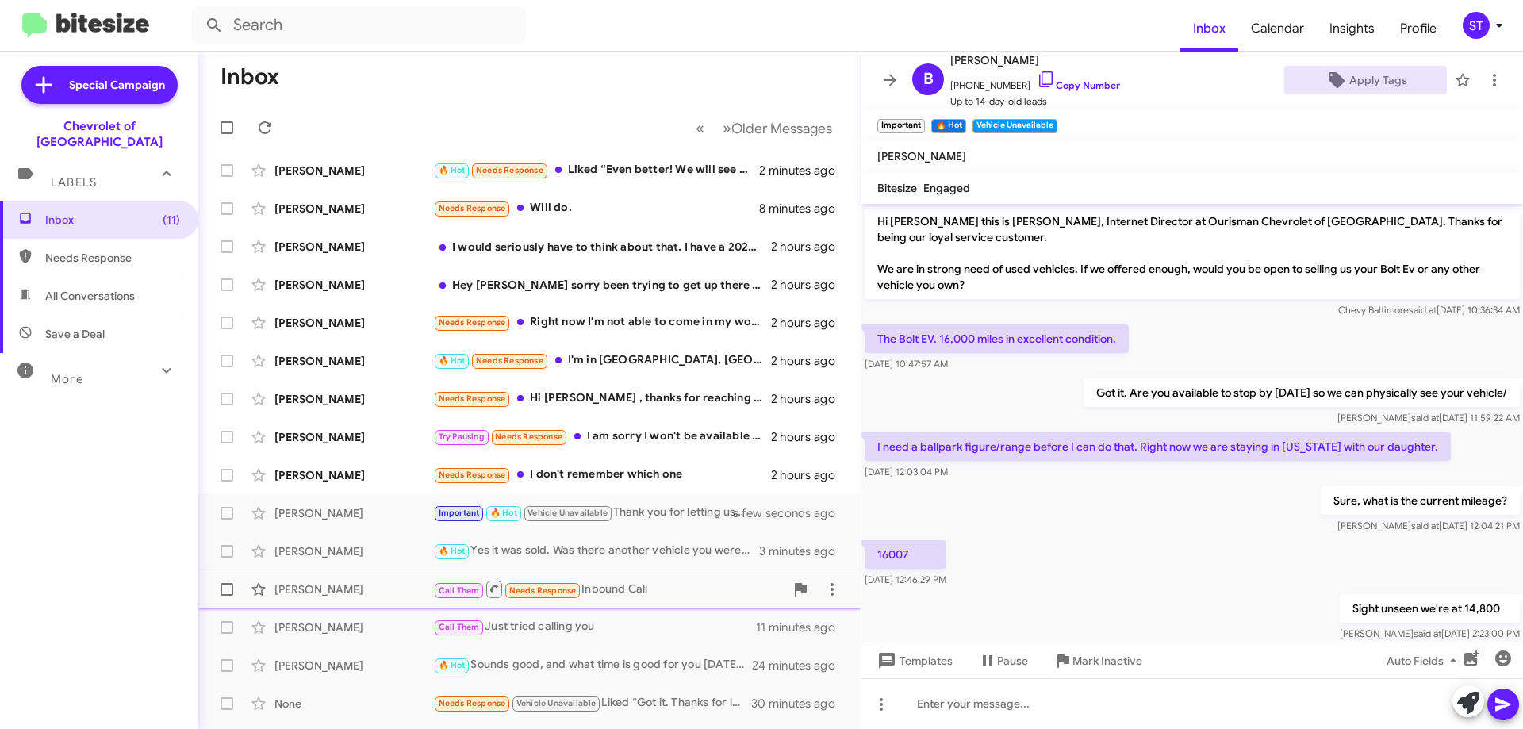
scroll to position [0, 0]
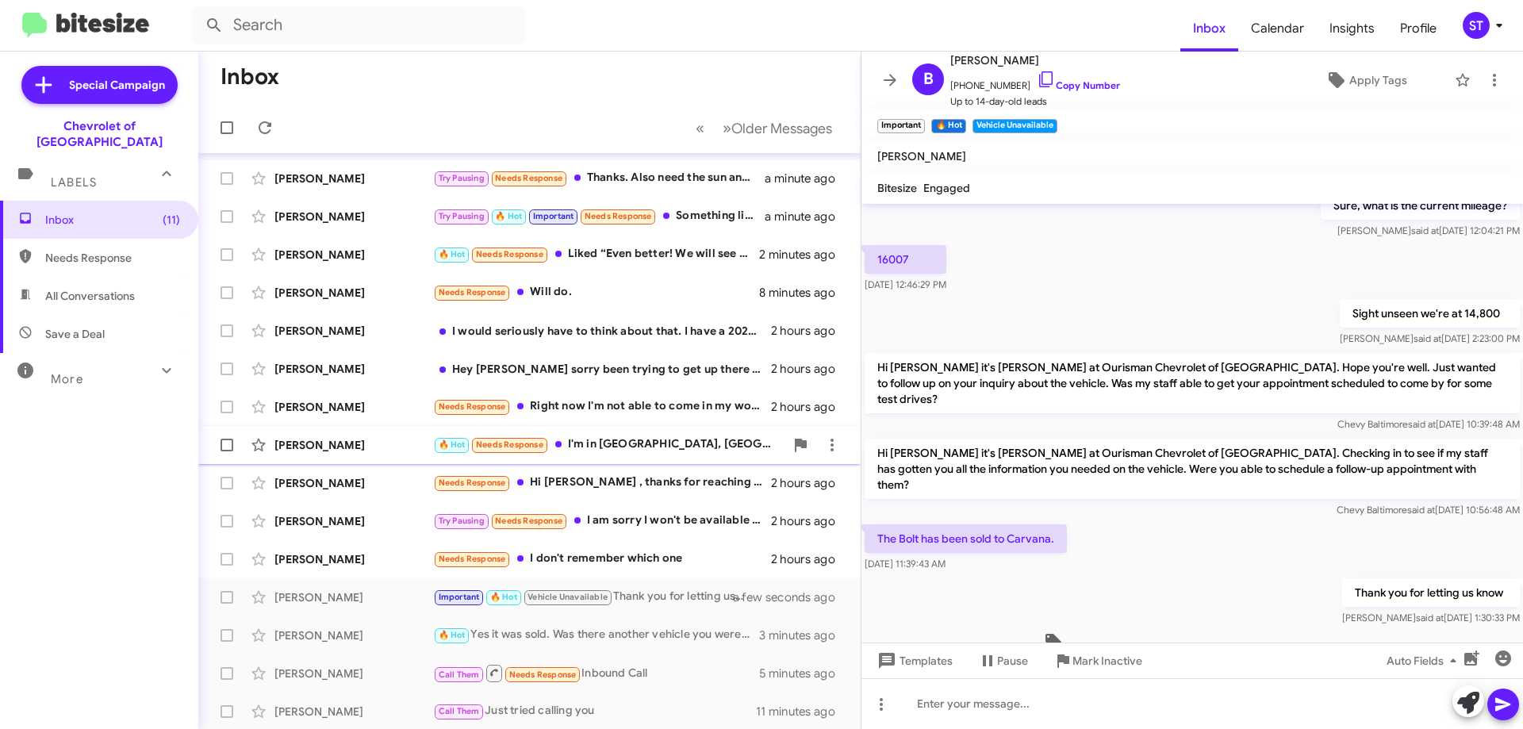
scroll to position [192, 0]
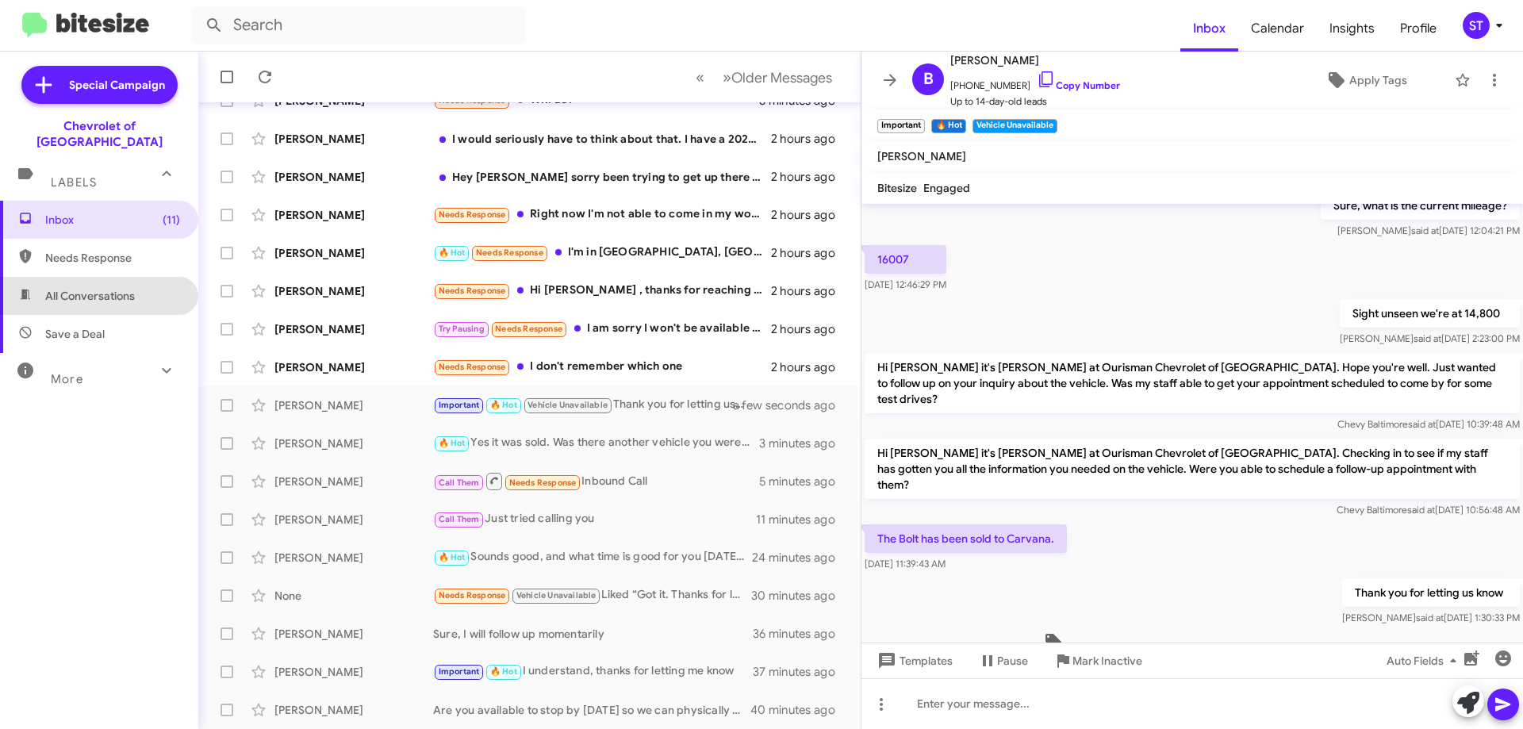
click at [101, 288] on span "All Conversations" at bounding box center [90, 296] width 90 height 16
type input "in:all-conversations"
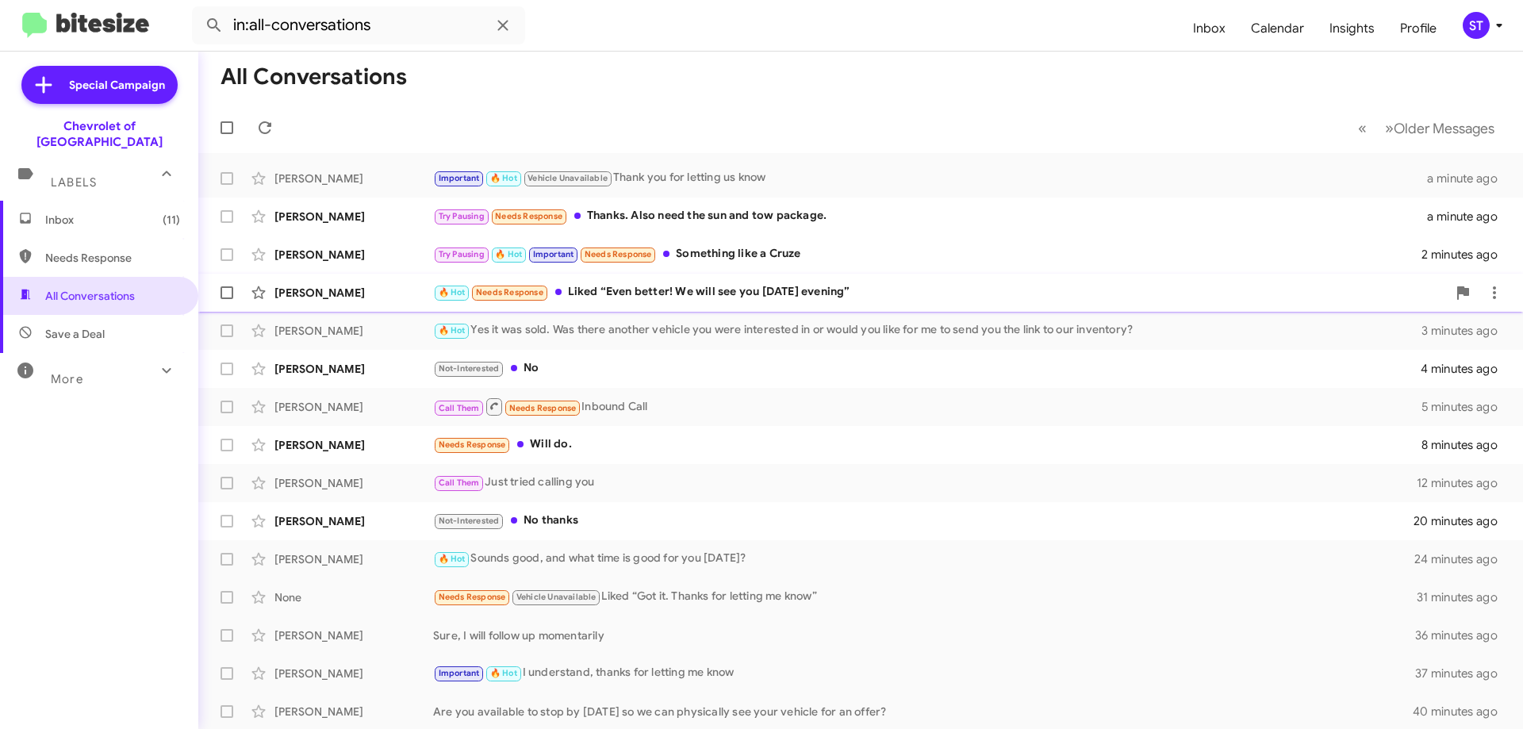
click at [343, 282] on div "Gwendolyn Robinson 🔥 Hot Needs Response Liked “Even better! We will see you Fri…" at bounding box center [860, 293] width 1299 height 32
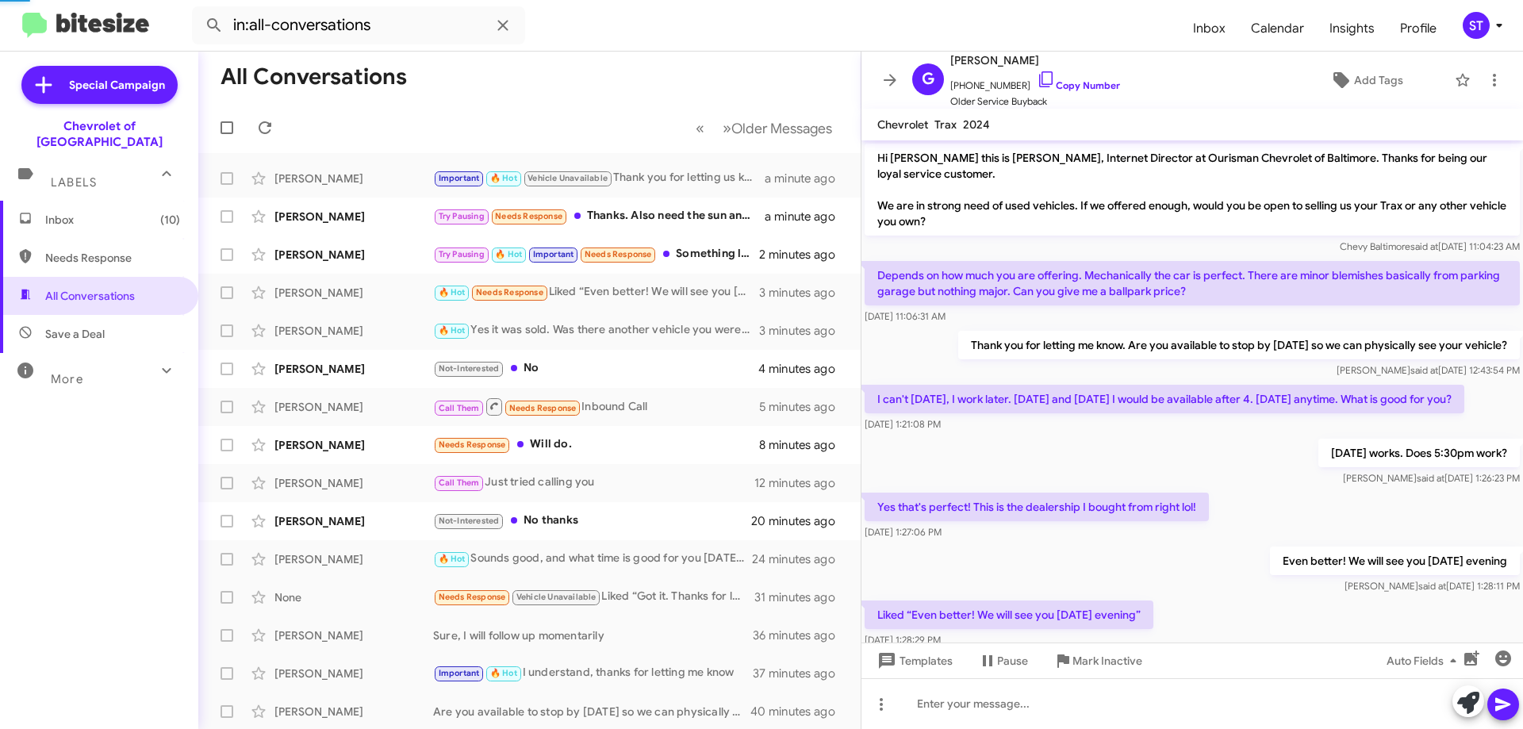
scroll to position [40, 0]
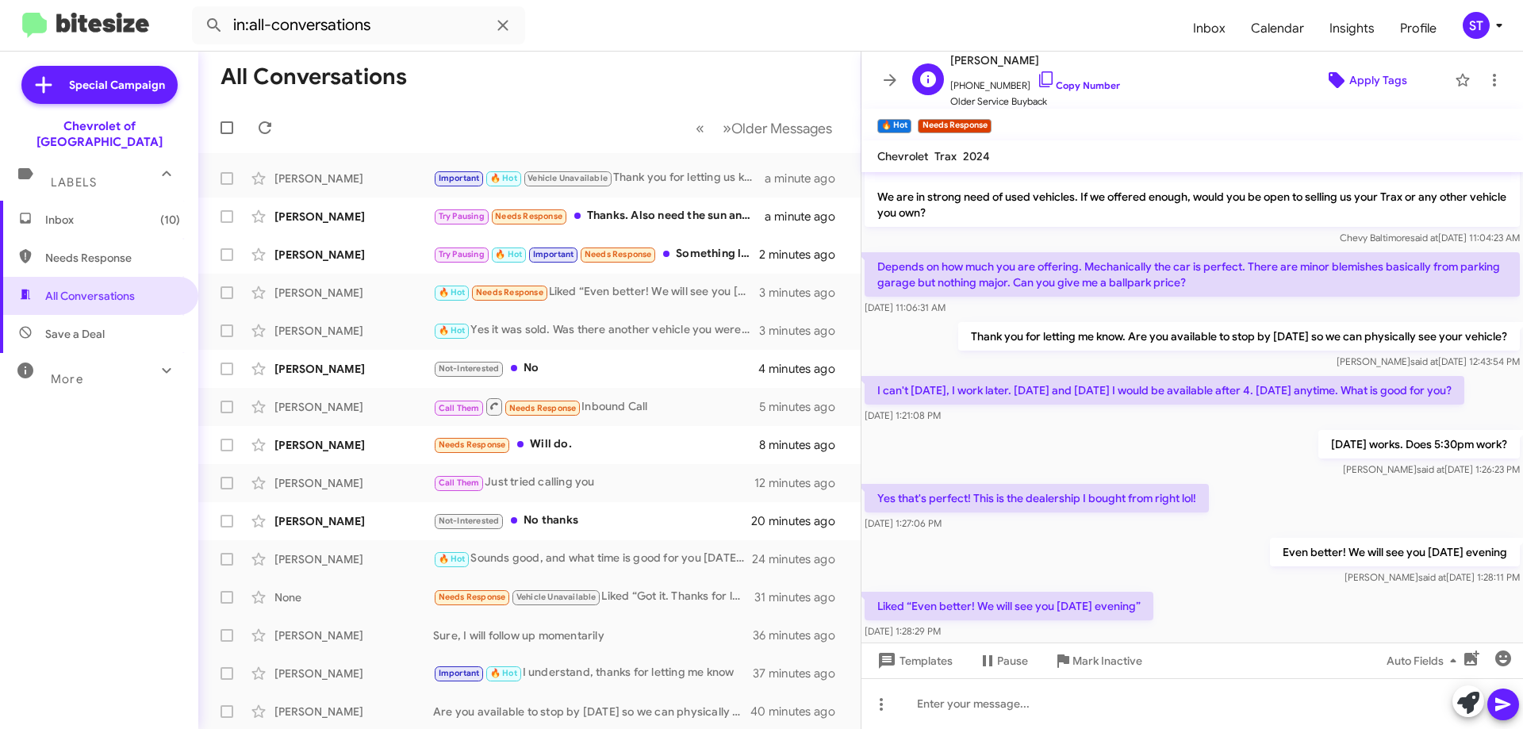
click at [1369, 80] on span "Apply Tags" at bounding box center [1378, 80] width 58 height 29
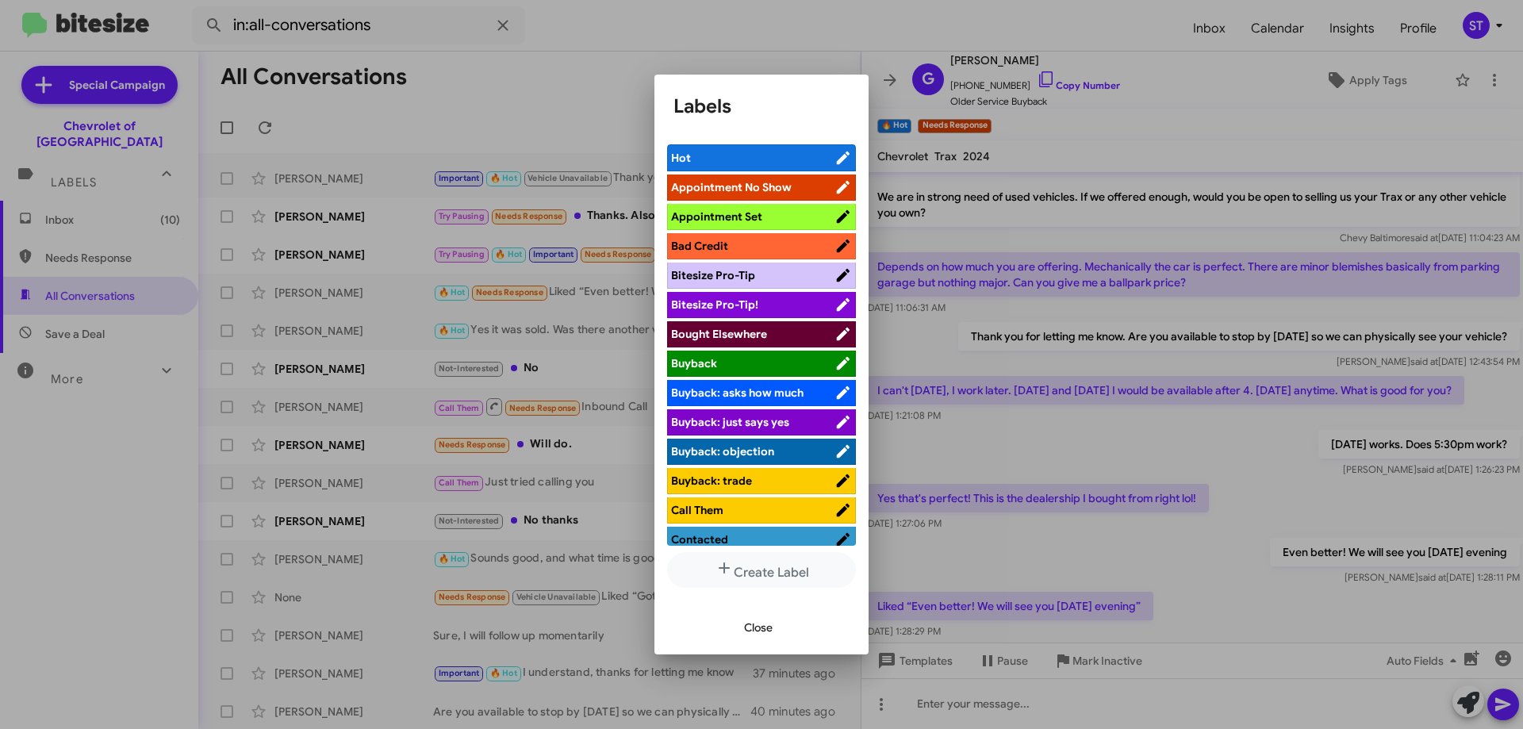
click at [753, 214] on span "Appointment Set" at bounding box center [716, 216] width 91 height 14
click at [757, 626] on span "Close" at bounding box center [758, 627] width 29 height 29
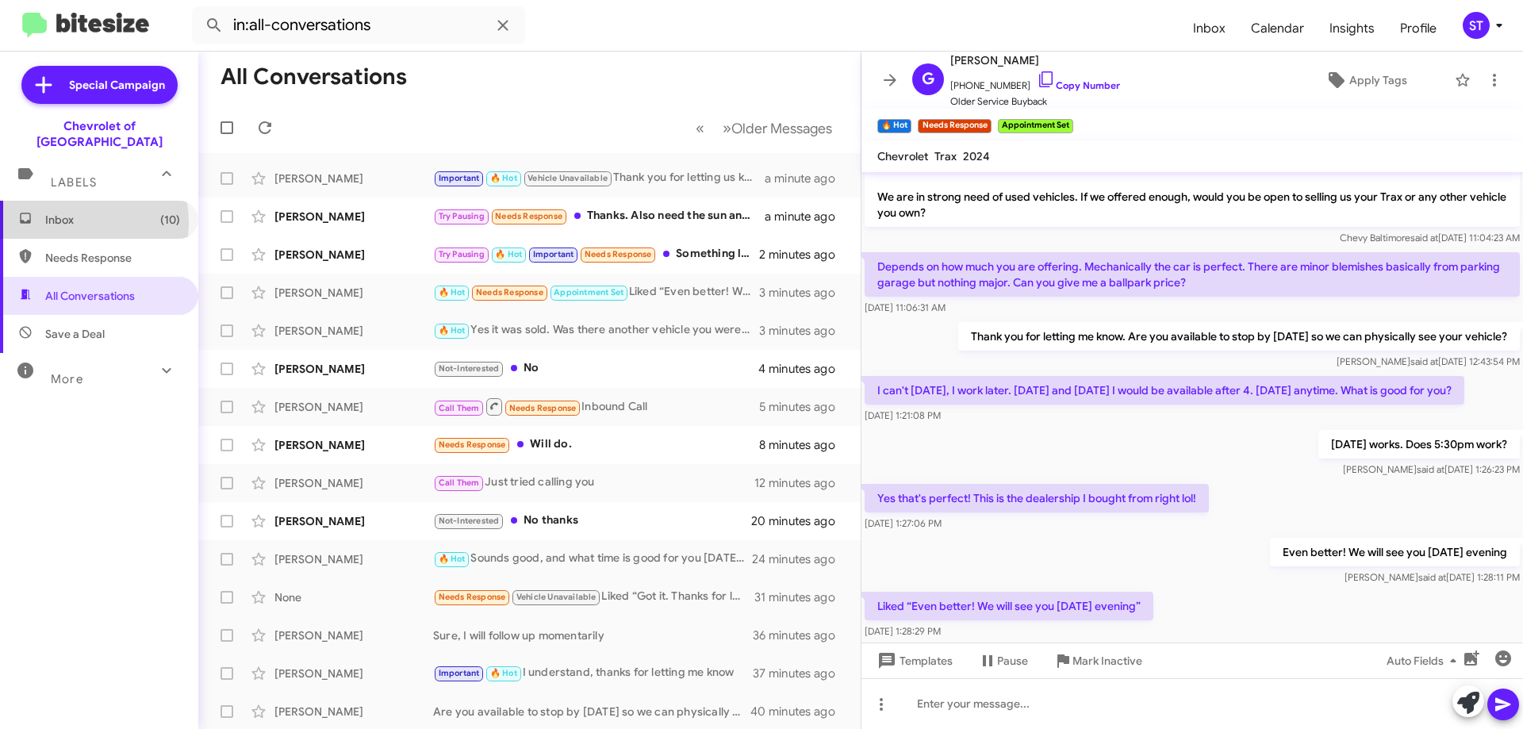
drag, startPoint x: 68, startPoint y: 207, endPoint x: 193, endPoint y: 239, distance: 129.4
click at [67, 212] on span "Inbox (10)" at bounding box center [112, 220] width 135 height 16
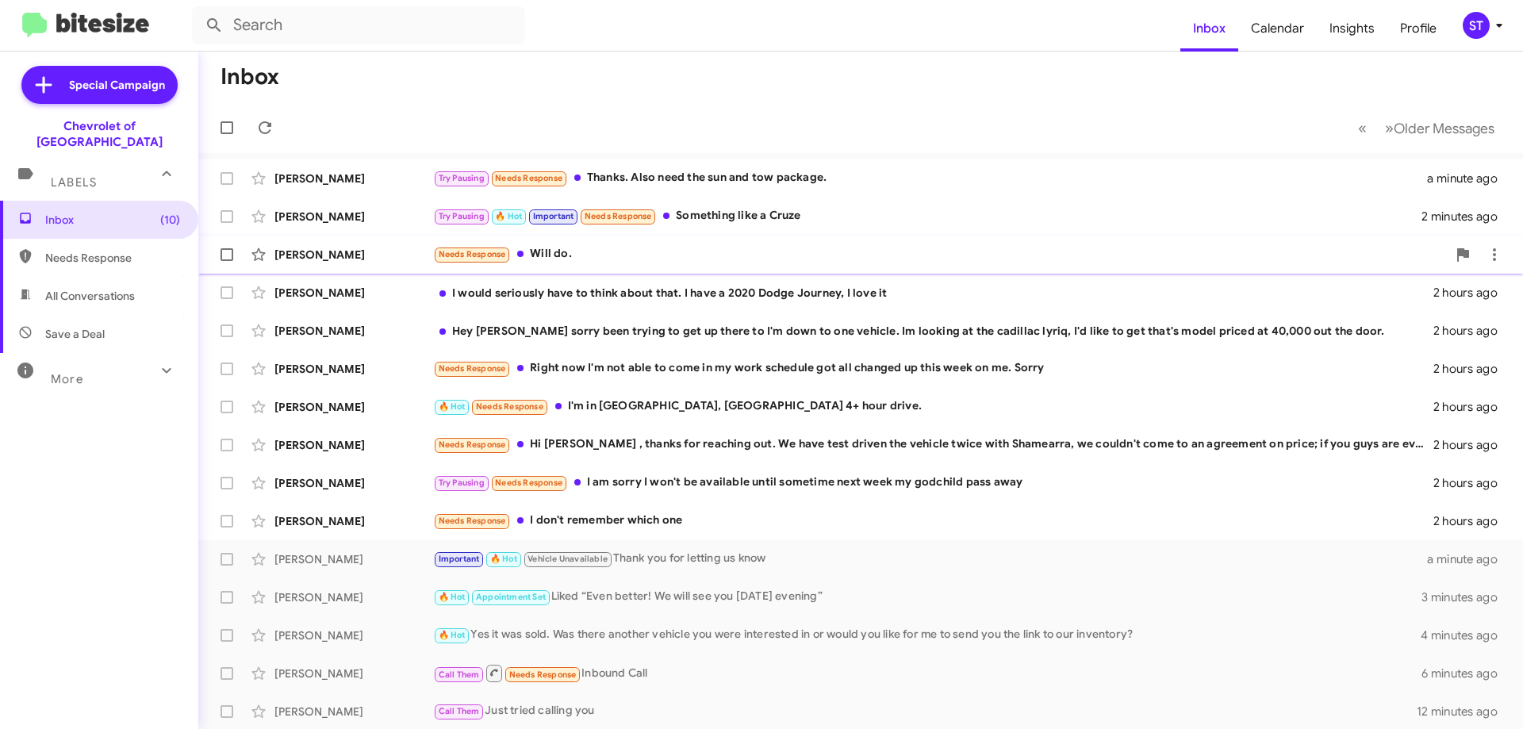
click at [557, 252] on div "Needs Response Will do." at bounding box center [939, 254] width 1013 height 18
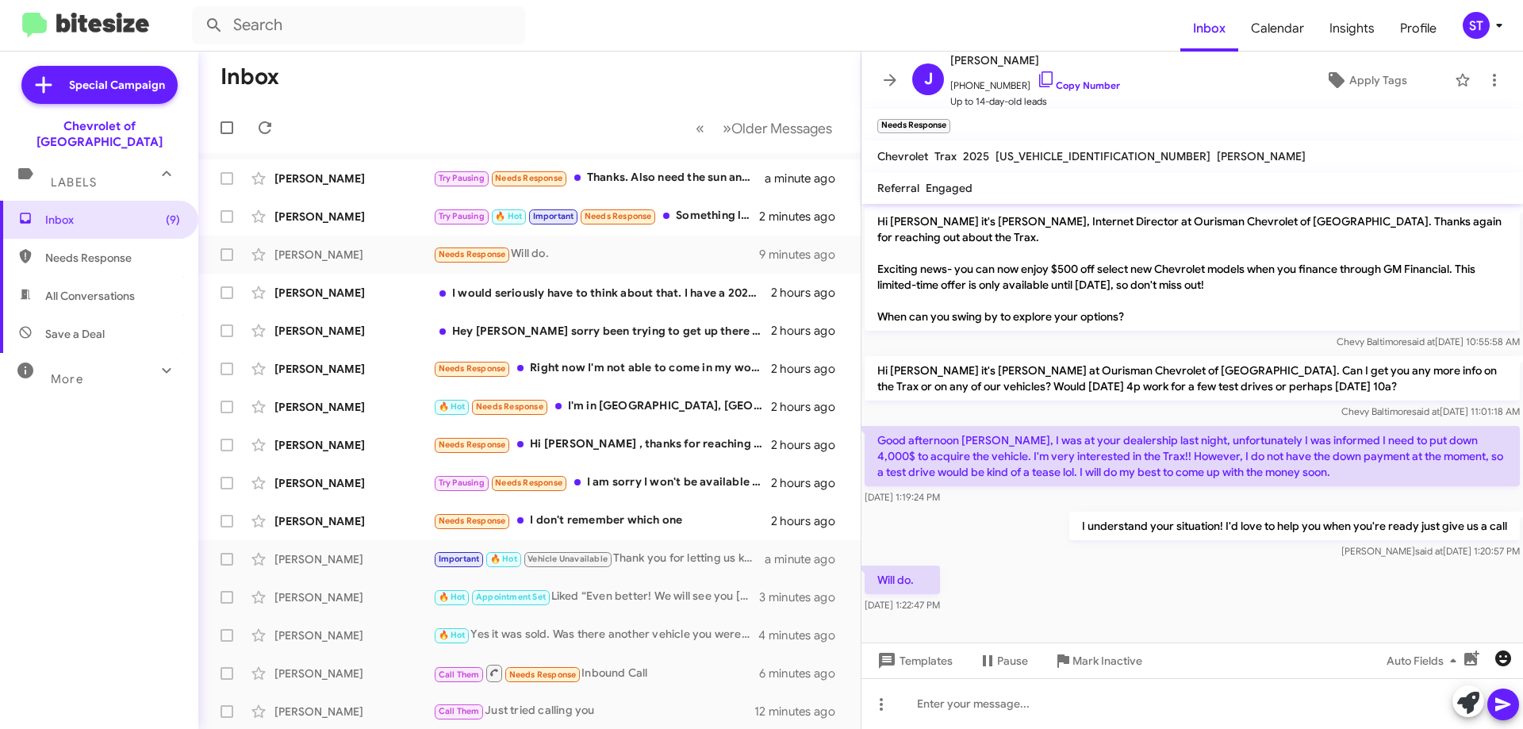
click at [1504, 660] on icon "button" at bounding box center [1503, 658] width 16 height 16
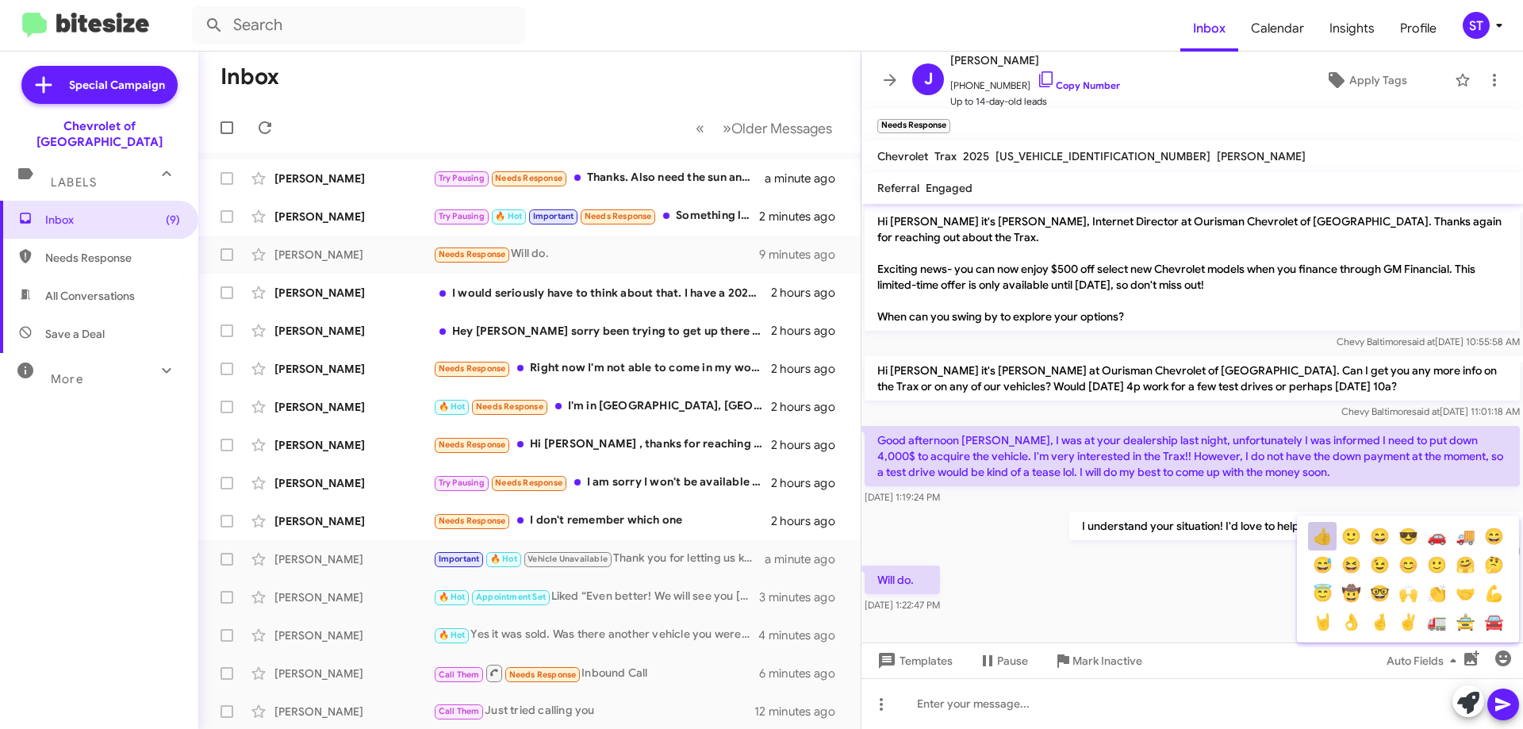
click at [1322, 539] on button "👍" at bounding box center [1322, 536] width 29 height 29
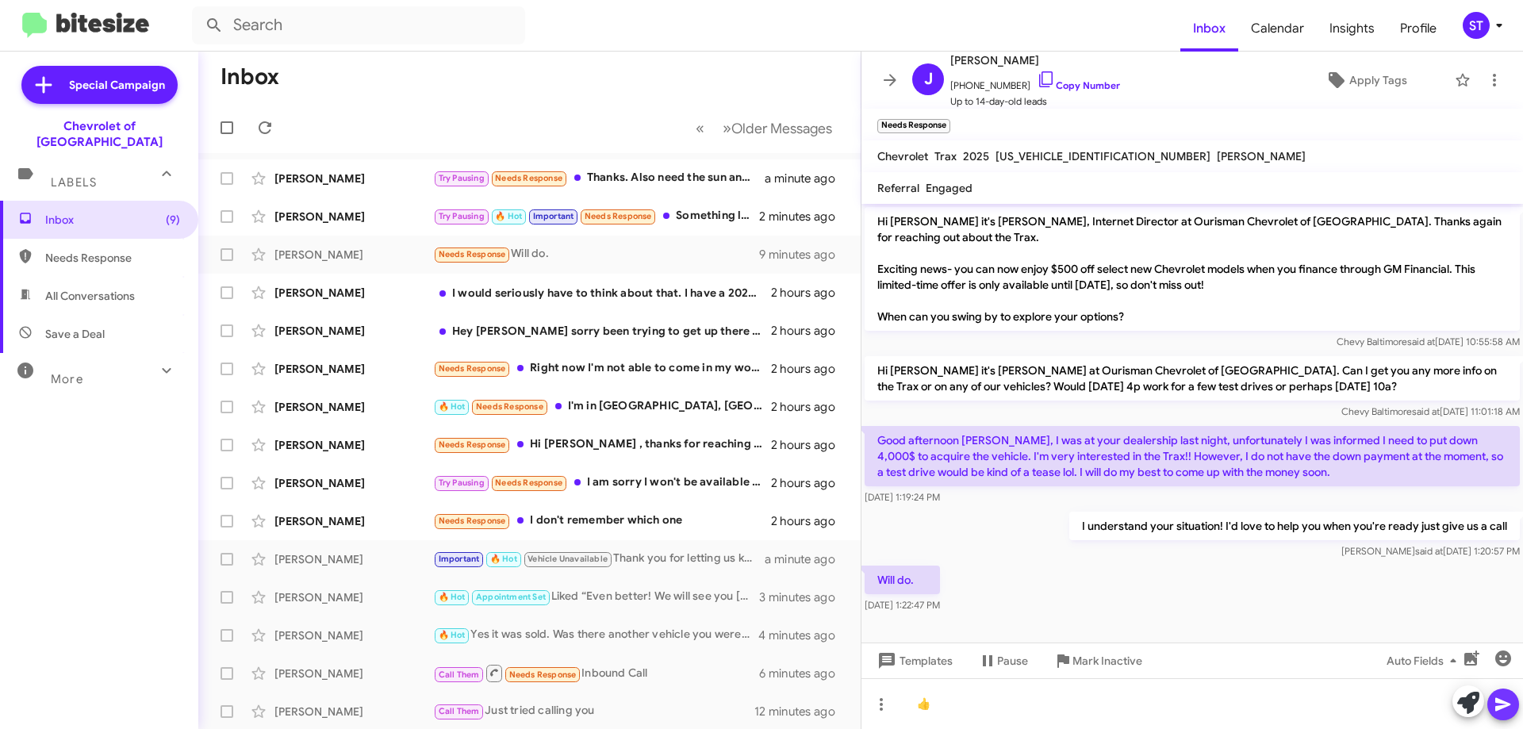
click at [1506, 711] on icon at bounding box center [1502, 704] width 19 height 19
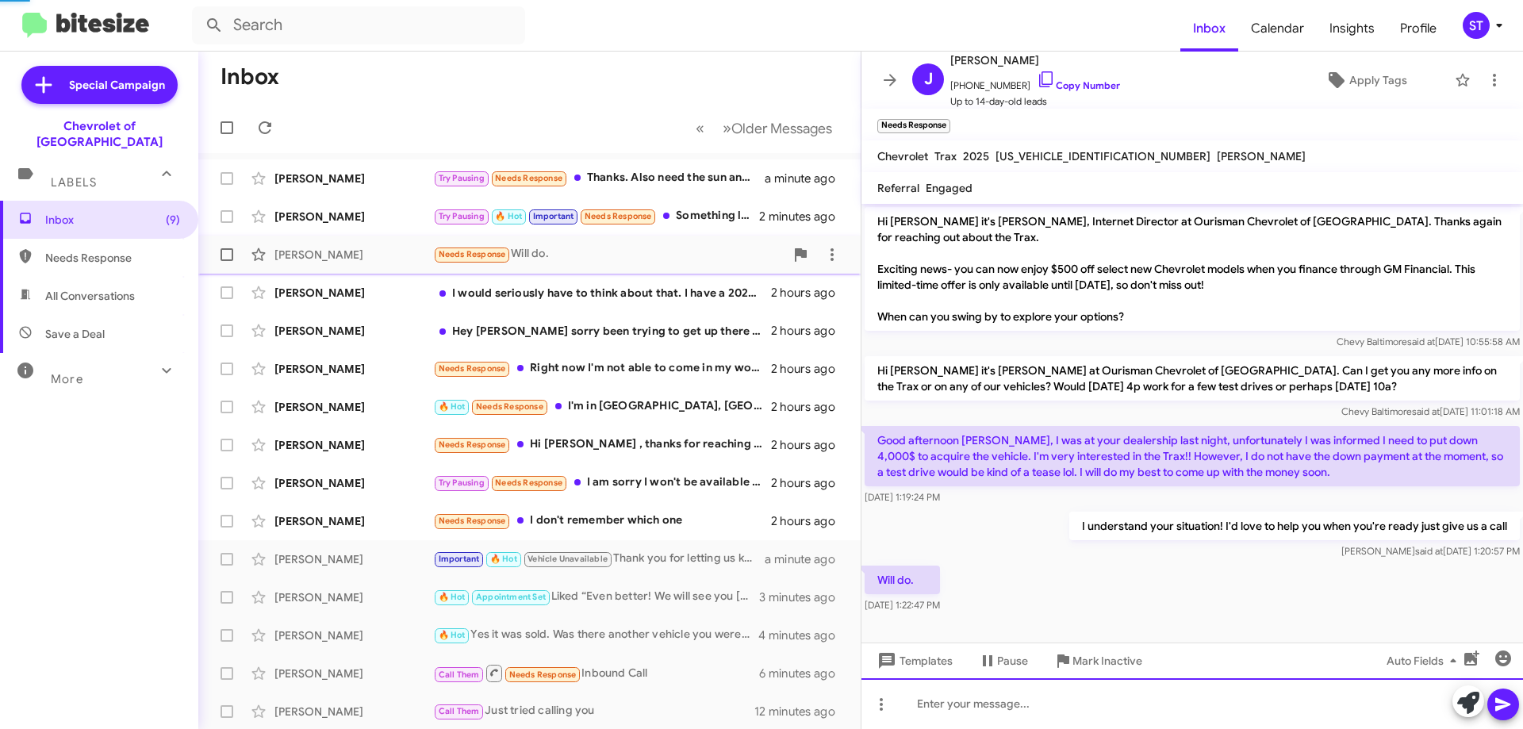
scroll to position [52, 0]
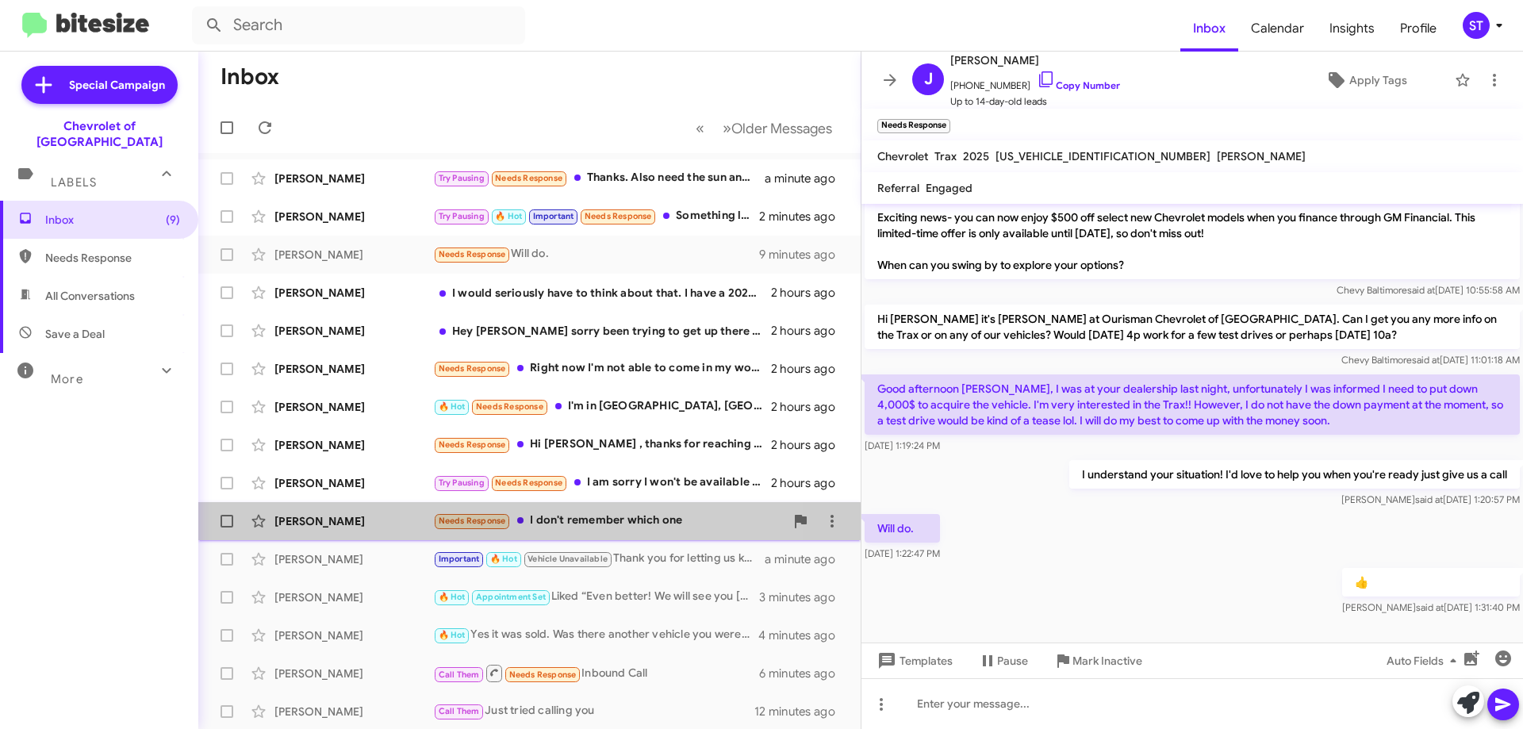
click at [611, 523] on div "Needs Response I don't remember which one" at bounding box center [608, 521] width 351 height 18
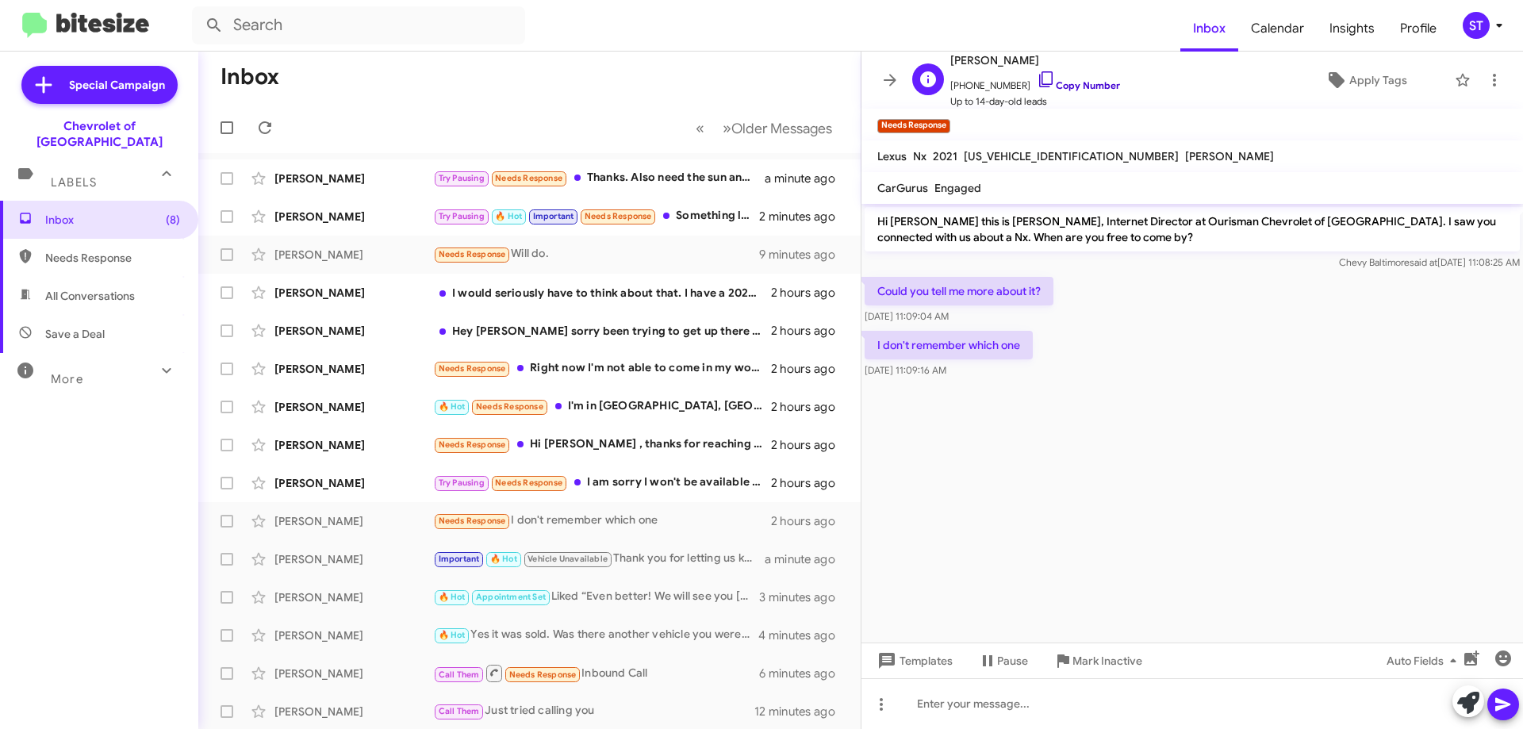
click at [1036, 76] on icon at bounding box center [1045, 79] width 19 height 19
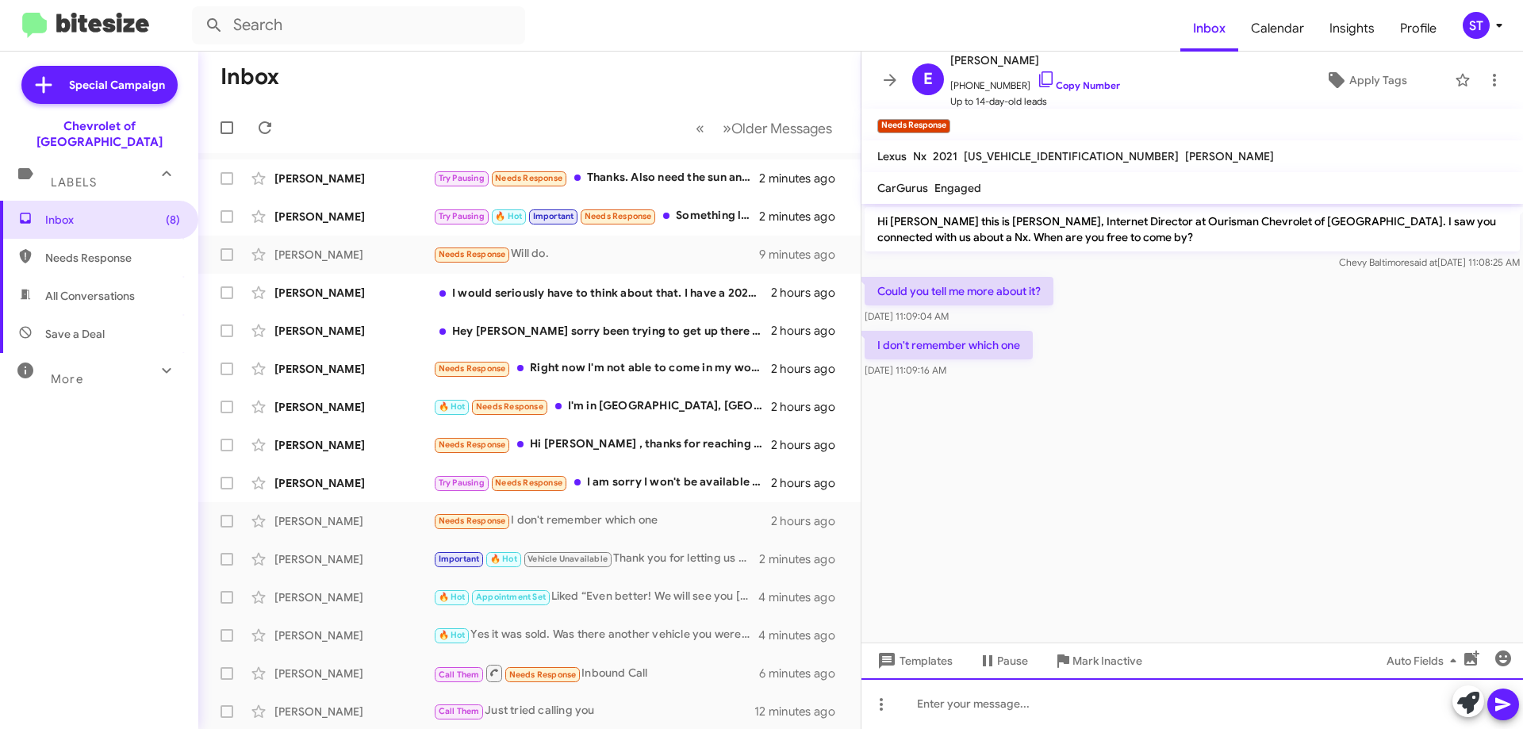
click at [962, 701] on div at bounding box center [1191, 703] width 661 height 51
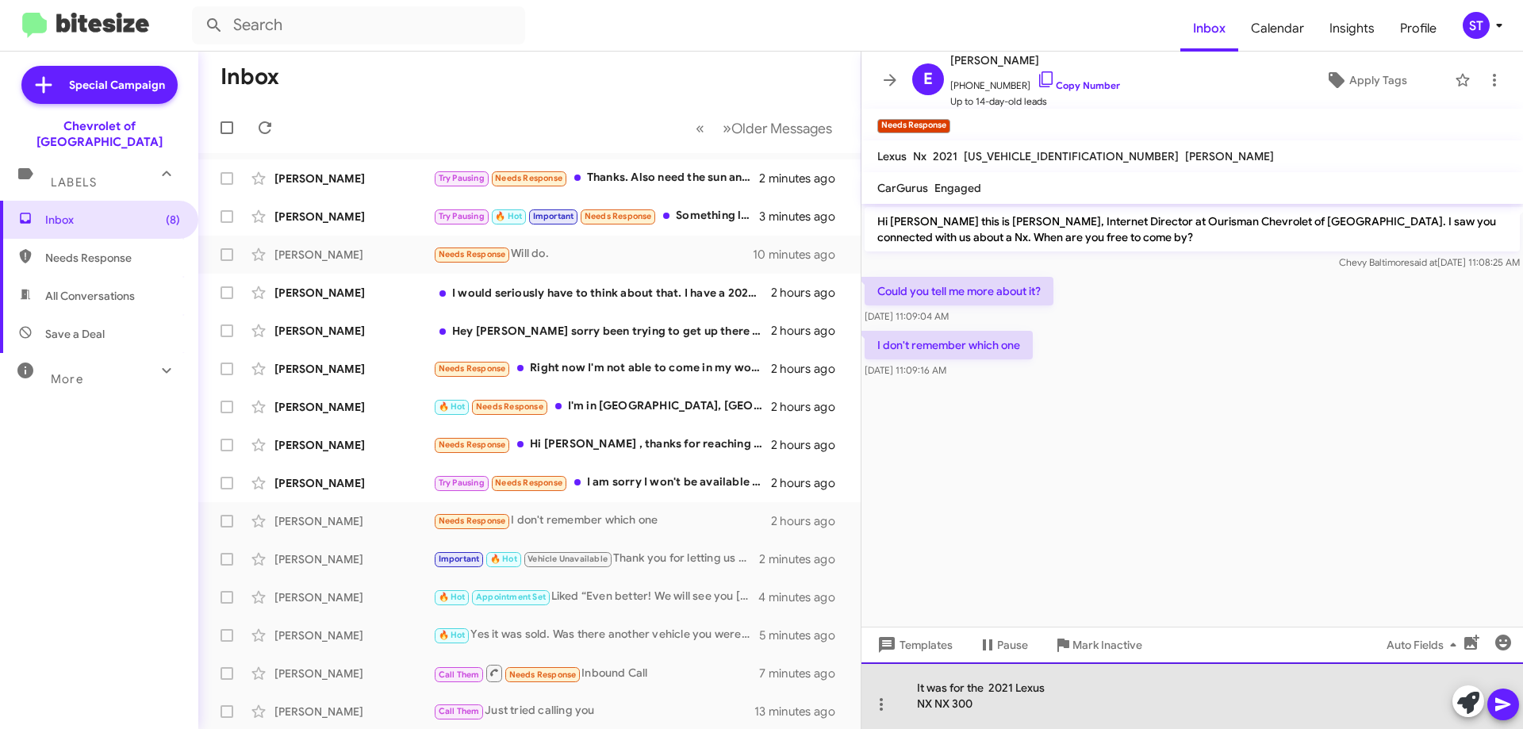
click at [909, 705] on div "It was for the 2021 Lexus NX NX 300" at bounding box center [1191, 695] width 661 height 67
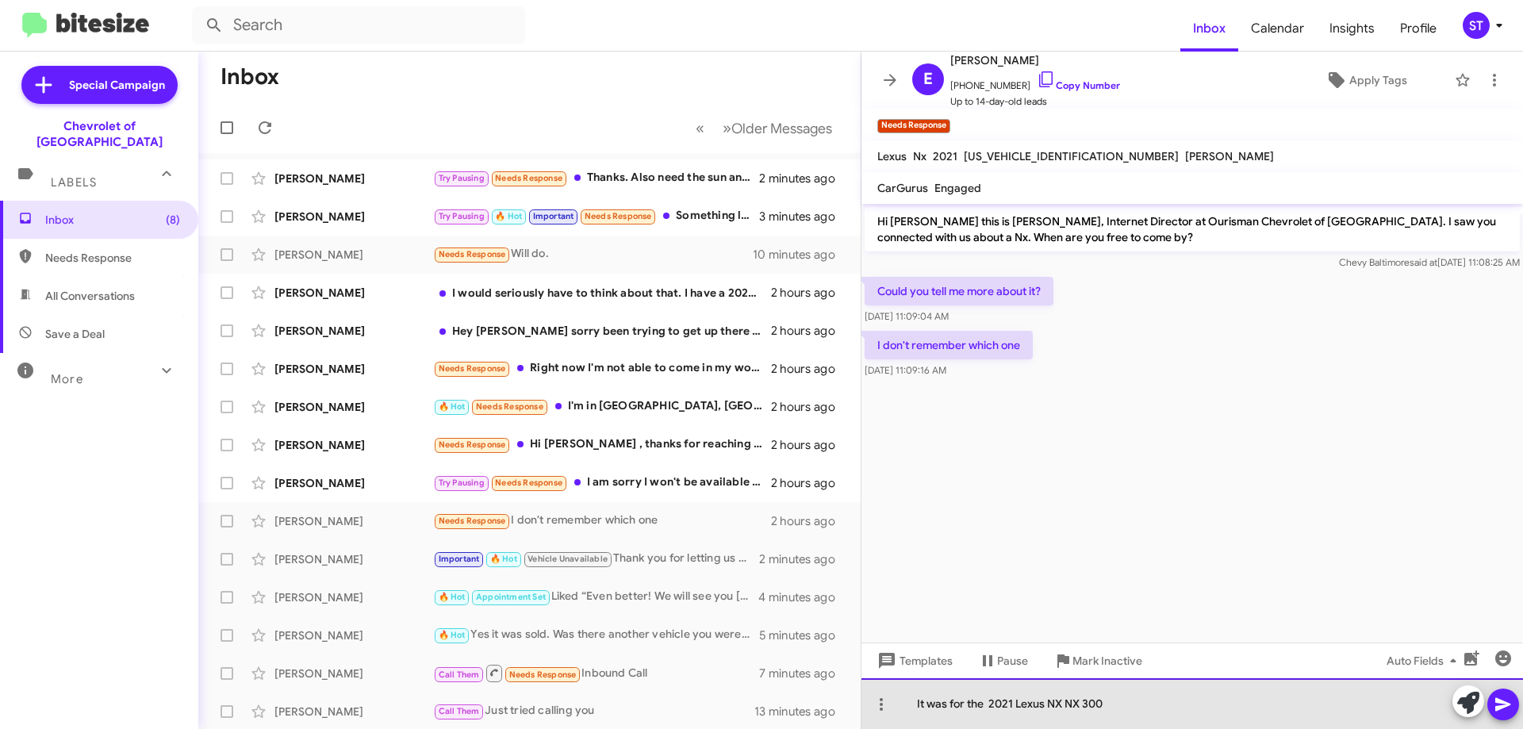
click at [1164, 722] on div "It was for the 2021 Lexus NX NX 300" at bounding box center [1191, 703] width 661 height 51
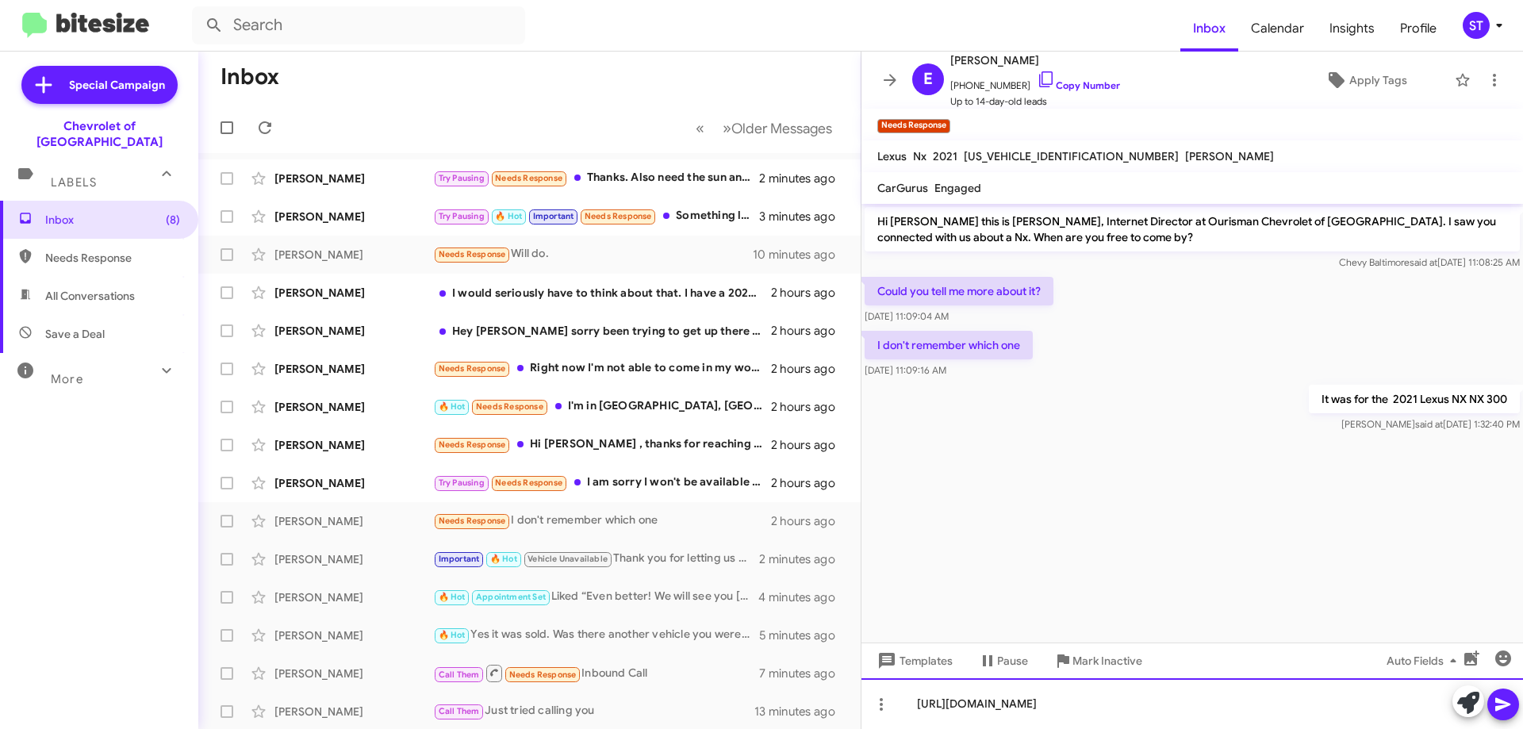
click at [1226, 722] on div "[URL][DOMAIN_NAME]" at bounding box center [1191, 703] width 661 height 51
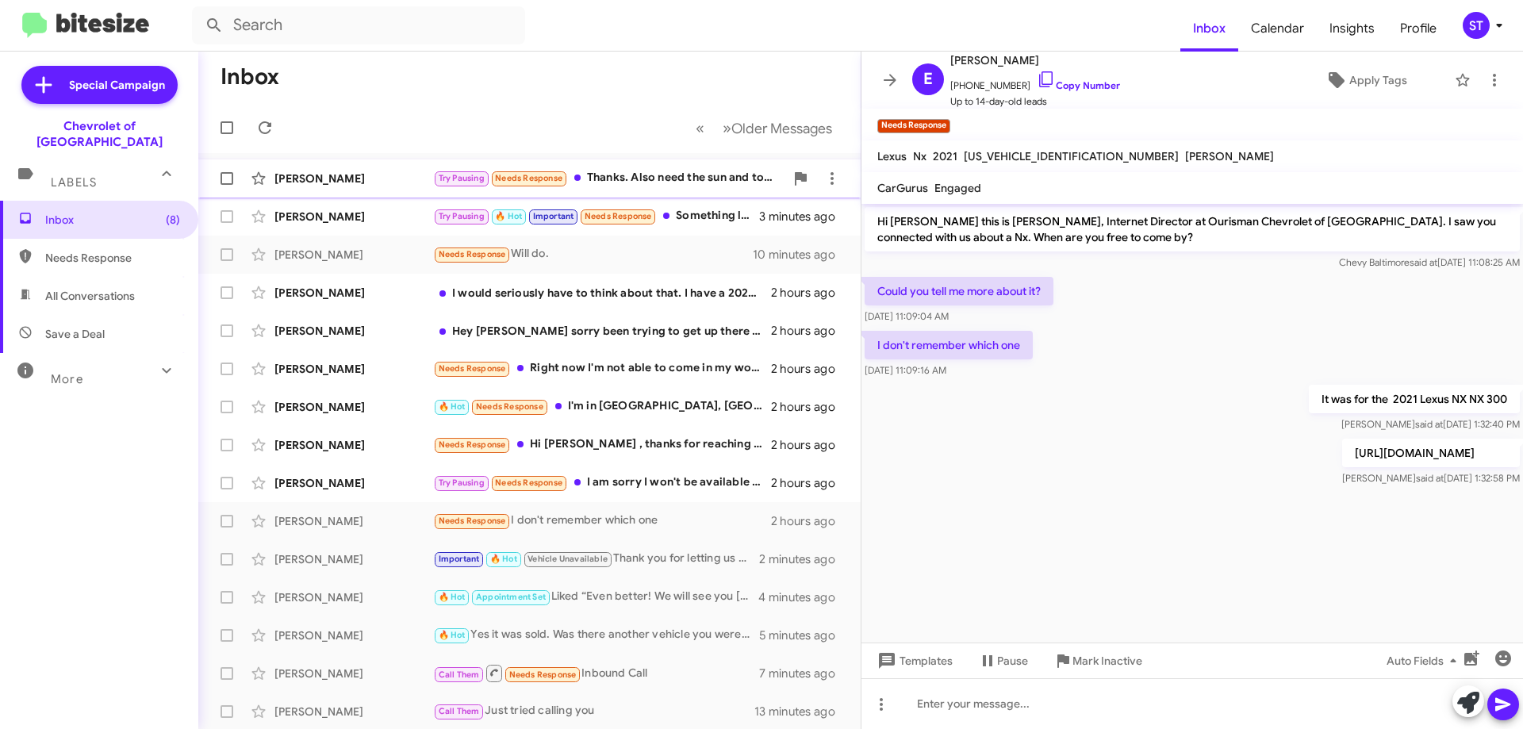
click at [622, 175] on div "Try Pausing Needs Response Thanks. Also need the sun and tow package." at bounding box center [608, 178] width 351 height 18
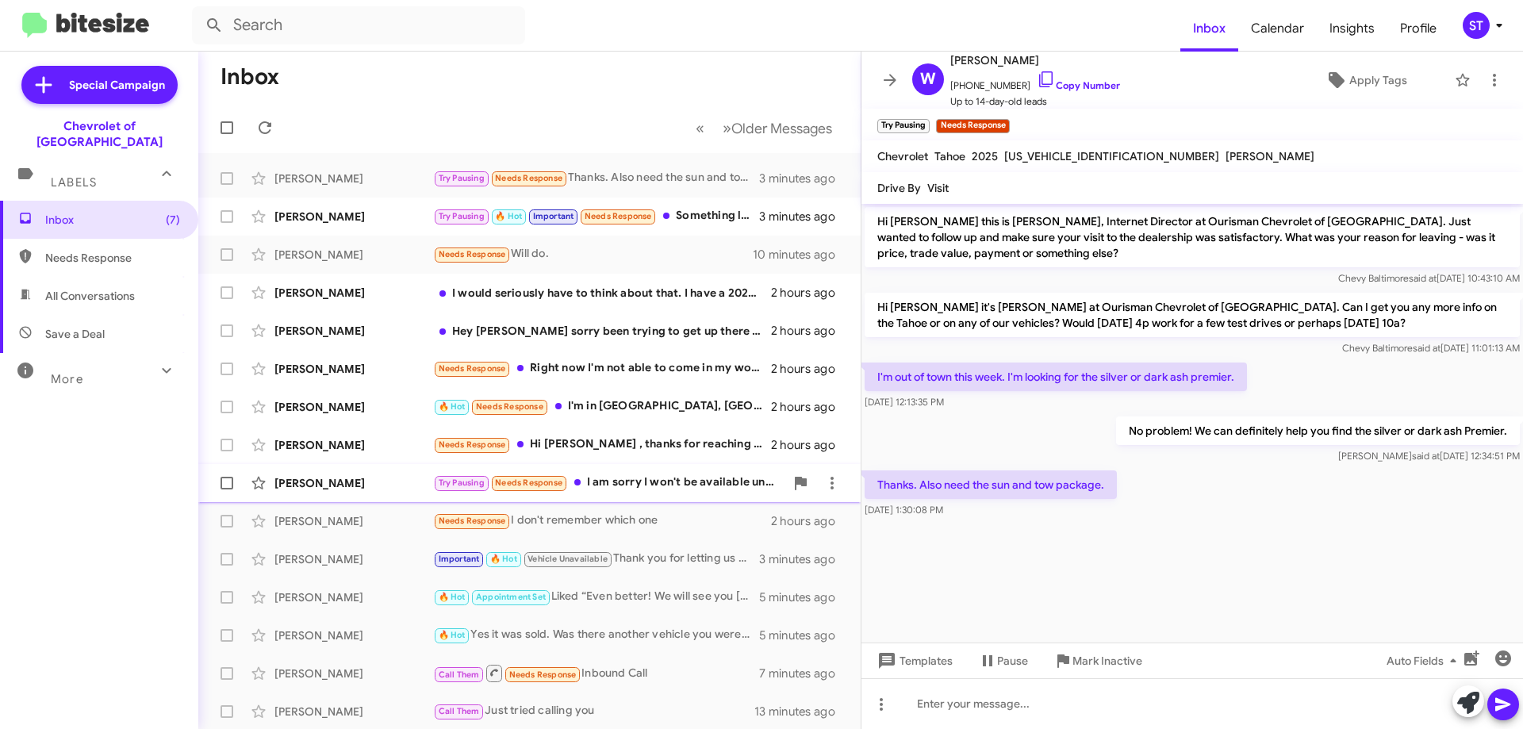
click at [630, 489] on div "Try Pausing Needs Response I am sorry I won't be available until sometime next …" at bounding box center [608, 482] width 351 height 18
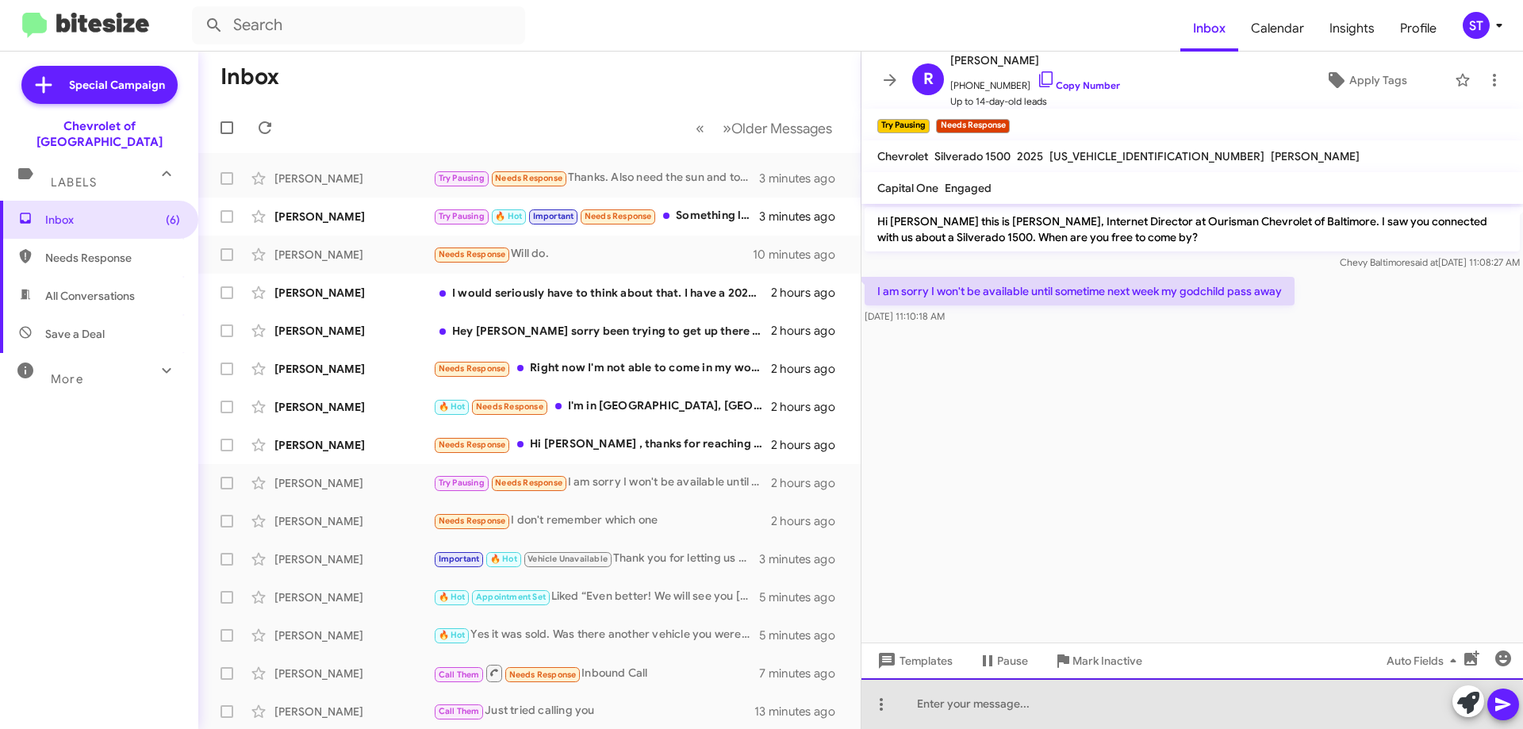
click at [1076, 710] on div at bounding box center [1191, 703] width 661 height 51
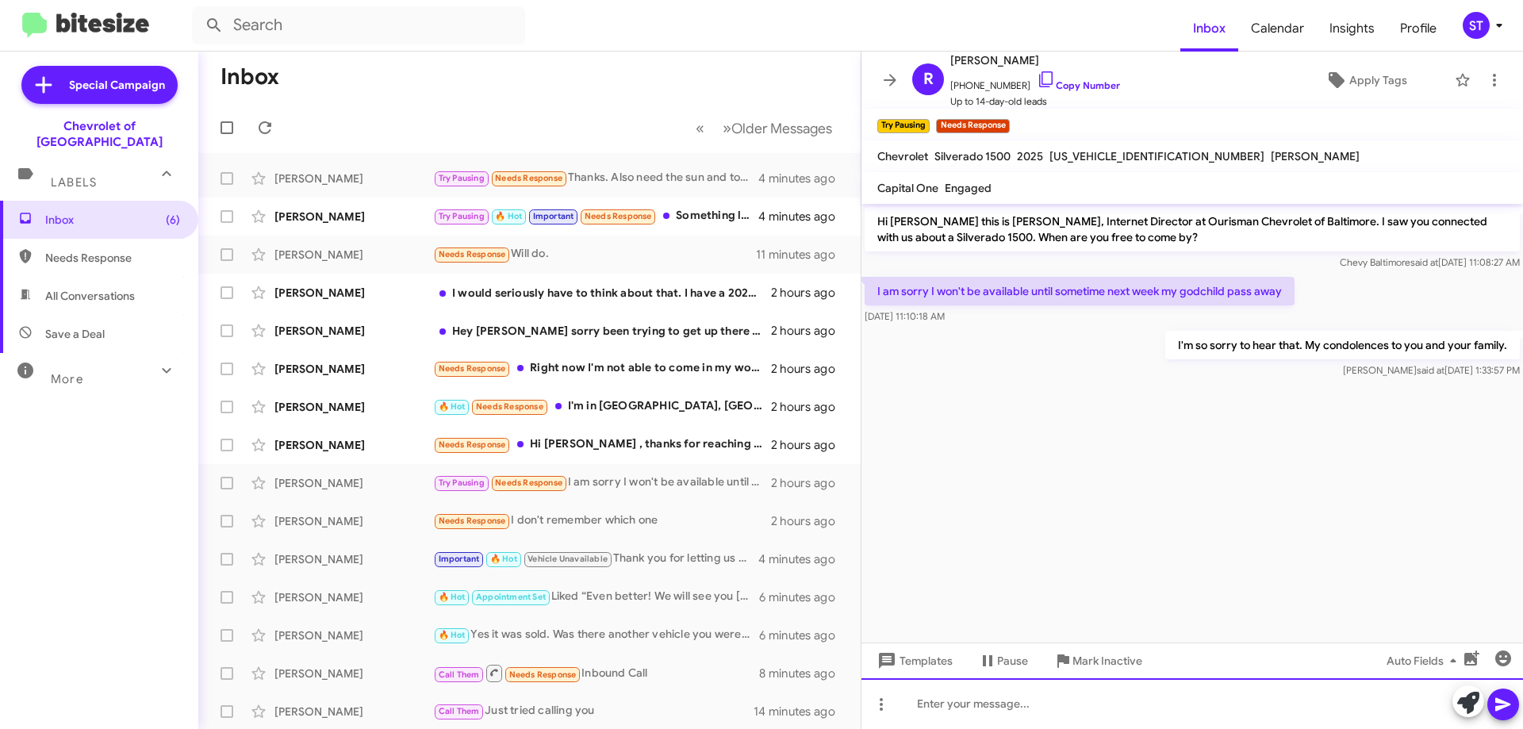
click at [1048, 703] on div at bounding box center [1191, 703] width 661 height 51
click at [914, 708] on div "feel free to reach out next week when you" at bounding box center [1191, 703] width 661 height 51
click at [1144, 710] on div "Feel free to reach out next week when you" at bounding box center [1191, 703] width 661 height 51
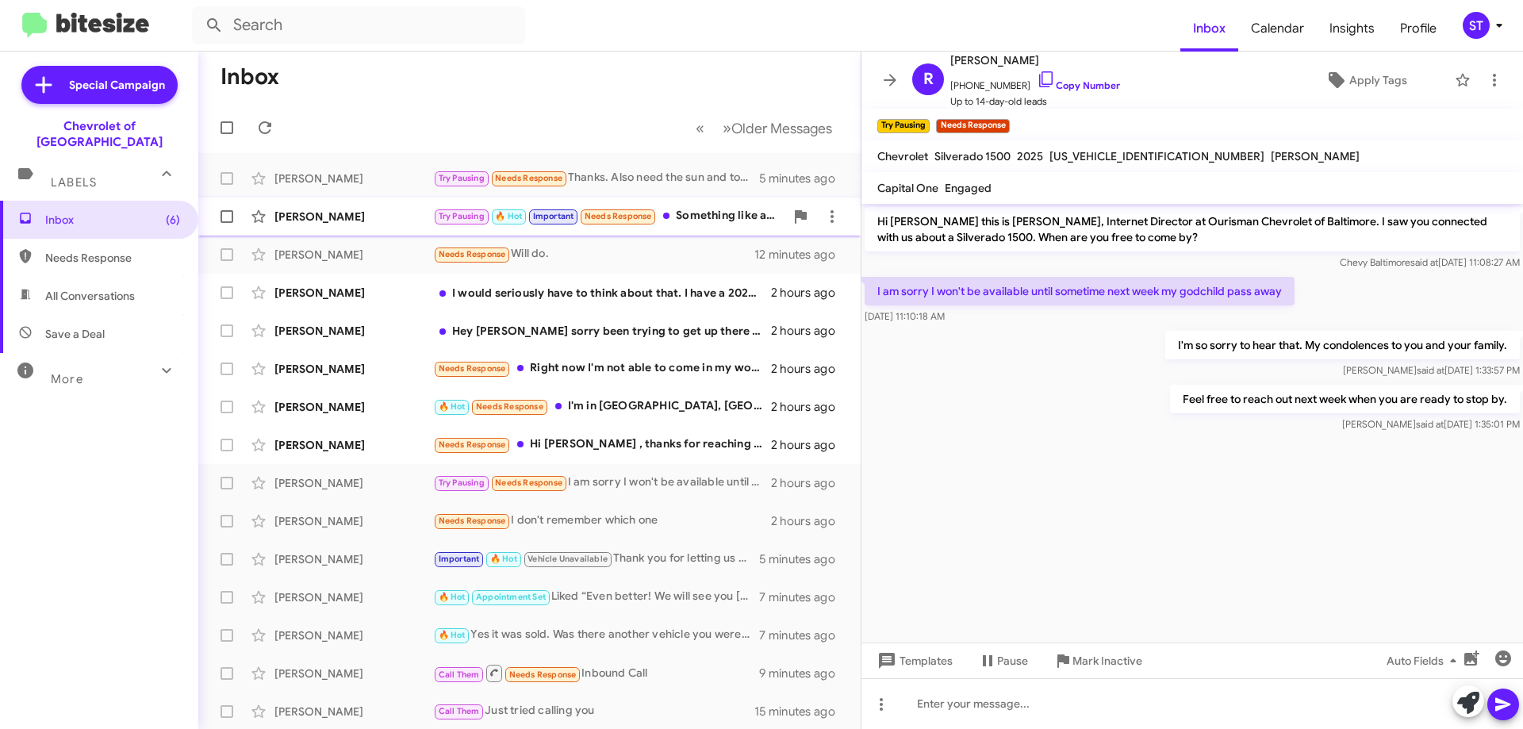
click at [699, 219] on div "Try Pausing 🔥 Hot Important Needs Response Something like a Cruze" at bounding box center [608, 216] width 351 height 18
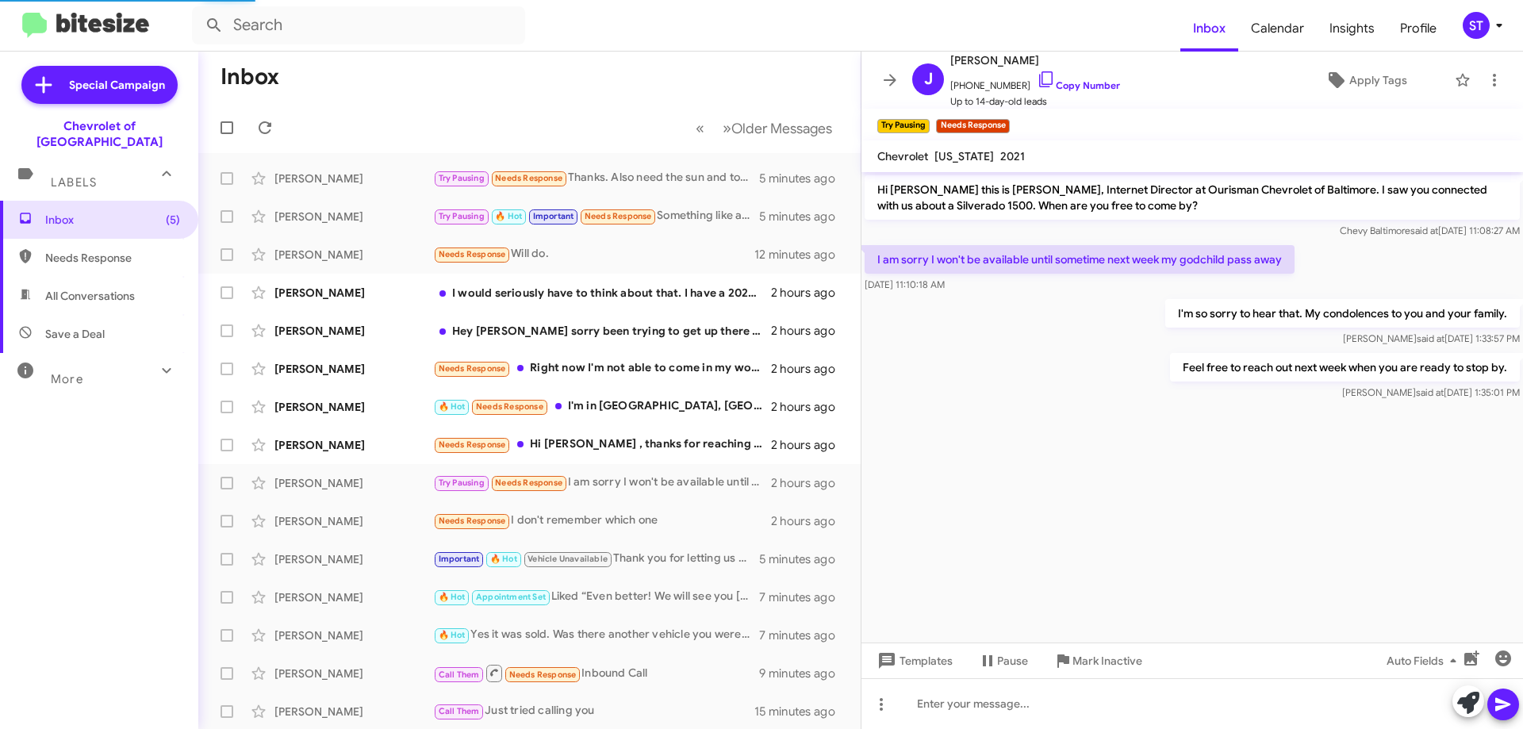
scroll to position [715, 0]
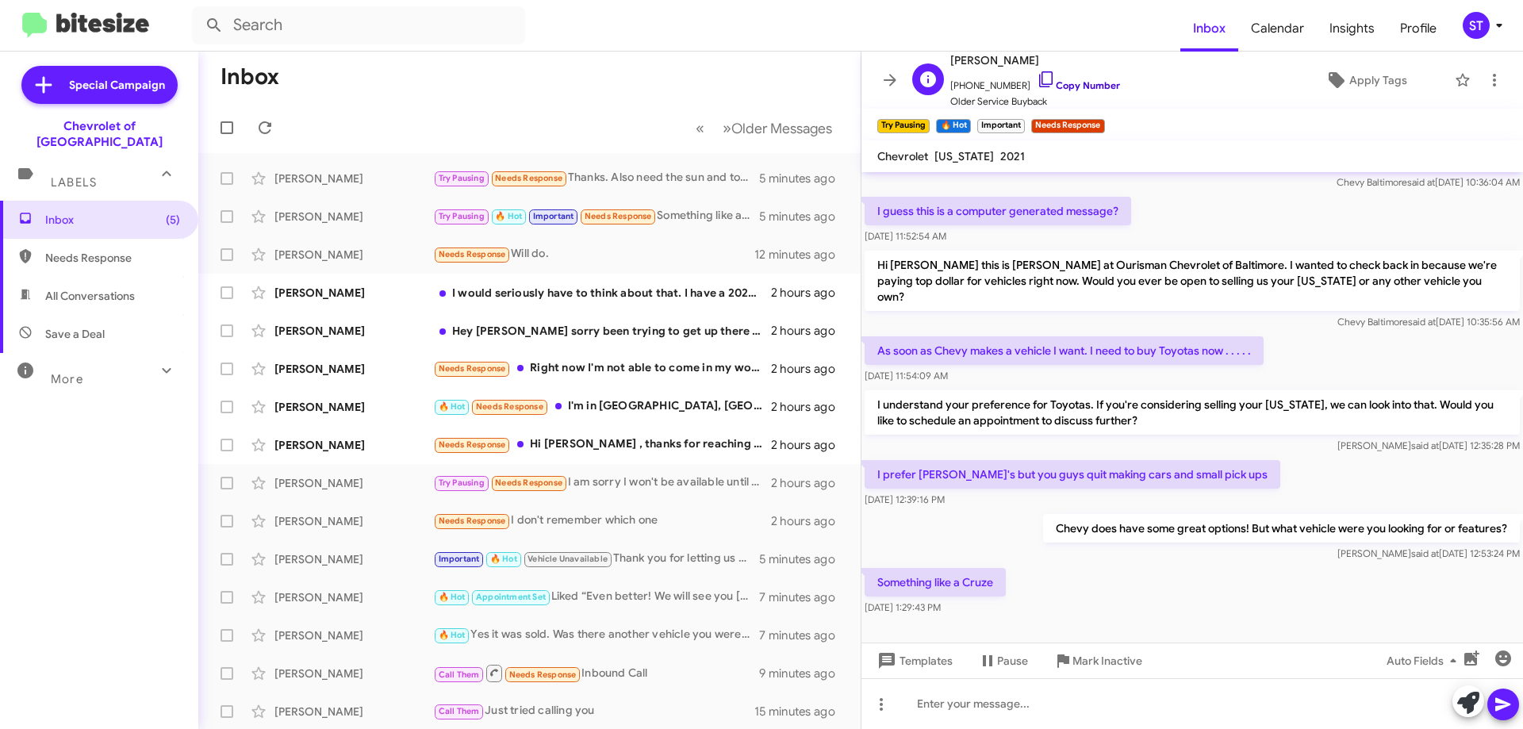
drag, startPoint x: 1029, startPoint y: 82, endPoint x: 956, endPoint y: 101, distance: 75.2
click at [1036, 82] on icon at bounding box center [1045, 79] width 19 height 19
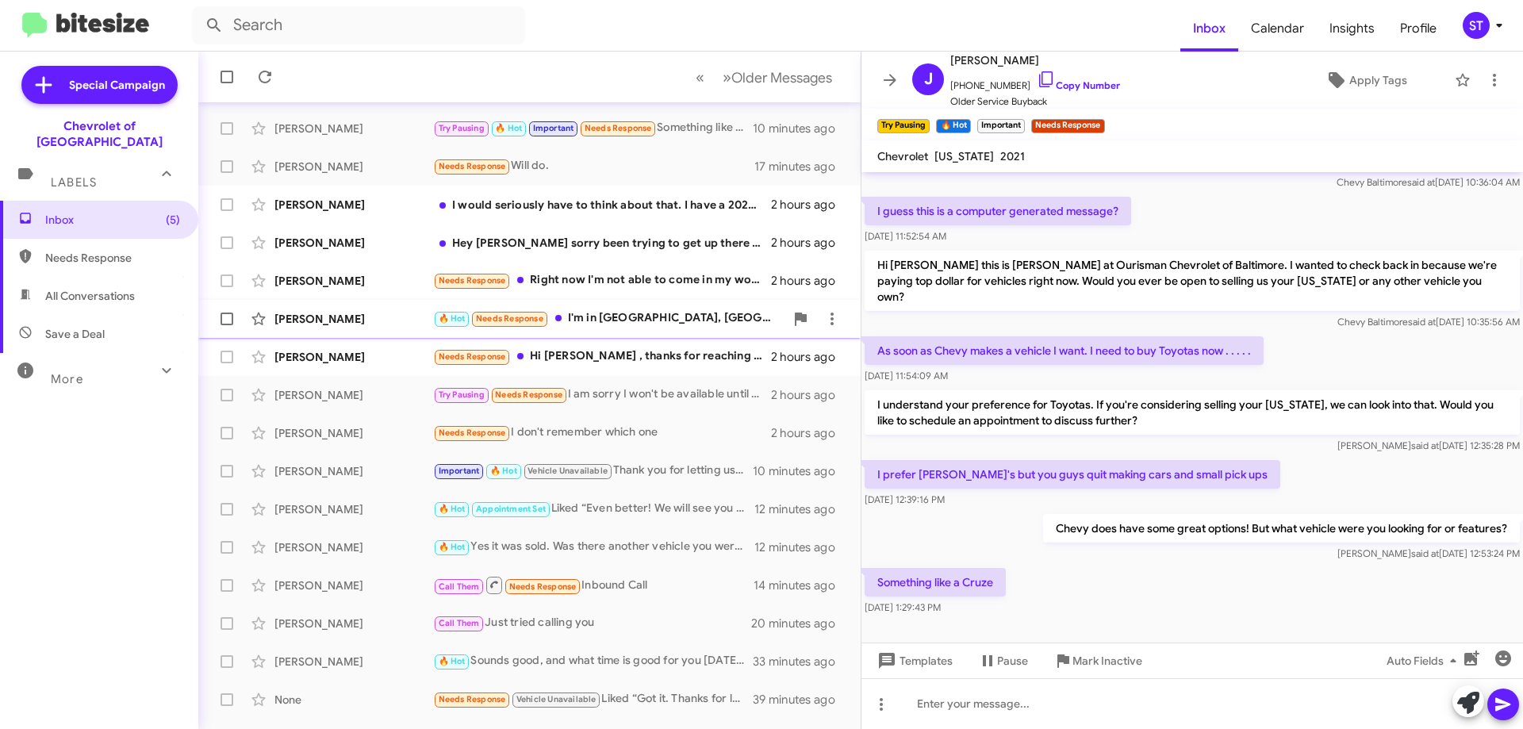
scroll to position [0, 0]
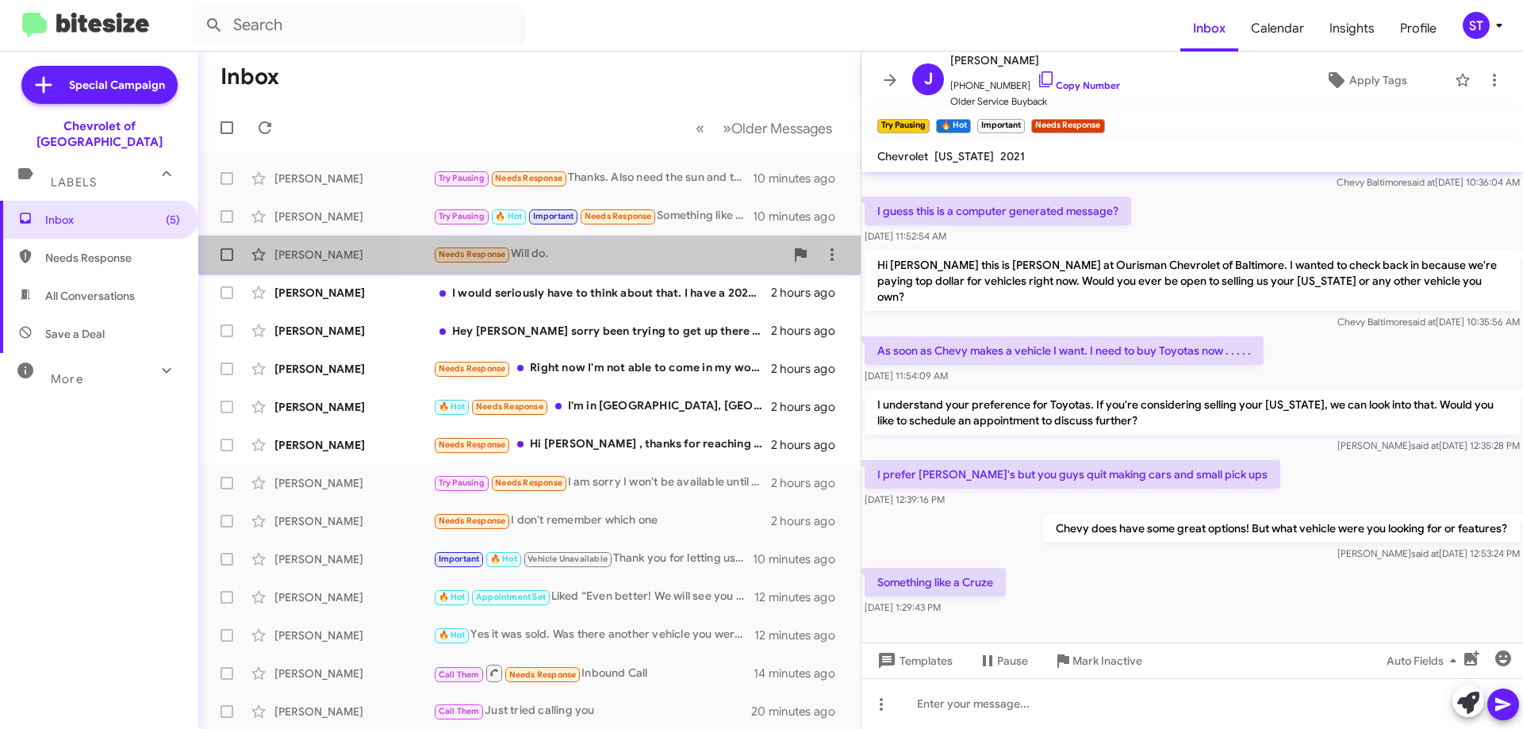
click at [543, 256] on div "Needs Response Will do." at bounding box center [608, 254] width 351 height 18
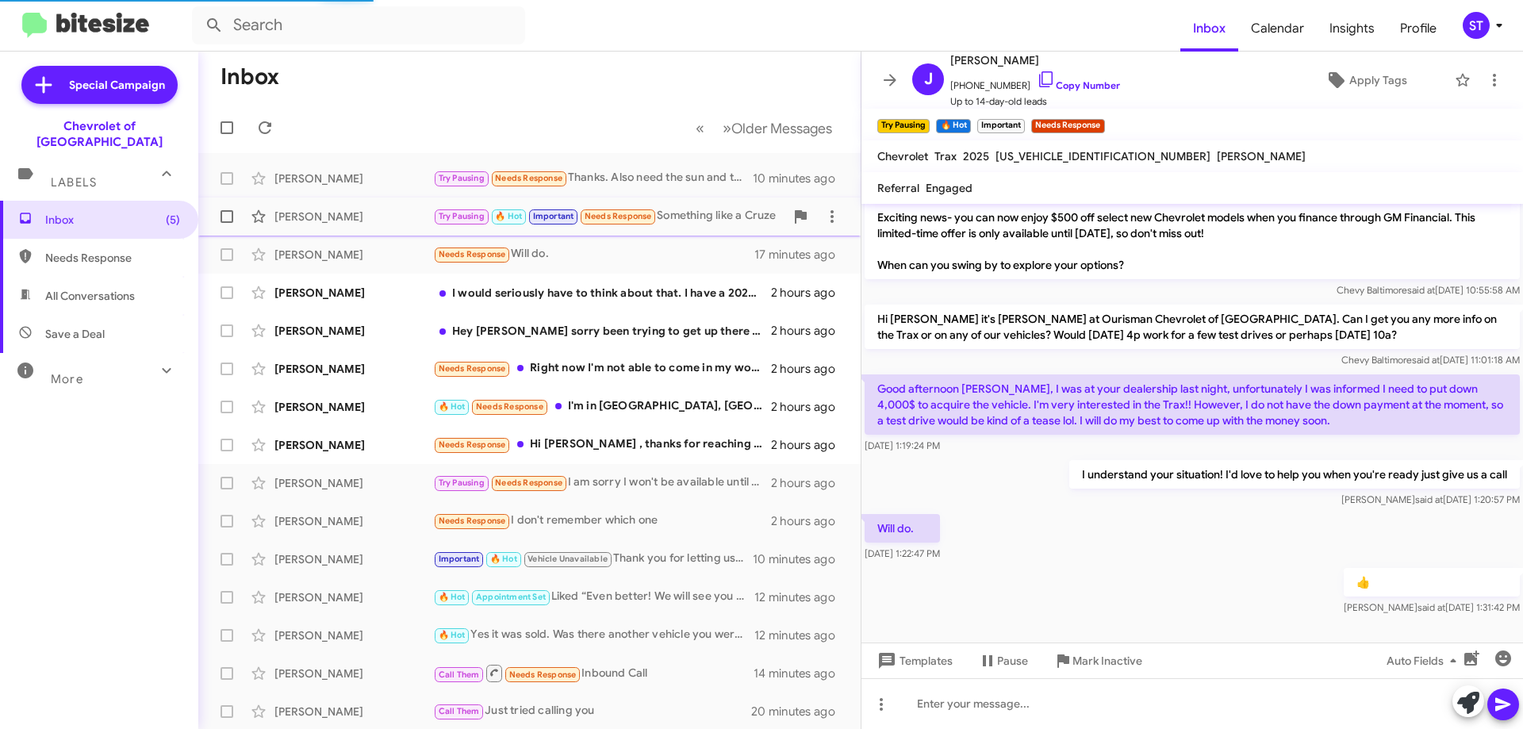
scroll to position [20, 0]
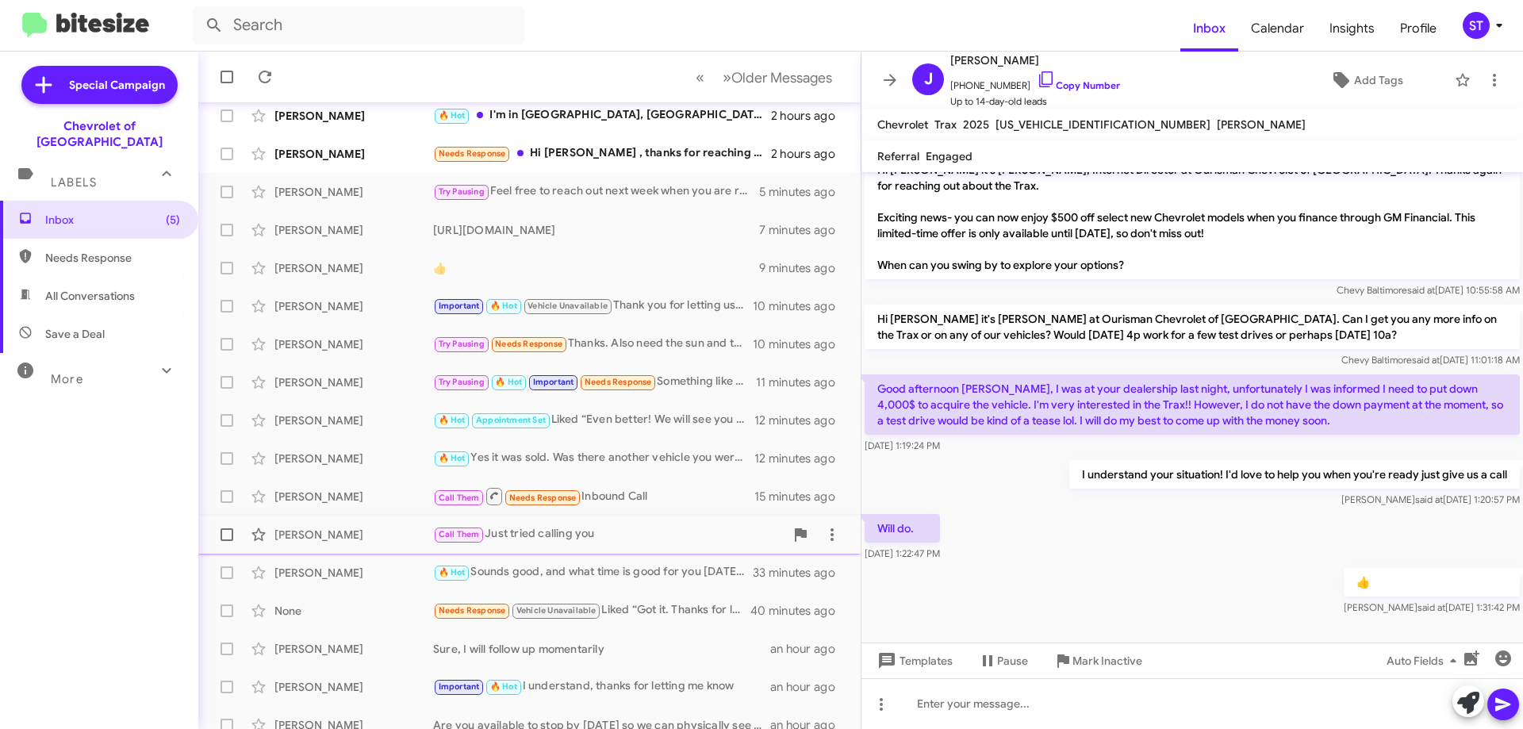
scroll to position [192, 0]
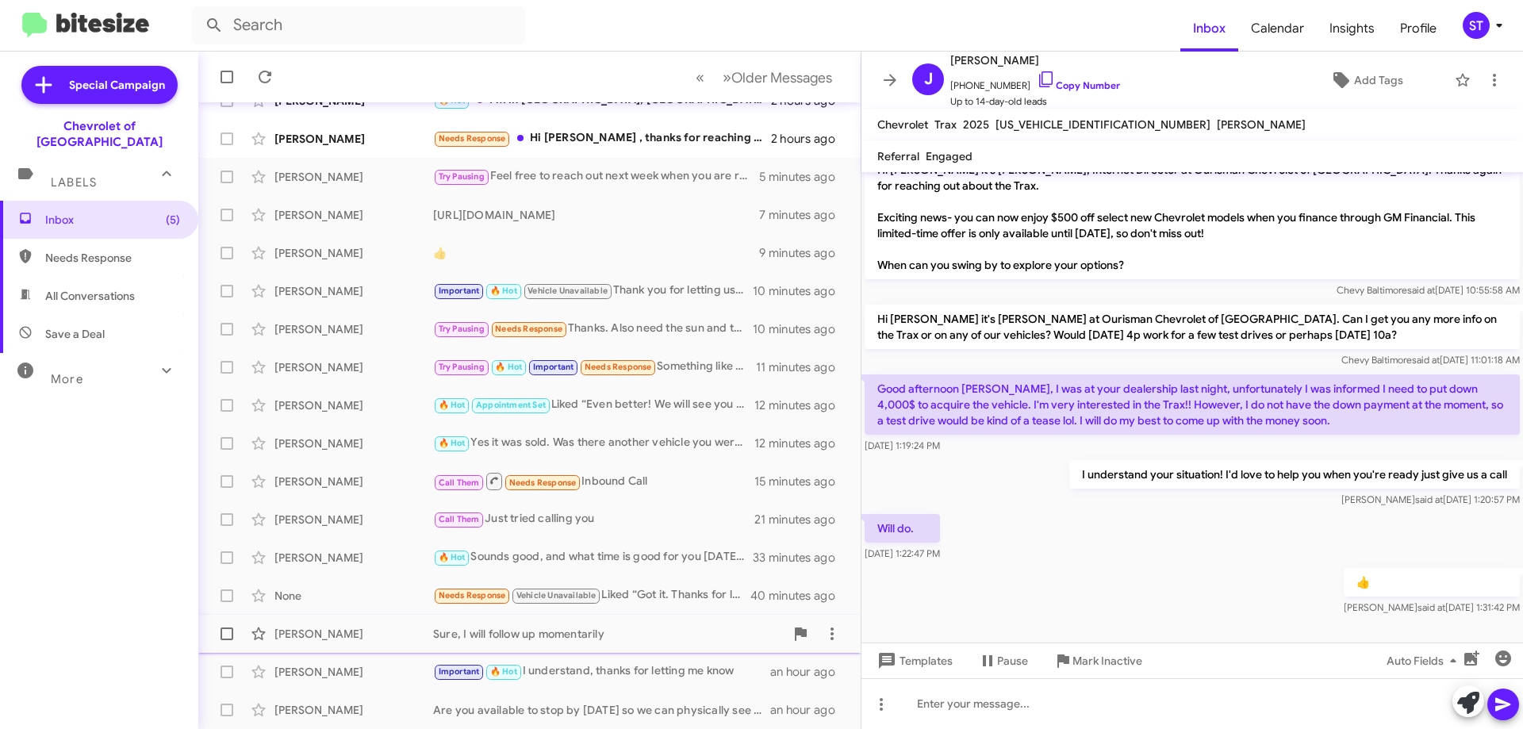
click at [400, 633] on div "[PERSON_NAME]" at bounding box center [353, 634] width 159 height 16
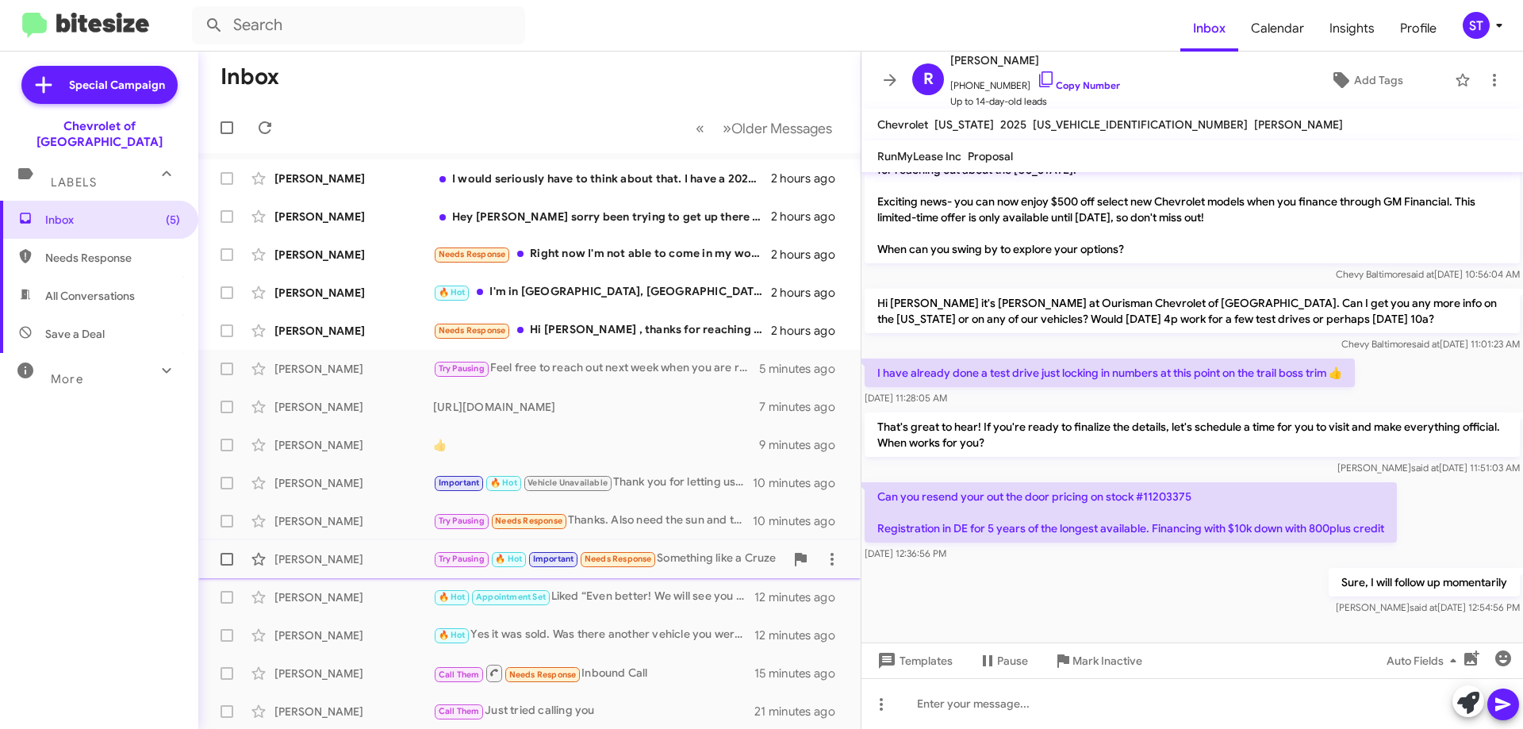
click at [400, 554] on div "[PERSON_NAME]" at bounding box center [353, 559] width 159 height 16
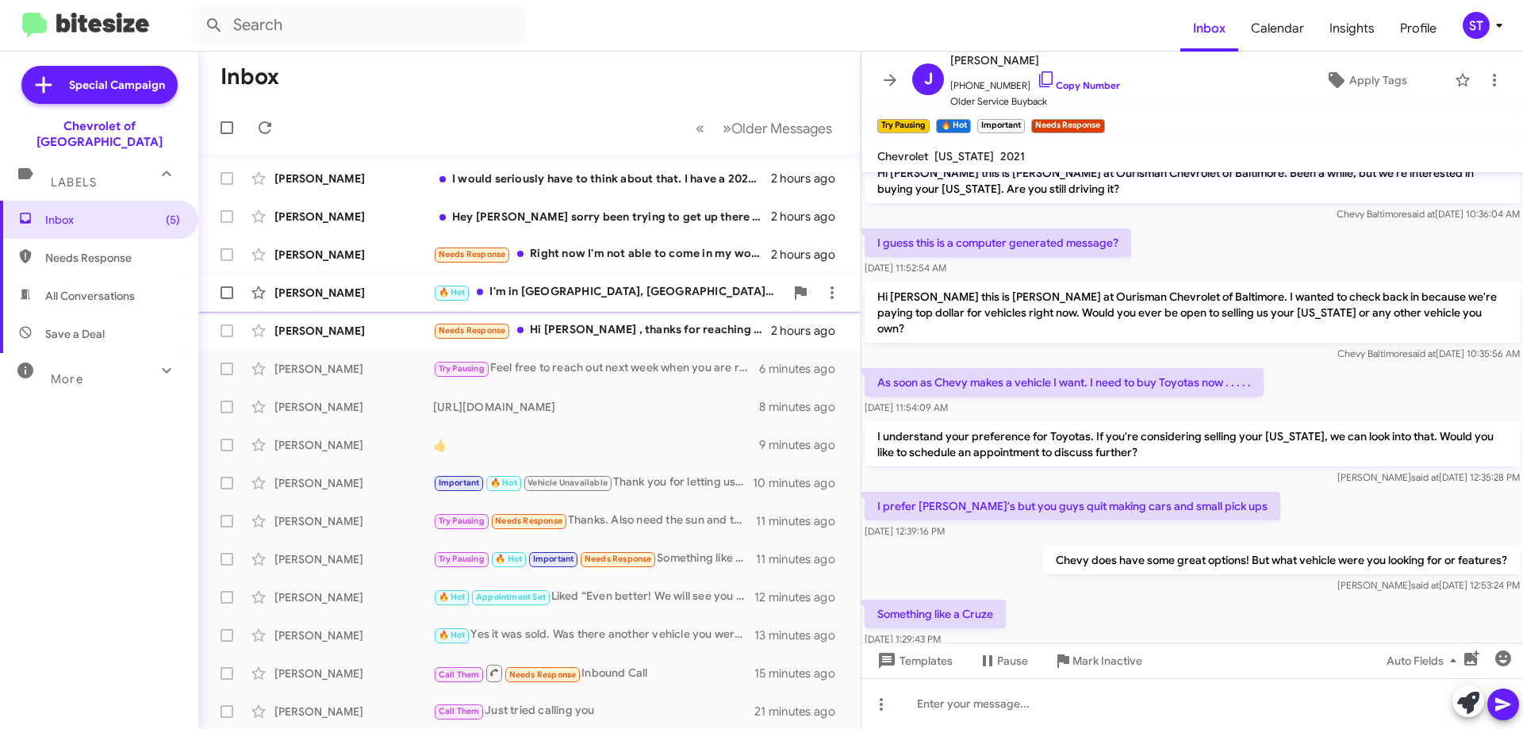
click at [387, 297] on div "[PERSON_NAME]" at bounding box center [353, 293] width 159 height 16
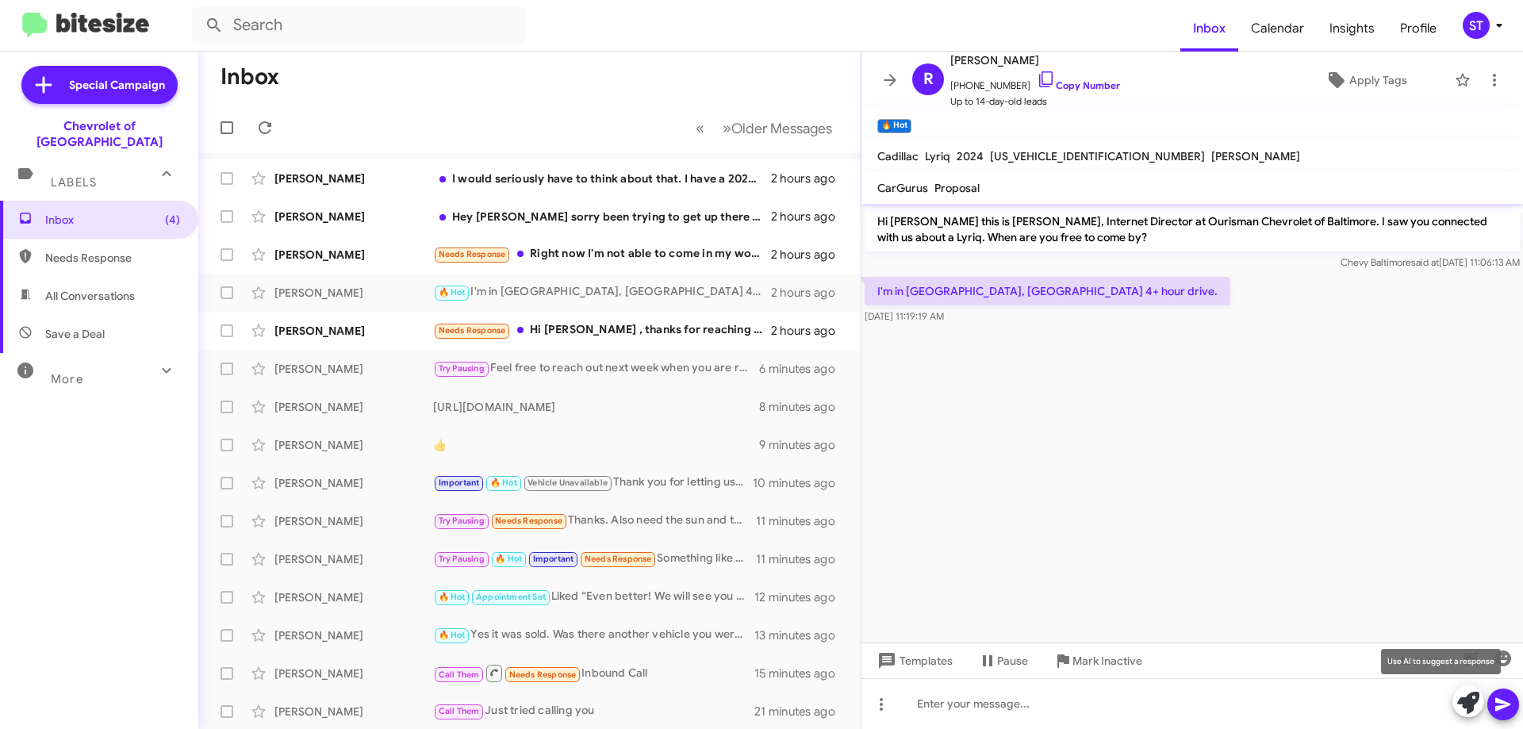
click at [1462, 702] on icon at bounding box center [1468, 703] width 22 height 22
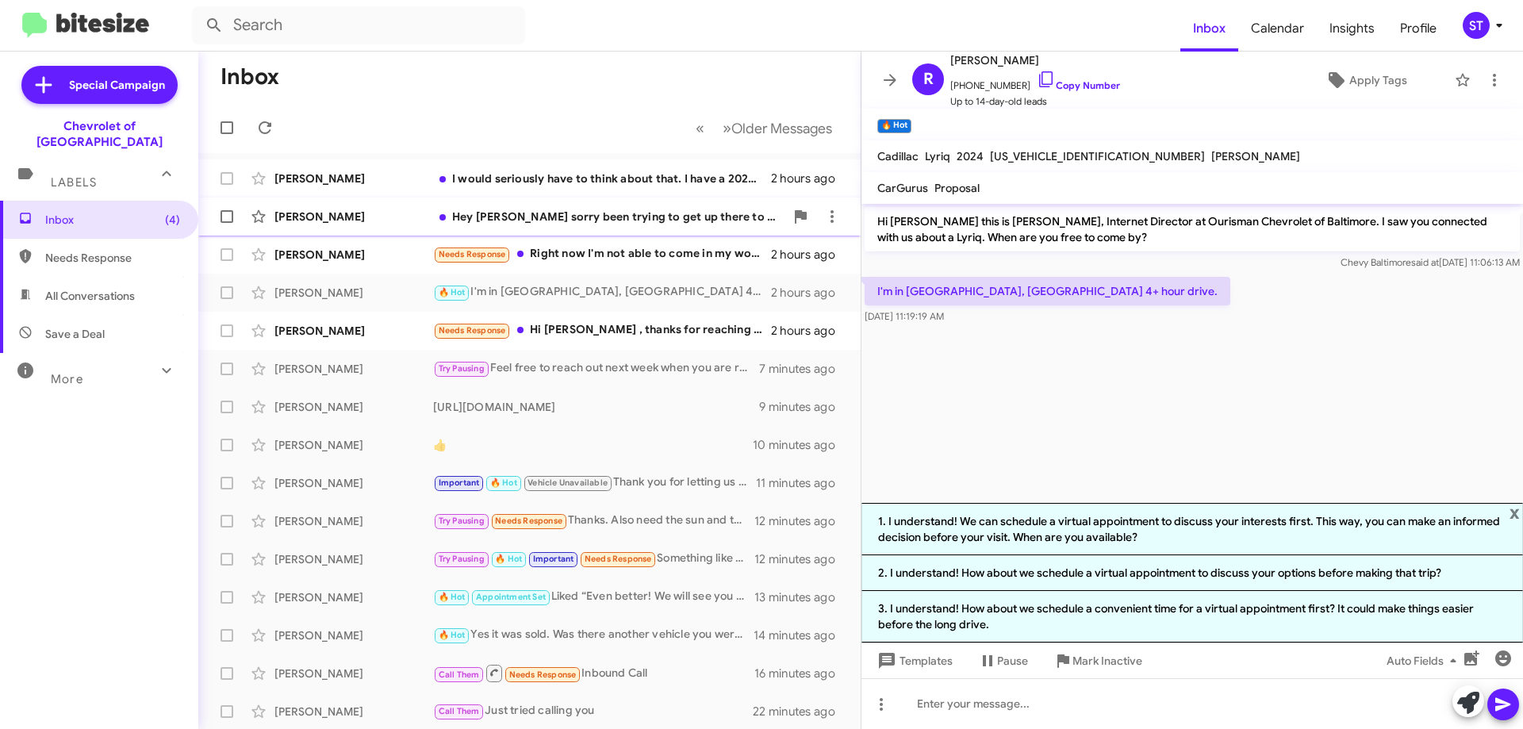
drag, startPoint x: 488, startPoint y: 172, endPoint x: 623, endPoint y: 198, distance: 138.1
click at [488, 172] on div "I would seriously have to think about that. I have a 2020 Dodge Journey, I love…" at bounding box center [602, 179] width 338 height 16
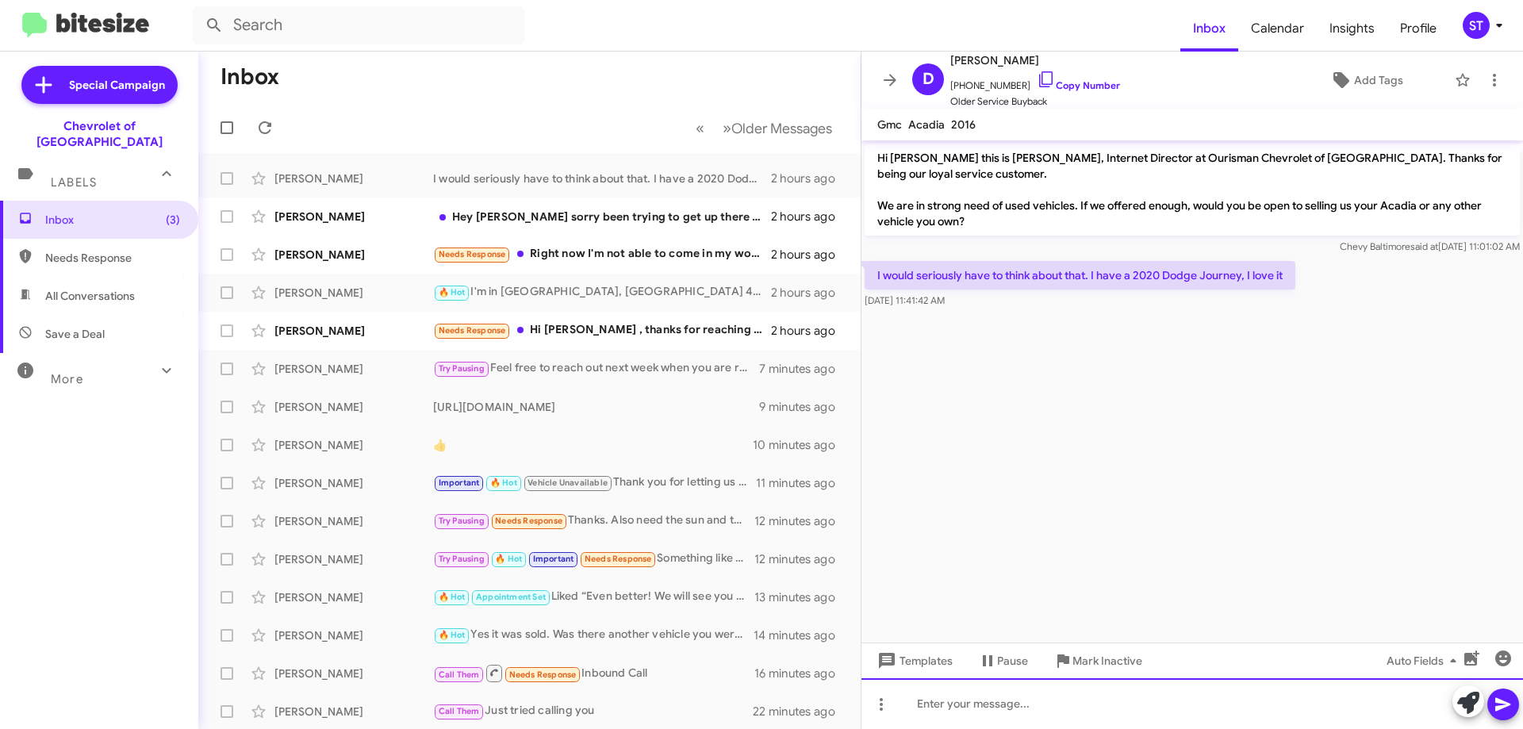
click at [1121, 711] on div at bounding box center [1191, 703] width 661 height 51
click at [1067, 707] on div "Sure, just let us know!" at bounding box center [1191, 703] width 661 height 51
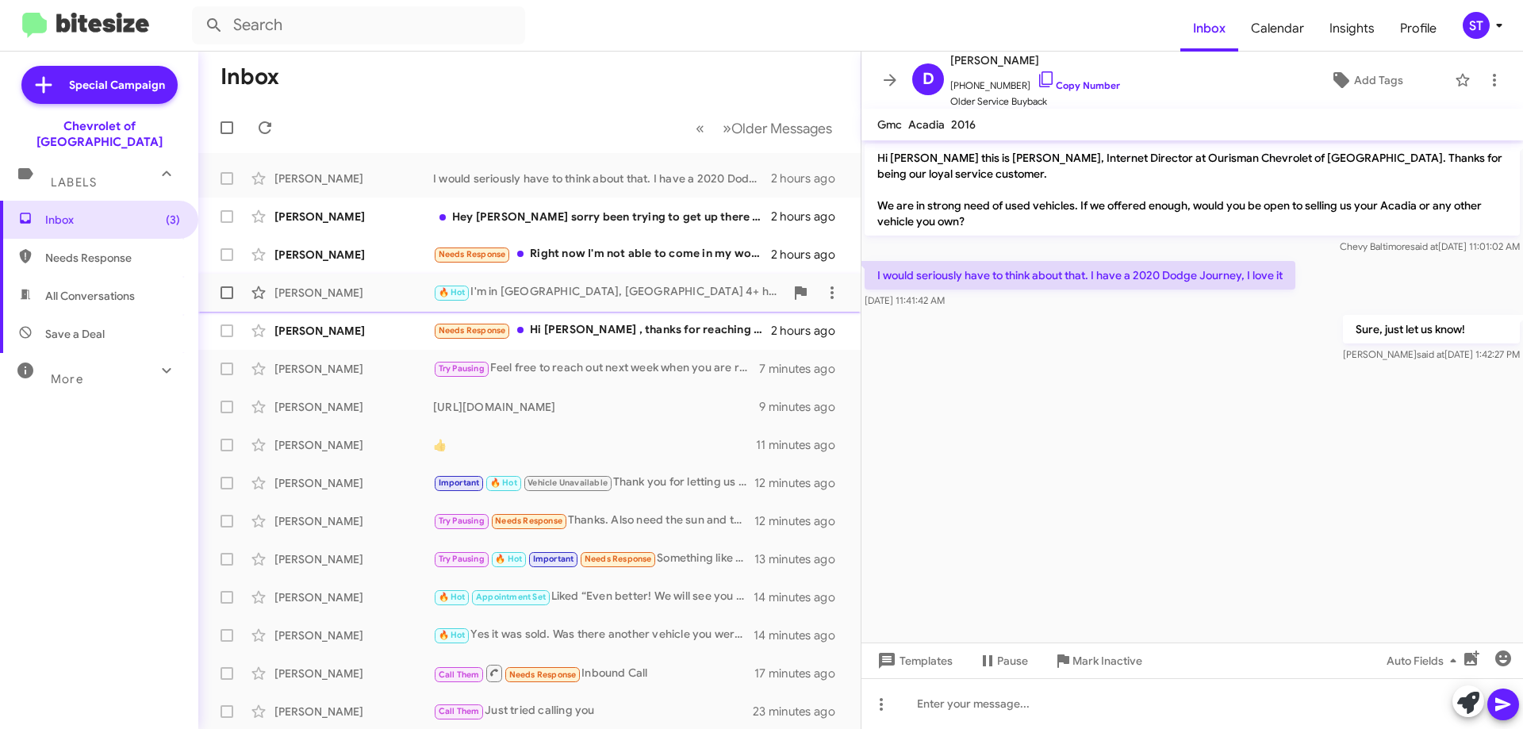
click at [588, 298] on div "🔥 Hot I'm in [GEOGRAPHIC_DATA], [GEOGRAPHIC_DATA] 4+ hour drive." at bounding box center [608, 292] width 351 height 18
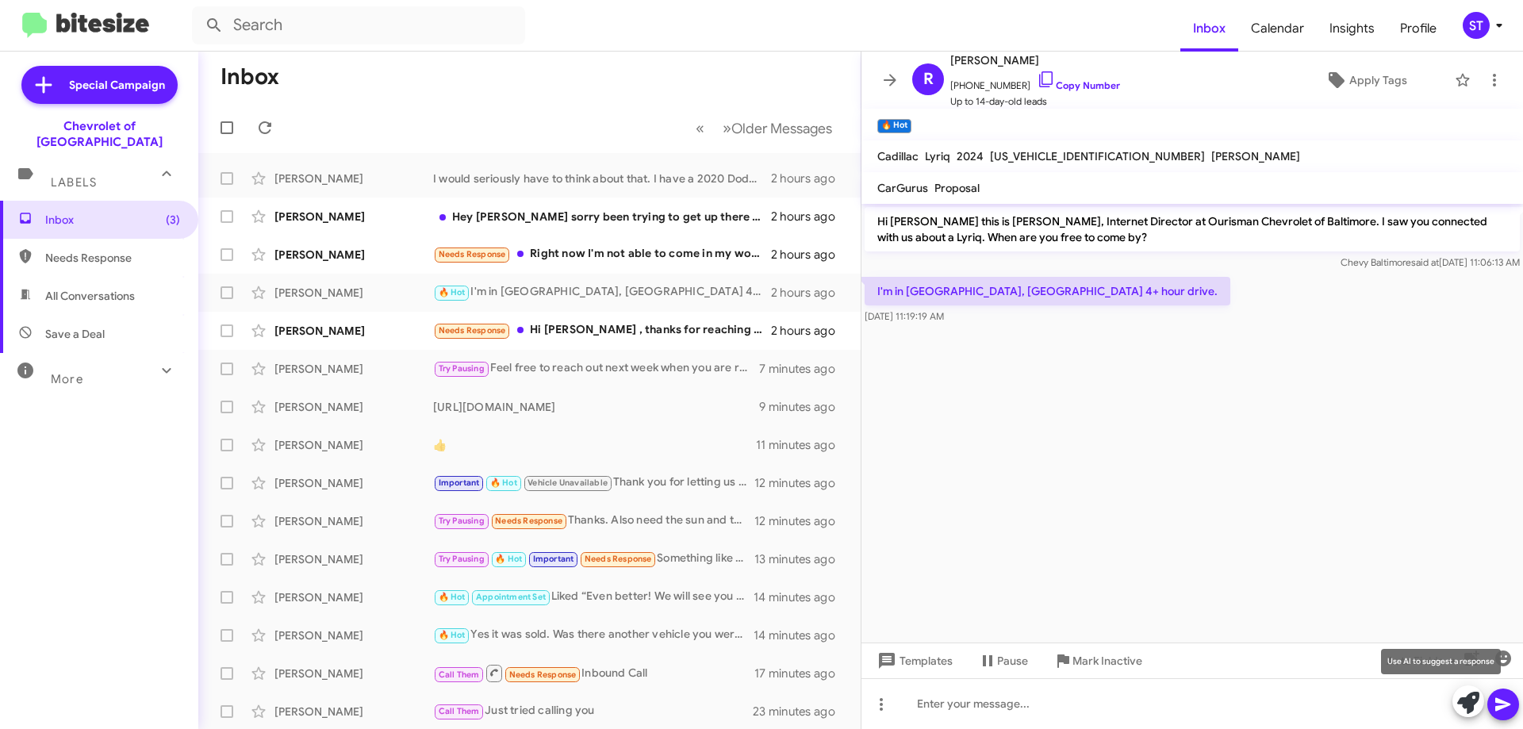
click at [1464, 705] on icon at bounding box center [1468, 703] width 22 height 22
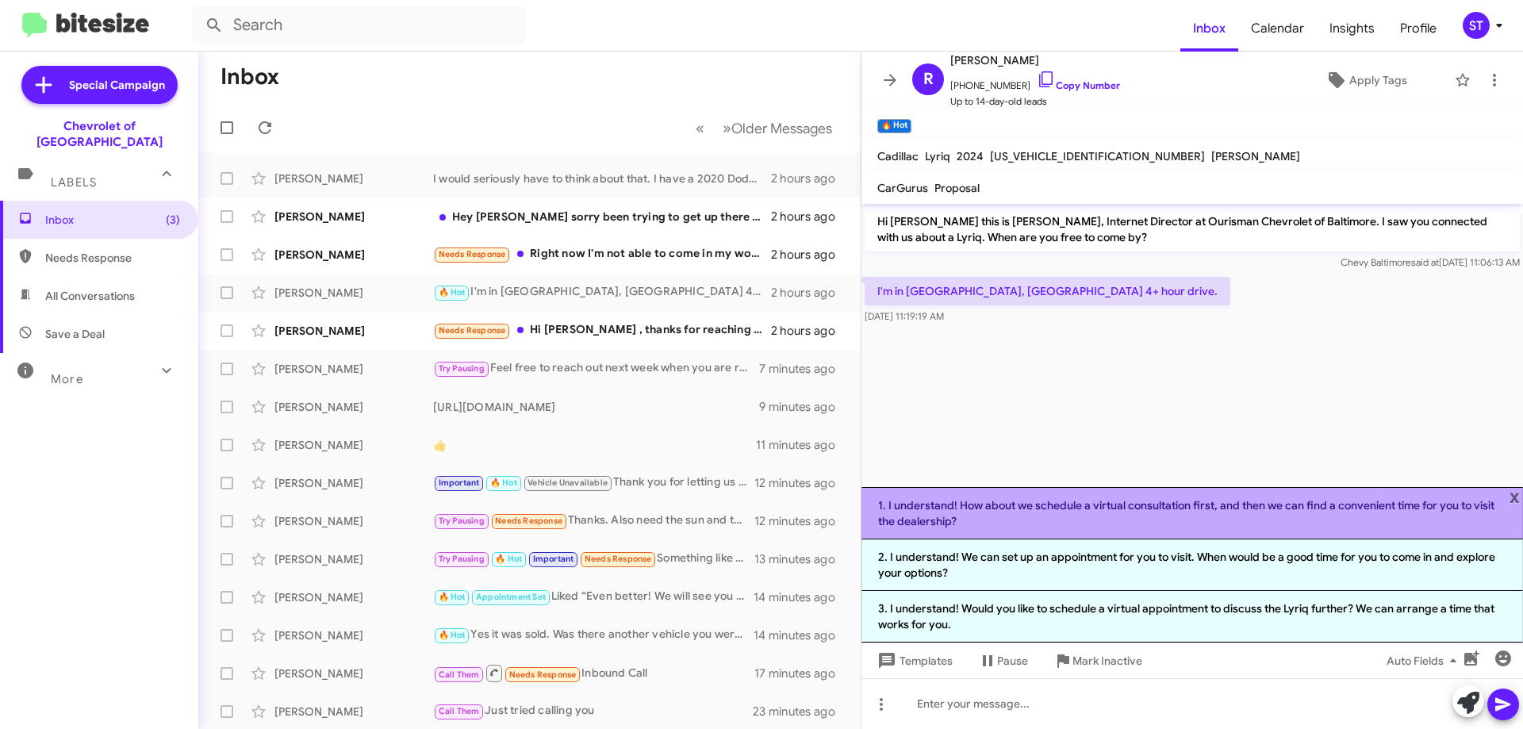
click at [1029, 517] on li "1. I understand! How about we schedule a virtual consultation first, and then w…" at bounding box center [1191, 513] width 661 height 52
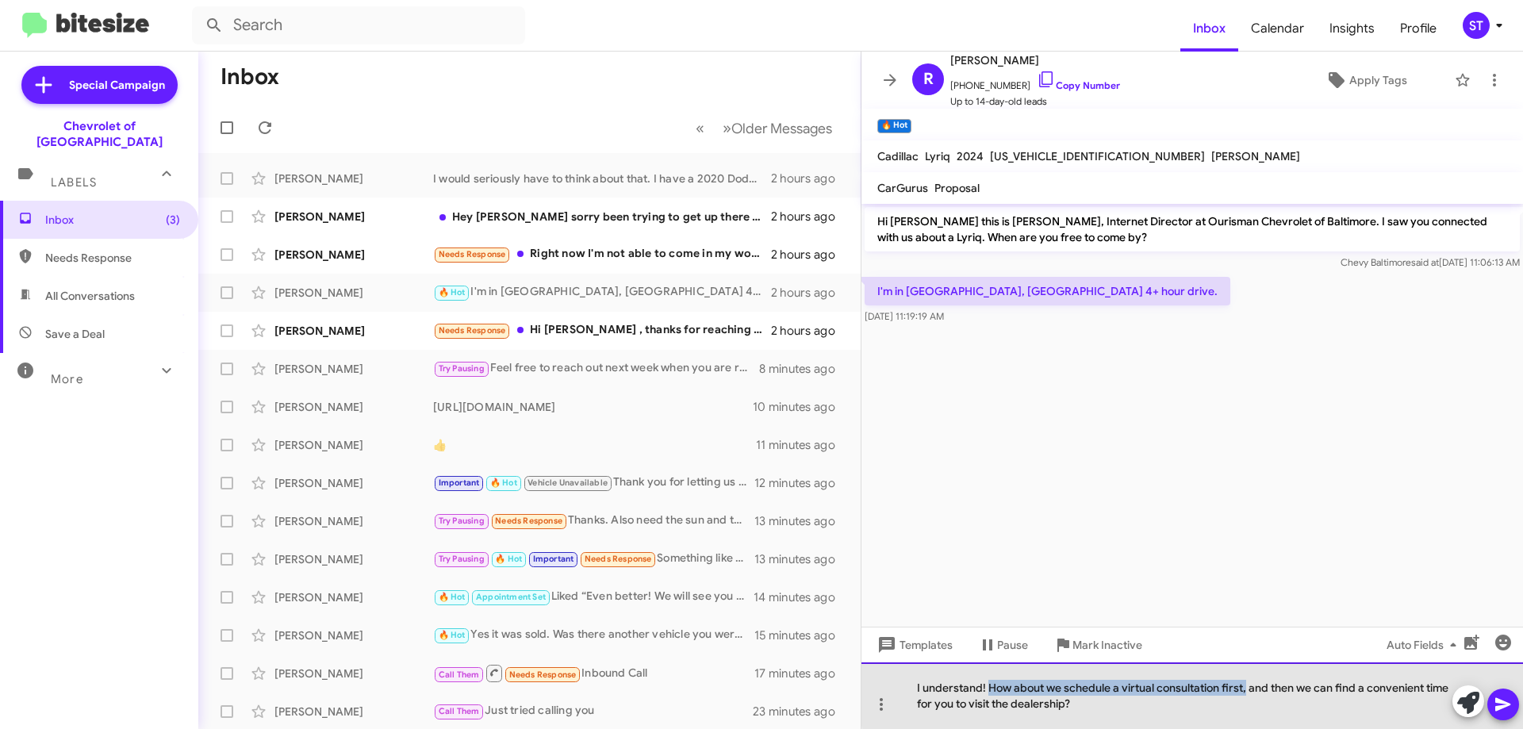
drag, startPoint x: 1247, startPoint y: 691, endPoint x: 989, endPoint y: 685, distance: 258.6
click at [989, 685] on div "I understand! How about we schedule a virtual consultation first, and then we c…" at bounding box center [1191, 695] width 661 height 67
click at [1242, 690] on div "I understand! Just let us know if you're ever in the area and then we can find …" at bounding box center [1191, 695] width 661 height 67
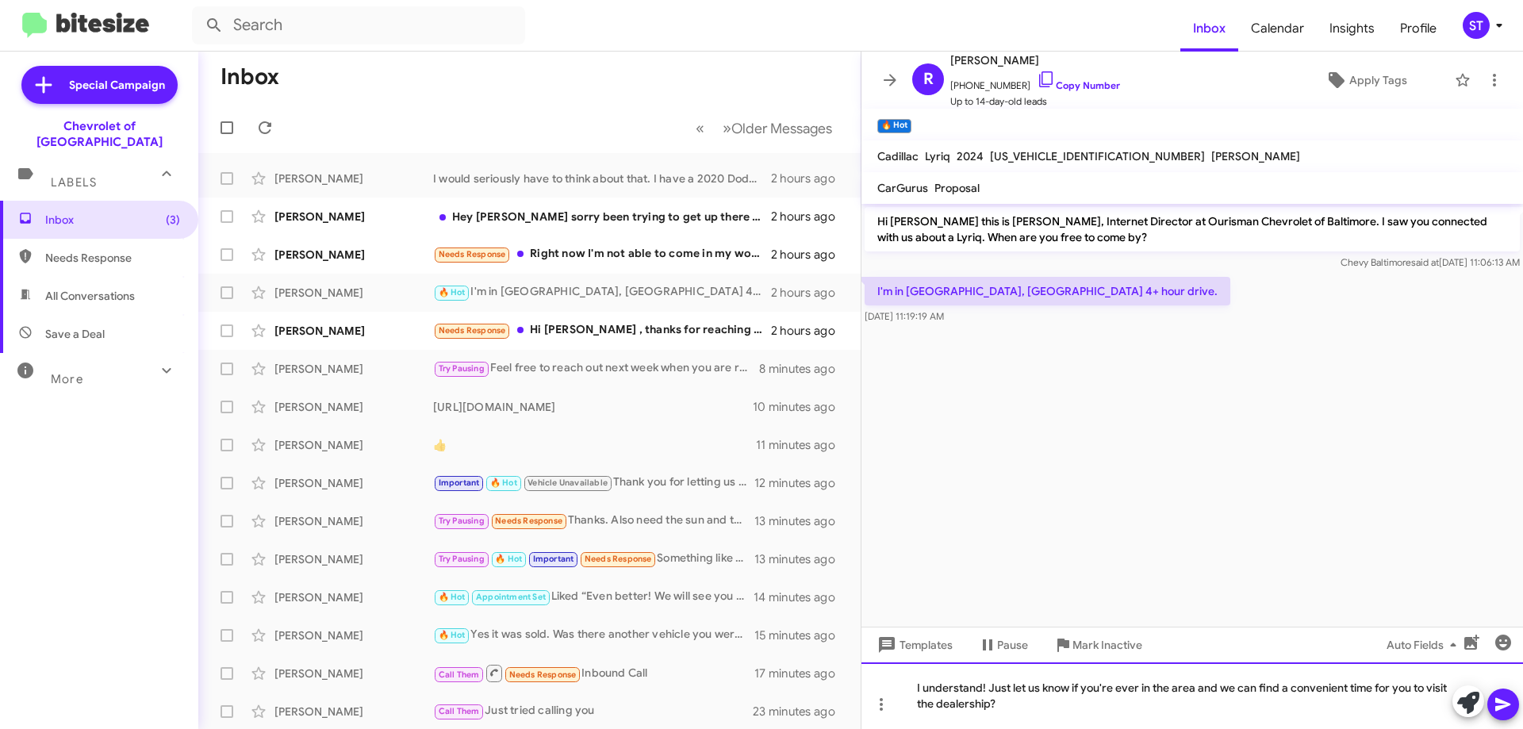
click at [1042, 712] on div "I understand! Just let us know if you're ever in the area and we can find a con…" at bounding box center [1191, 695] width 661 height 67
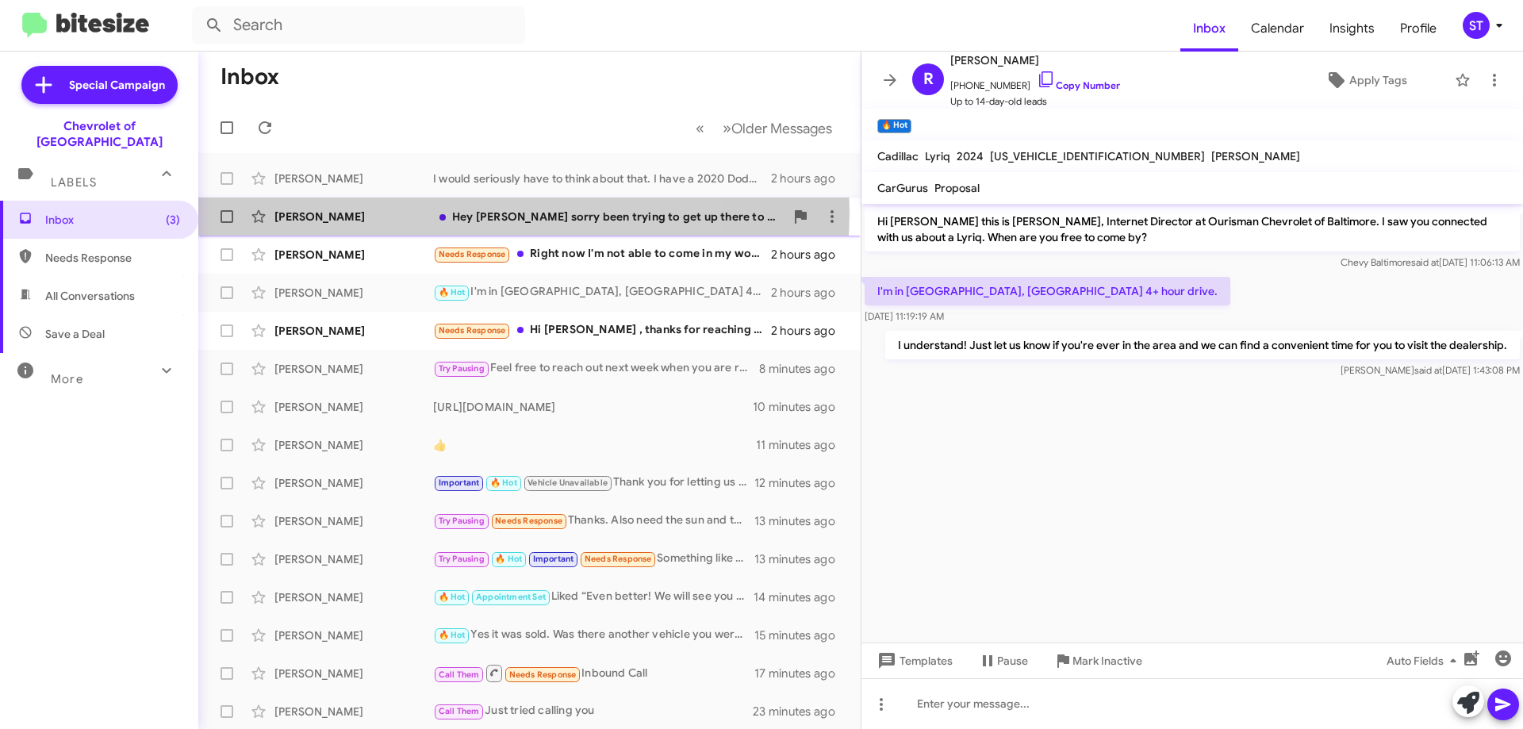
click at [483, 212] on div "Hey [PERSON_NAME] sorry been trying to get up there to I'm down to one vehicle.…" at bounding box center [608, 217] width 351 height 16
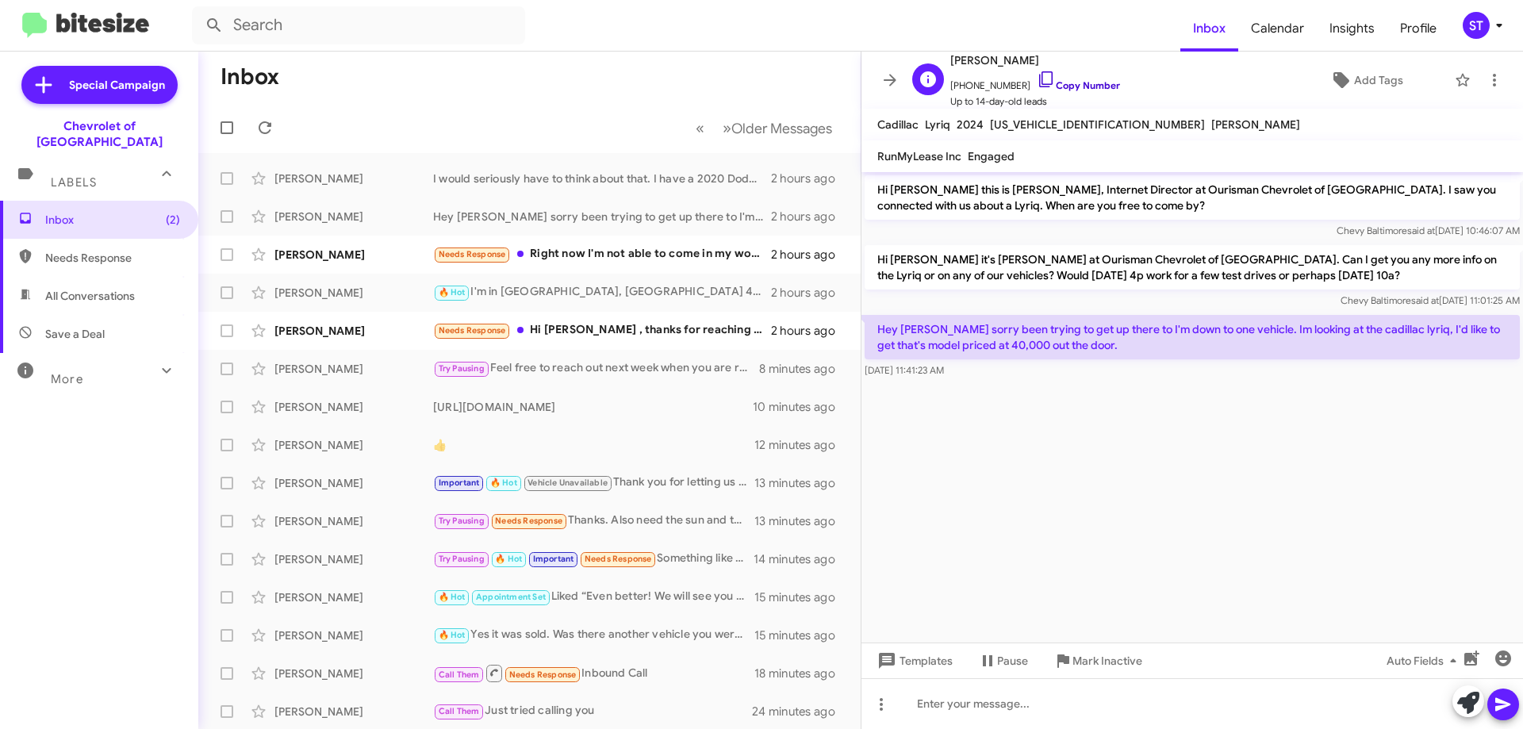
click at [1036, 76] on icon at bounding box center [1045, 79] width 19 height 19
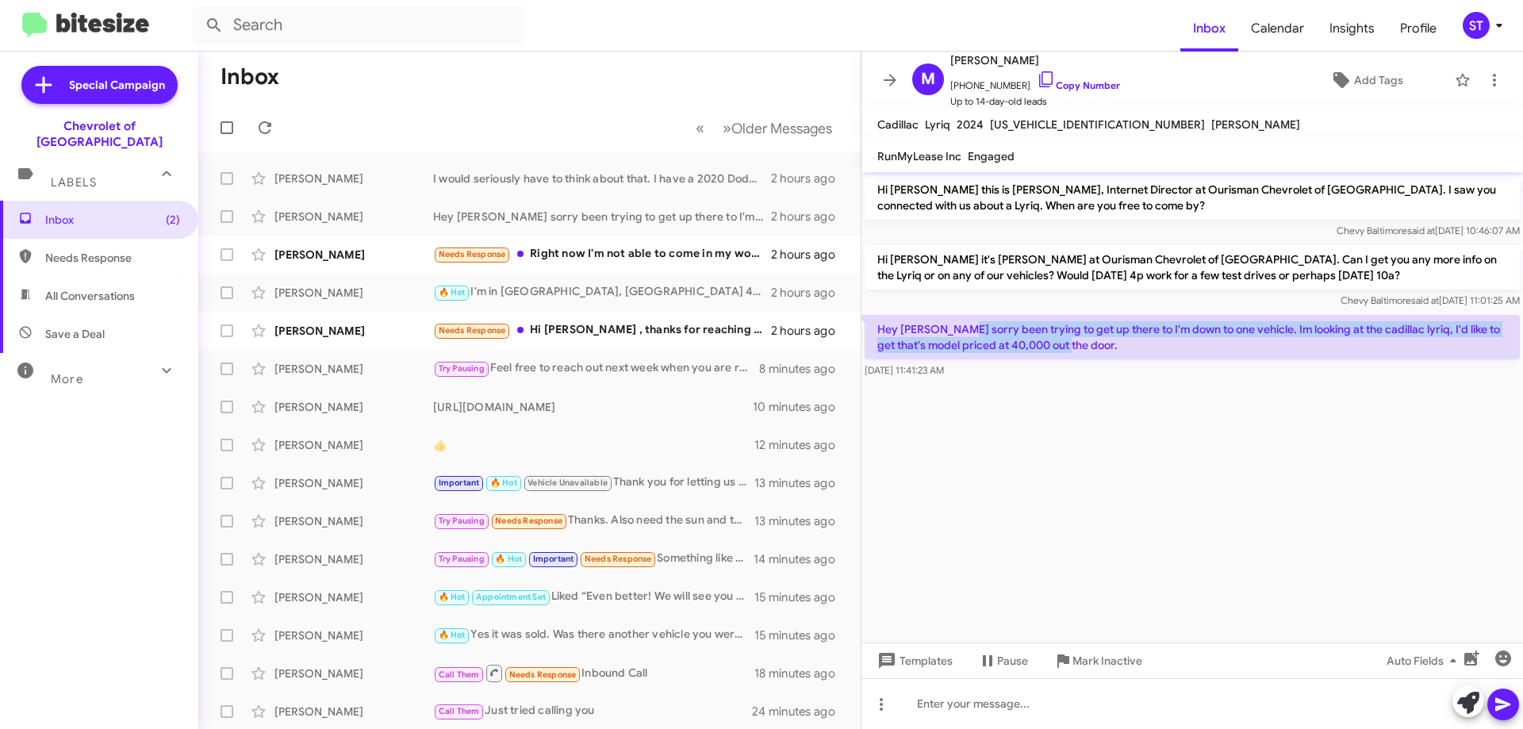
drag, startPoint x: 952, startPoint y: 325, endPoint x: 1102, endPoint y: 343, distance: 150.9
click at [1102, 347] on p "Hey [PERSON_NAME] sorry been trying to get up there to I'm down to one vehicle.…" at bounding box center [1191, 337] width 655 height 44
copy p "been trying to get up there to I'm down to one vehicle. Im looking at the cadil…"
click at [1454, 705] on button at bounding box center [1468, 701] width 32 height 32
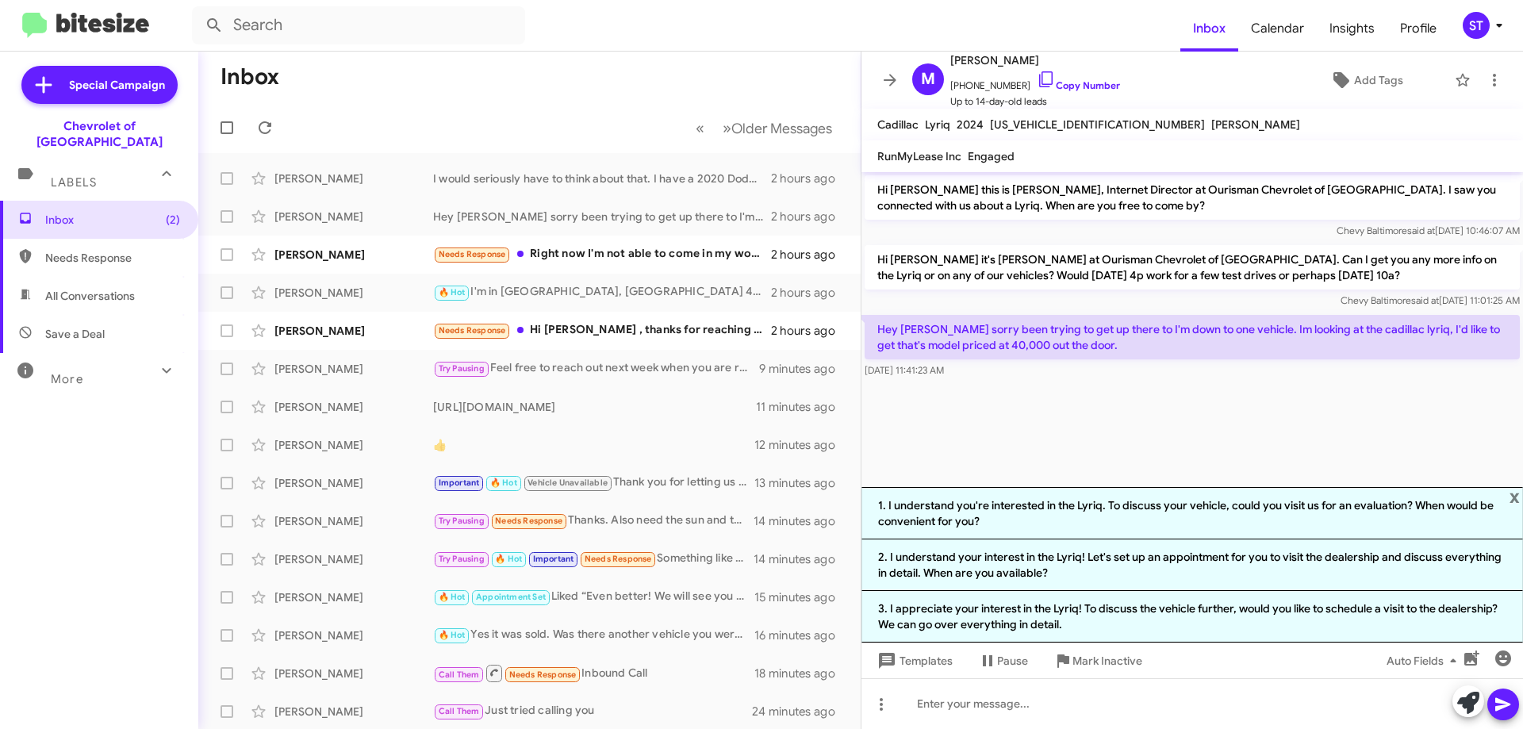
click at [1230, 620] on li "3. I appreciate your interest in the Lyriq! To discuss the vehicle further, wou…" at bounding box center [1191, 617] width 661 height 52
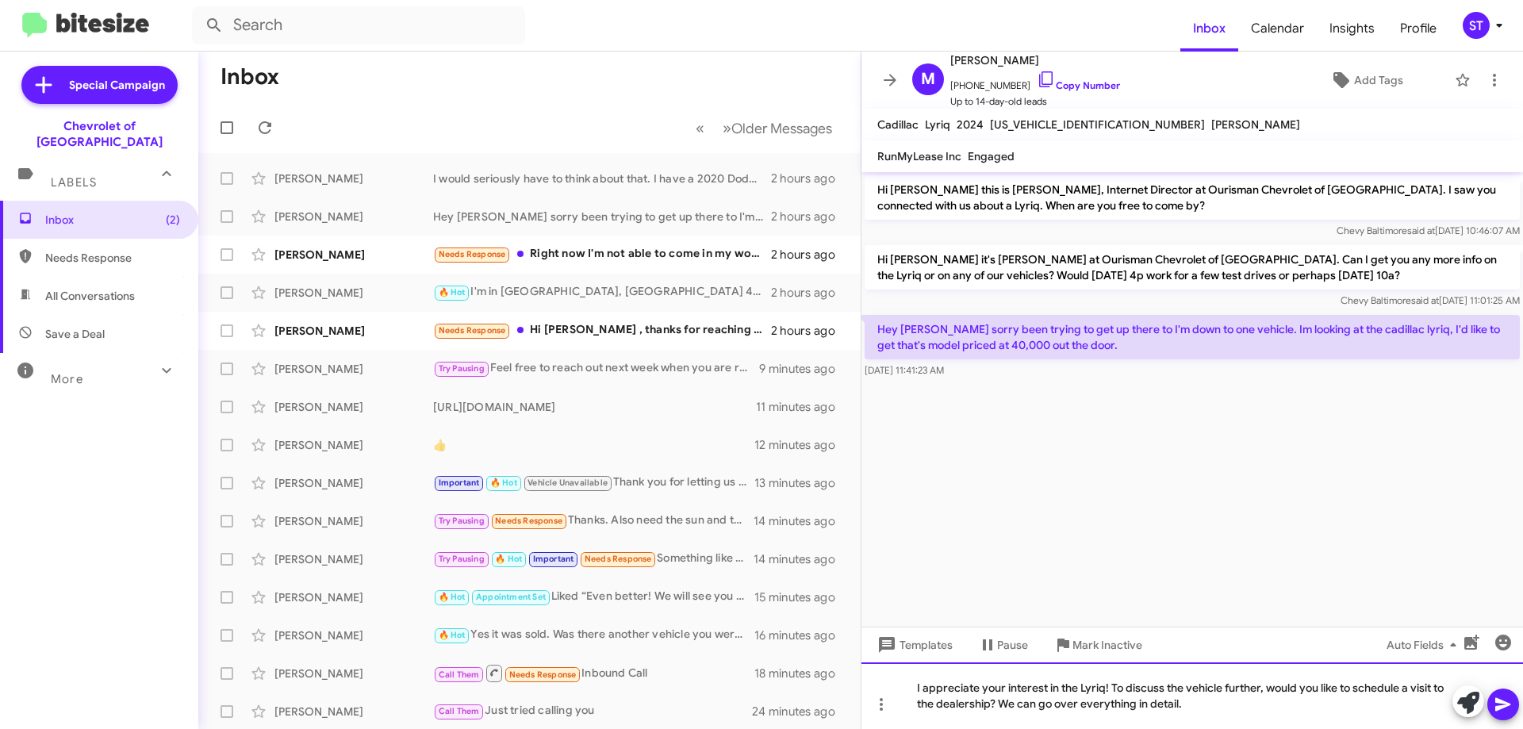
click at [1257, 709] on div "I appreciate your interest in the Lyriq! To discuss the vehicle further, would …" at bounding box center [1191, 695] width 661 height 67
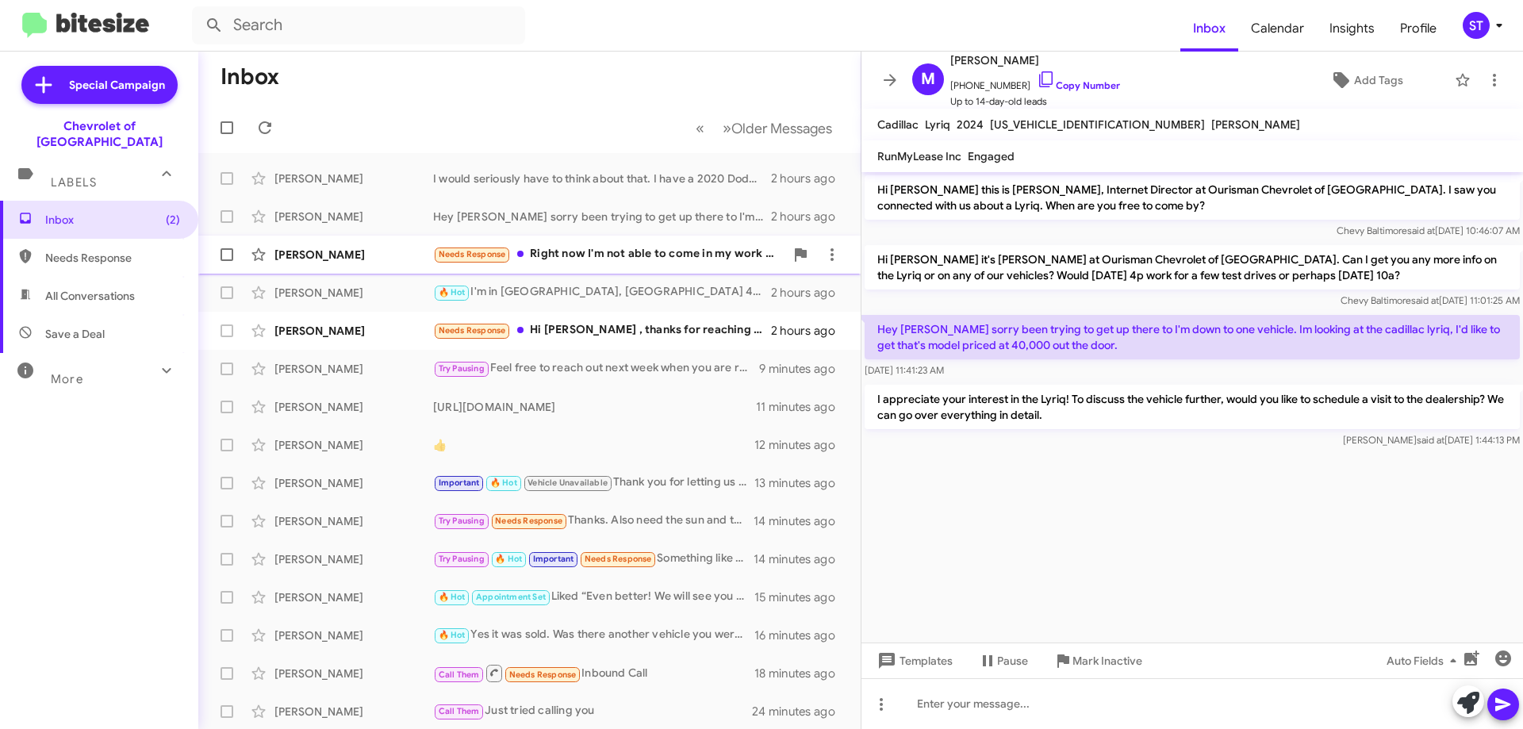
click at [616, 252] on div "Needs Response Right now I'm not able to come in my work schedule got all chang…" at bounding box center [608, 254] width 351 height 18
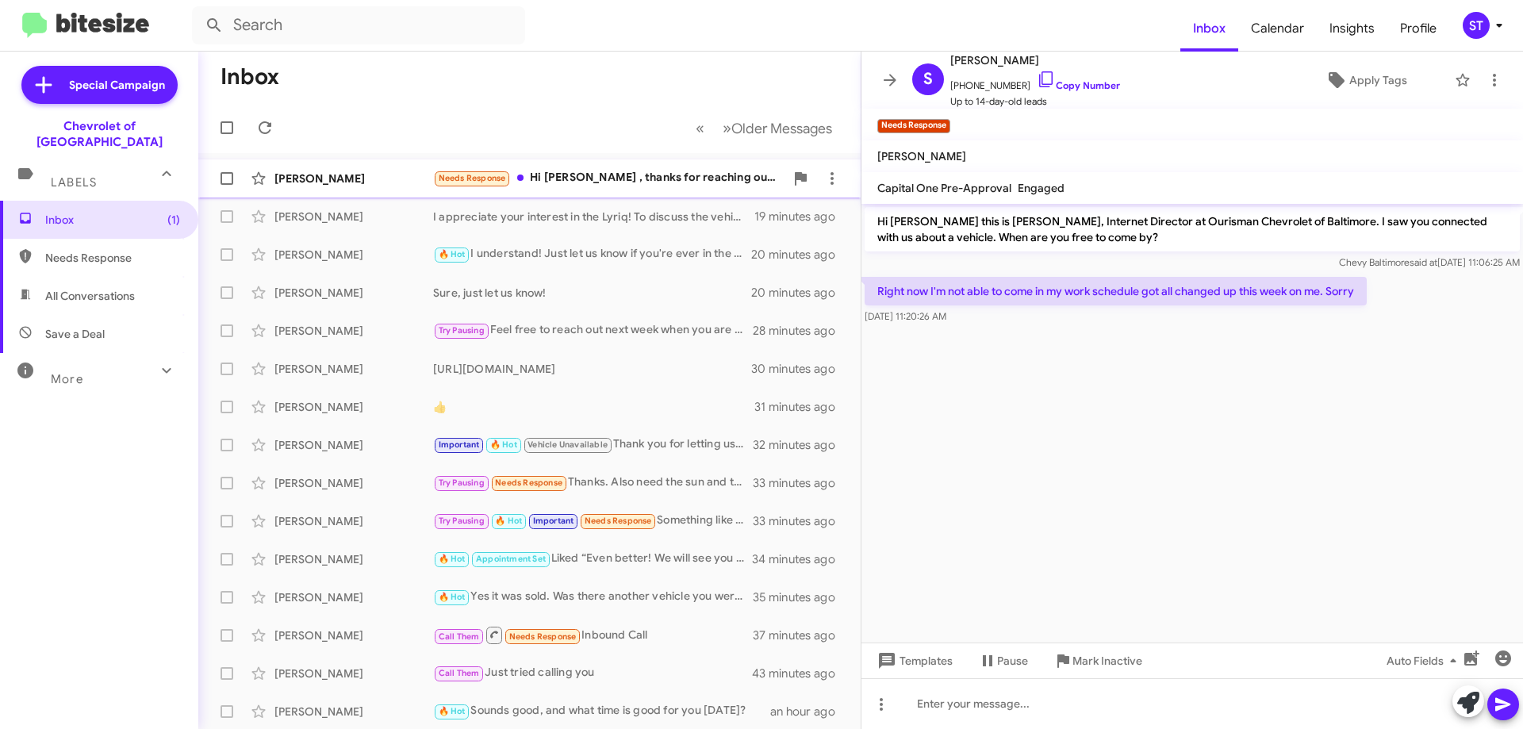
click at [633, 178] on div "Needs Response Hi [PERSON_NAME] , thanks for reaching out. We have test driven …" at bounding box center [608, 178] width 351 height 18
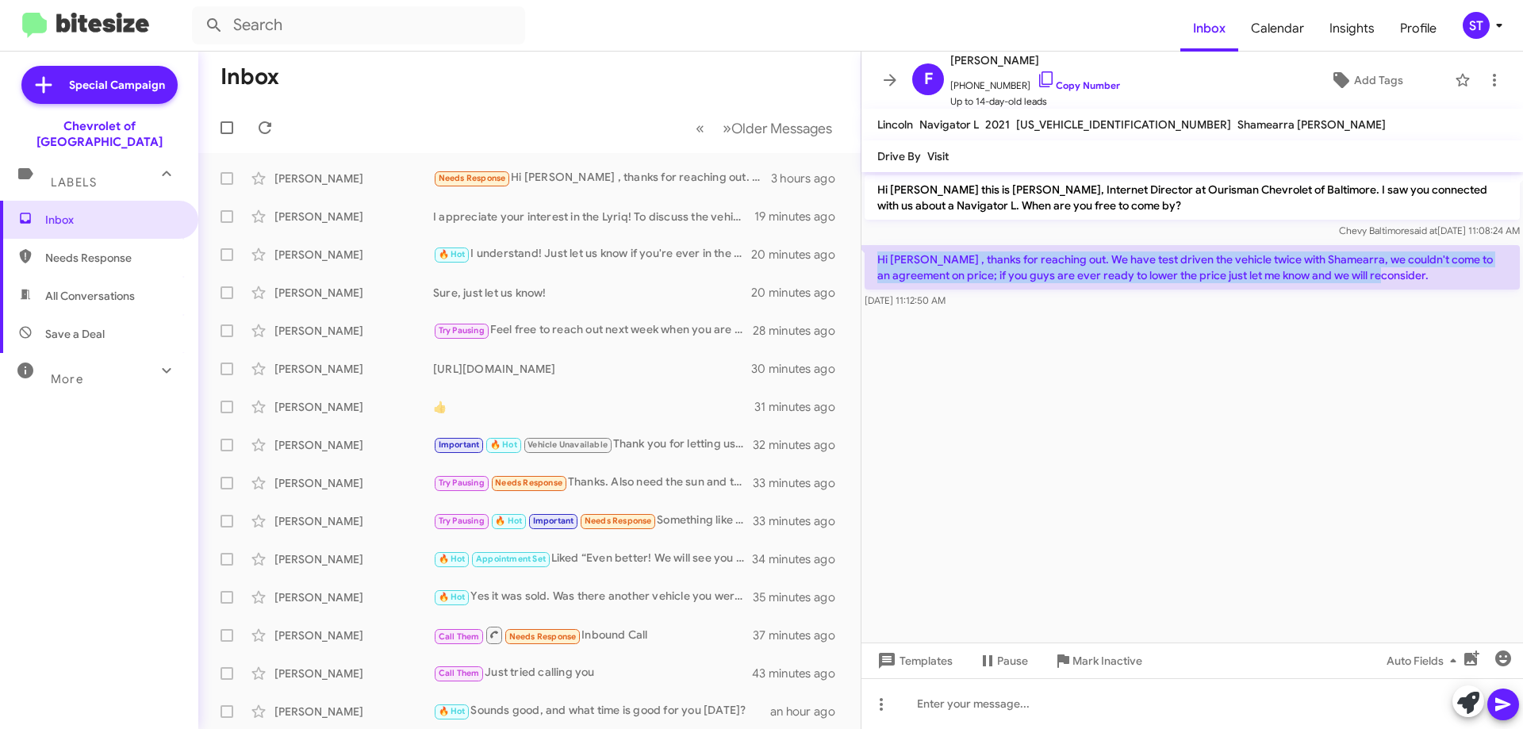
drag, startPoint x: 1362, startPoint y: 276, endPoint x: 878, endPoint y: 256, distance: 484.9
click at [878, 256] on p "Hi [PERSON_NAME] , thanks for reaching out. We have test driven the vehicle twi…" at bounding box center [1191, 267] width 655 height 44
copy p "Hi [PERSON_NAME] , thanks for reaching out. We have test driven the vehicle twi…"
click at [1039, 71] on icon at bounding box center [1045, 79] width 13 height 16
copy p "Hi [PERSON_NAME] , thanks for reaching out. We have test driven the vehicle twi…"
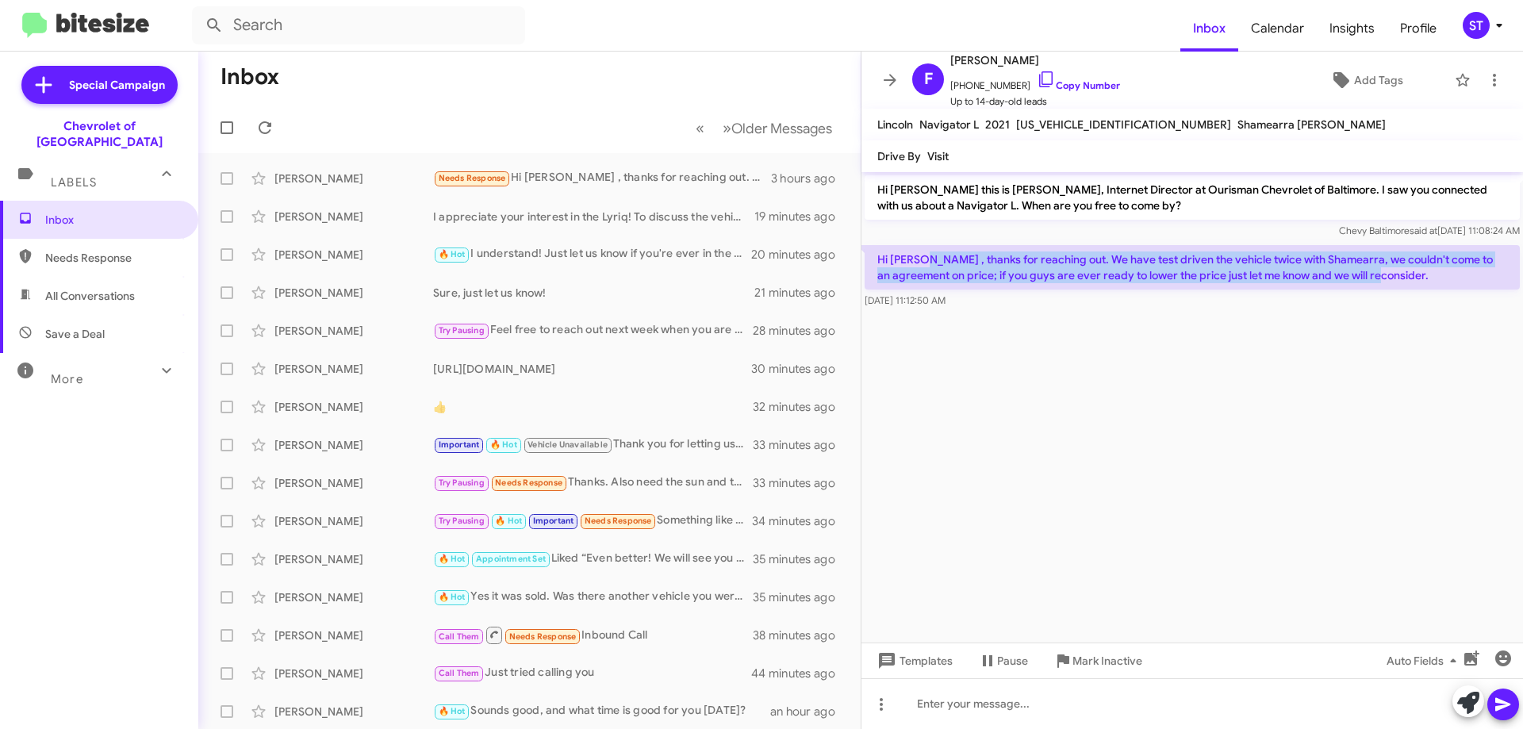
drag, startPoint x: 915, startPoint y: 259, endPoint x: 1363, endPoint y: 273, distance: 448.3
click at [1363, 273] on p "Hi [PERSON_NAME] , thanks for reaching out. We have test driven the vehicle twi…" at bounding box center [1191, 267] width 655 height 44
copy p "thanks for reaching out. We have test driven the vehicle twice with Shamearra, …"
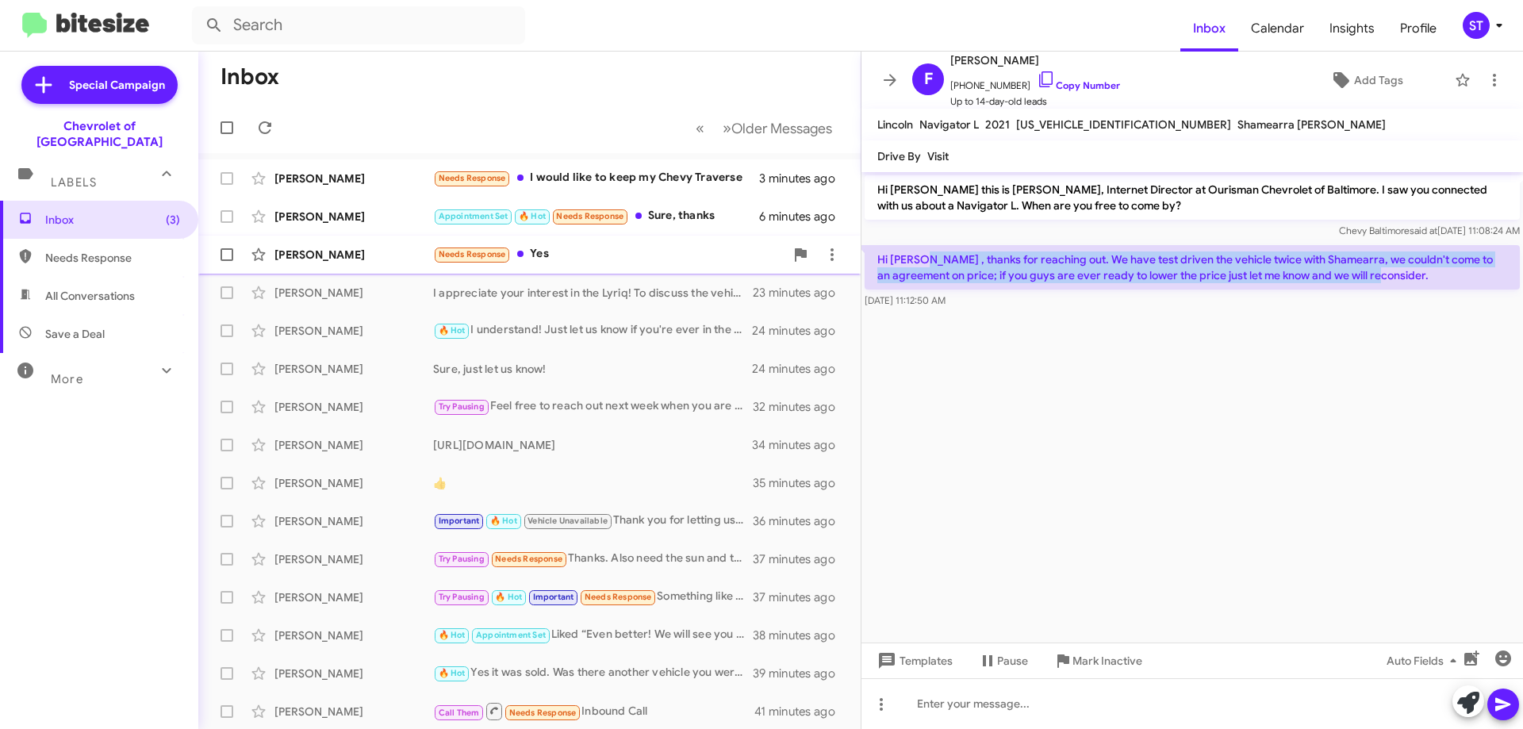
drag, startPoint x: 596, startPoint y: 266, endPoint x: 730, endPoint y: 266, distance: 134.0
click at [596, 266] on div "[PERSON_NAME] Needs Response Yes 10 minutes ago" at bounding box center [529, 255] width 637 height 32
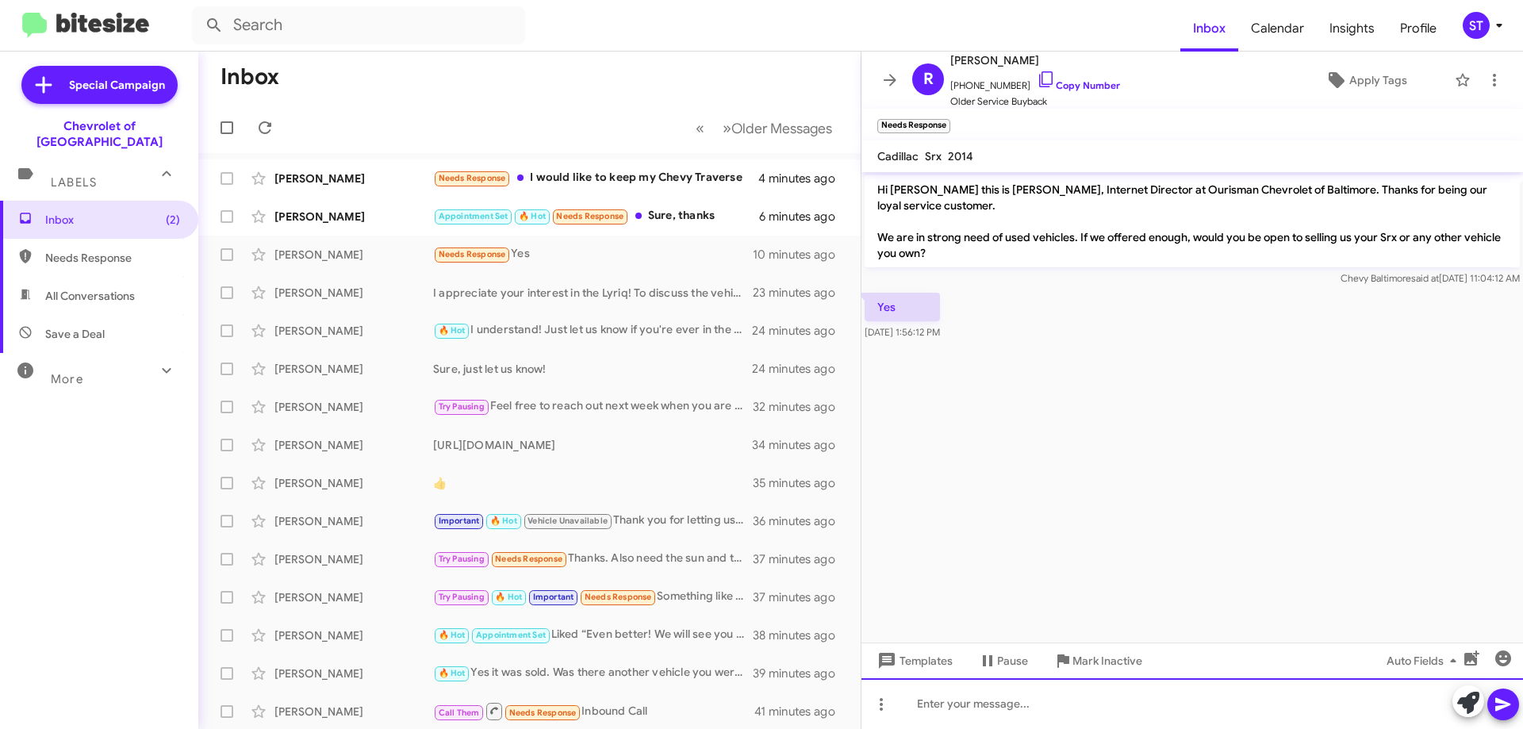
click at [975, 707] on div at bounding box center [1191, 703] width 661 height 51
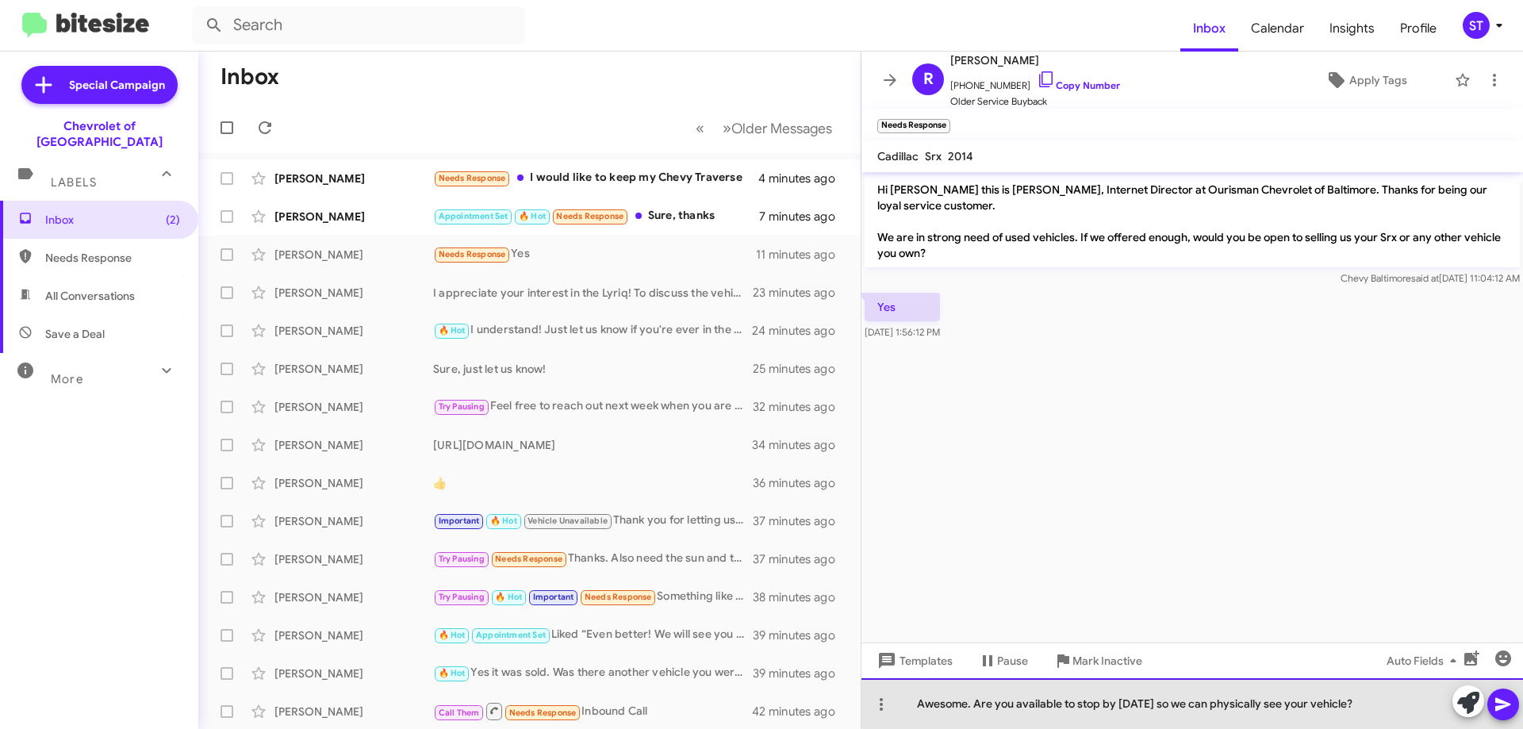
click at [1389, 696] on div "Awesome. Are you available to stop by [DATE] so we can physically see your vehi…" at bounding box center [1191, 703] width 661 height 51
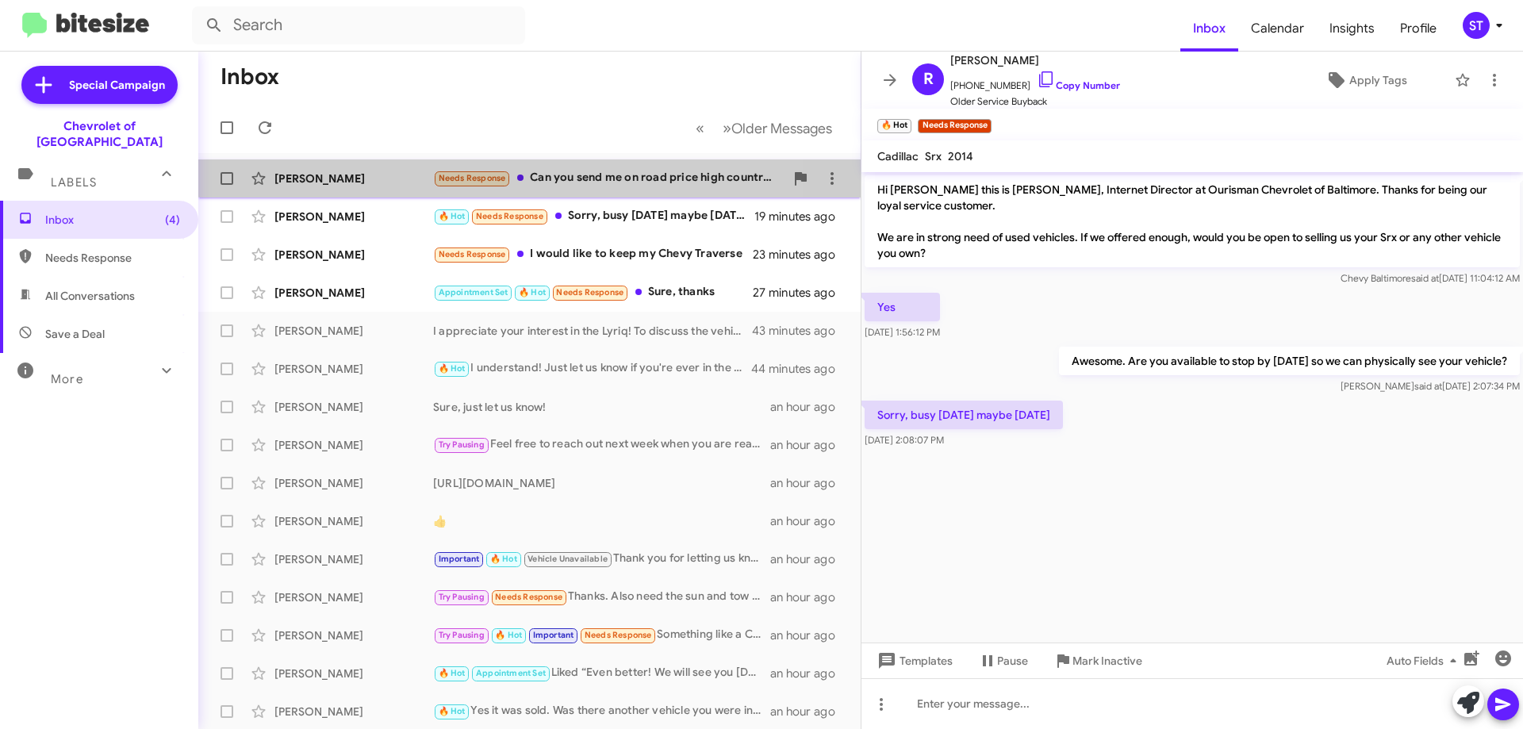
click at [613, 171] on div "Needs Response Can you send me on road price high country awd" at bounding box center [608, 178] width 351 height 18
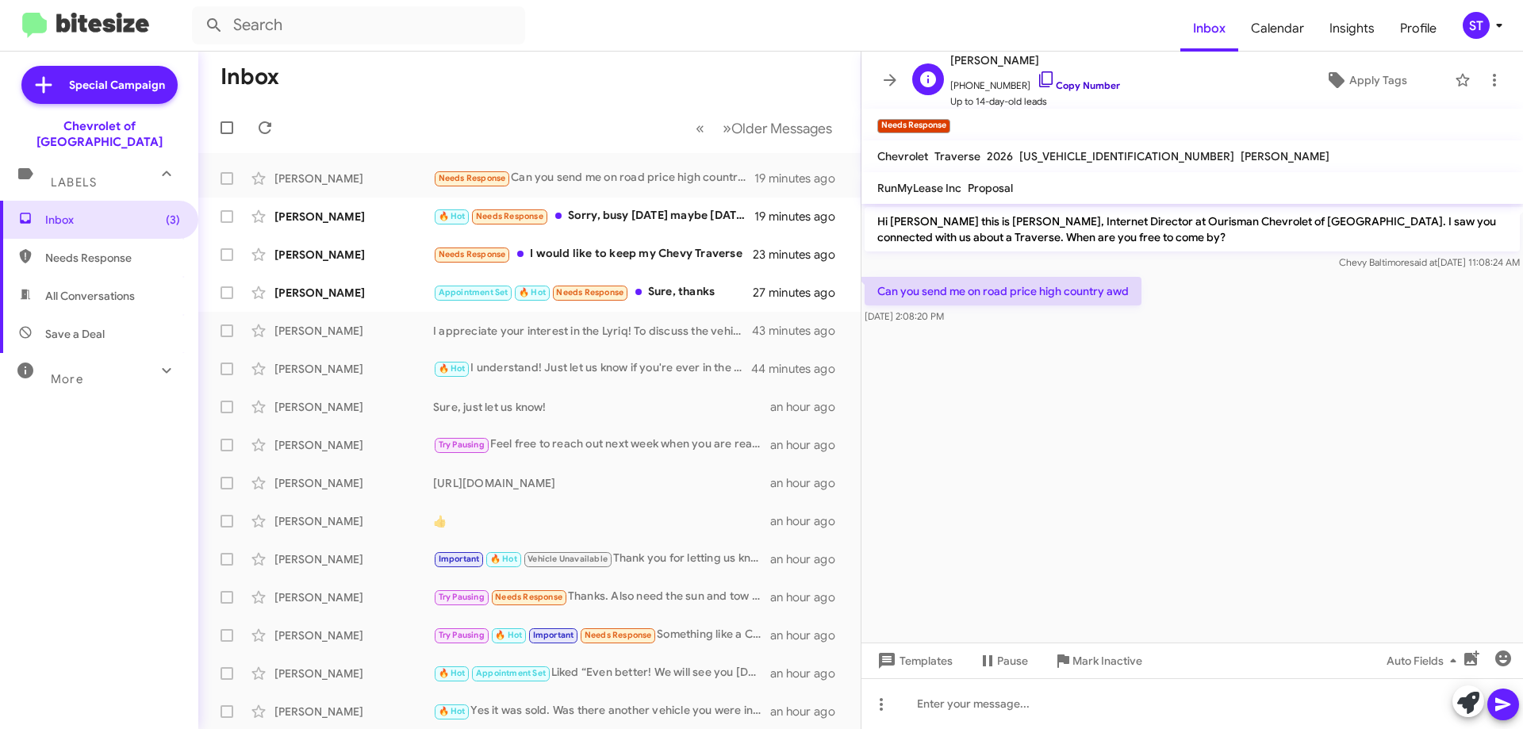
click at [1036, 79] on icon at bounding box center [1045, 79] width 19 height 19
